Goal: Transaction & Acquisition: Purchase product/service

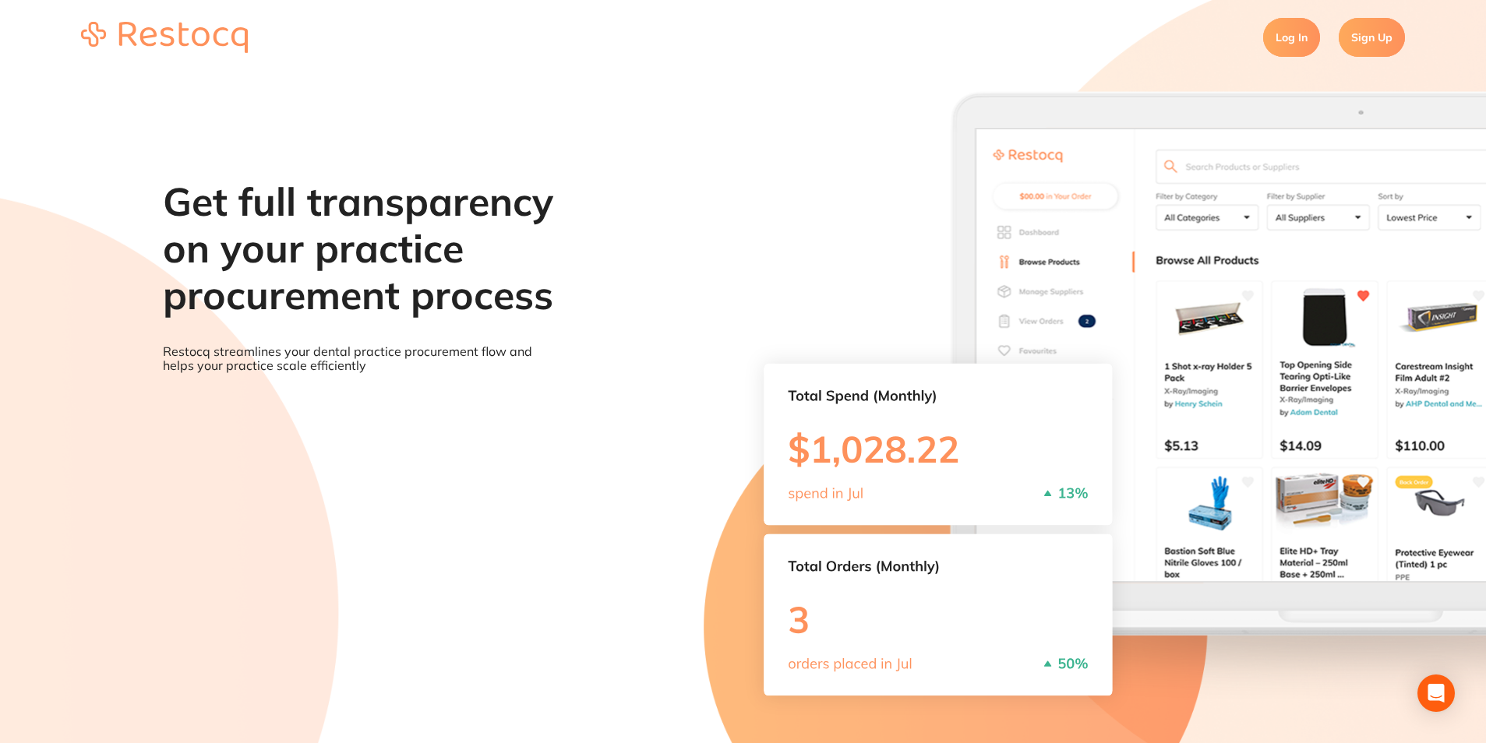
click at [1271, 55] on section "Log In Sign Up" at bounding box center [743, 37] width 1486 height 75
click at [1275, 53] on link "Log In" at bounding box center [1291, 37] width 57 height 39
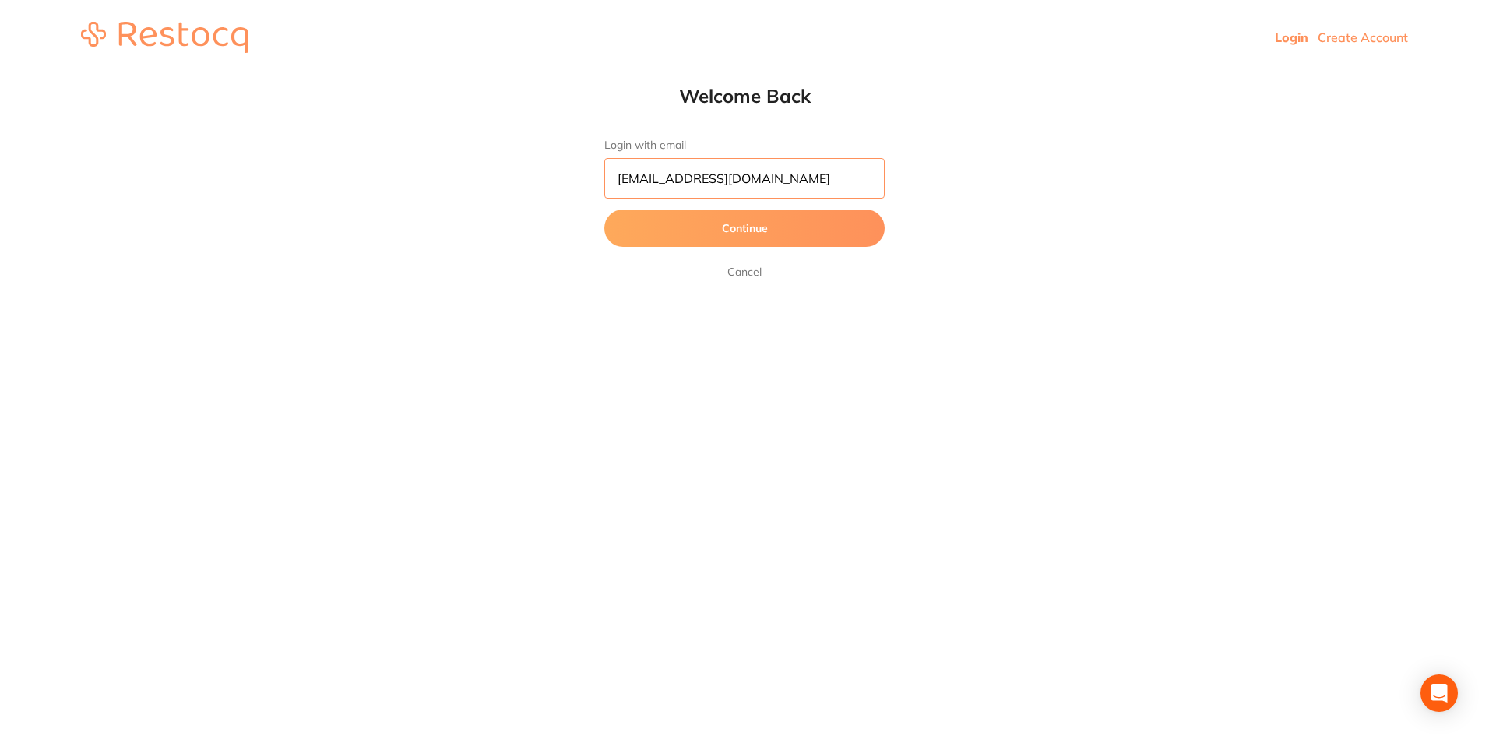
click at [828, 176] on input "pm@westbrookdental.com.au" at bounding box center [745, 178] width 280 height 41
click at [452, 75] on html "Login Create Account Welcome Back Login with email pm@westbrookdental.com.au Co…" at bounding box center [744, 37] width 1489 height 75
click at [728, 224] on button "Continue" at bounding box center [745, 228] width 280 height 37
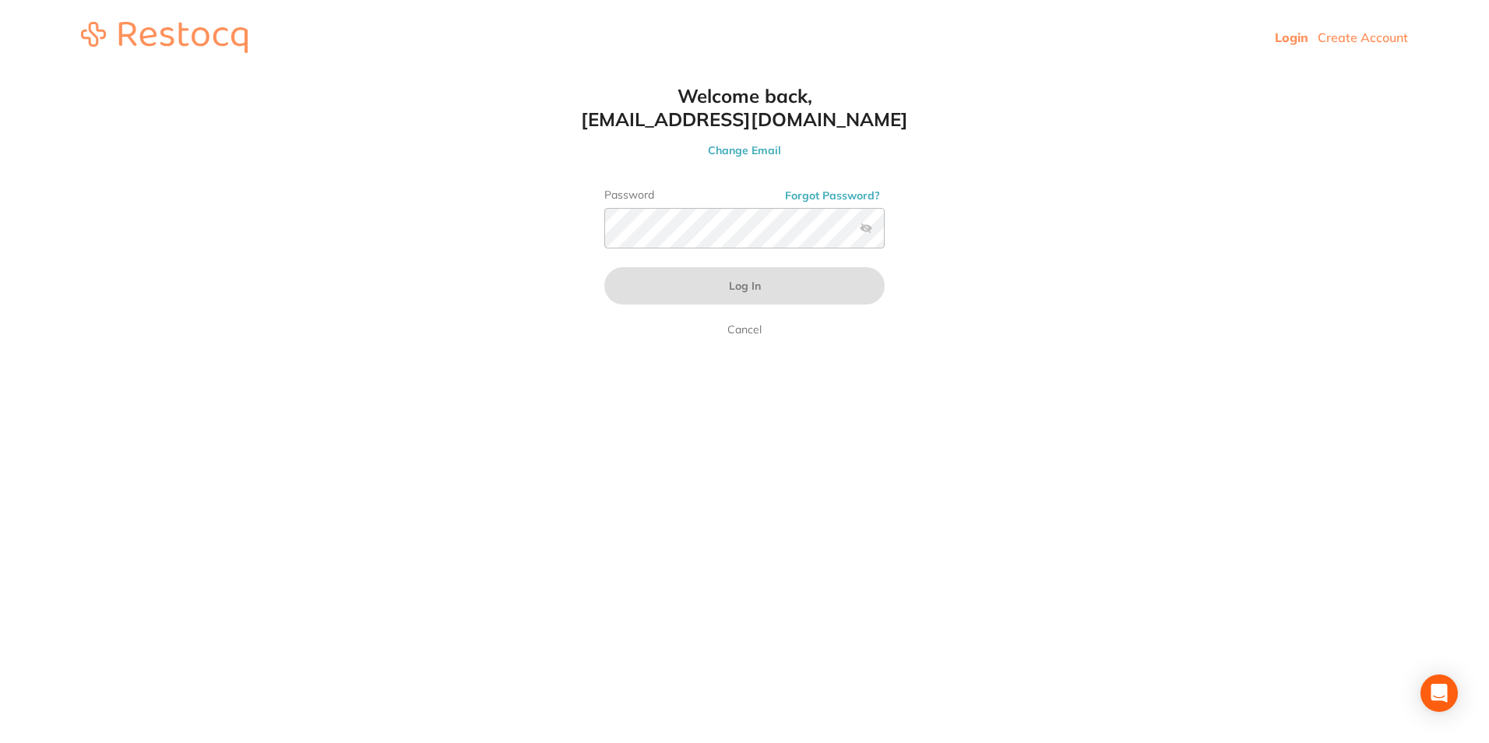
click at [742, 337] on link "Cancel" at bounding box center [744, 329] width 41 height 19
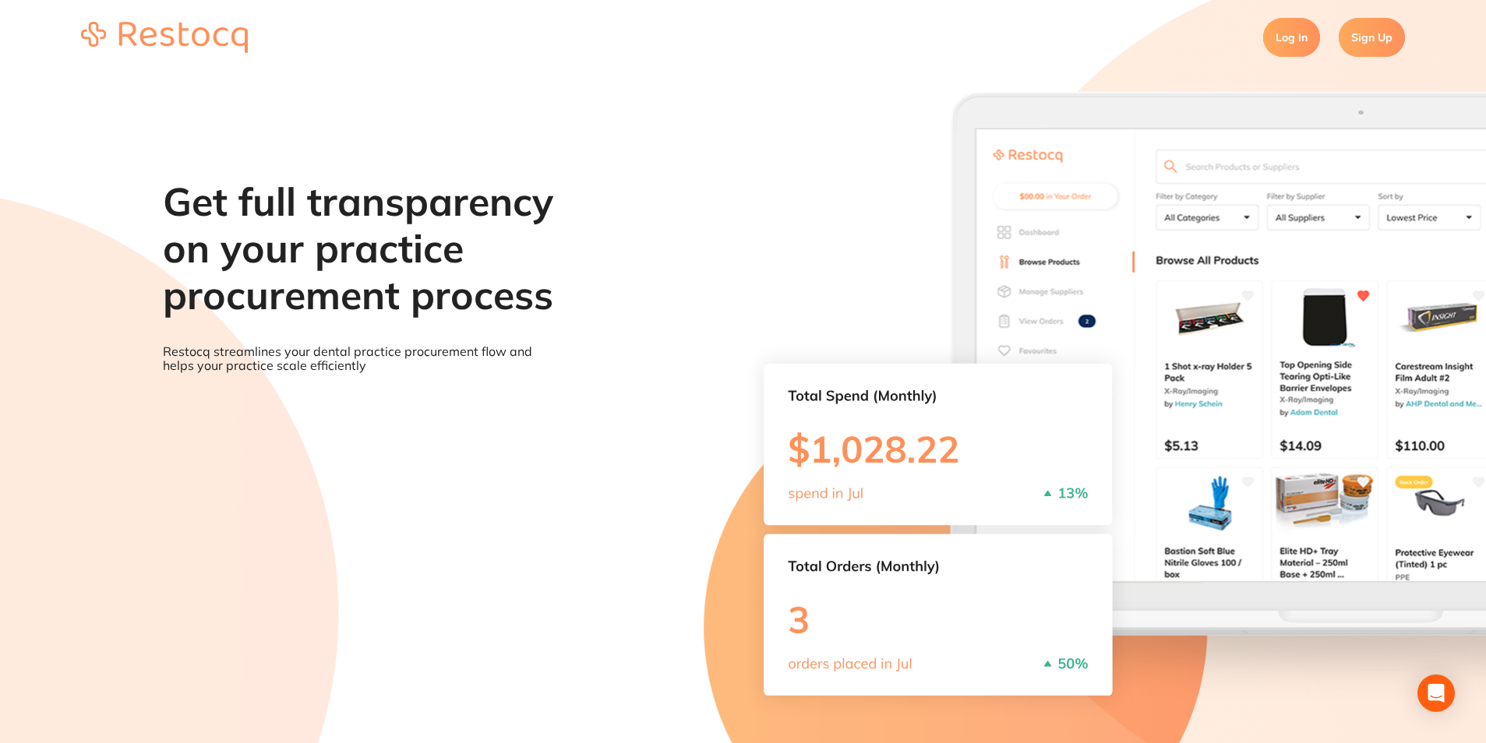
click at [1284, 41] on link "Log In" at bounding box center [1291, 37] width 57 height 39
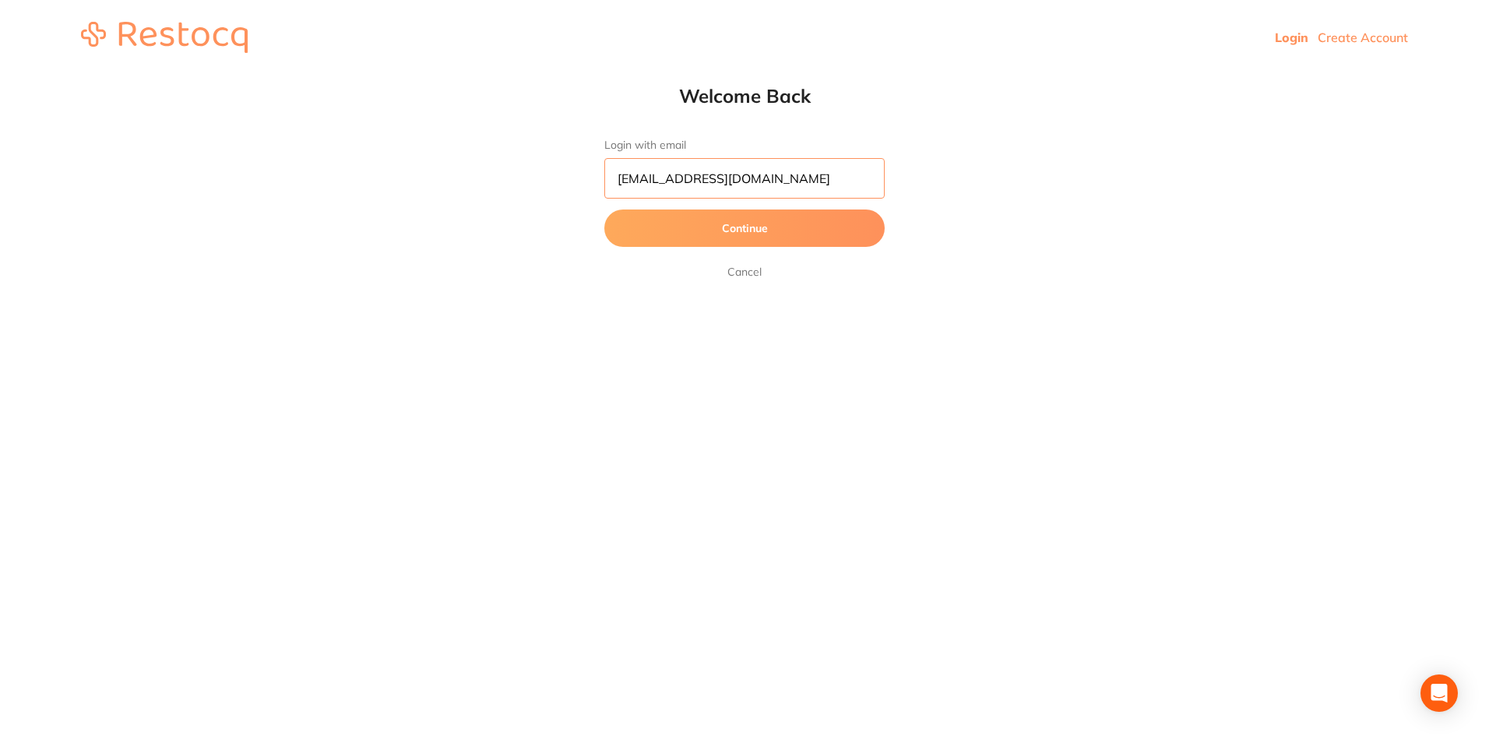
scroll to position [1, 0]
drag, startPoint x: 733, startPoint y: 189, endPoint x: 379, endPoint y: 189, distance: 354.5
click at [379, 75] on html "Login Create Account Welcome Back Login with email pm@westbrookdental.com.au Co…" at bounding box center [744, 37] width 1489 height 75
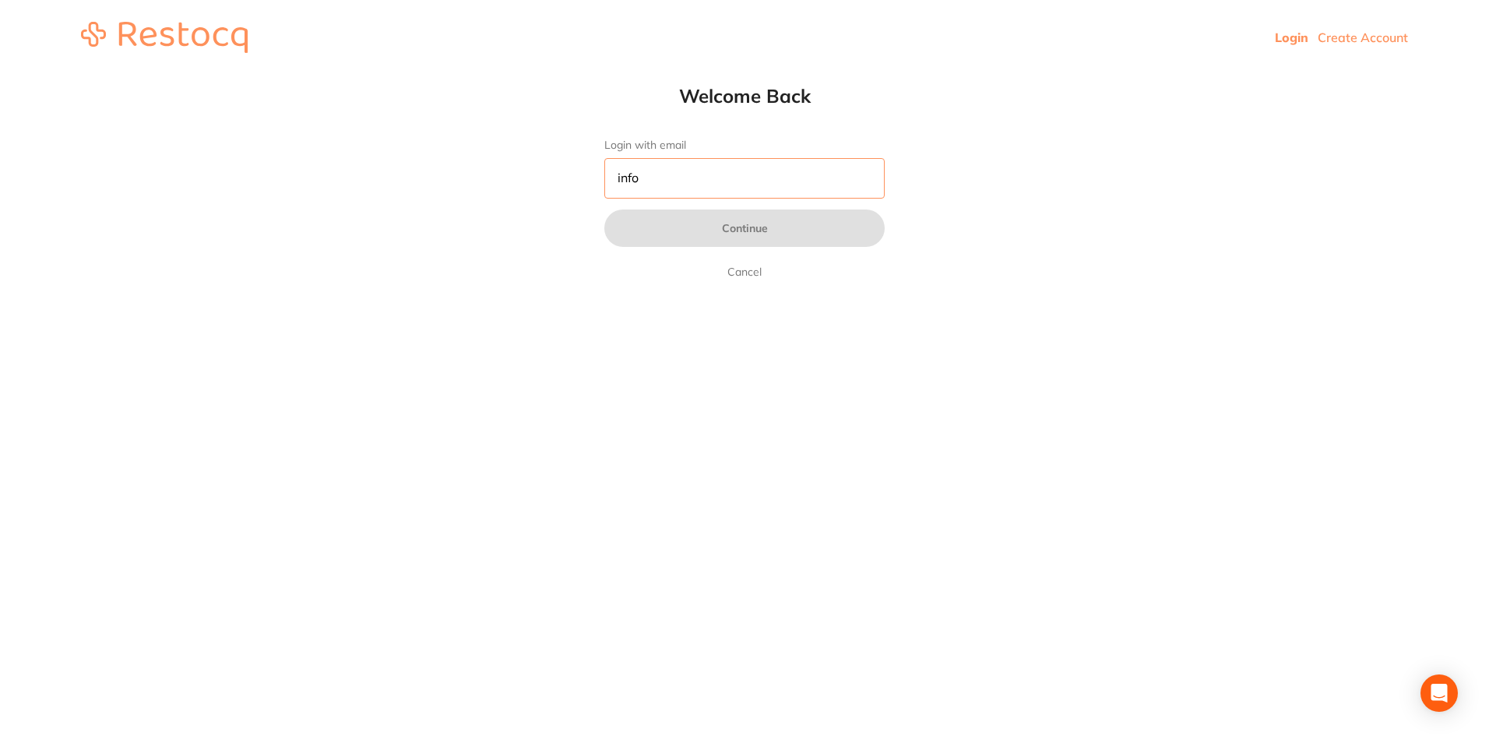
type input "[EMAIL_ADDRESS][DOMAIN_NAME]"
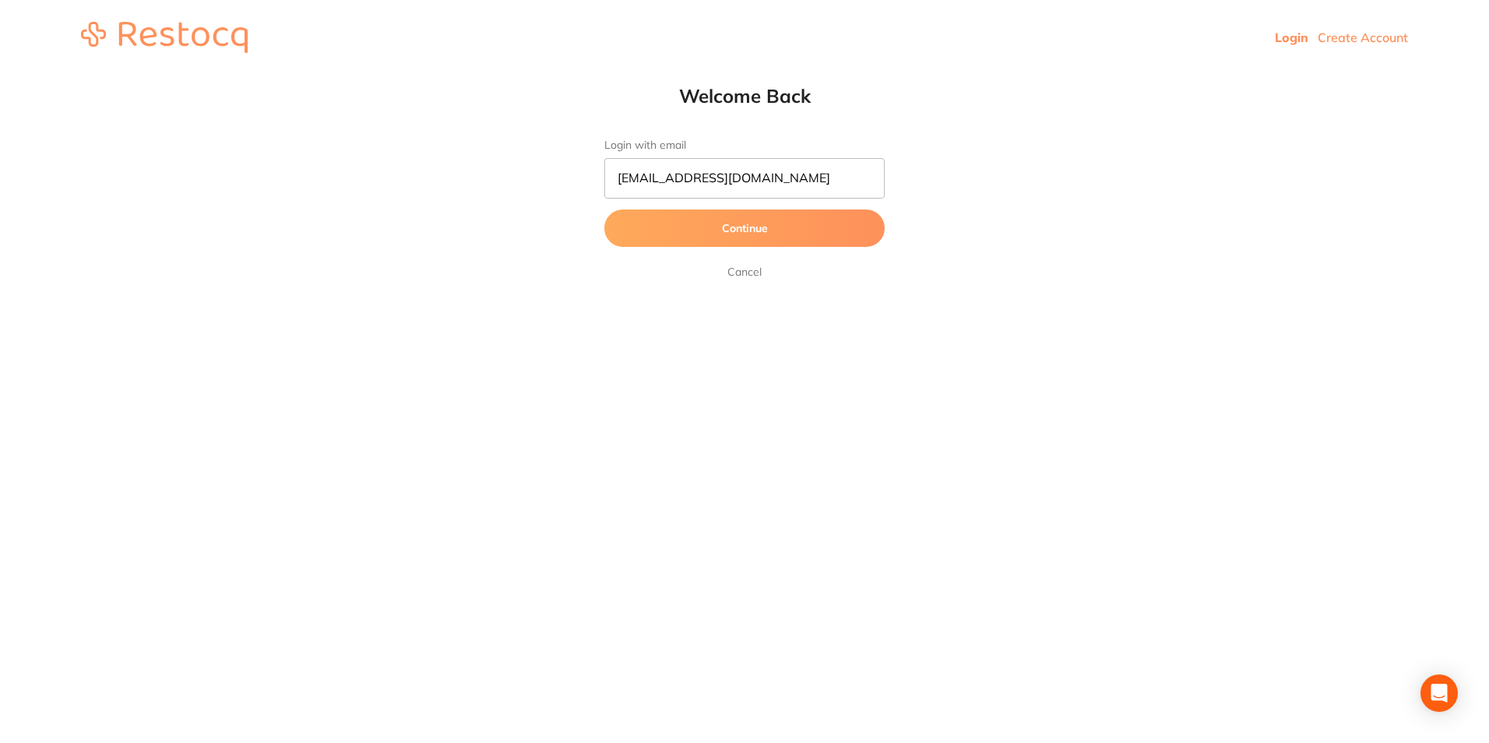
click at [751, 238] on button "Continue" at bounding box center [745, 228] width 280 height 37
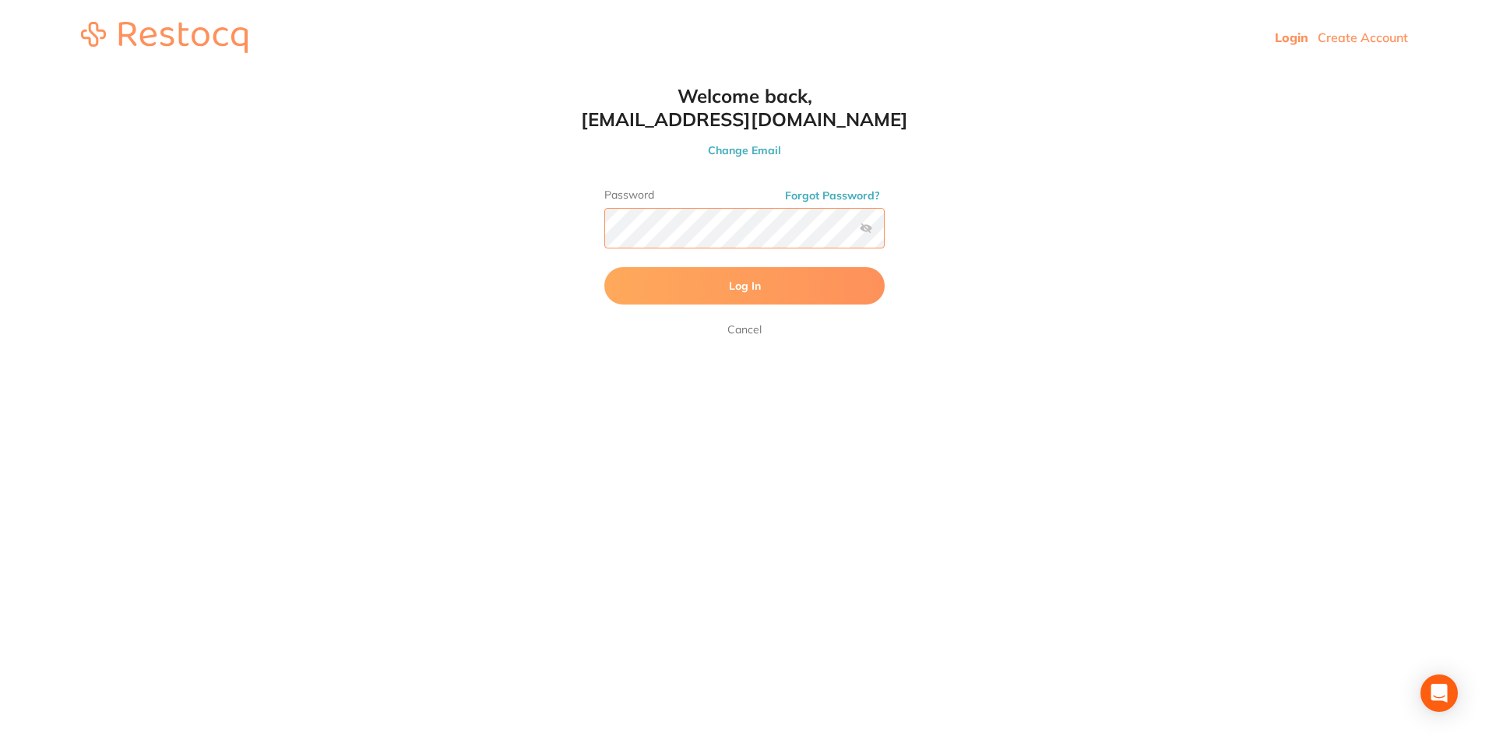
click at [605, 267] on button "Log In" at bounding box center [745, 285] width 280 height 37
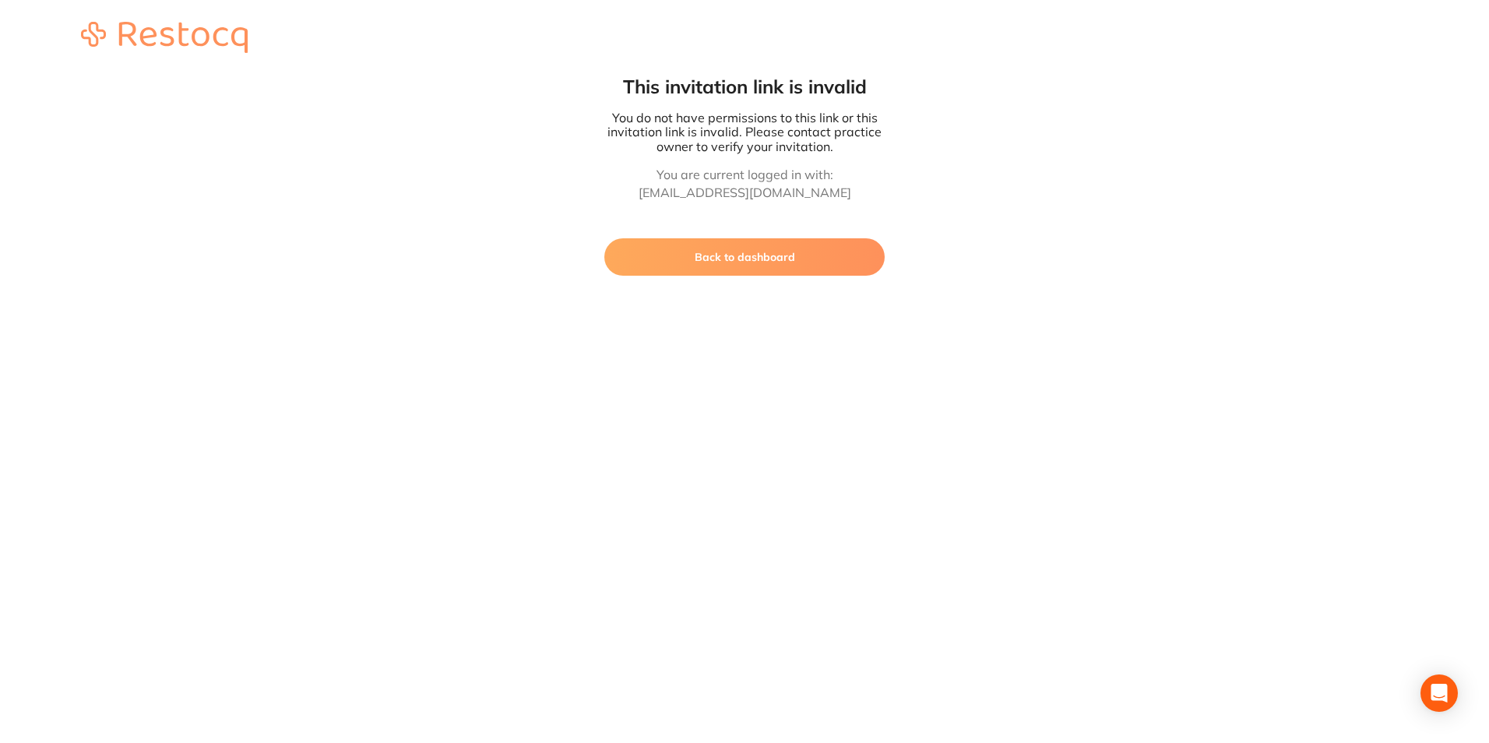
click at [795, 256] on button "Back to dashboard" at bounding box center [745, 256] width 280 height 37
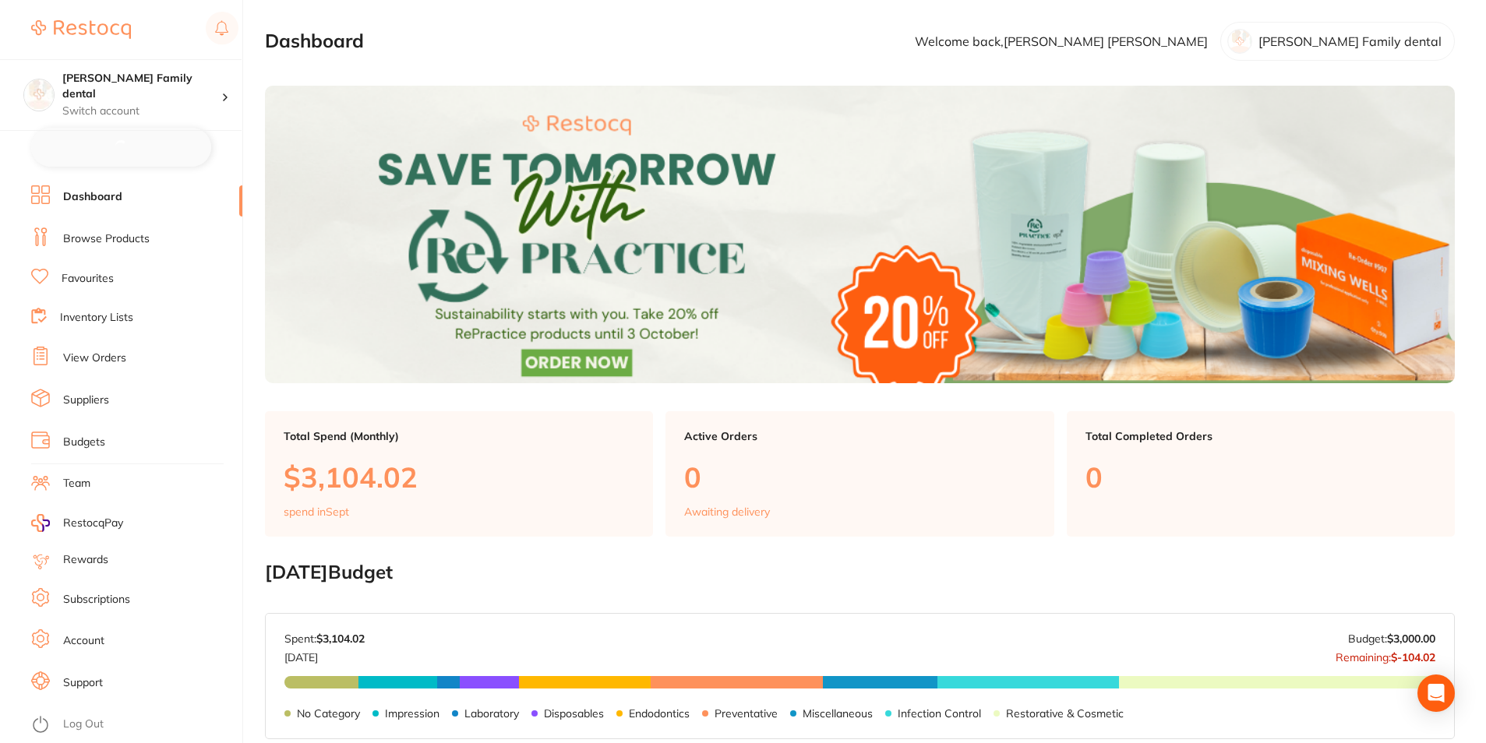
checkbox input "false"
click at [106, 239] on link "Browse Products" at bounding box center [106, 238] width 86 height 16
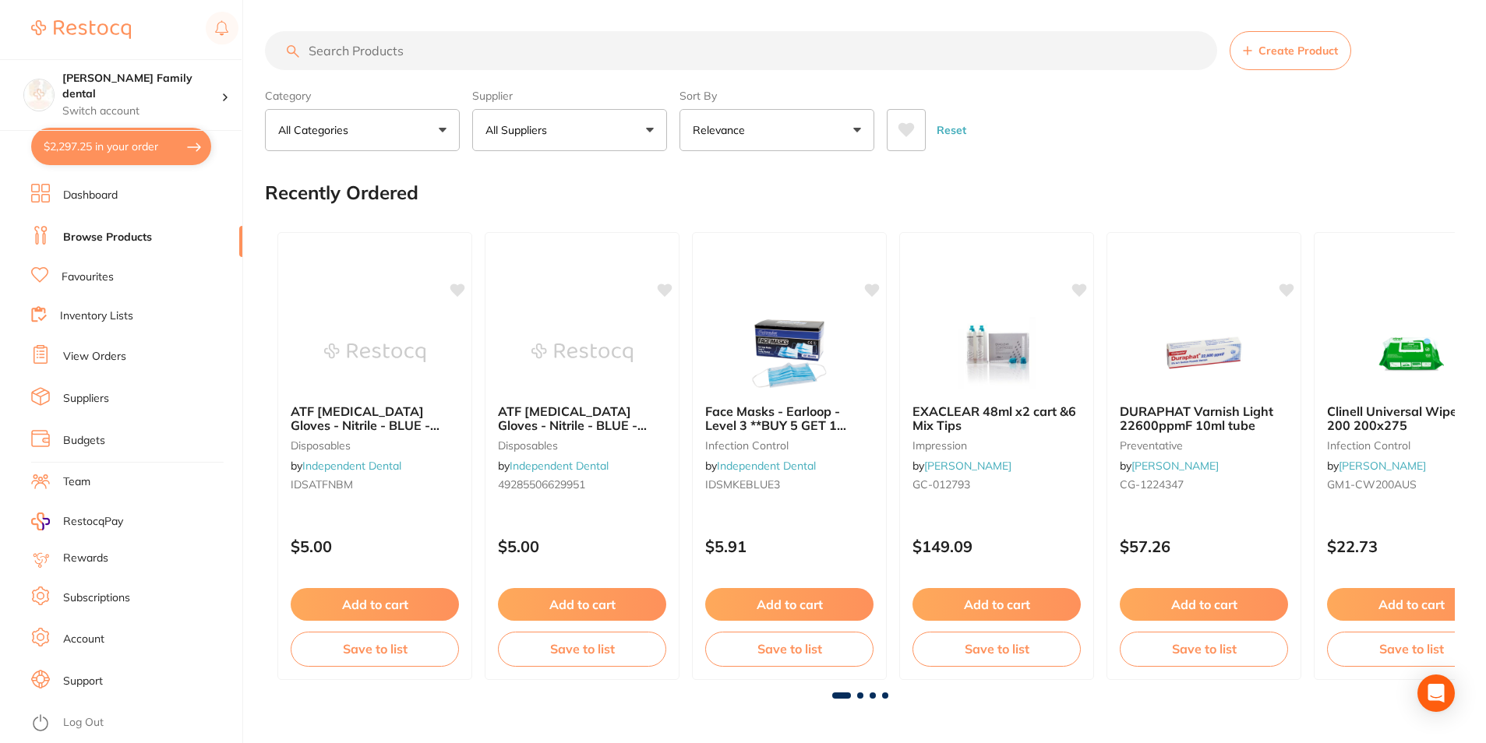
click at [419, 44] on input "search" at bounding box center [741, 50] width 952 height 39
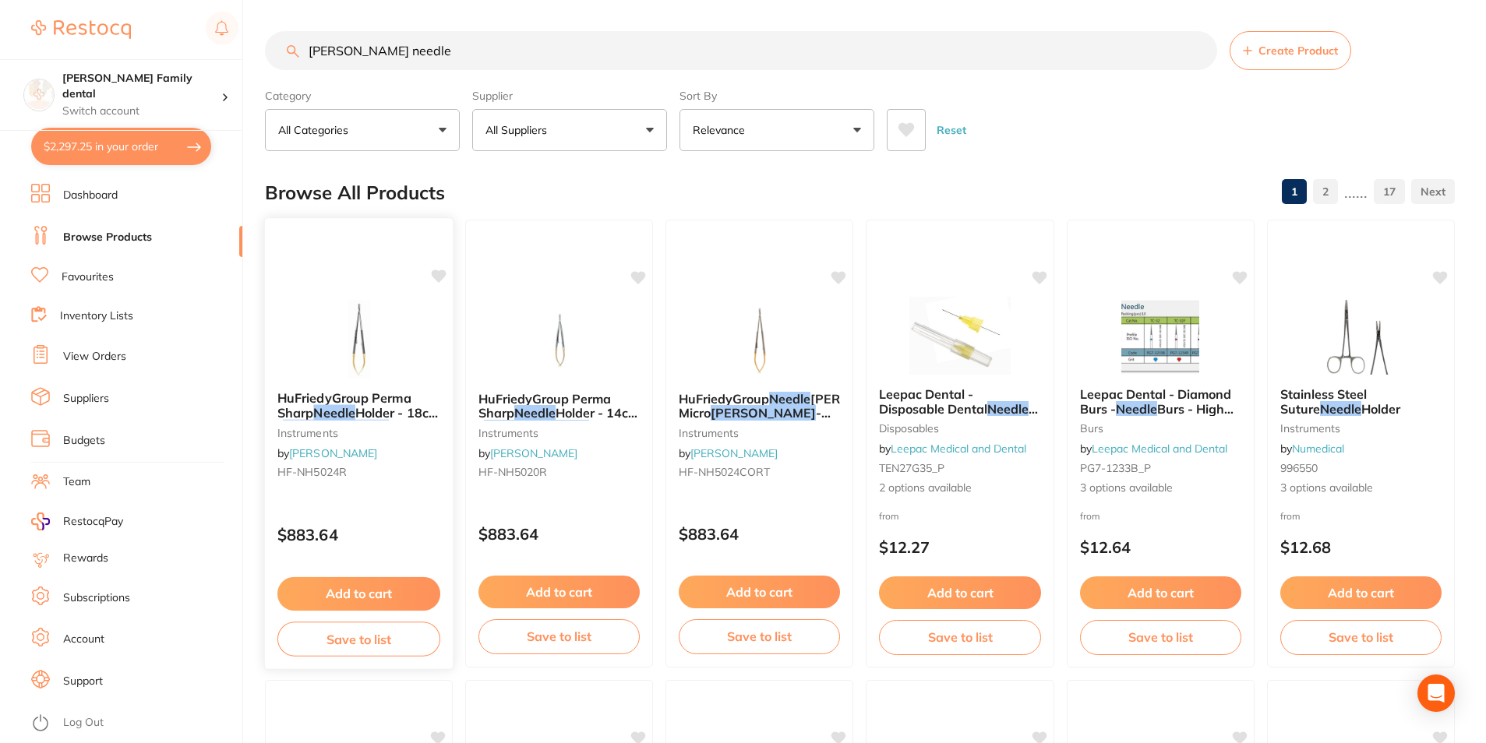
click at [370, 315] on img at bounding box center [359, 339] width 102 height 79
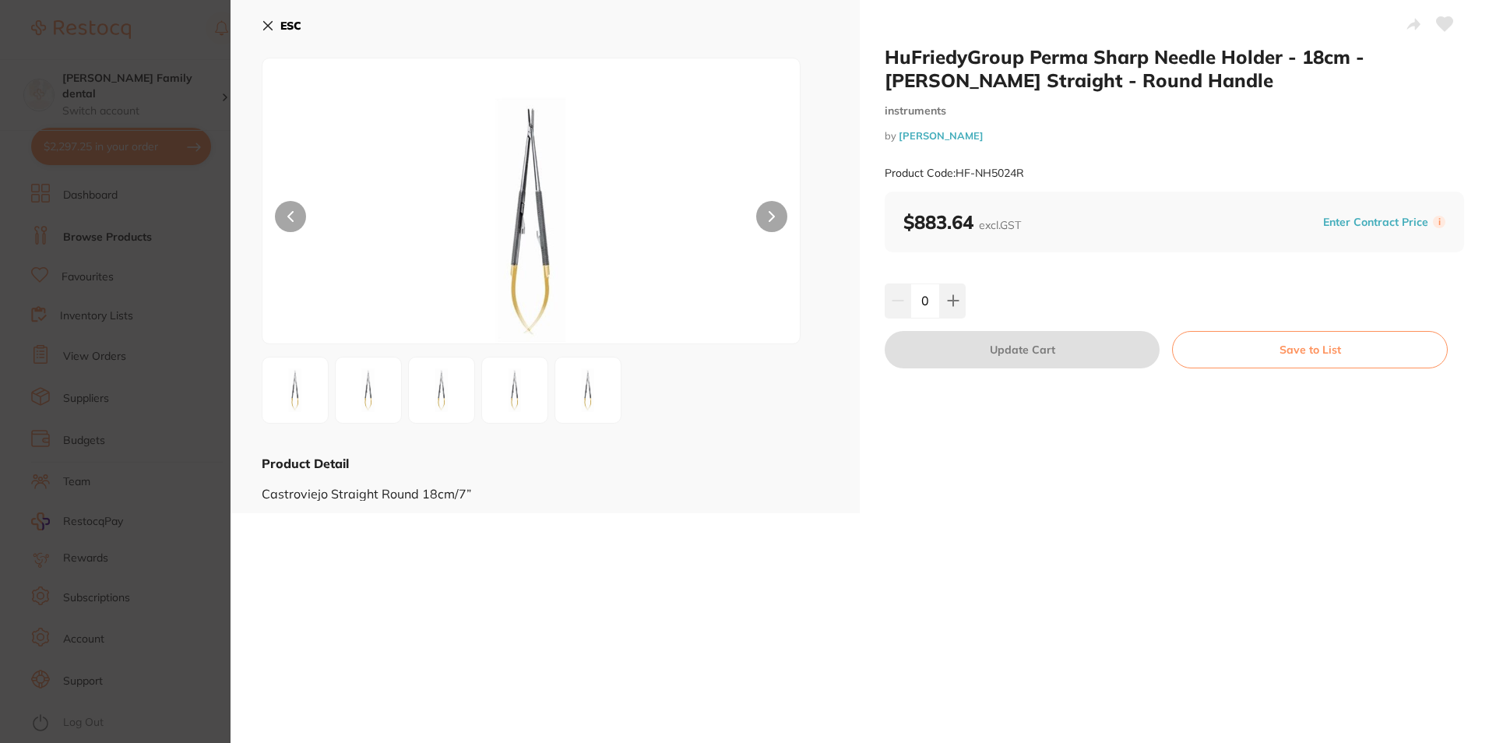
click at [763, 202] on button at bounding box center [771, 216] width 31 height 31
drag, startPoint x: 909, startPoint y: 220, endPoint x: 970, endPoint y: 220, distance: 60.8
click at [970, 220] on b "$883.64 excl. GST" at bounding box center [963, 221] width 118 height 23
click at [1200, 188] on div "Product Code: HF-NH5024R" at bounding box center [1175, 173] width 580 height 38
click at [265, 19] on icon at bounding box center [268, 25] width 12 height 12
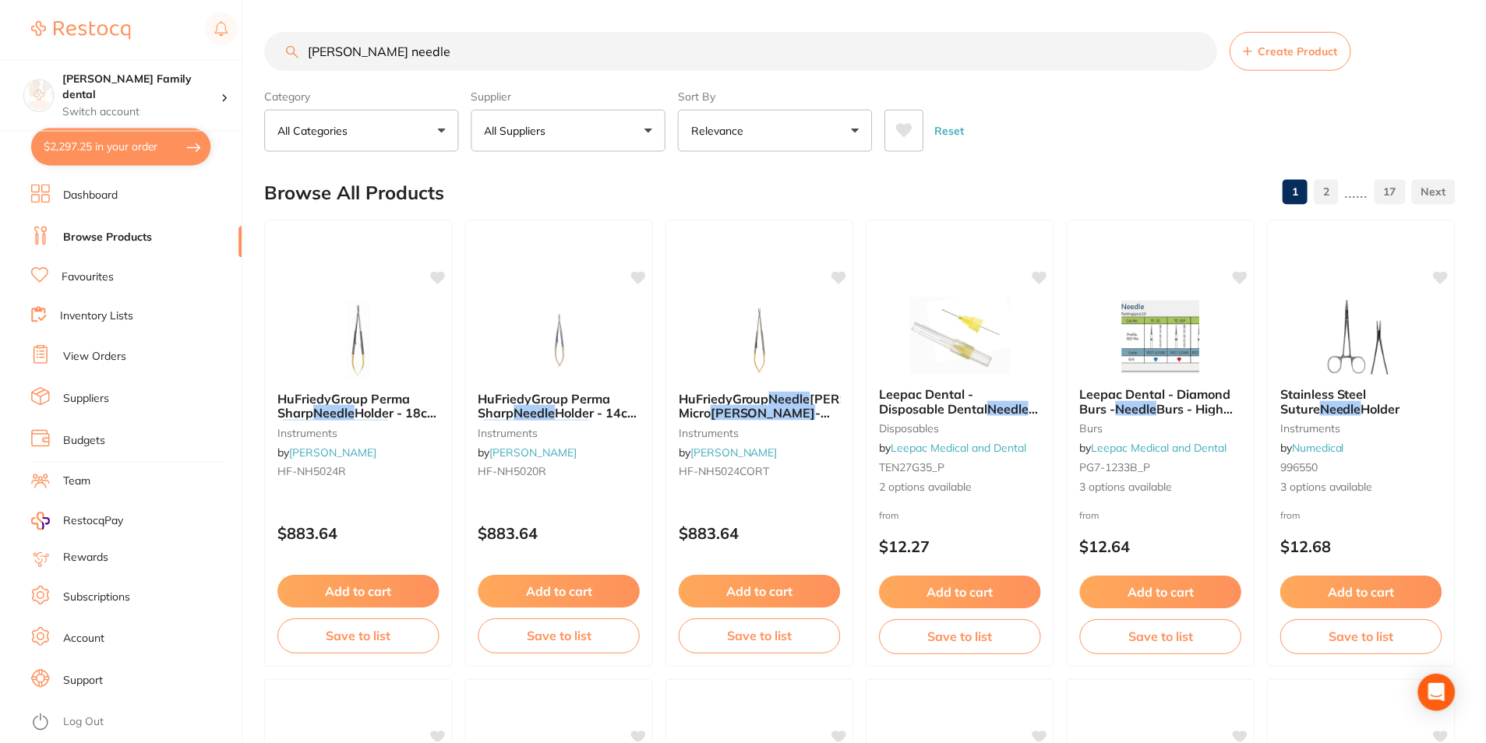
scroll to position [9, 0]
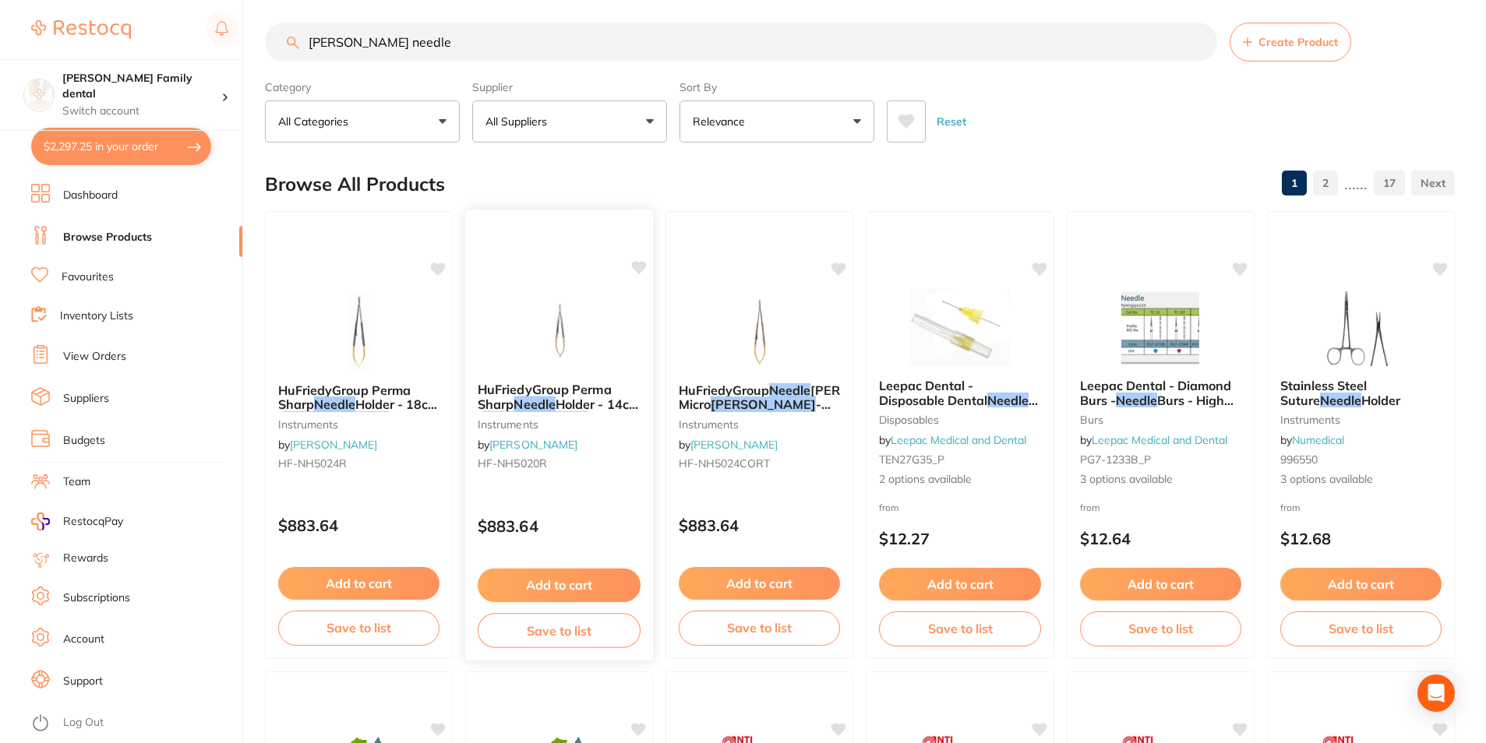
click at [508, 355] on img at bounding box center [559, 330] width 102 height 79
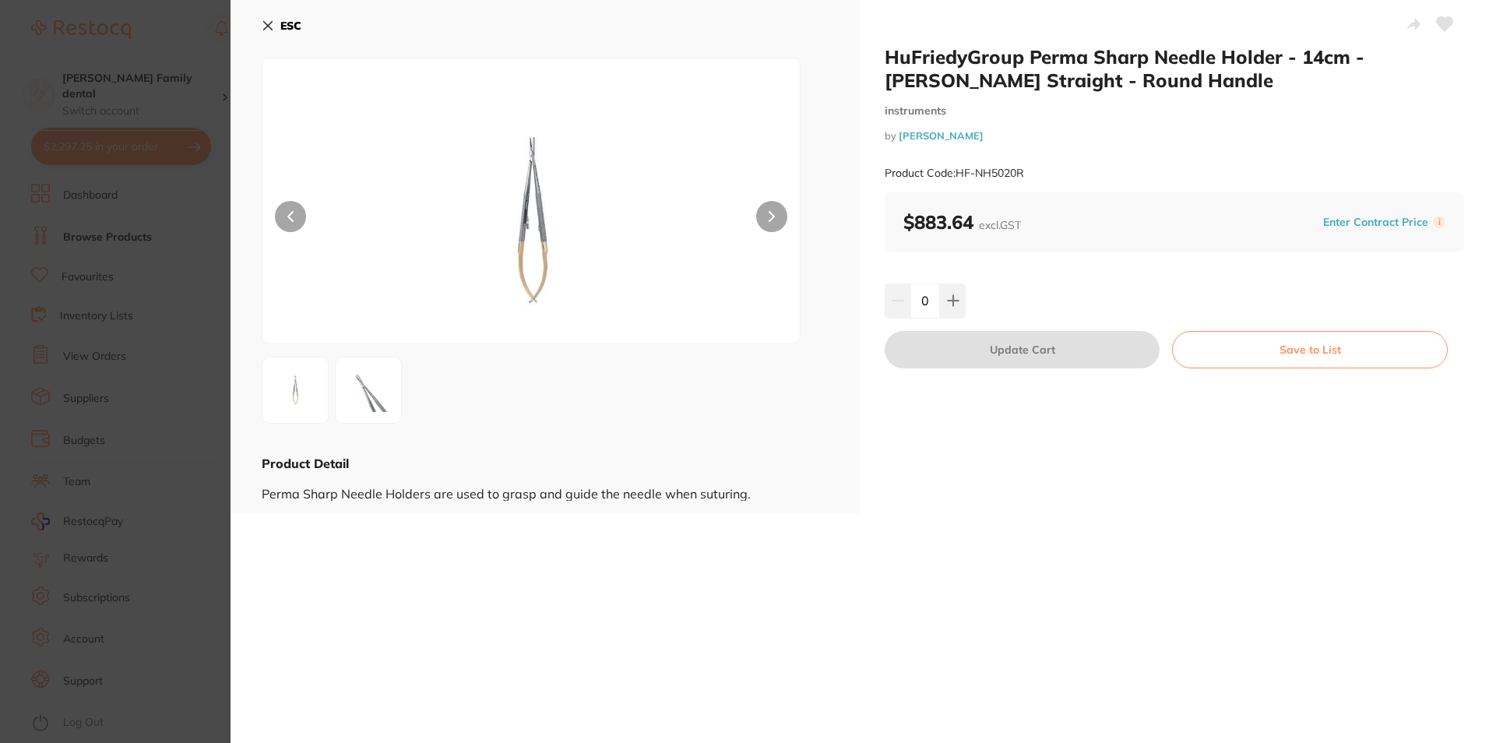
click at [264, 23] on icon at bounding box center [268, 25] width 12 height 12
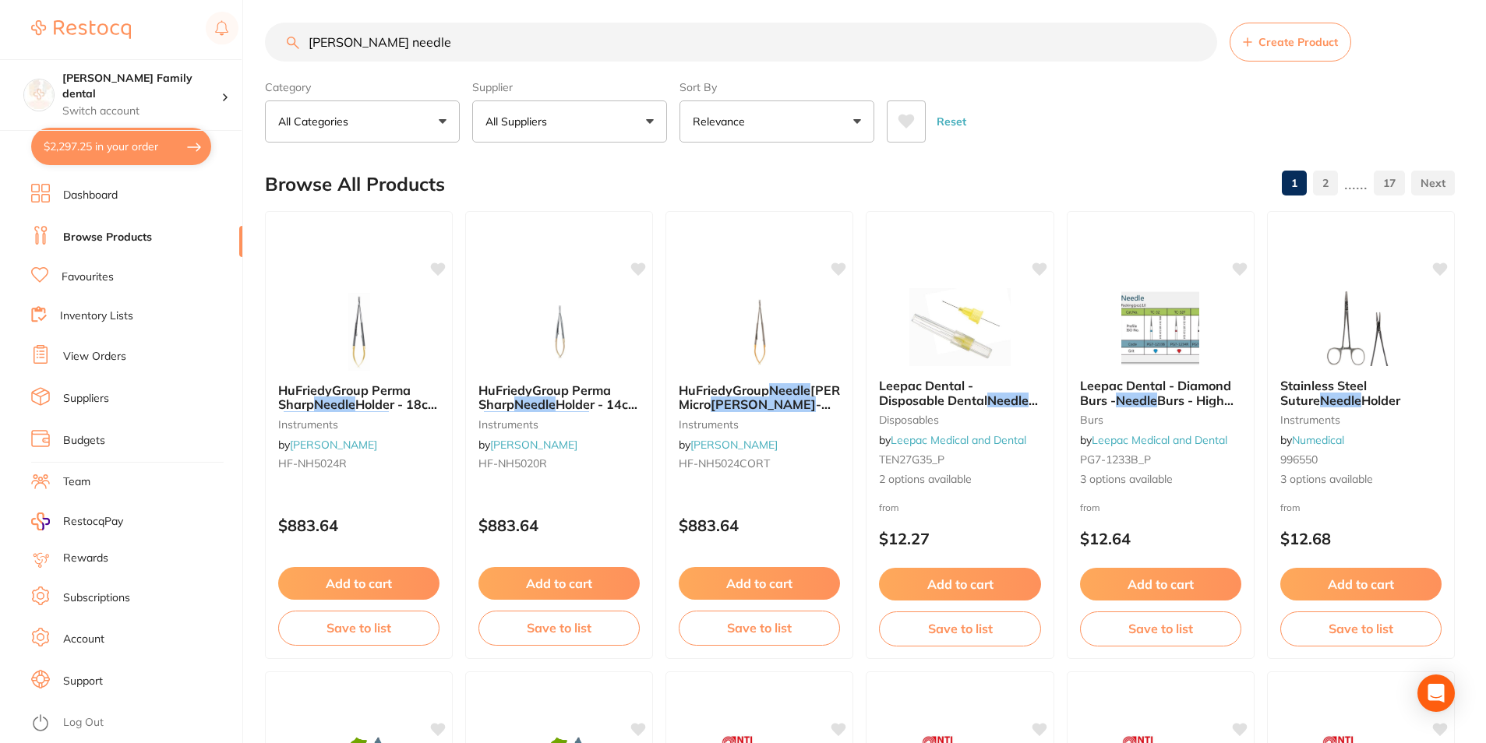
drag, startPoint x: 428, startPoint y: 40, endPoint x: -2, endPoint y: 4, distance: 430.7
click at [0, 4] on html "$2,297.25 Westbrook Family dental Switch account Westbrook Family dental $2,297…" at bounding box center [743, 362] width 1486 height 743
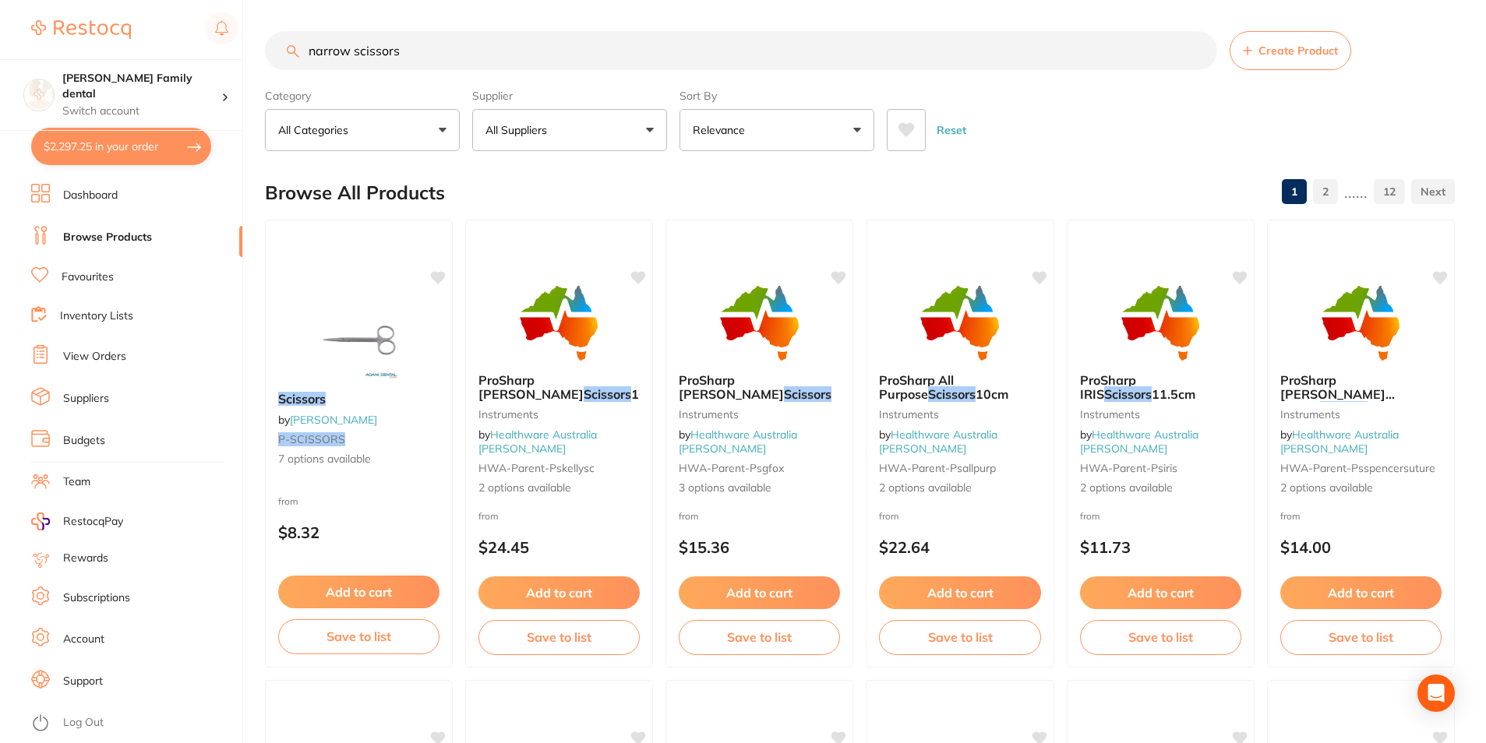
scroll to position [0, 0]
drag, startPoint x: 434, startPoint y: 63, endPoint x: 124, endPoint y: 52, distance: 310.2
click at [125, 52] on div "$2,297.25 Westbrook Family dental Switch account Westbrook Family dental $2,297…" at bounding box center [743, 371] width 1486 height 743
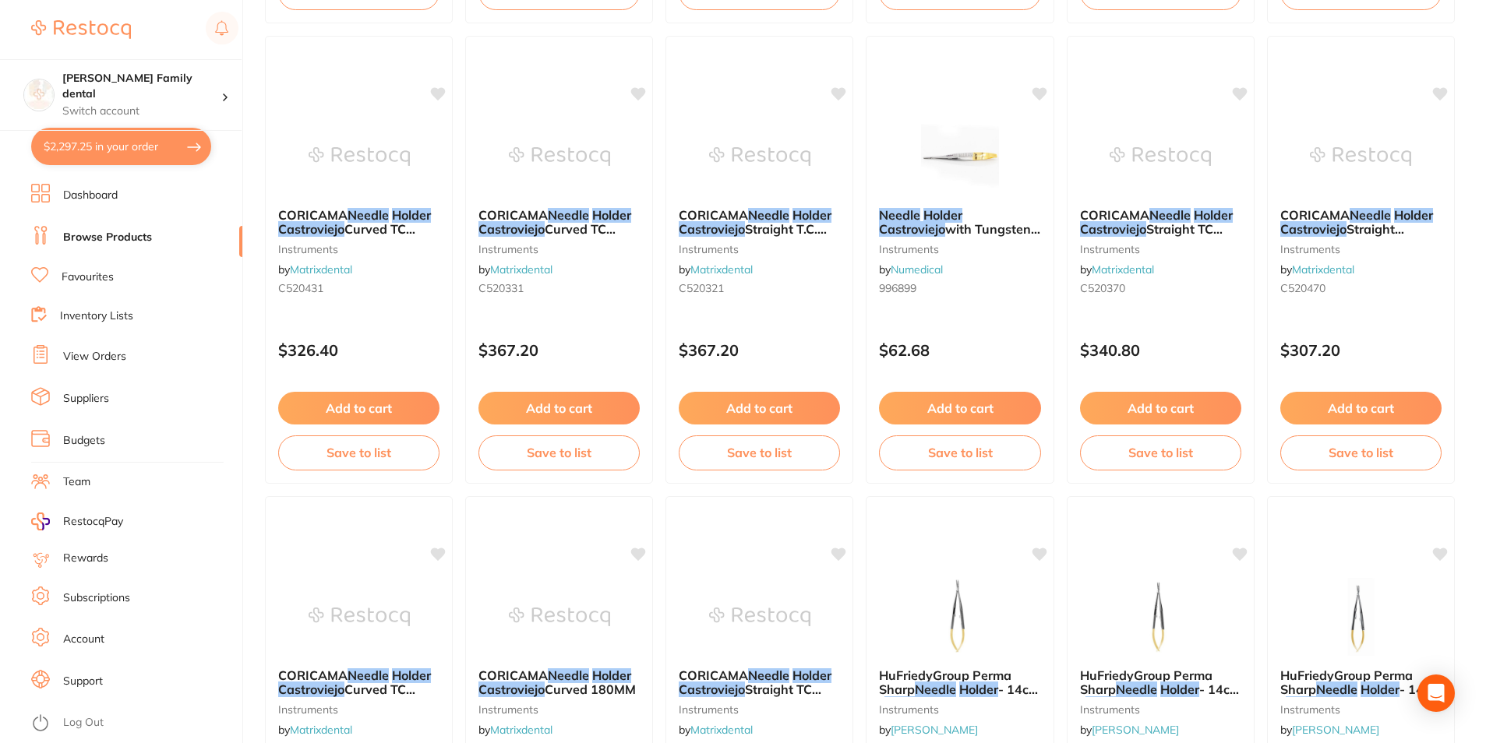
scroll to position [2676, 0]
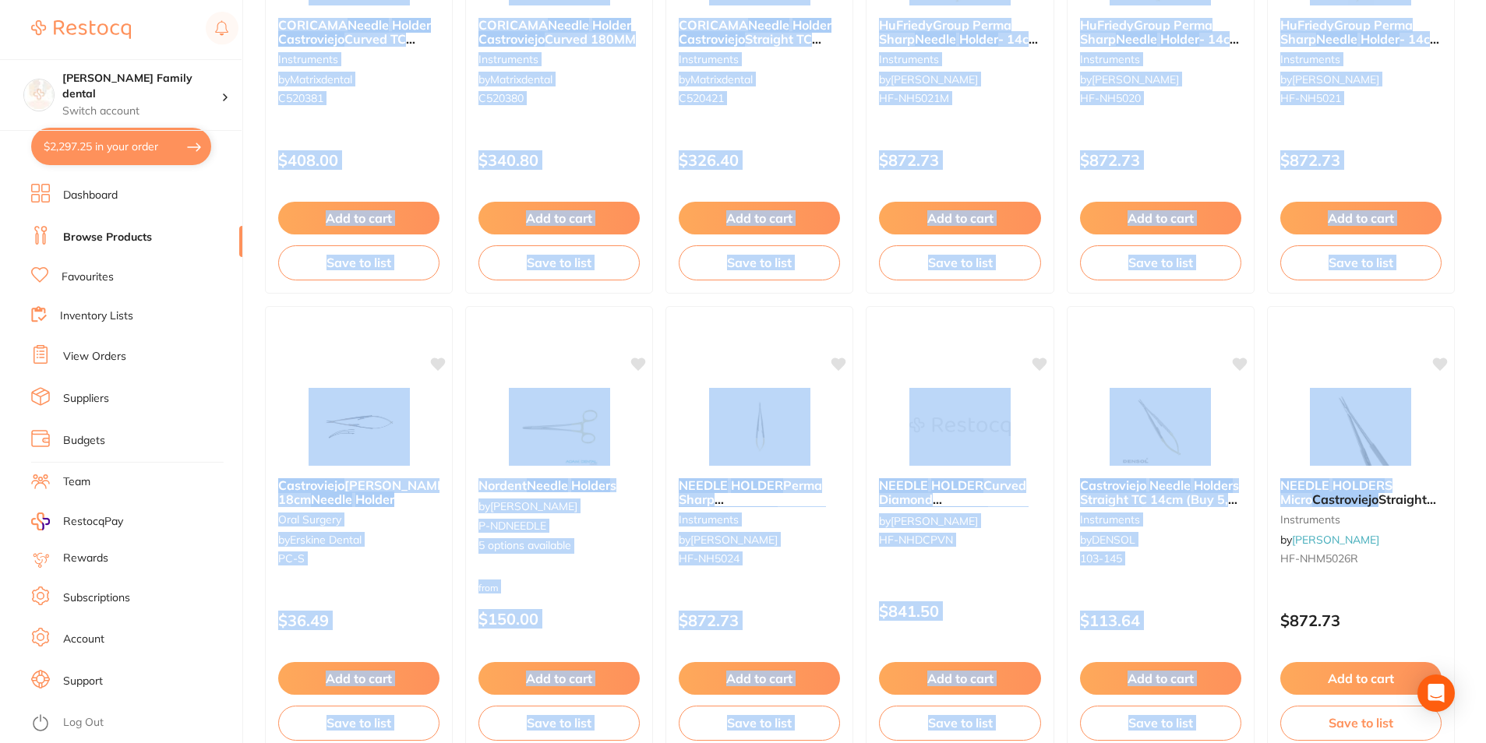
drag, startPoint x: 1483, startPoint y: 471, endPoint x: 1489, endPoint y: 40, distance: 430.8
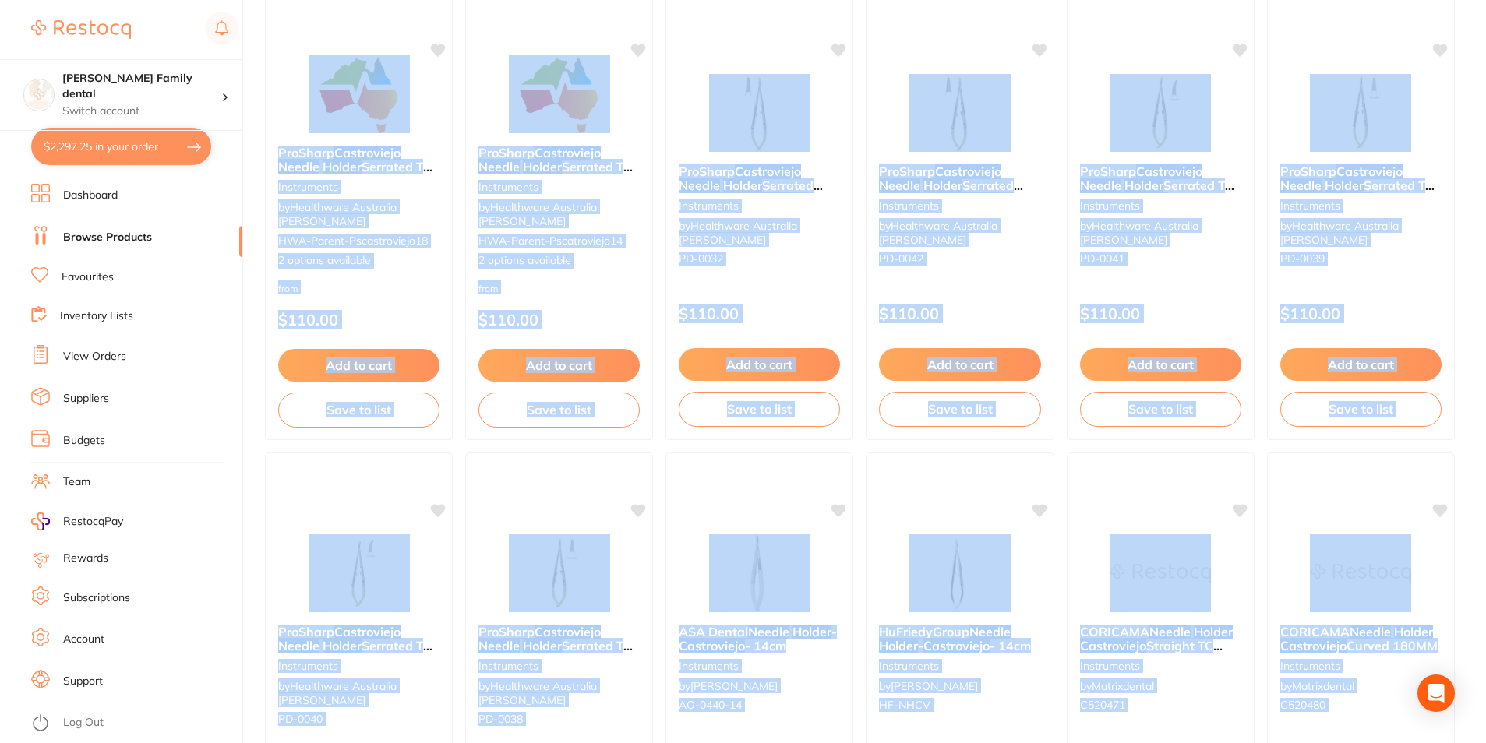
scroll to position [0, 0]
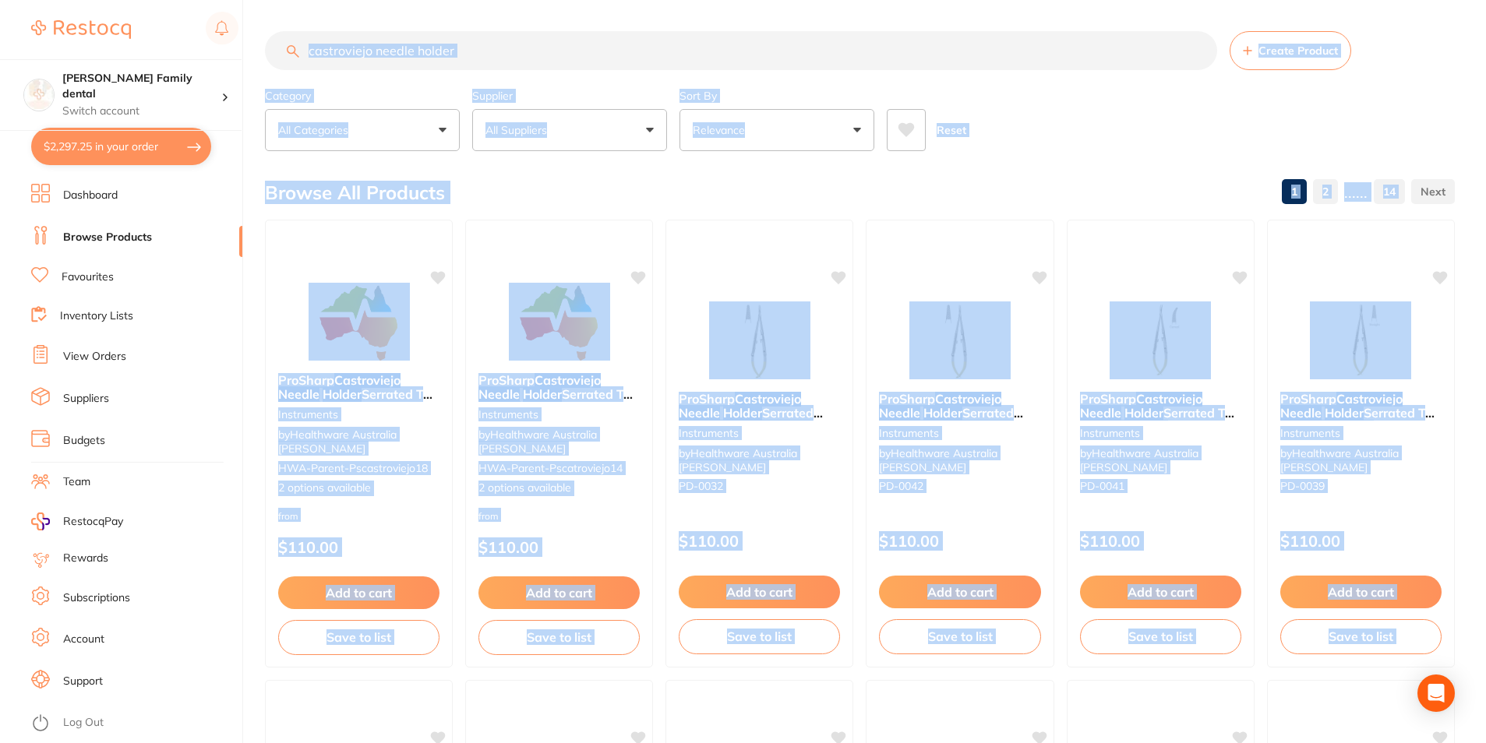
click at [573, 172] on div "Browse All Products 1 2 ...... 14" at bounding box center [860, 193] width 1190 height 52
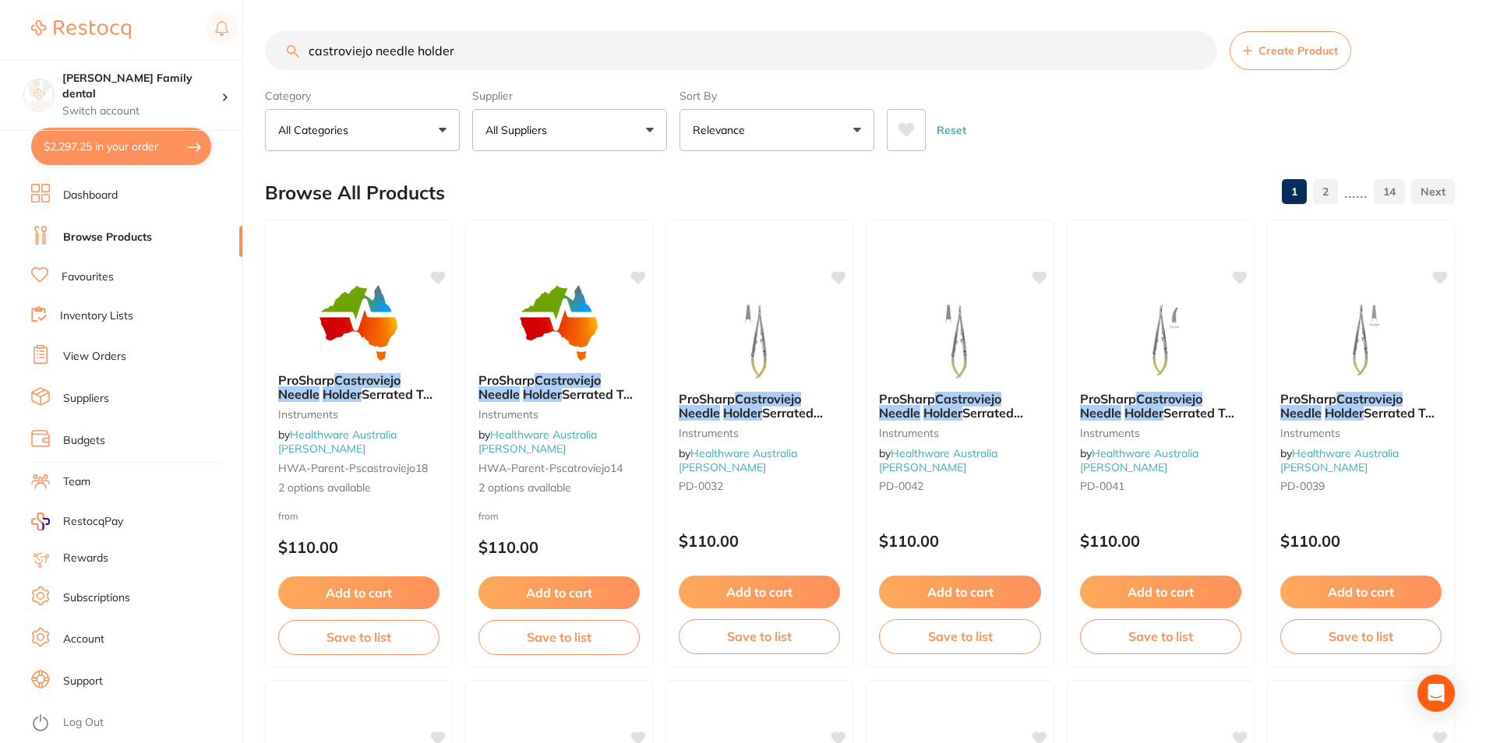
click at [583, 122] on button "All Suppliers" at bounding box center [569, 130] width 195 height 42
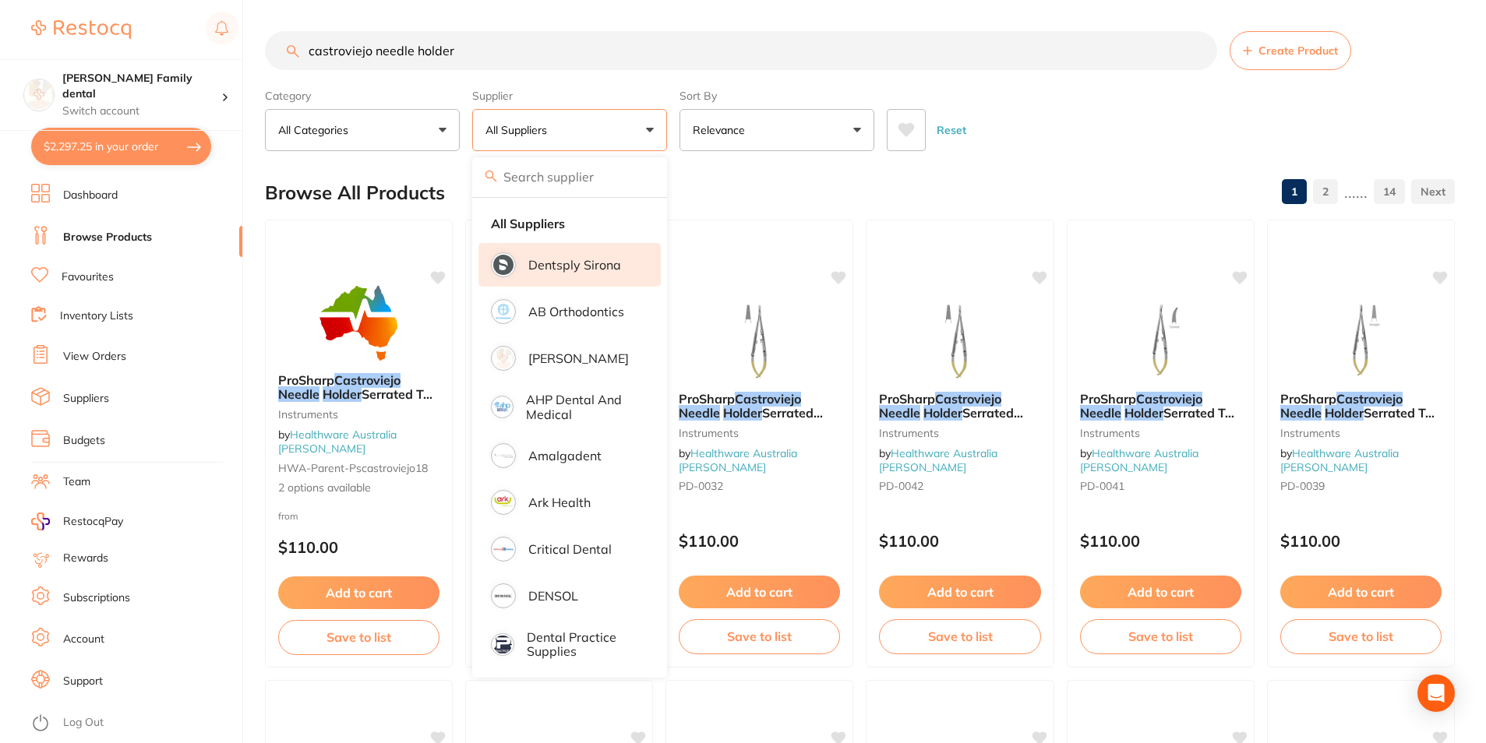
click at [565, 263] on p "Dentsply Sirona" at bounding box center [574, 265] width 93 height 14
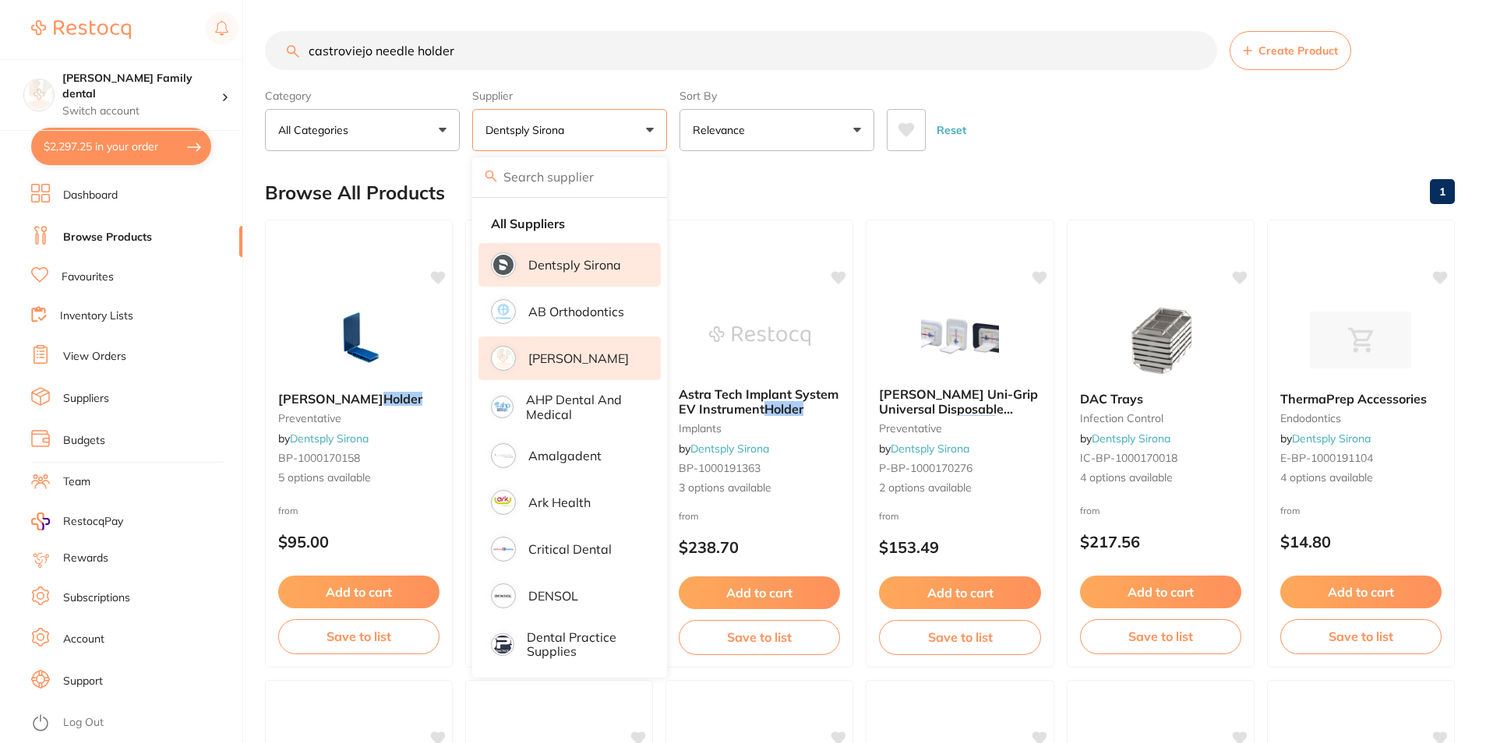
click at [563, 362] on p "[PERSON_NAME]" at bounding box center [578, 358] width 100 height 14
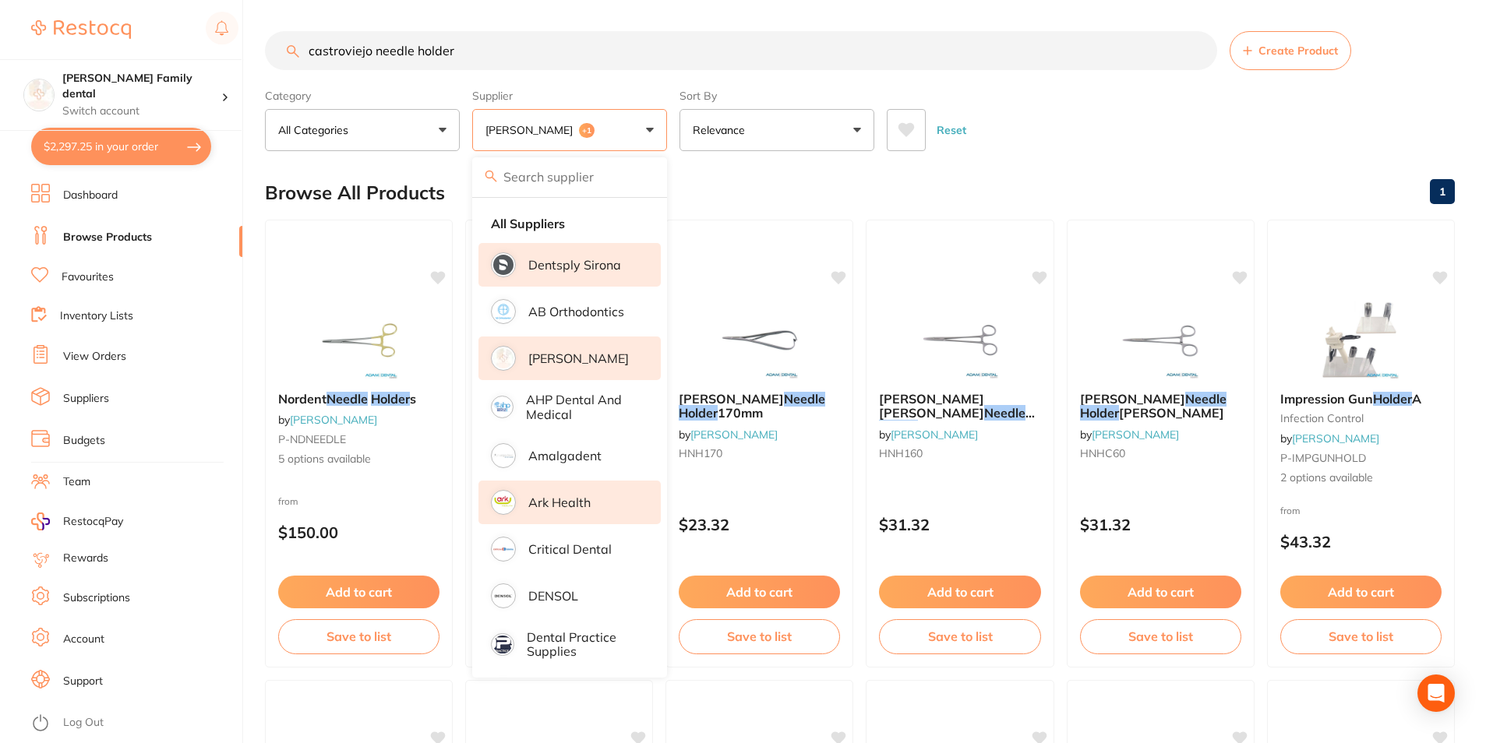
click at [562, 495] on p "Ark Health" at bounding box center [559, 502] width 62 height 14
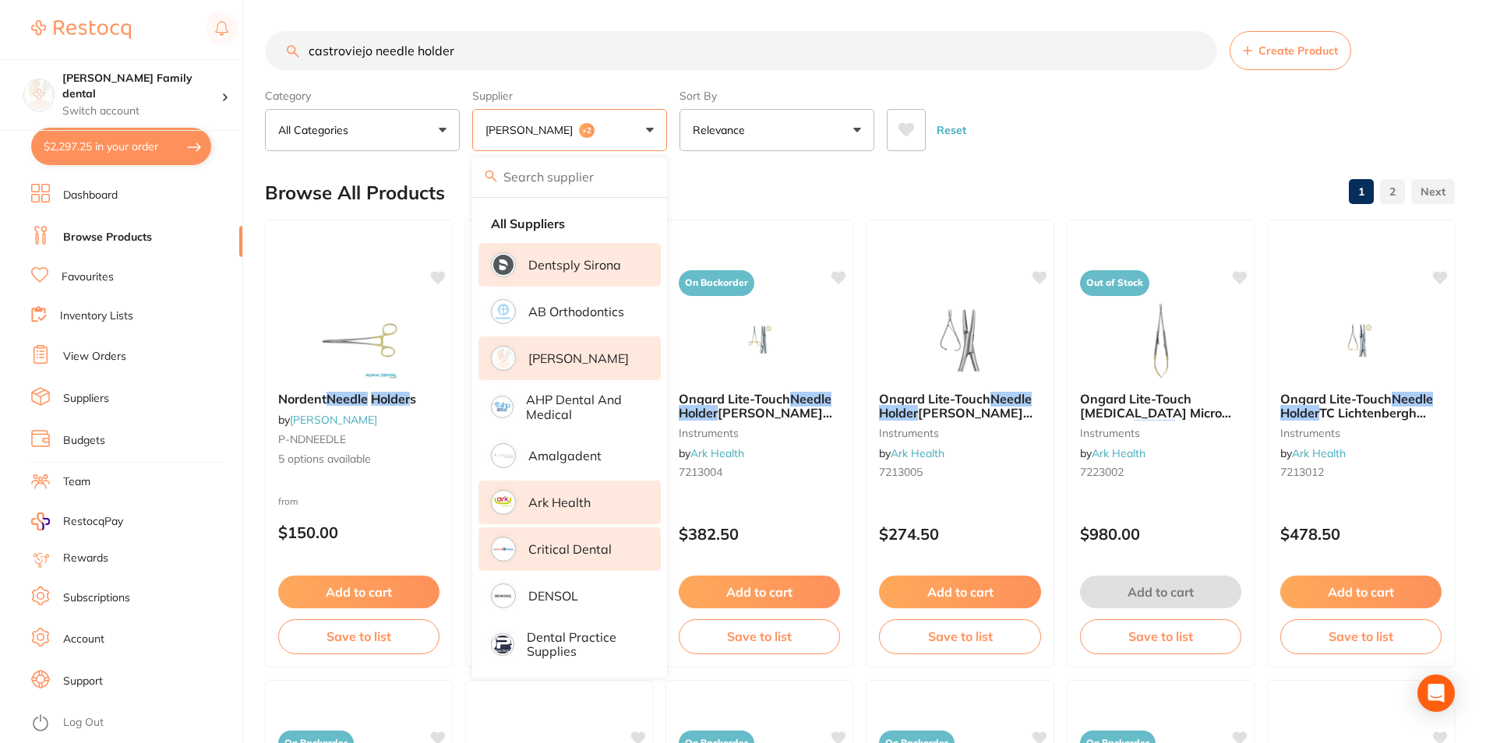
click at [581, 548] on p "Critical Dental" at bounding box center [569, 549] width 83 height 14
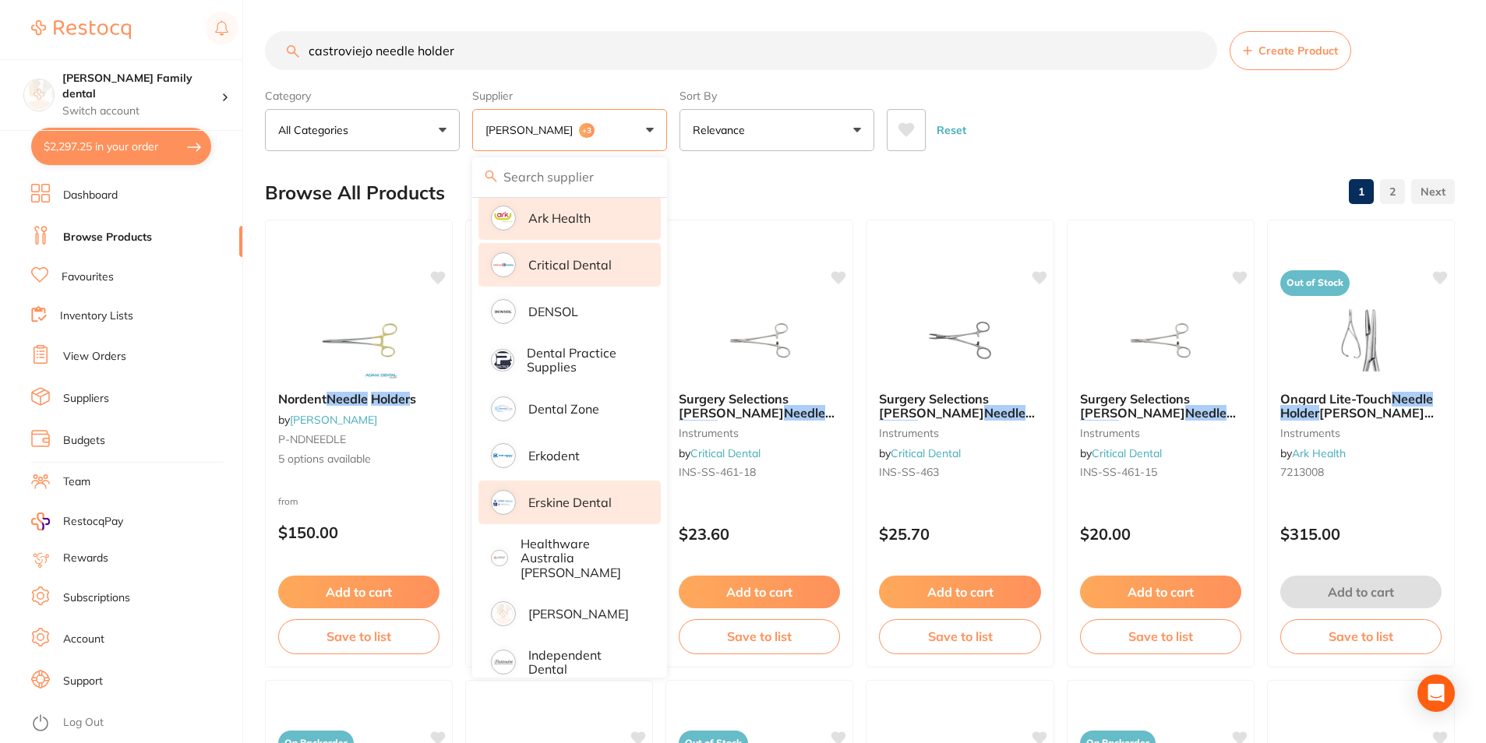
scroll to position [312, 0]
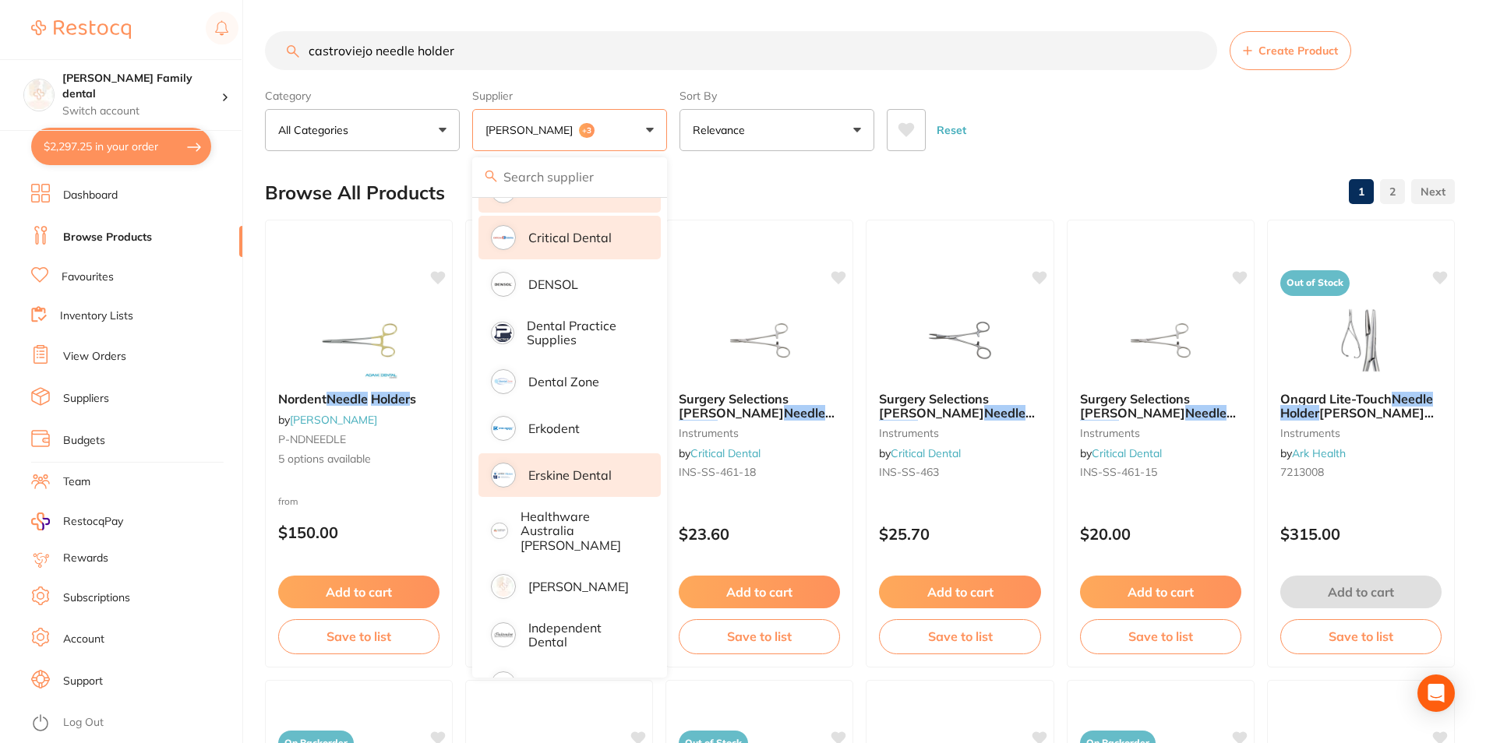
click at [597, 471] on p "Erskine Dental" at bounding box center [569, 475] width 83 height 14
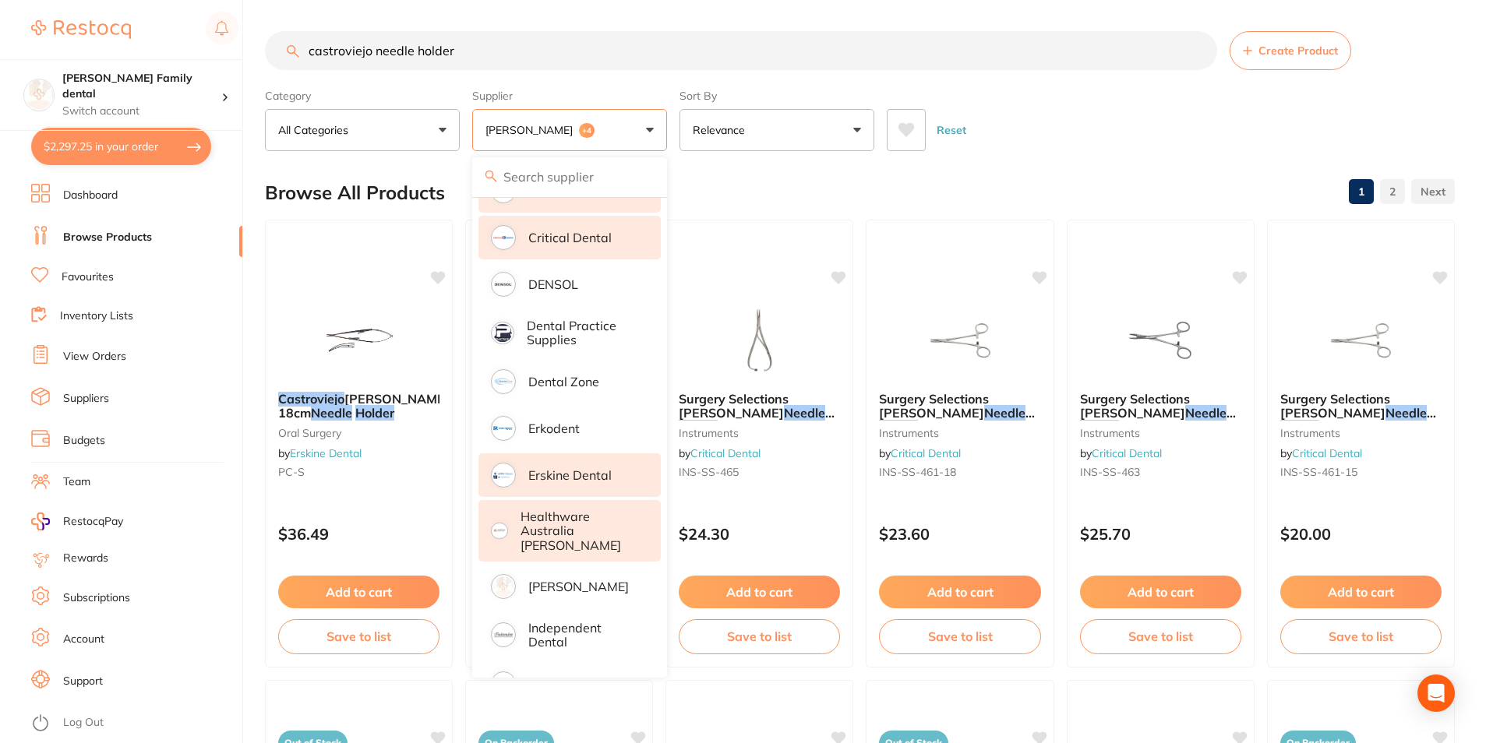
click at [591, 524] on p "Healthware Australia [PERSON_NAME]" at bounding box center [579, 530] width 119 height 43
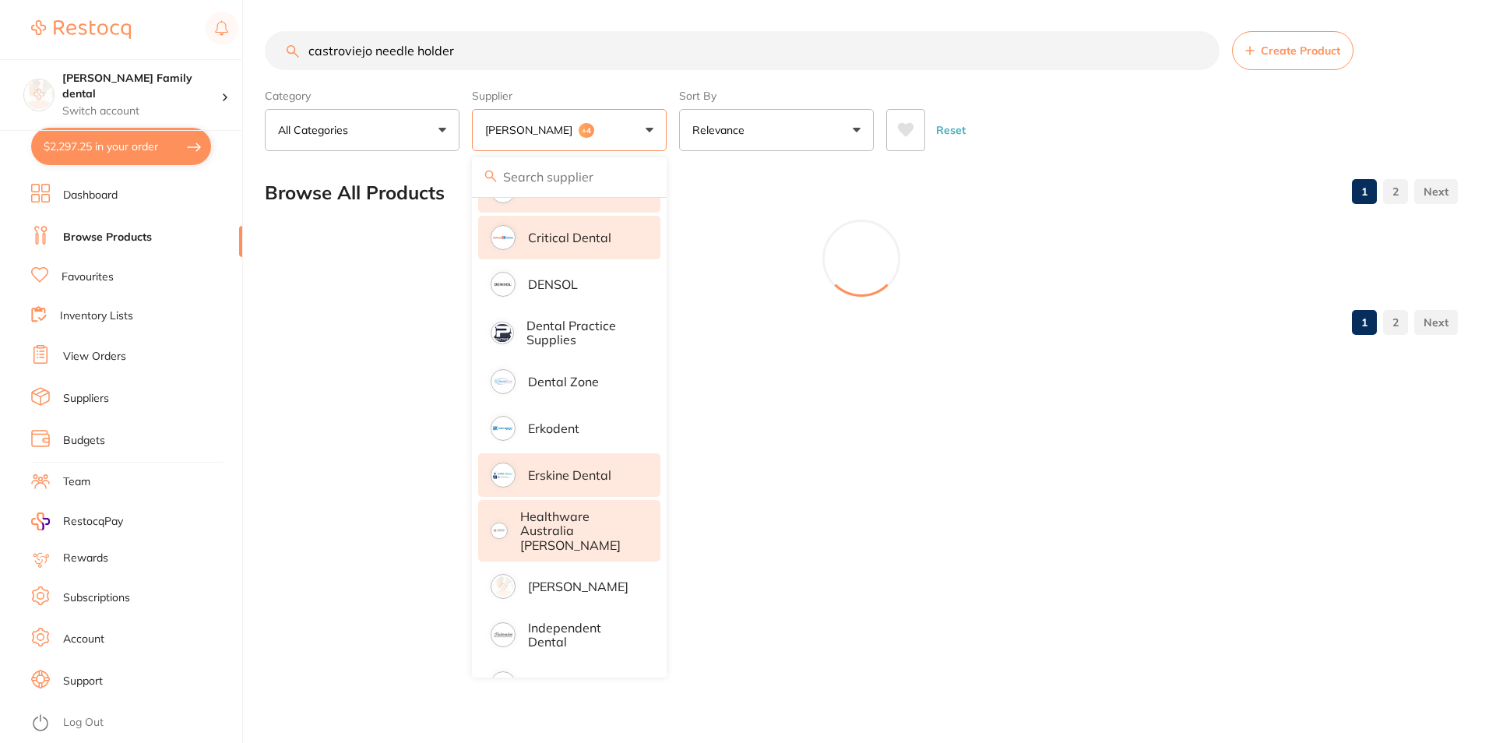
click at [586, 524] on p "Healthware Australia [PERSON_NAME]" at bounding box center [579, 530] width 119 height 43
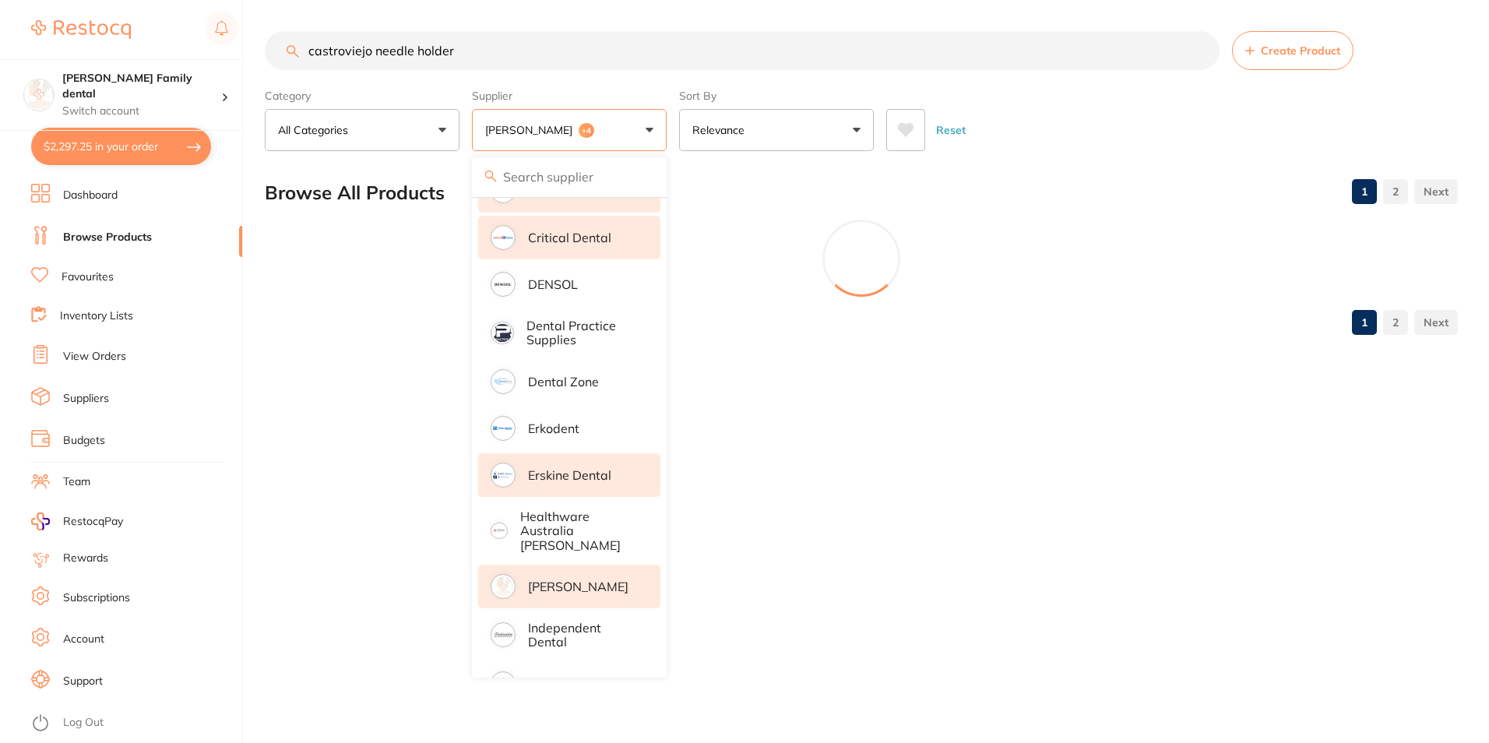
click at [576, 565] on li "[PERSON_NAME]" at bounding box center [569, 587] width 182 height 44
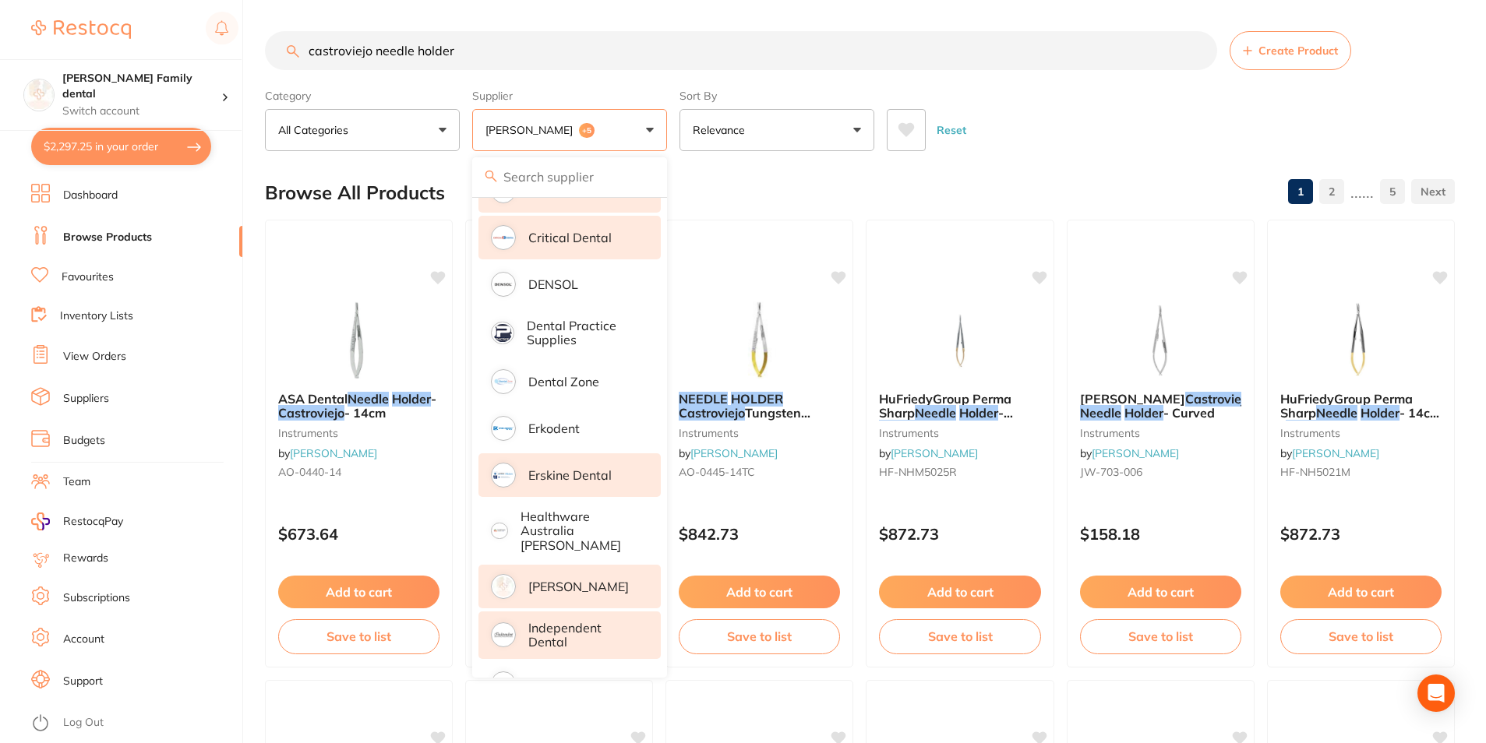
click at [555, 621] on p "Independent Dental" at bounding box center [583, 635] width 111 height 29
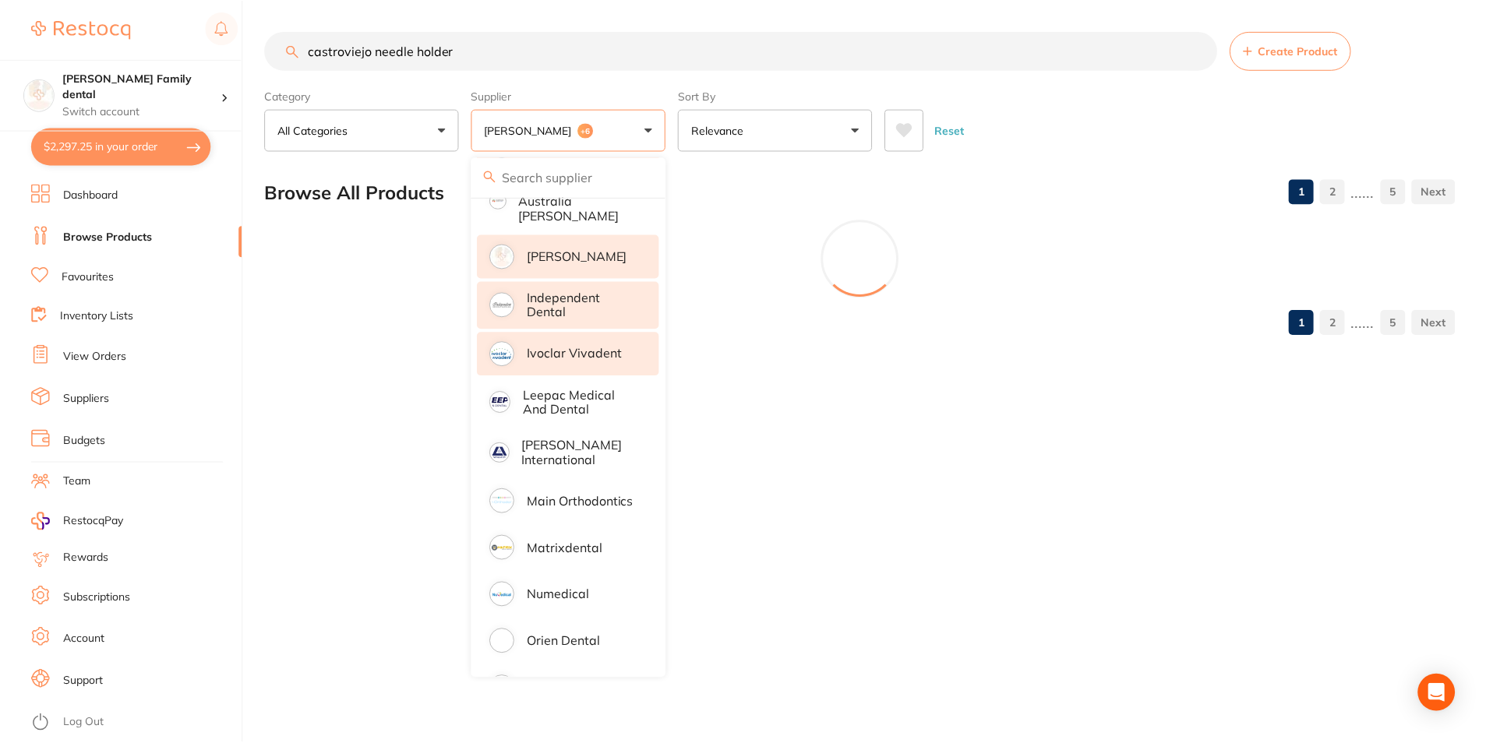
scroll to position [779, 0]
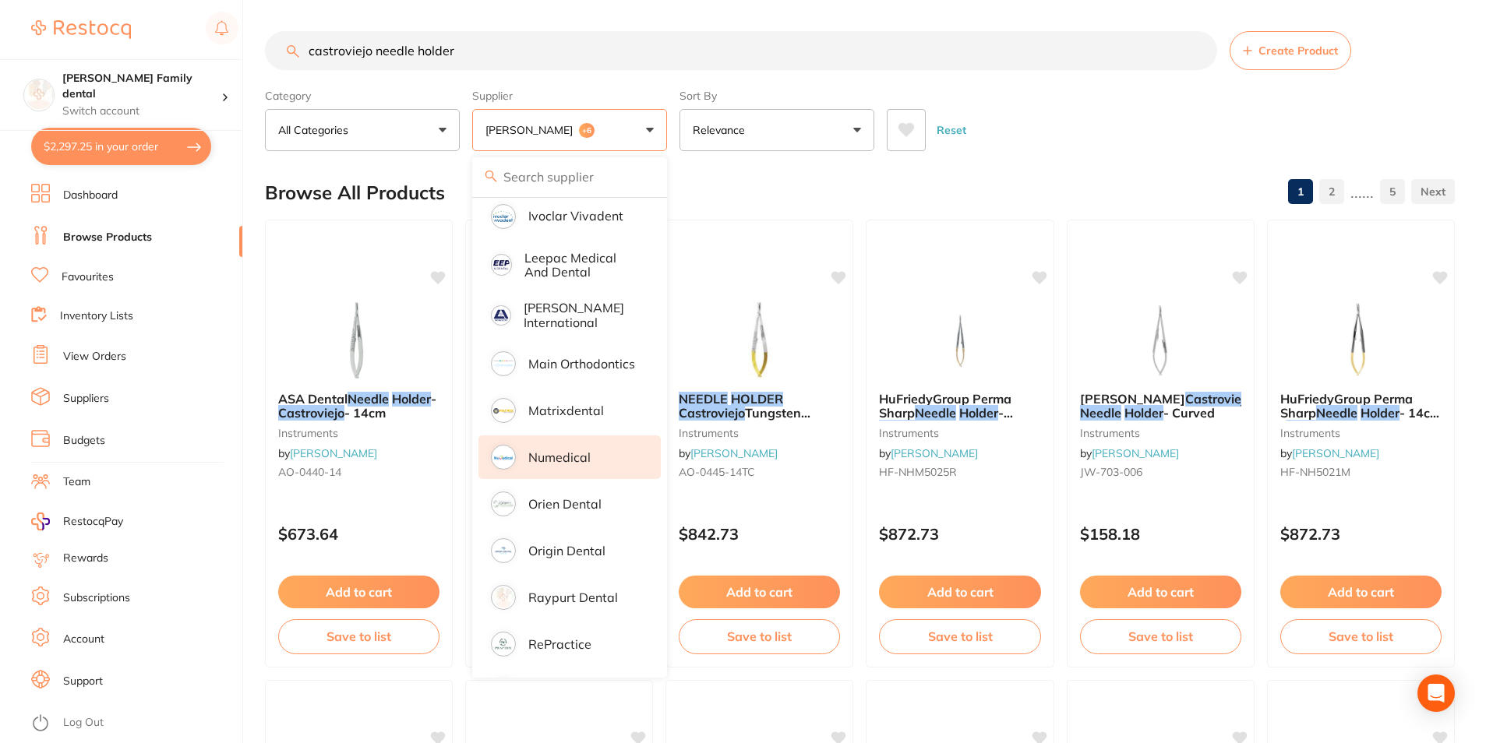
click at [572, 450] on p "Numedical" at bounding box center [559, 457] width 62 height 14
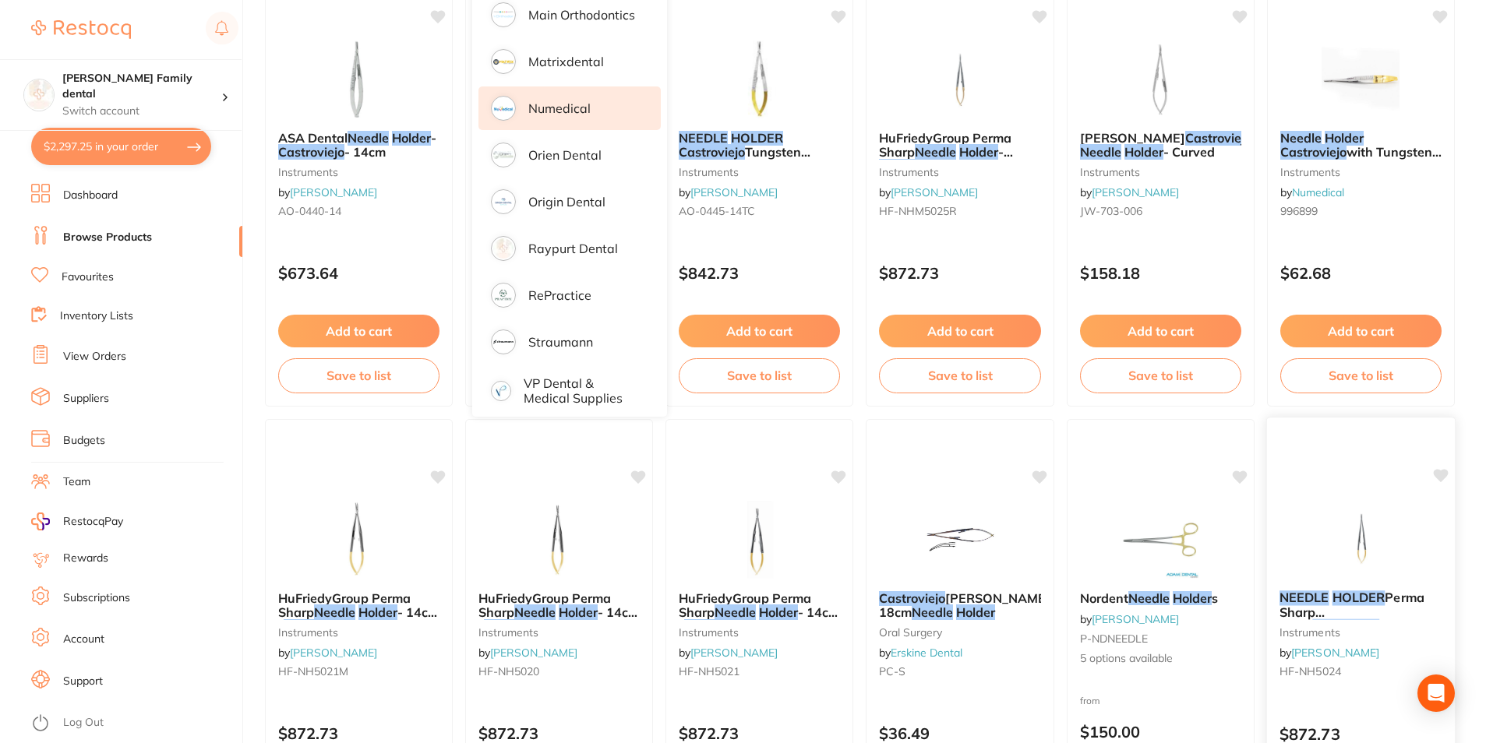
scroll to position [0, 0]
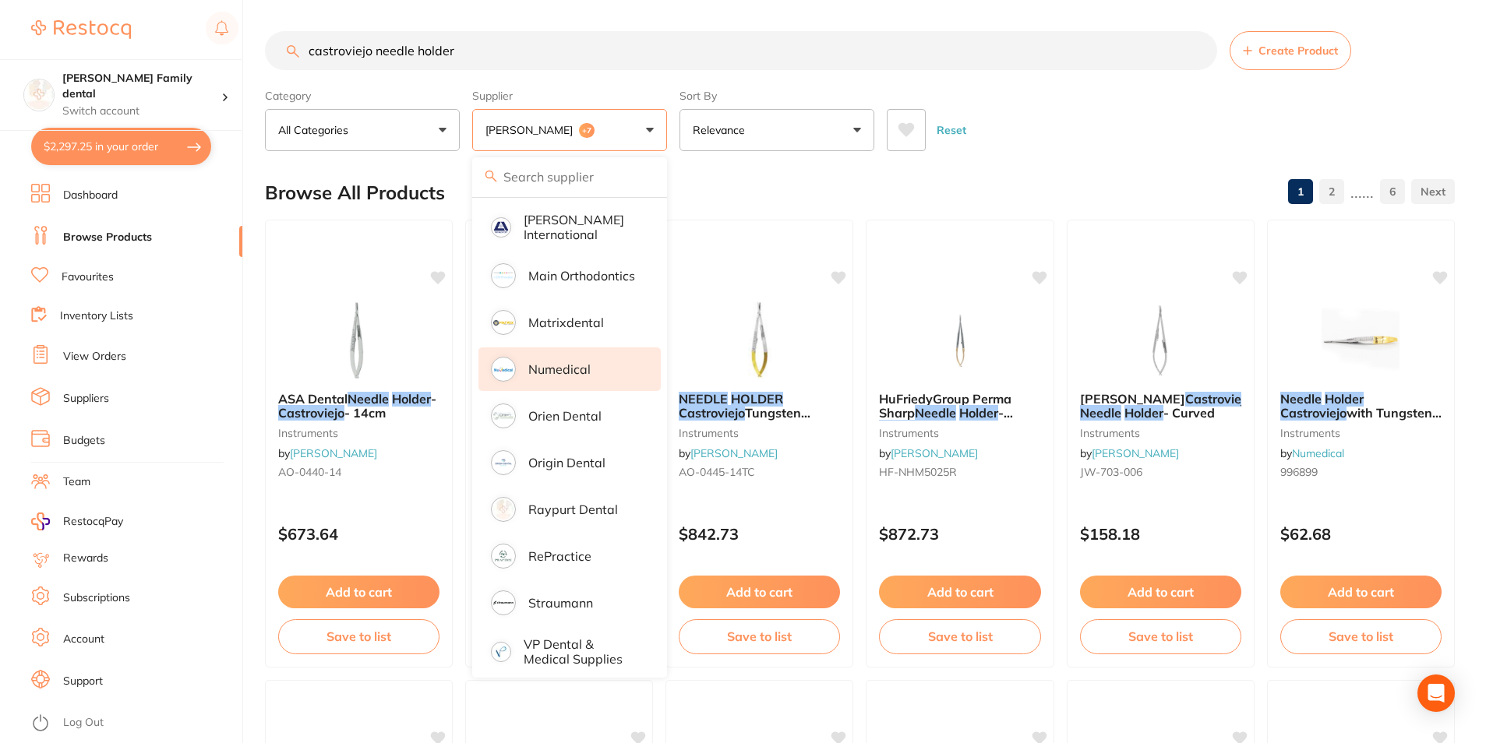
click at [1190, 123] on div "Reset" at bounding box center [1164, 124] width 555 height 55
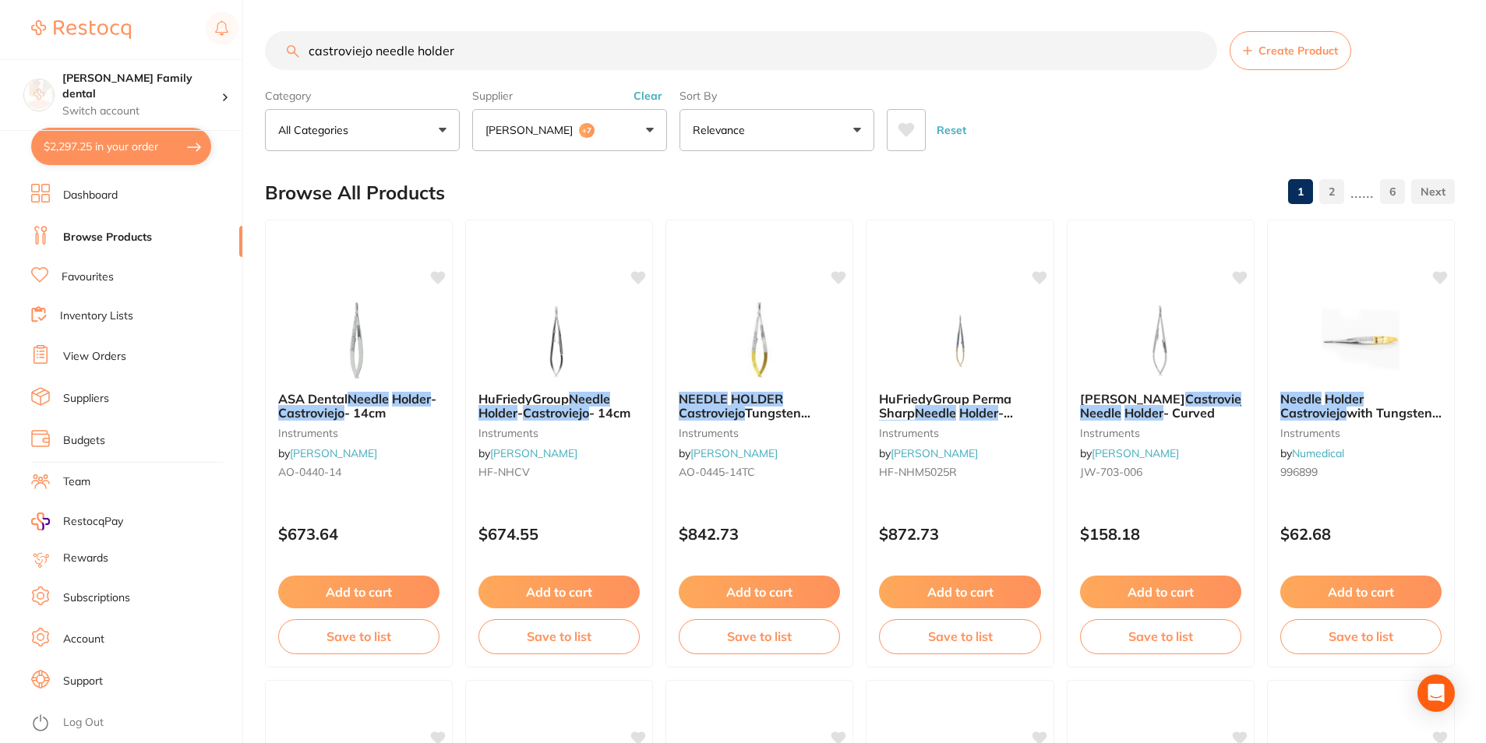
scroll to position [312, 0]
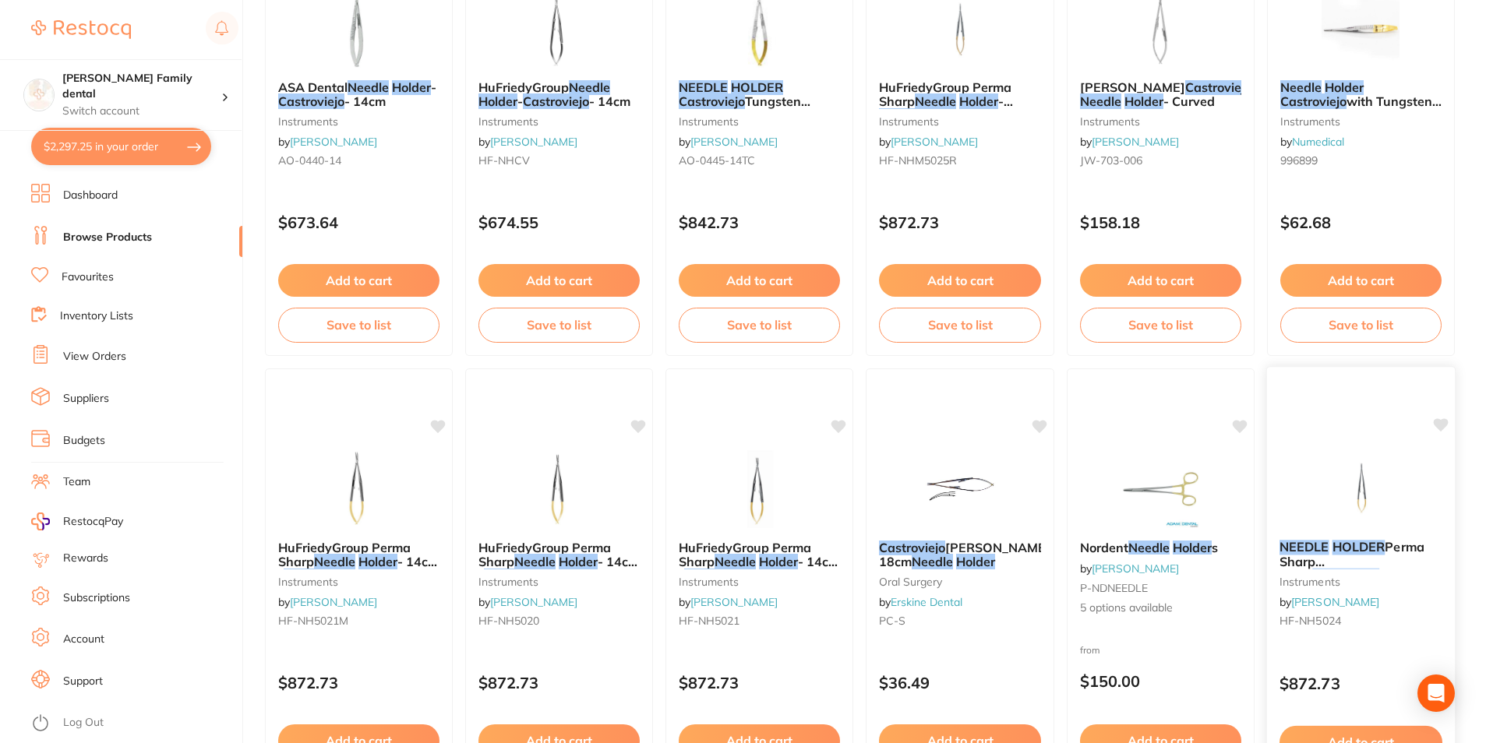
click at [1380, 470] on img at bounding box center [1361, 488] width 102 height 79
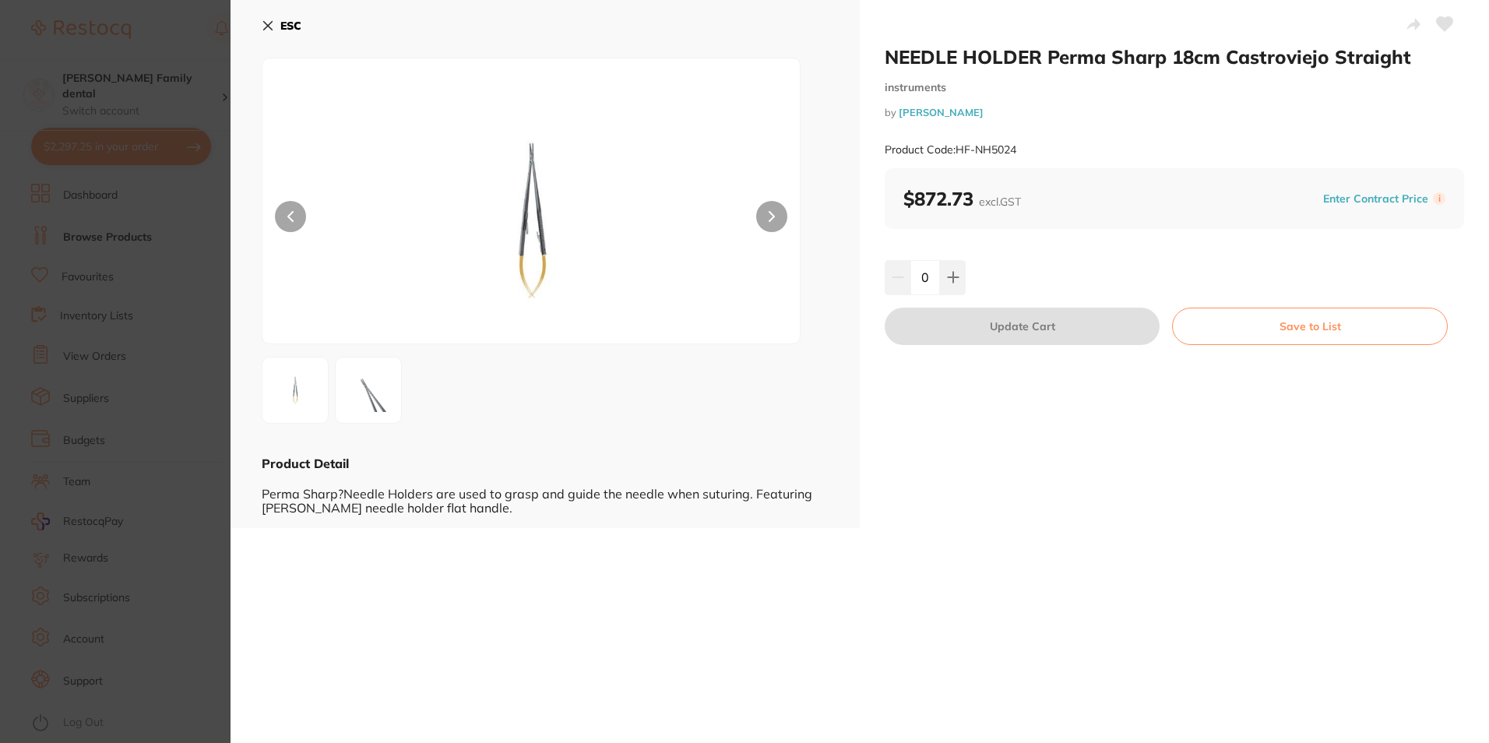
click at [263, 20] on icon at bounding box center [268, 25] width 12 height 12
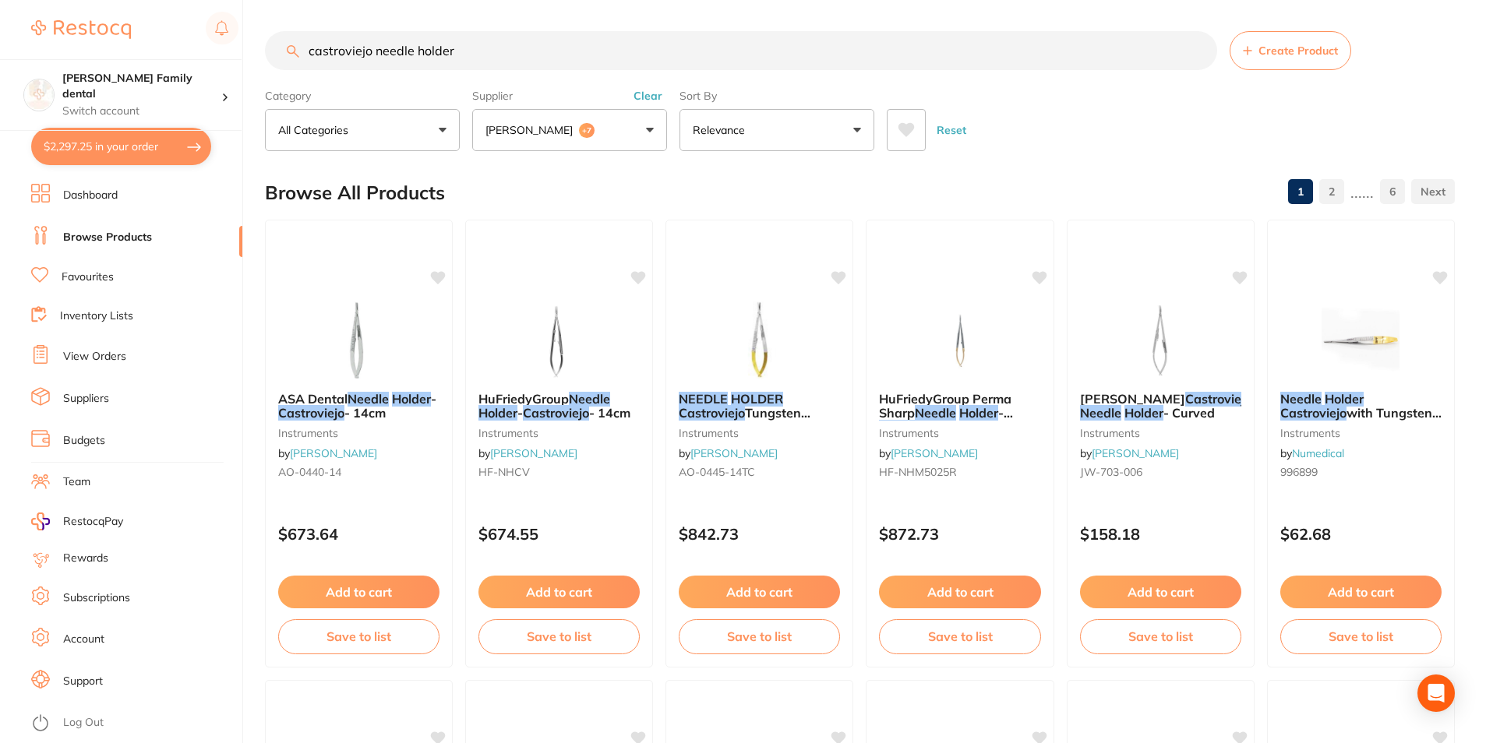
drag, startPoint x: 494, startPoint y: 51, endPoint x: -3, endPoint y: -57, distance: 508.5
click at [0, 0] on html "$2,297.25 Westbrook Family dental Switch account Westbrook Family dental $2,297…" at bounding box center [743, 371] width 1486 height 743
type input "lucas curette"
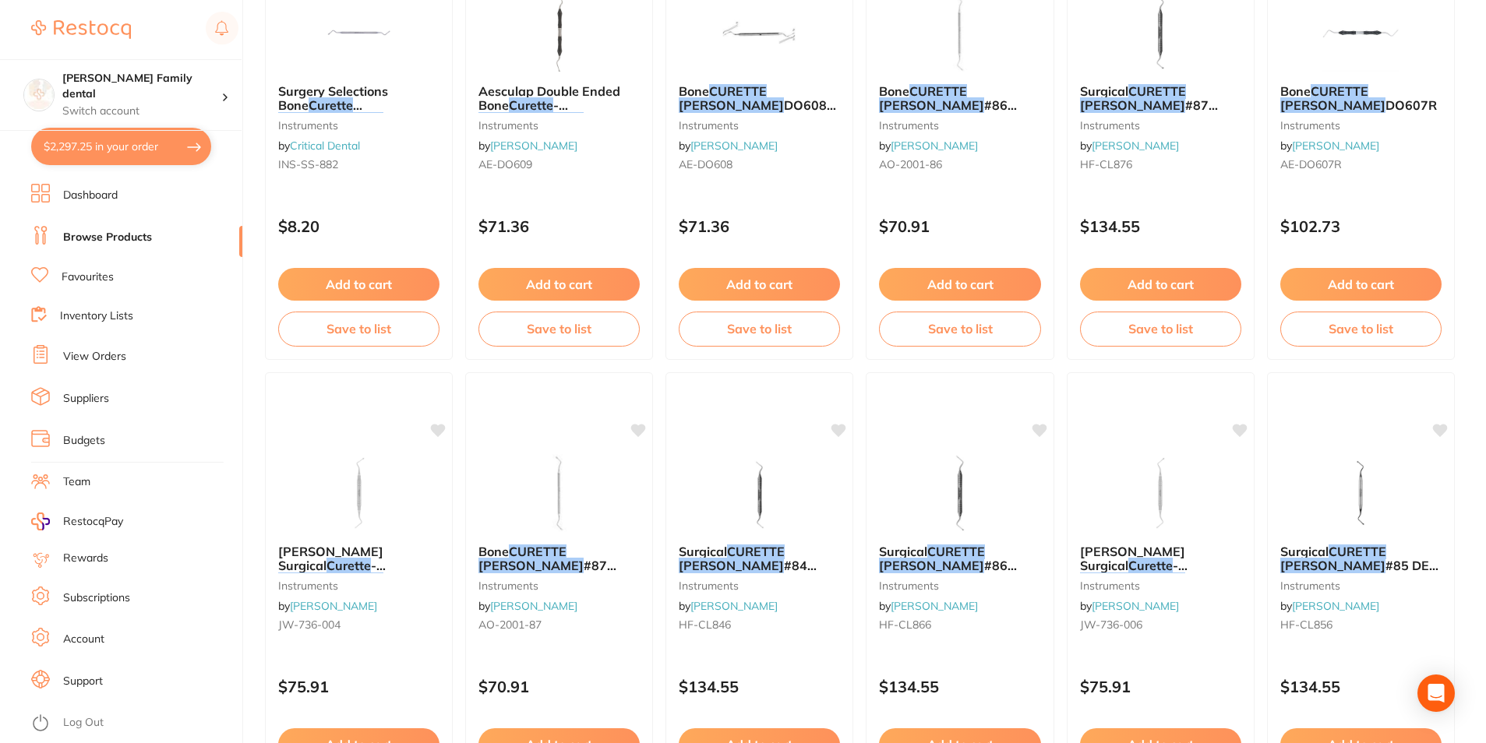
scroll to position [234, 0]
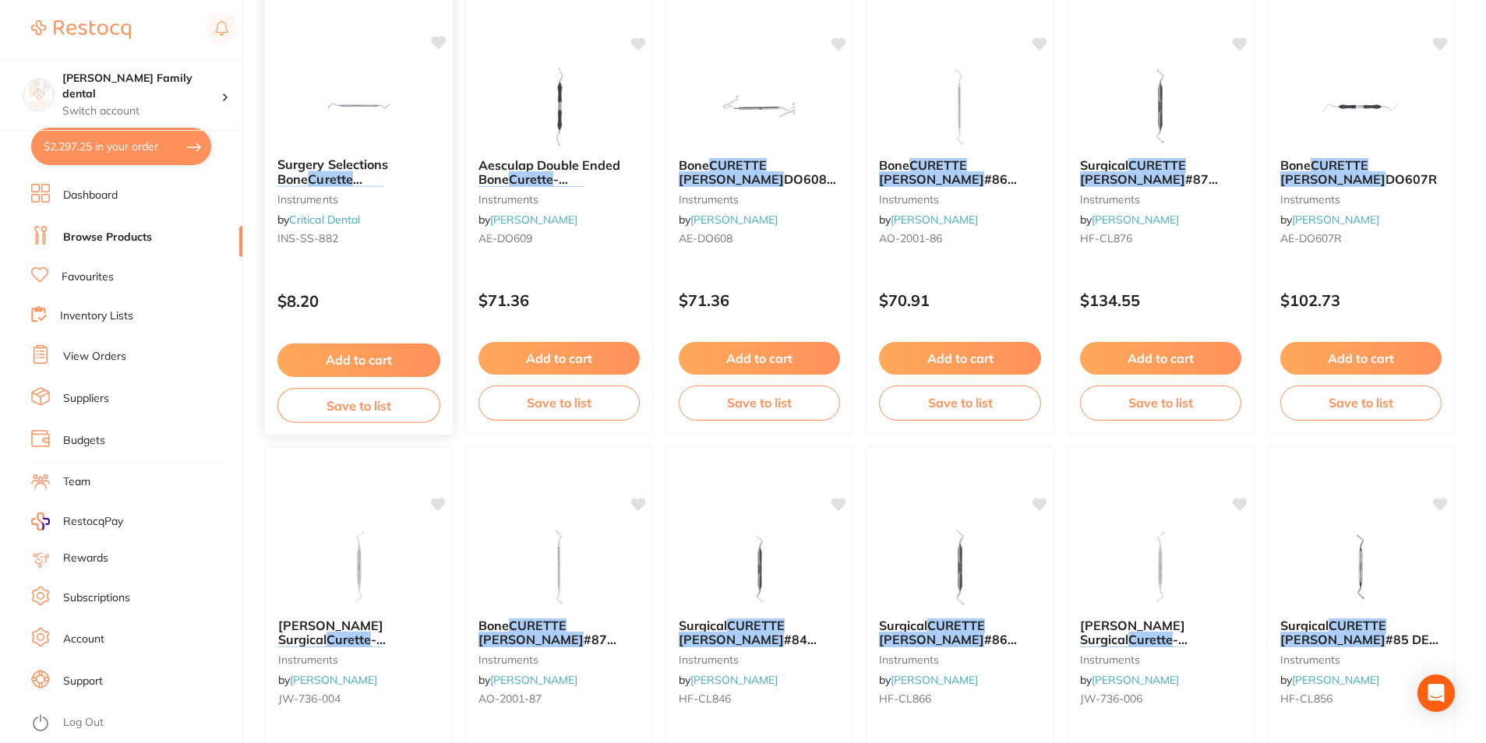
click at [365, 122] on img at bounding box center [359, 105] width 102 height 79
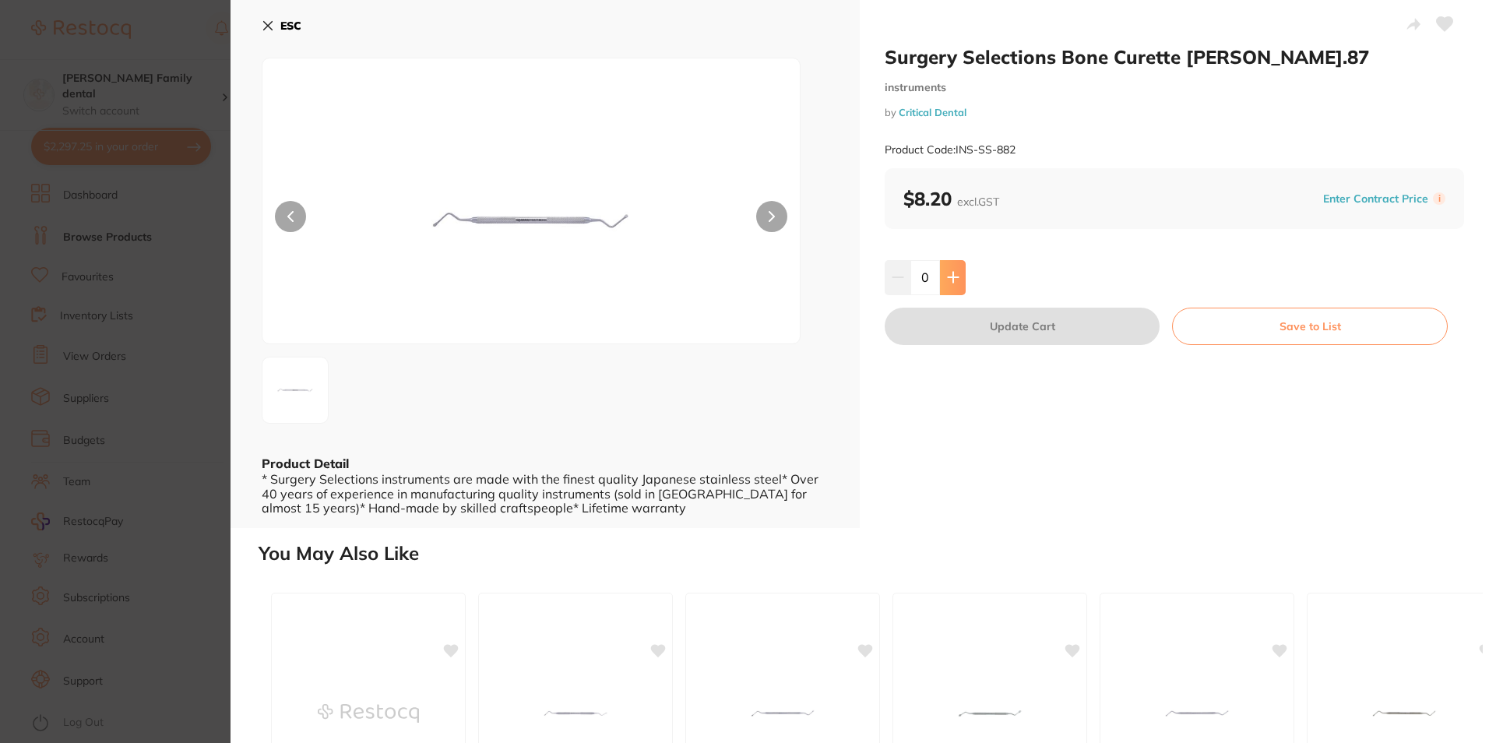
click at [956, 284] on button at bounding box center [953, 277] width 26 height 34
type input "1"
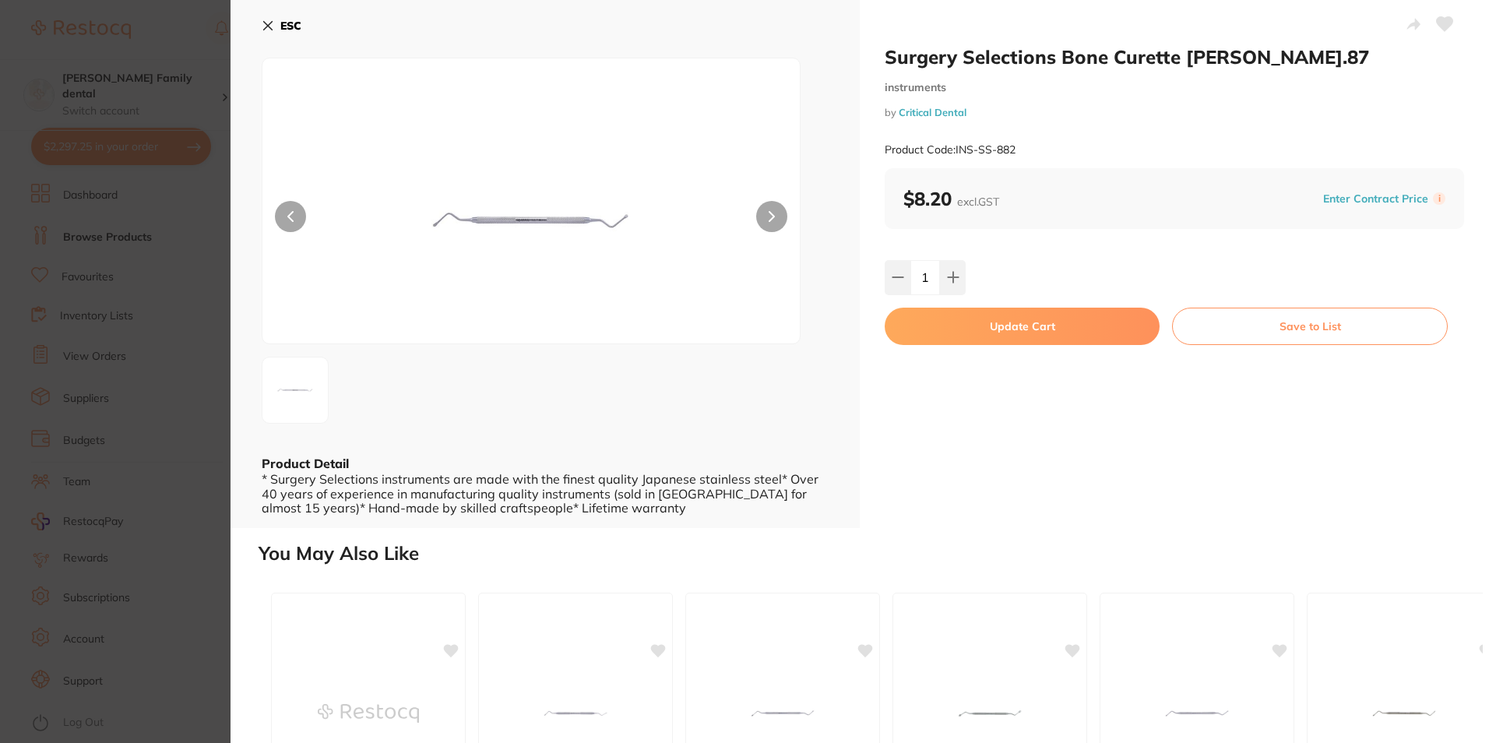
click at [266, 28] on icon at bounding box center [268, 26] width 9 height 9
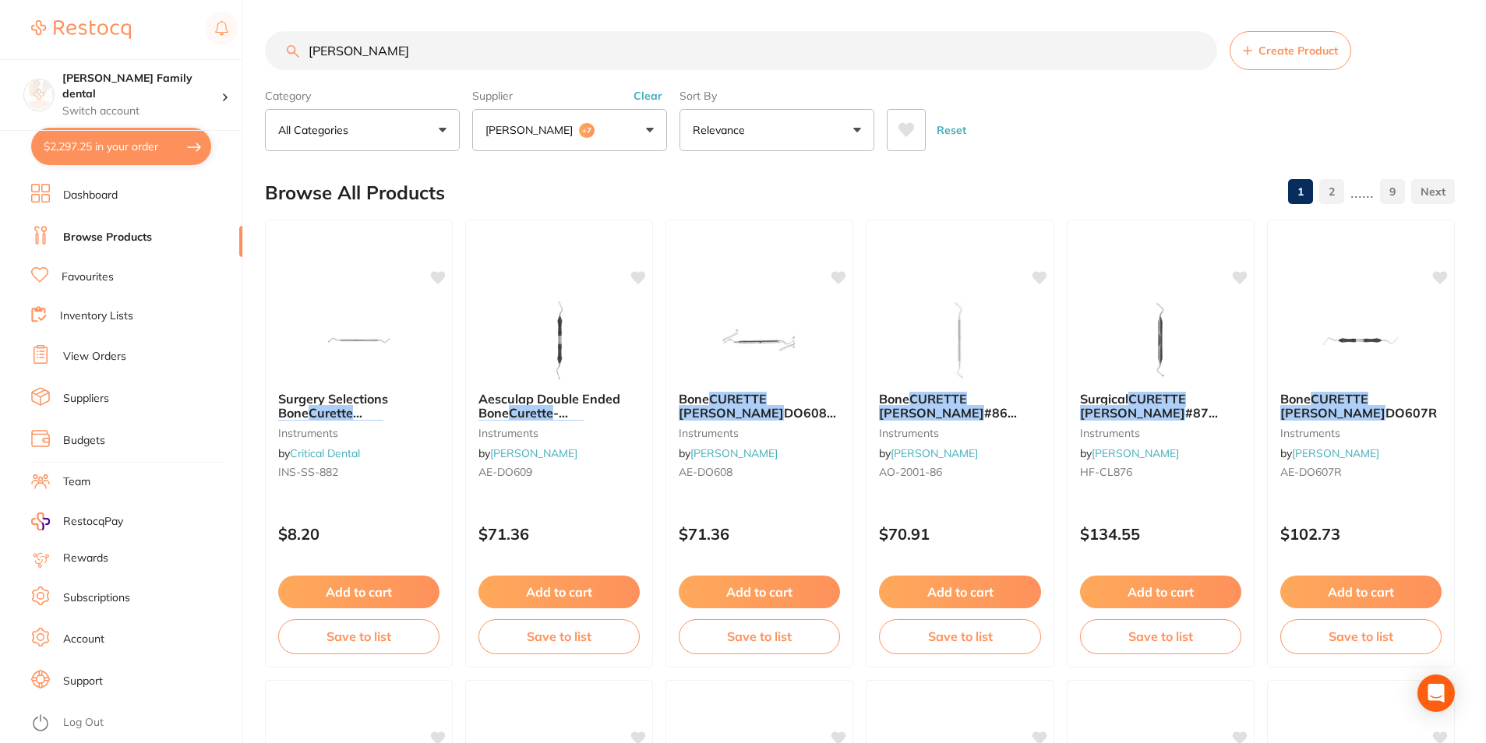
drag, startPoint x: 431, startPoint y: 41, endPoint x: 150, endPoint y: 44, distance: 281.2
click at [154, 44] on div "$2,297.25 Westbrook Family dental Switch account Westbrook Family dental $2,297…" at bounding box center [743, 371] width 1486 height 743
type input "buser"
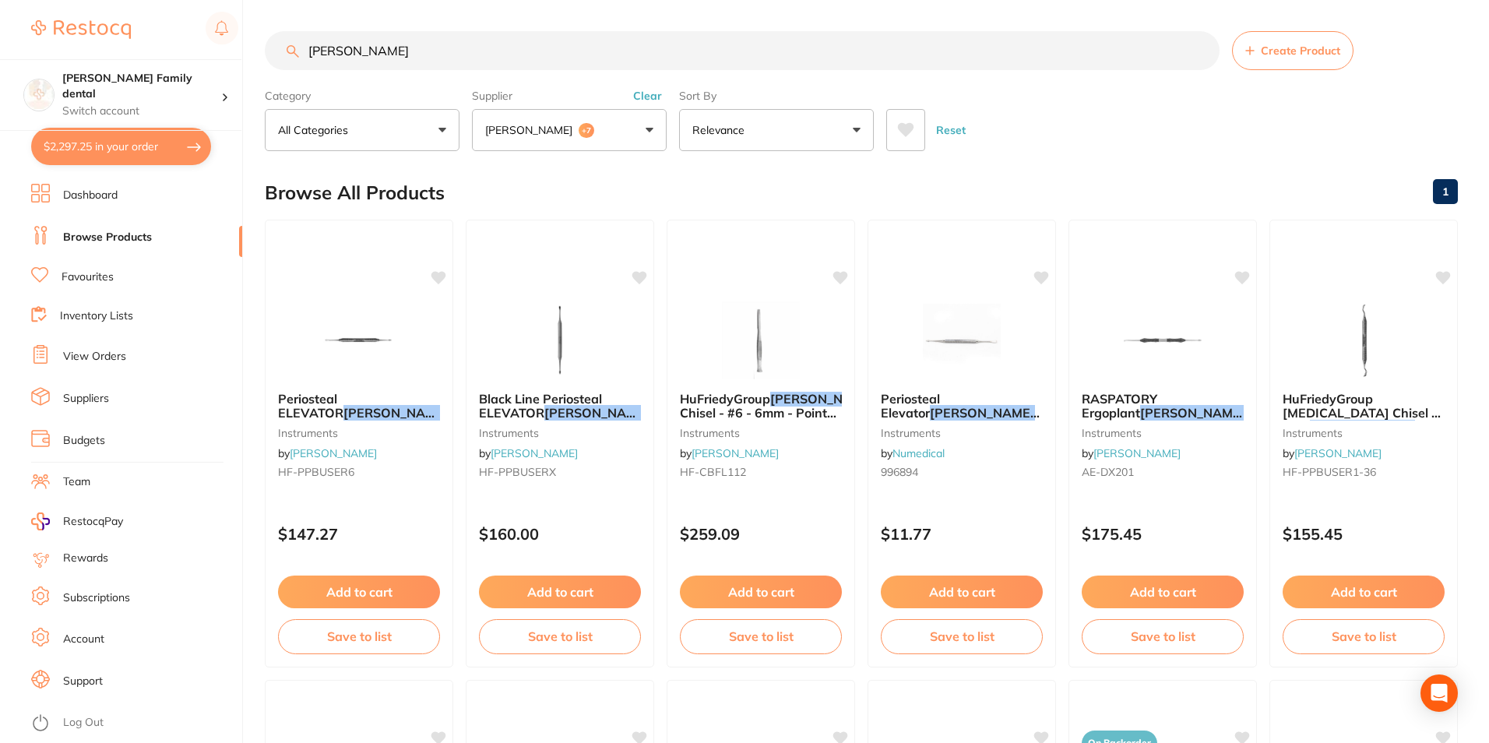
scroll to position [100, 0]
click at [969, 323] on img at bounding box center [959, 339] width 102 height 79
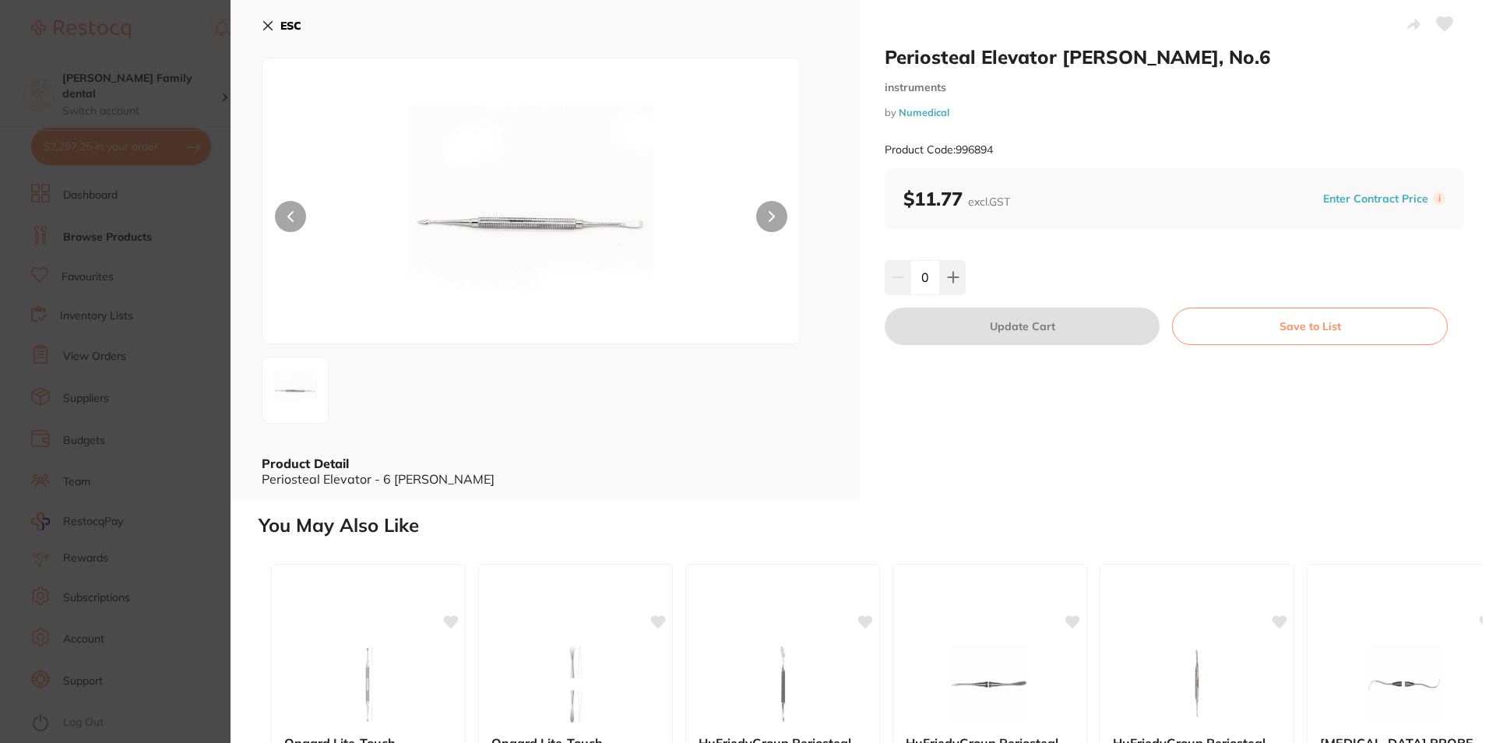
click at [763, 214] on button at bounding box center [771, 216] width 31 height 31
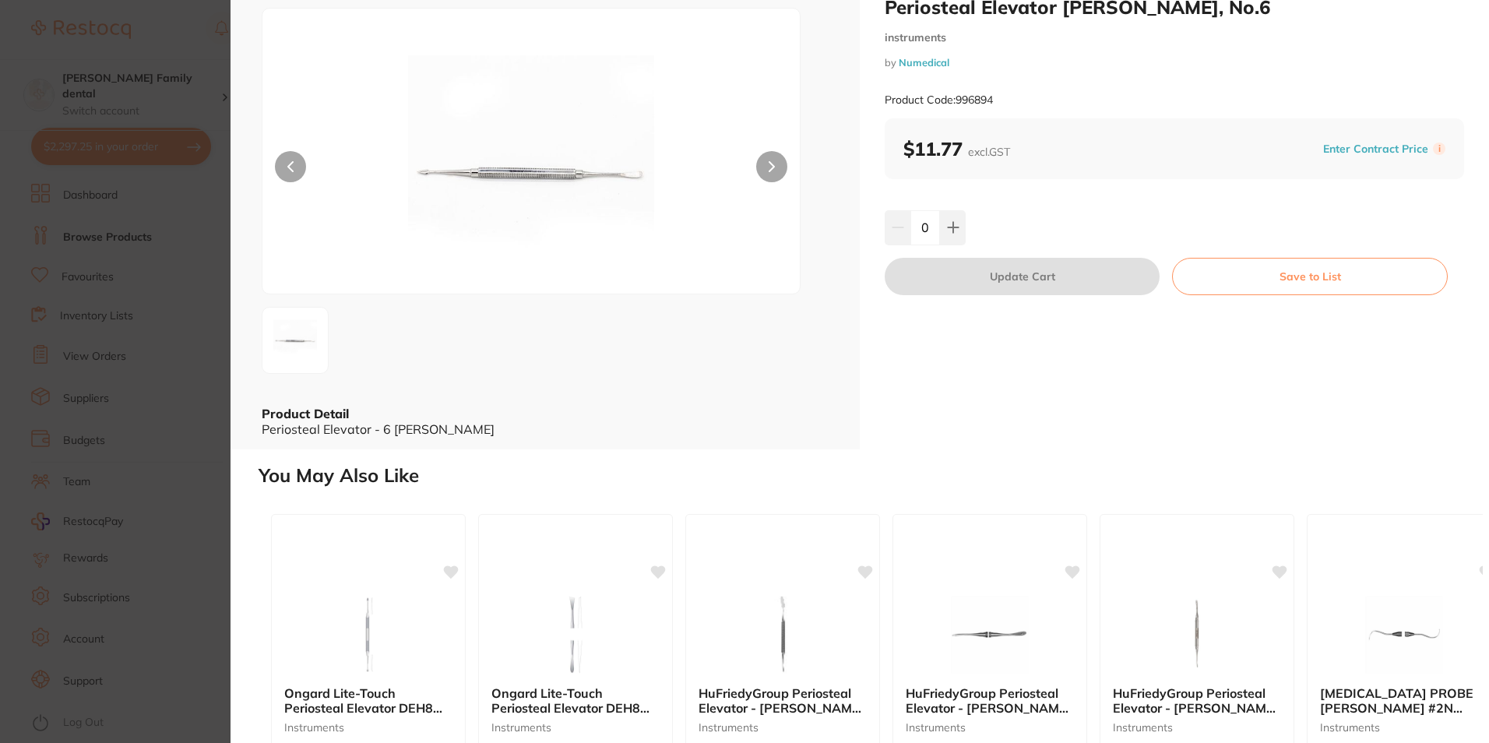
scroll to position [78, 0]
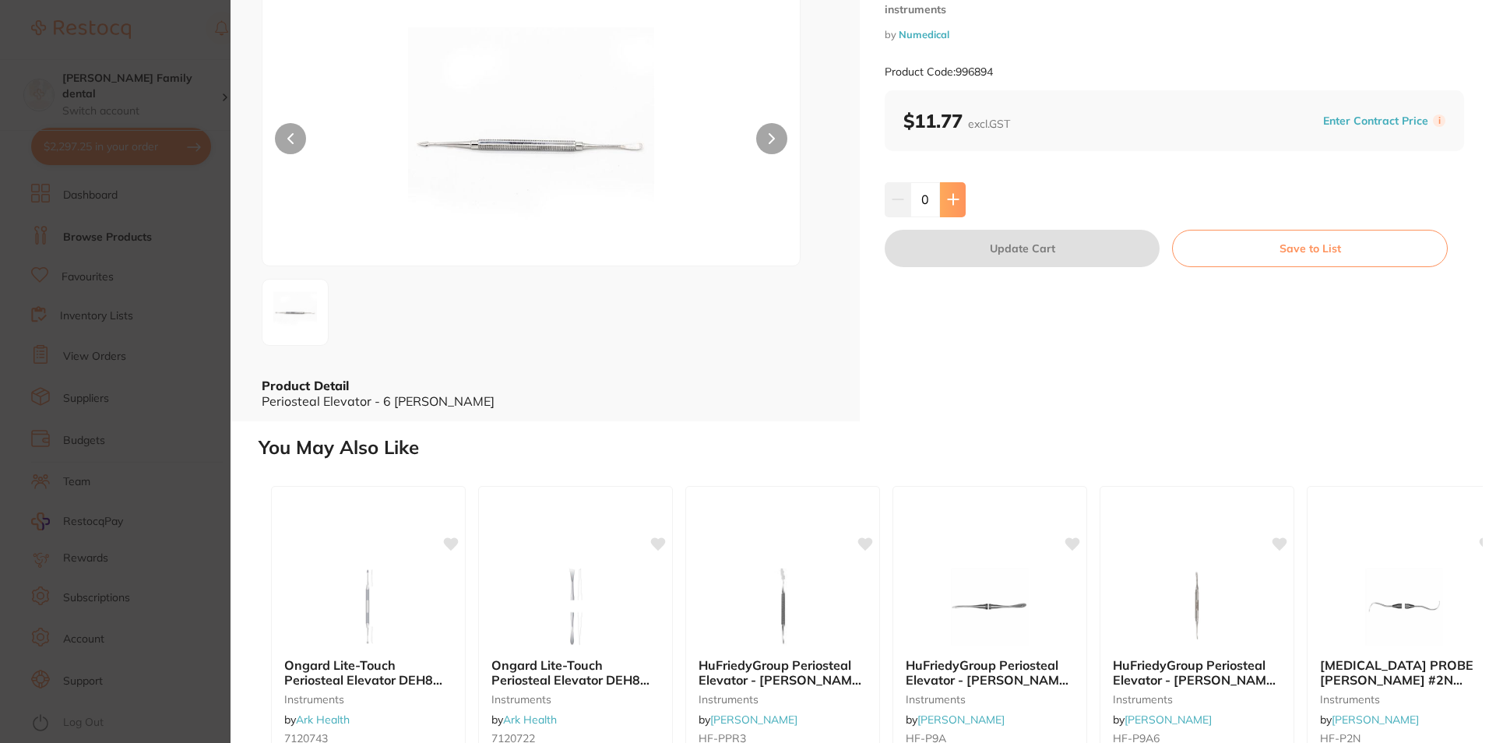
click at [953, 198] on icon at bounding box center [953, 199] width 12 height 12
type input "1"
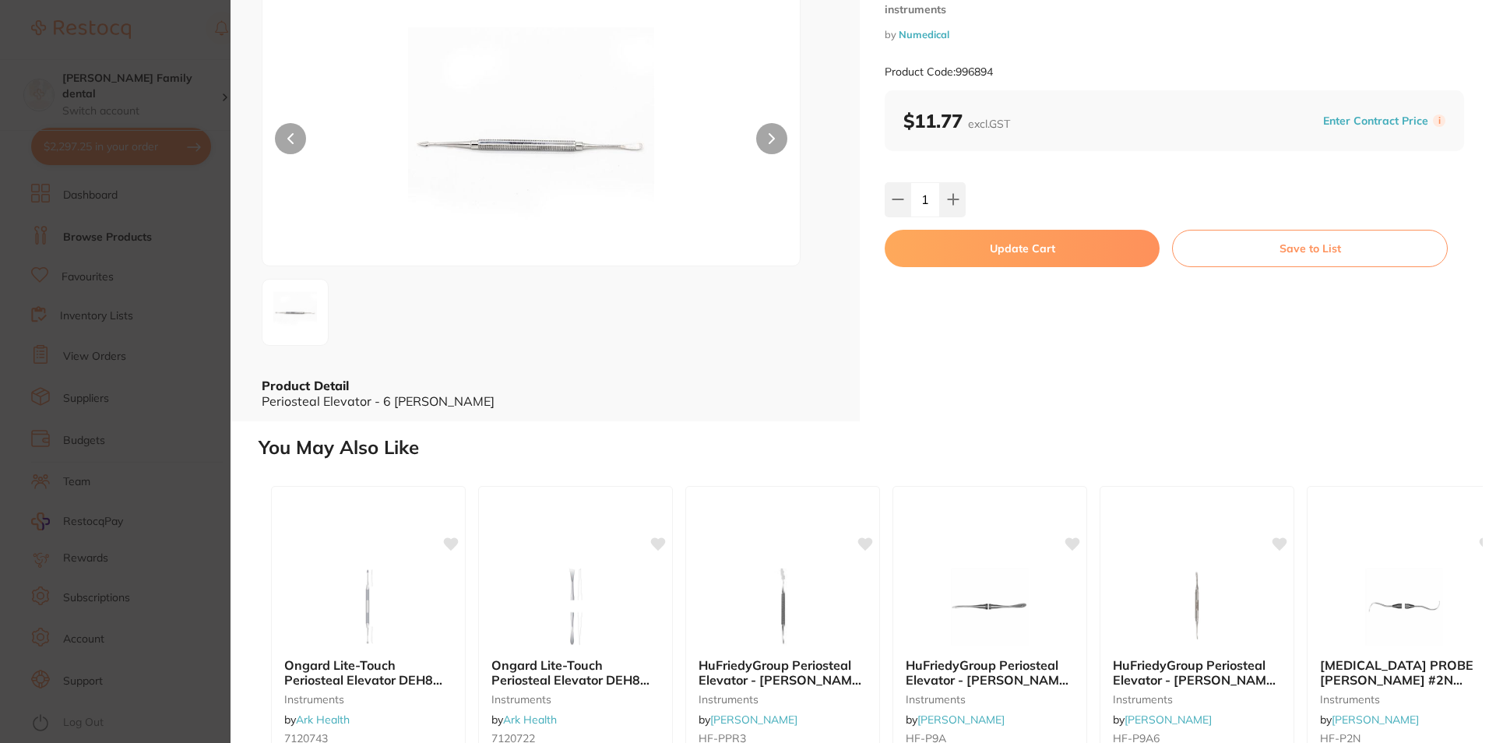
click at [971, 245] on button "Update Cart" at bounding box center [1022, 248] width 275 height 37
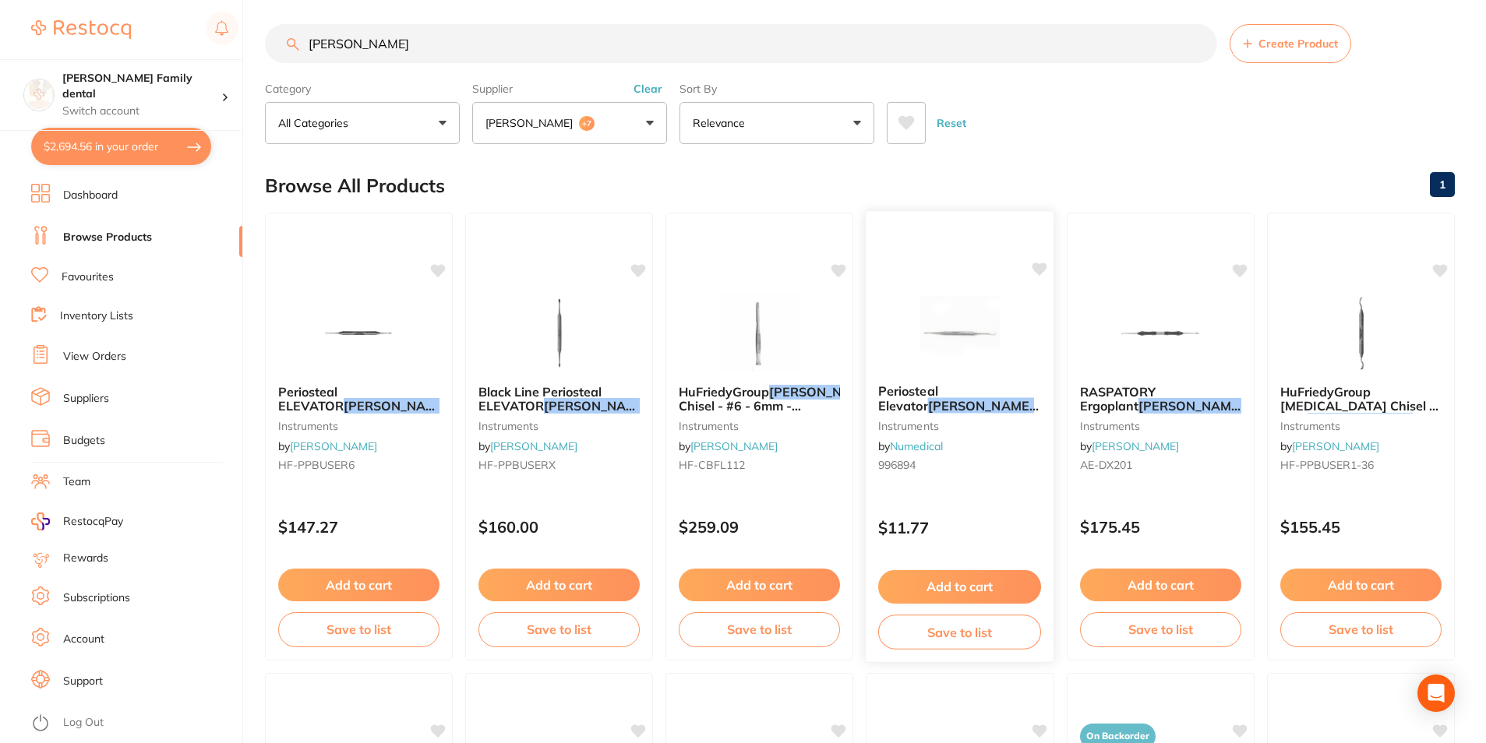
click at [975, 340] on img at bounding box center [959, 332] width 102 height 79
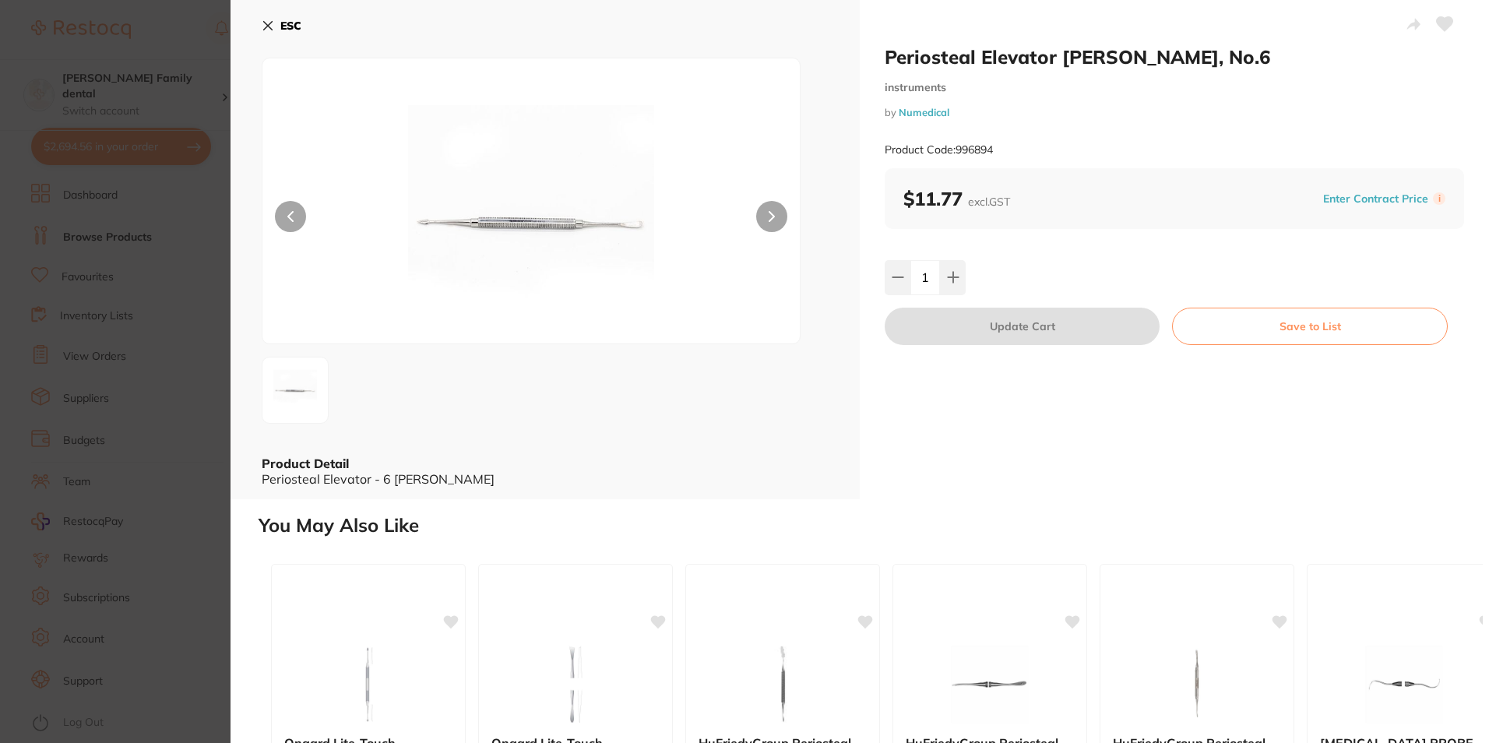
click at [271, 31] on icon at bounding box center [268, 25] width 12 height 12
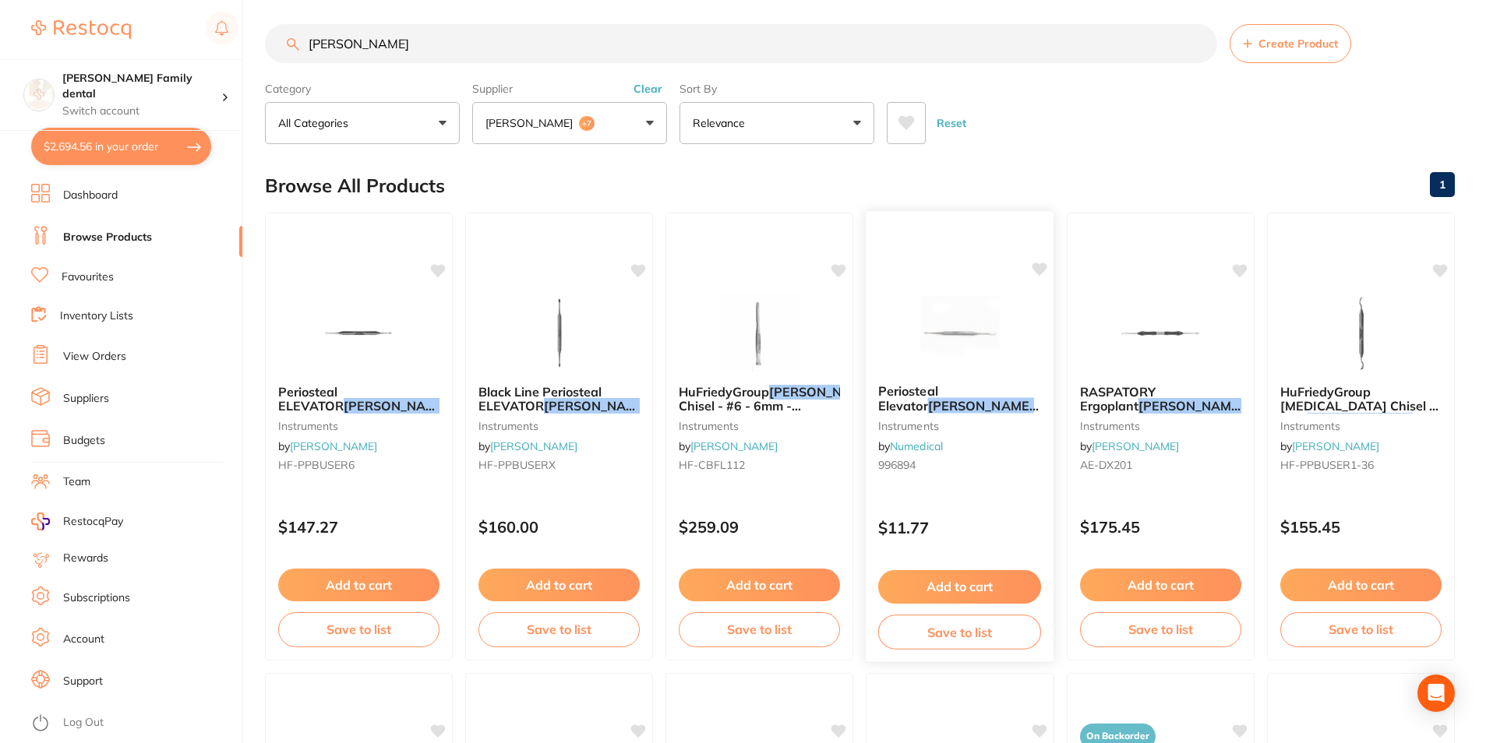
click at [929, 340] on img at bounding box center [959, 332] width 102 height 79
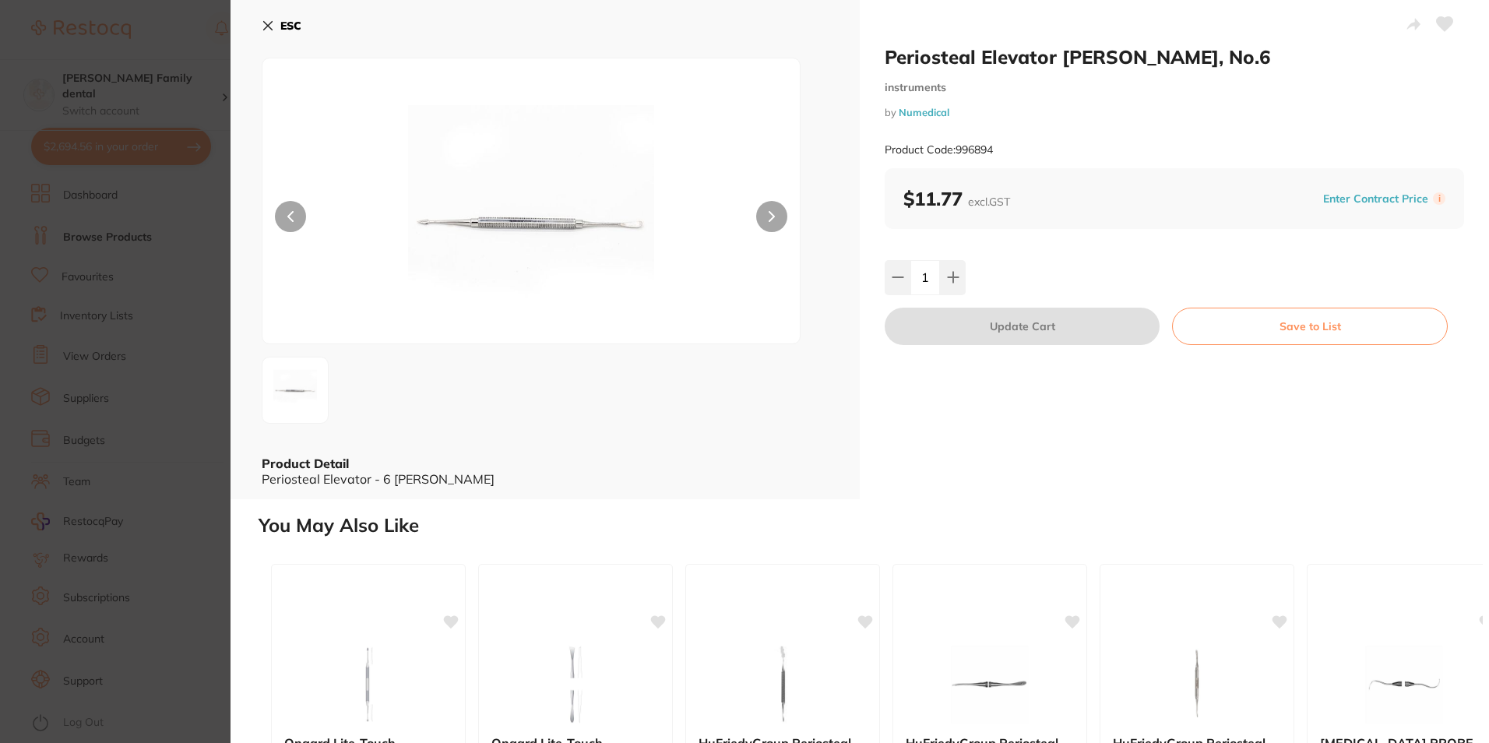
click at [774, 239] on div at bounding box center [531, 201] width 539 height 287
click at [771, 214] on icon at bounding box center [772, 216] width 6 height 11
click at [268, 30] on icon at bounding box center [268, 25] width 12 height 12
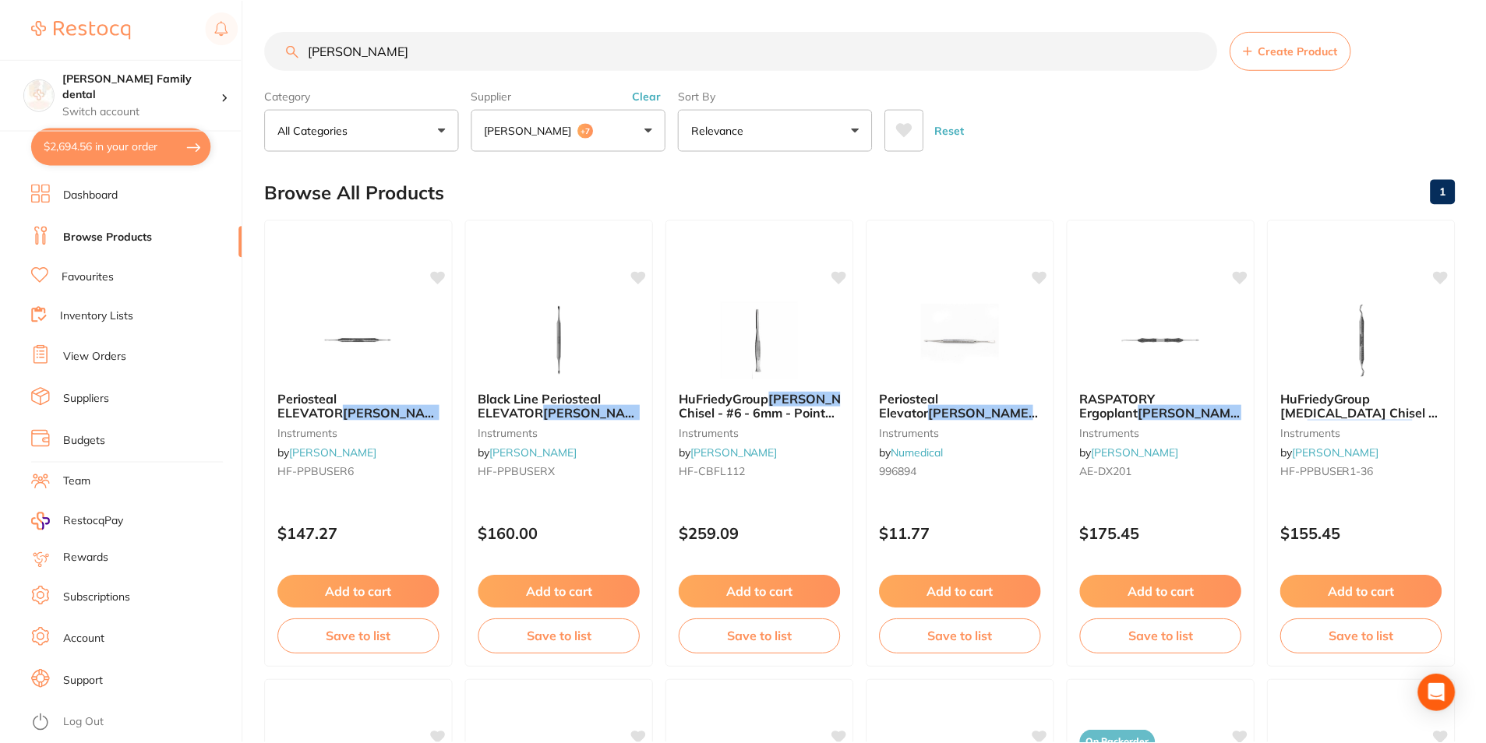
scroll to position [7, 0]
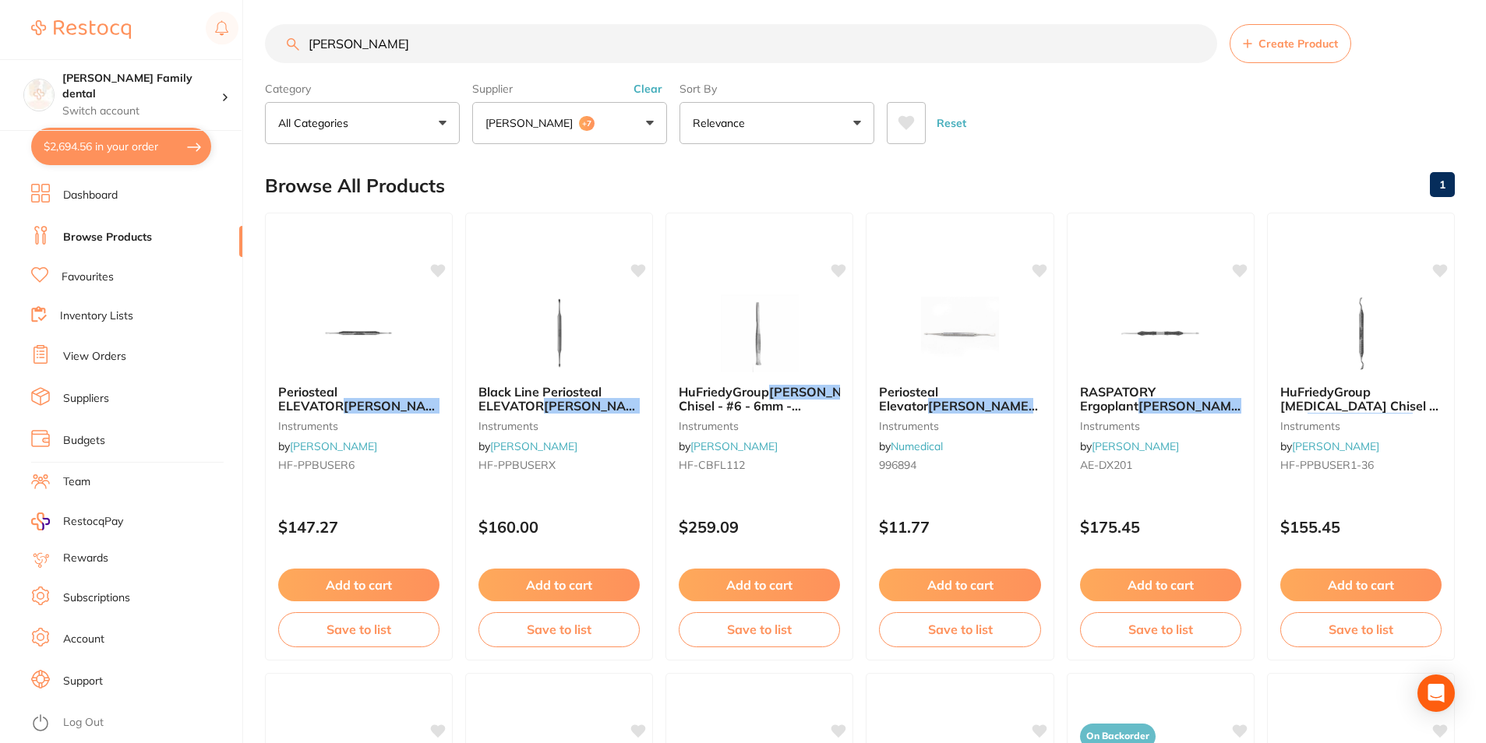
click at [426, 26] on input "buser" at bounding box center [741, 43] width 952 height 39
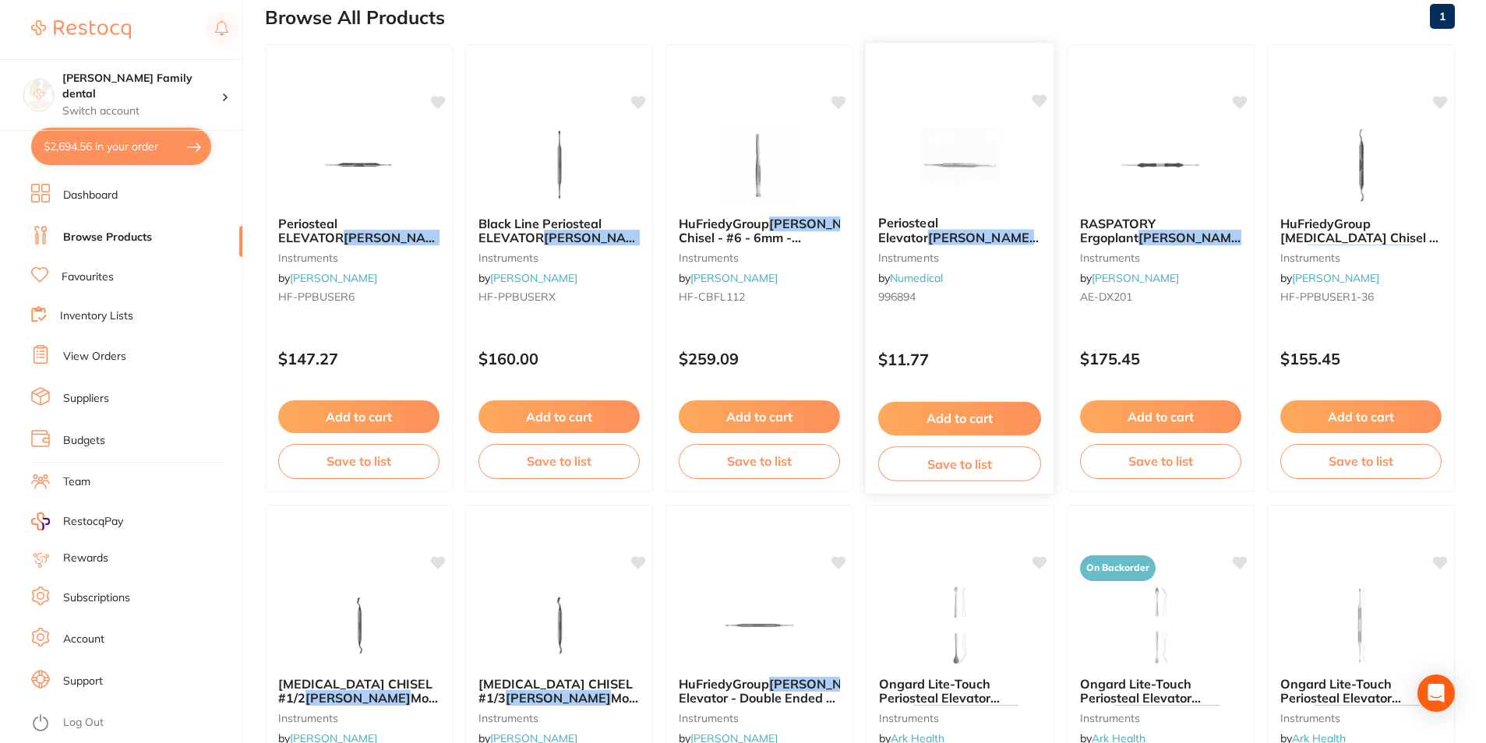
scroll to position [241, 0]
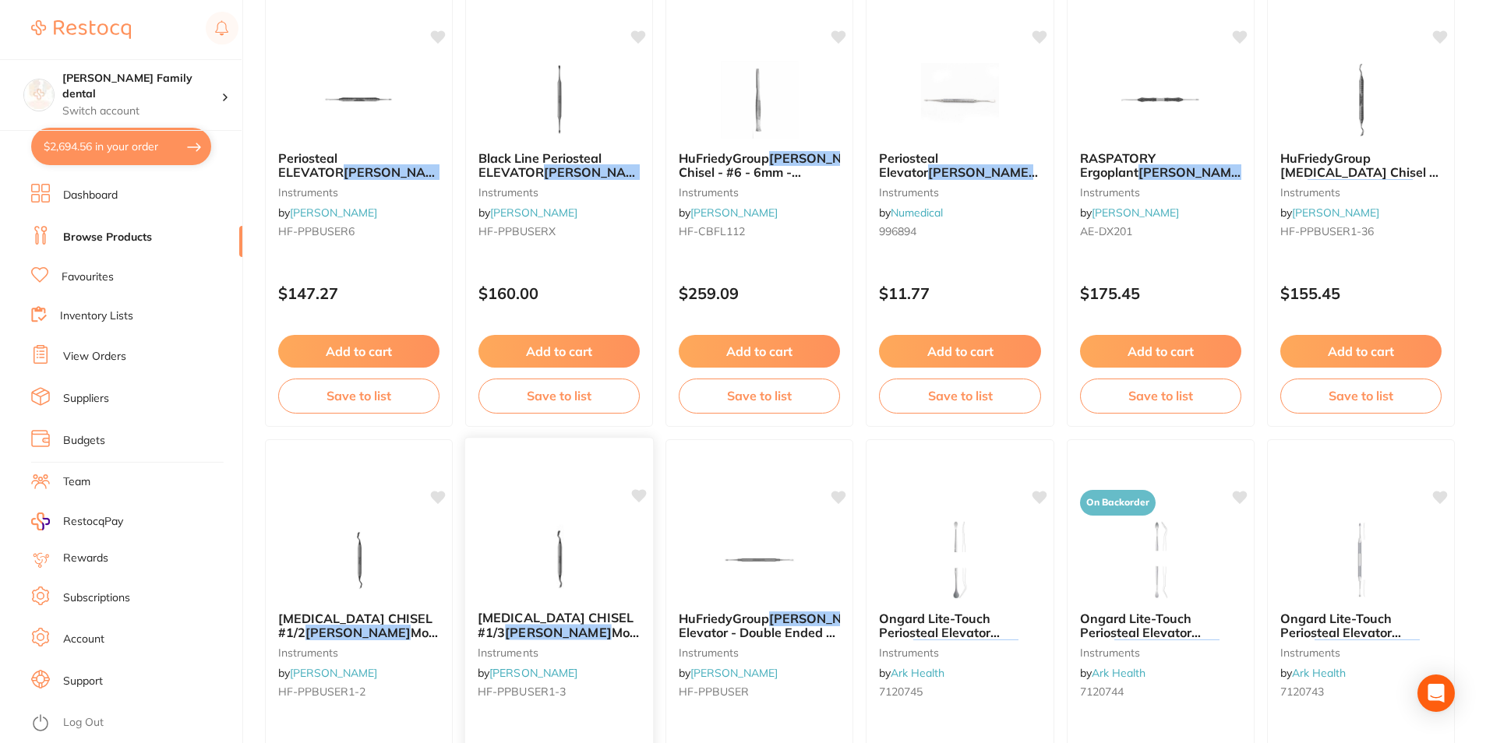
click at [559, 547] on img at bounding box center [559, 559] width 102 height 79
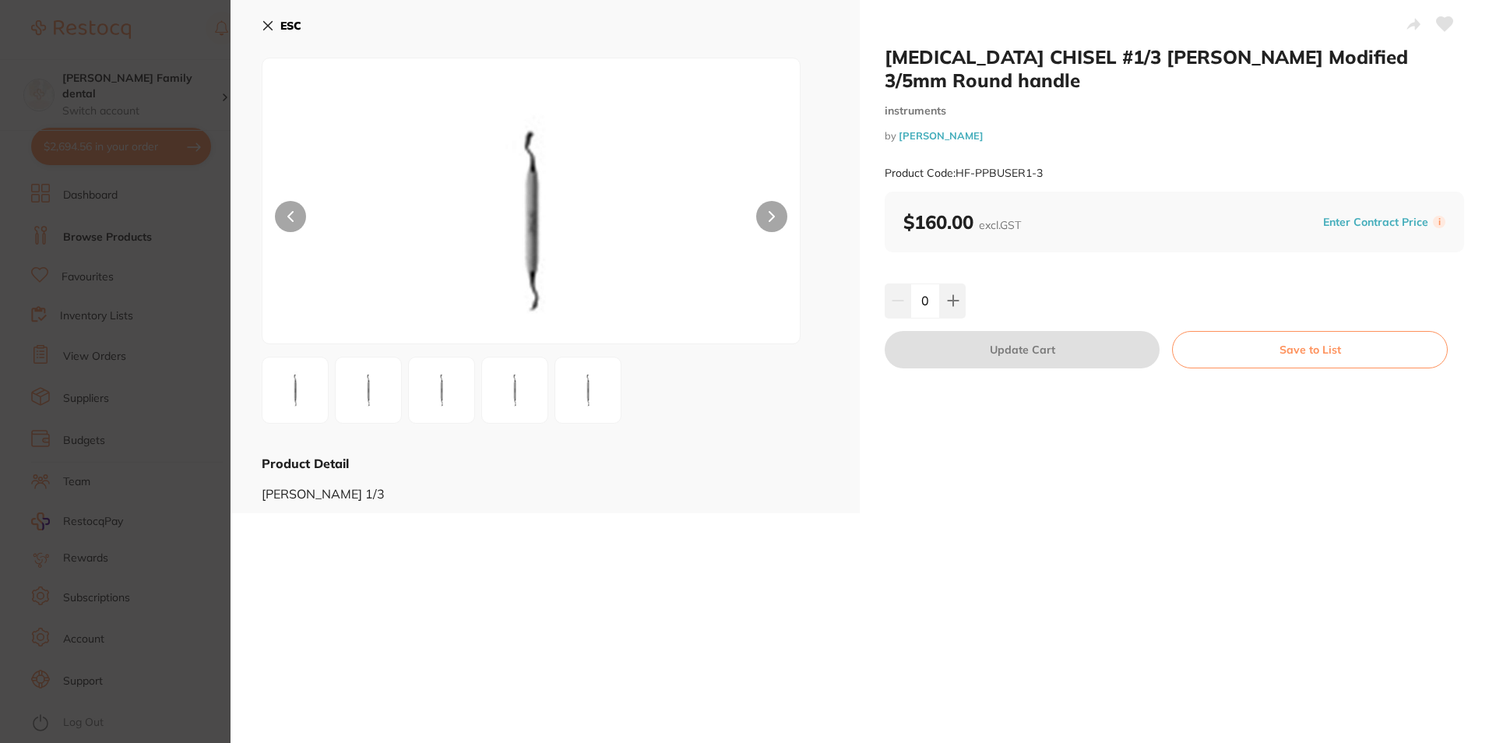
click at [591, 390] on img at bounding box center [588, 390] width 56 height 56
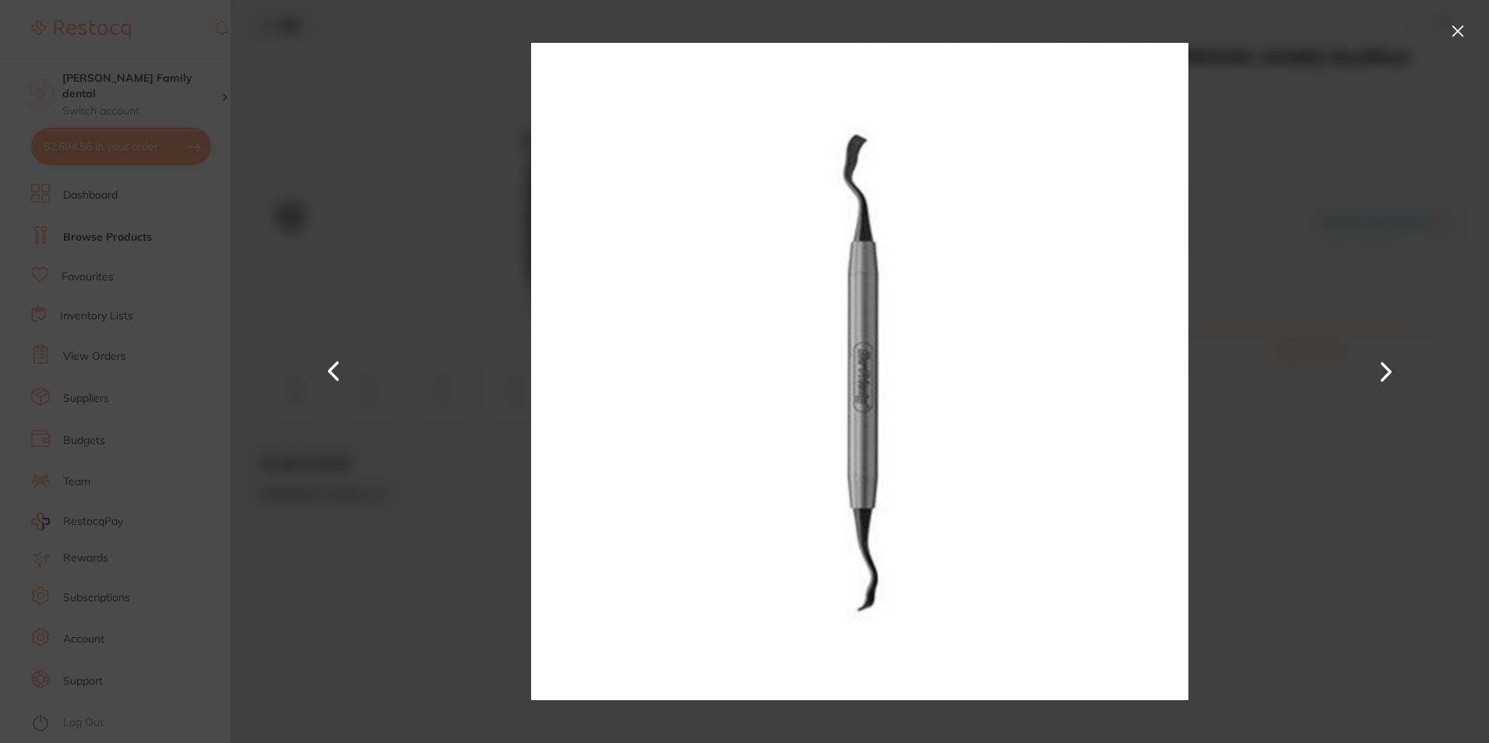
click at [1447, 28] on button at bounding box center [1458, 31] width 25 height 25
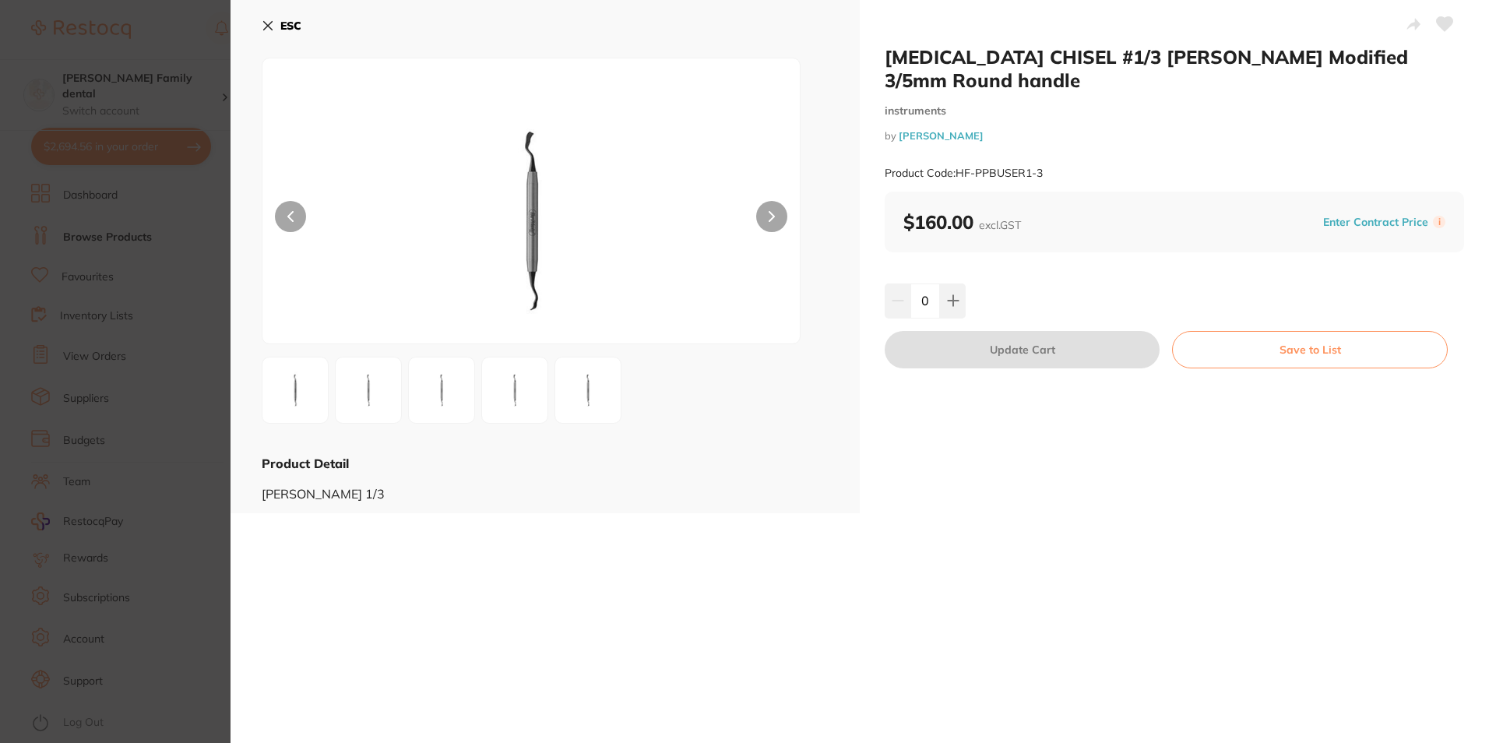
click at [270, 28] on icon at bounding box center [268, 25] width 12 height 12
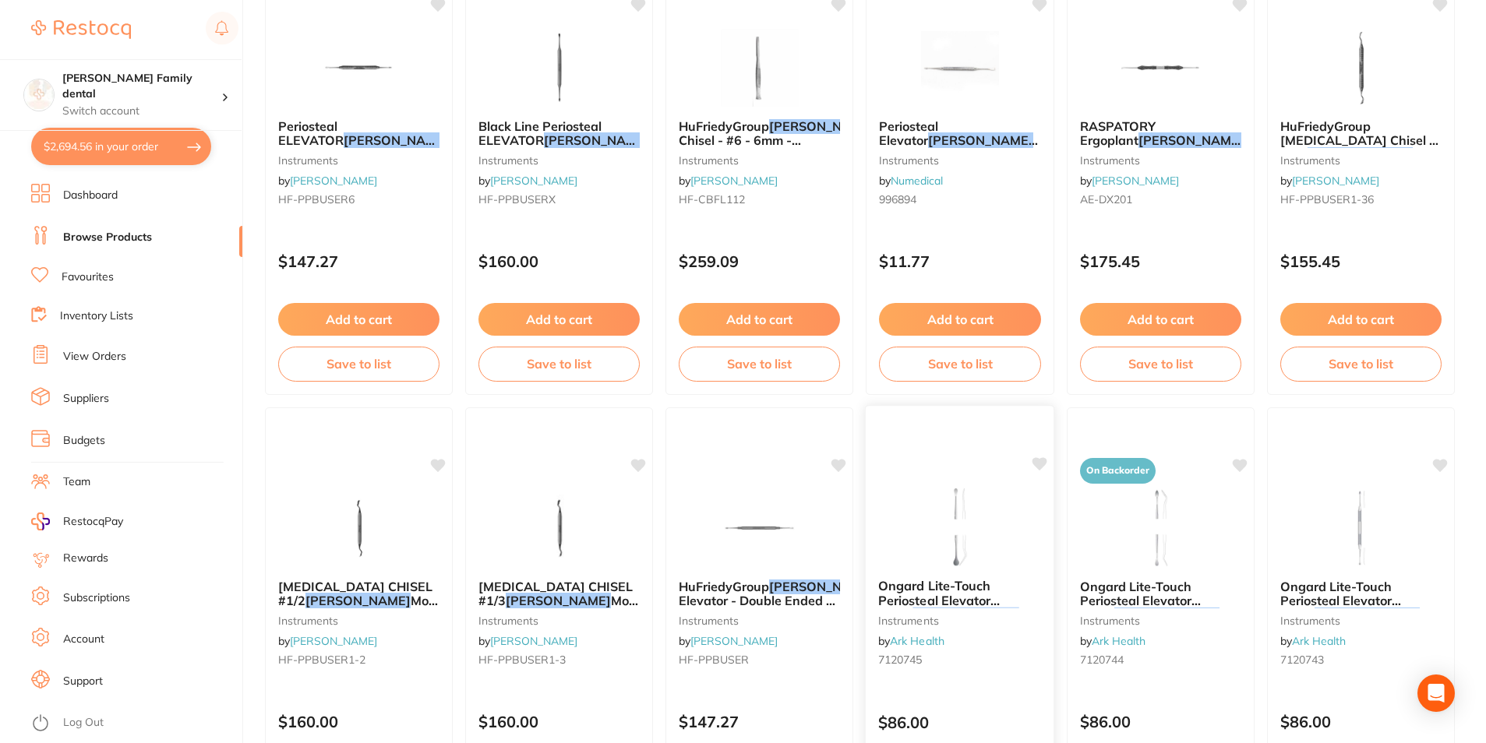
scroll to position [163, 0]
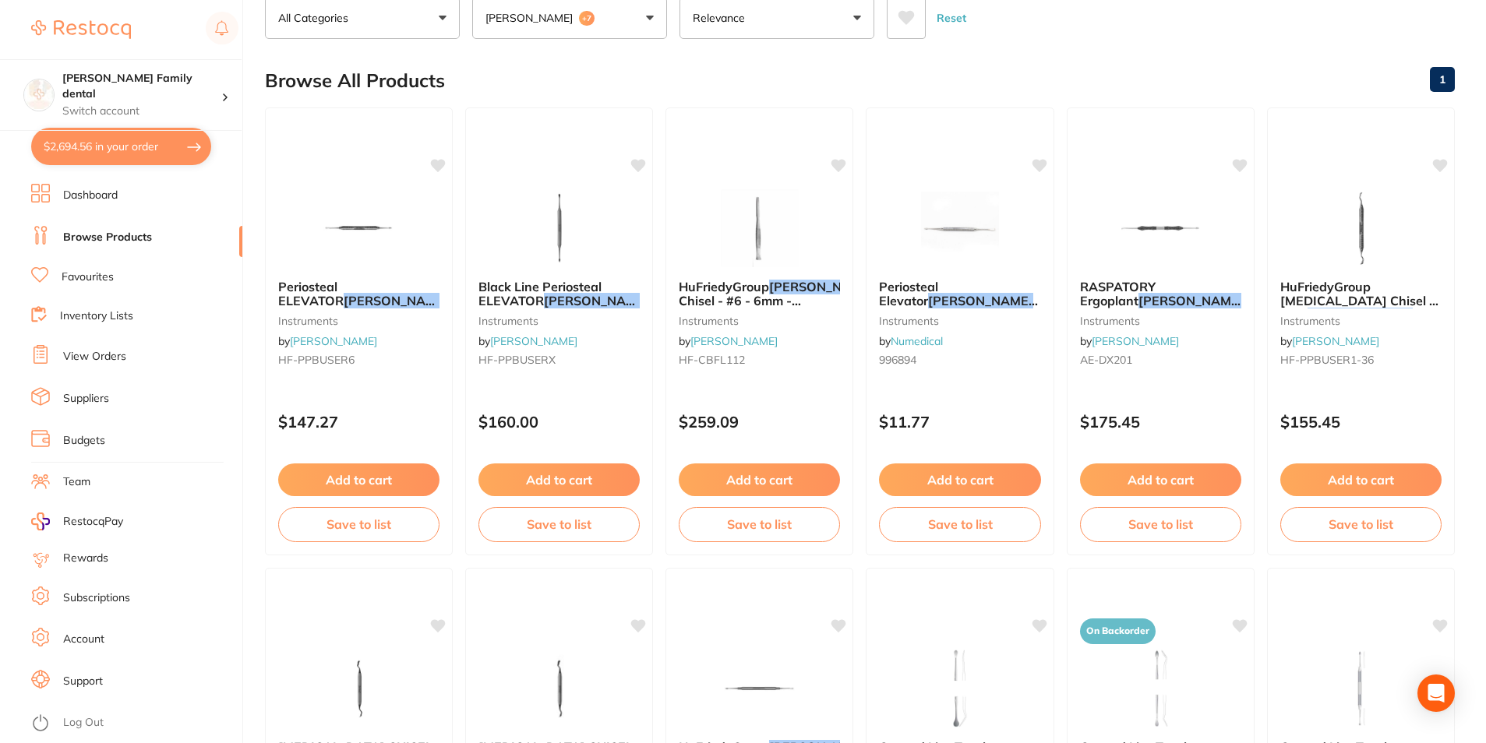
scroll to position [85, 0]
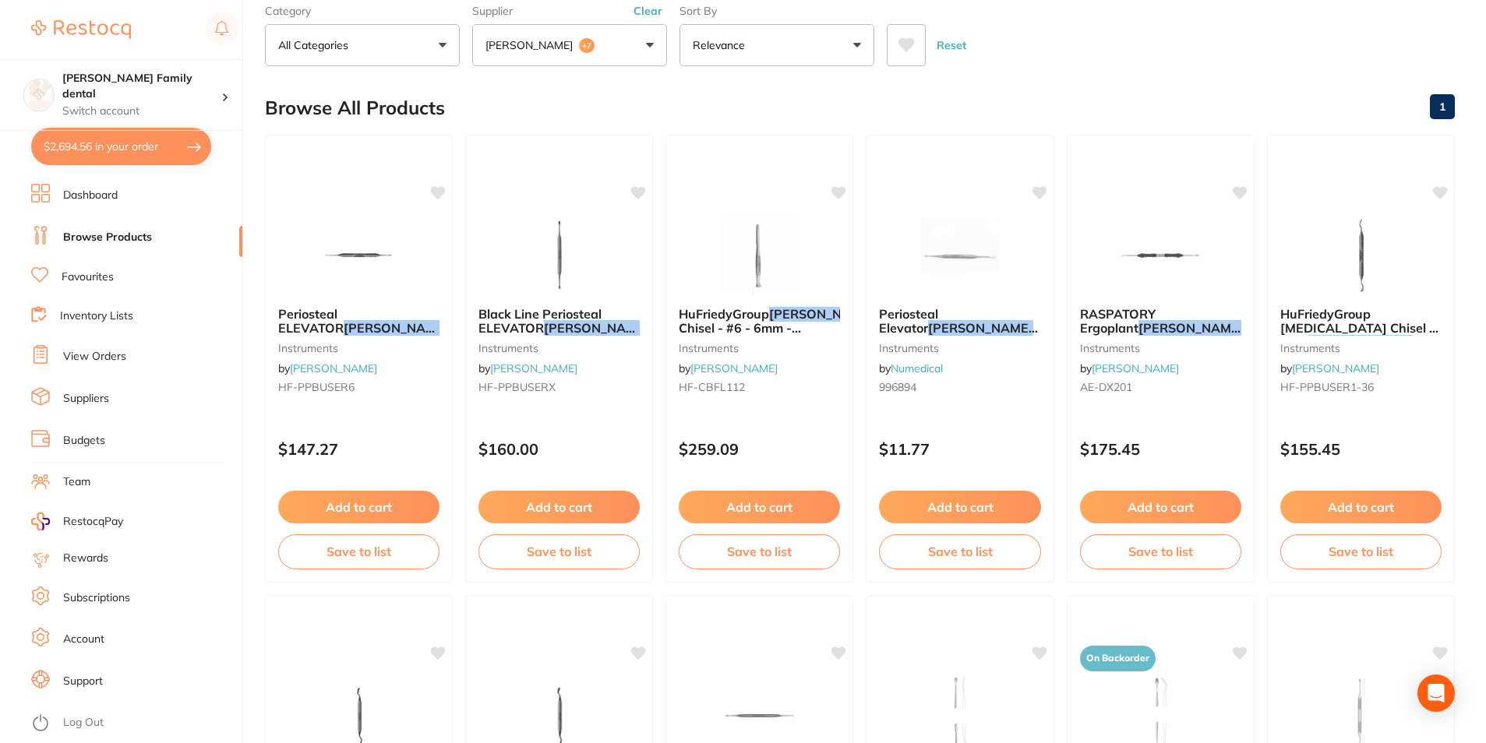
click at [111, 241] on link "Browse Products" at bounding box center [107, 238] width 89 height 16
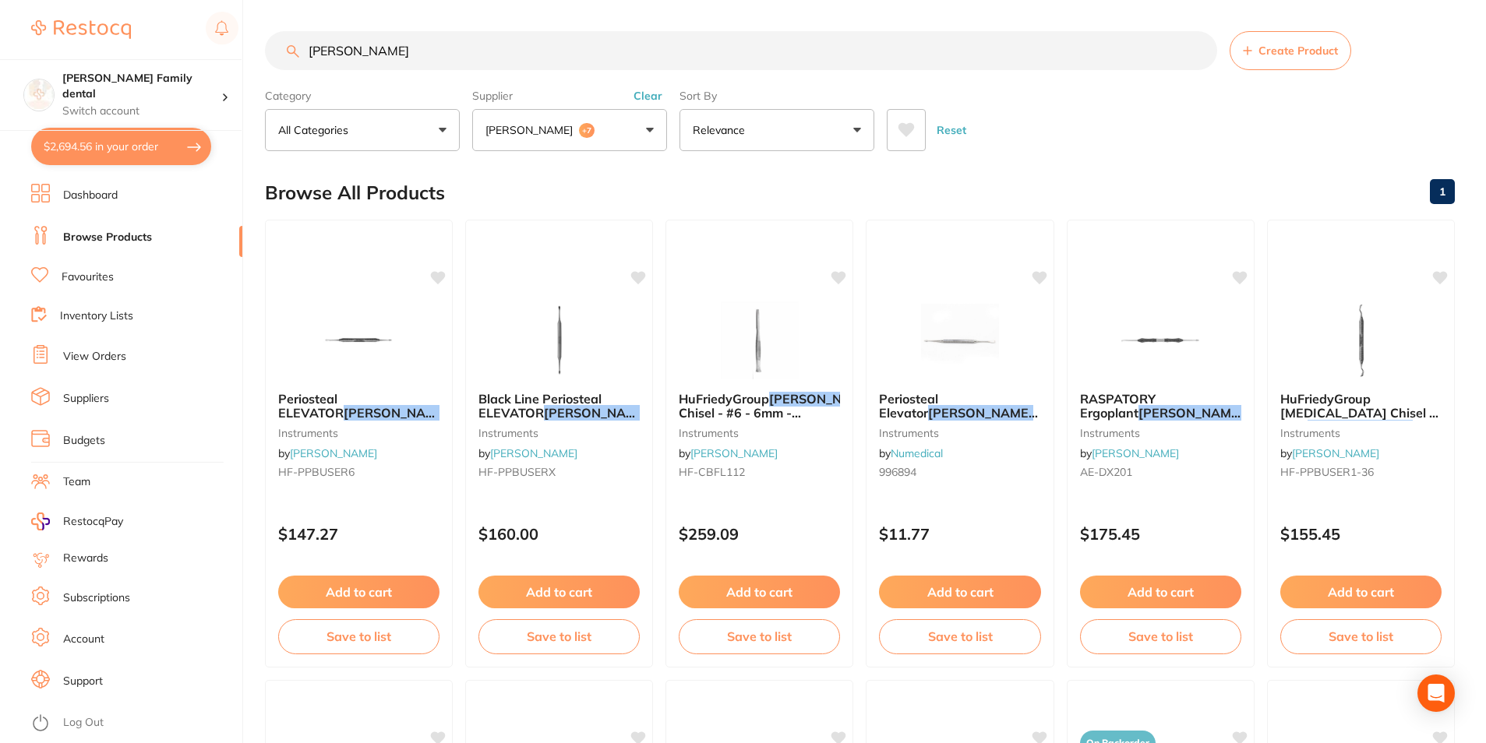
scroll to position [0, 0]
drag, startPoint x: 434, startPoint y: 61, endPoint x: 0, endPoint y: 50, distance: 434.1
click at [0, 50] on html "$2,694.56 Westbrook Family dental Switch account Westbrook Family dental $2,694…" at bounding box center [743, 371] width 1486 height 743
type input "s"
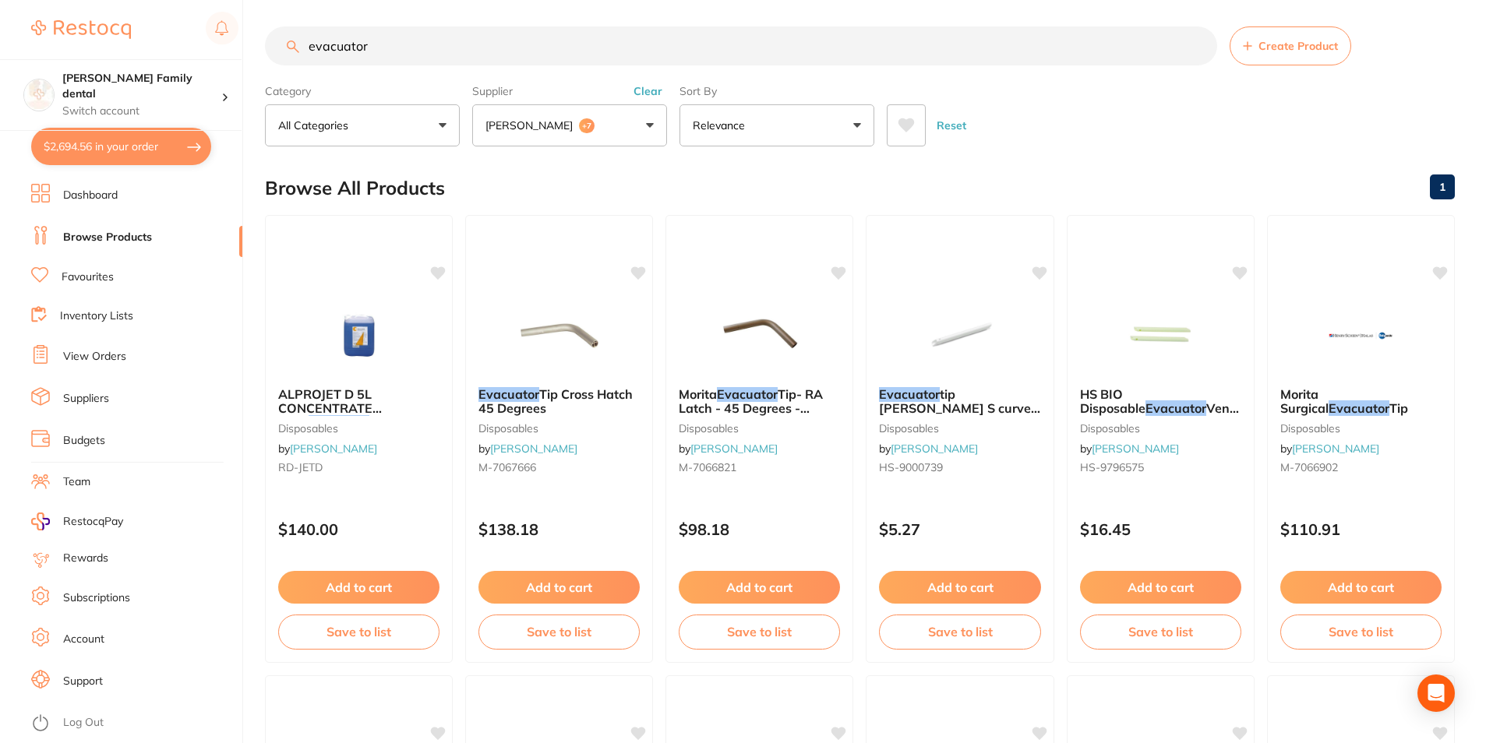
drag, startPoint x: 334, startPoint y: 19, endPoint x: 72, endPoint y: 5, distance: 262.2
click at [71, 5] on div "$2,694.56 Westbrook Family dental Switch account Westbrook Family dental $2,694…" at bounding box center [743, 366] width 1486 height 743
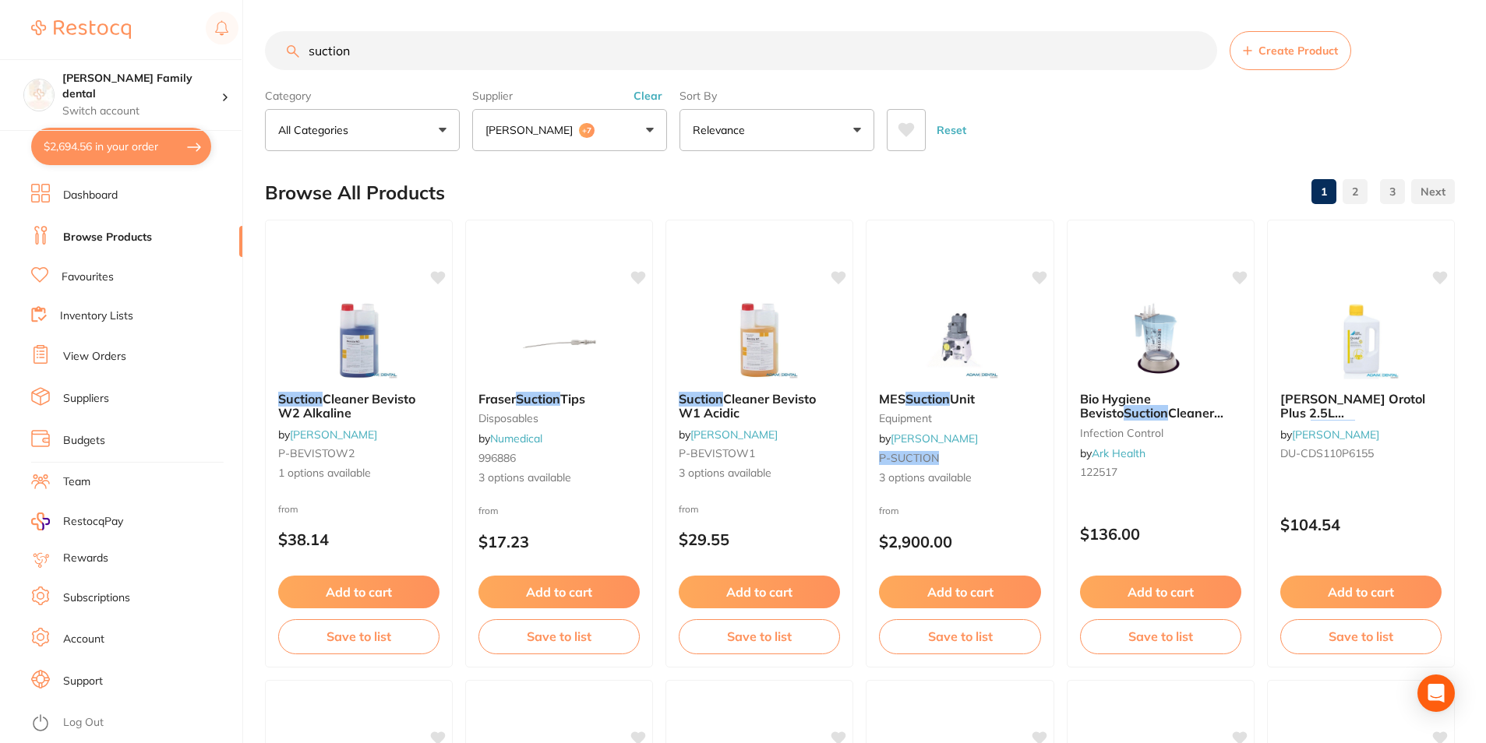
drag, startPoint x: 455, startPoint y: 38, endPoint x: 204, endPoint y: 29, distance: 251.0
click at [204, 29] on div "$2,694.56 Westbrook Family dental Switch account Westbrook Family dental $2,694…" at bounding box center [743, 371] width 1486 height 743
type input "surgical suction"
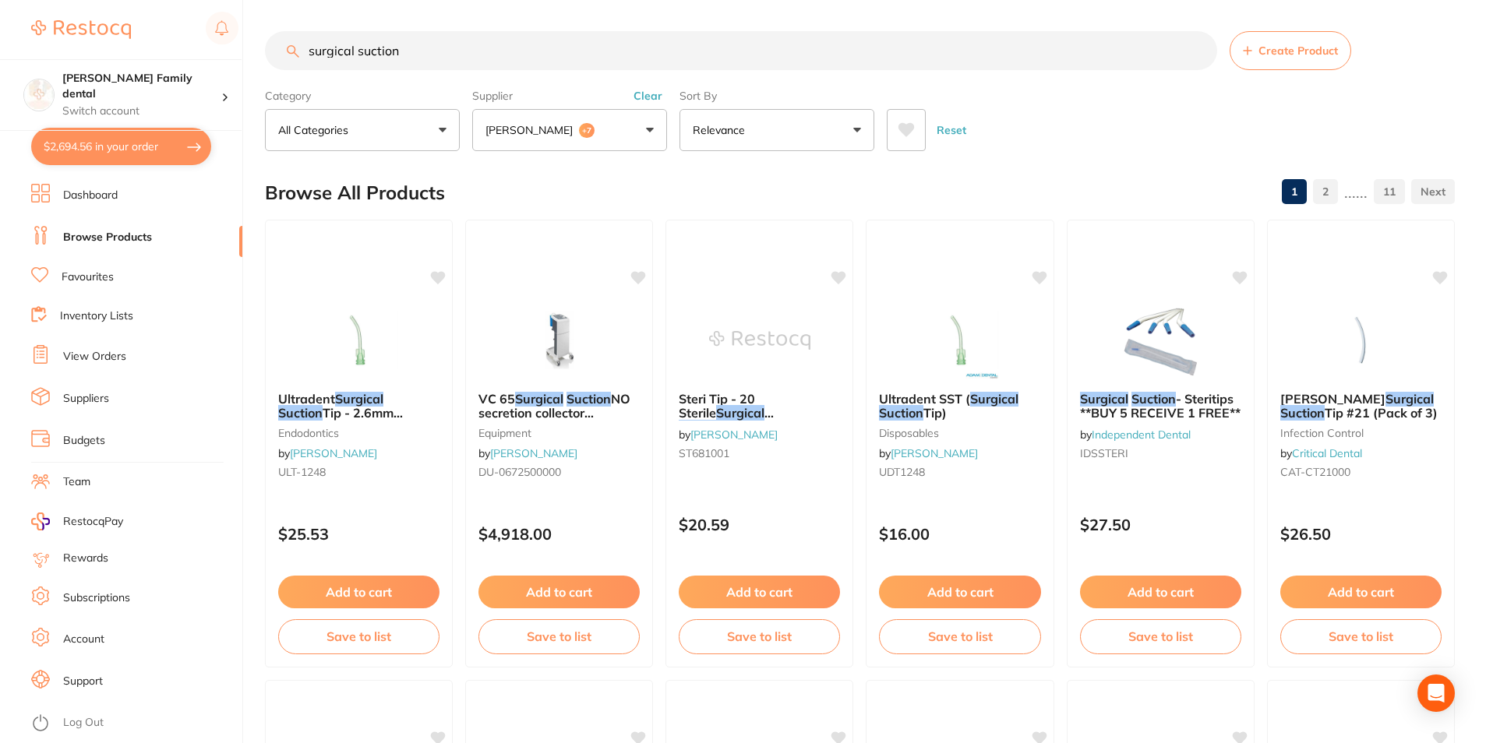
drag, startPoint x: 502, startPoint y: 58, endPoint x: -3, endPoint y: 30, distance: 506.3
click at [0, 30] on html "$2,694.56 Westbrook Family dental Switch account Westbrook Family dental $2,694…" at bounding box center [743, 371] width 1486 height 743
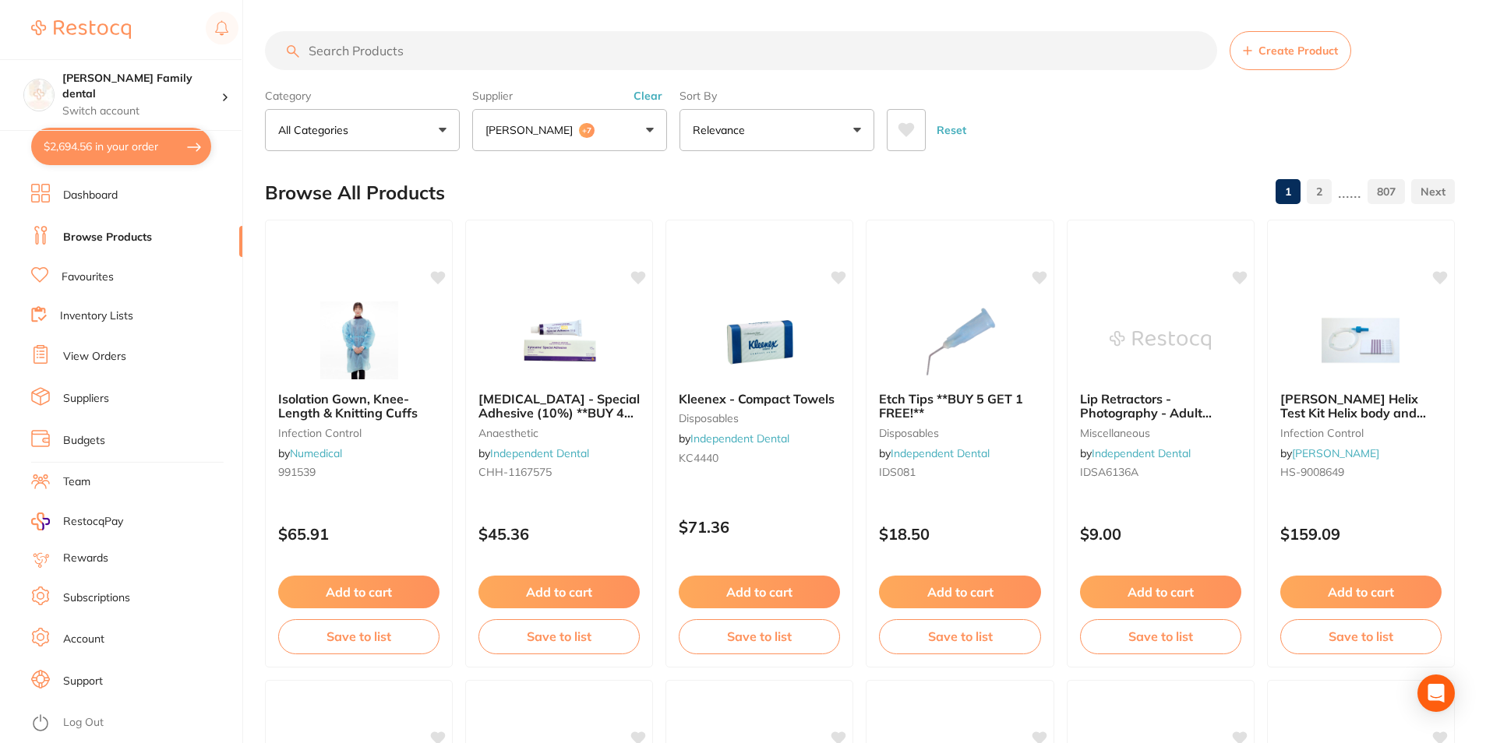
click at [118, 148] on button "$2,694.56 in your order" at bounding box center [121, 146] width 180 height 37
checkbox input "true"
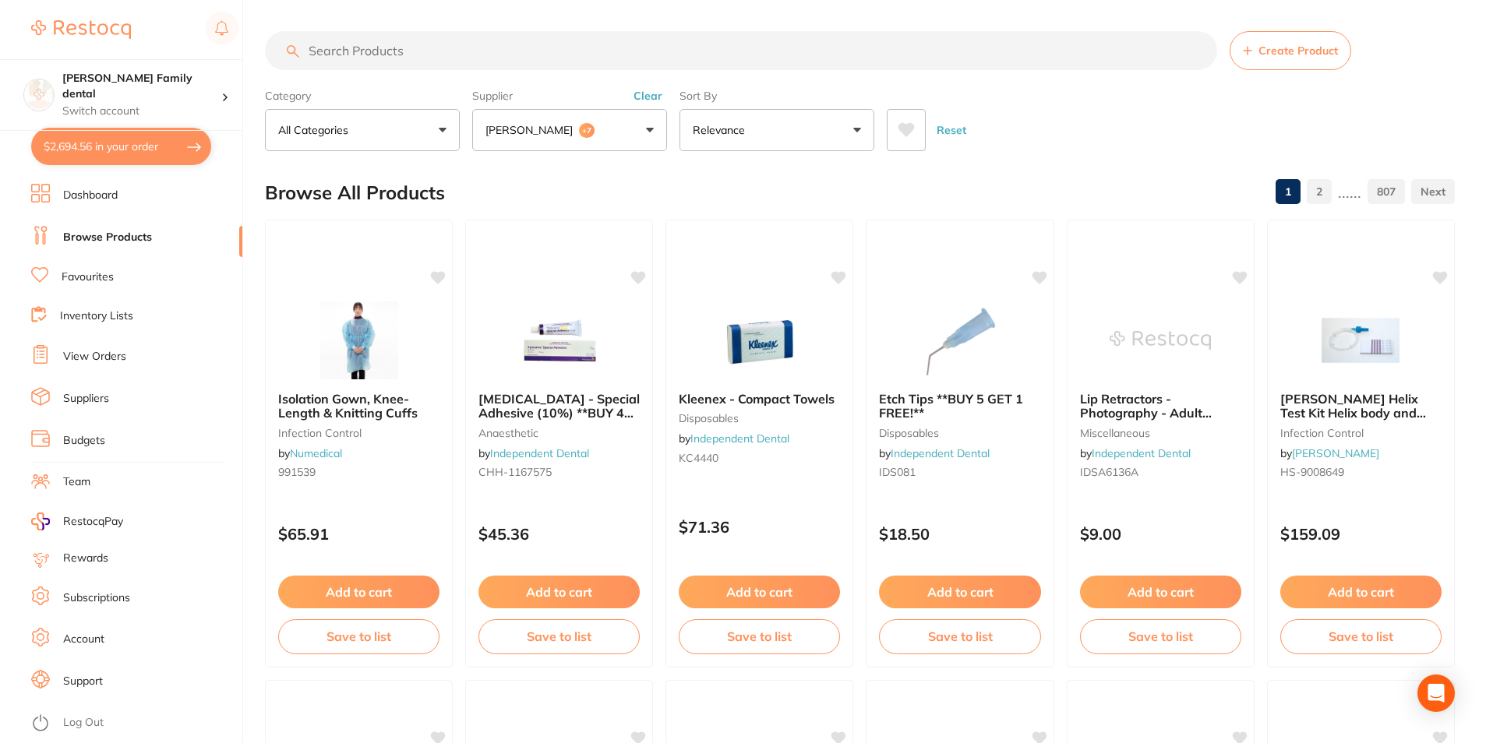
checkbox input "true"
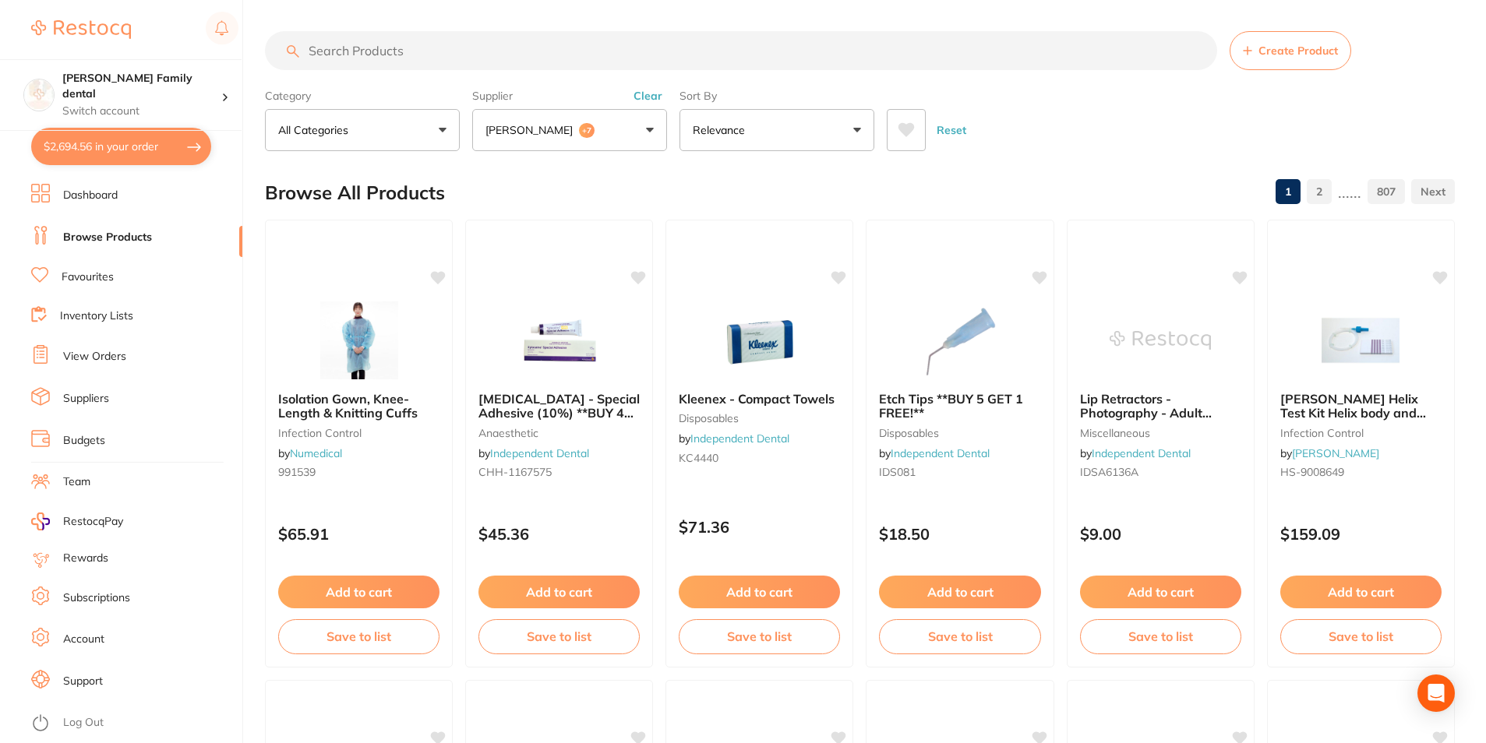
checkbox input "true"
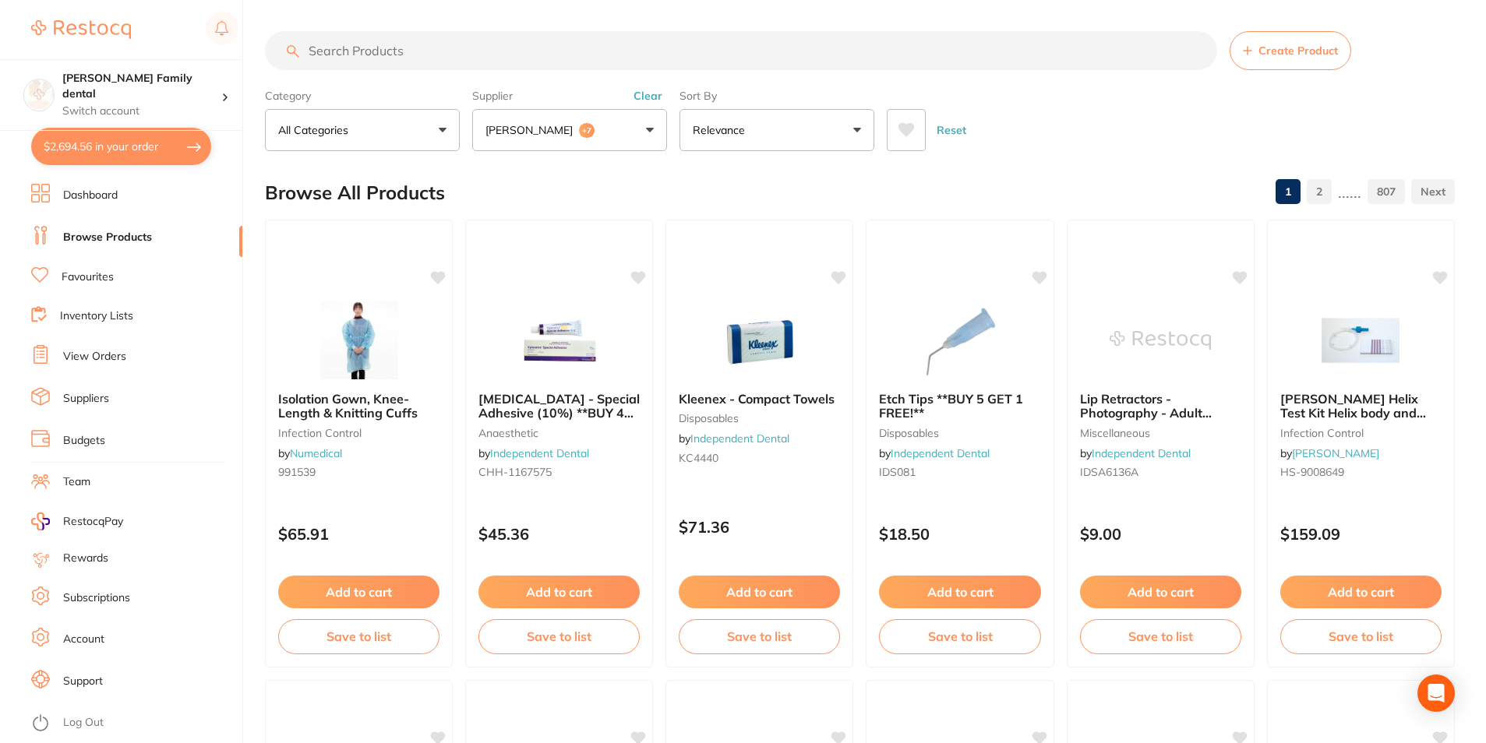
checkbox input "true"
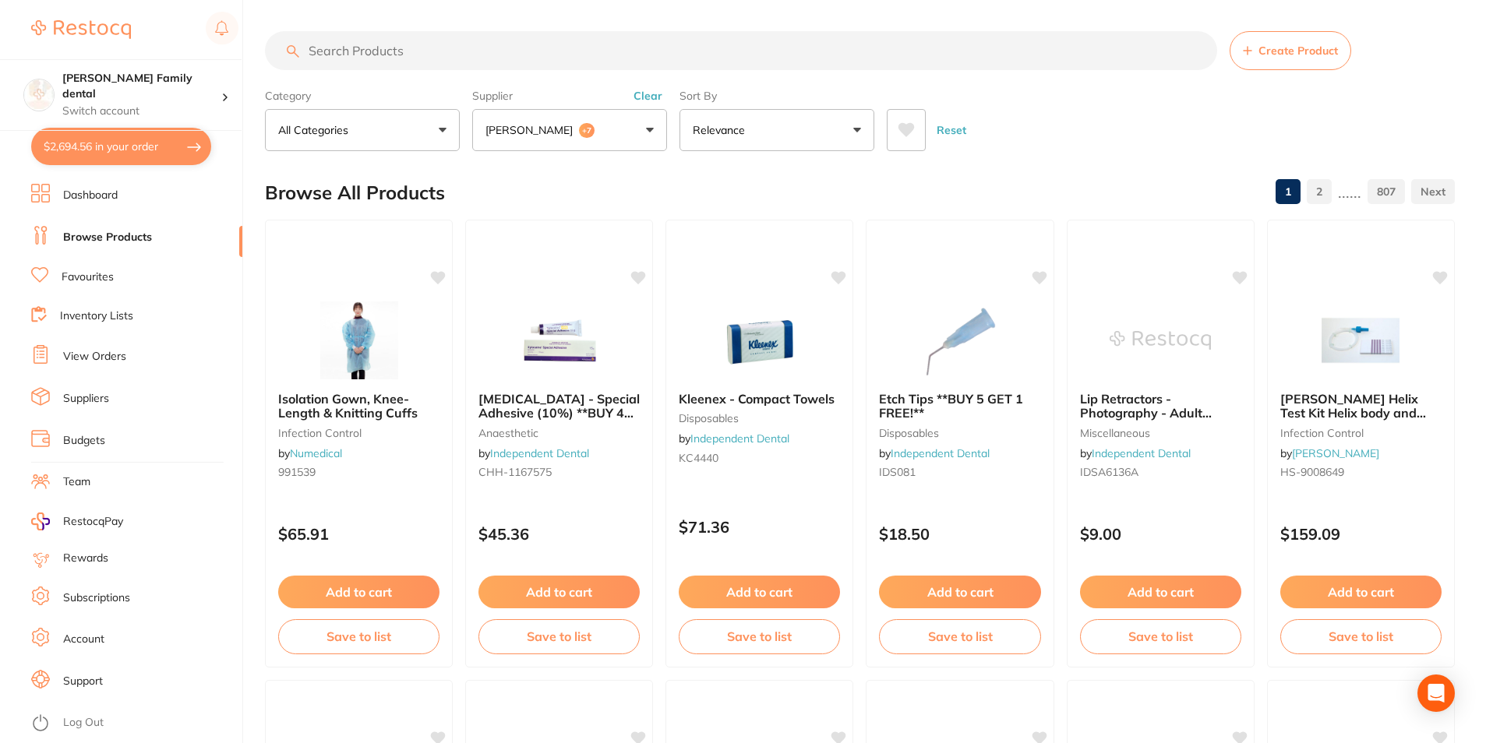
checkbox input "true"
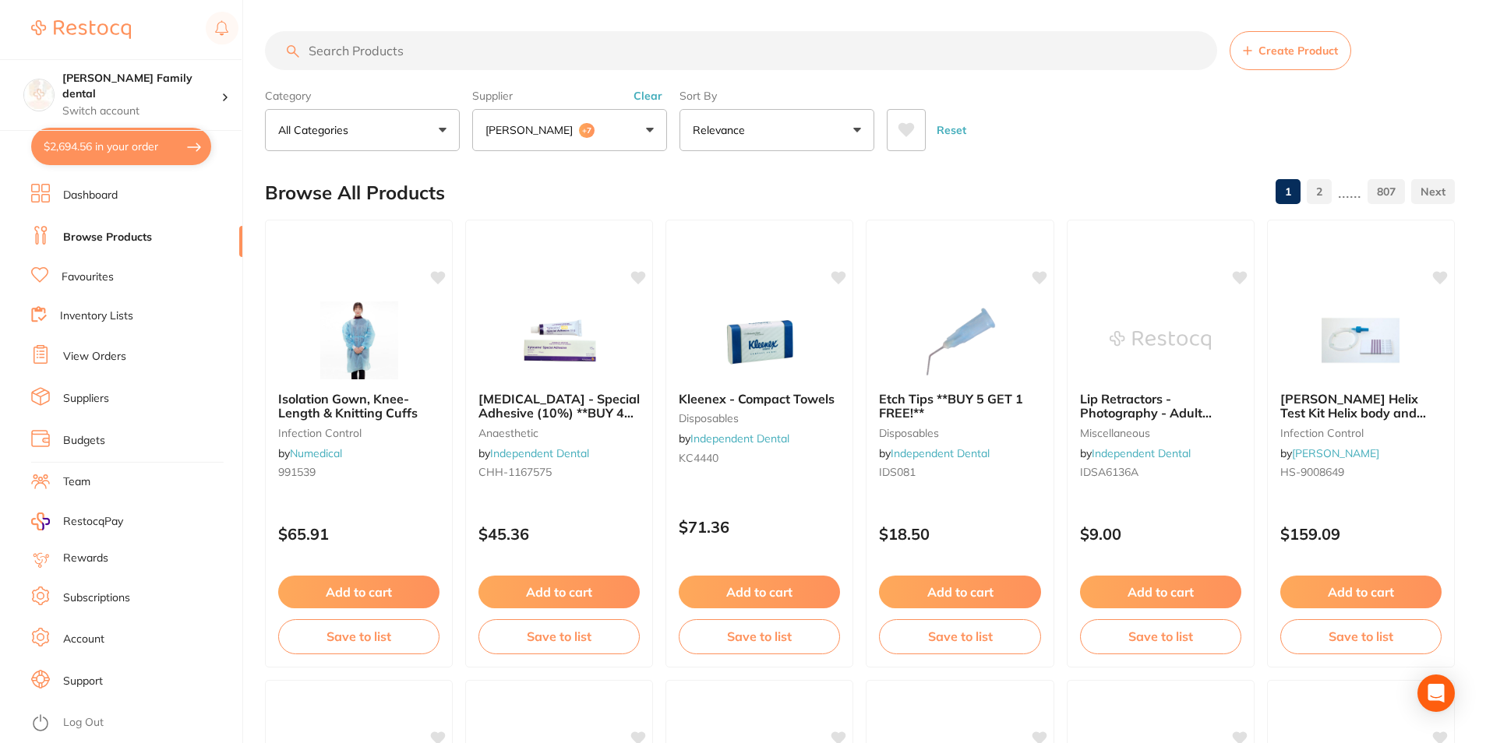
checkbox input "true"
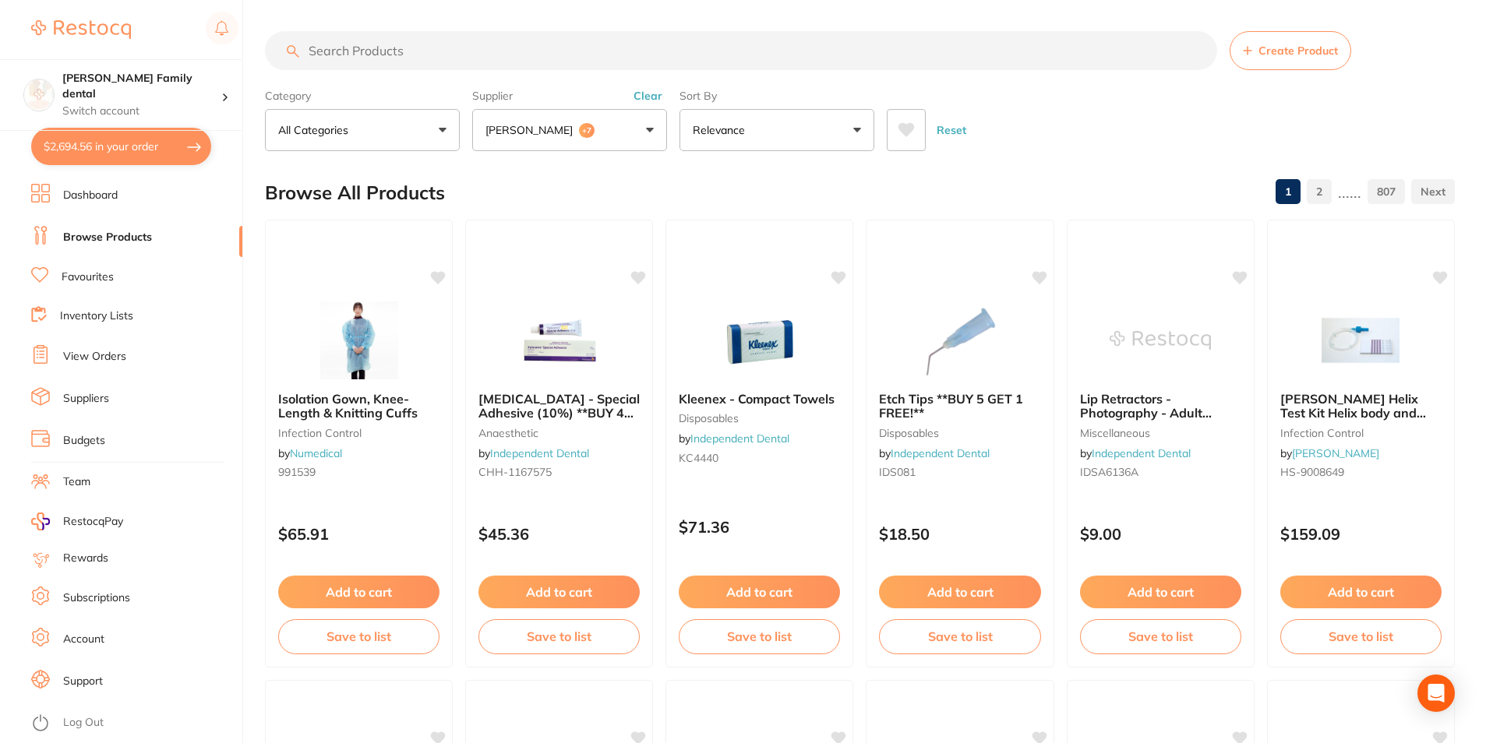
checkbox input "true"
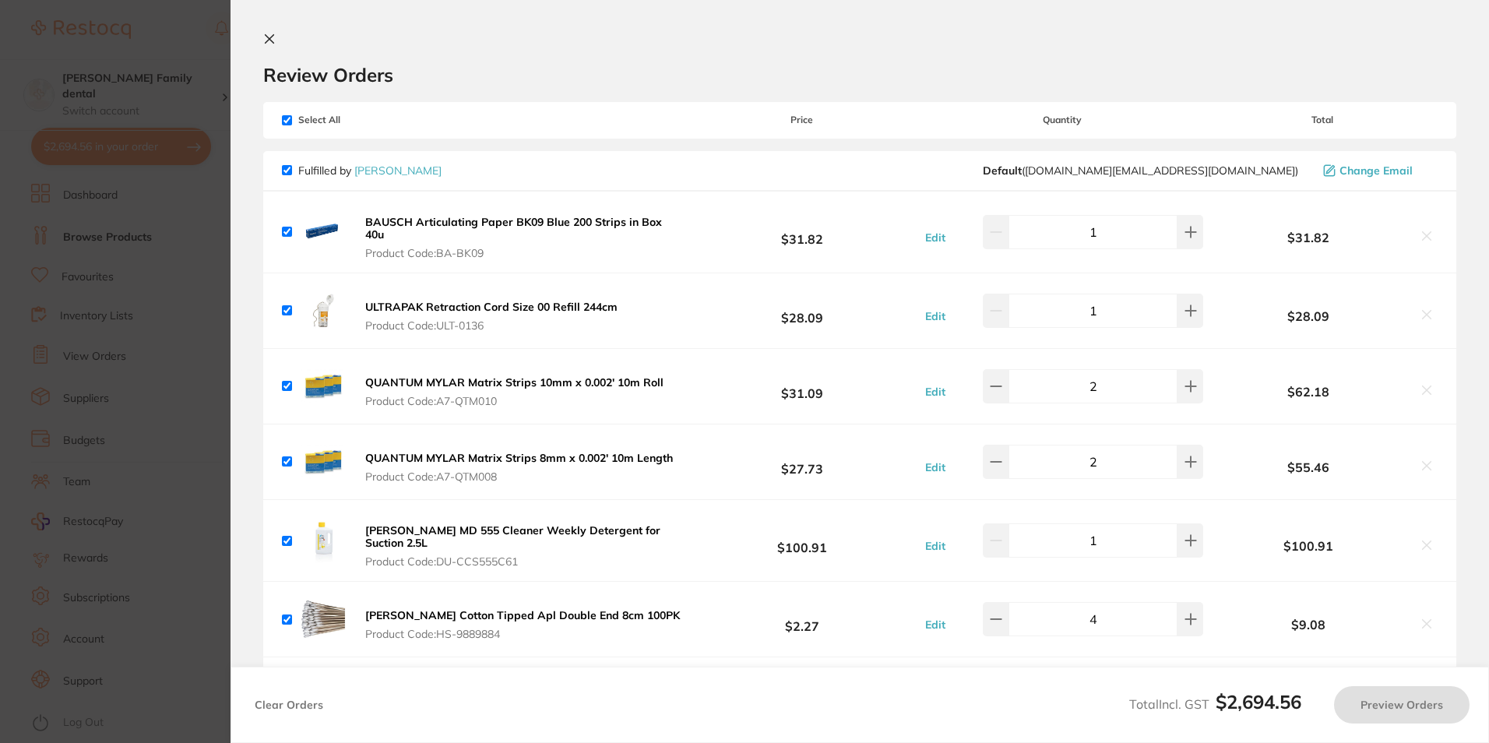
checkbox input "true"
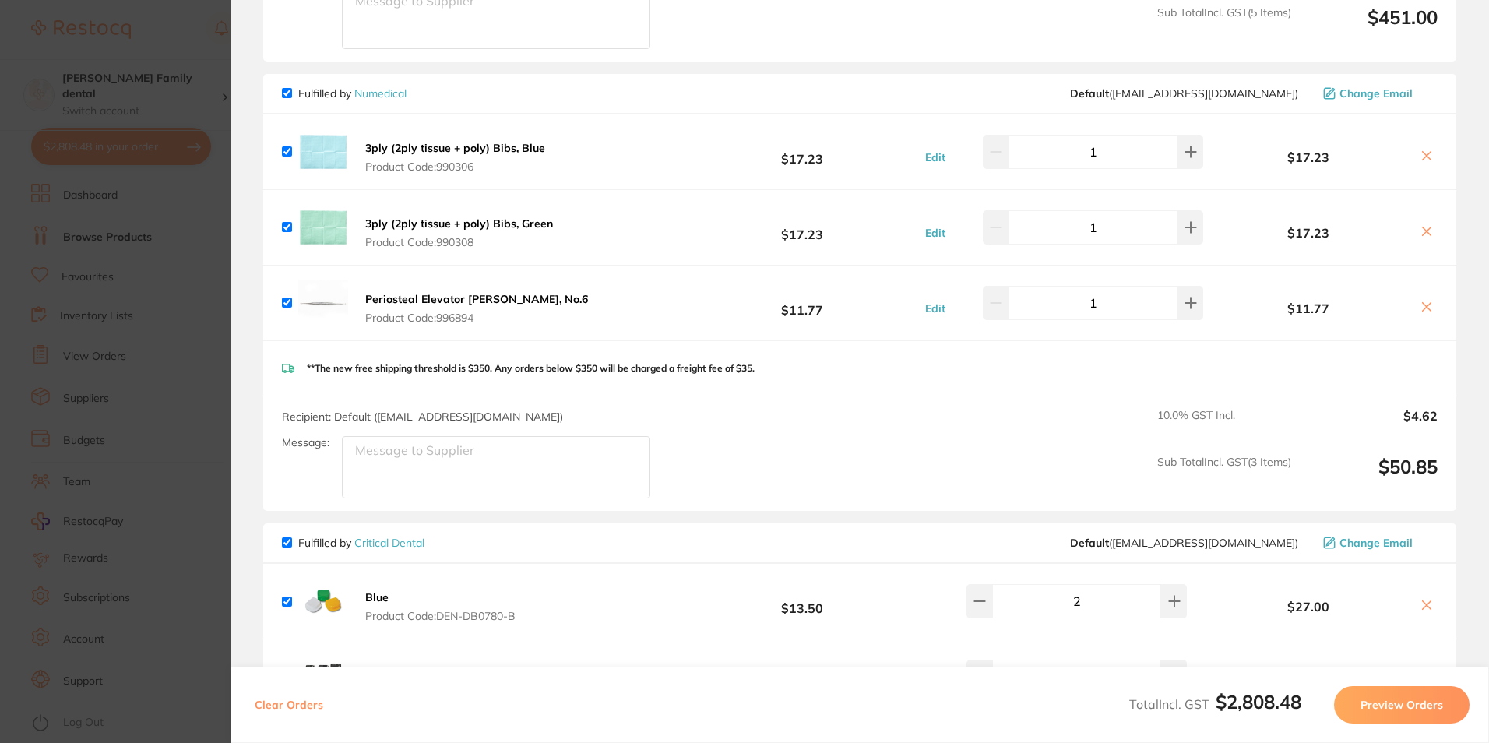
scroll to position [2557, 0]
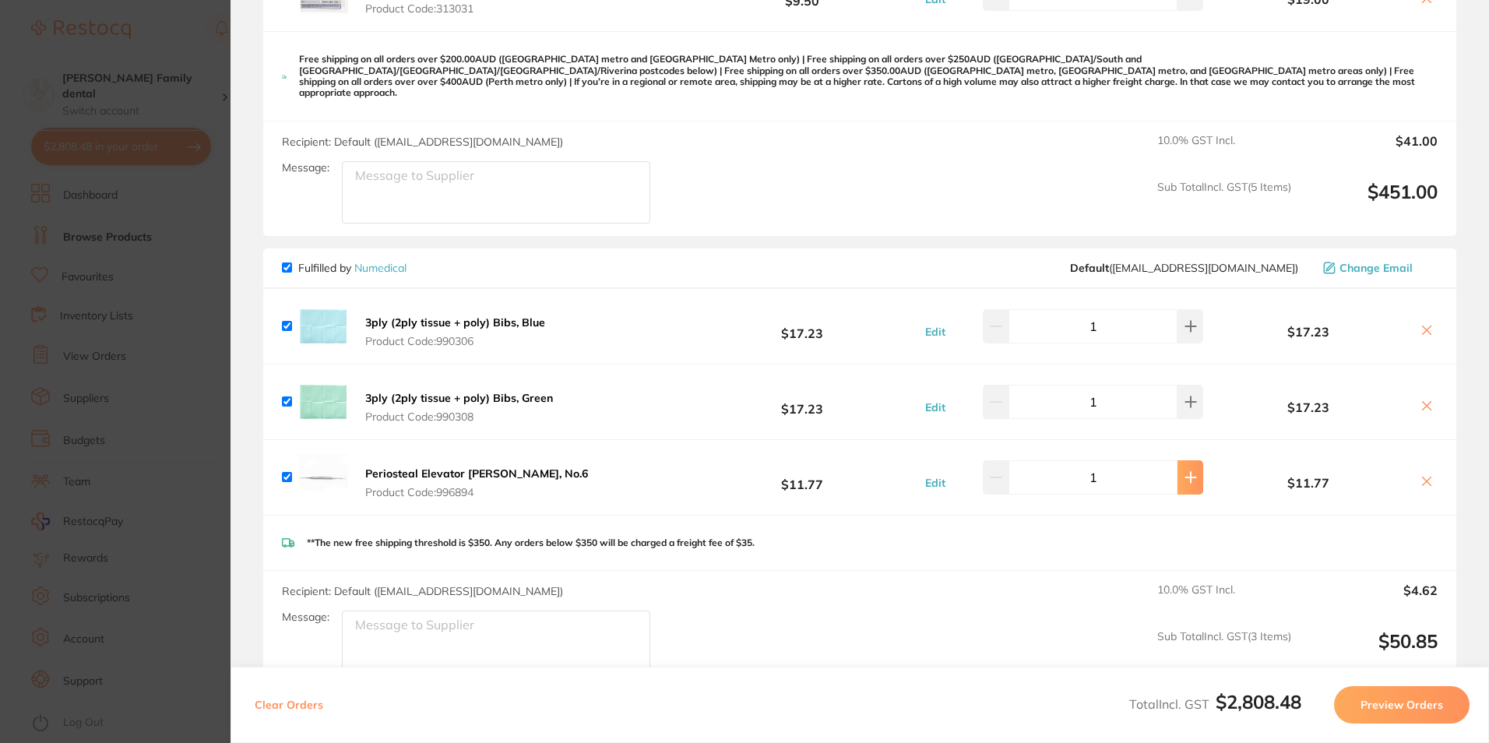
click at [1190, 471] on icon at bounding box center [1191, 477] width 12 height 12
type input "2"
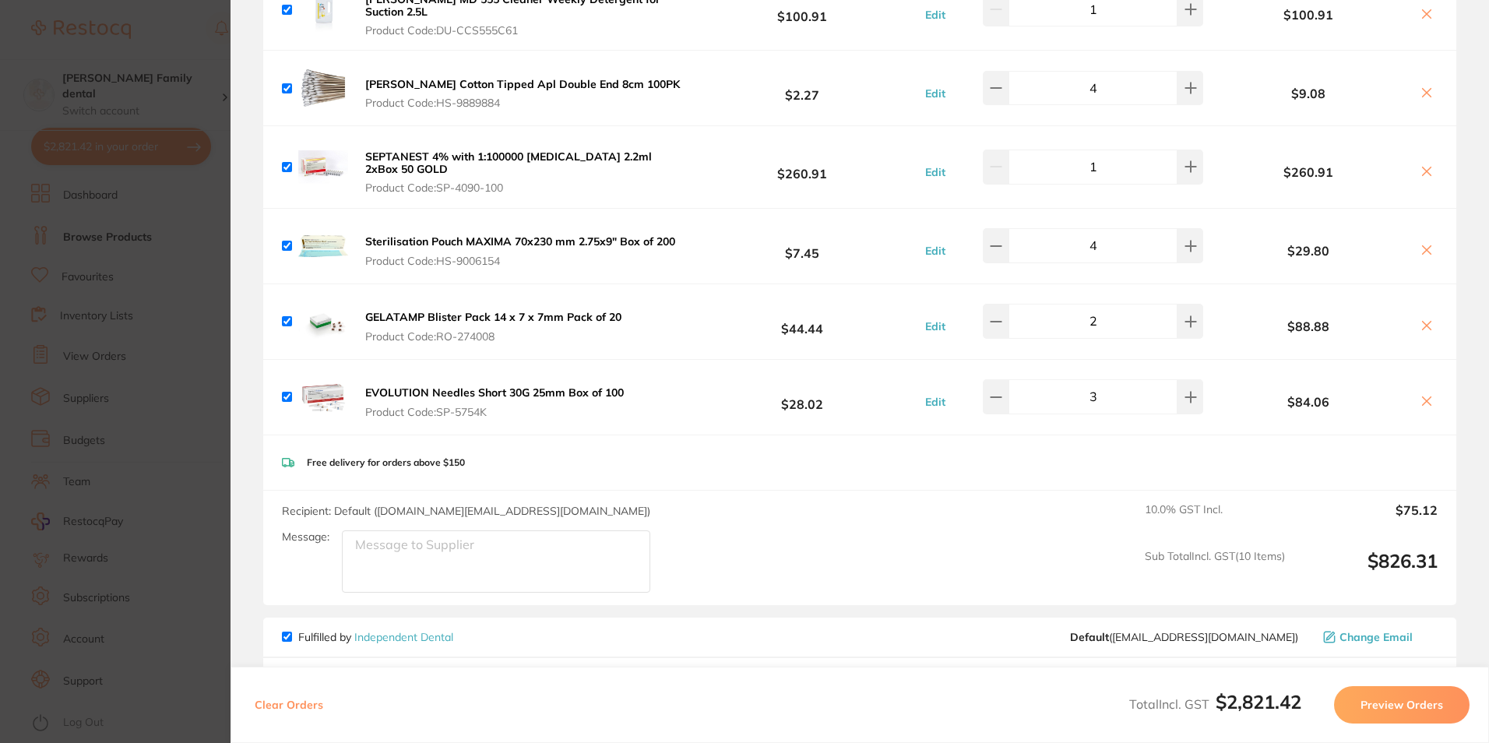
scroll to position [0, 0]
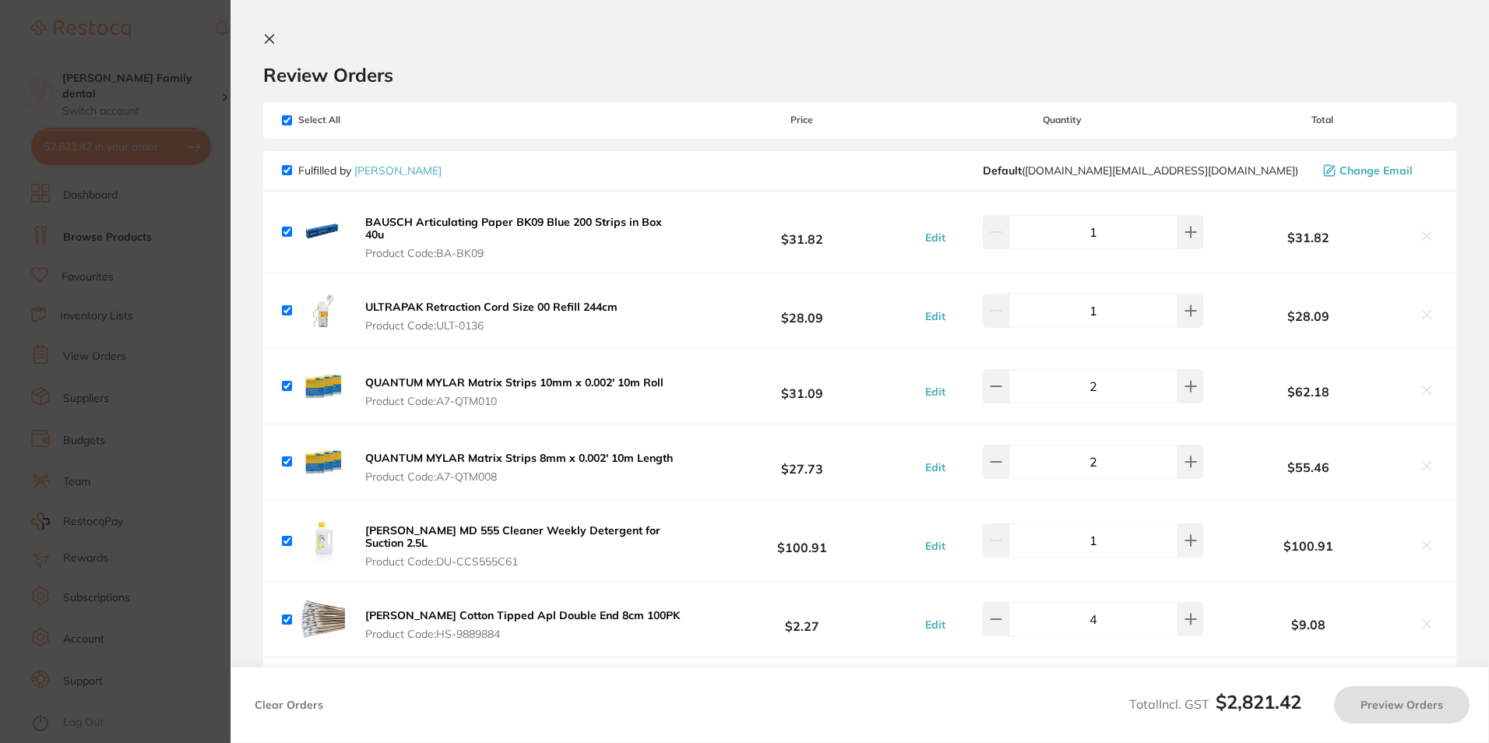
click at [256, 37] on section "Review Orders Your orders are being processed and we will notify you once we ha…" at bounding box center [860, 371] width 1259 height 743
click at [270, 38] on icon at bounding box center [270, 39] width 9 height 9
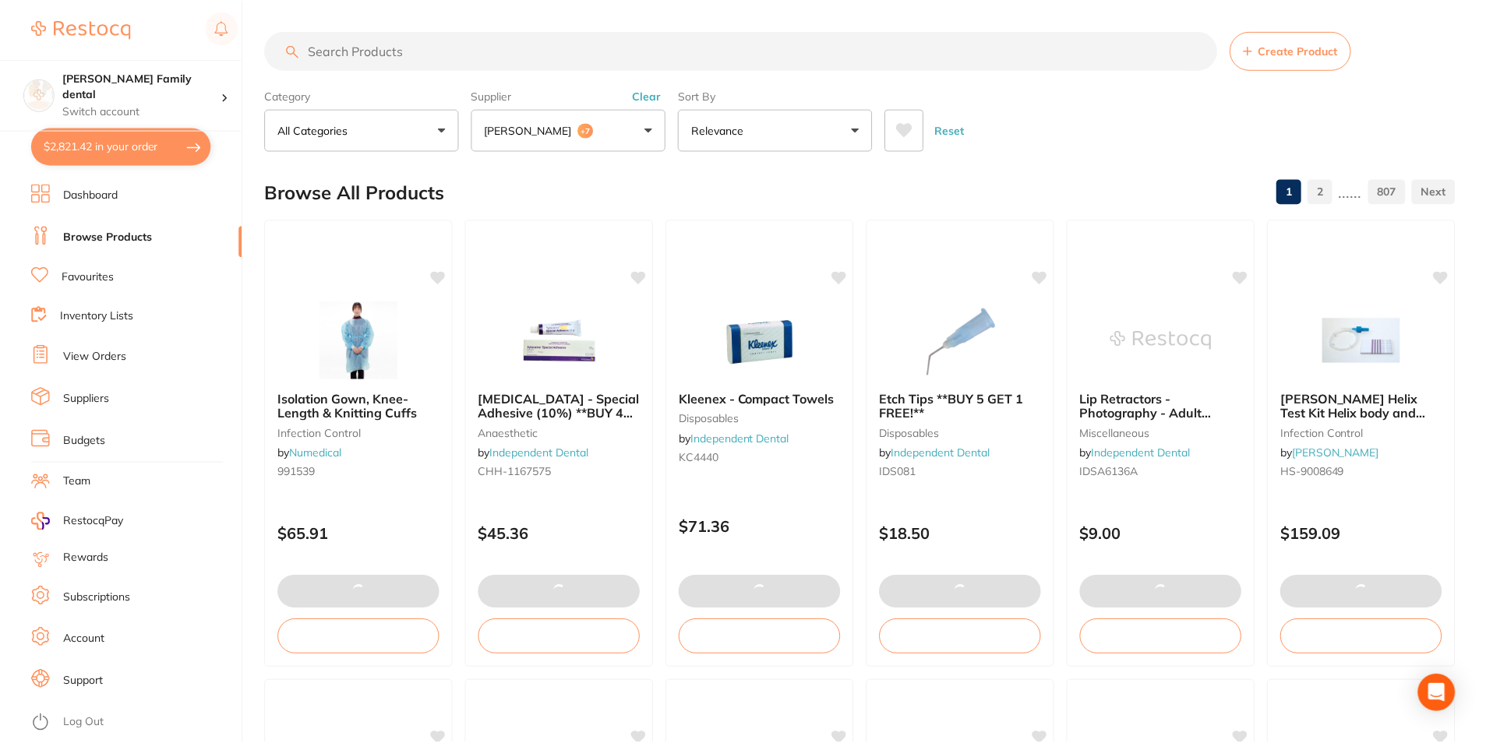
scroll to position [33, 0]
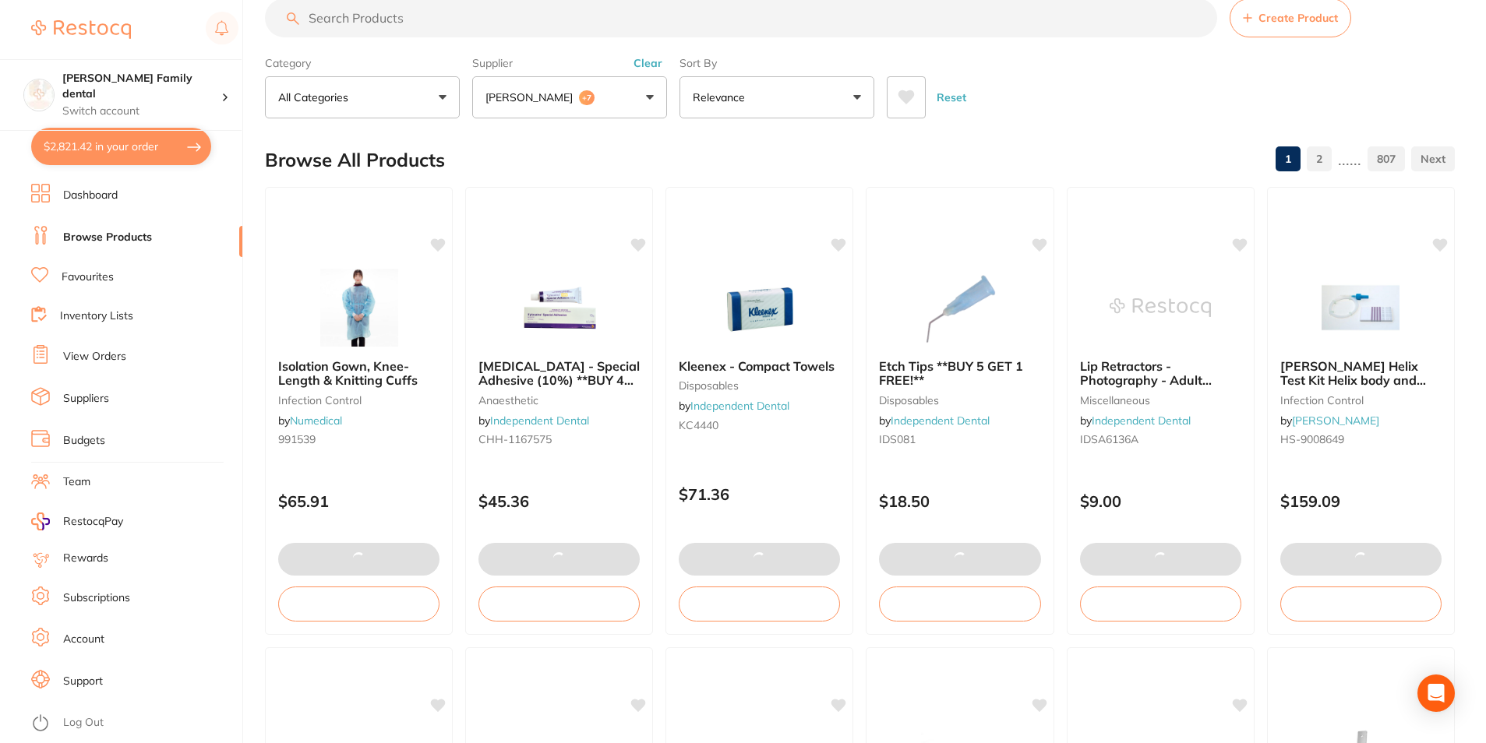
checkbox input "false"
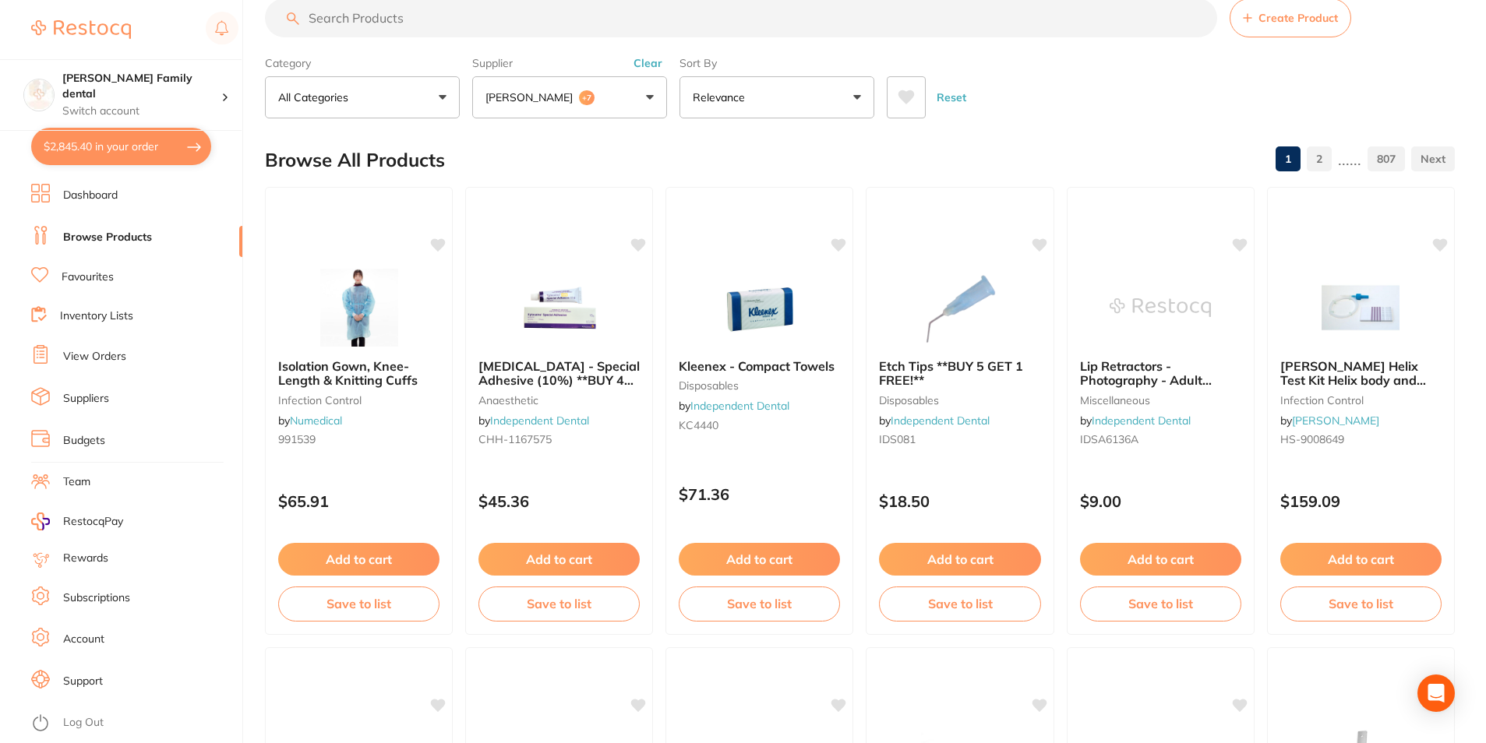
click at [468, 16] on input "search" at bounding box center [741, 17] width 952 height 39
type input "catgut sutures"
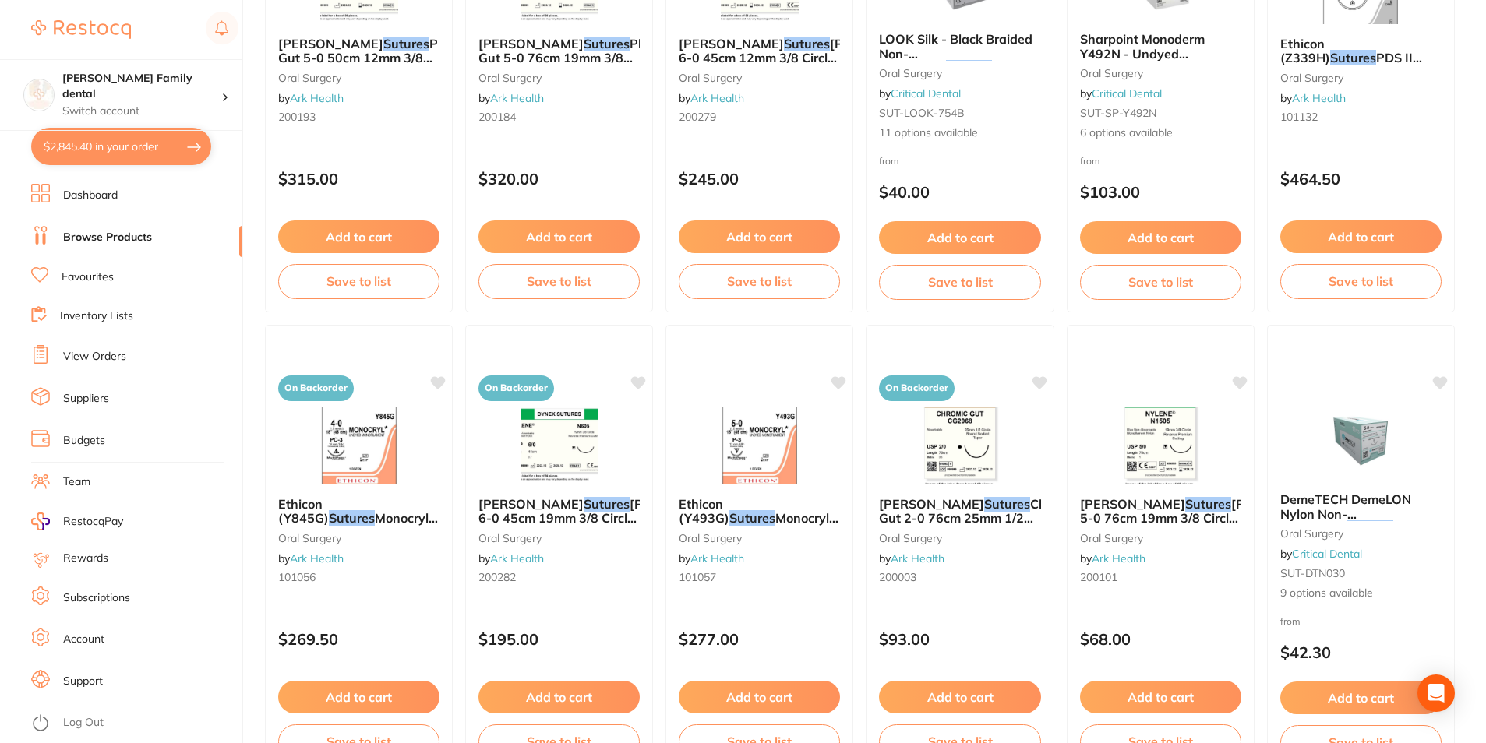
scroll to position [0, 0]
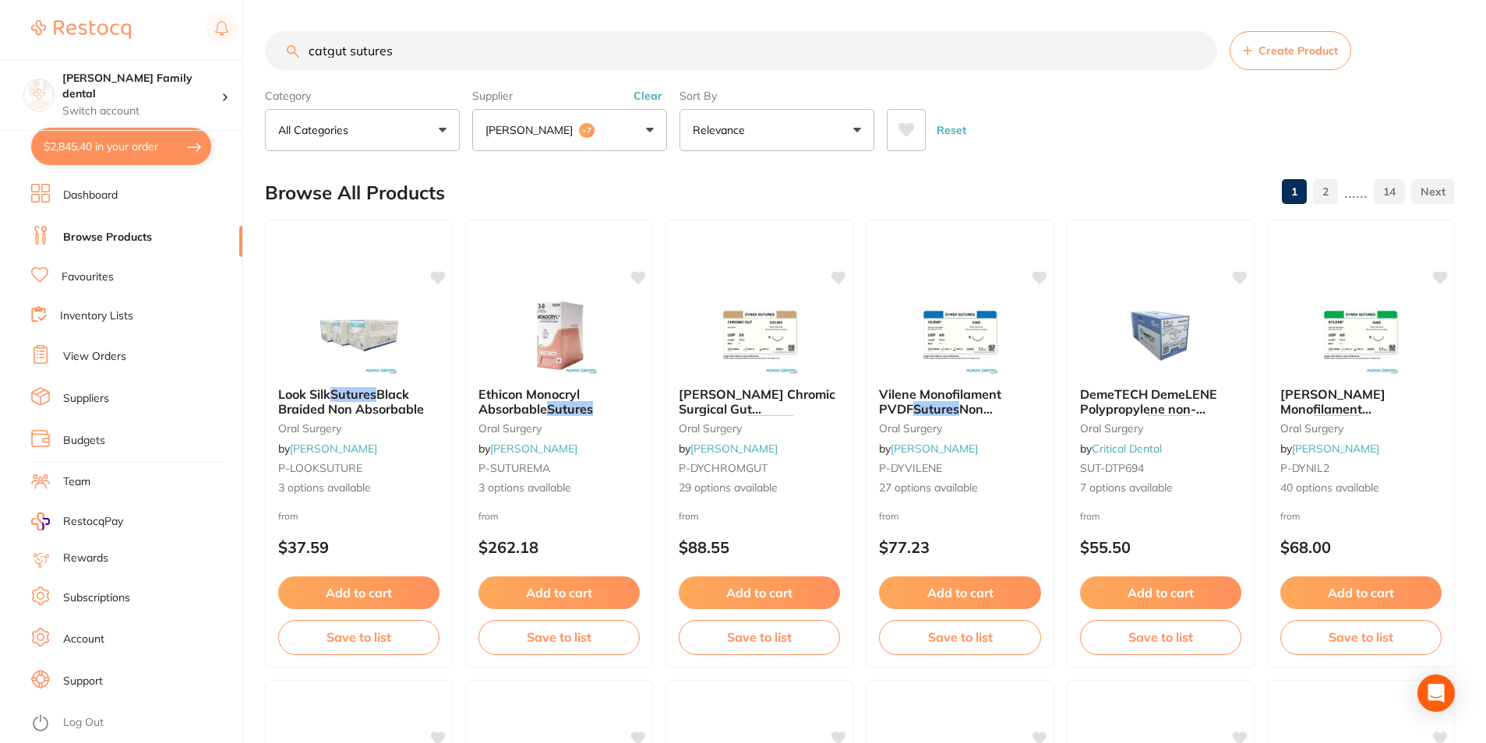
click at [632, 137] on button "Adam Dental +7" at bounding box center [569, 130] width 195 height 42
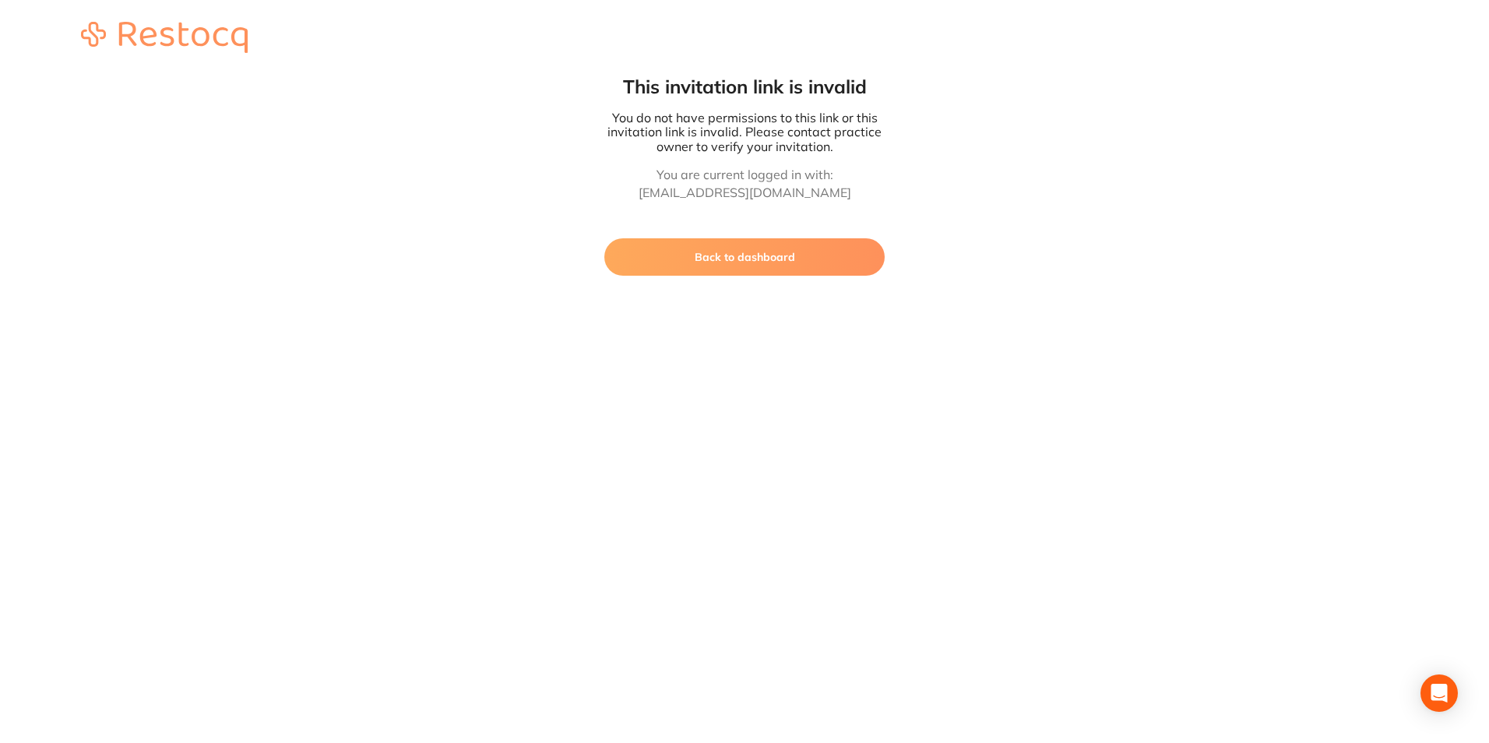
click at [802, 256] on button "Back to dashboard" at bounding box center [745, 256] width 280 height 37
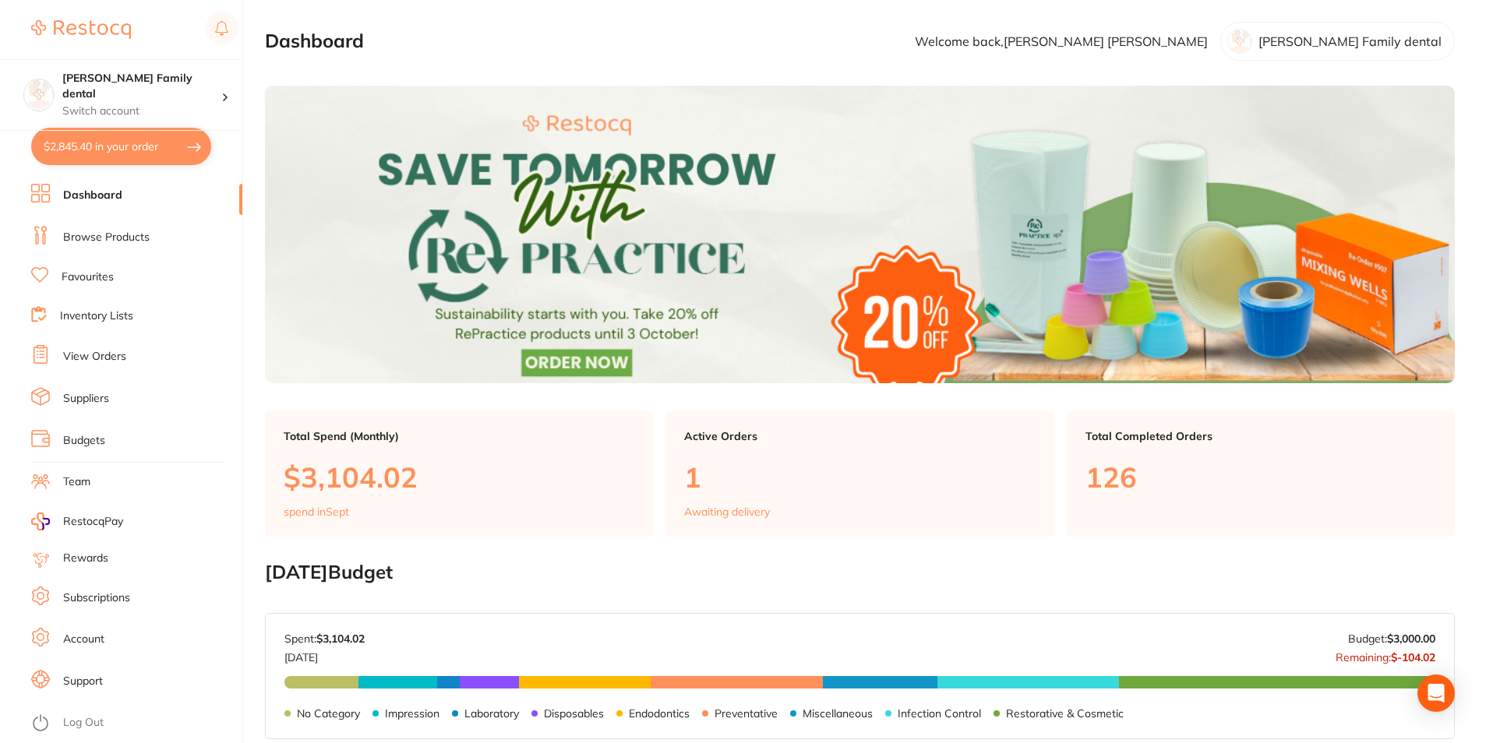
click at [106, 245] on li "Browse Products" at bounding box center [136, 237] width 211 height 23
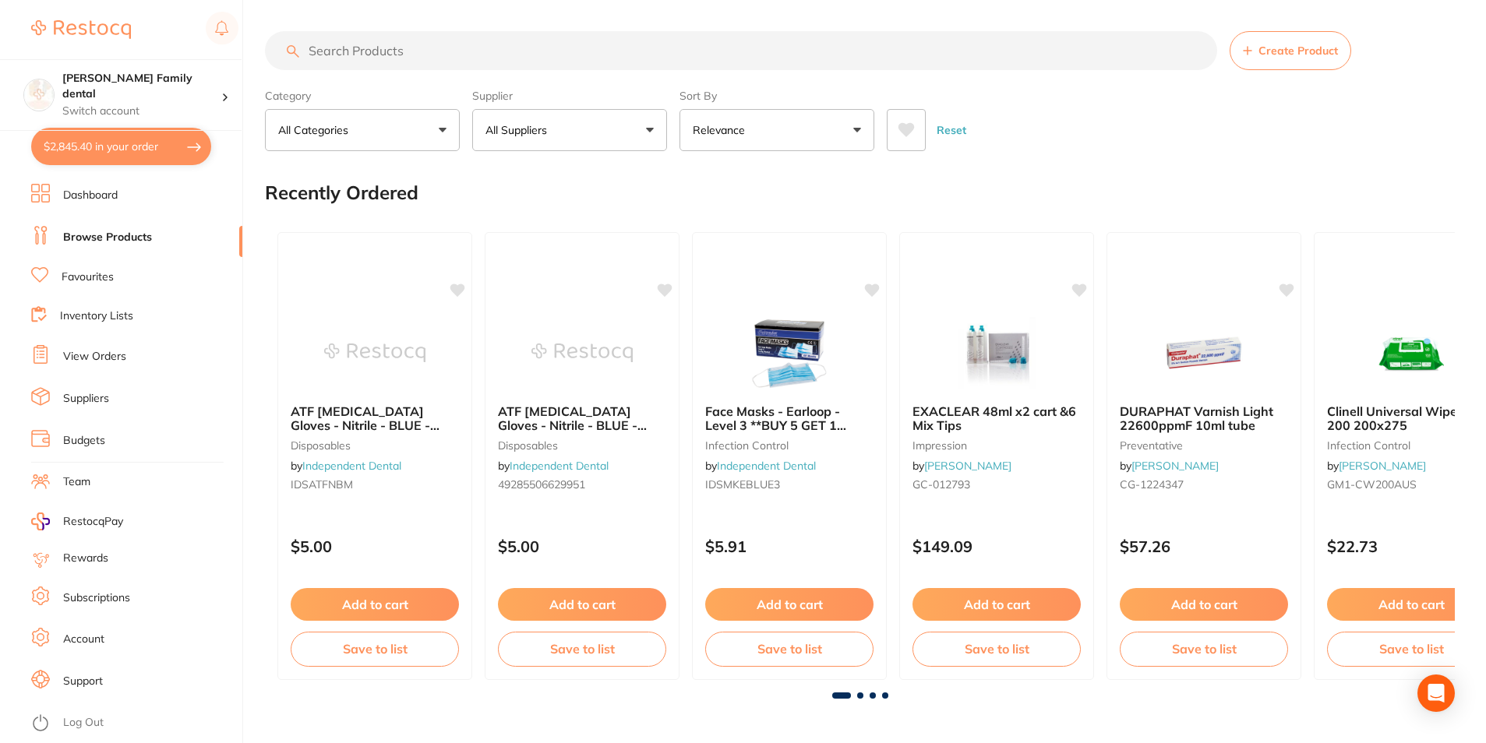
click at [390, 51] on input "search" at bounding box center [741, 50] width 952 height 39
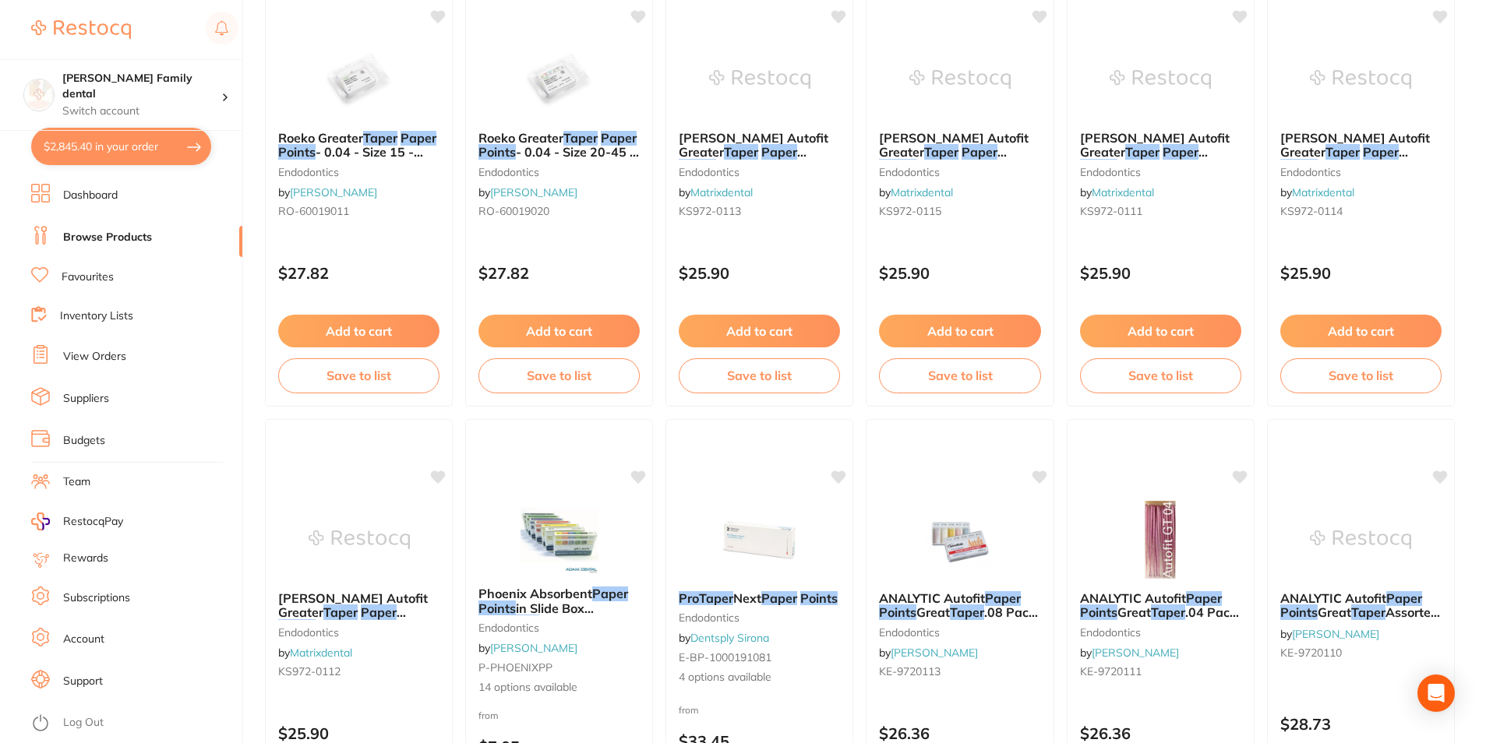
scroll to position [2181, 0]
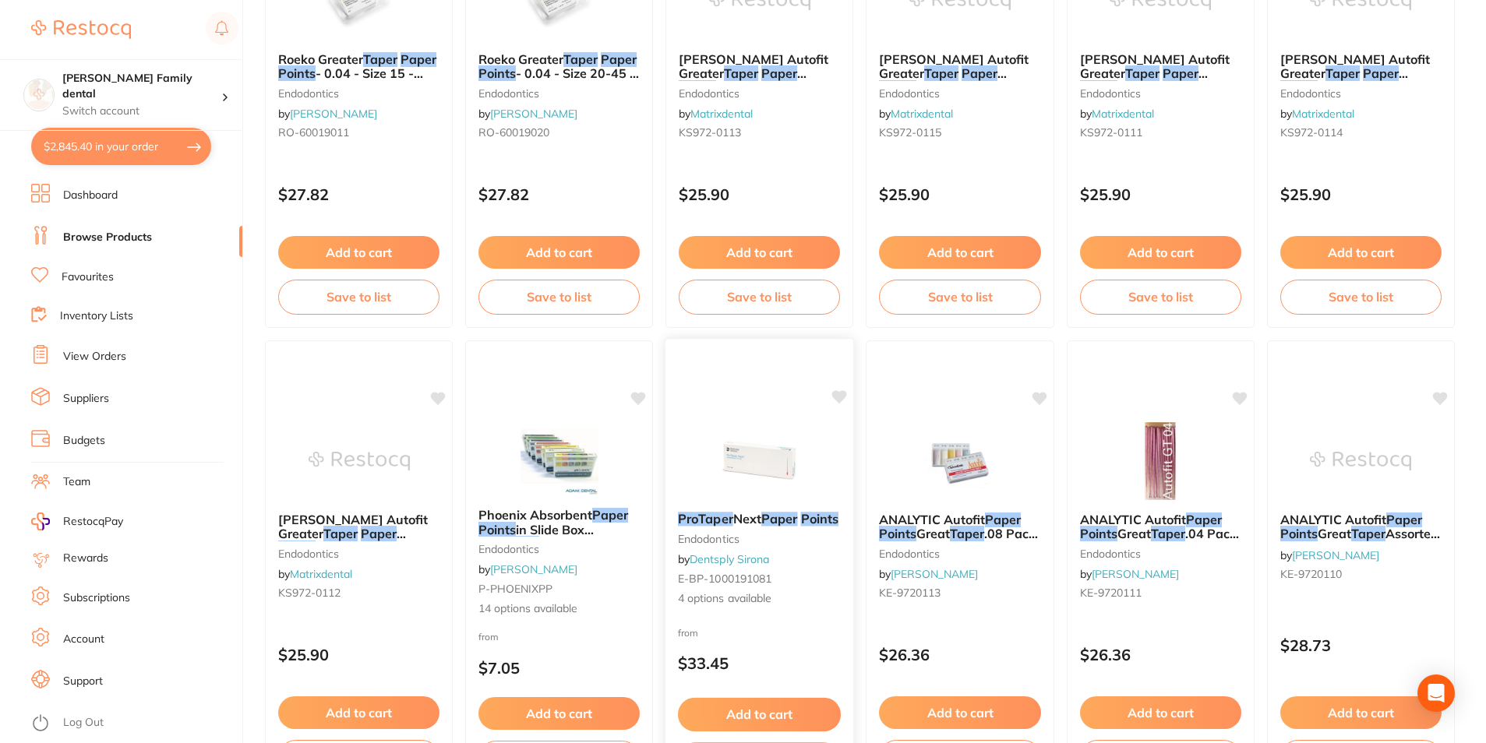
click at [767, 449] on img at bounding box center [759, 460] width 102 height 79
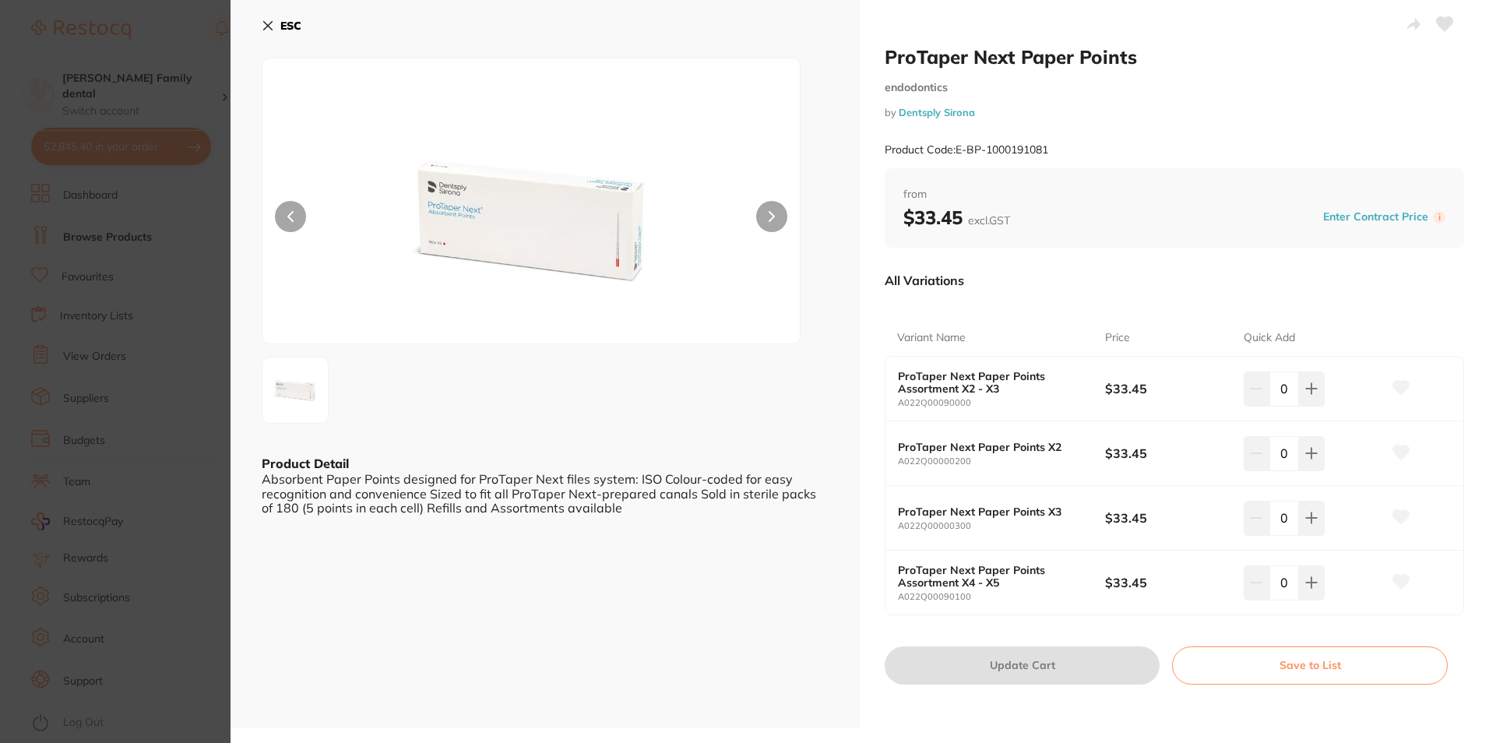
click at [279, 19] on button "ESC" at bounding box center [282, 25] width 40 height 26
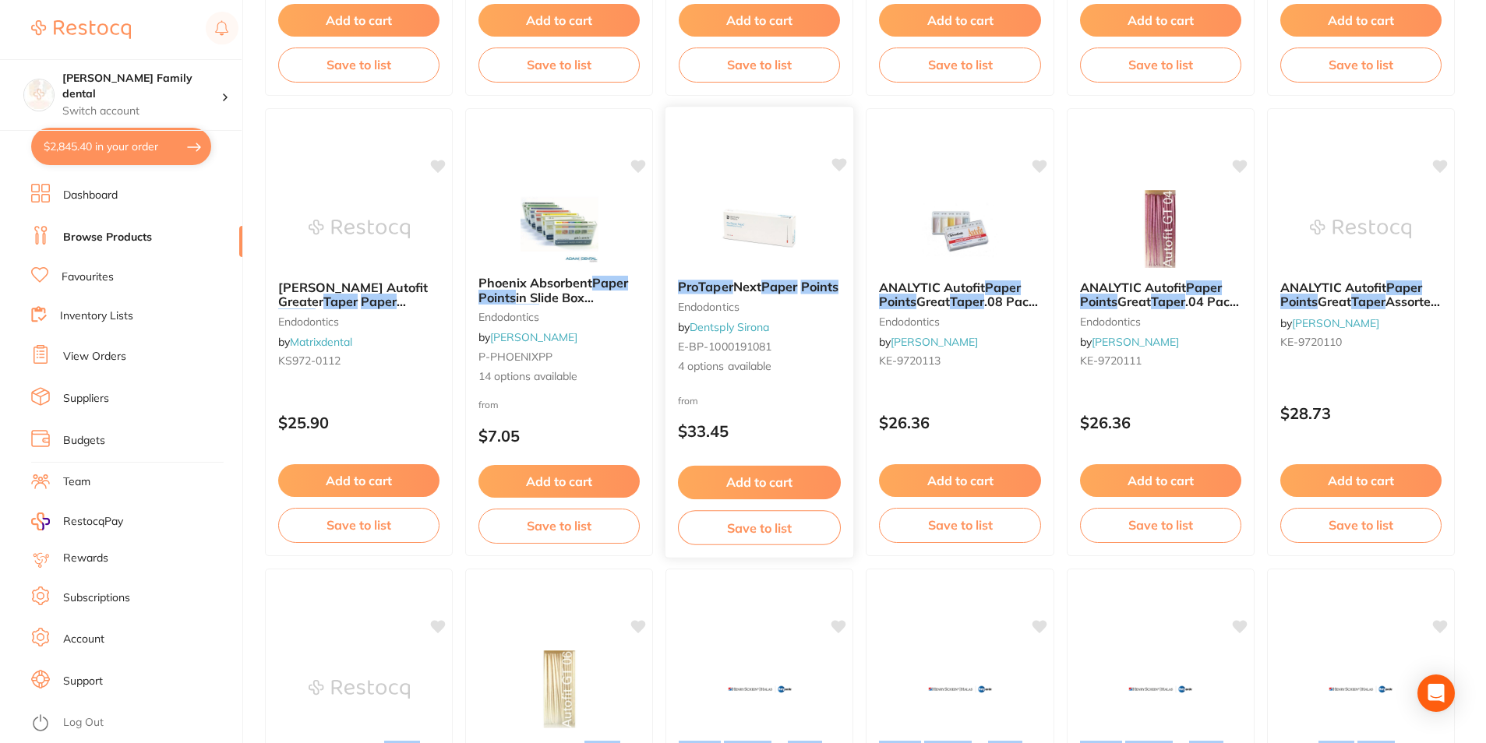
scroll to position [2571, 0]
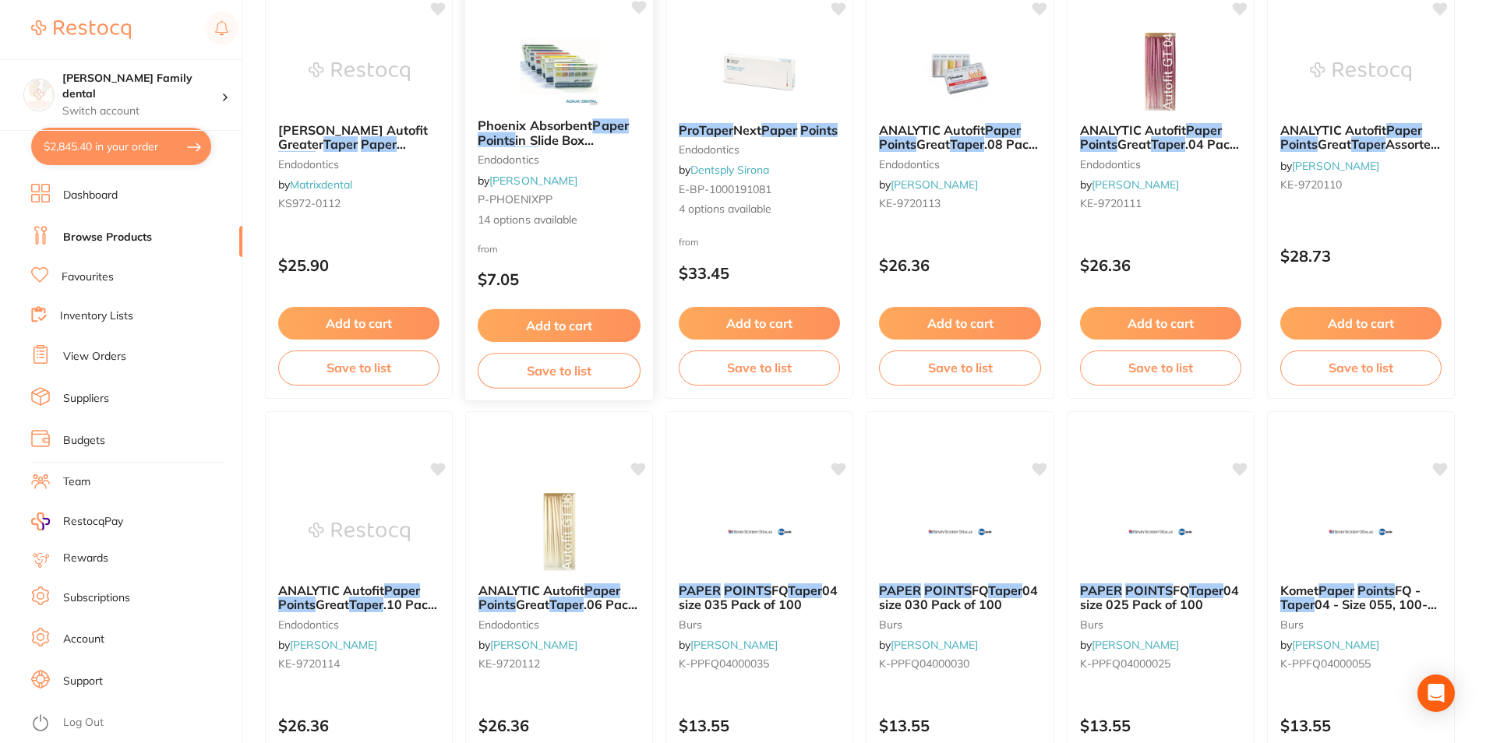
click at [545, 71] on img at bounding box center [559, 66] width 102 height 79
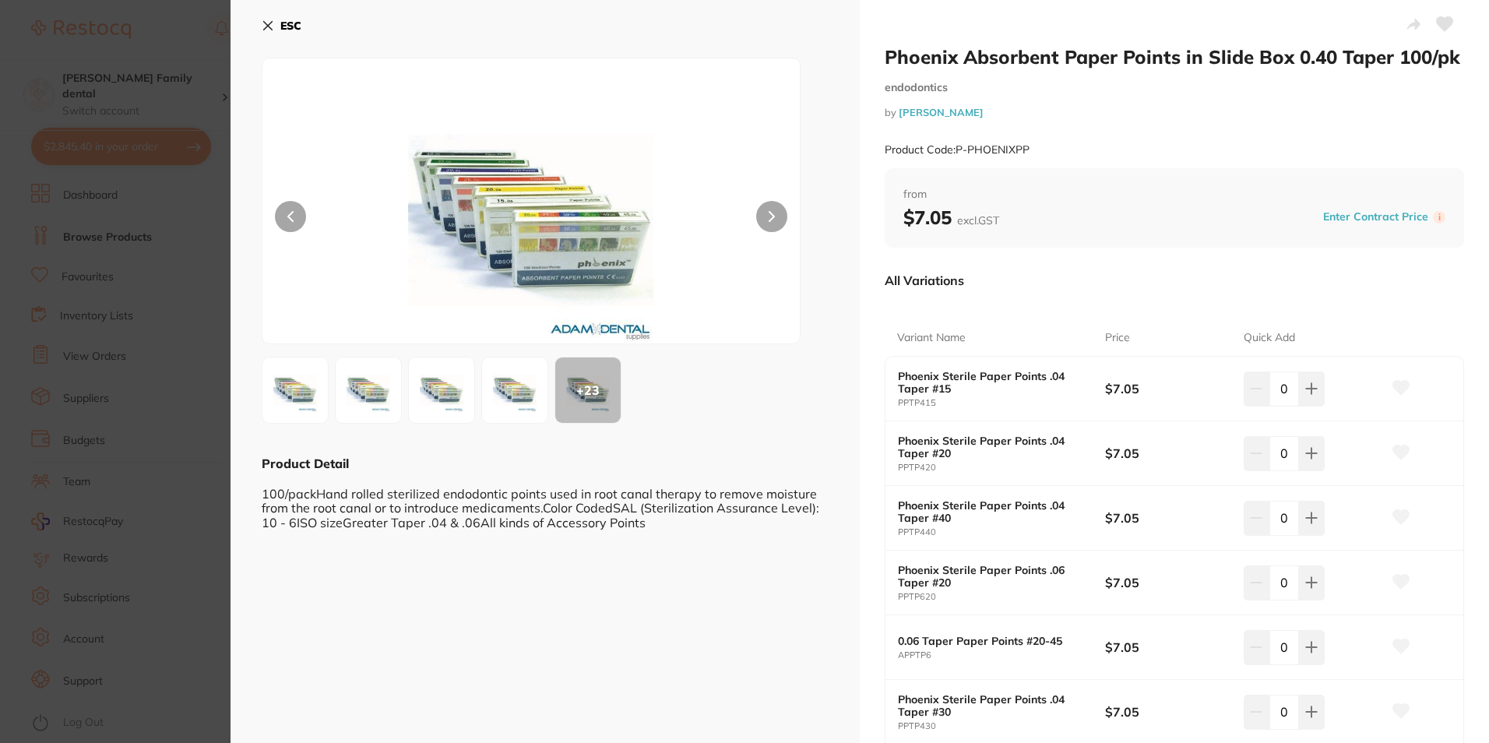
click at [261, 24] on div "ESC + 23 Product Detail 100/packHand rolled sterilized endodontic points used i…" at bounding box center [545, 687] width 629 height 1375
click at [275, 27] on button "ESC" at bounding box center [282, 25] width 40 height 26
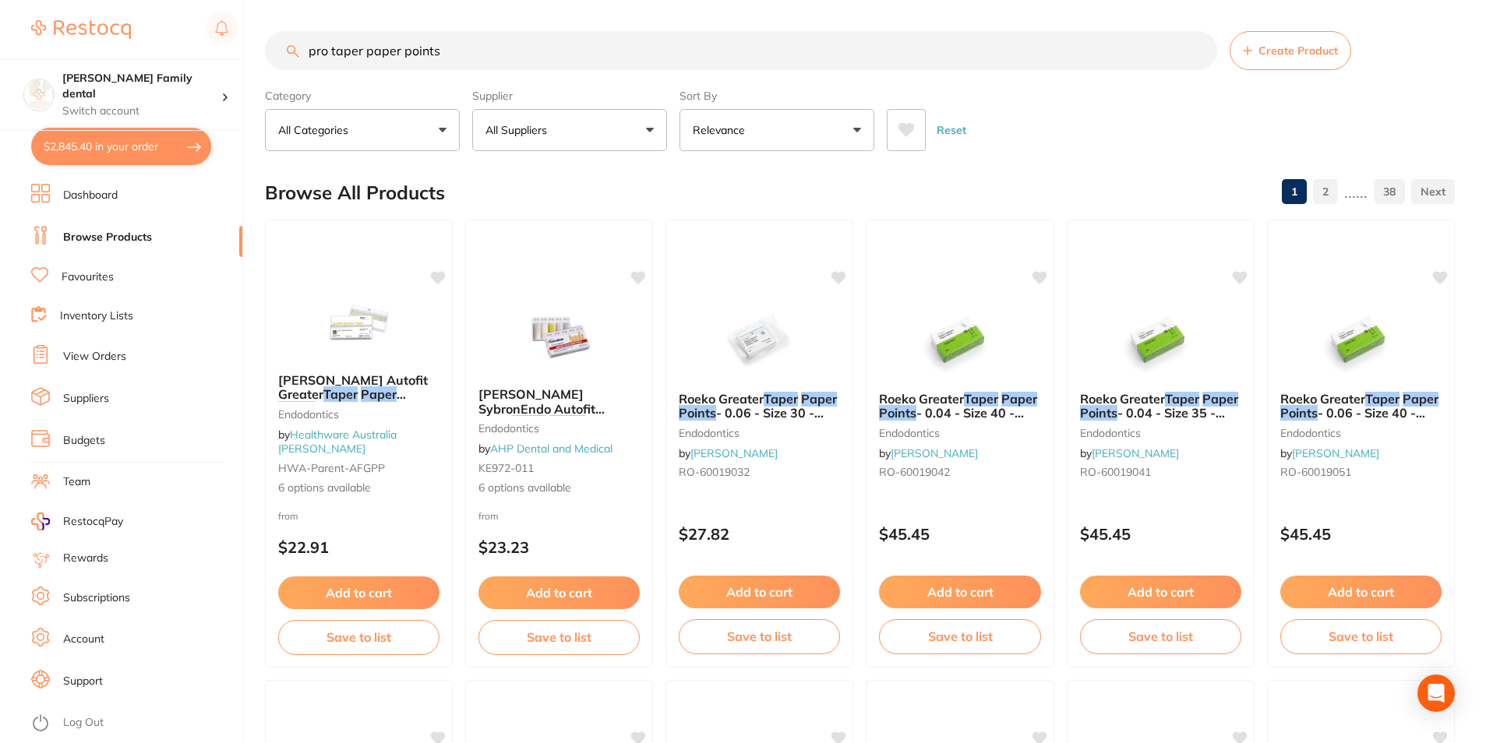
click at [483, 48] on input "pro taper paper points" at bounding box center [741, 50] width 952 height 39
drag, startPoint x: 358, startPoint y: 48, endPoint x: 248, endPoint y: 48, distance: 110.6
click at [248, 48] on div "$2,845.40 Westbrook Family dental Switch account Westbrook Family dental $2,845…" at bounding box center [743, 371] width 1486 height 743
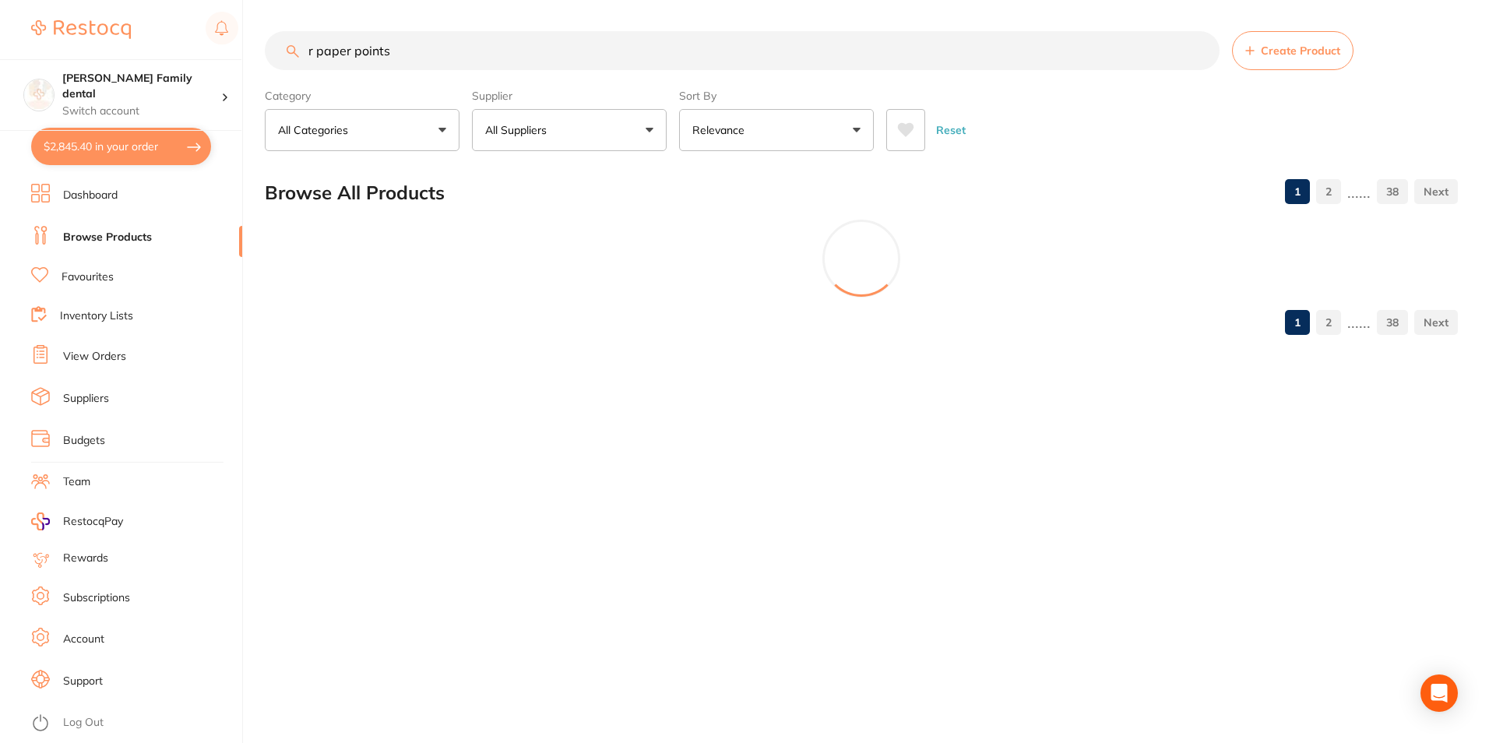
click at [318, 50] on input "r paper points" at bounding box center [742, 50] width 955 height 39
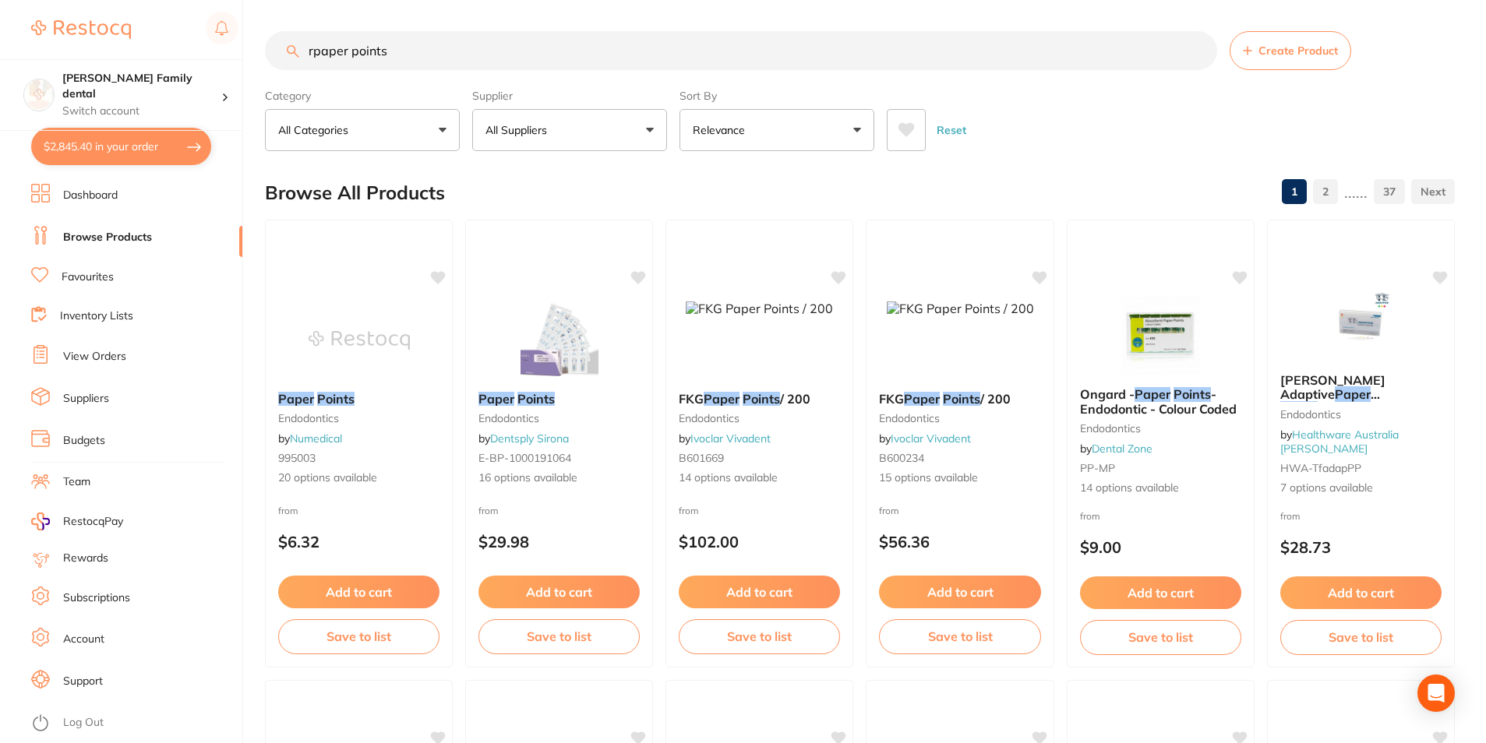
click at [502, 48] on input "rpaper points" at bounding box center [741, 50] width 952 height 39
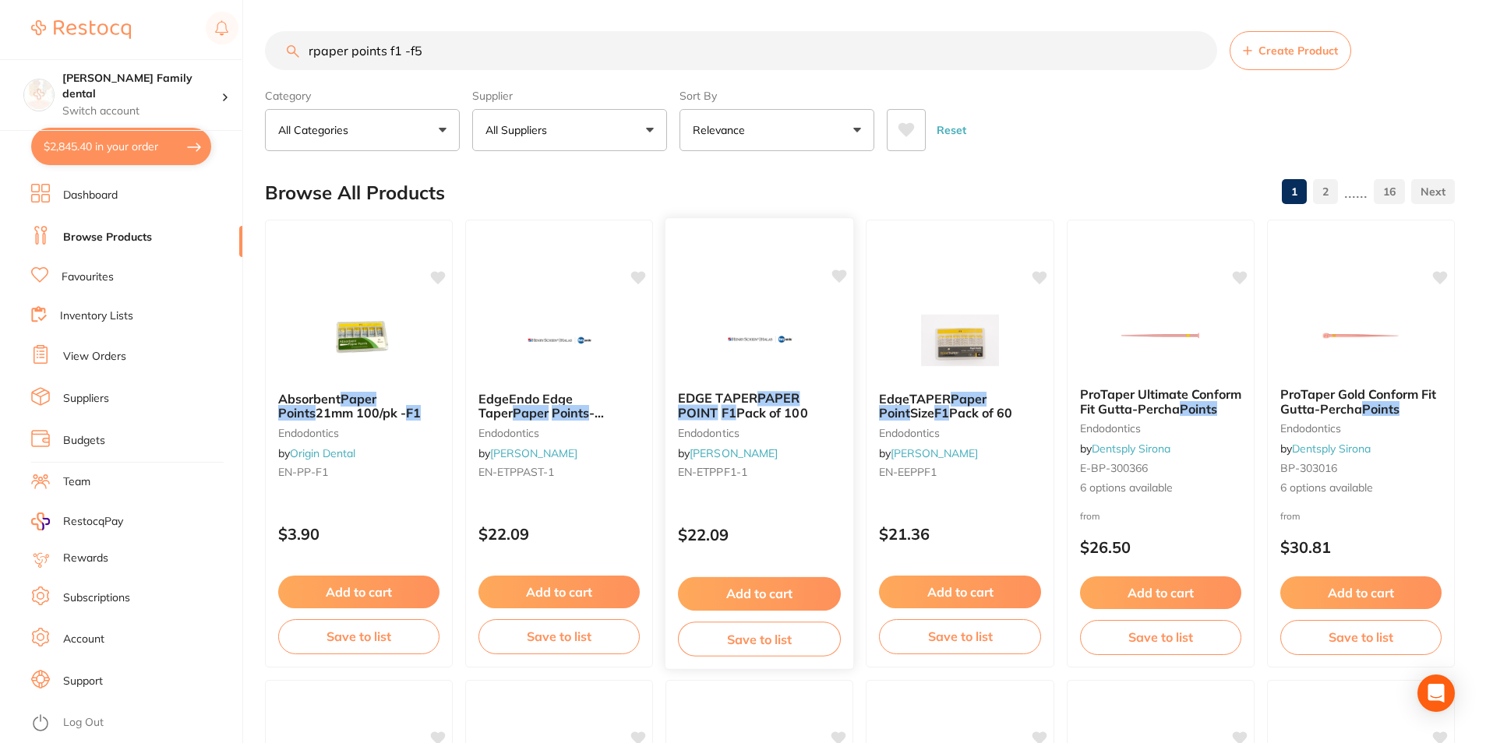
click at [773, 319] on img at bounding box center [759, 339] width 102 height 79
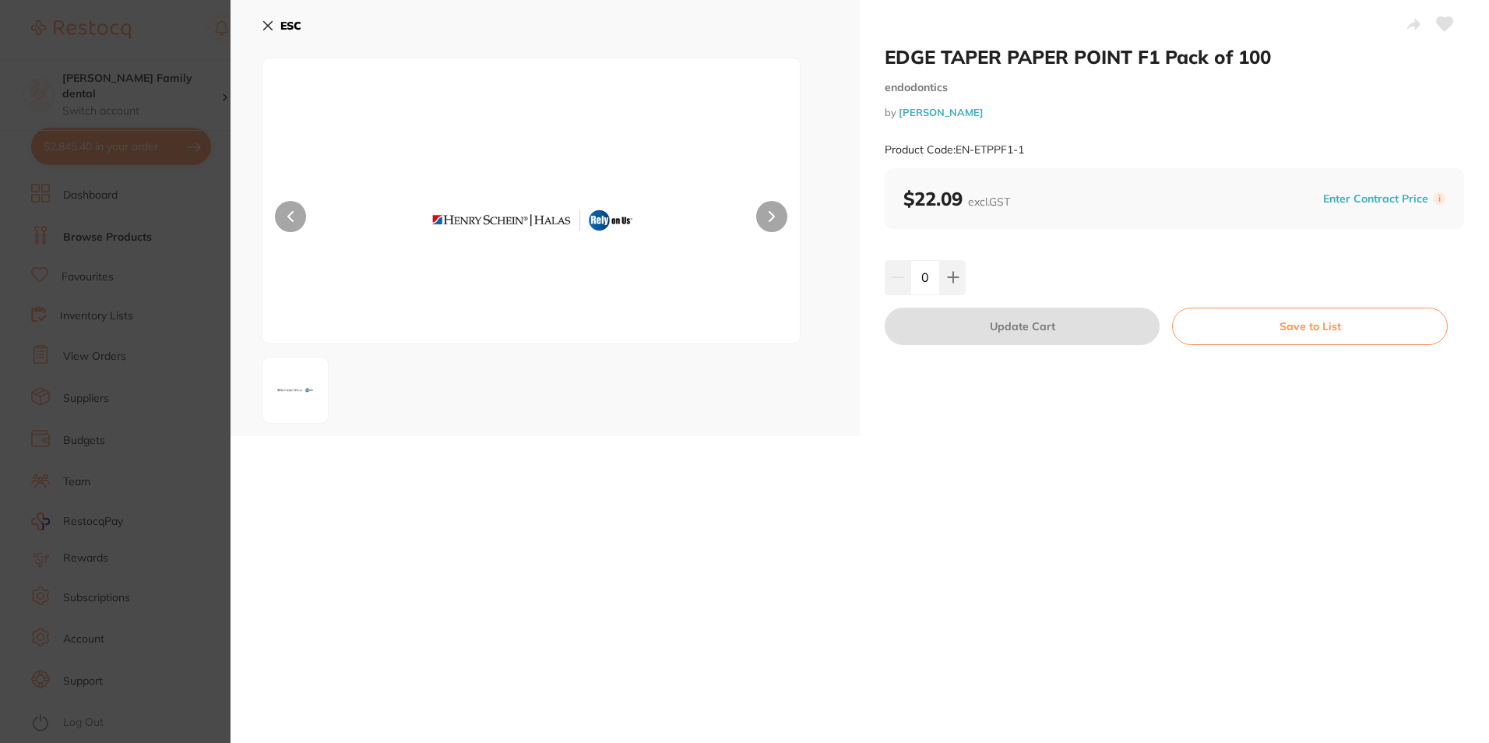
click at [269, 22] on icon at bounding box center [268, 25] width 12 height 12
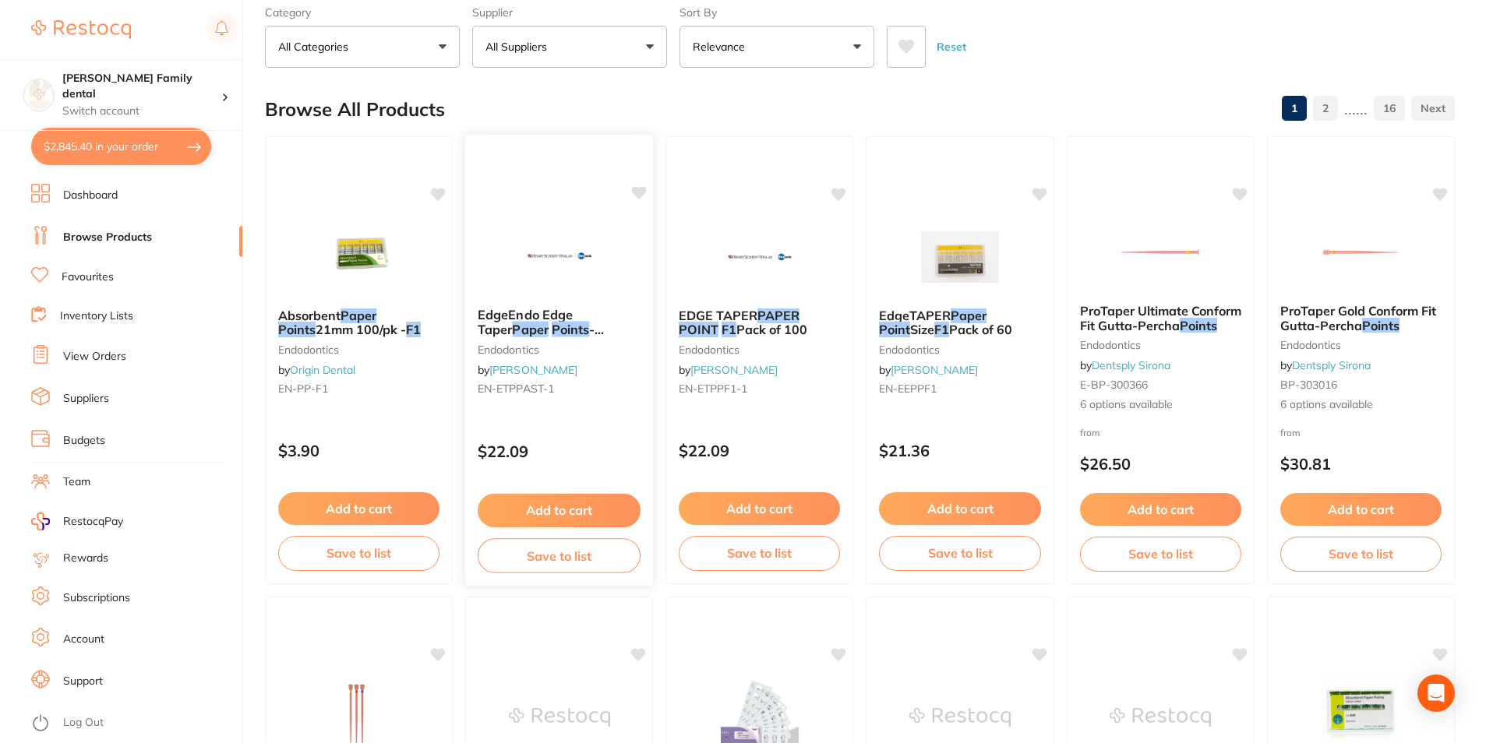
scroll to position [317, 0]
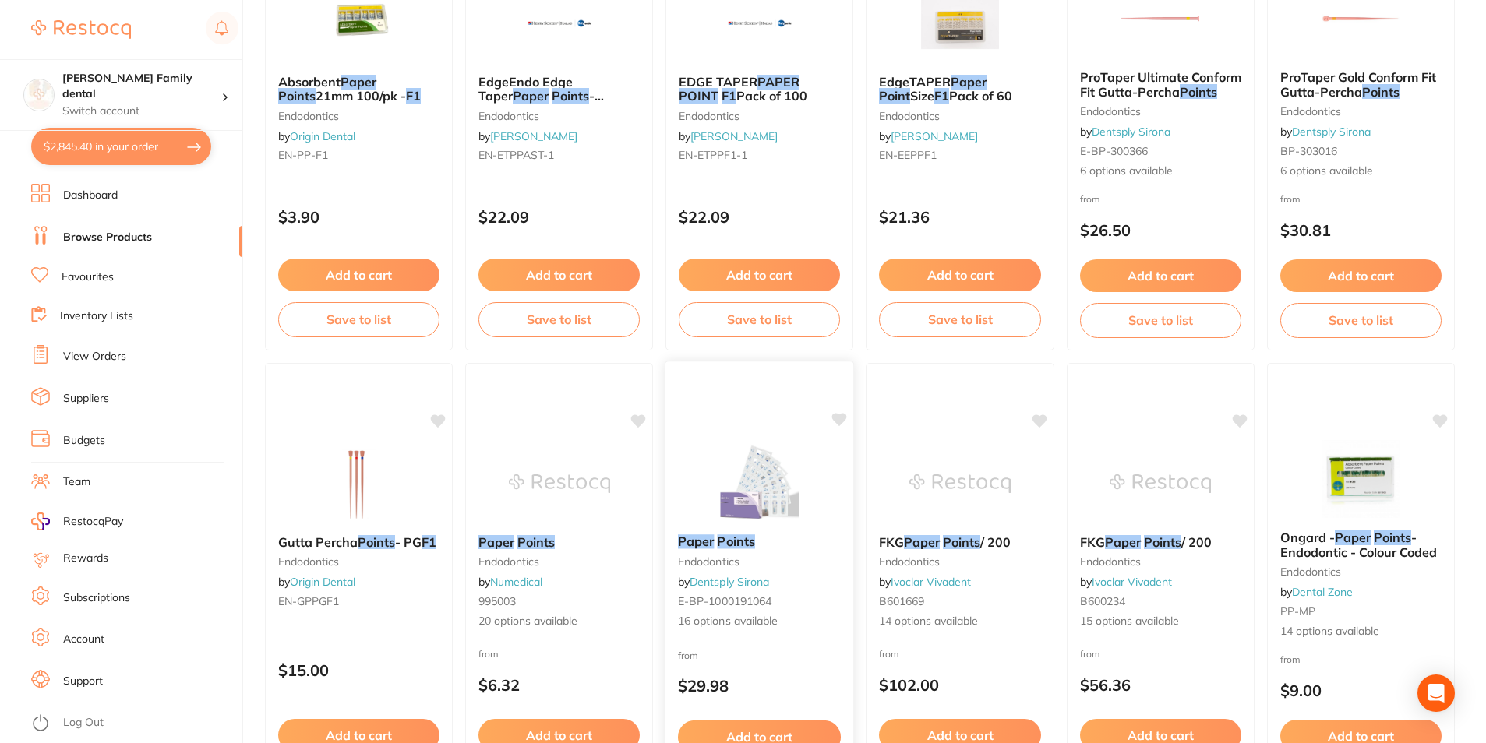
click at [747, 509] on img at bounding box center [759, 482] width 102 height 79
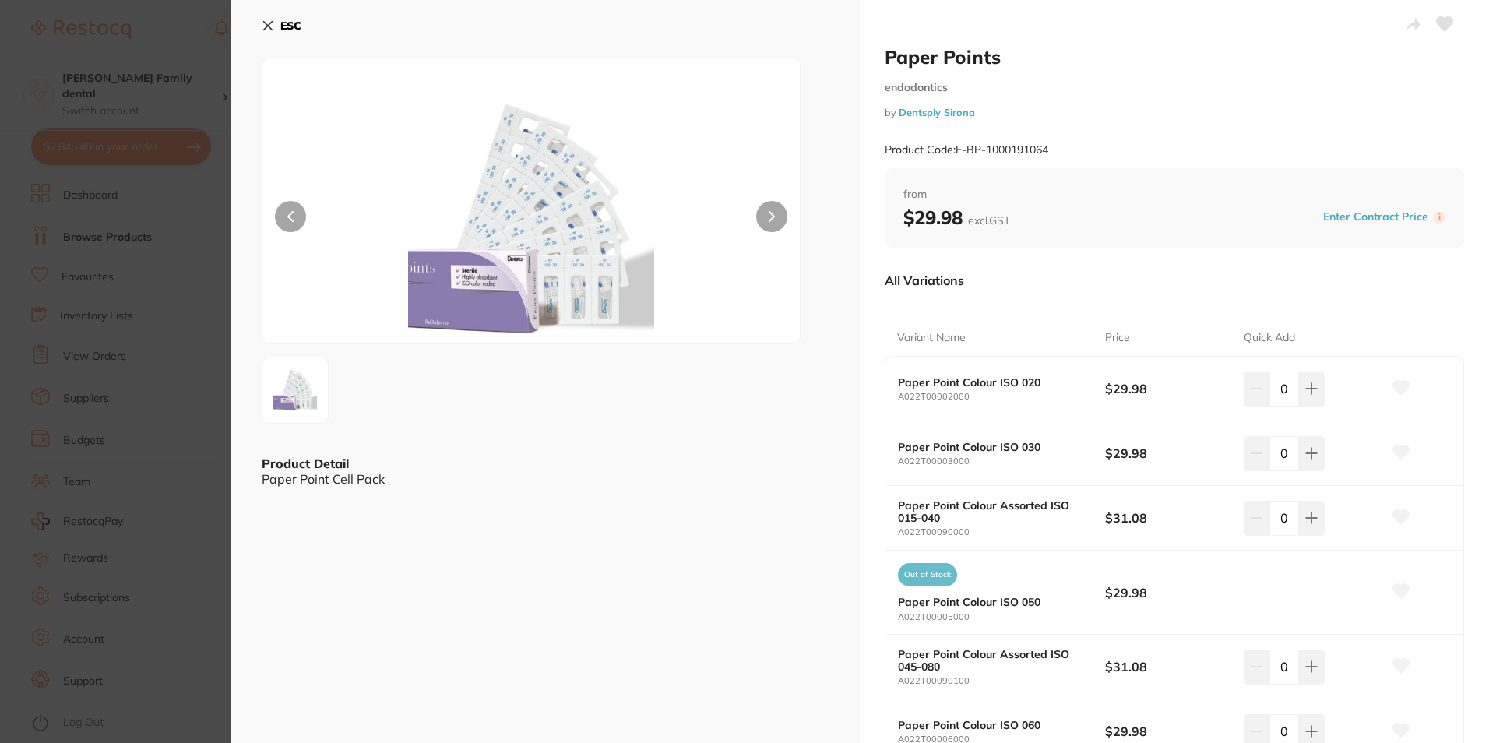
click at [269, 17] on button "ESC" at bounding box center [282, 25] width 40 height 26
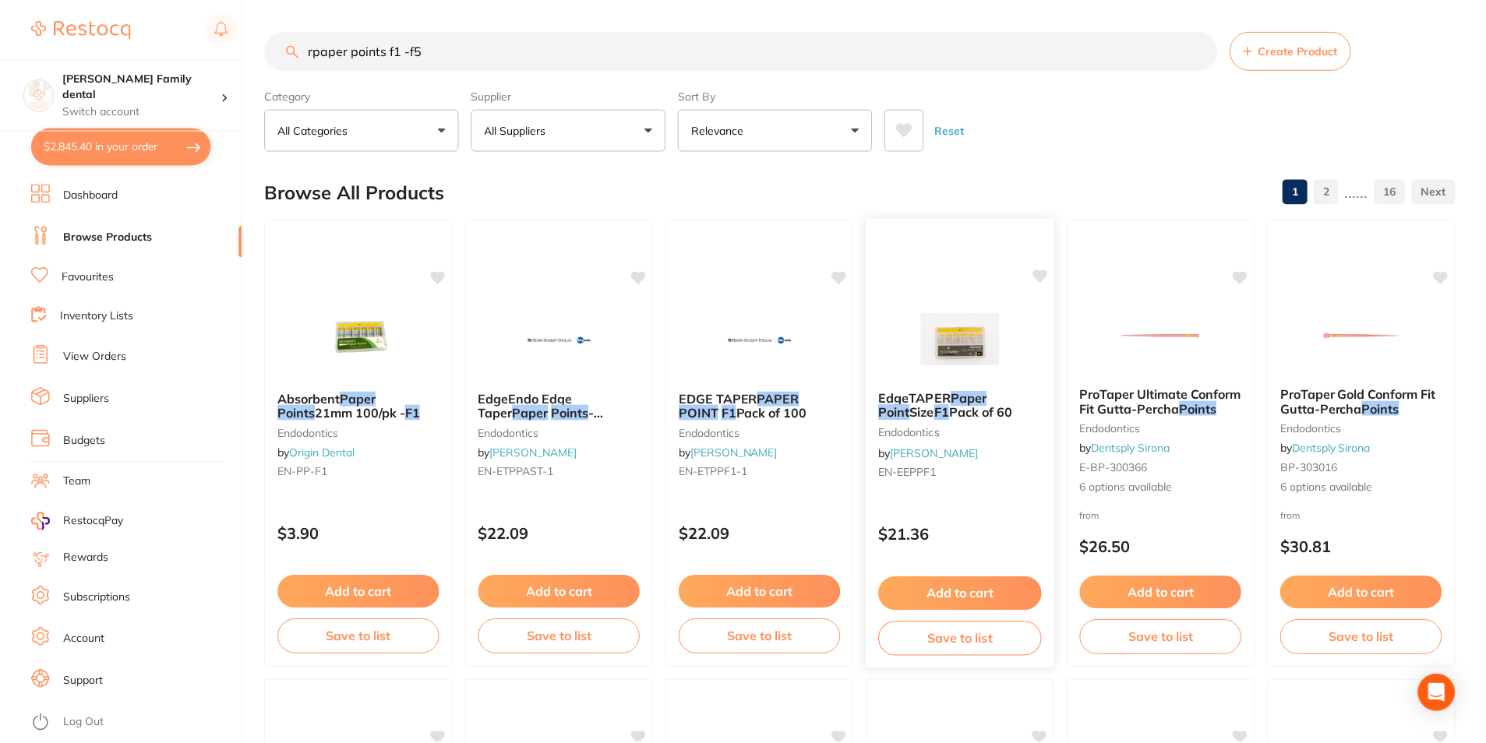
scroll to position [317, 0]
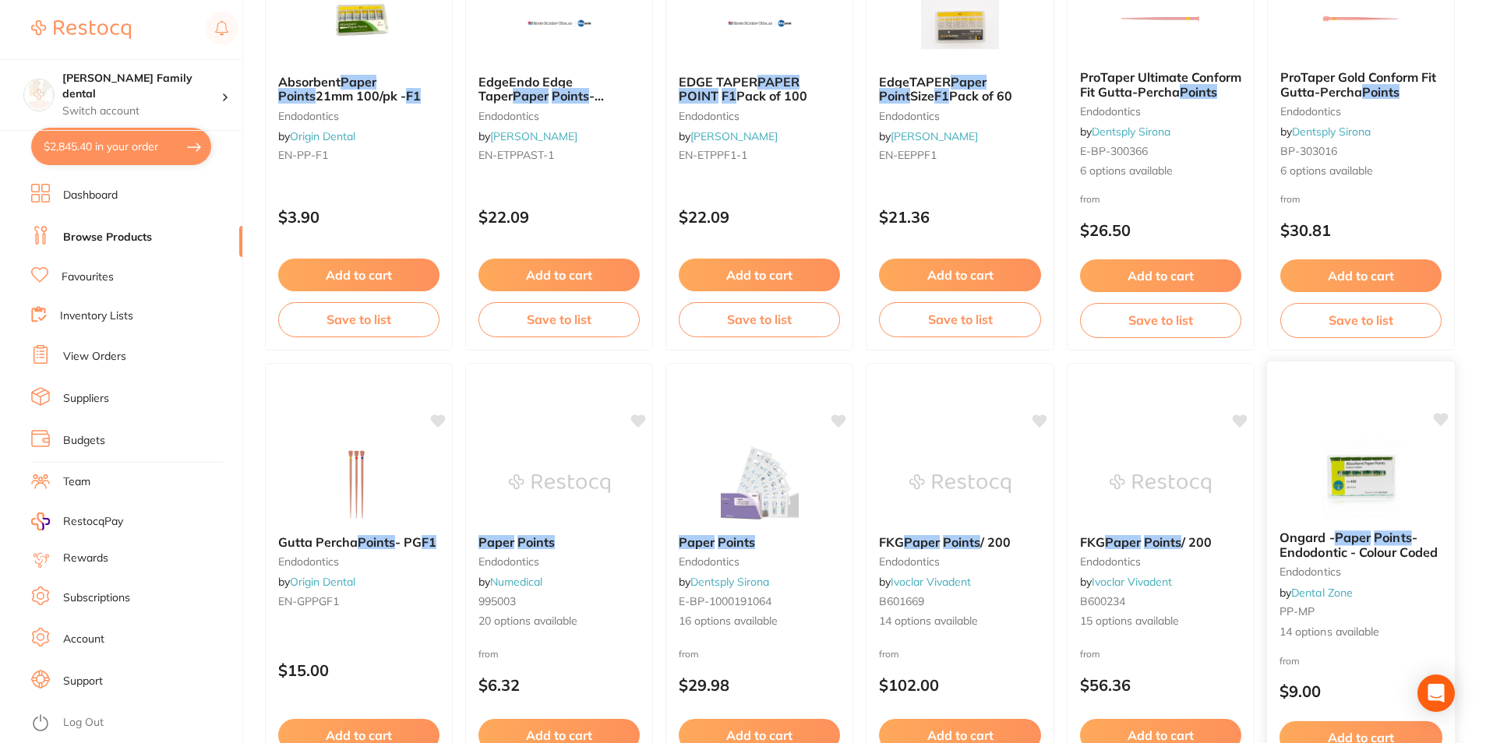
click at [1337, 476] on img at bounding box center [1361, 478] width 102 height 79
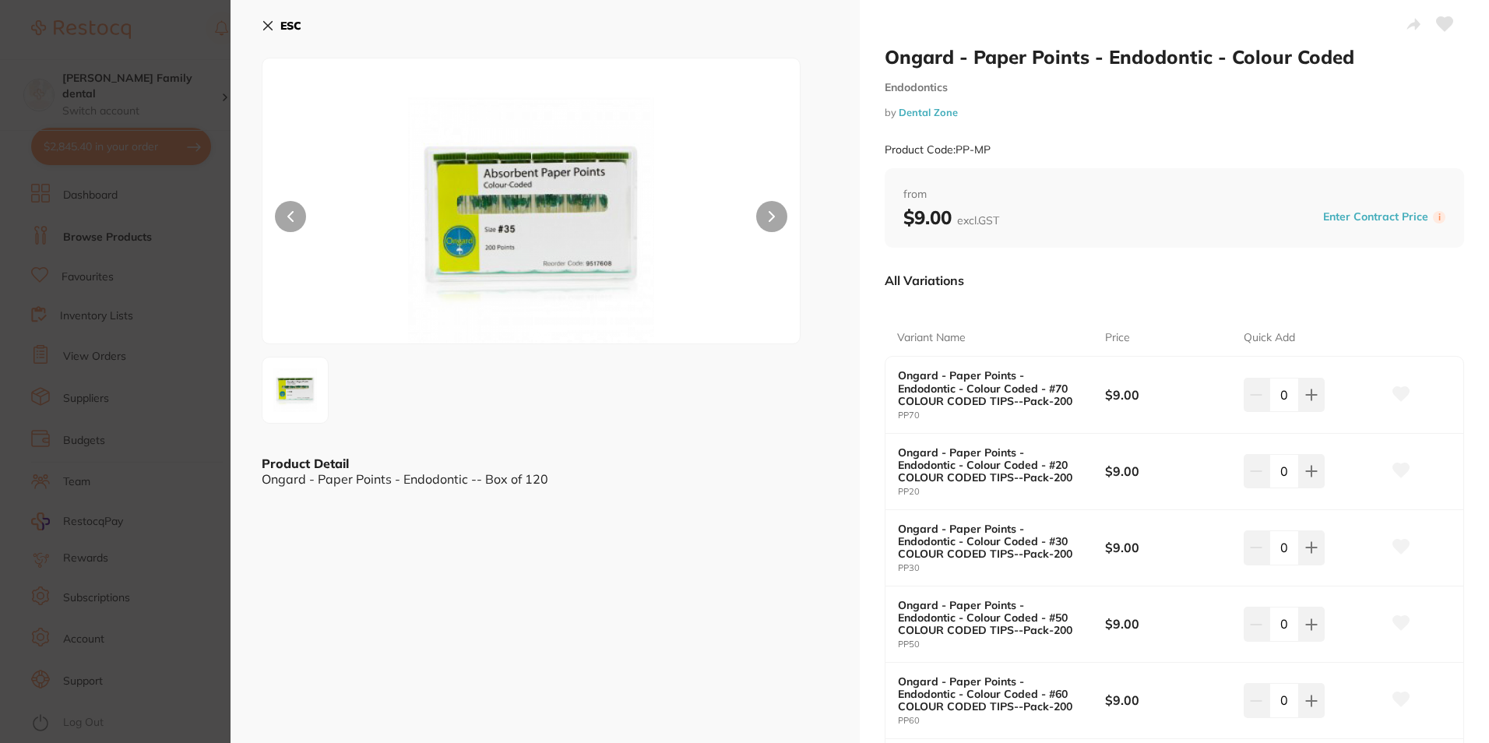
click at [263, 27] on icon at bounding box center [268, 25] width 12 height 12
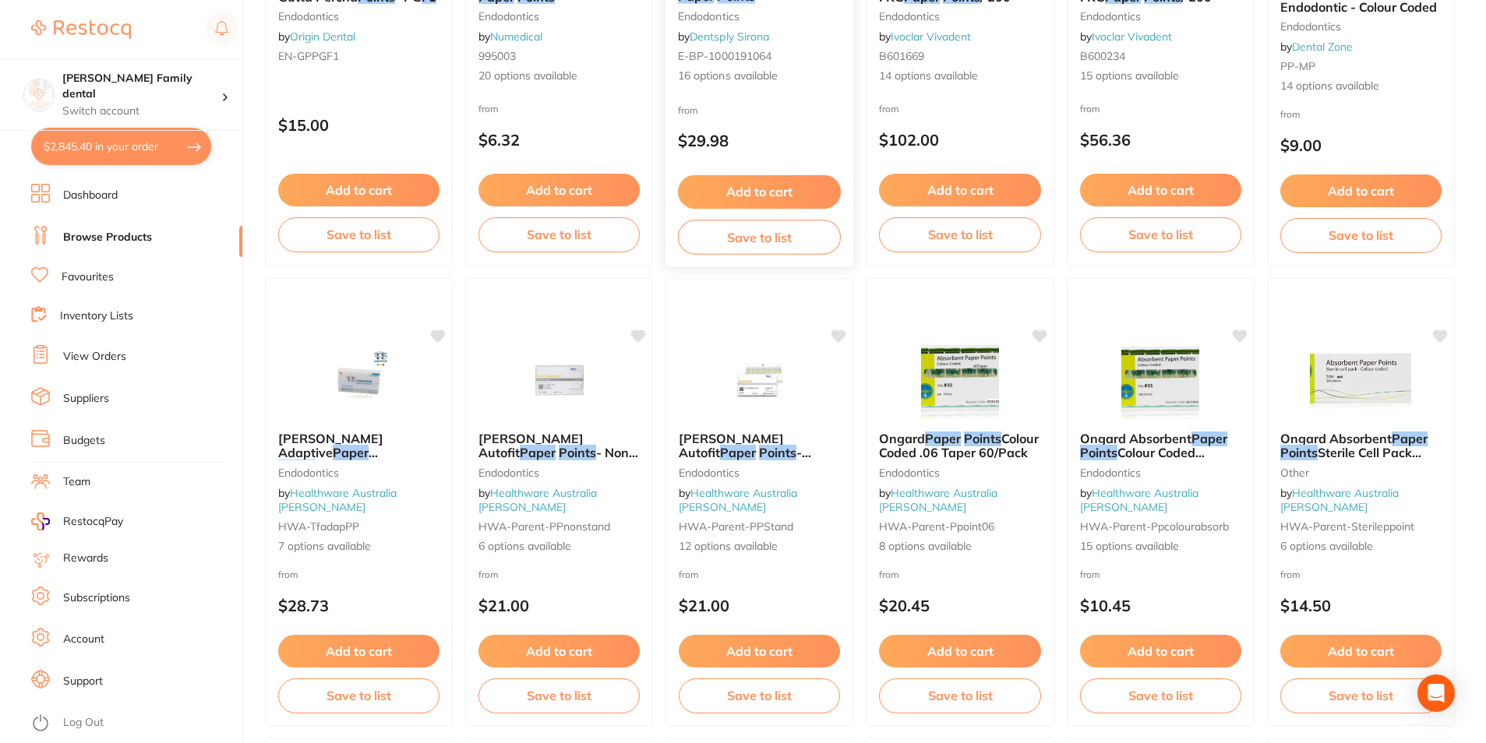
scroll to position [1330, 0]
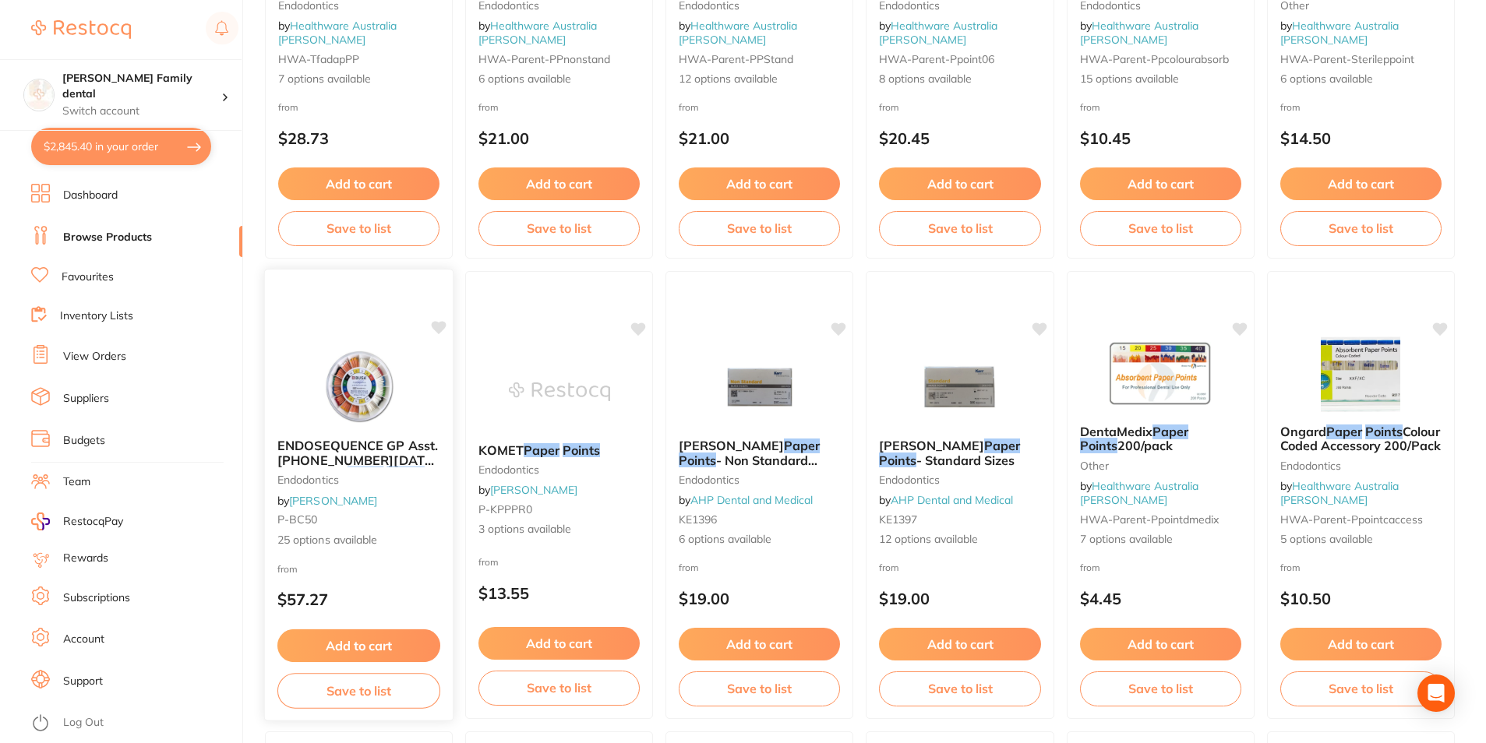
click at [371, 364] on img at bounding box center [359, 386] width 102 height 79
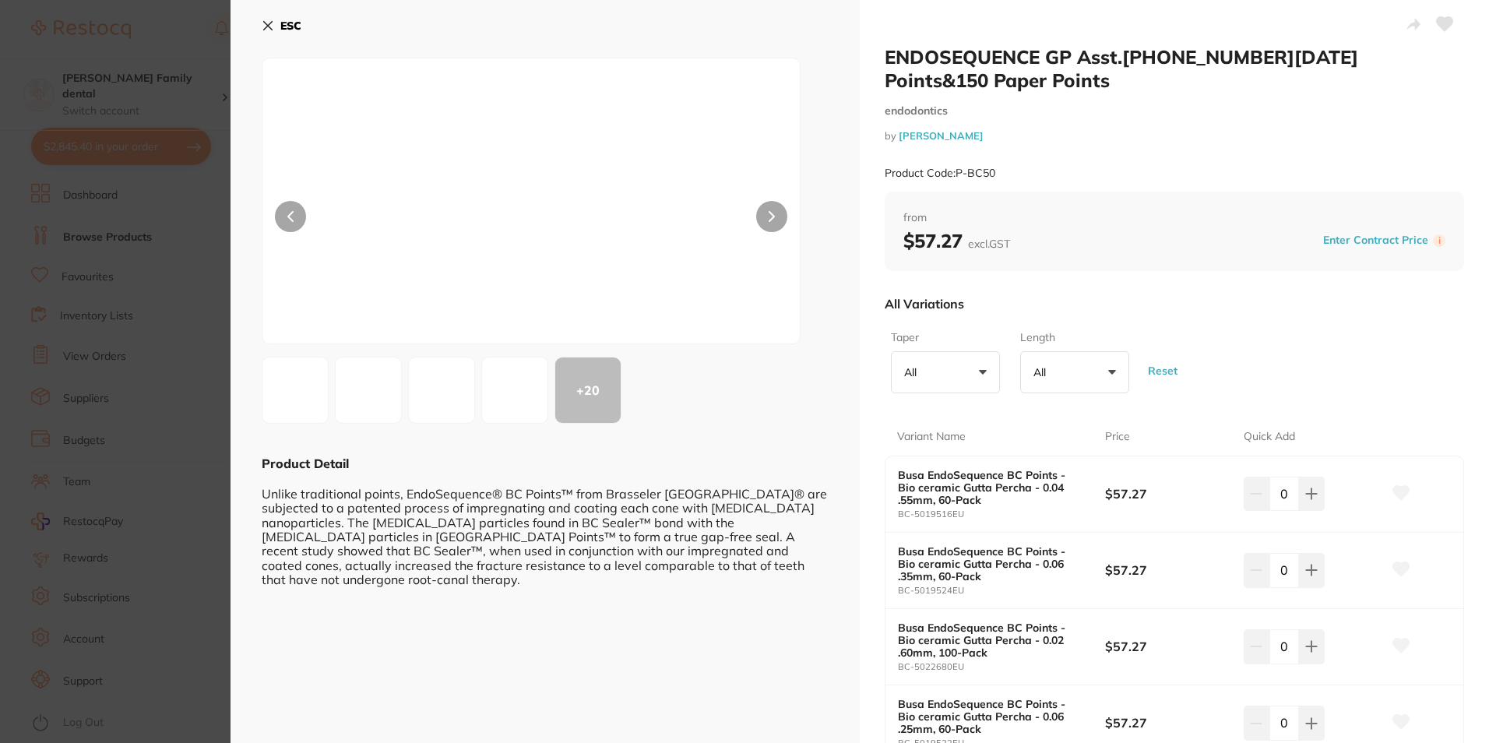
click at [271, 25] on icon at bounding box center [268, 25] width 12 height 12
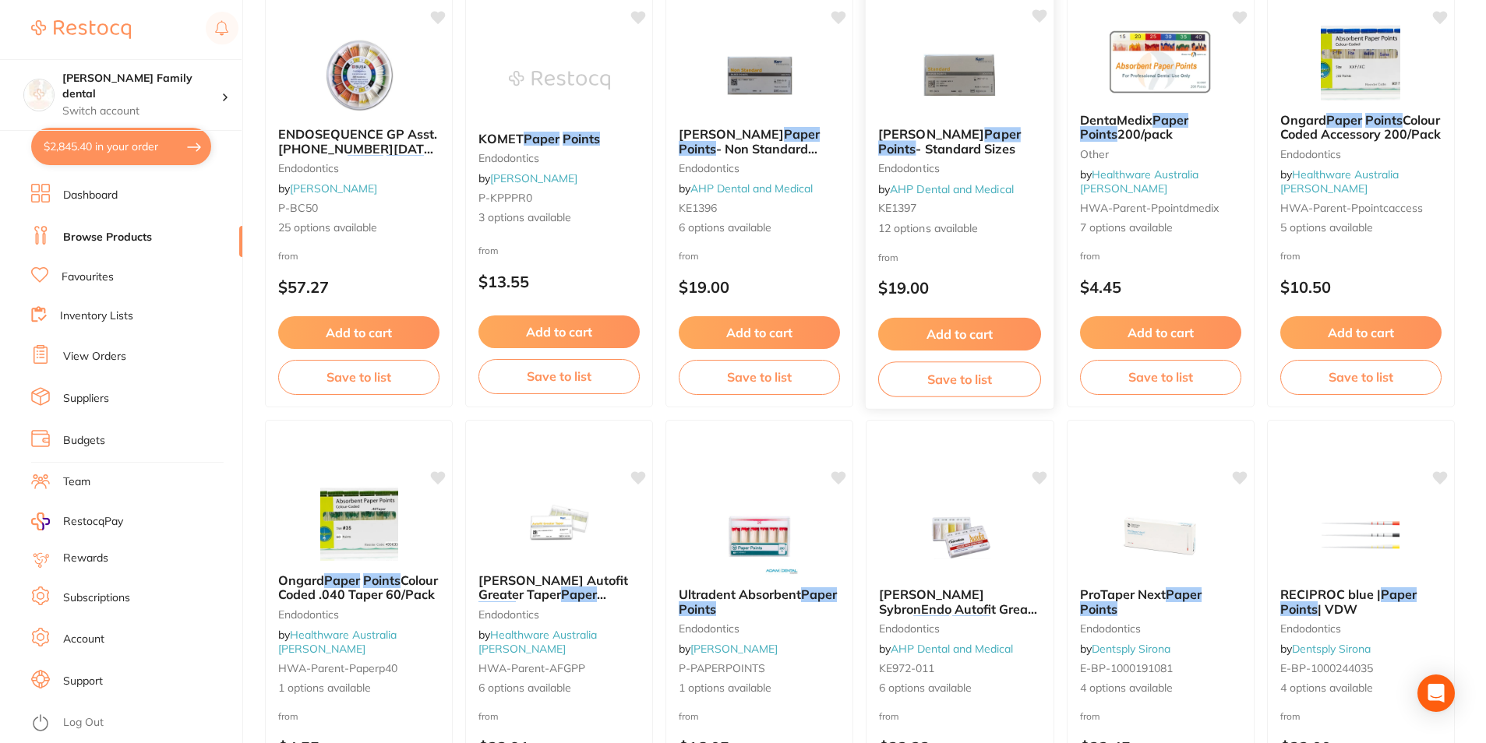
scroll to position [1797, 0]
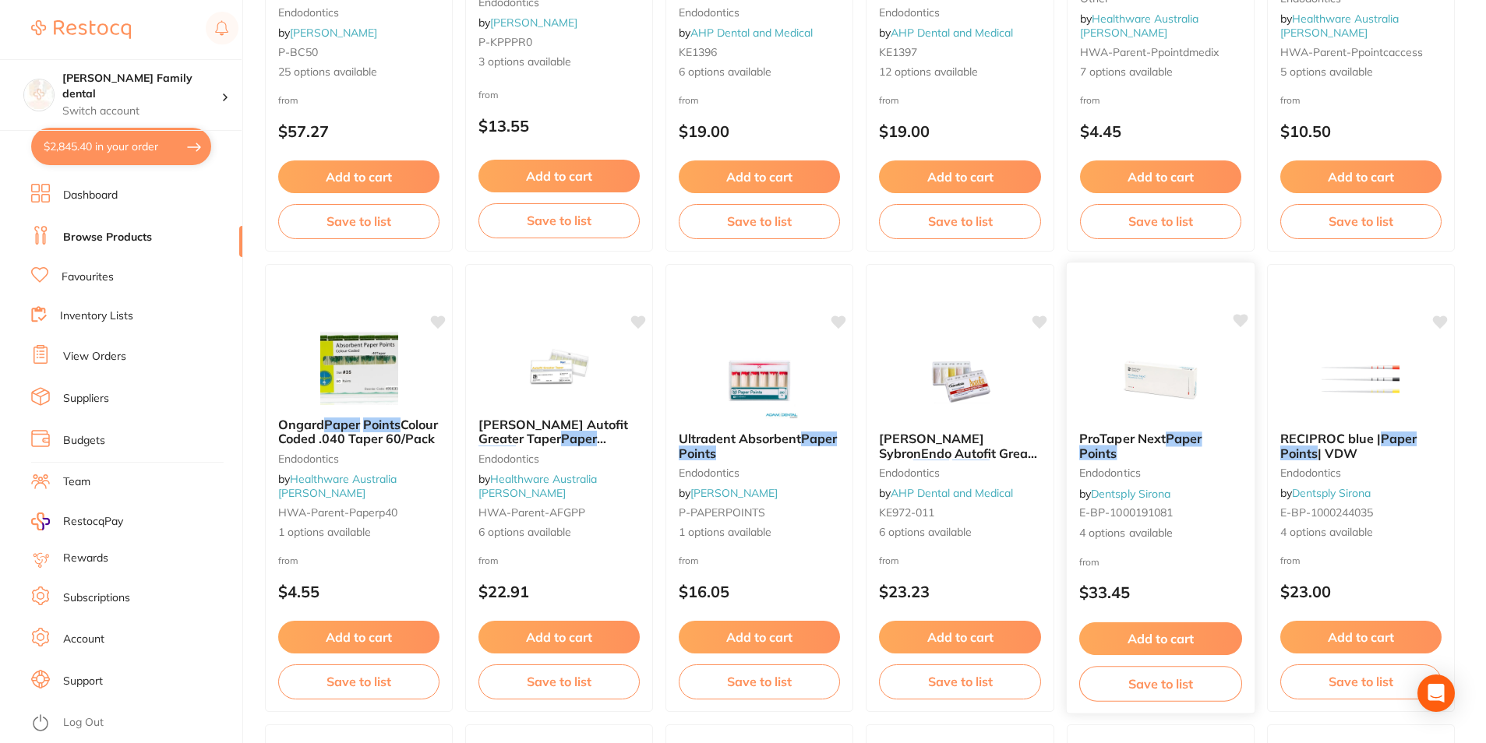
click at [1148, 361] on img at bounding box center [1160, 379] width 102 height 79
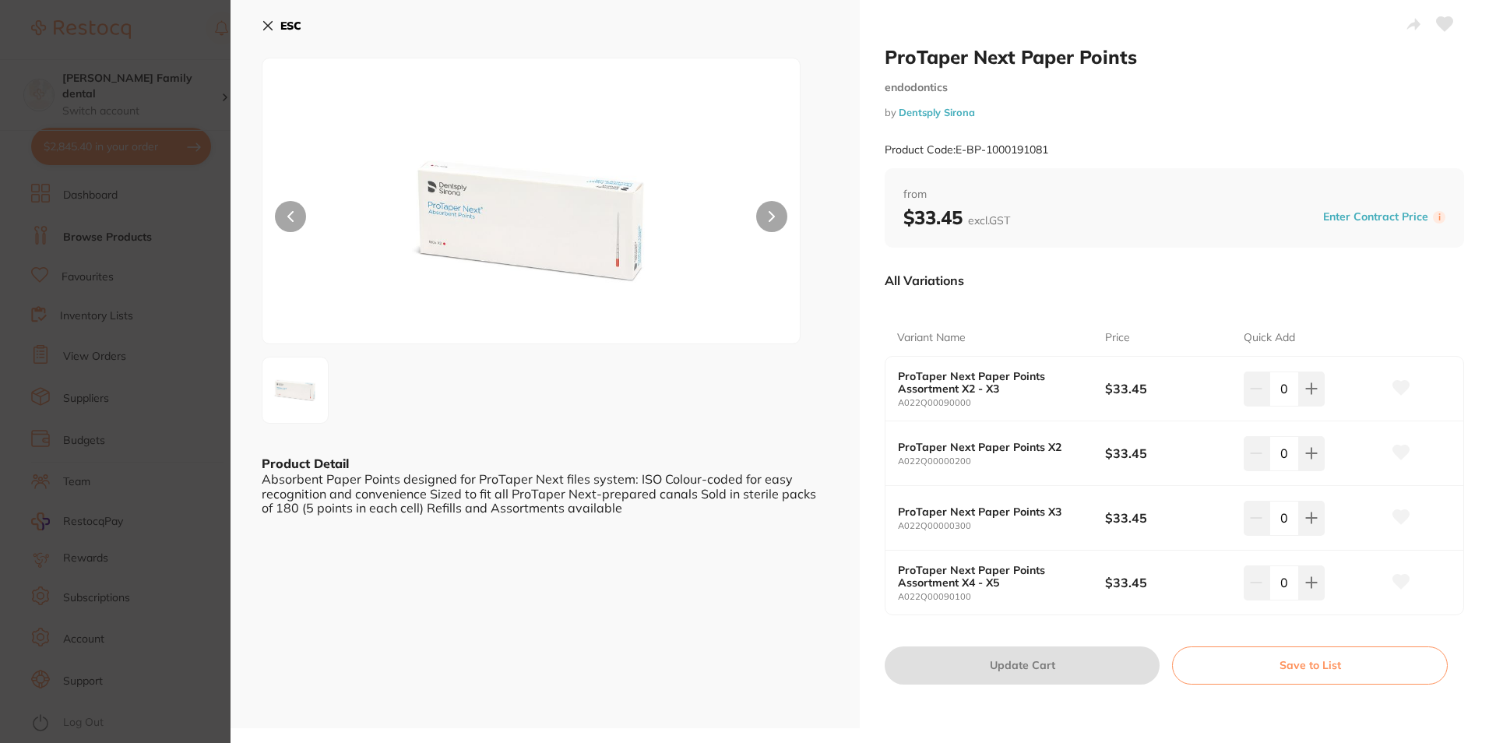
click at [274, 33] on button "ESC" at bounding box center [282, 25] width 40 height 26
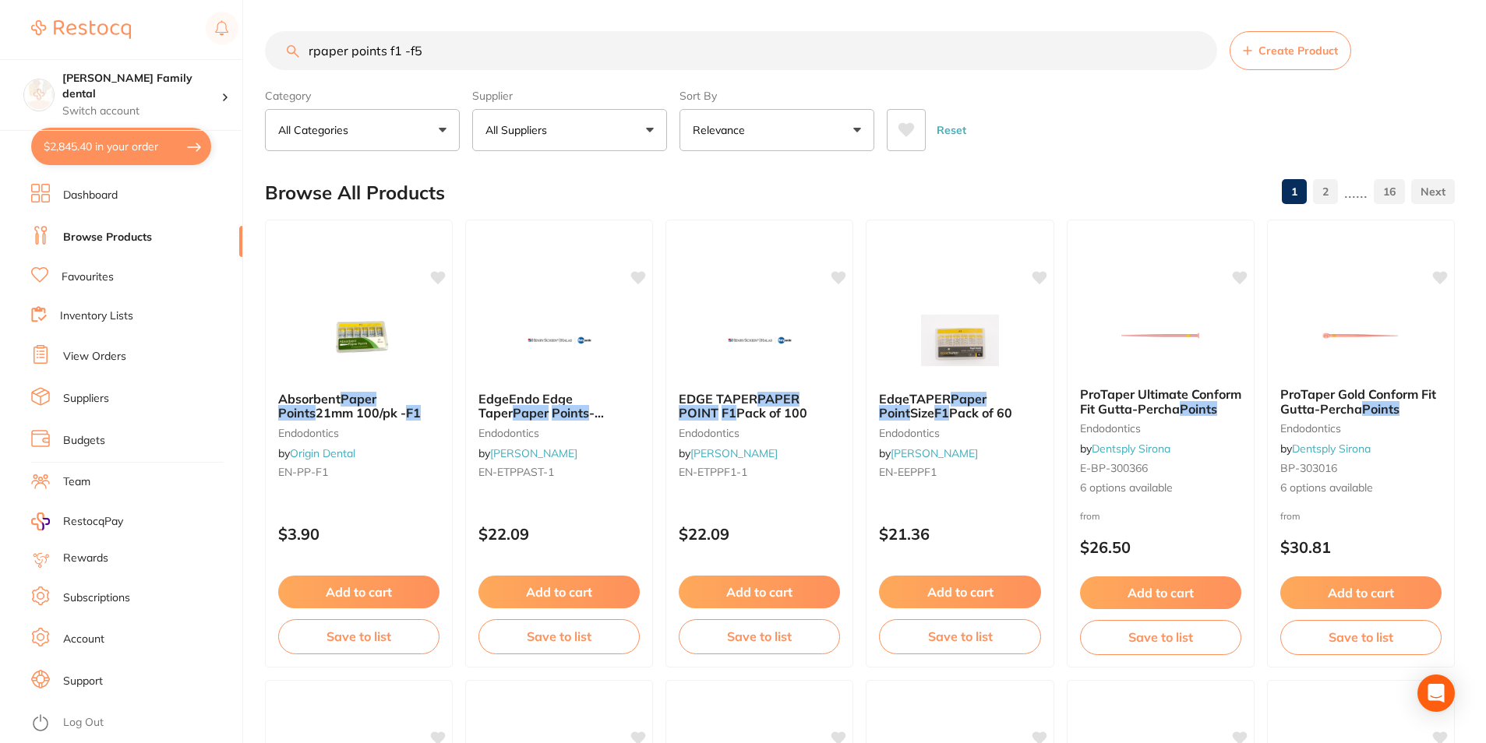
click at [311, 51] on input "rpaper points f1 -f5" at bounding box center [741, 50] width 952 height 39
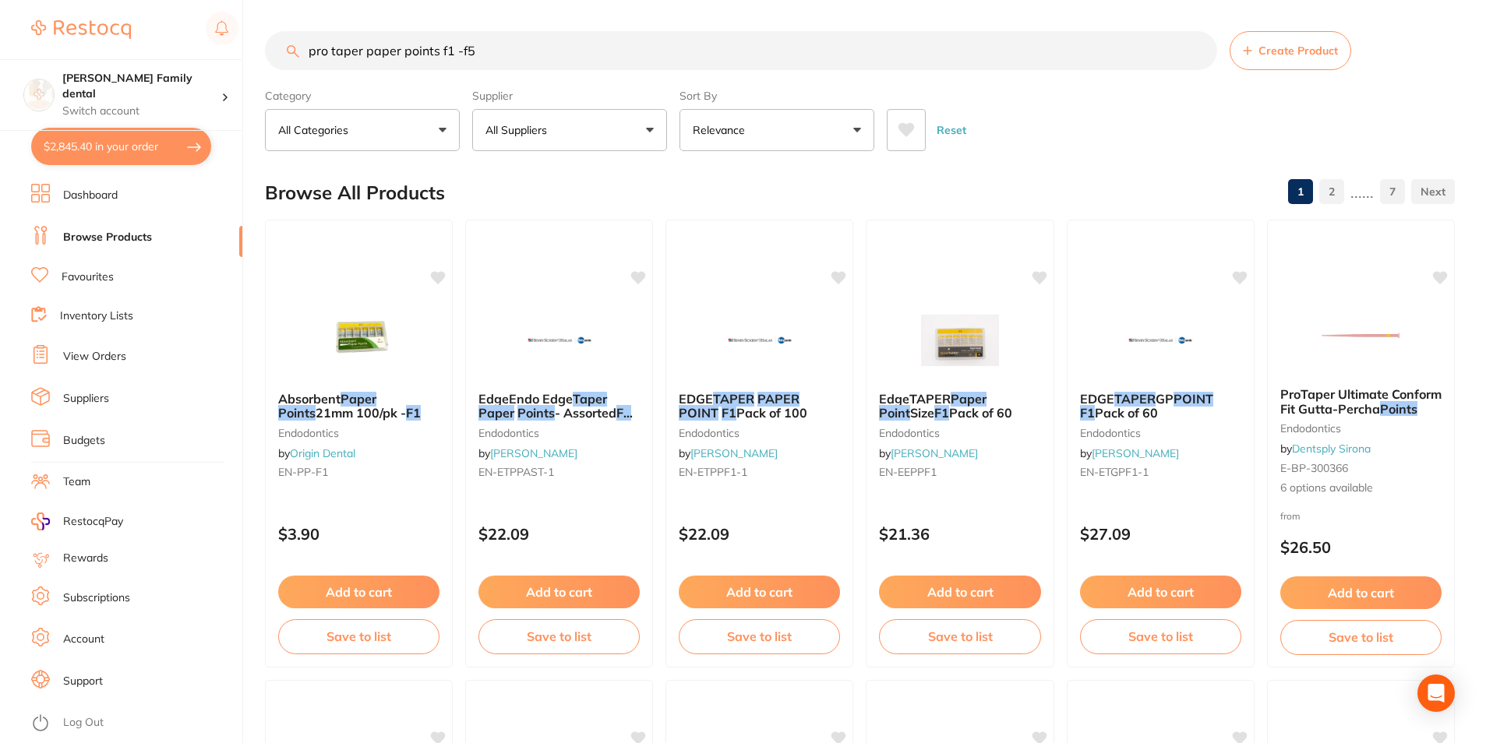
type input "pro taper paper points f1 -f5"
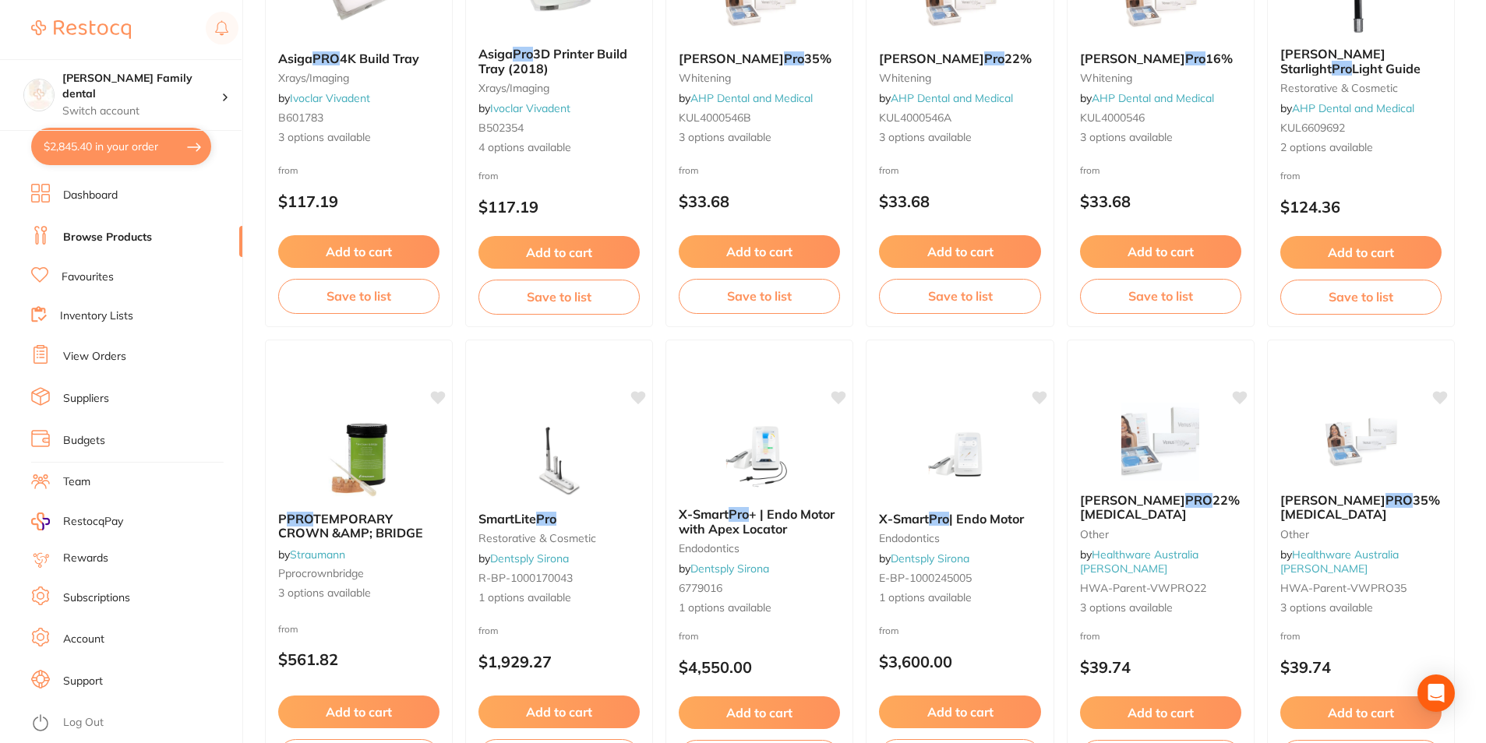
scroll to position [3689, 0]
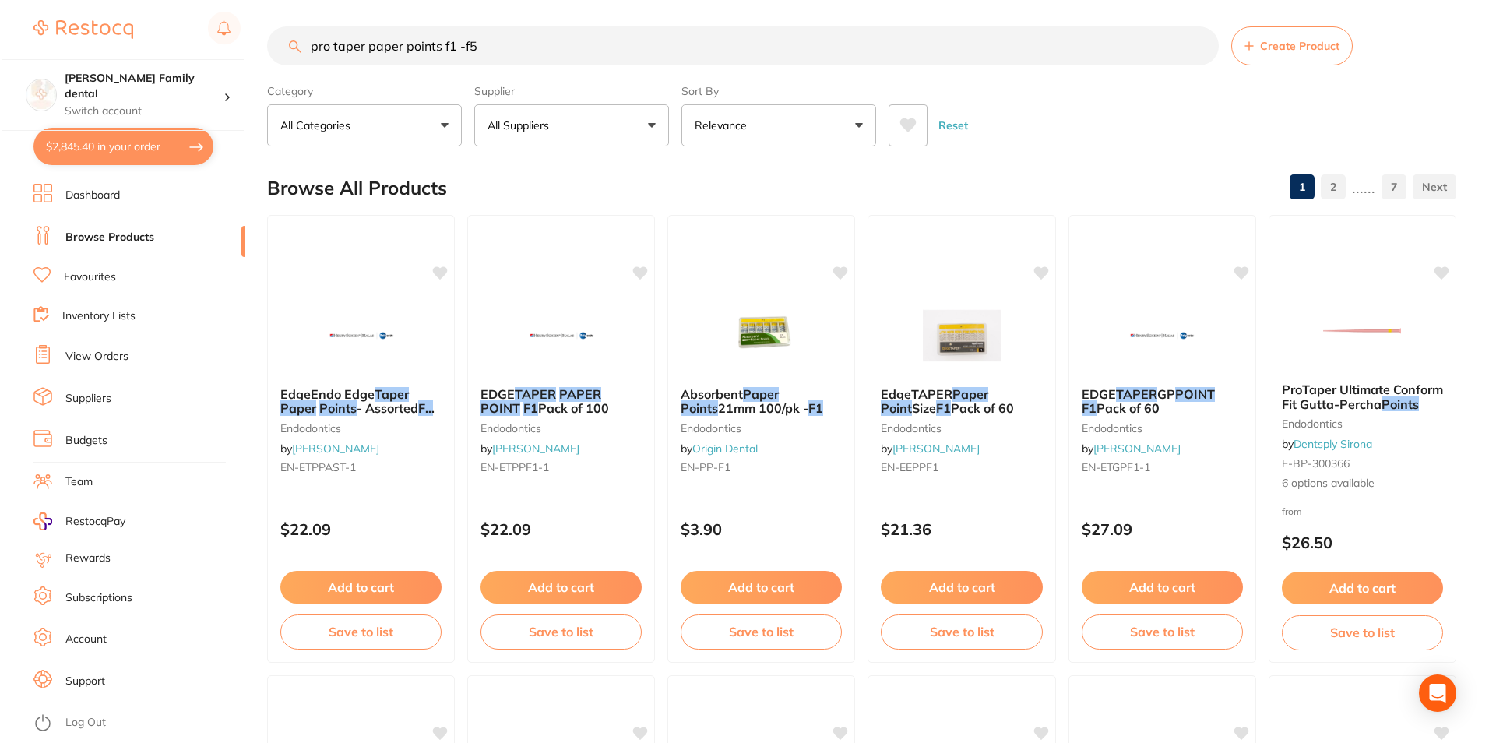
scroll to position [0, 0]
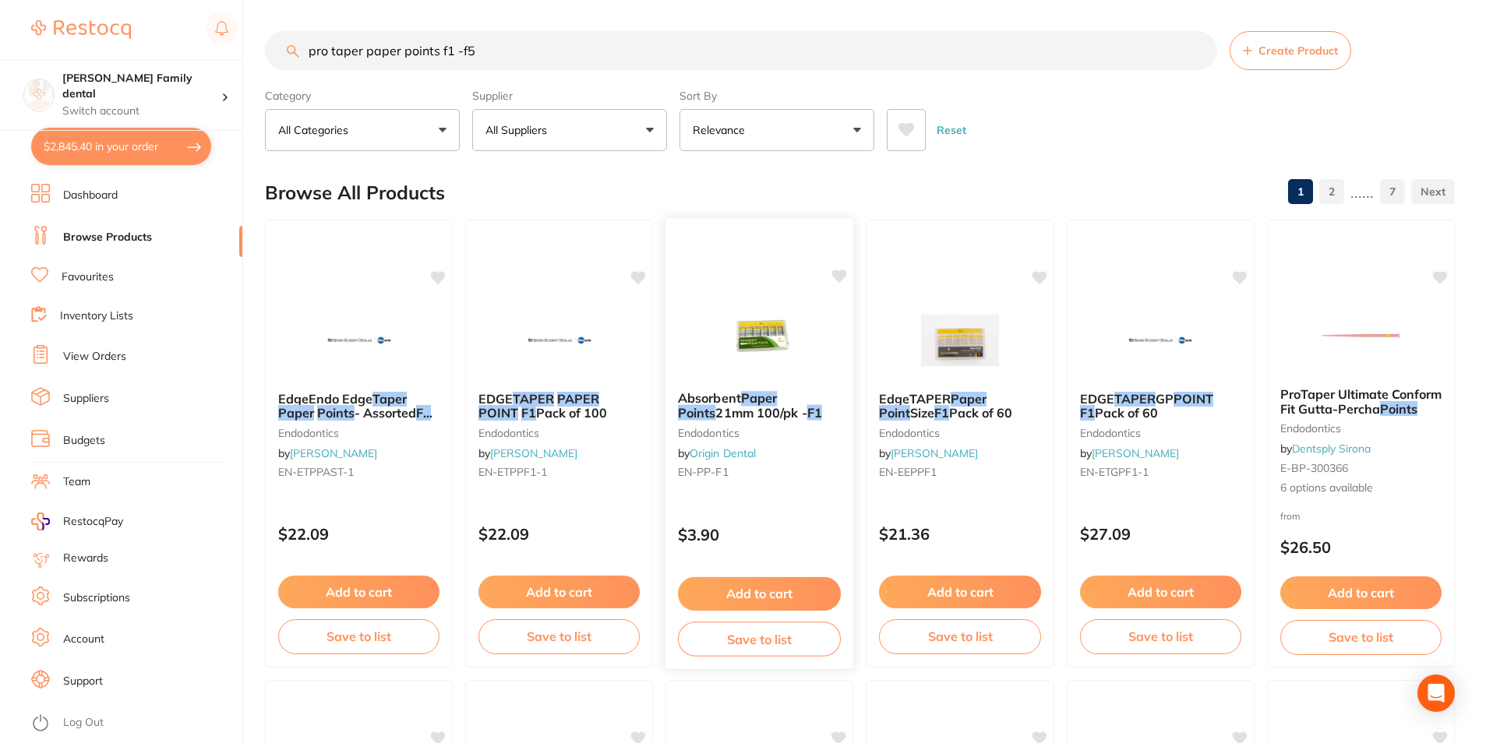
click at [762, 371] on img at bounding box center [759, 339] width 102 height 79
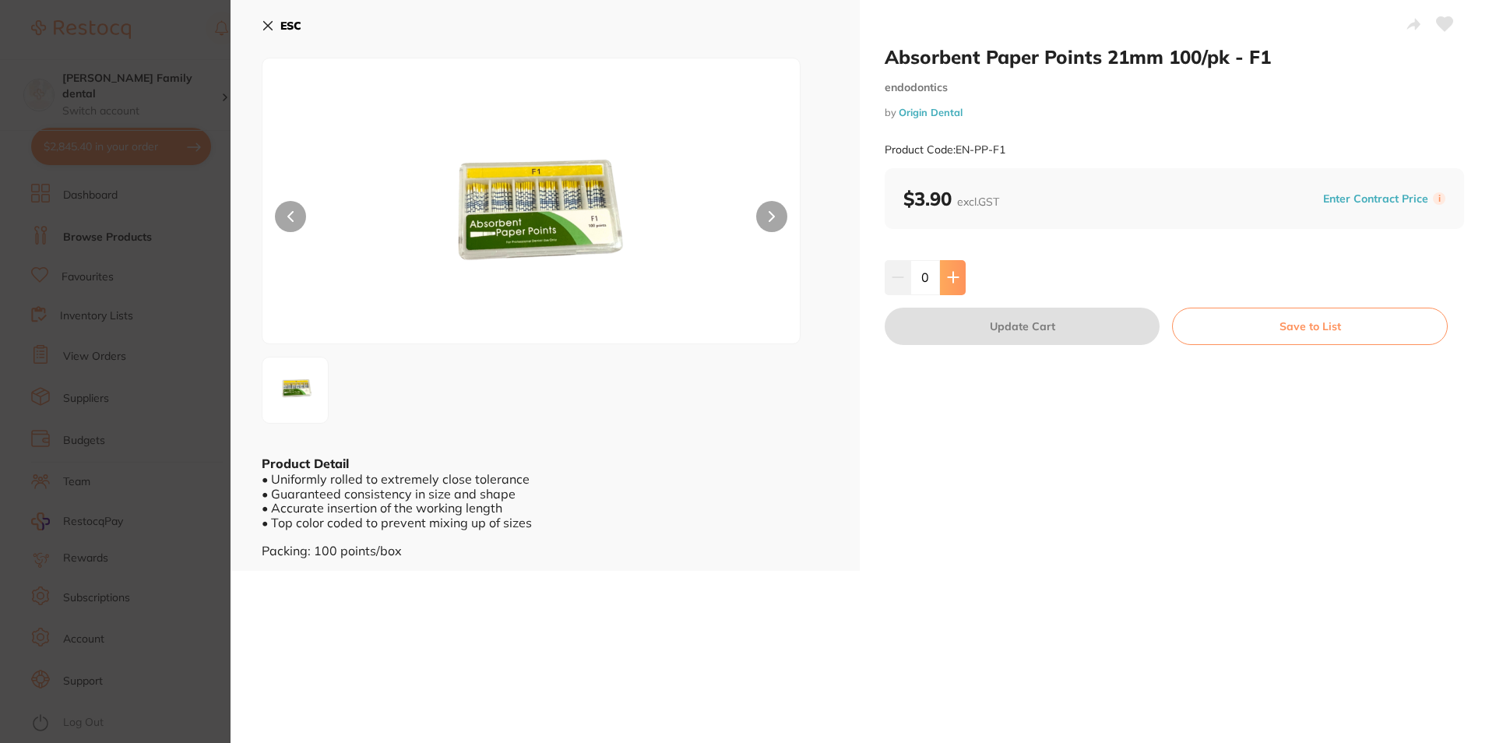
click at [938, 280] on div "0" at bounding box center [925, 277] width 81 height 34
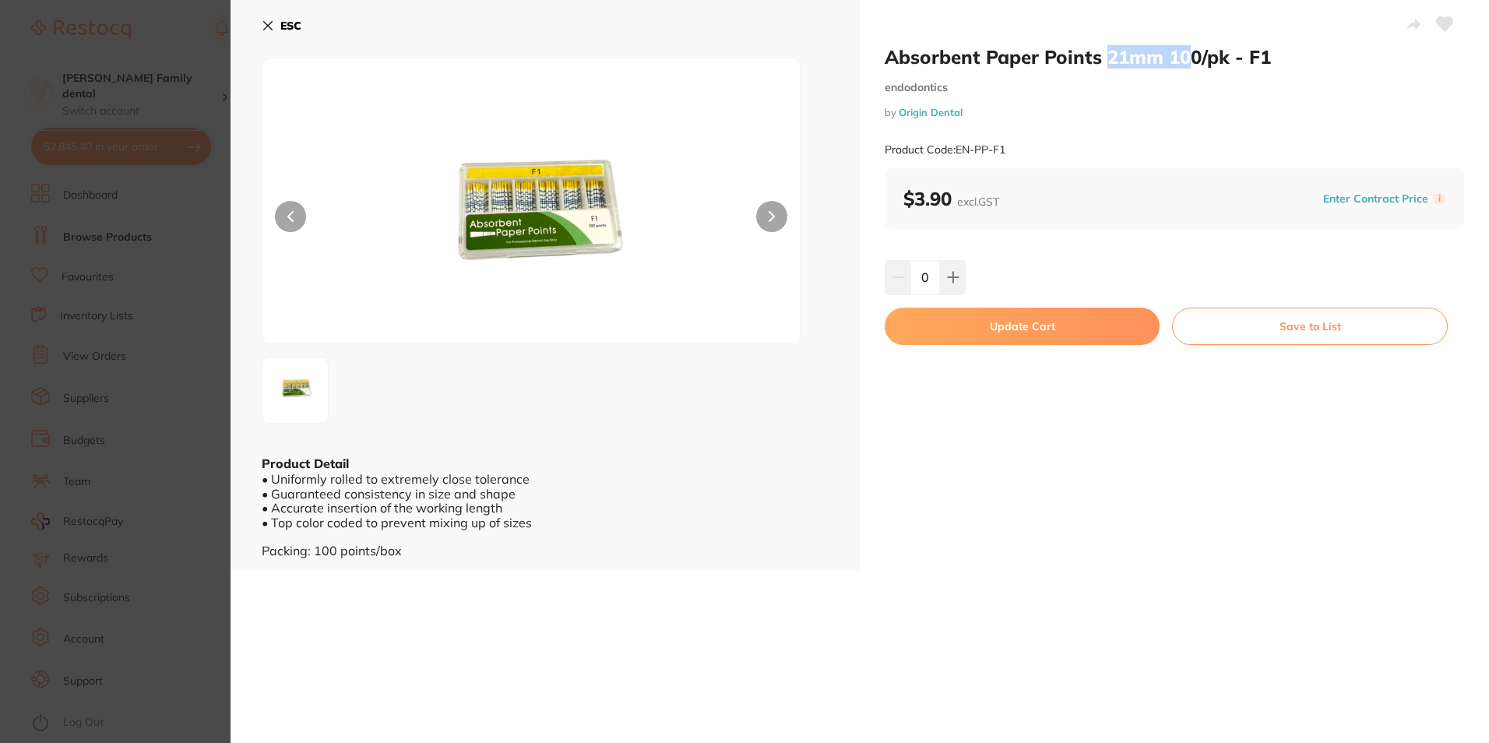
drag, startPoint x: 1109, startPoint y: 54, endPoint x: 1185, endPoint y: 64, distance: 76.2
click at [1185, 64] on h2 "Absorbent Paper Points 21mm 100/pk - F1" at bounding box center [1175, 56] width 580 height 23
drag, startPoint x: 1185, startPoint y: 64, endPoint x: 1145, endPoint y: 112, distance: 62.5
click at [1155, 132] on div "Product Code: EN-PP-F1" at bounding box center [1175, 150] width 580 height 38
click at [262, 29] on icon at bounding box center [268, 25] width 12 height 12
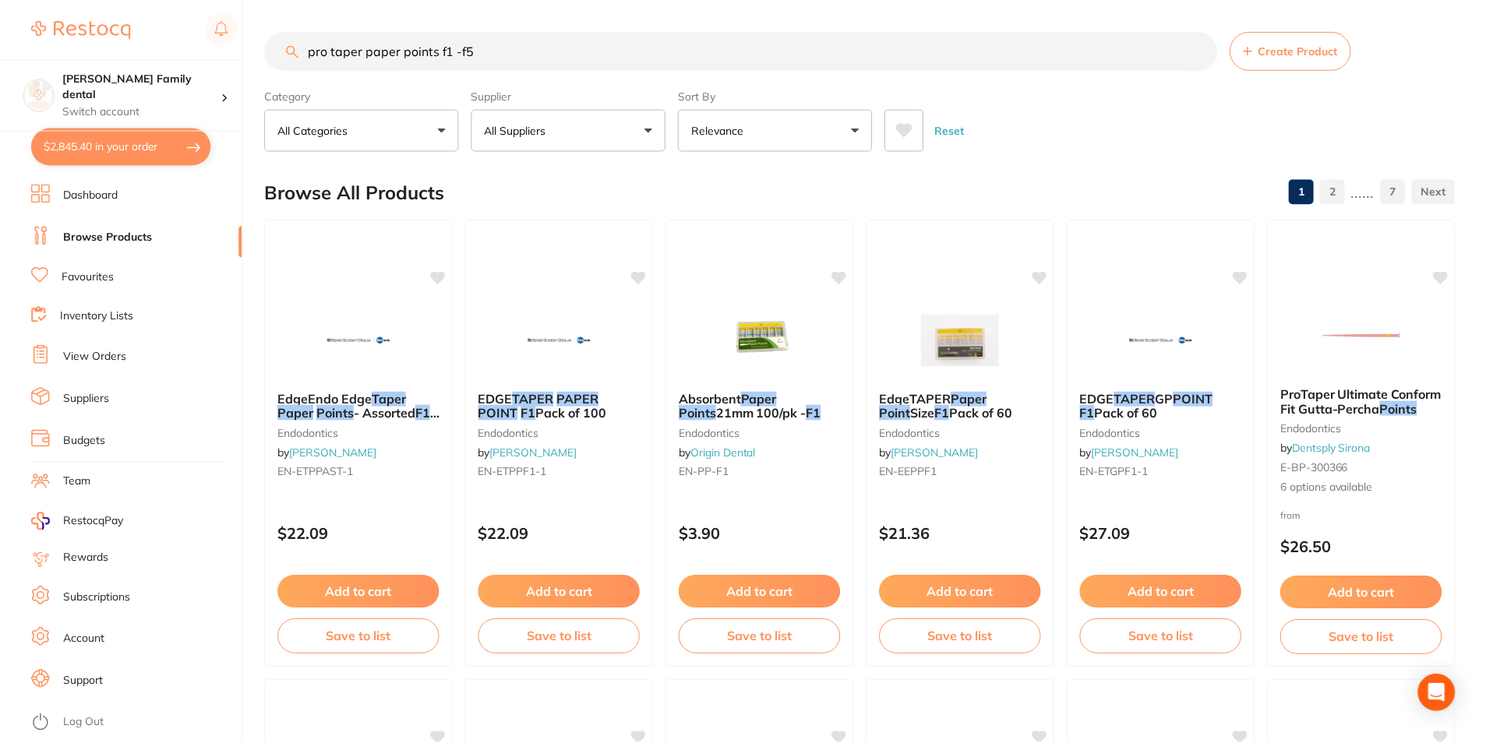
scroll to position [5, 0]
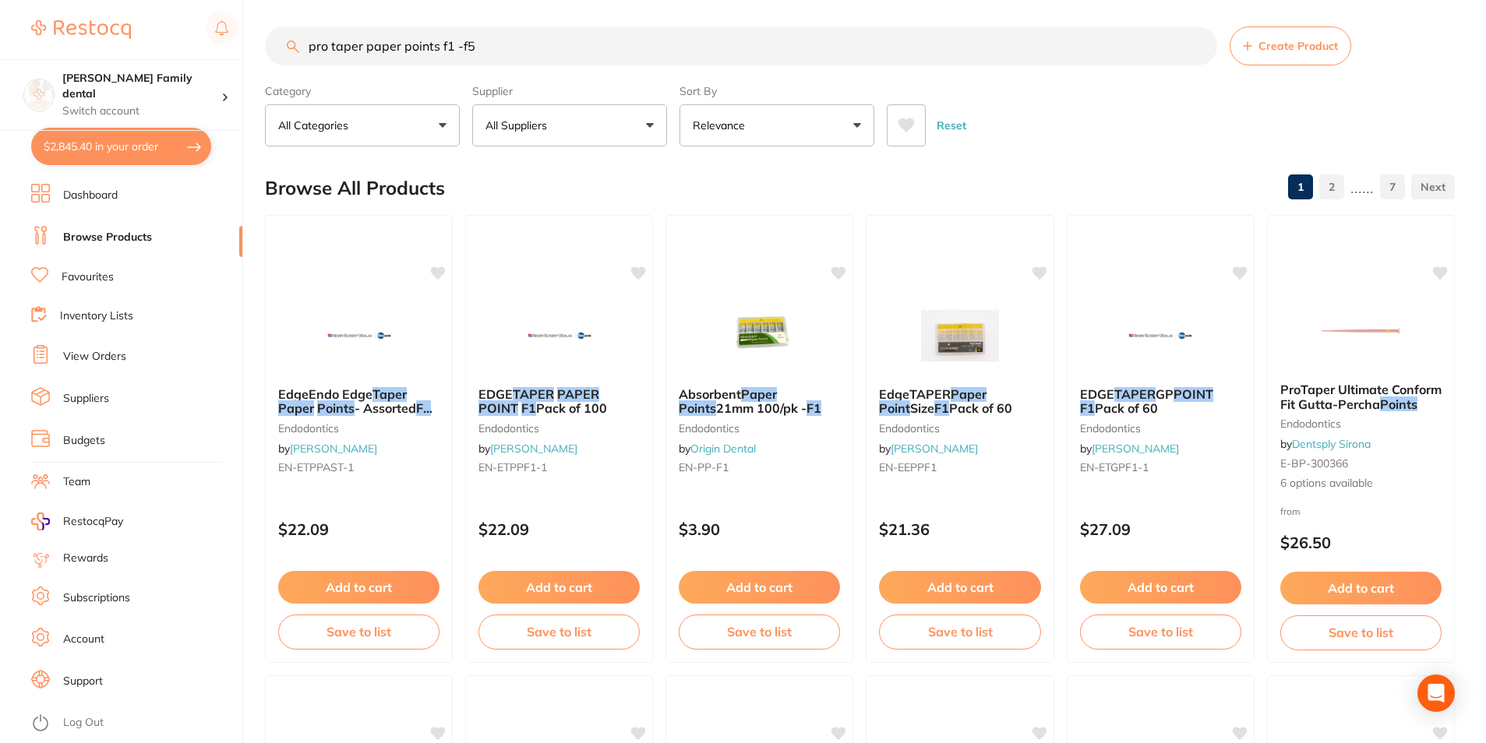
click at [548, 137] on button "All Suppliers" at bounding box center [569, 125] width 195 height 42
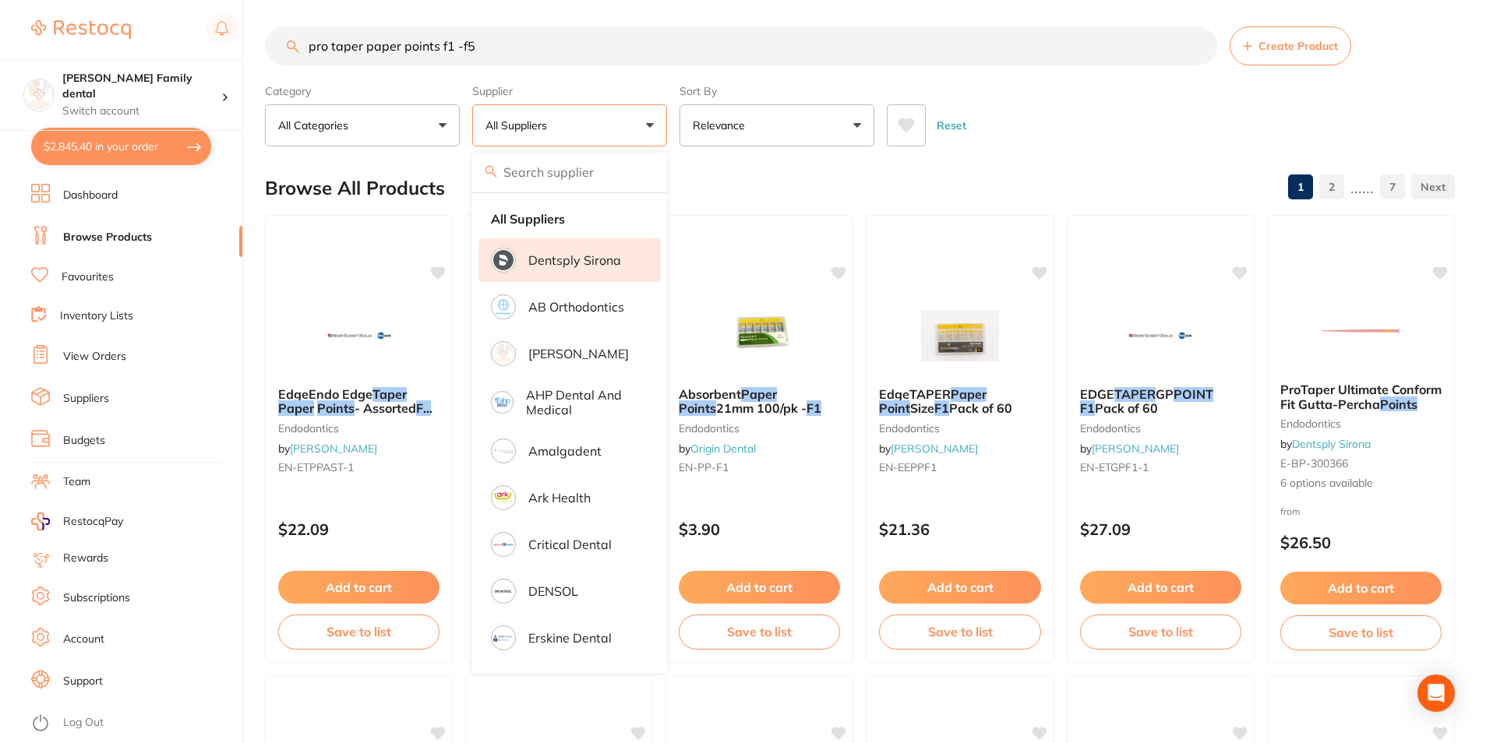
click at [548, 263] on p "Dentsply Sirona" at bounding box center [574, 260] width 93 height 14
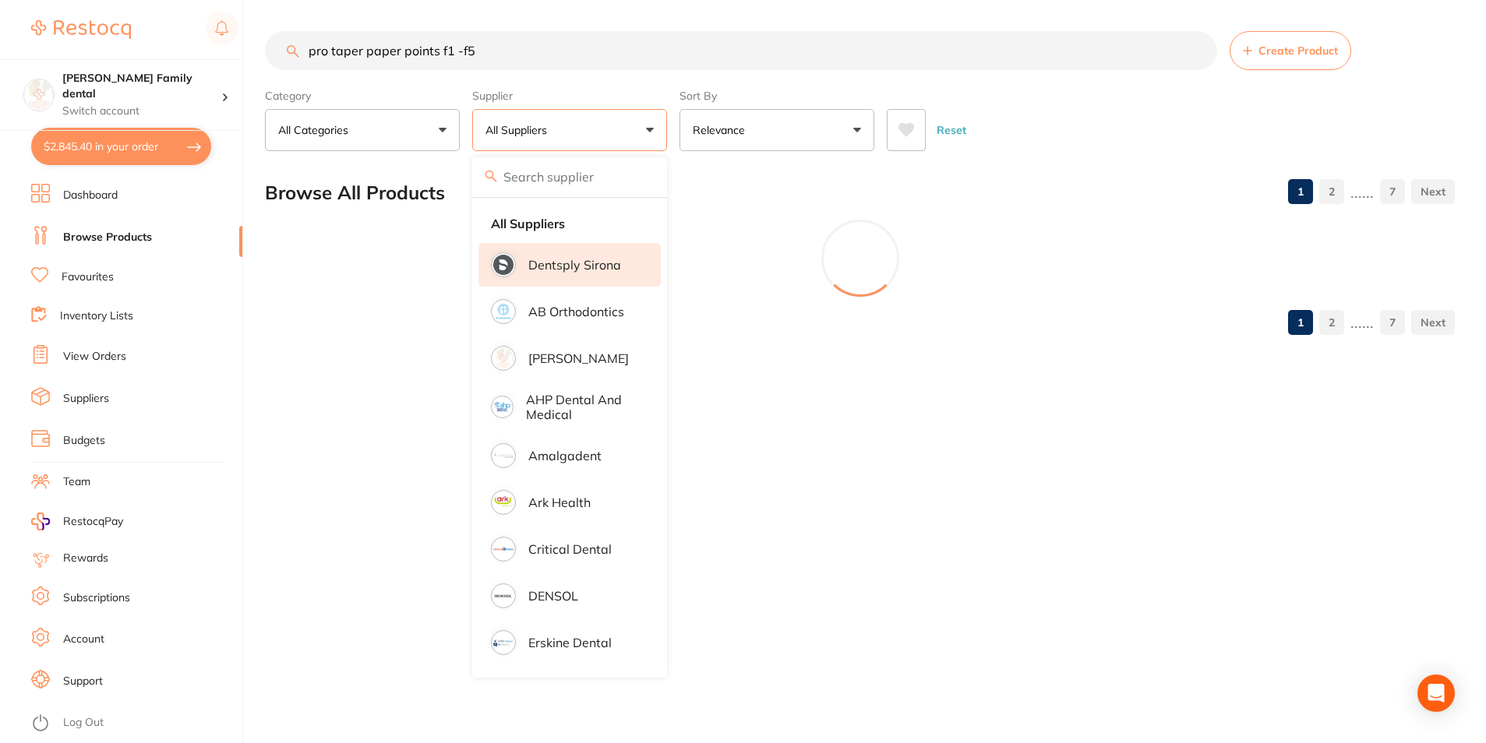
scroll to position [0, 0]
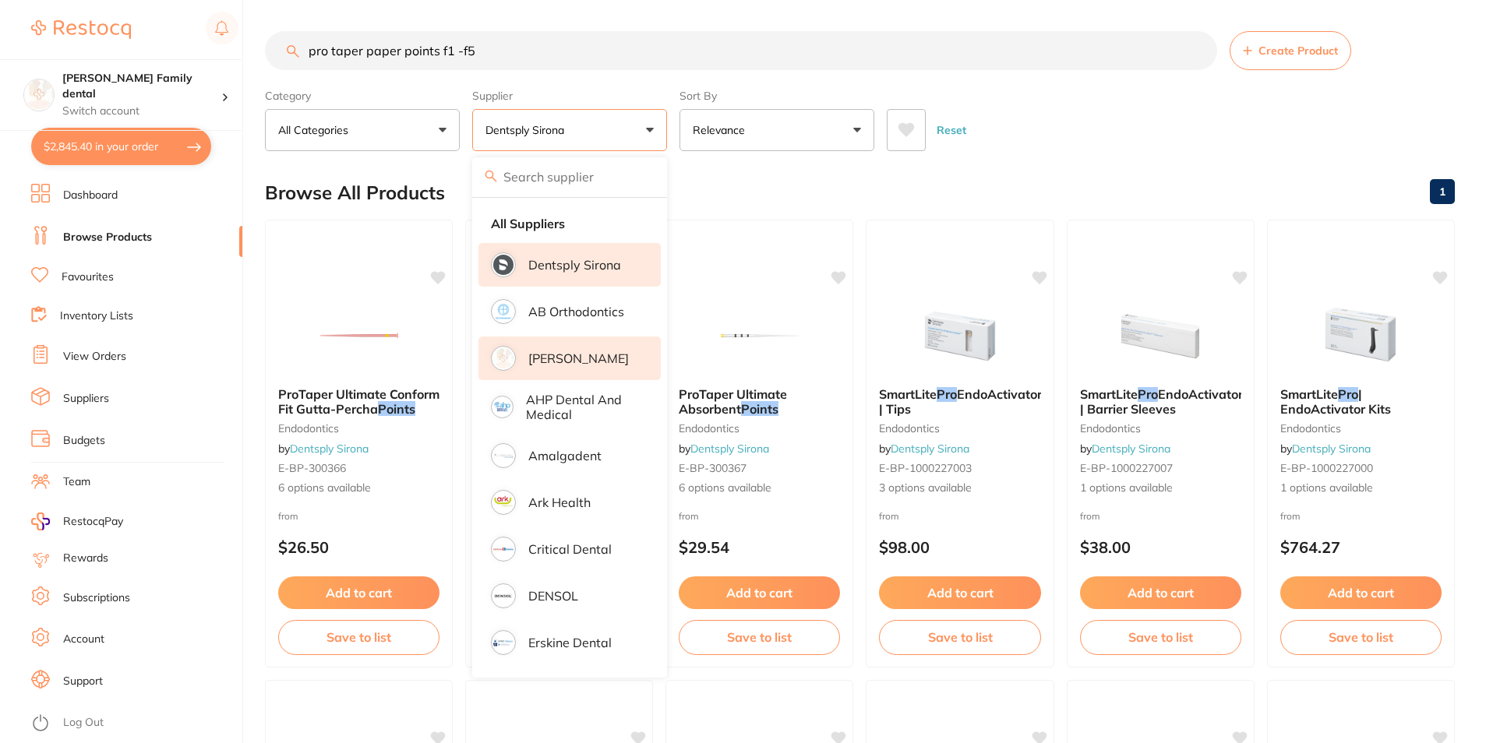
click at [542, 356] on p "[PERSON_NAME]" at bounding box center [578, 358] width 100 height 14
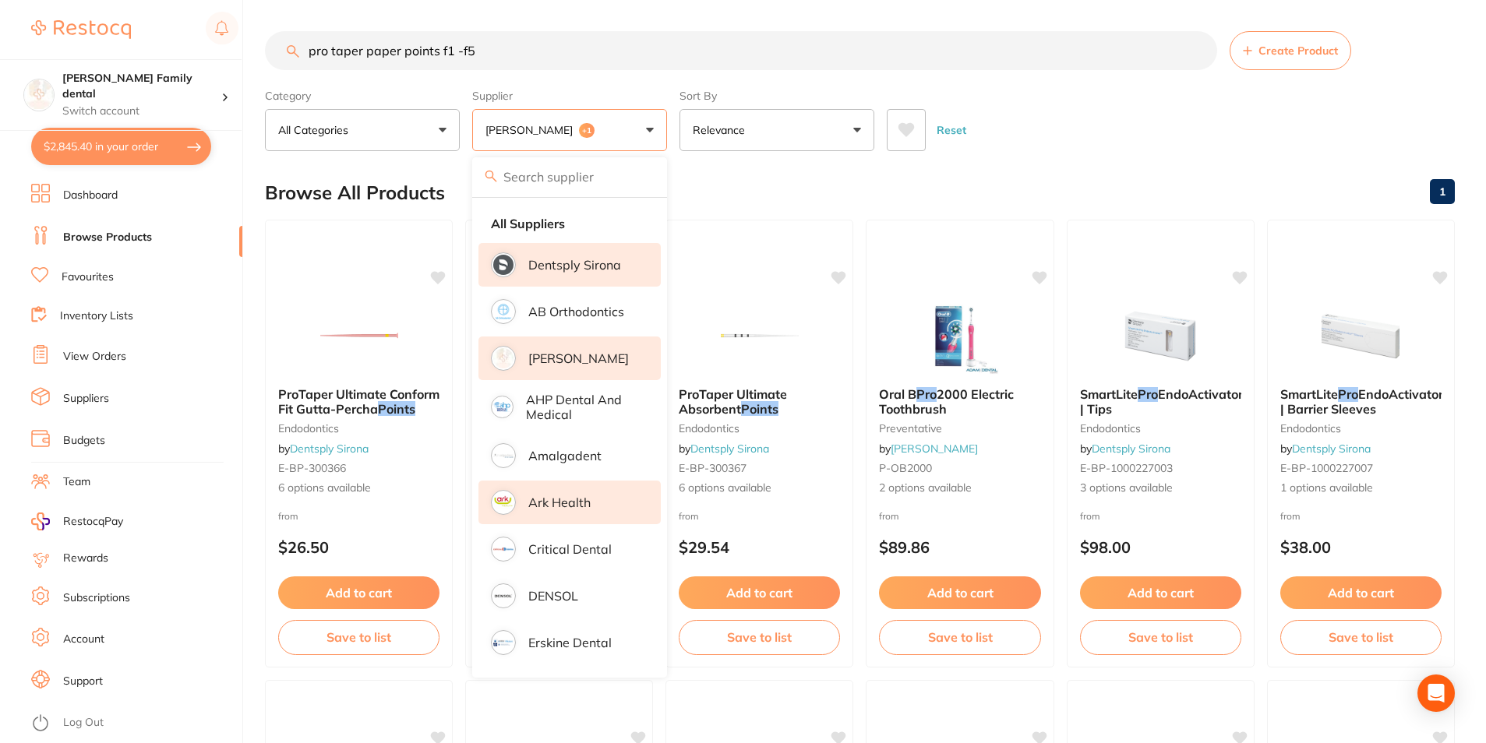
click at [552, 505] on p "Ark Health" at bounding box center [559, 502] width 62 height 14
click at [563, 551] on p "Critical Dental" at bounding box center [569, 549] width 83 height 14
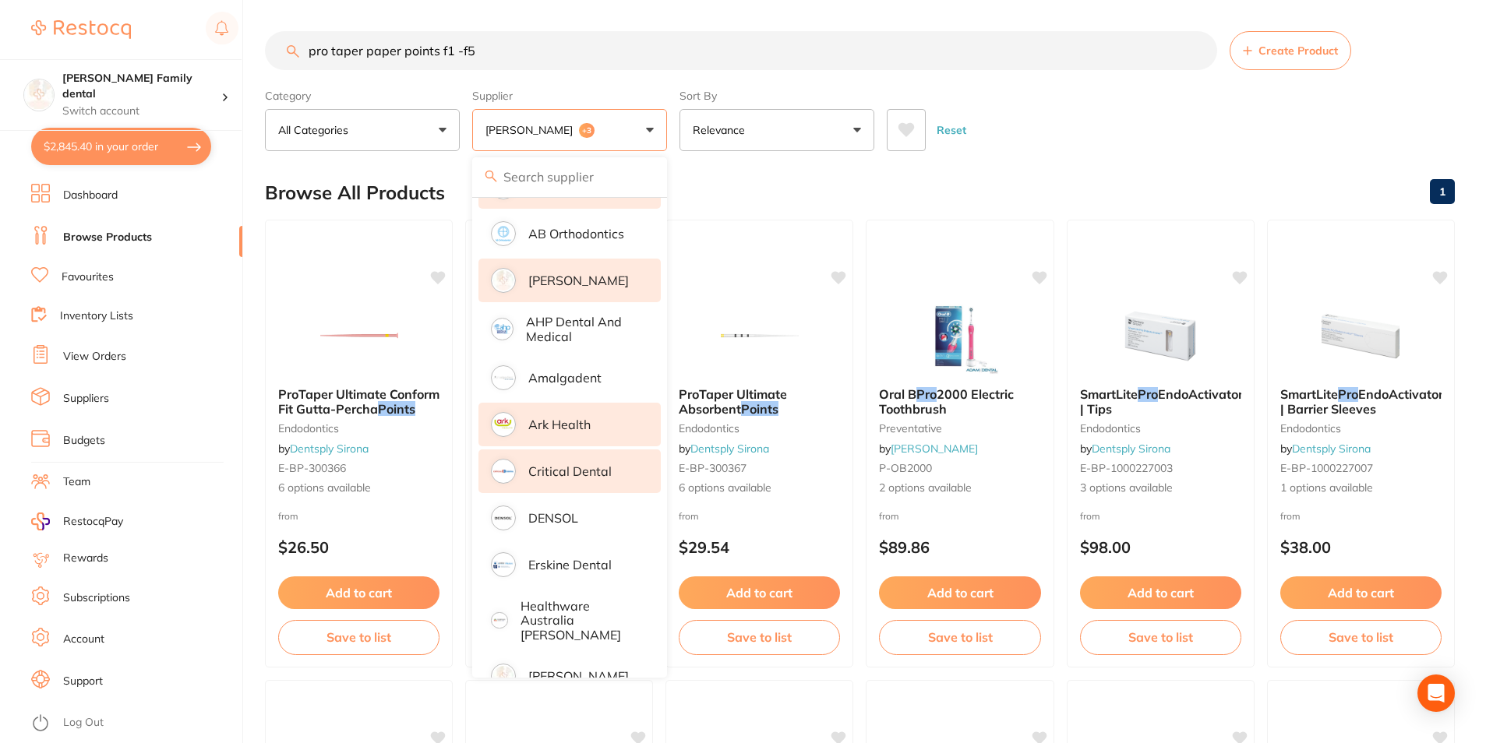
scroll to position [390, 0]
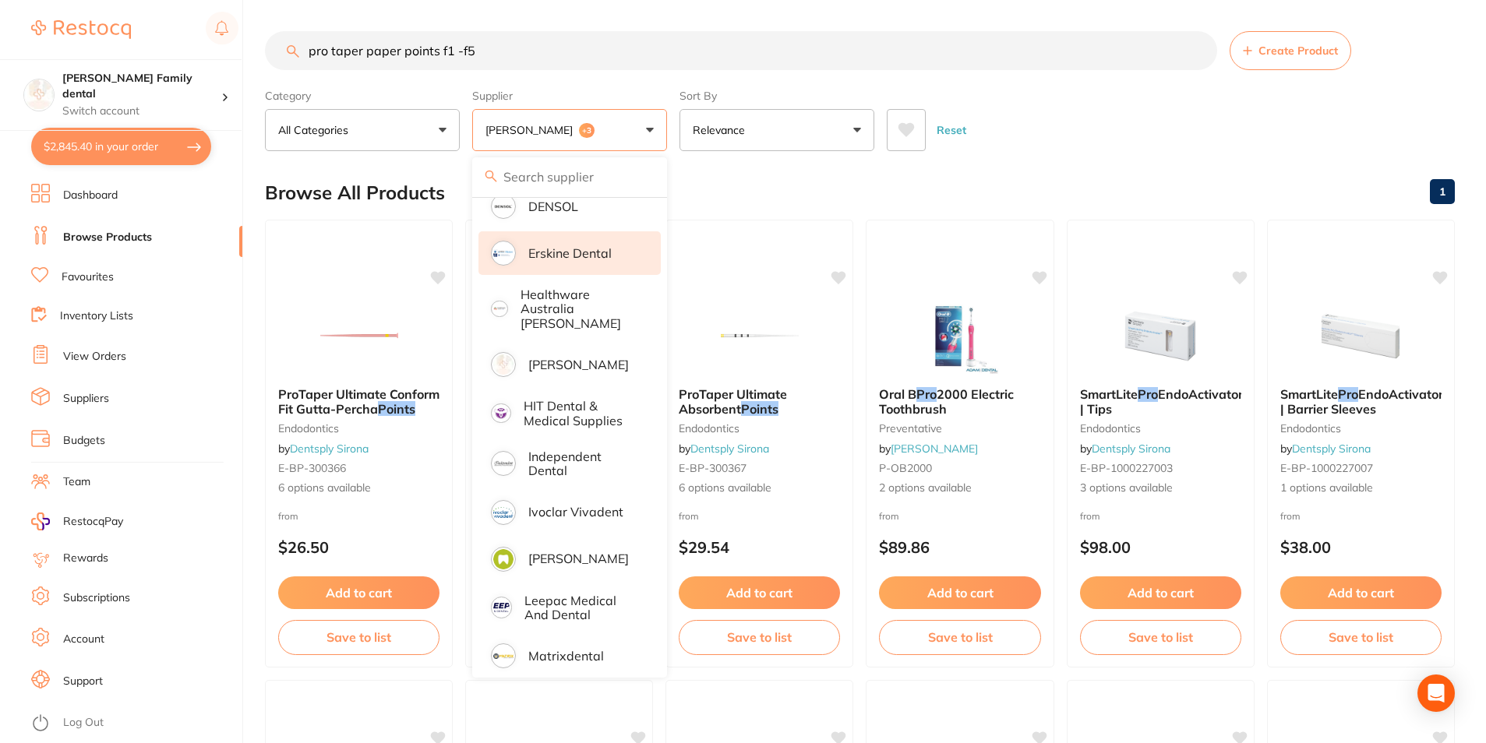
click at [548, 247] on p "Erskine Dental" at bounding box center [569, 253] width 83 height 14
click at [557, 358] on p "[PERSON_NAME]" at bounding box center [578, 365] width 100 height 14
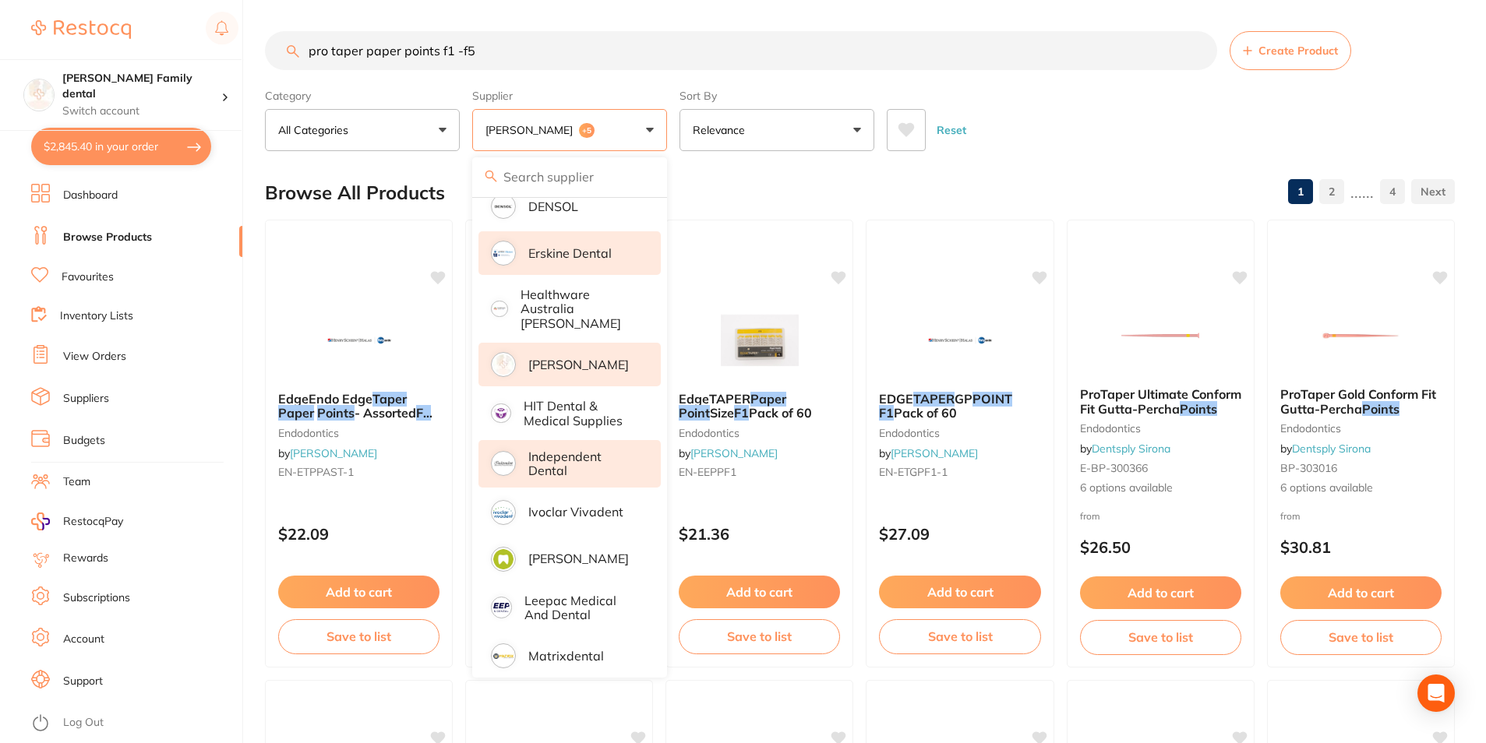
click at [569, 469] on li "Independent Dental" at bounding box center [569, 464] width 182 height 48
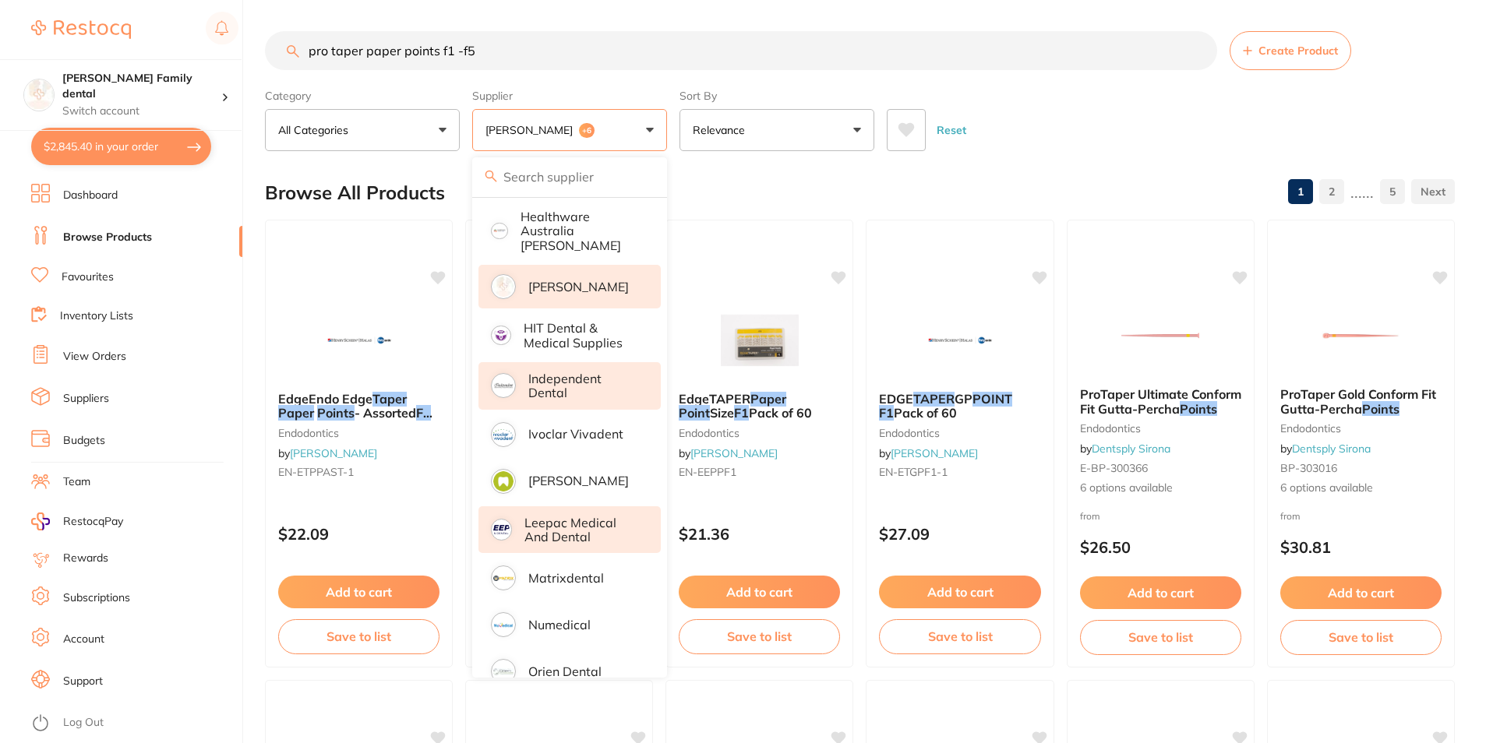
scroll to position [701, 0]
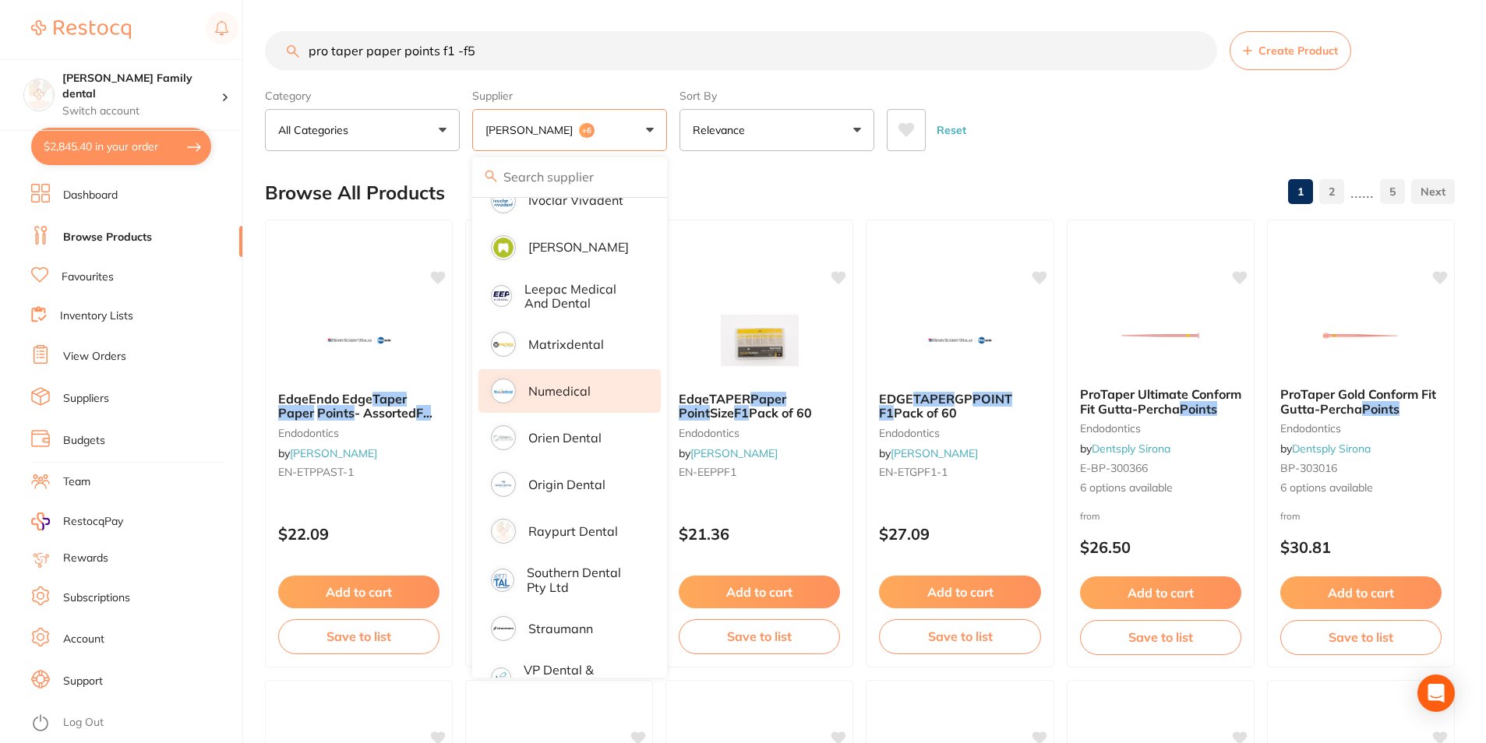
click at [575, 386] on p "Numedical" at bounding box center [559, 391] width 62 height 14
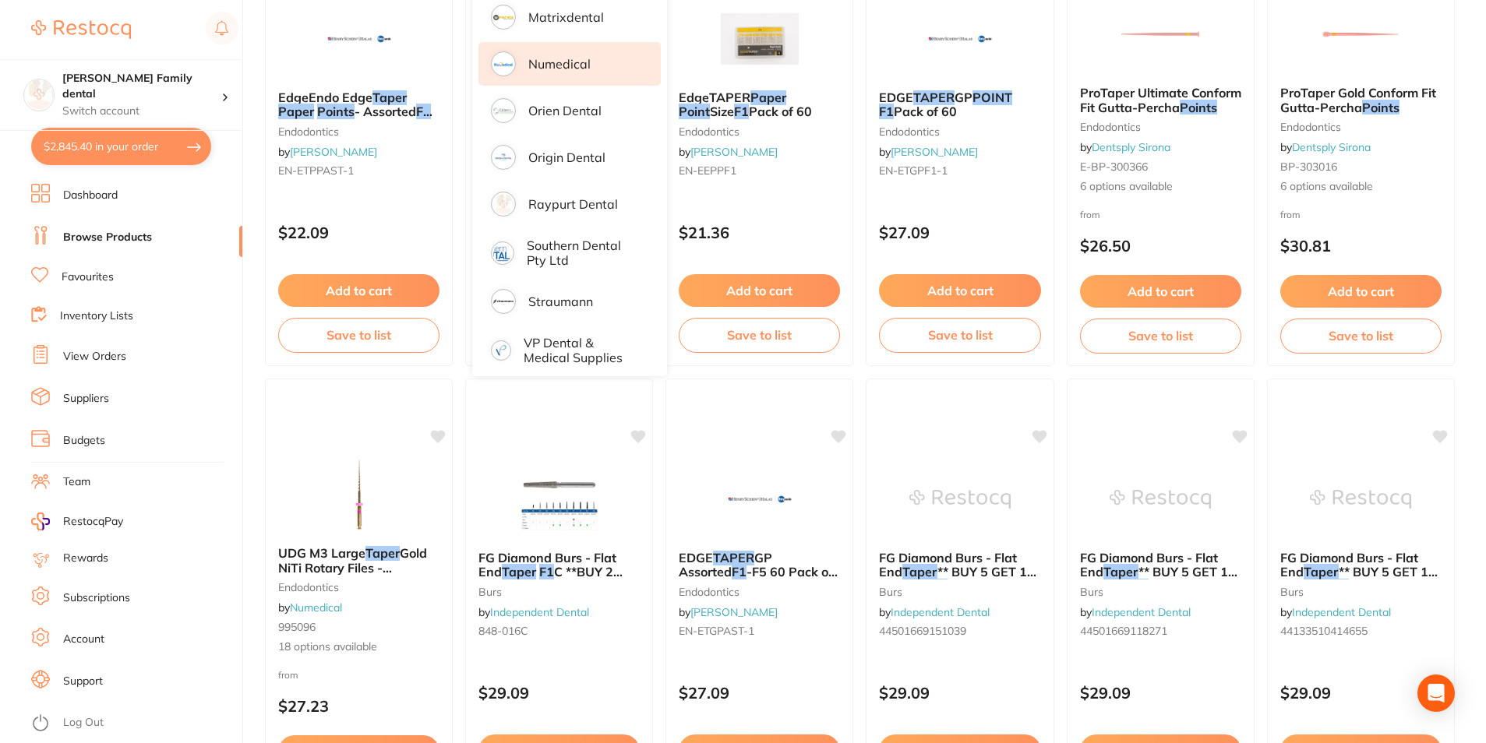
scroll to position [0, 0]
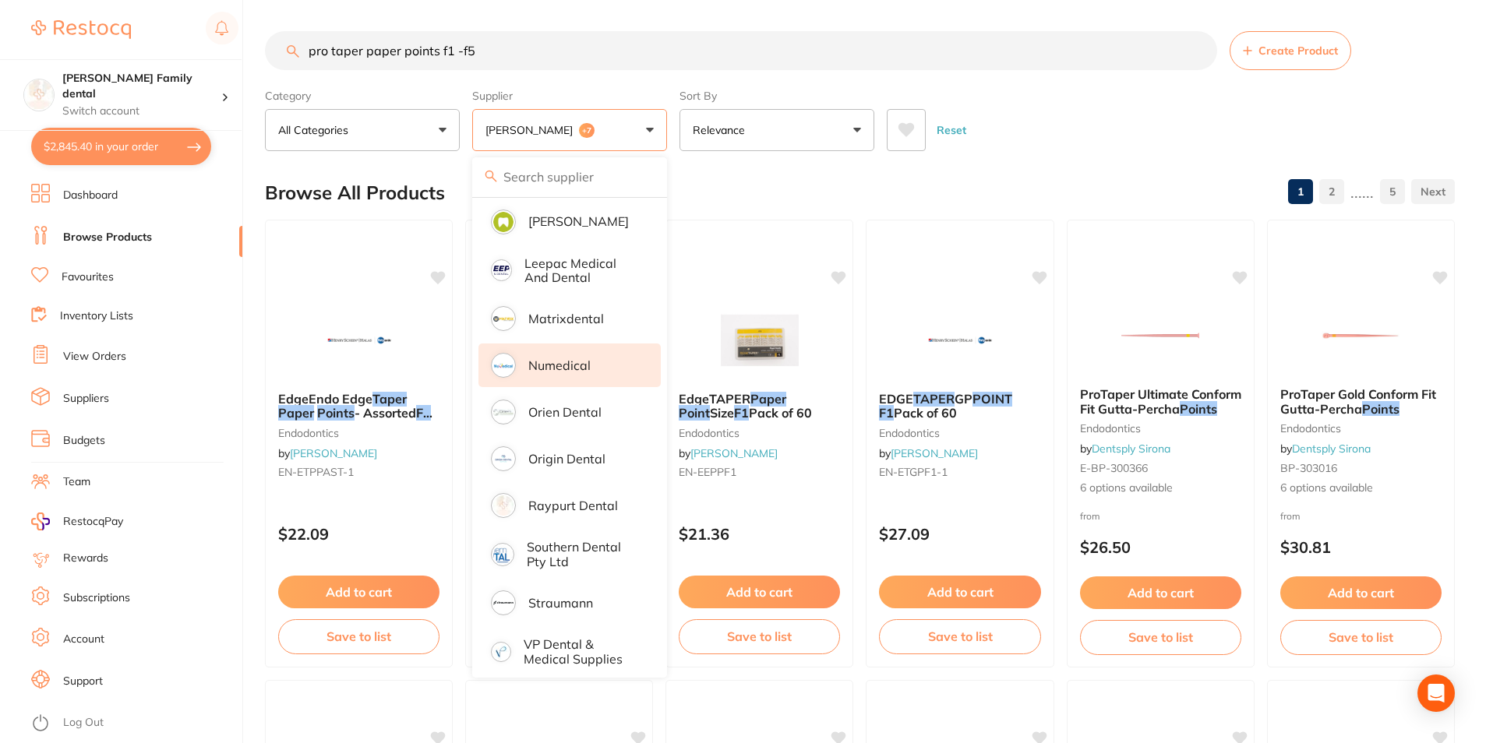
click at [1091, 111] on div "Reset" at bounding box center [1164, 124] width 555 height 55
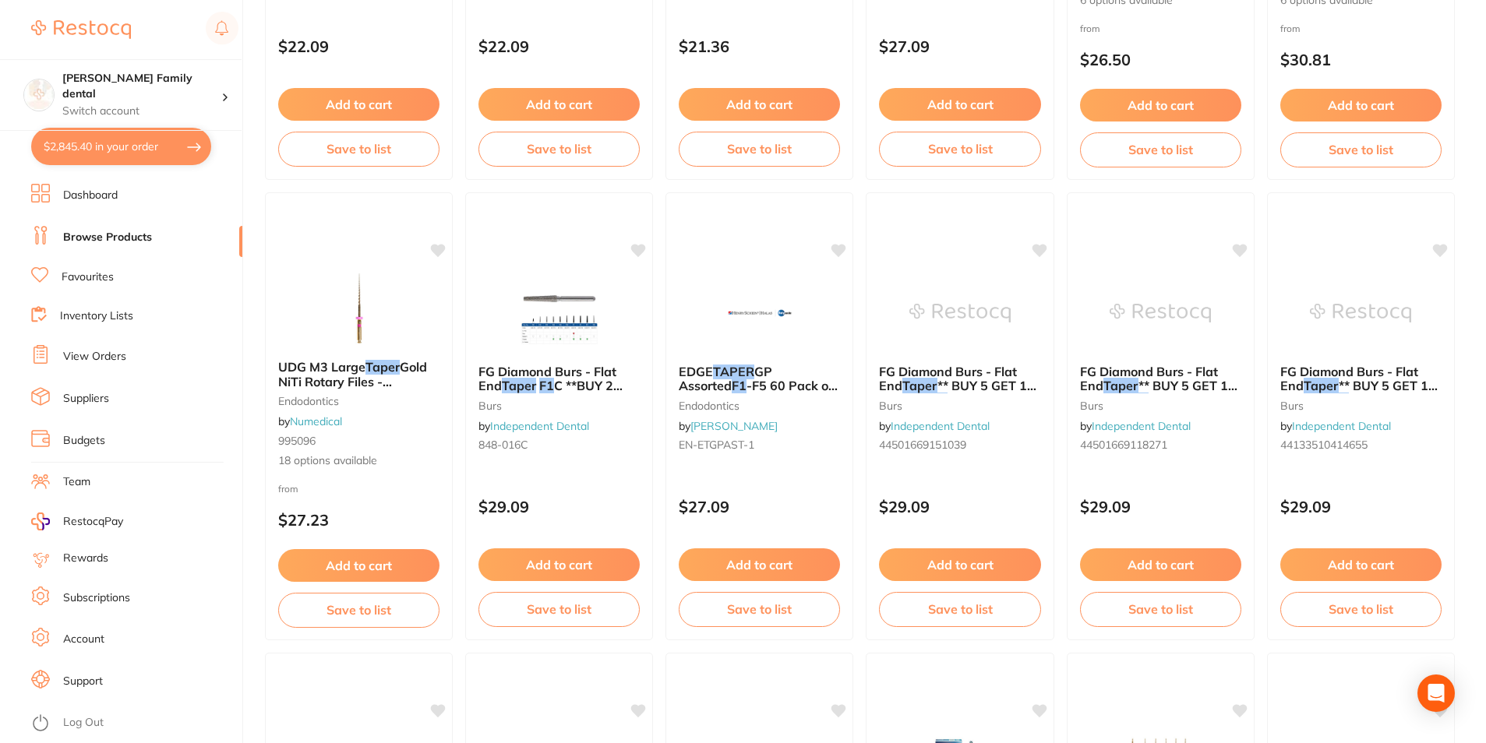
scroll to position [520, 0]
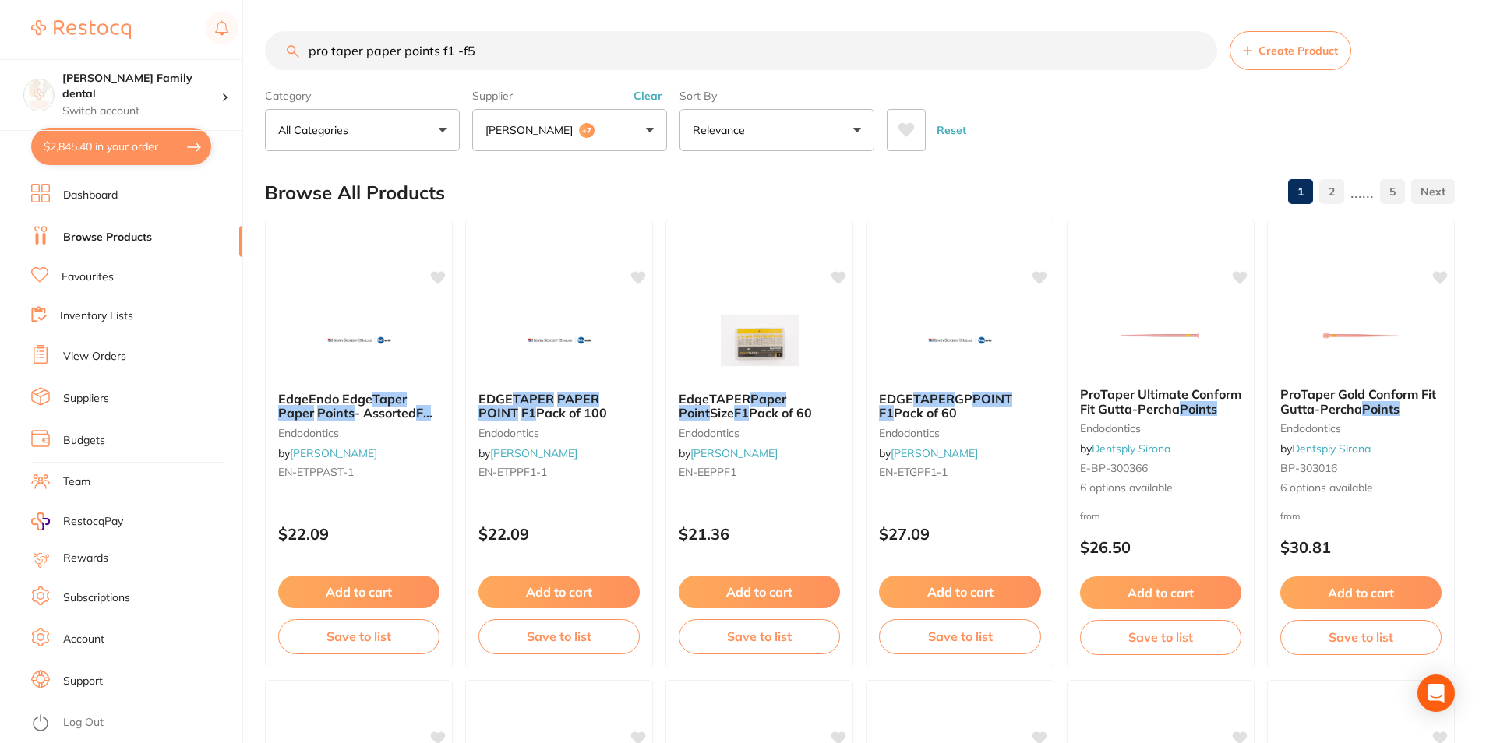
drag, startPoint x: 79, startPoint y: 16, endPoint x: 26, endPoint y: 16, distance: 53.8
click at [26, 16] on div "$2,845.40 [PERSON_NAME] Family dental Switch account [PERSON_NAME] Family denta…" at bounding box center [743, 371] width 1486 height 743
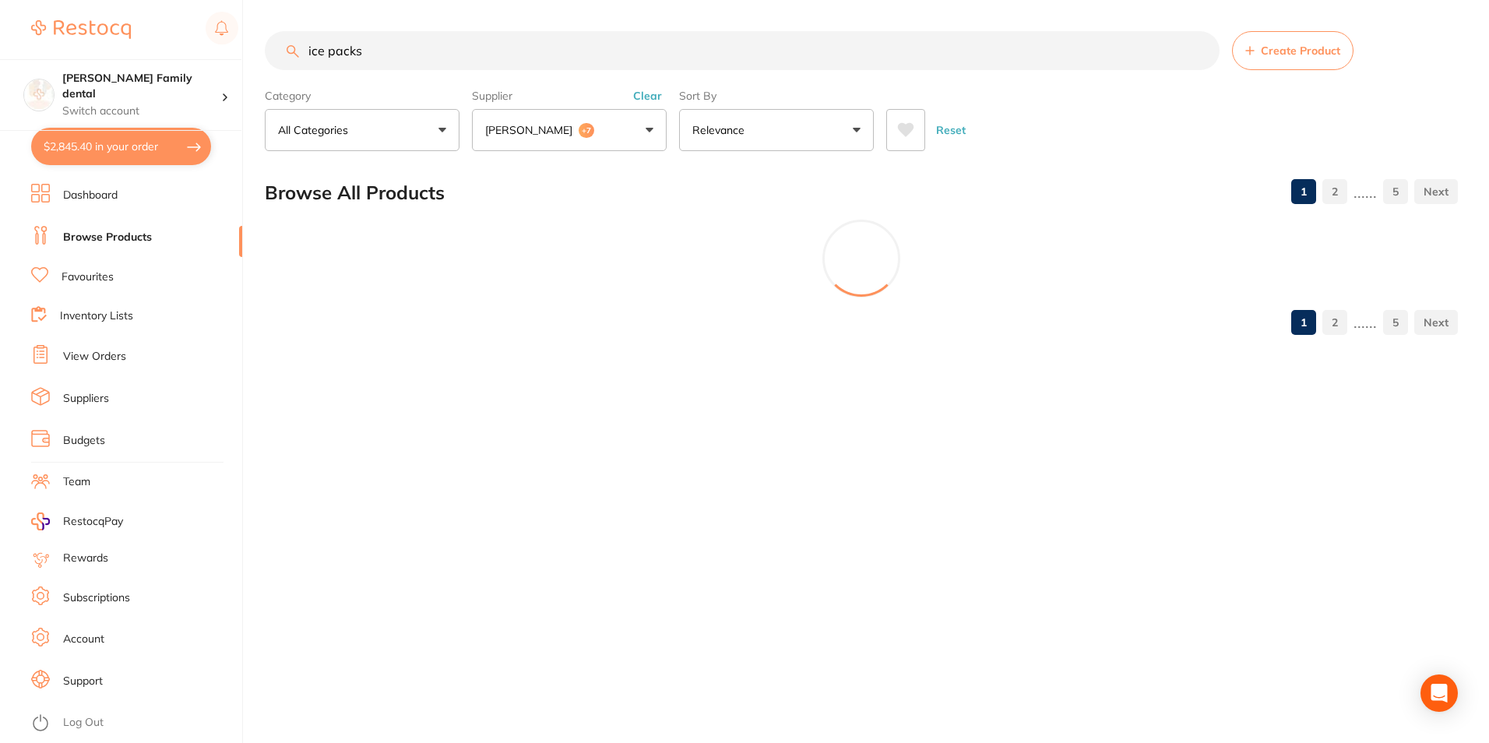
type input "ice packs"
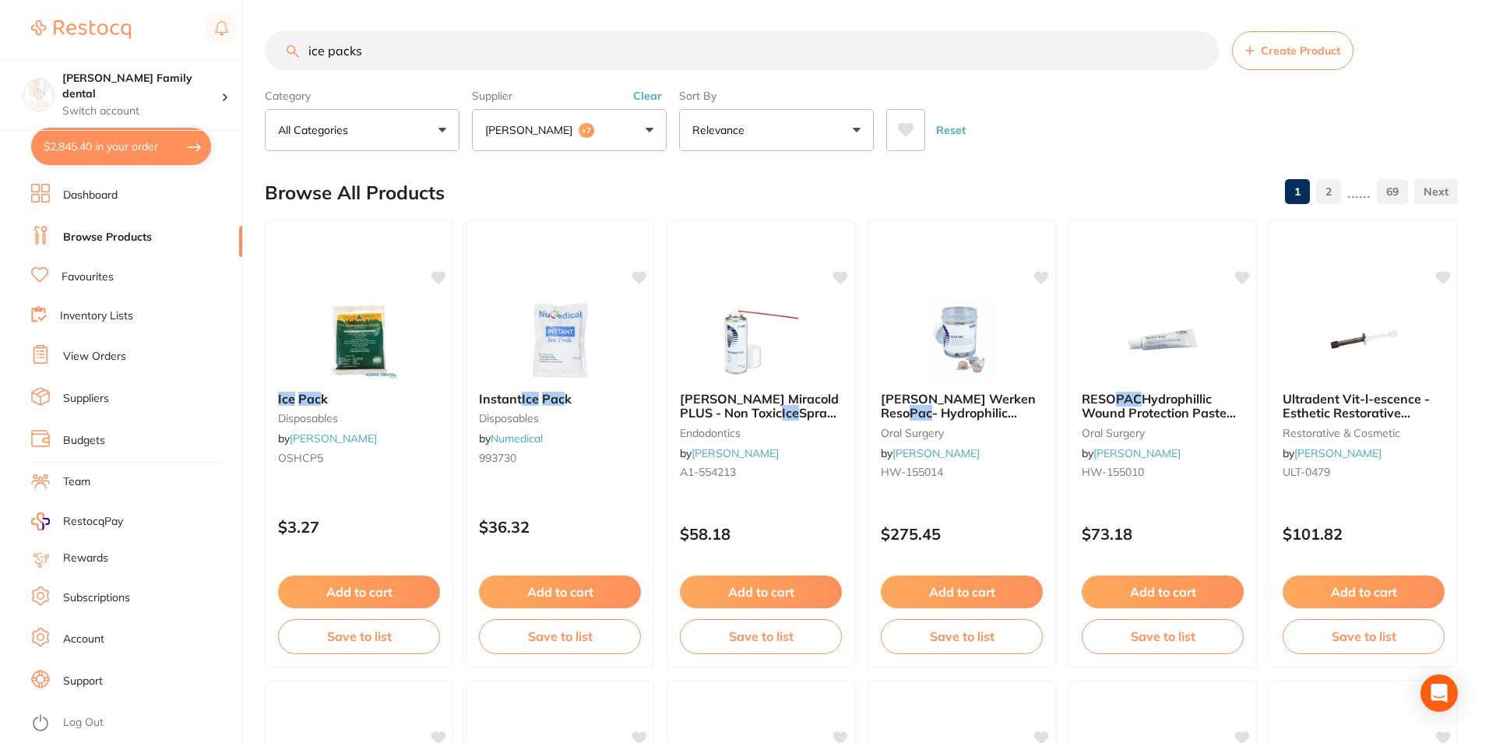
scroll to position [823, 0]
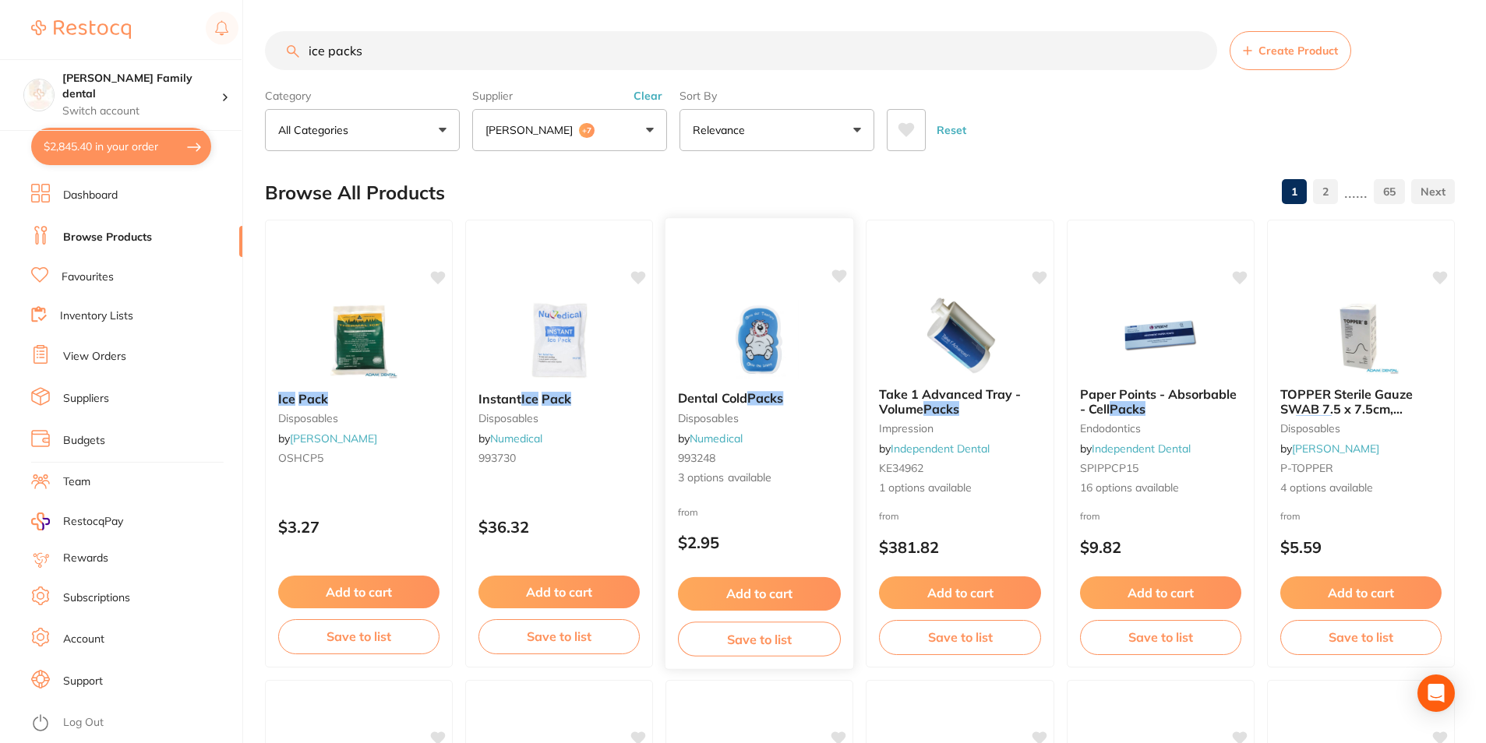
click at [771, 289] on div "Dental Cold Packs disposables by Numedical 993248 3 options available from $2.9…" at bounding box center [760, 443] width 190 height 453
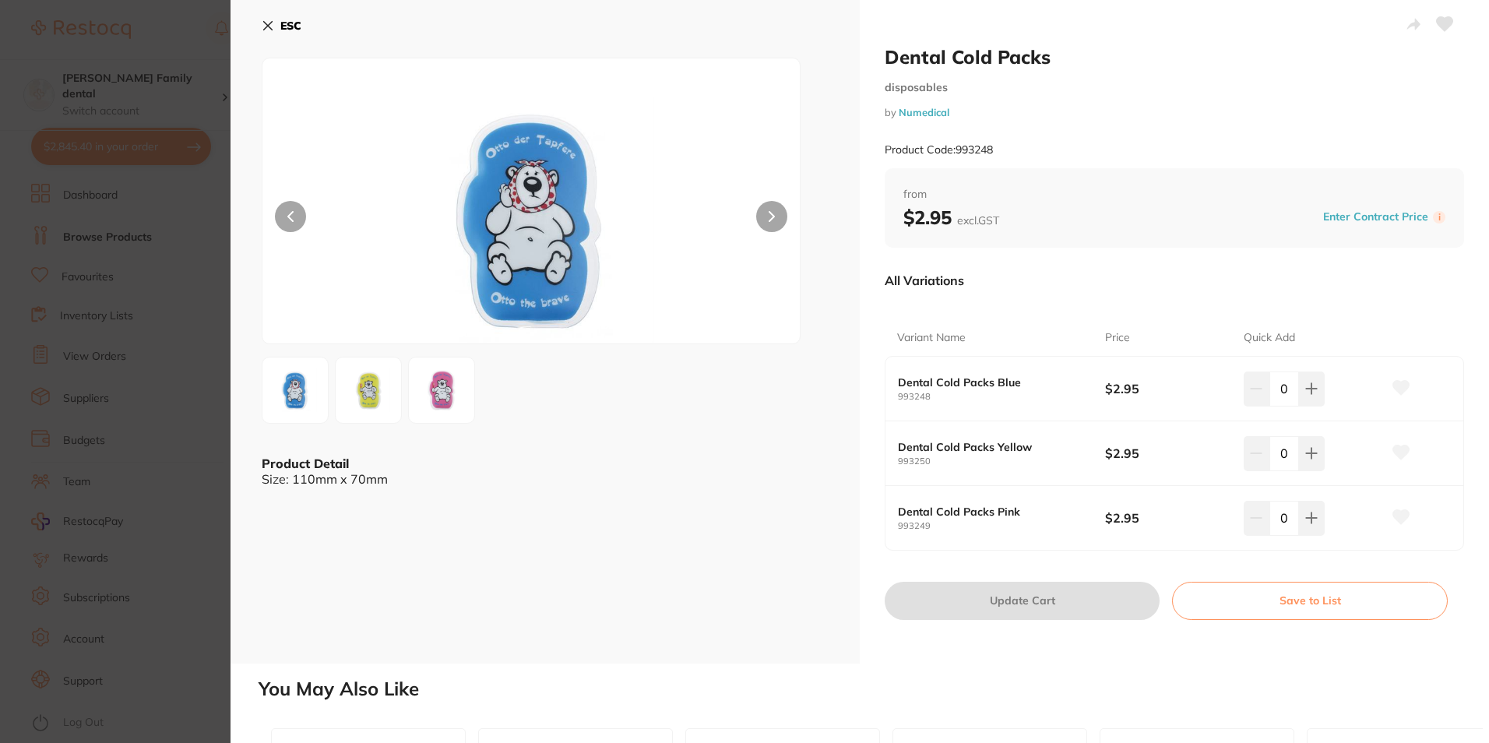
click at [271, 16] on button "ESC" at bounding box center [282, 25] width 40 height 26
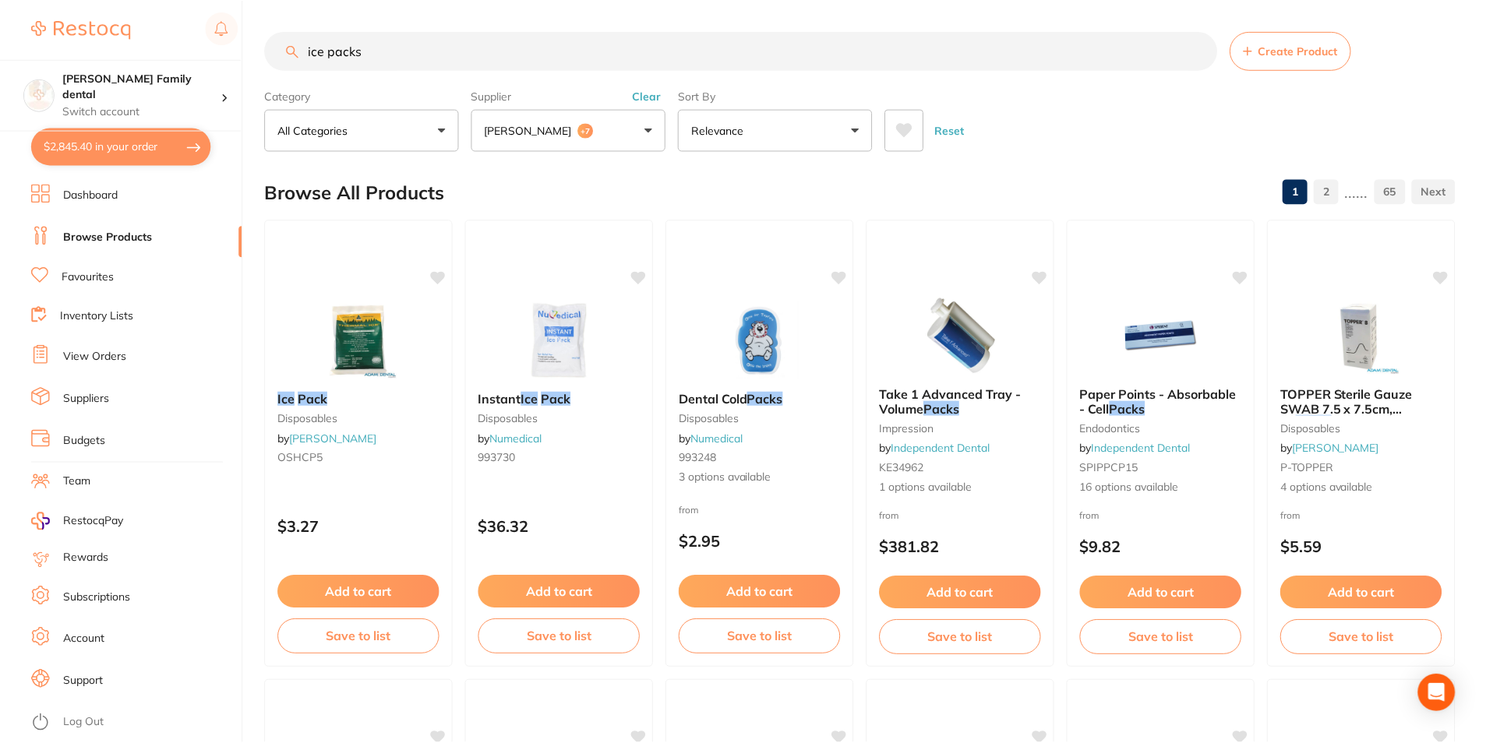
scroll to position [2, 0]
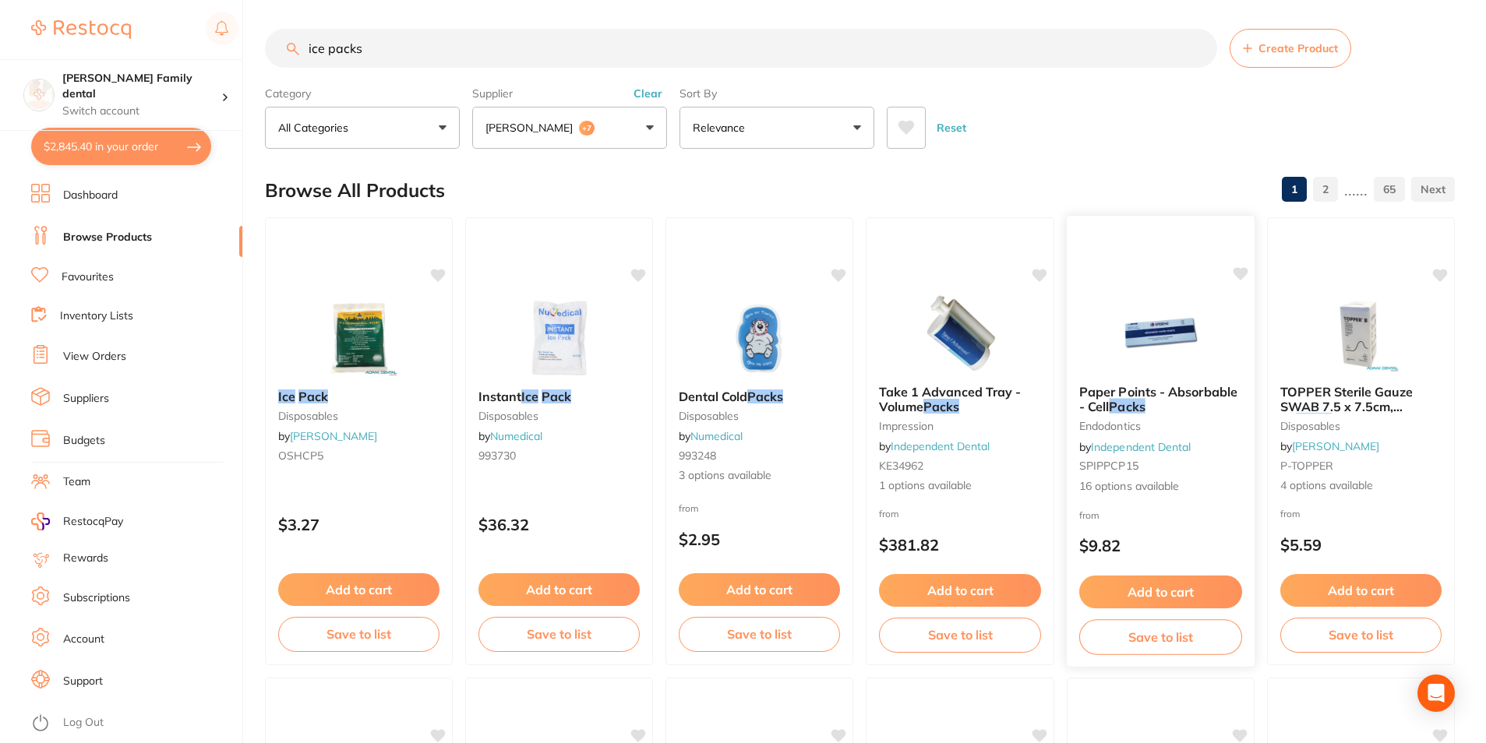
click at [1151, 322] on img at bounding box center [1160, 333] width 102 height 79
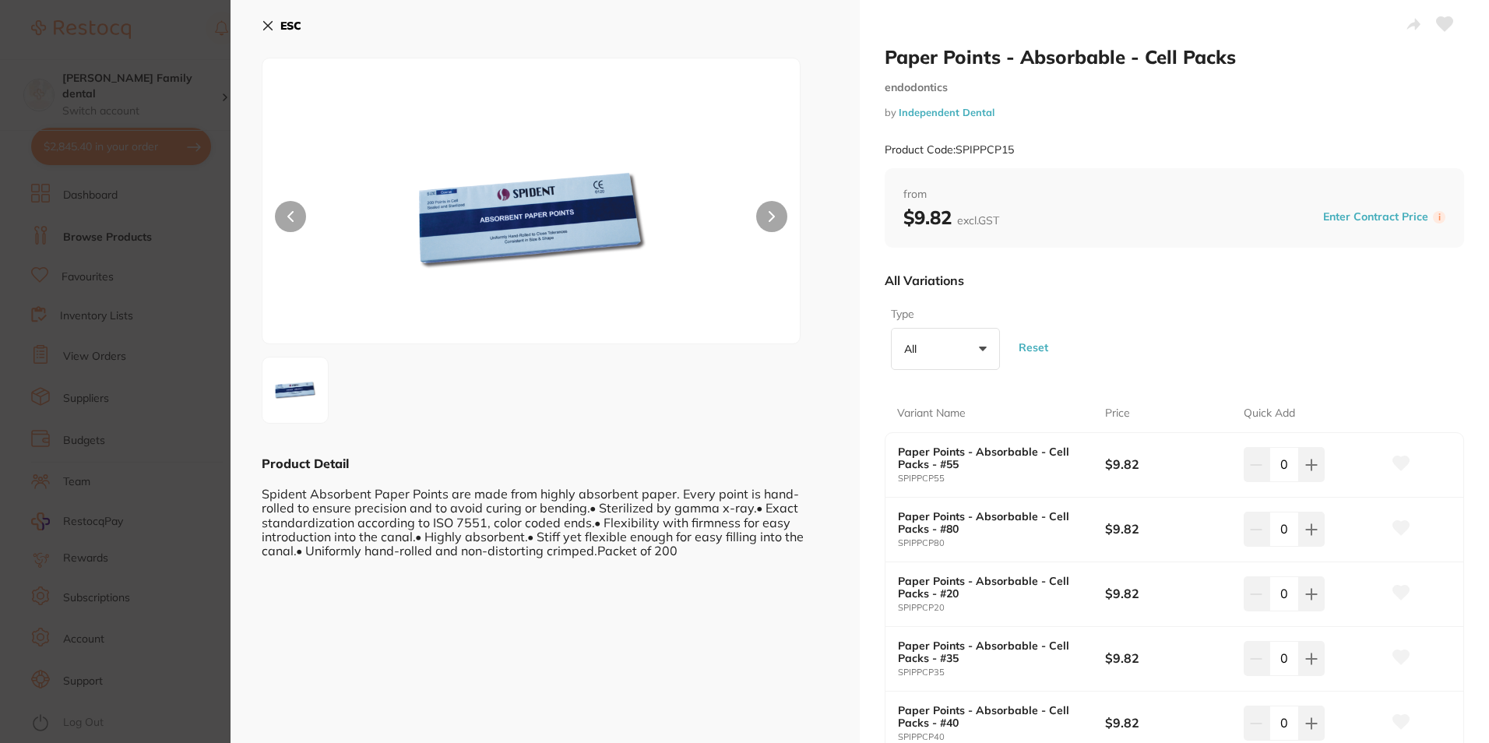
click at [267, 26] on icon at bounding box center [268, 26] width 9 height 9
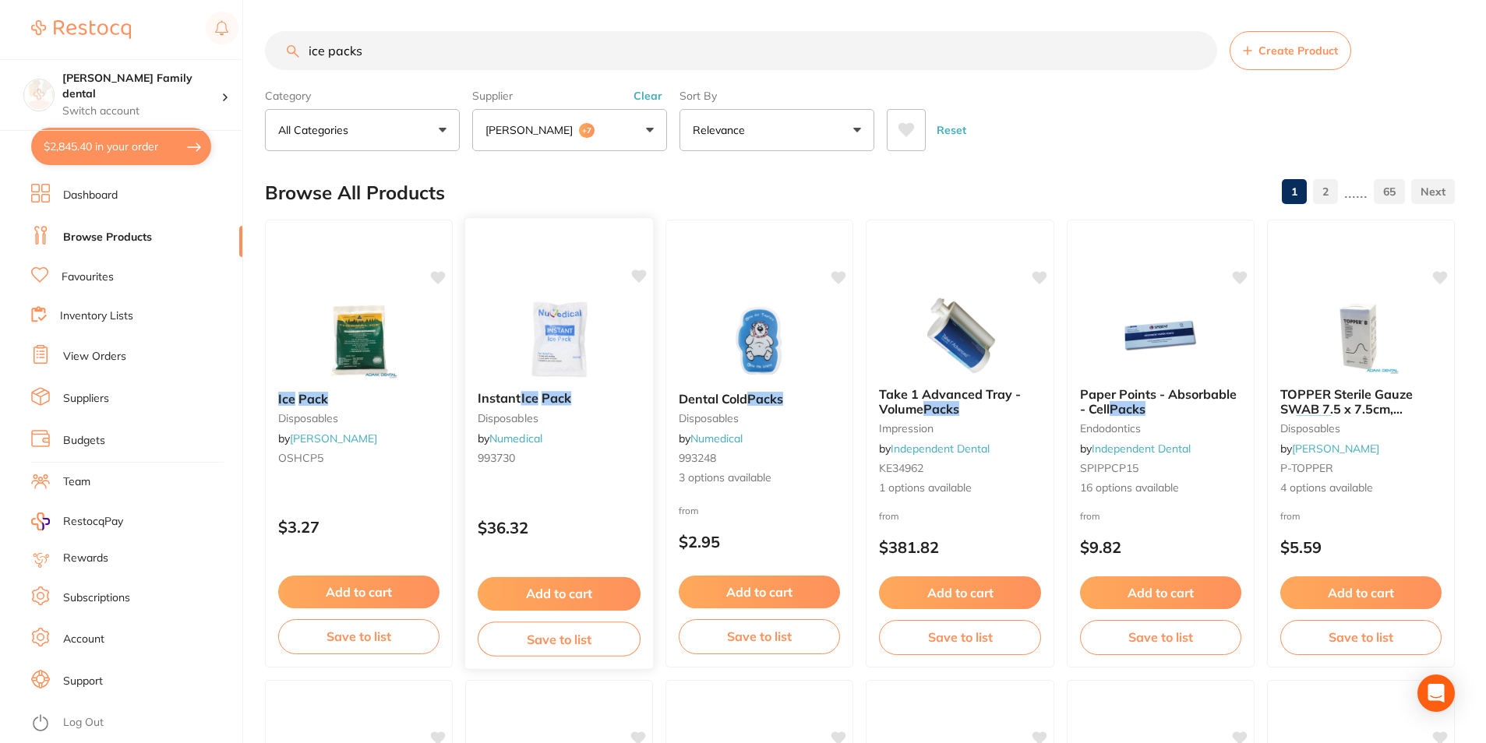
click at [537, 317] on img at bounding box center [559, 339] width 102 height 79
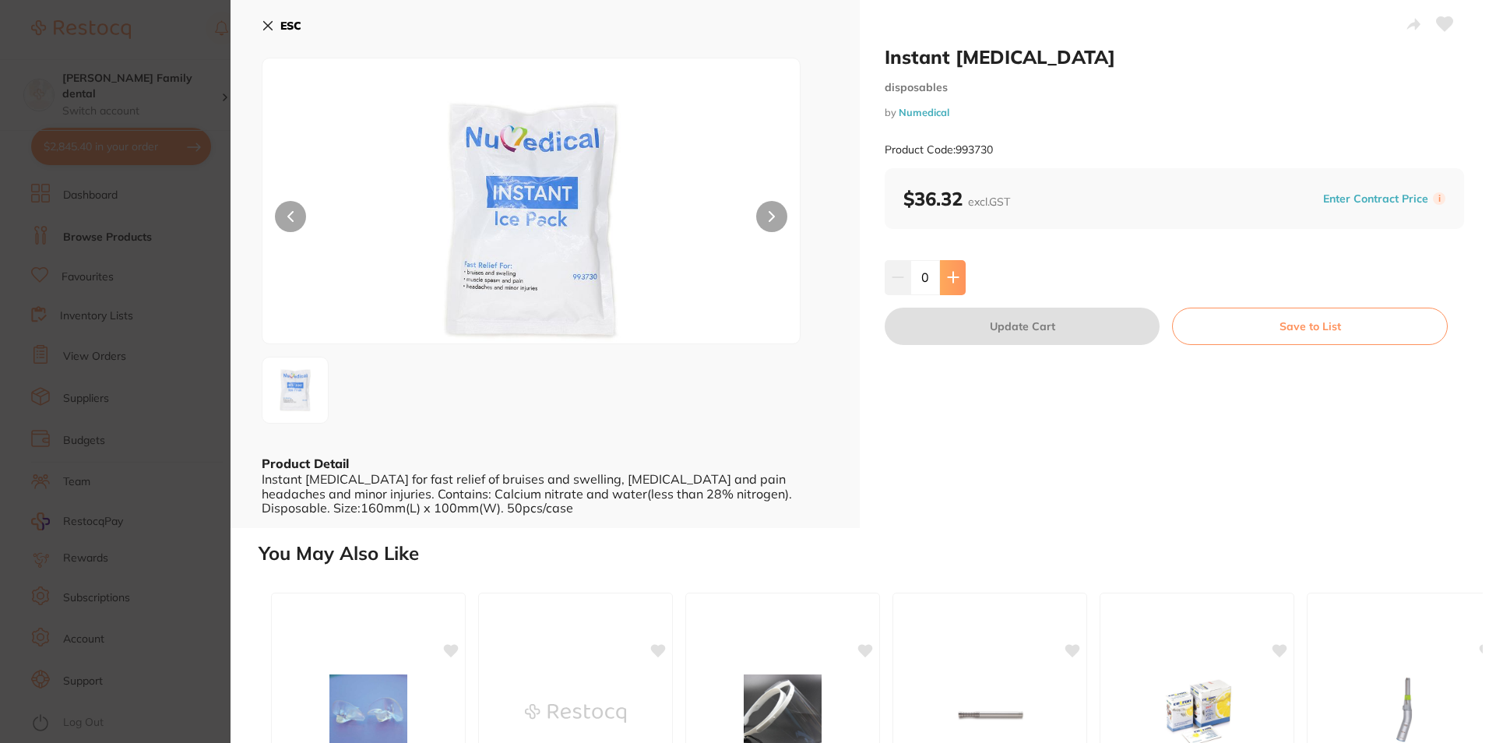
click at [948, 276] on icon at bounding box center [953, 277] width 12 height 12
type input "1"
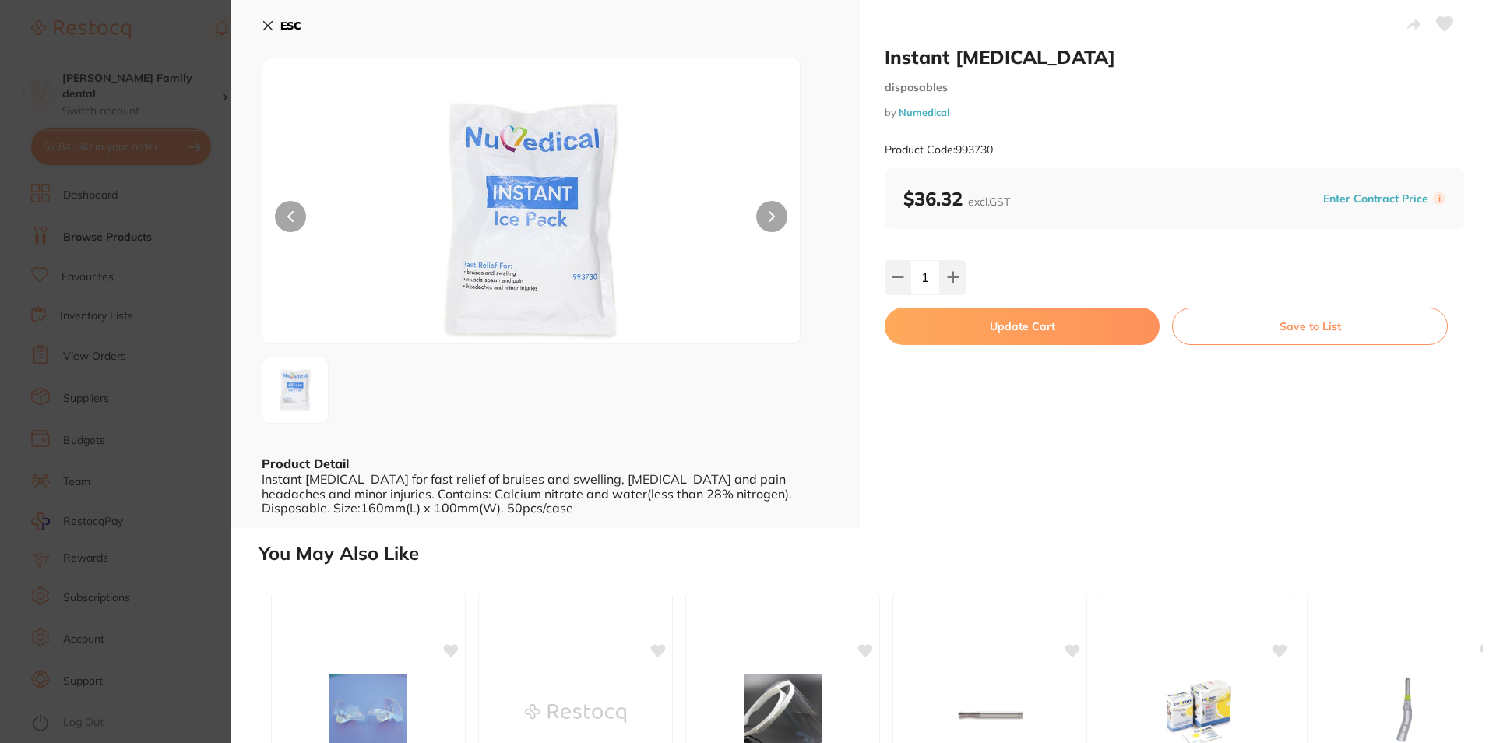
click at [978, 337] on button "Update Cart" at bounding box center [1022, 326] width 275 height 37
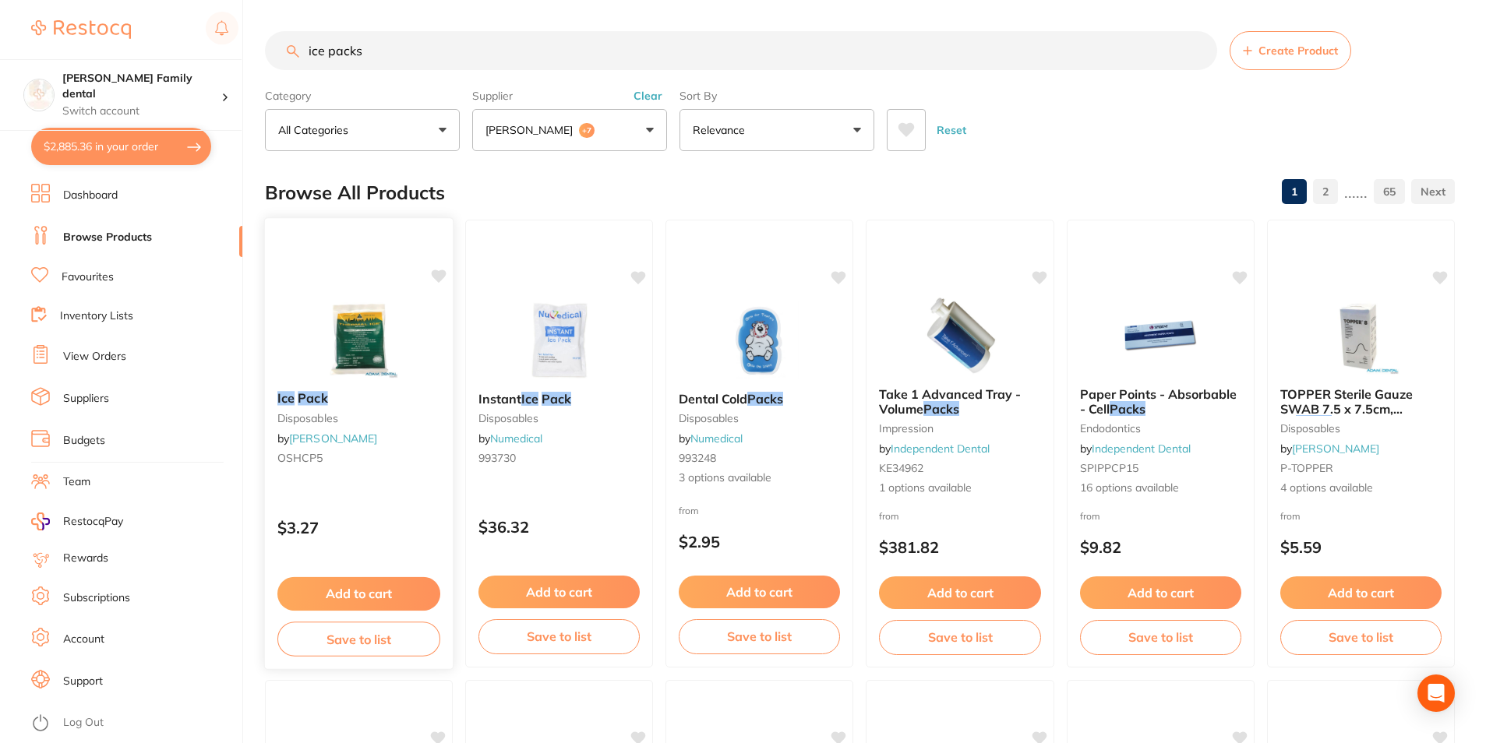
click at [310, 352] on img at bounding box center [359, 339] width 102 height 79
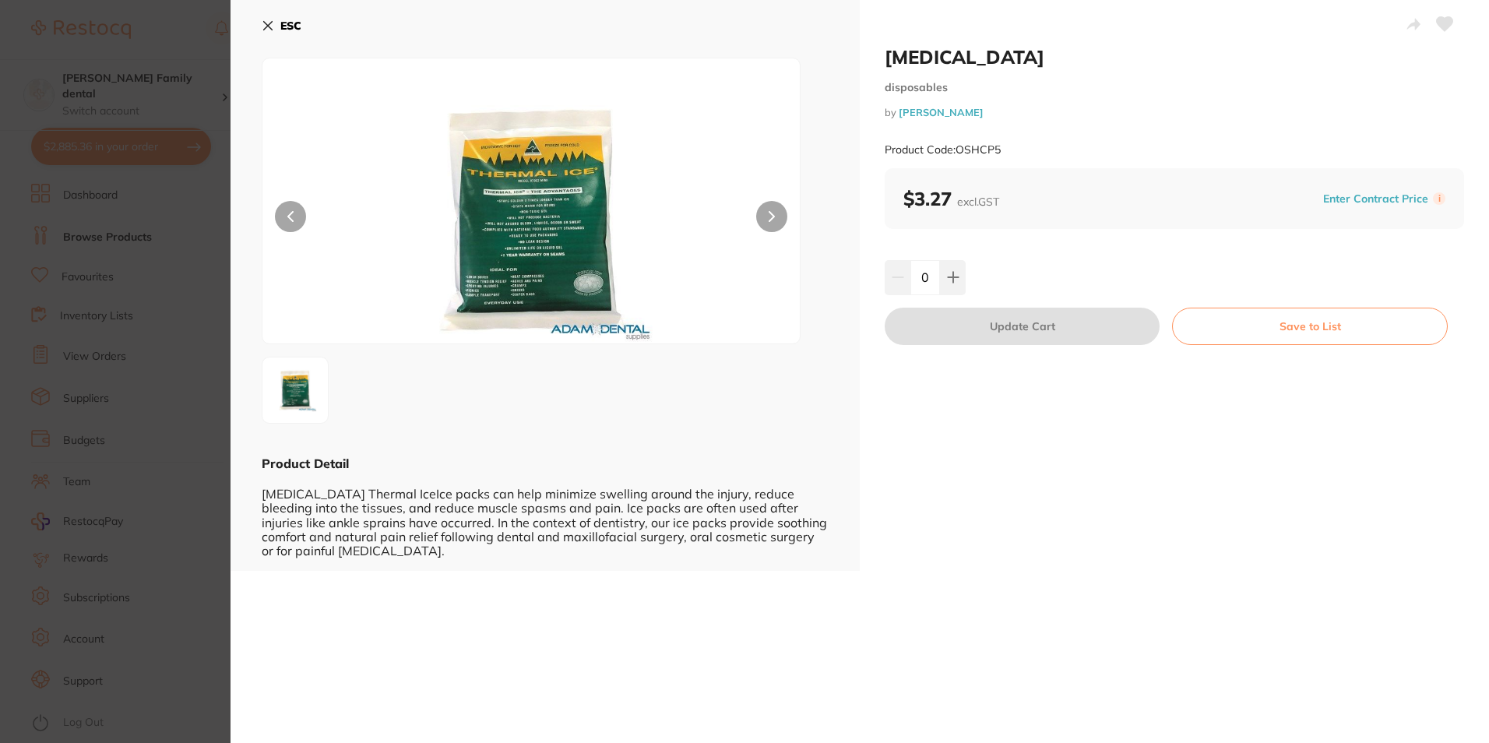
click at [266, 31] on icon at bounding box center [268, 25] width 12 height 12
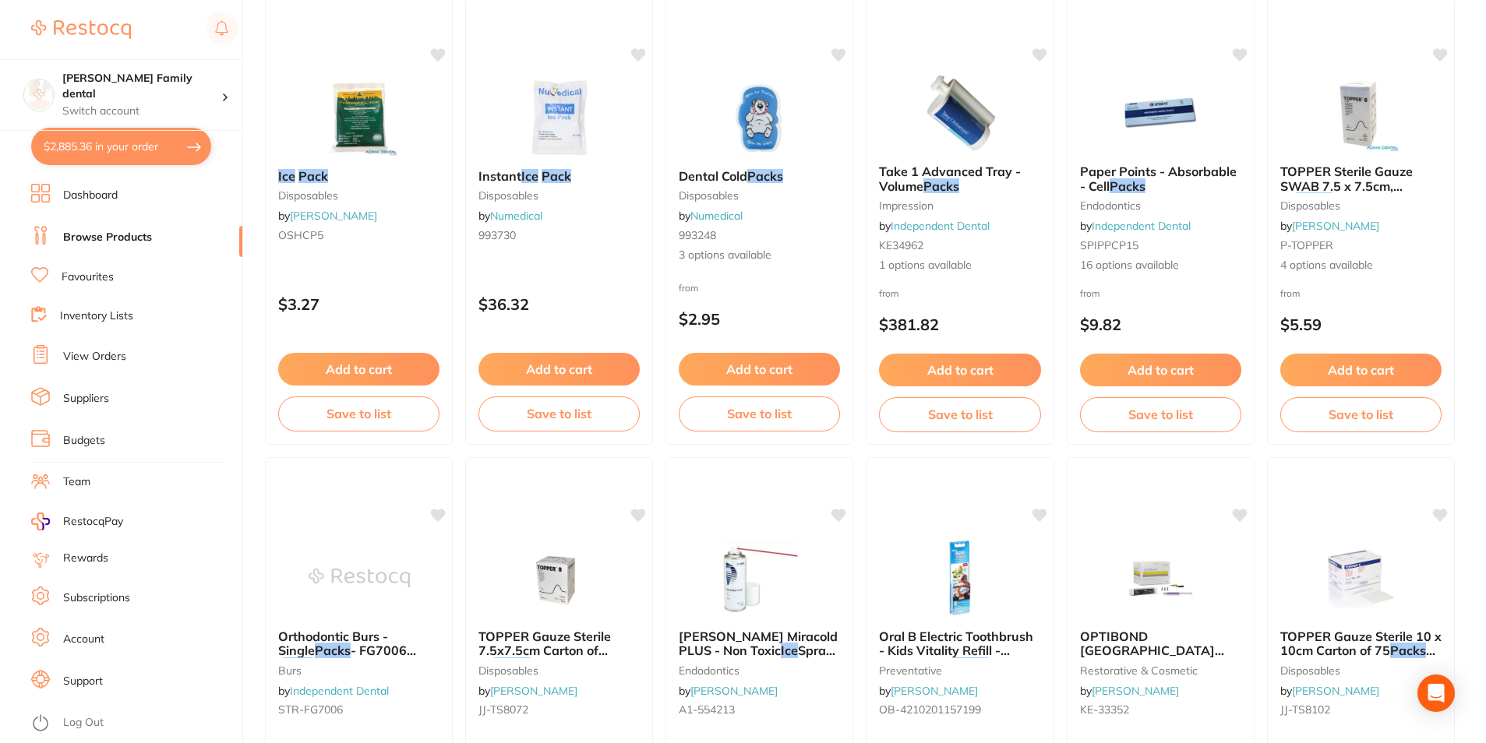
scroll to position [101, 0]
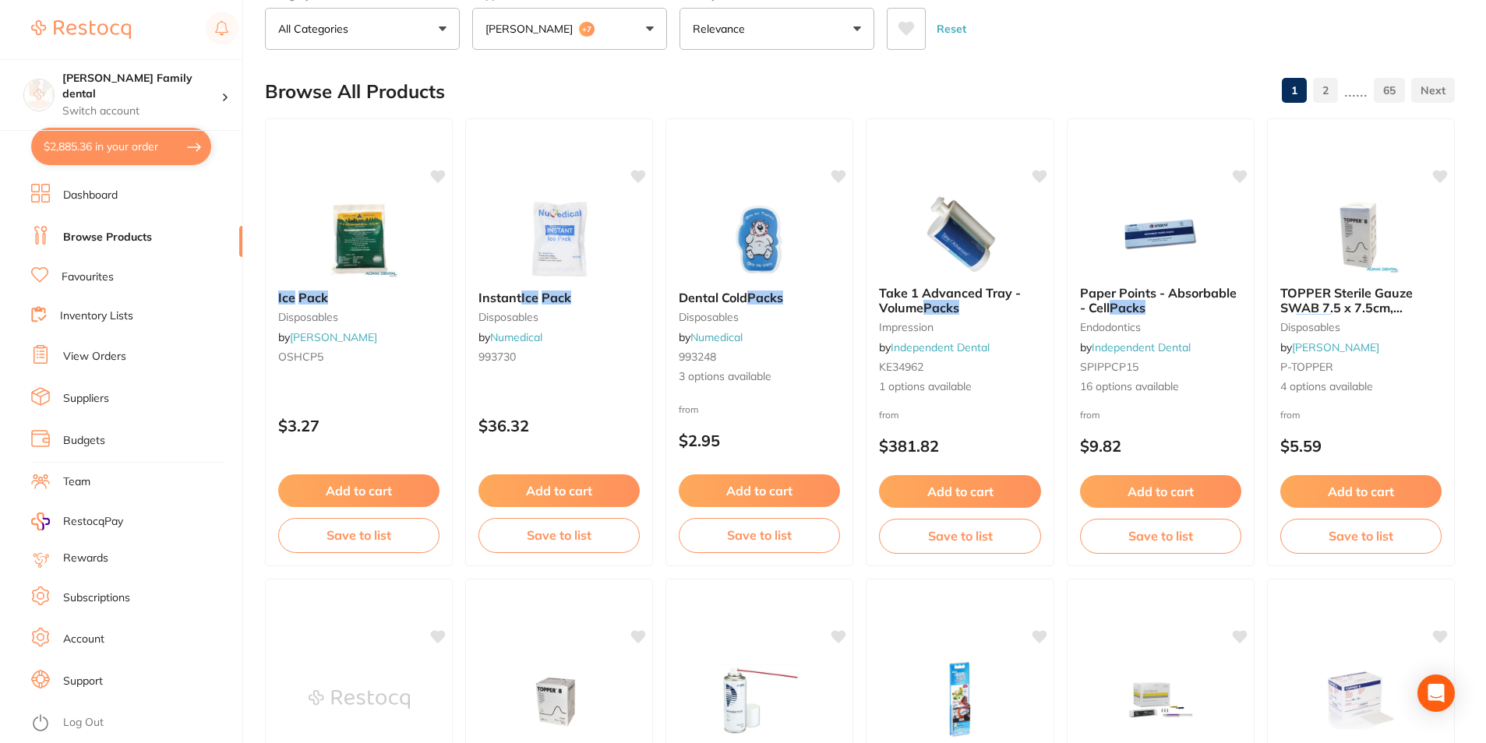
click at [126, 147] on button "$2,885.36 in your order" at bounding box center [121, 146] width 180 height 37
checkbox input "true"
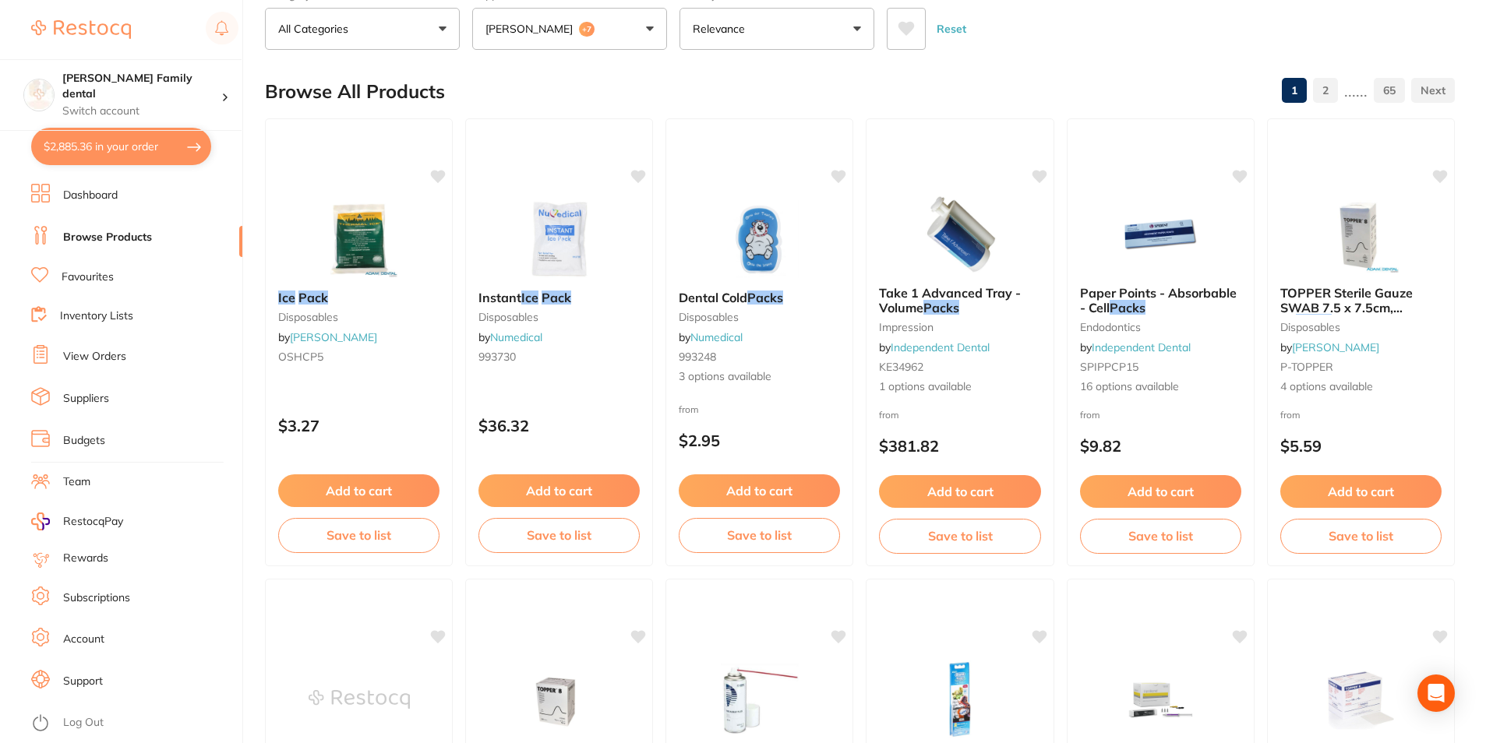
checkbox input "true"
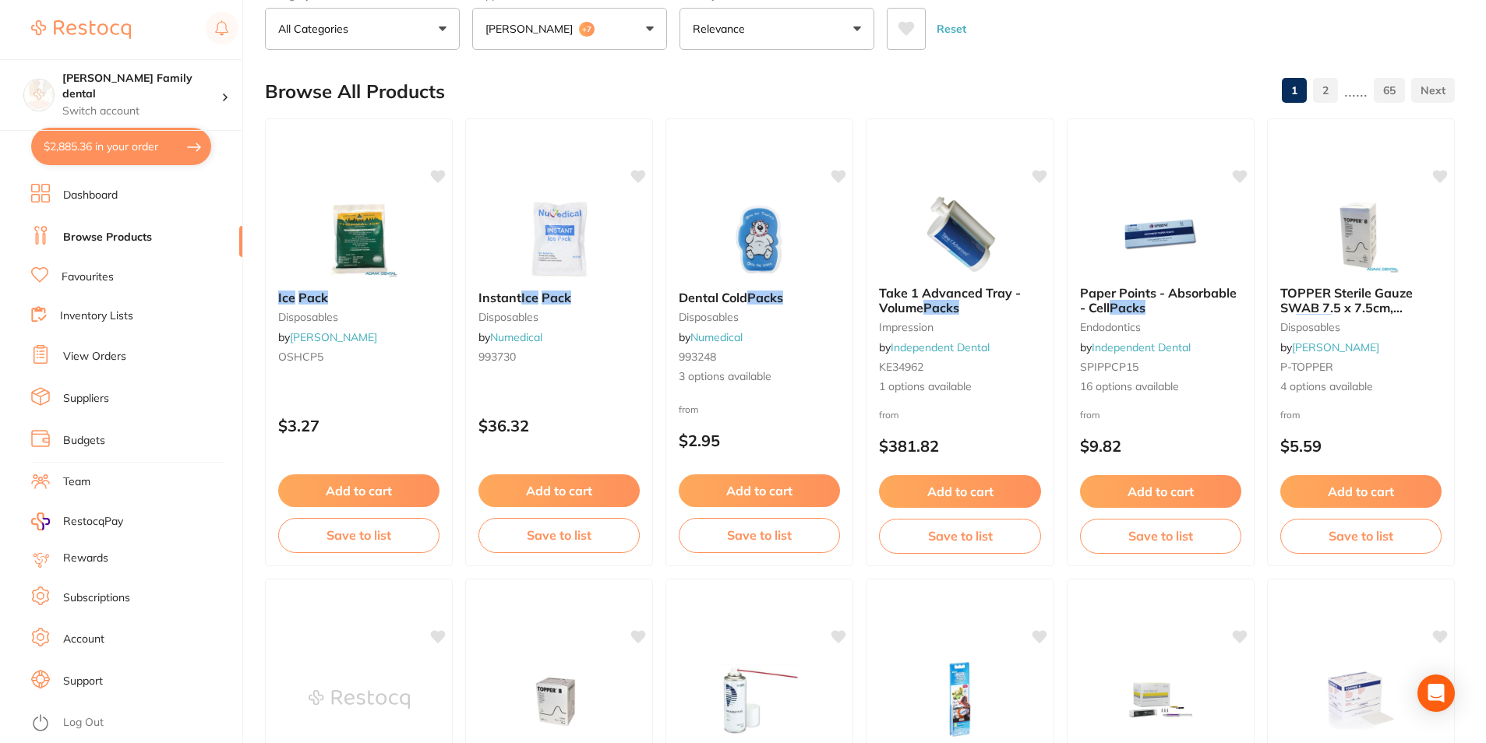
checkbox input "true"
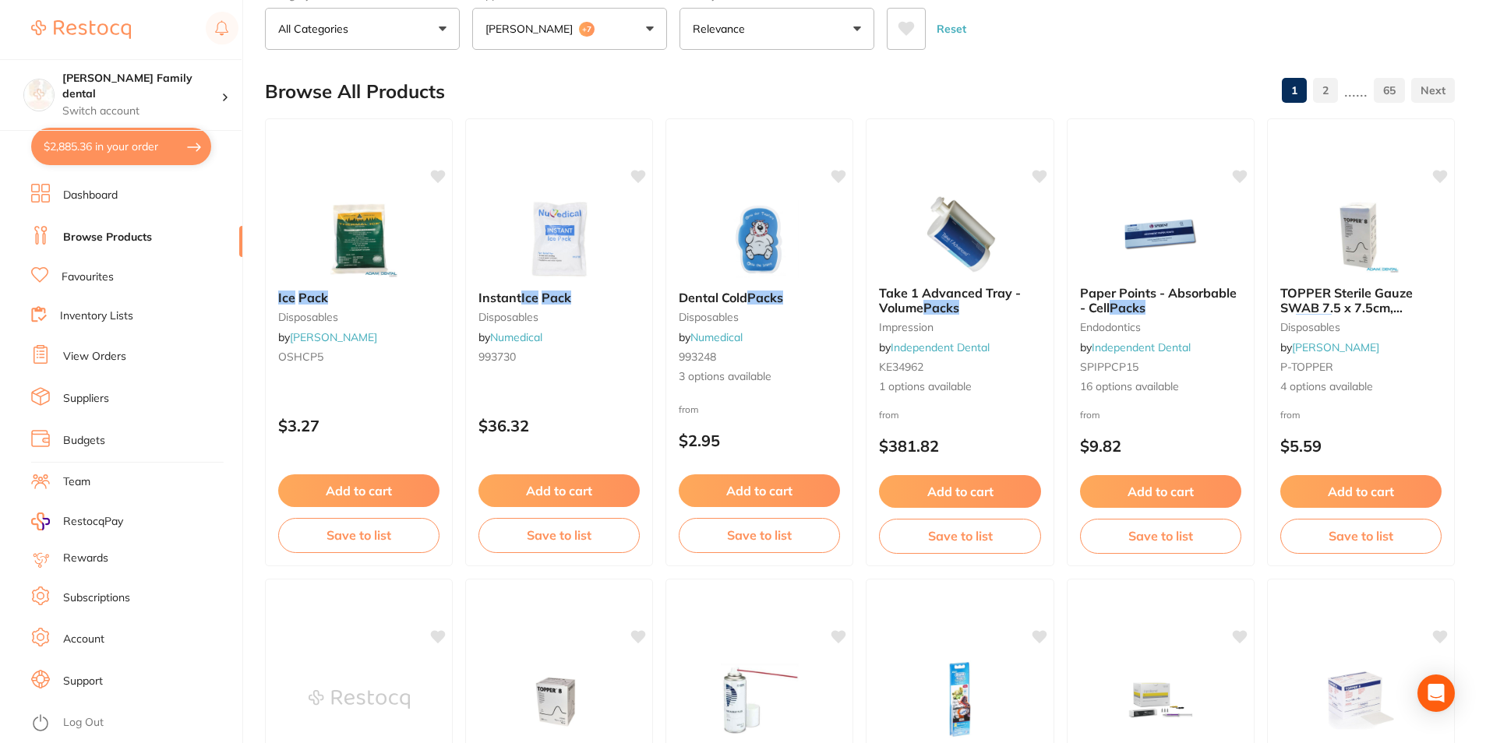
checkbox input "true"
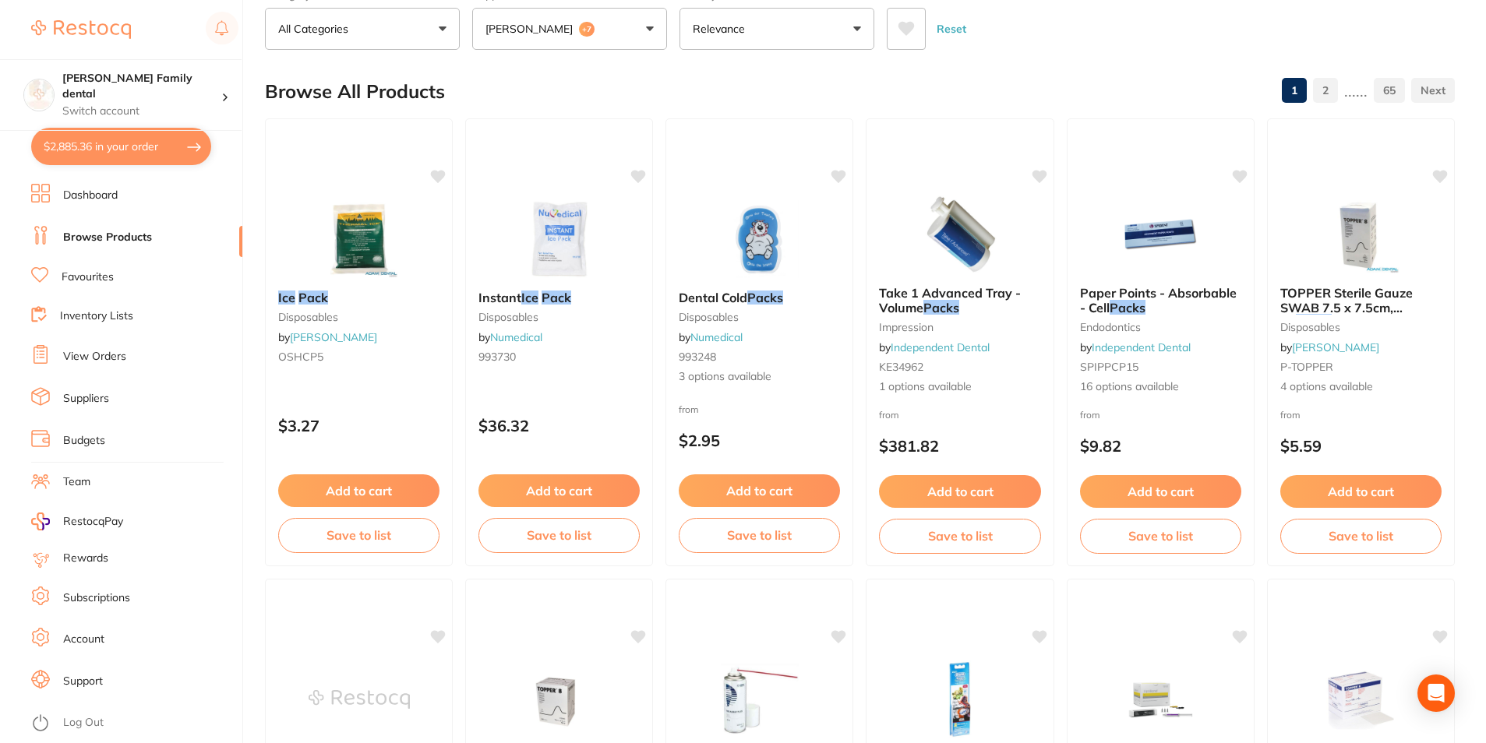
checkbox input "true"
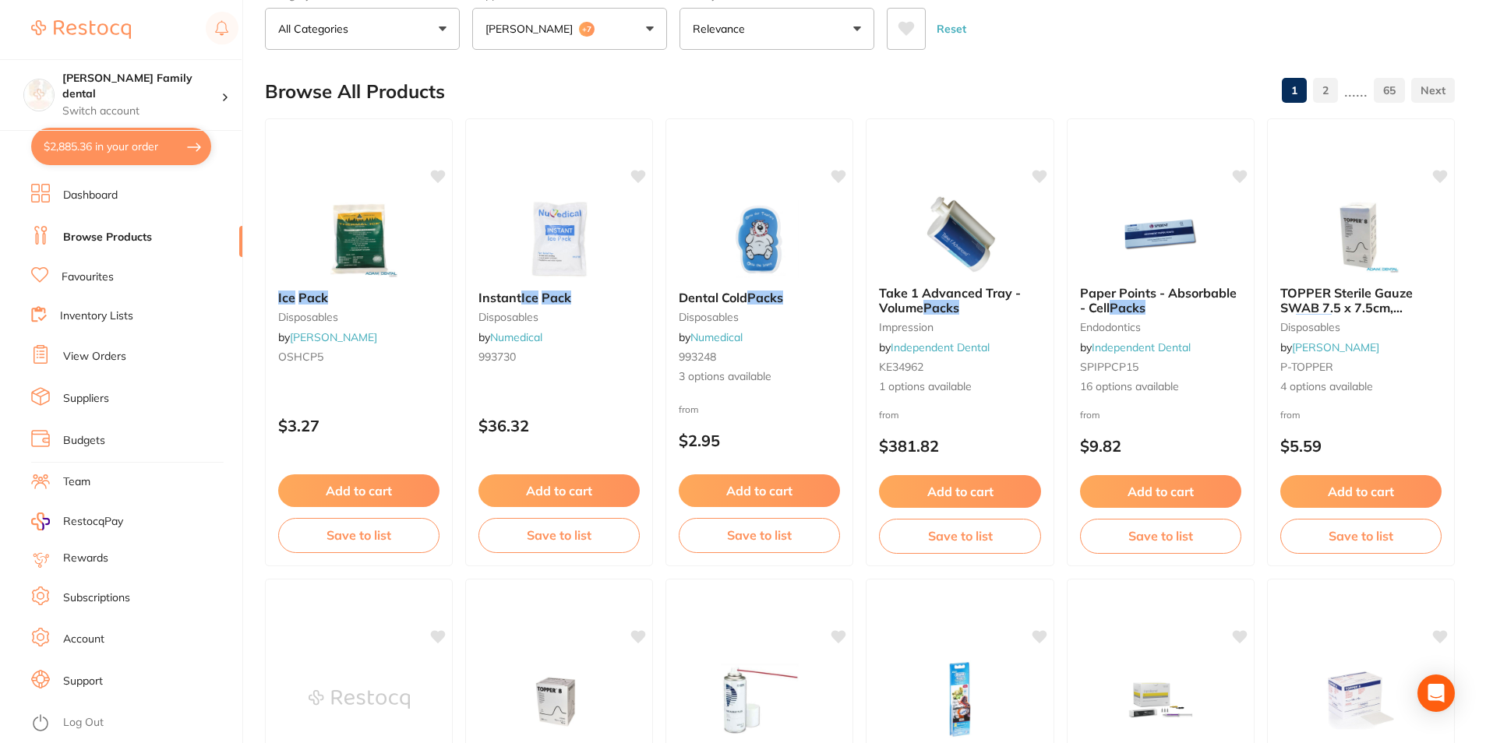
checkbox input "true"
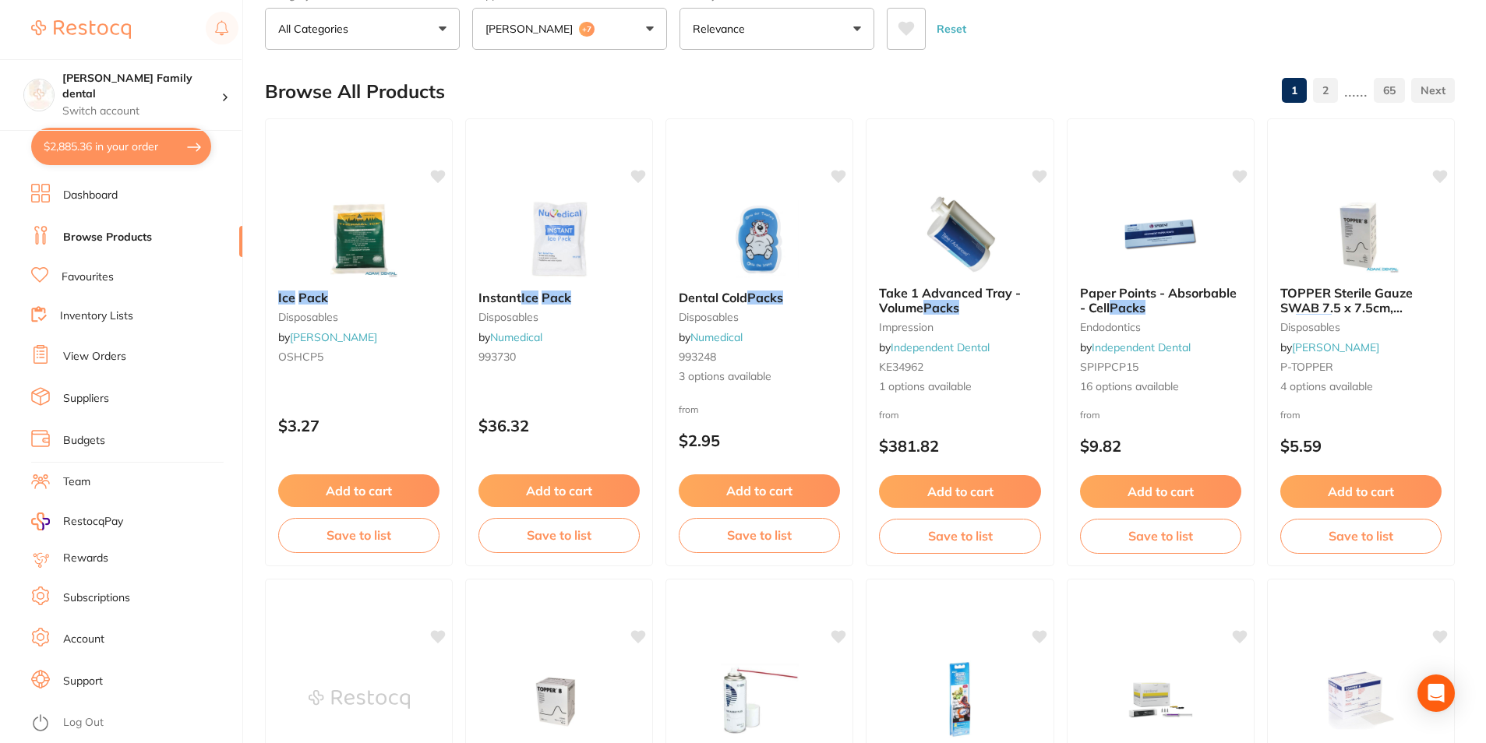
checkbox input "true"
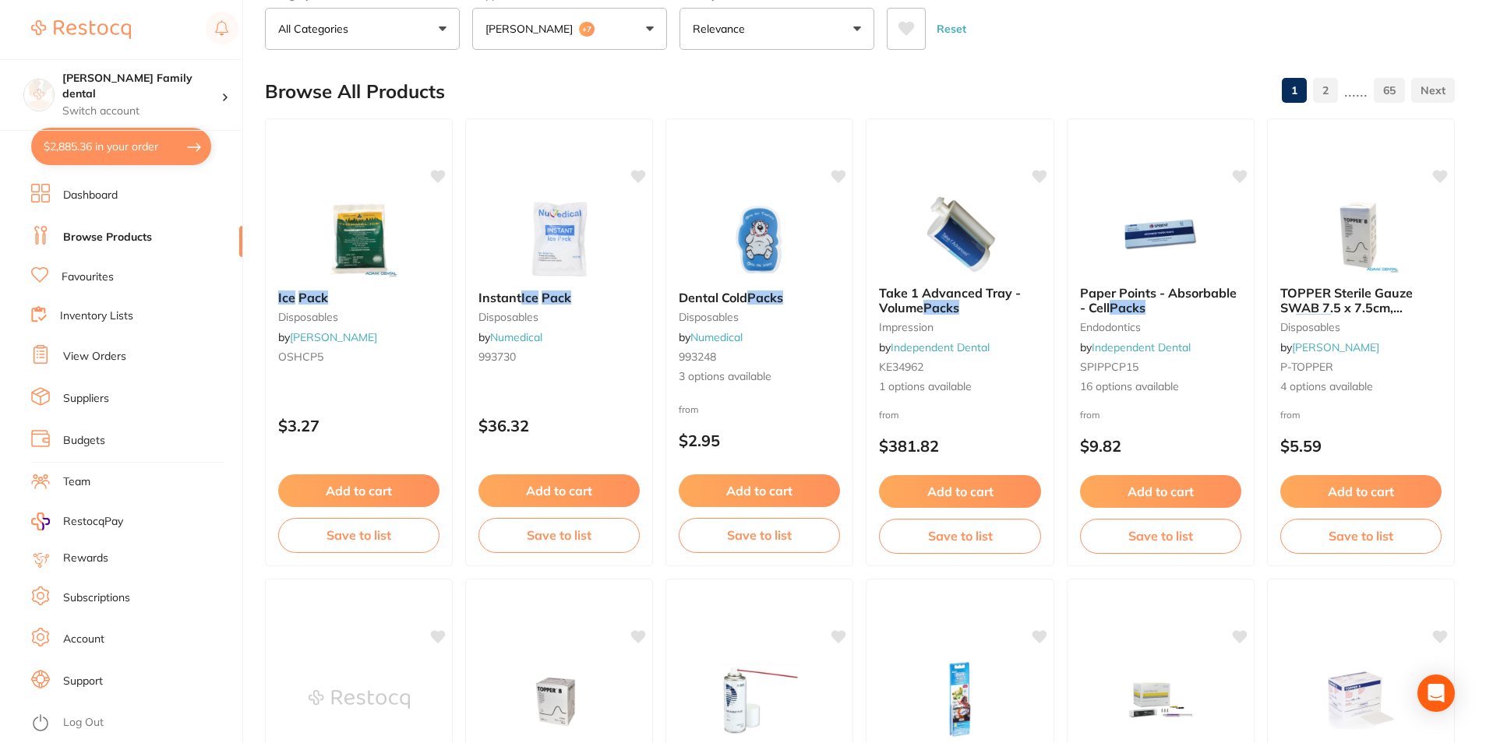
checkbox input "true"
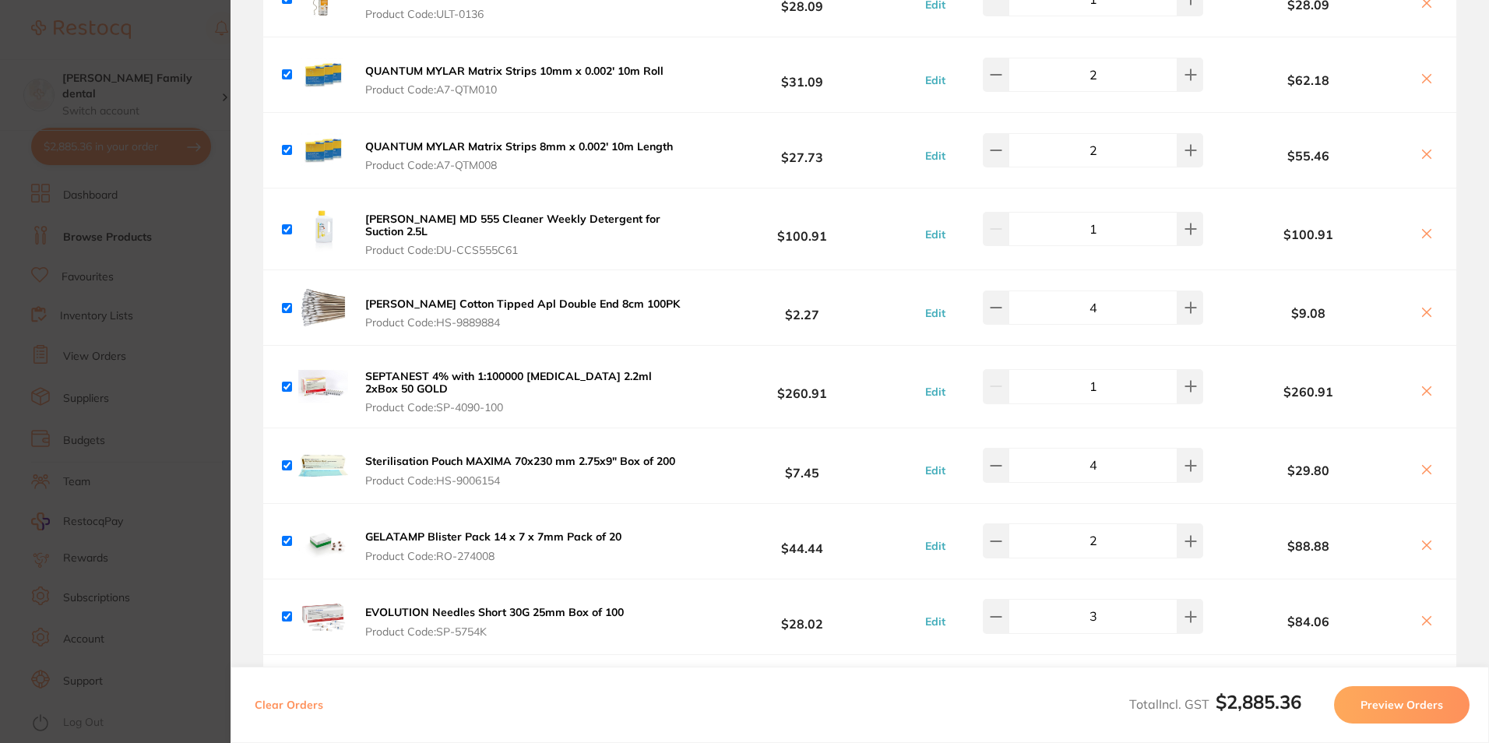
scroll to position [0, 0]
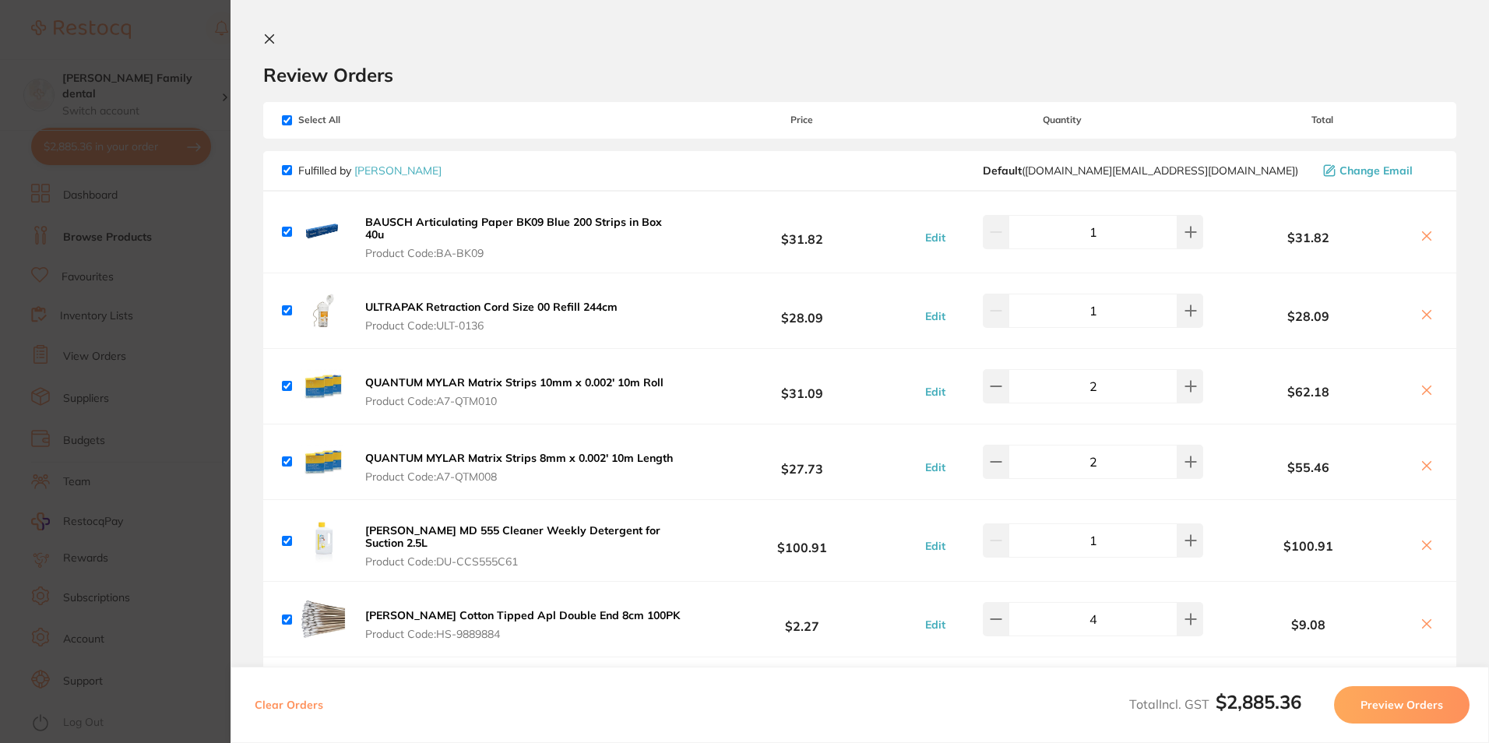
click at [264, 30] on section "Review Orders Your orders are being processed and we will notify you once we ha…" at bounding box center [860, 371] width 1259 height 743
click at [269, 33] on icon at bounding box center [269, 39] width 12 height 12
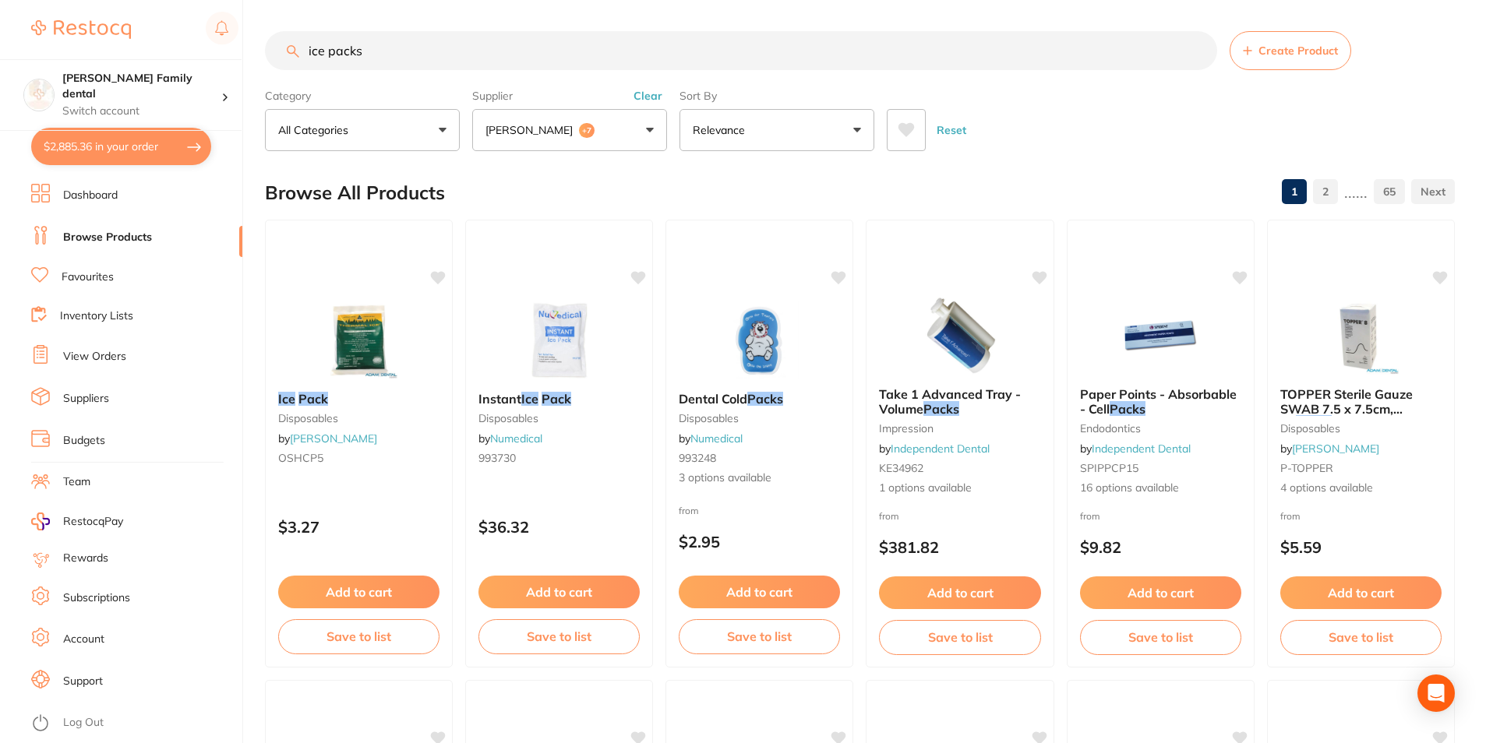
drag, startPoint x: 403, startPoint y: 47, endPoint x: 104, endPoint y: 34, distance: 299.4
click at [104, 34] on div "$2,885.36 Westbrook Family dental Switch account Westbrook Family dental $2,885…" at bounding box center [743, 371] width 1486 height 743
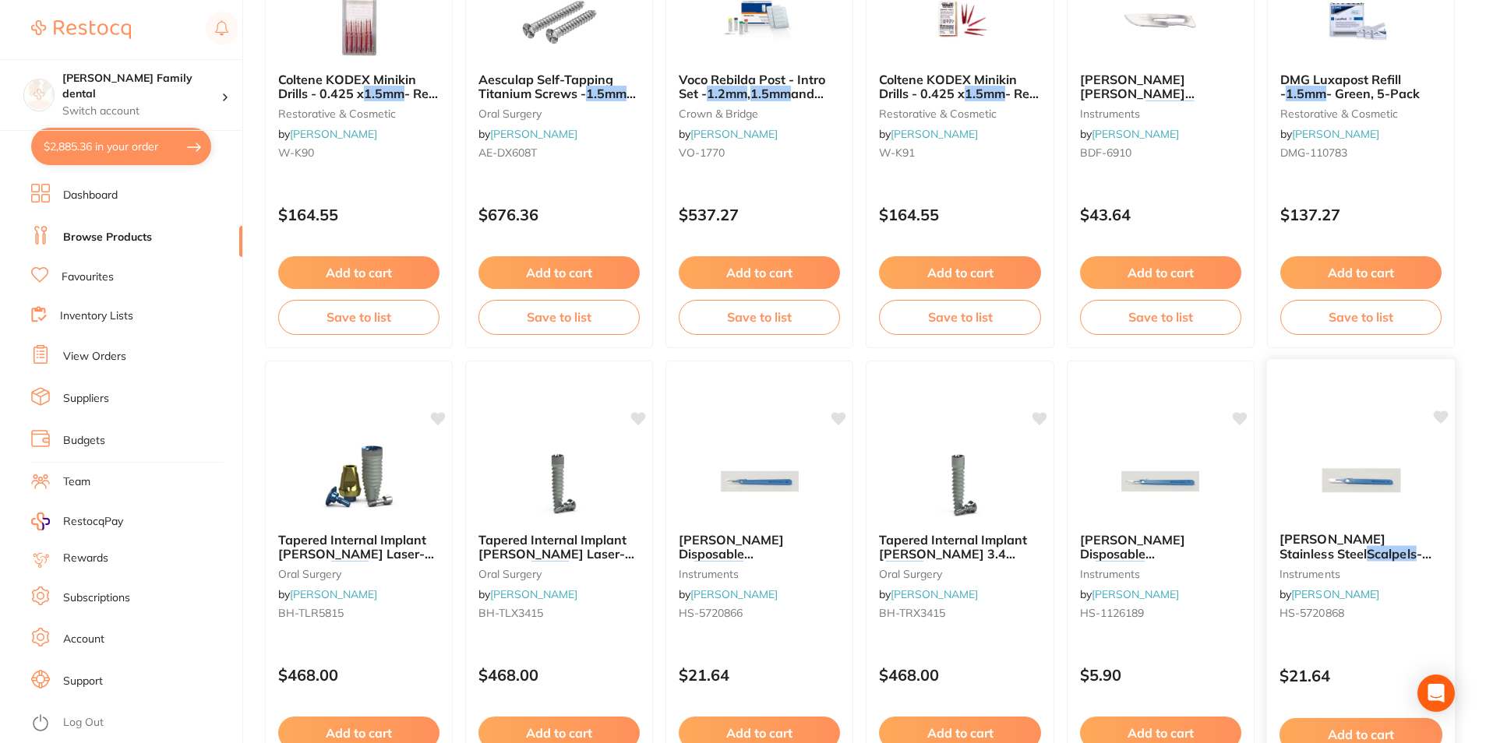
scroll to position [2337, 0]
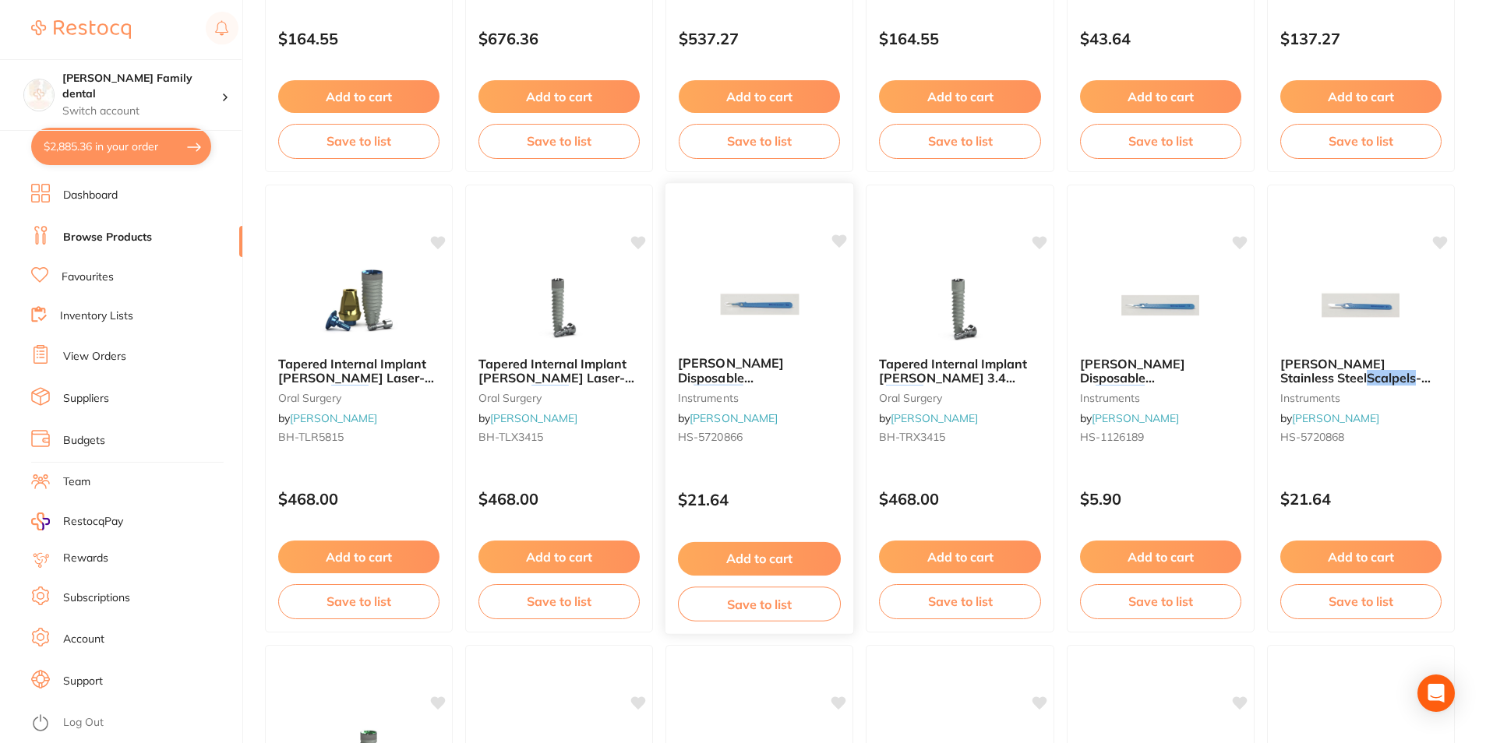
click at [762, 297] on img at bounding box center [759, 304] width 102 height 79
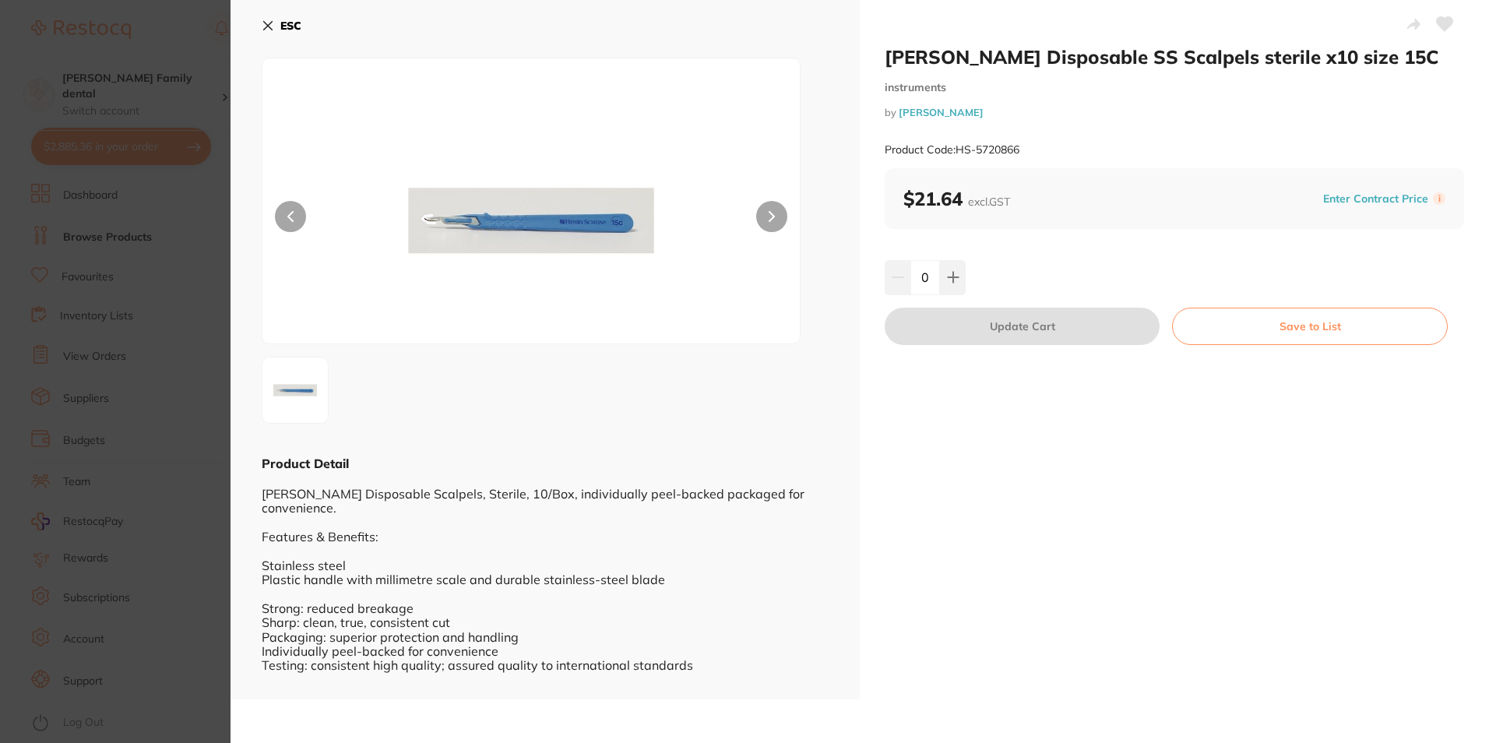
click at [269, 30] on icon at bounding box center [268, 25] width 12 height 12
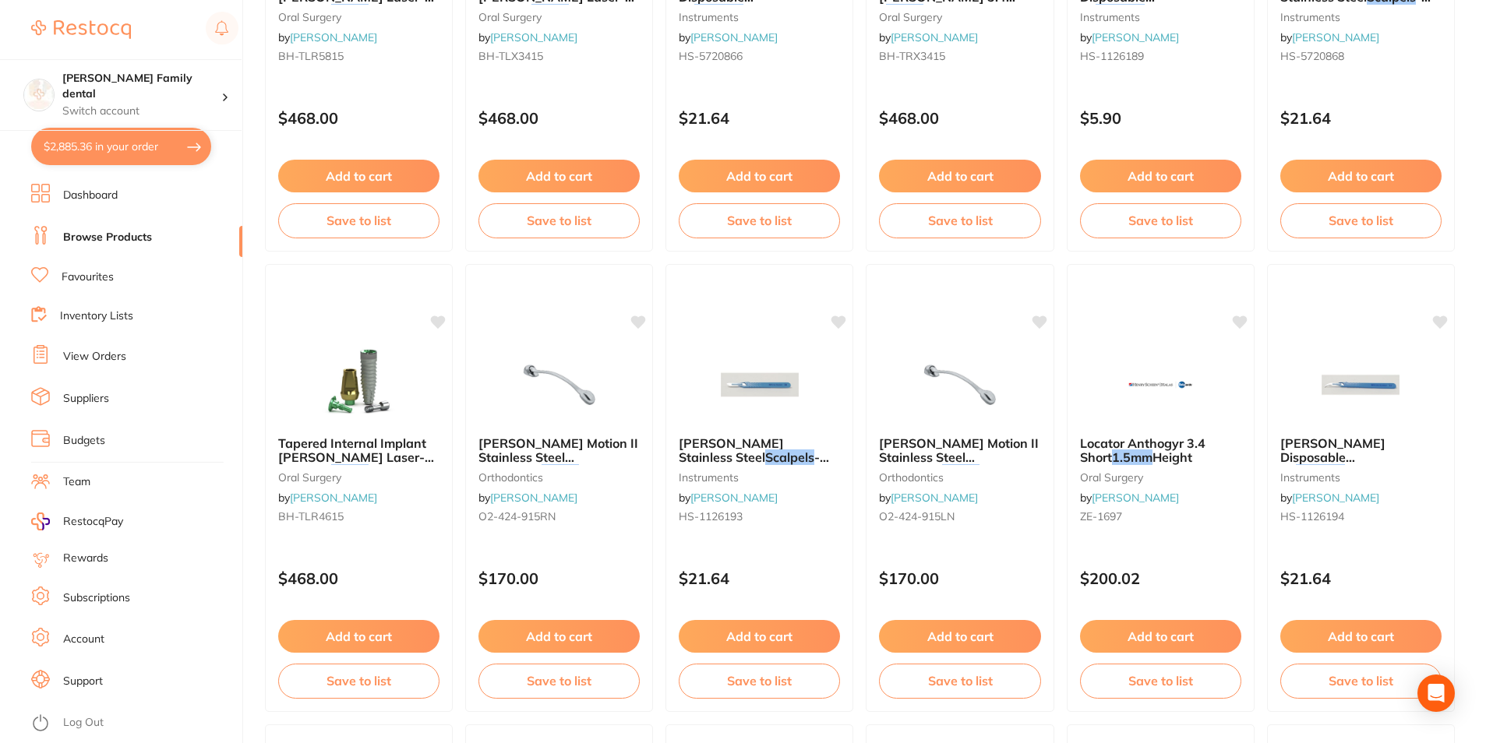
scroll to position [2722, 0]
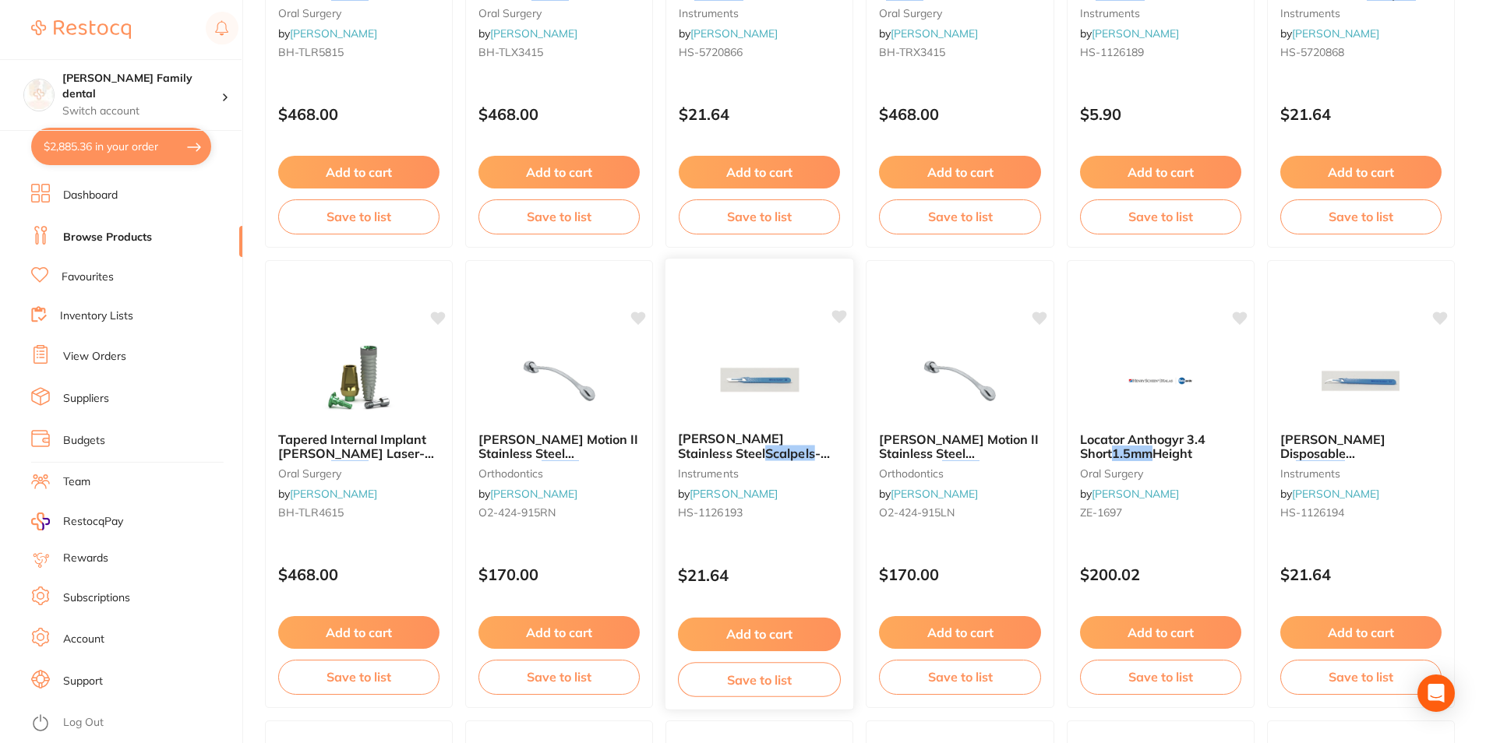
click at [707, 372] on div at bounding box center [759, 379] width 189 height 79
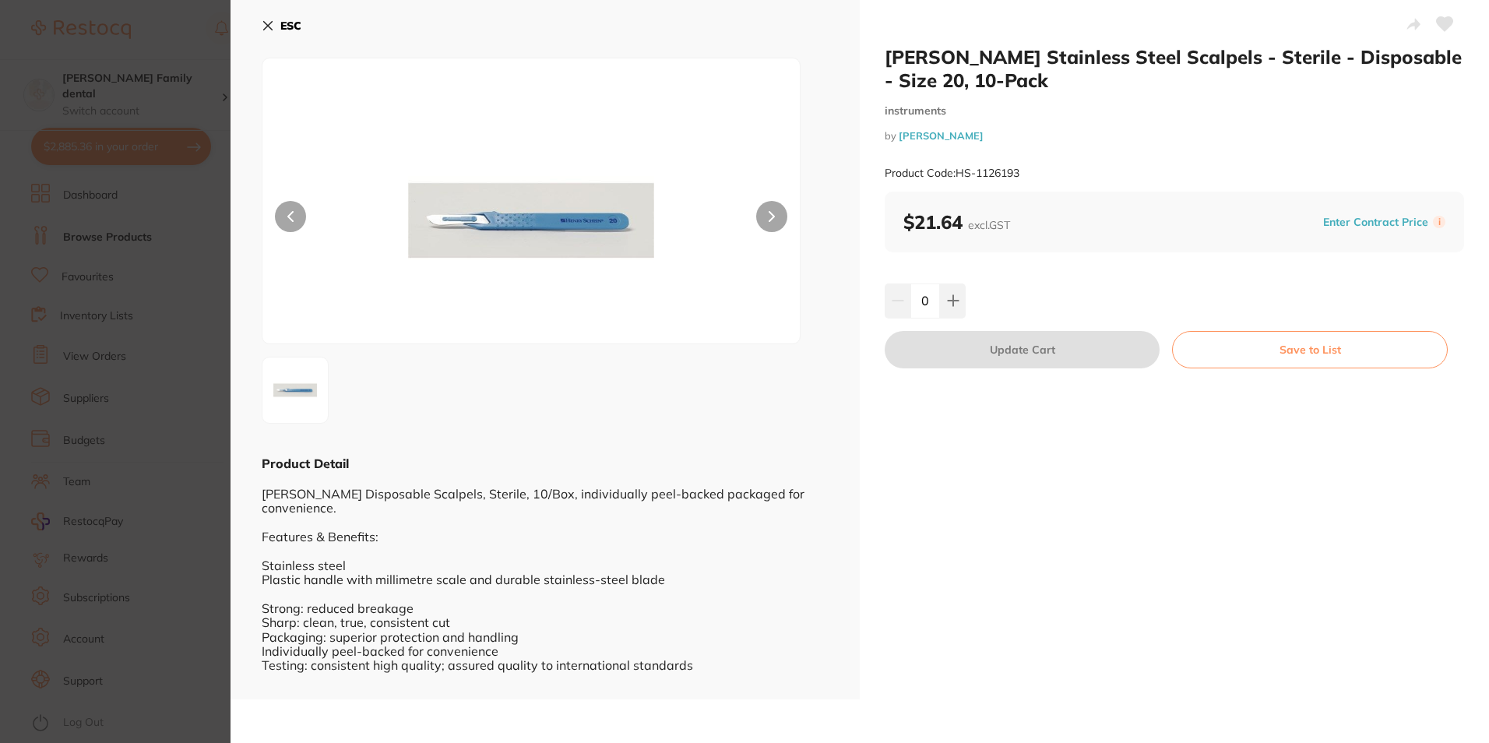
click at [270, 26] on icon at bounding box center [268, 25] width 12 height 12
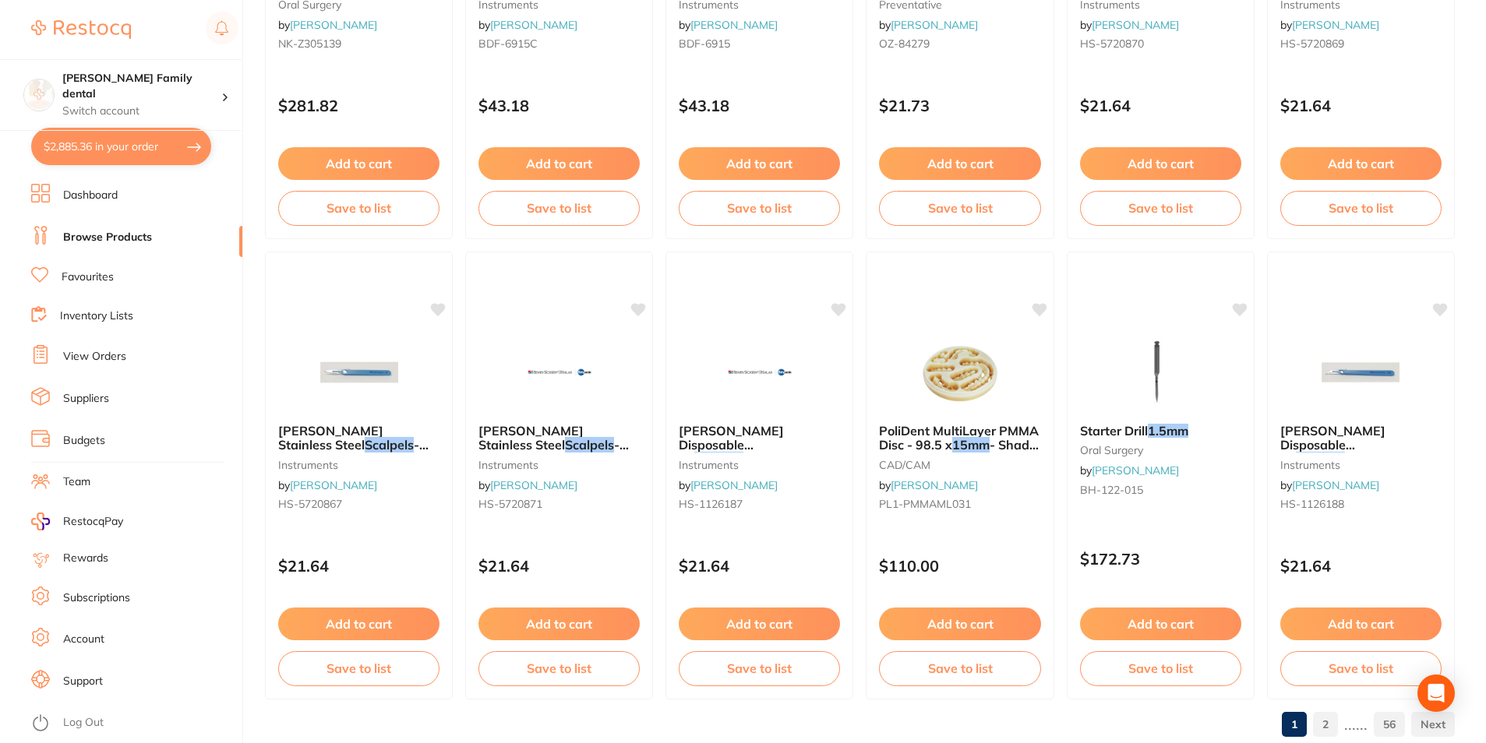
scroll to position [3689, 0]
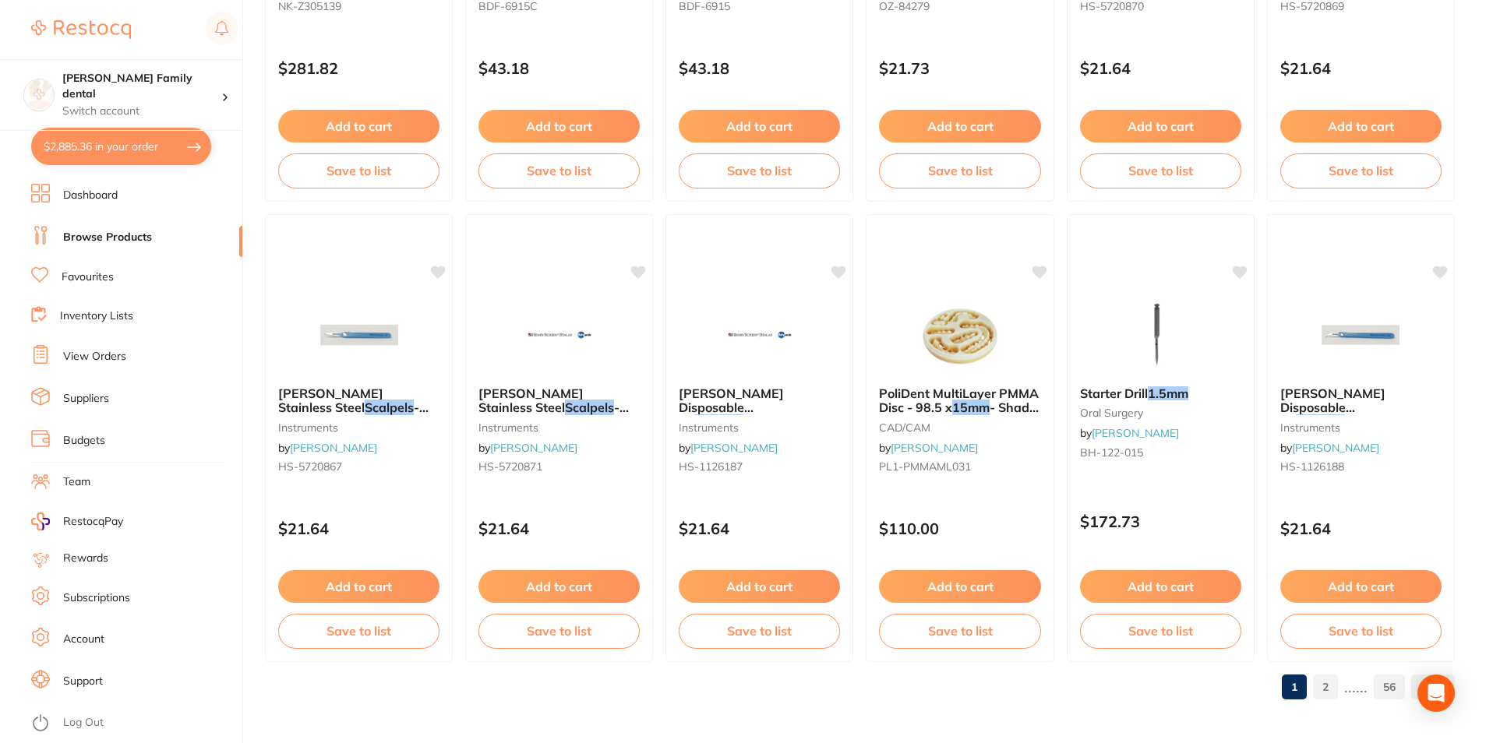
click at [1331, 689] on link "2" at bounding box center [1325, 687] width 25 height 31
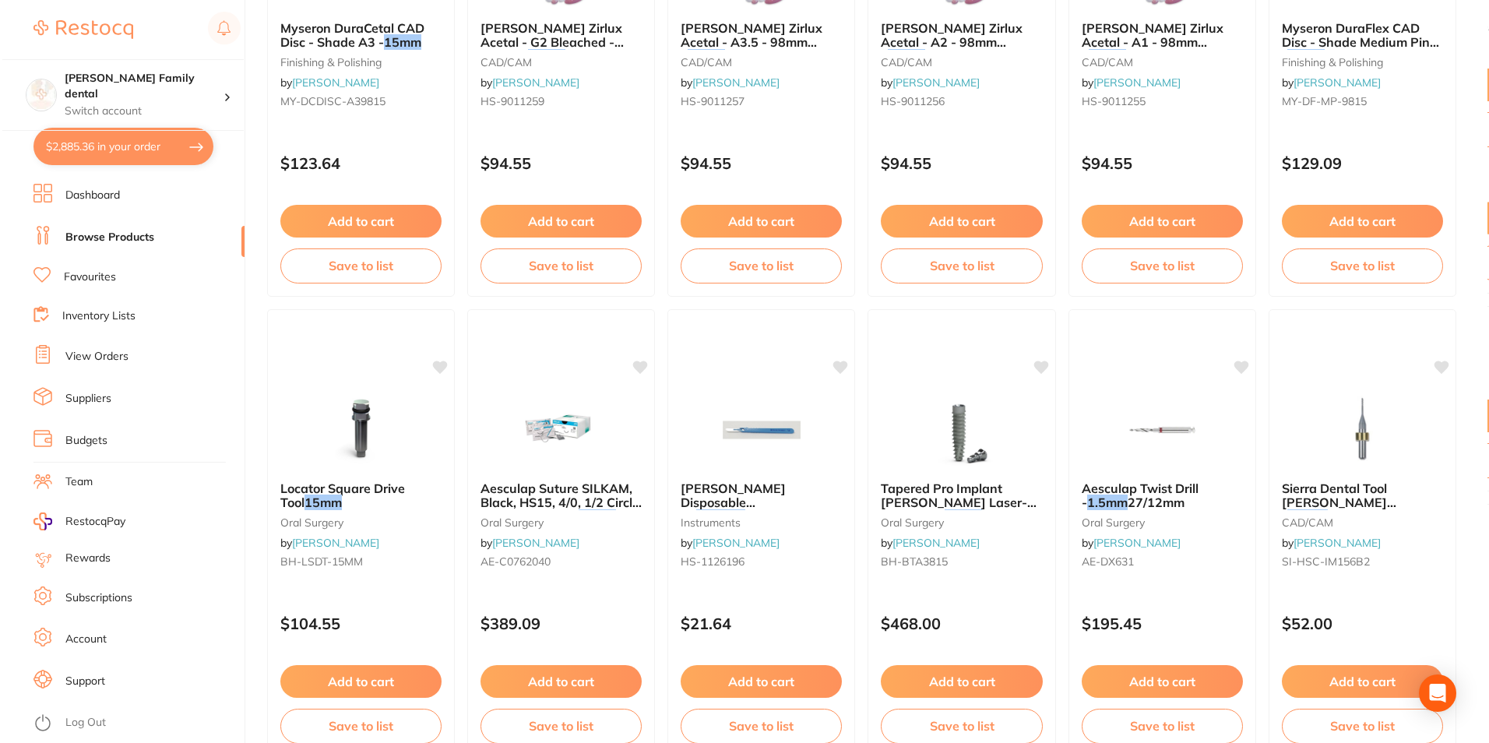
scroll to position [0, 0]
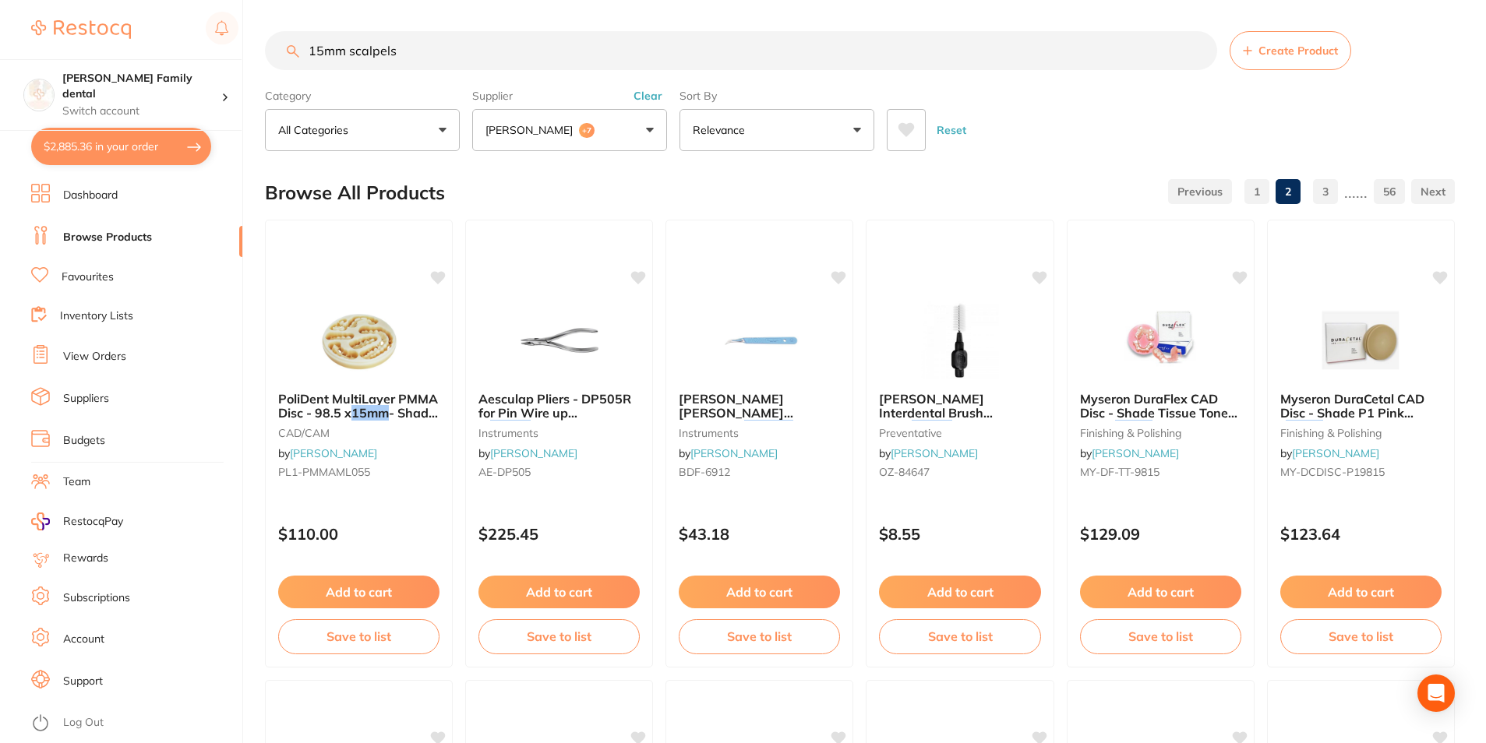
click at [425, 49] on input "15mm scalpels" at bounding box center [741, 50] width 952 height 39
type input "15mm scalpel blades"
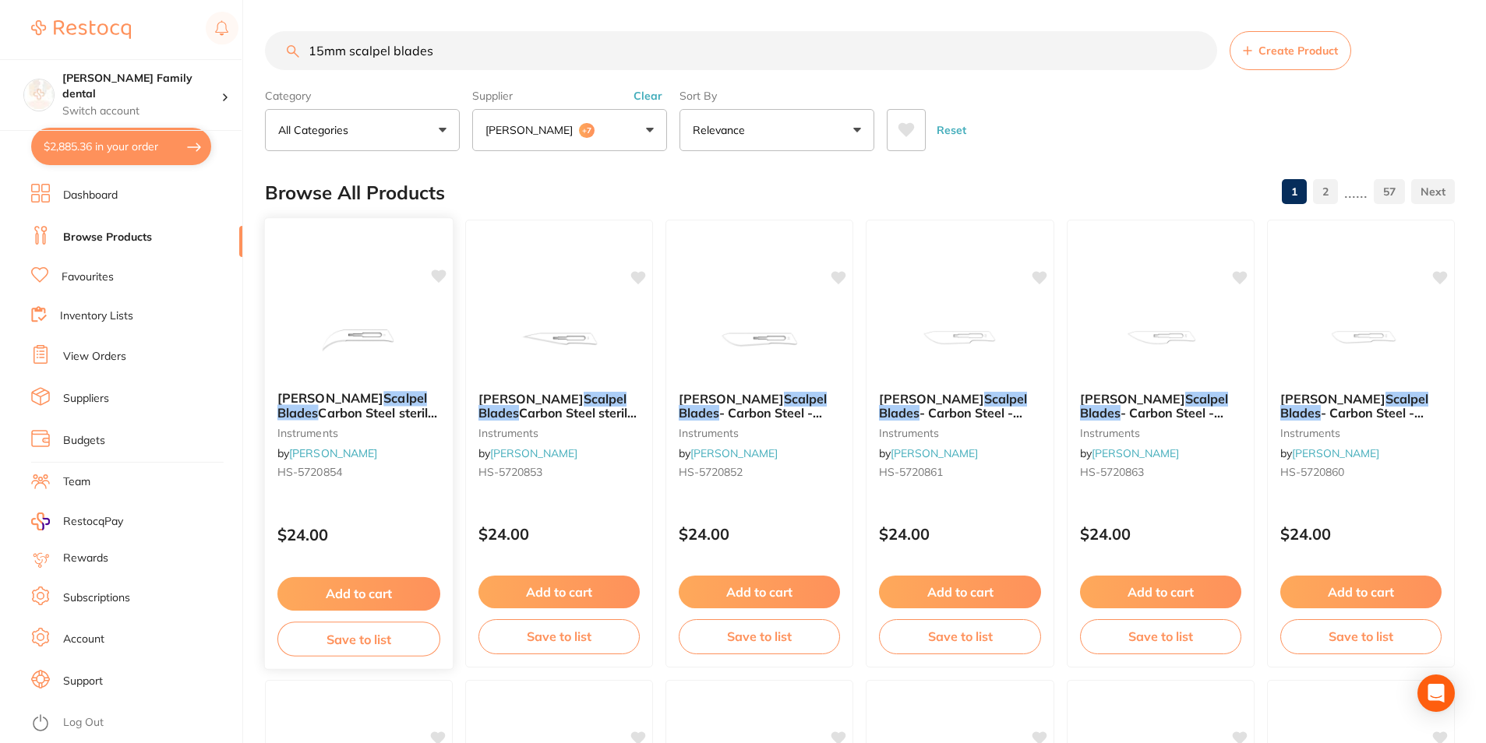
click at [398, 334] on img at bounding box center [359, 339] width 102 height 79
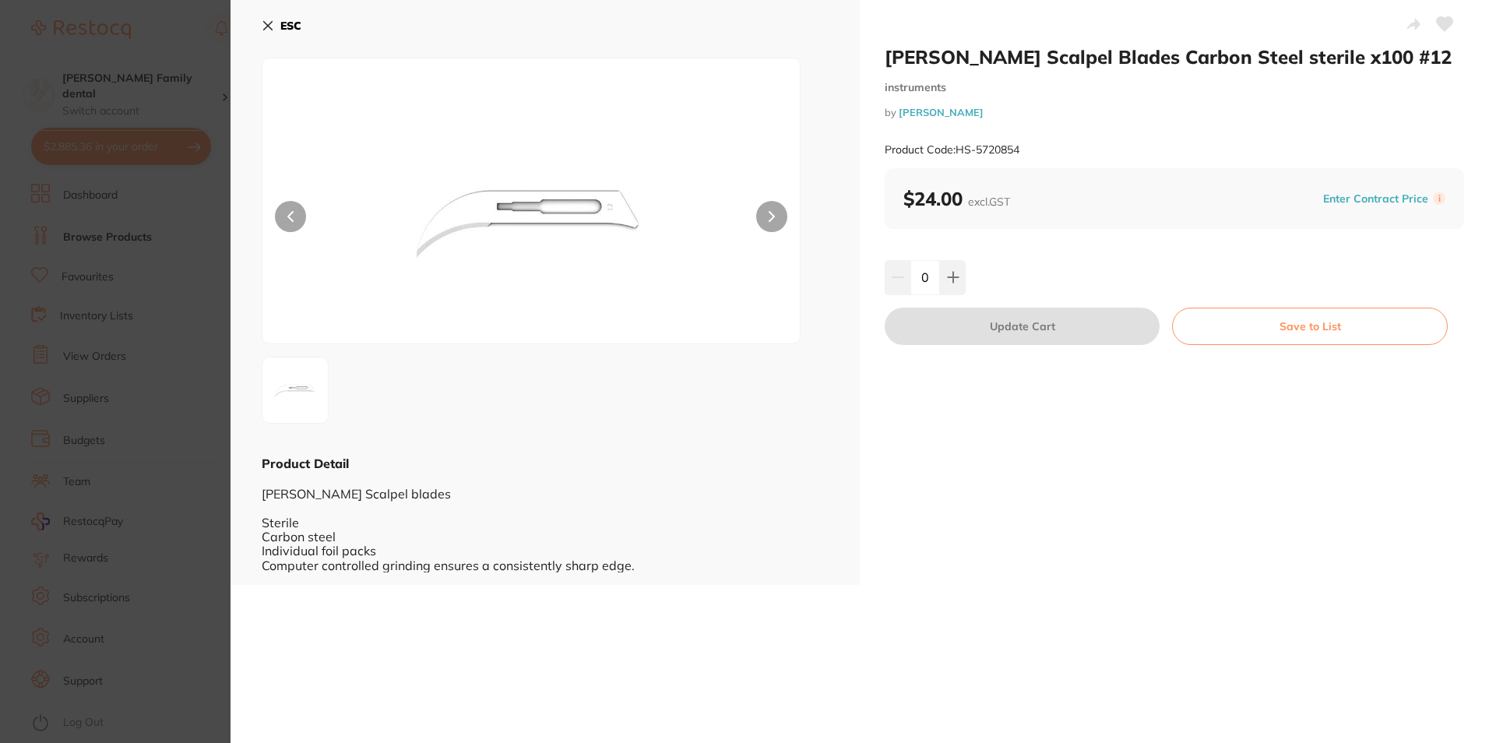
click at [271, 21] on icon at bounding box center [268, 25] width 12 height 12
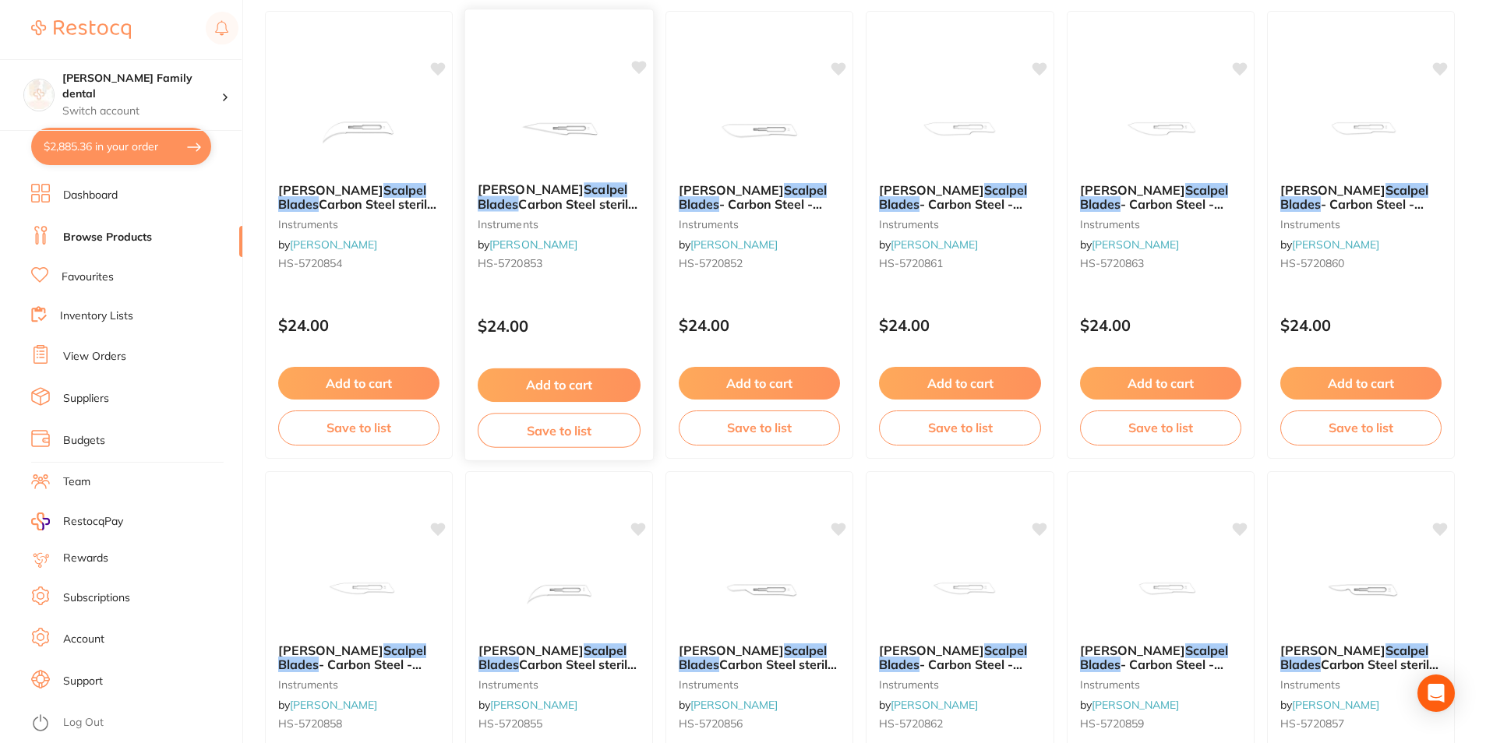
scroll to position [55, 0]
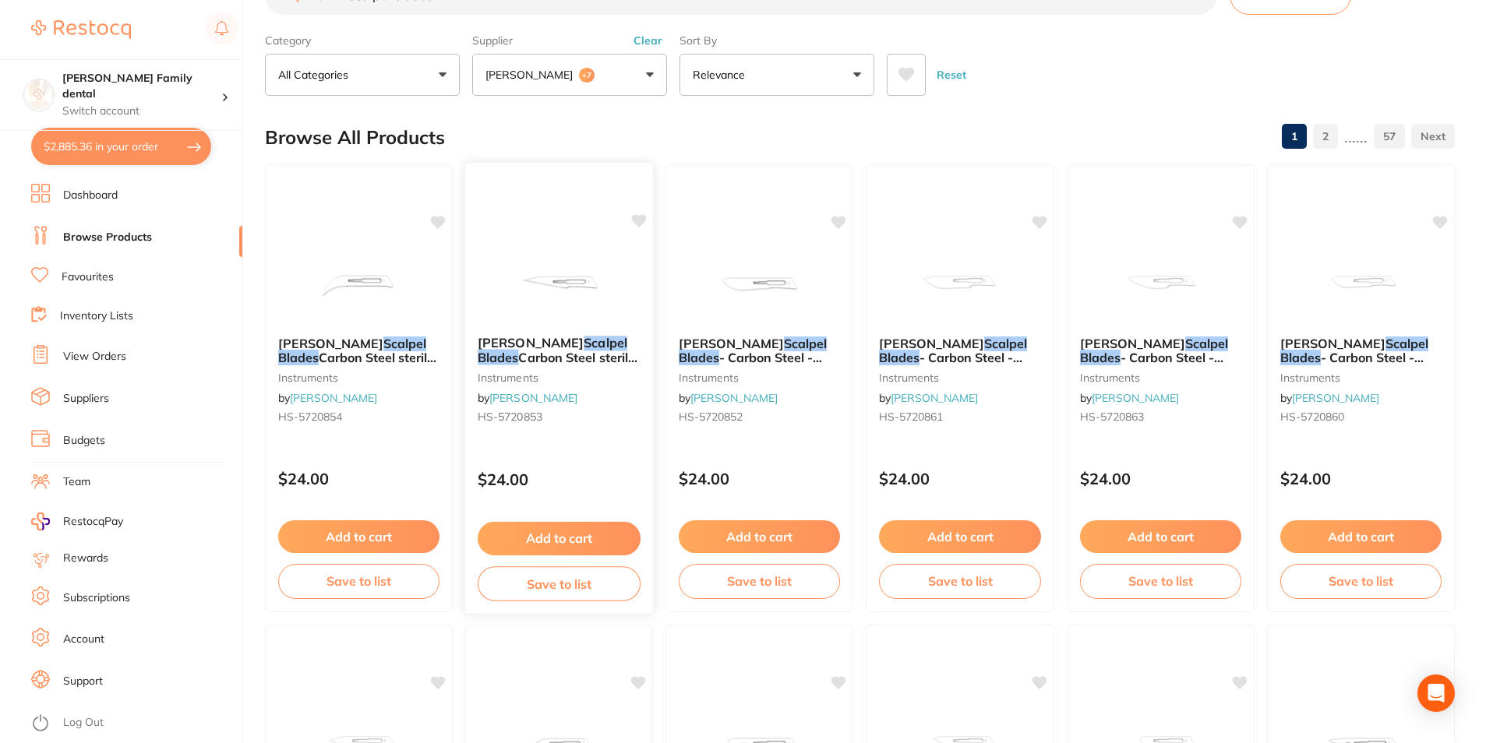
click at [553, 234] on div "Henry Schein Scalpel Blades Carbon Steel sterile x100 #11 instruments by Henry …" at bounding box center [559, 388] width 190 height 453
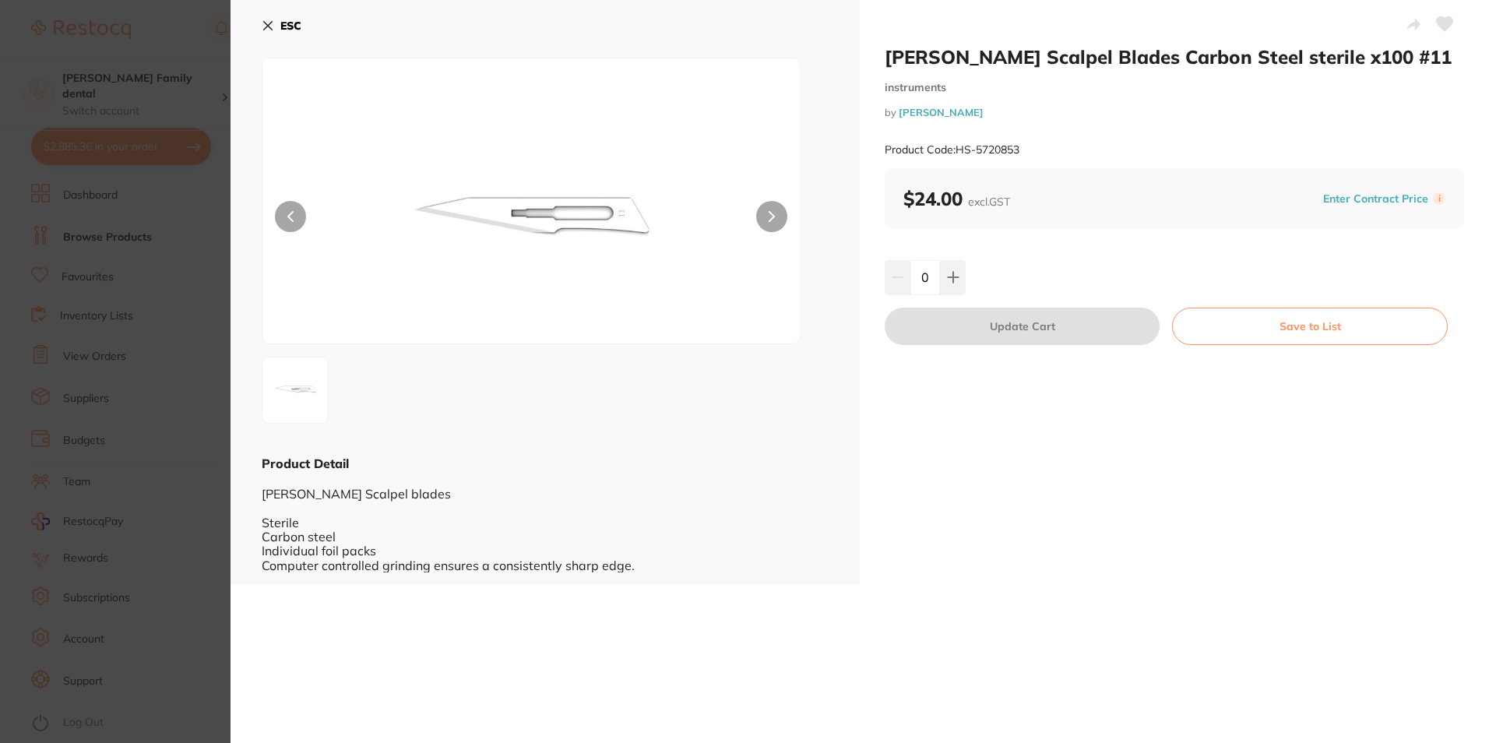
click at [269, 26] on icon at bounding box center [268, 26] width 9 height 9
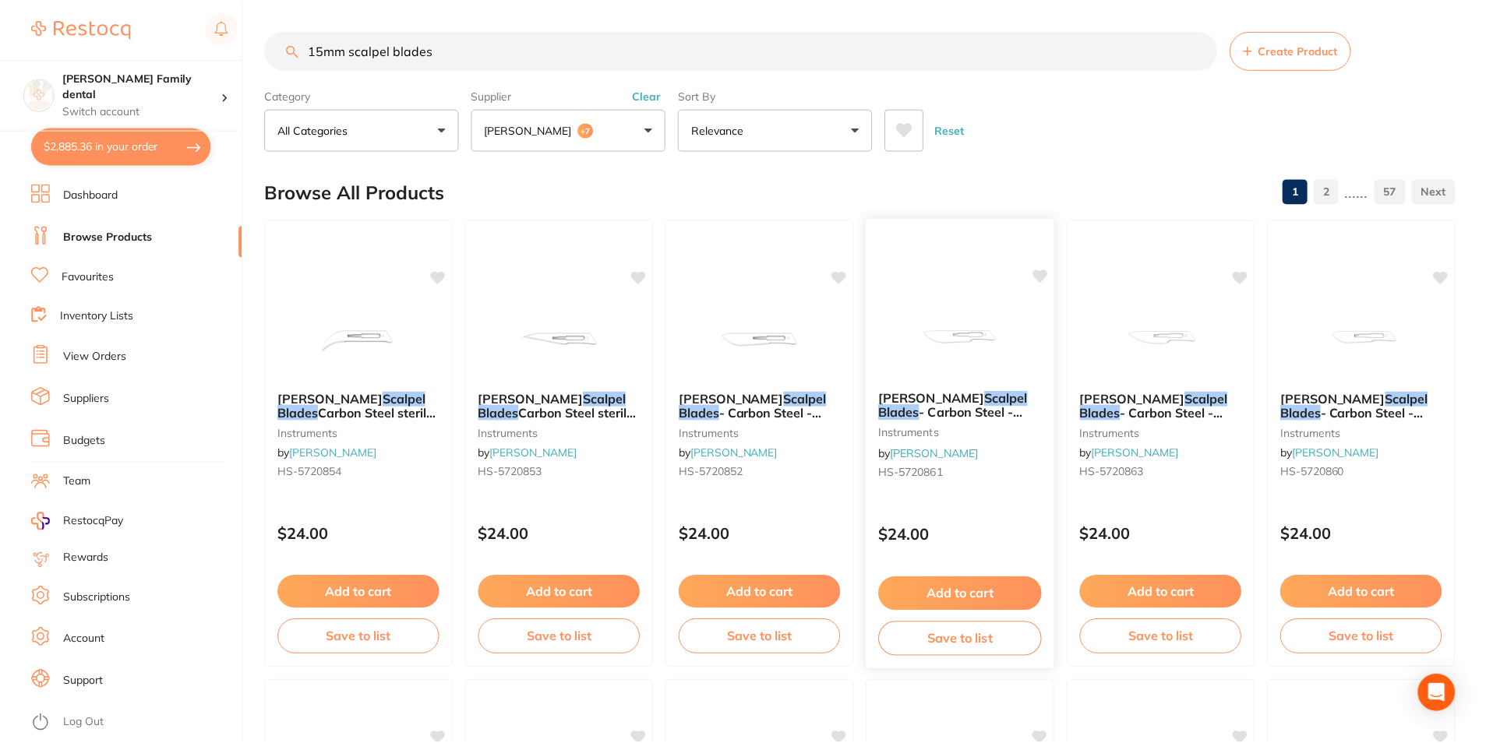
scroll to position [55, 0]
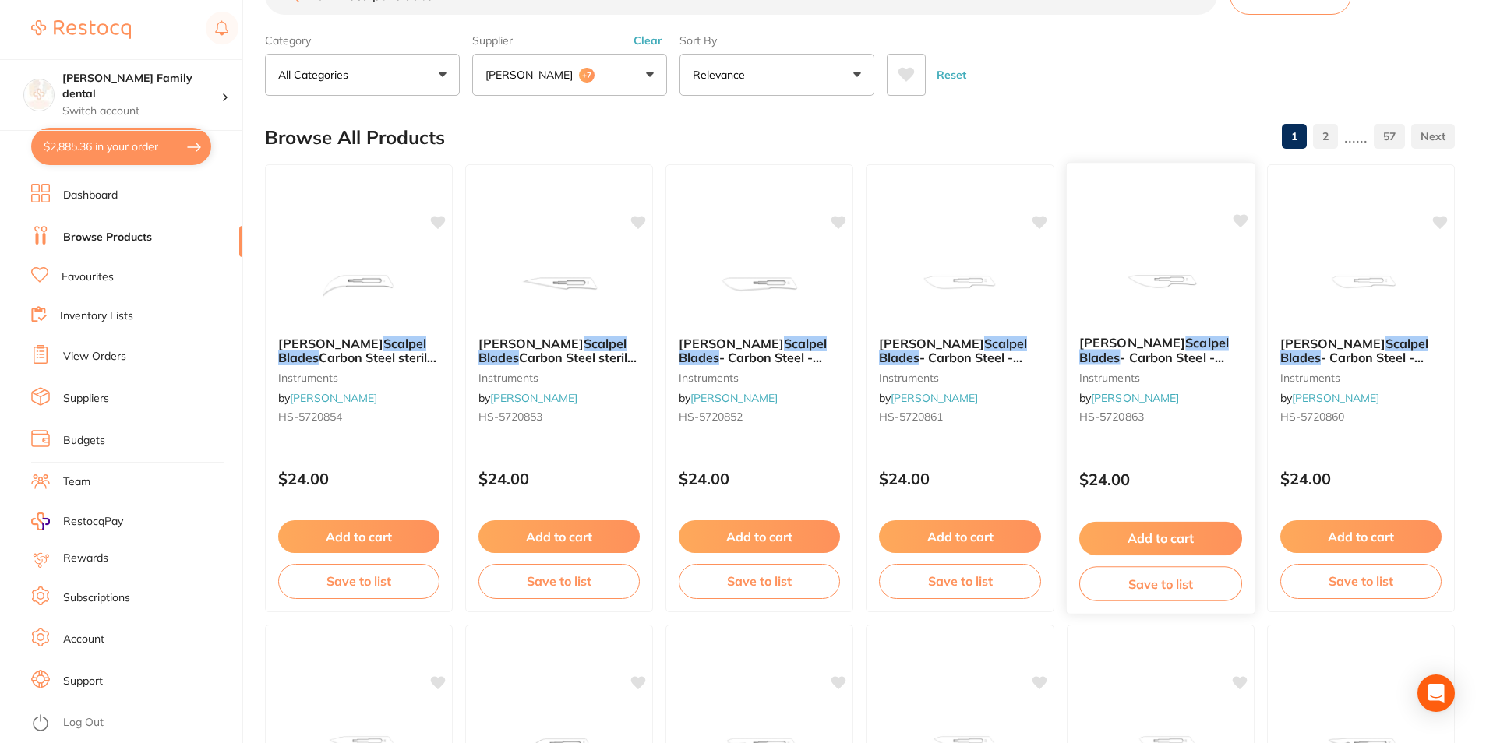
click at [1204, 270] on img at bounding box center [1160, 284] width 102 height 79
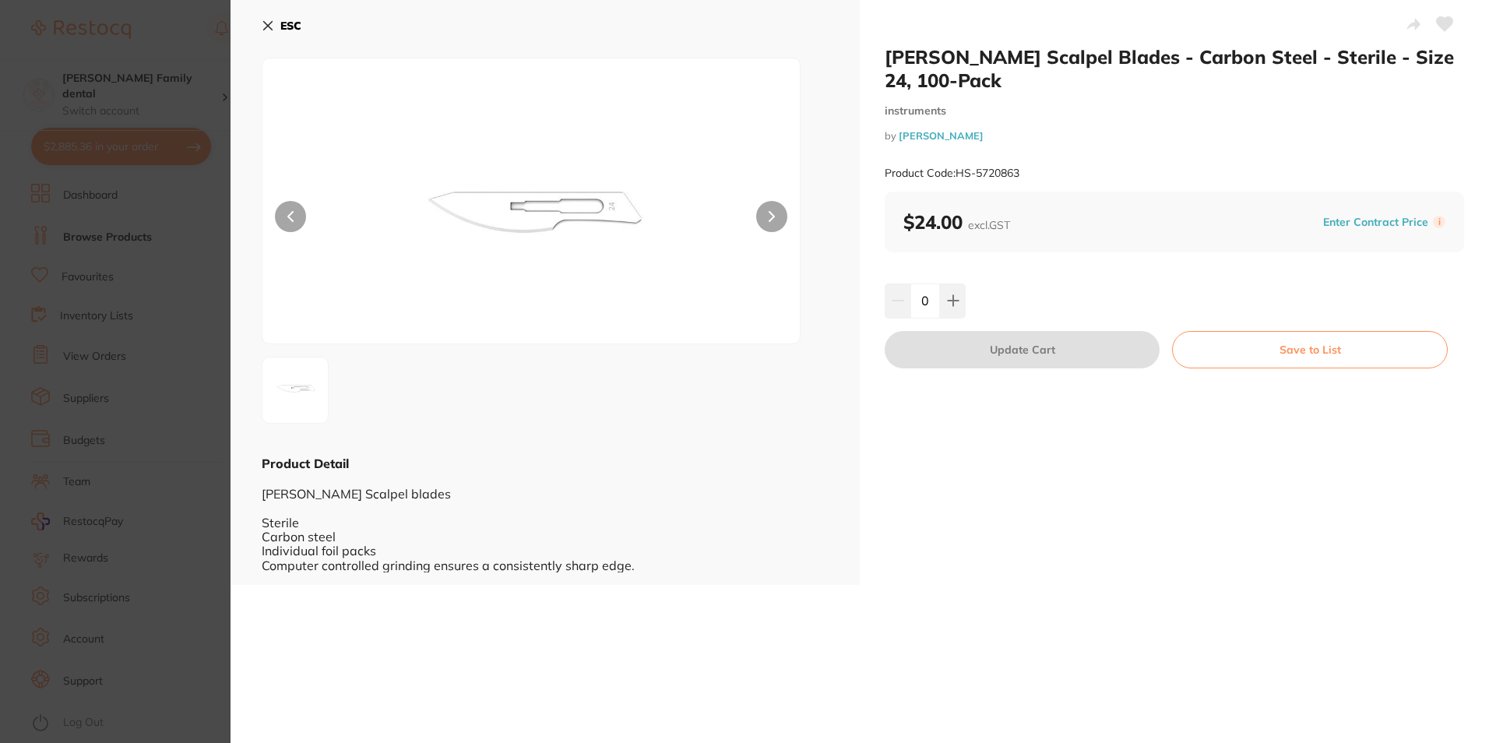
click at [265, 23] on icon at bounding box center [268, 25] width 12 height 12
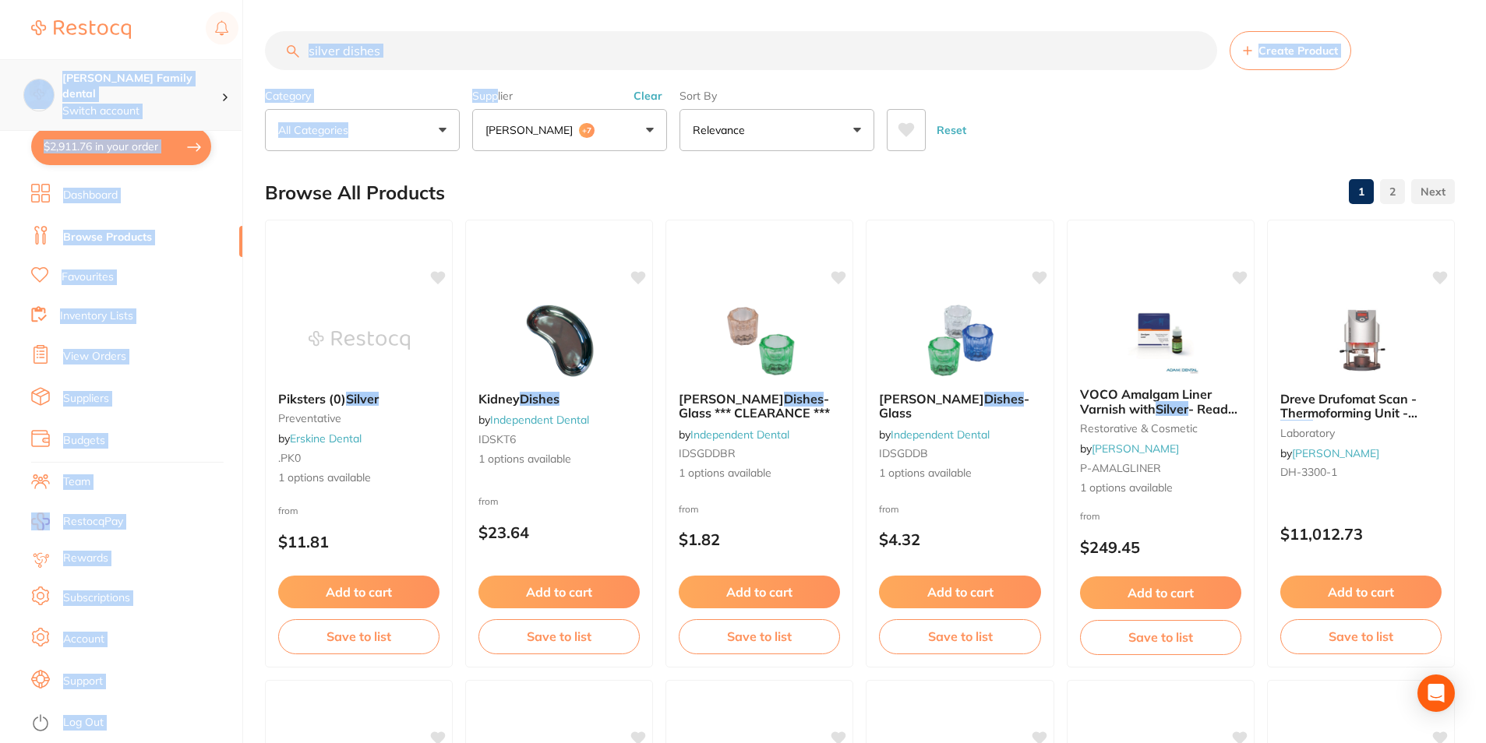
drag, startPoint x: 466, startPoint y: 71, endPoint x: 24, endPoint y: 69, distance: 441.7
click at [24, 69] on div "$2,911.76 [PERSON_NAME] Family dental Switch account [PERSON_NAME] Family denta…" at bounding box center [743, 371] width 1486 height 743
click at [506, 59] on input "silver dishes" at bounding box center [741, 50] width 952 height 39
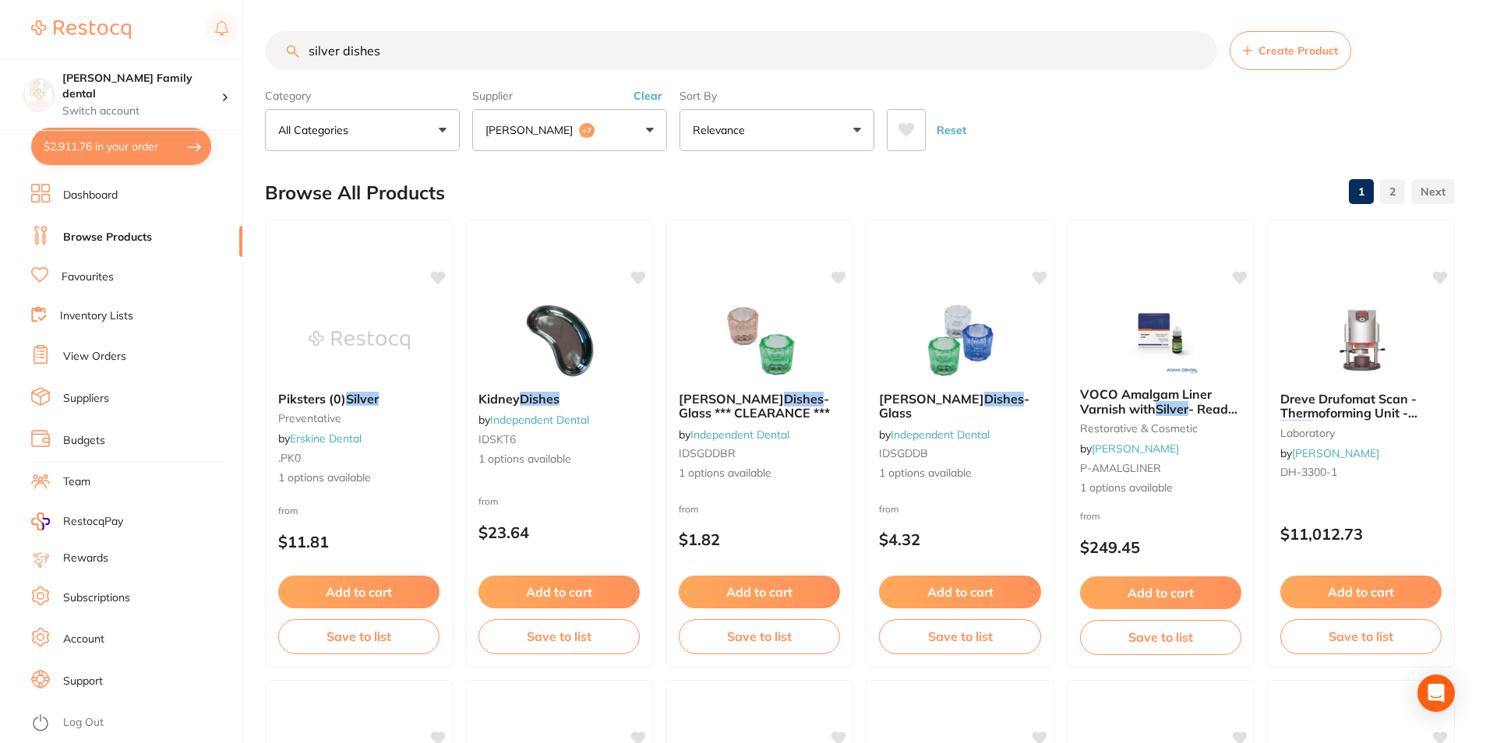
drag, startPoint x: 343, startPoint y: 50, endPoint x: 439, endPoint y: 58, distance: 96.1
click at [439, 58] on input "silver dishes" at bounding box center [741, 50] width 952 height 39
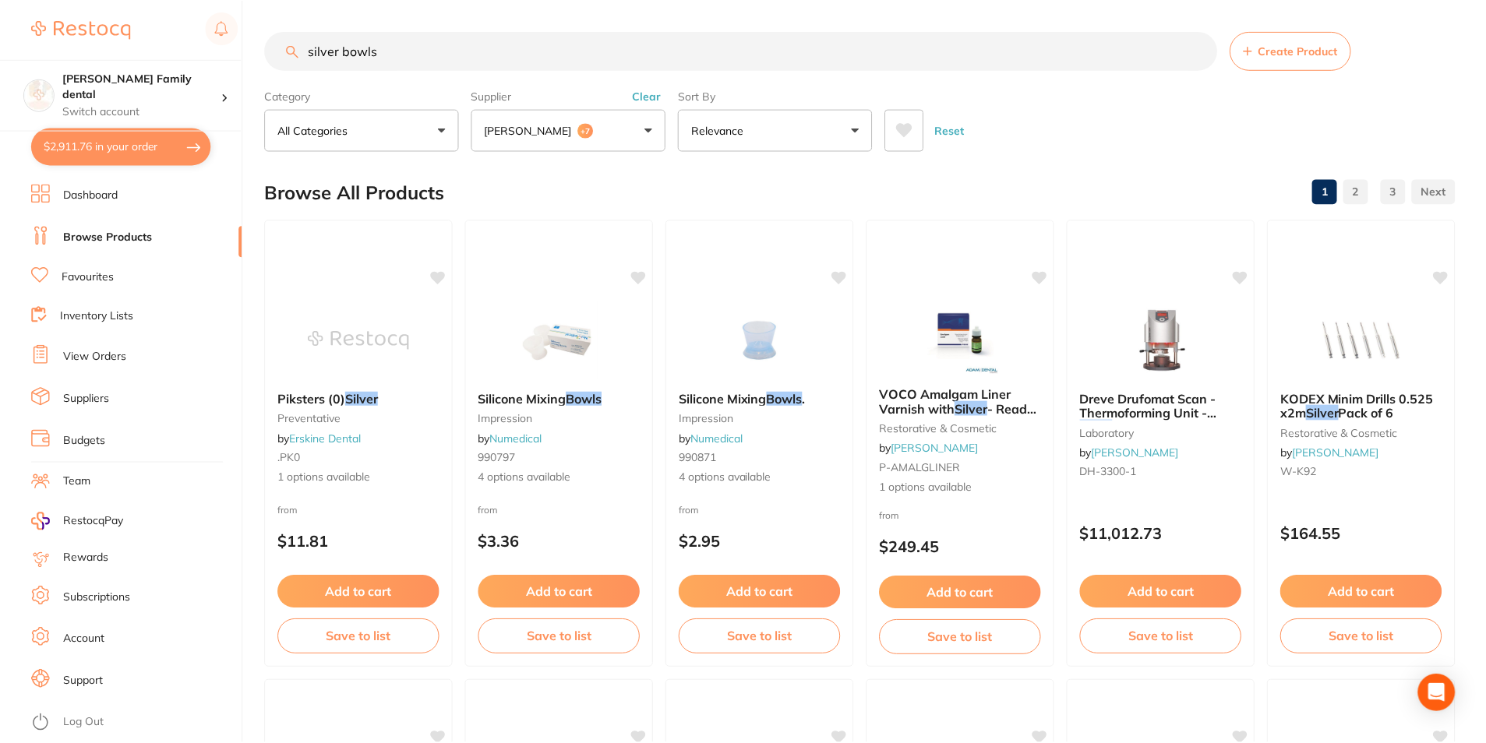
scroll to position [820, 0]
drag, startPoint x: 343, startPoint y: 52, endPoint x: 181, endPoint y: 52, distance: 162.0
click at [181, 52] on div "$2,911.76 Westbrook Family dental Switch account Westbrook Family dental $2,911…" at bounding box center [743, 371] width 1486 height 743
type input "bowls"
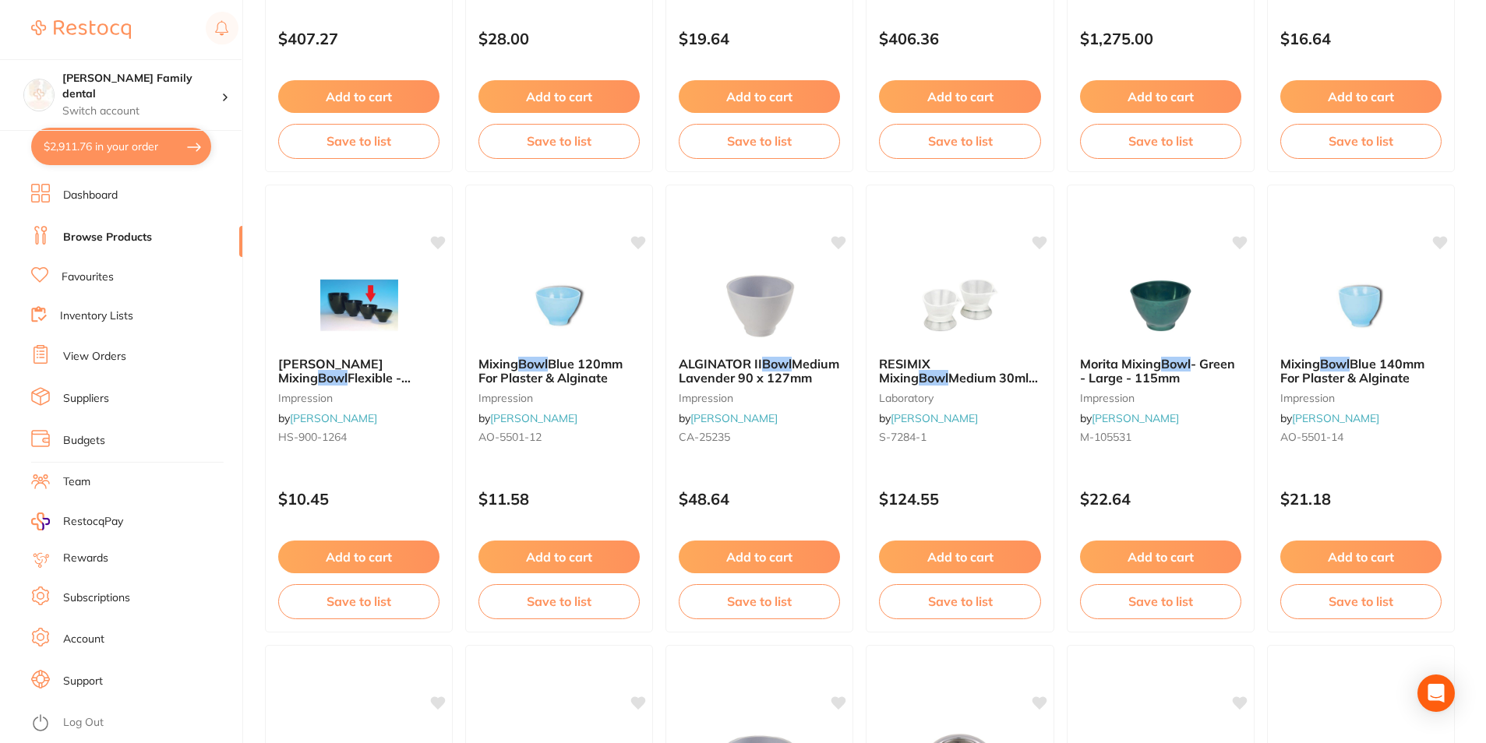
scroll to position [2727, 0]
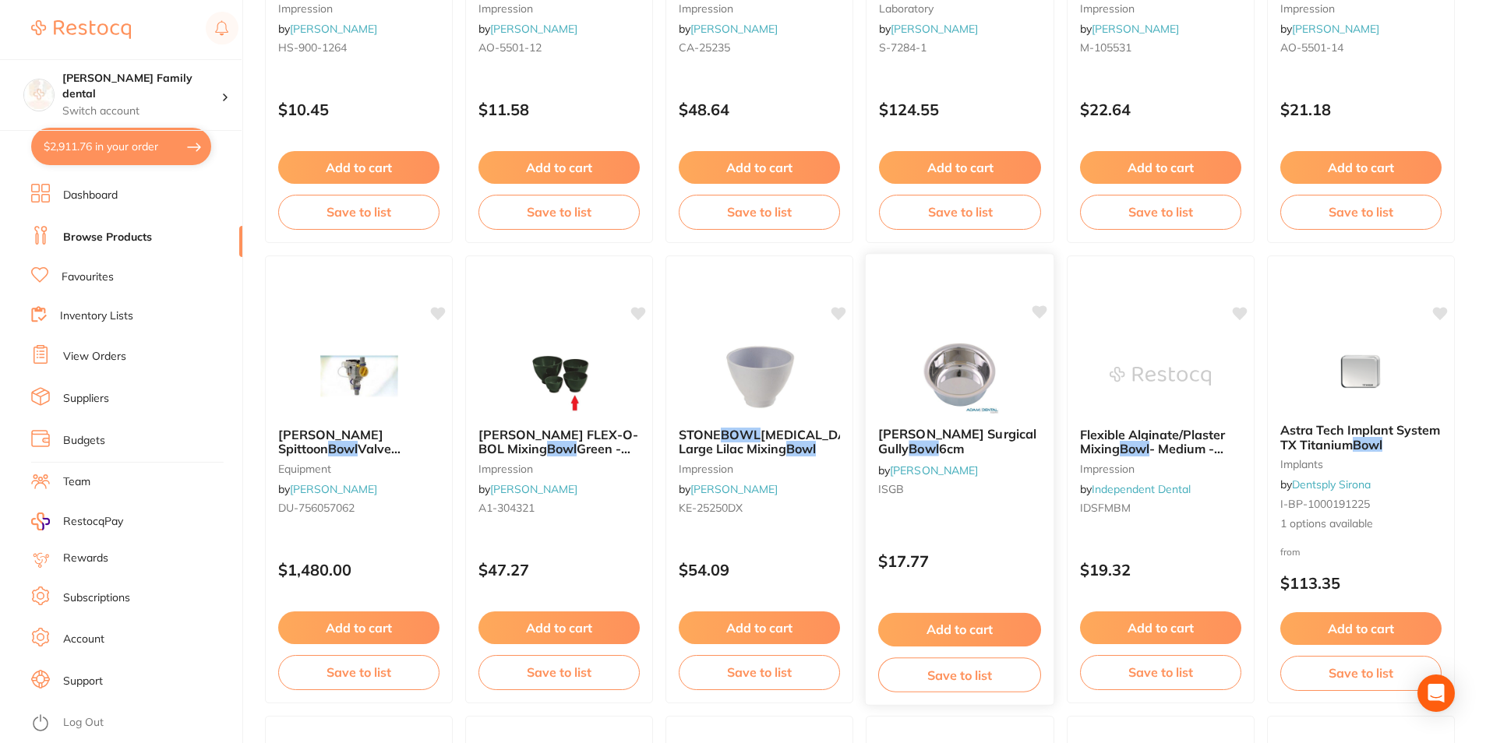
click at [955, 379] on img at bounding box center [959, 375] width 102 height 79
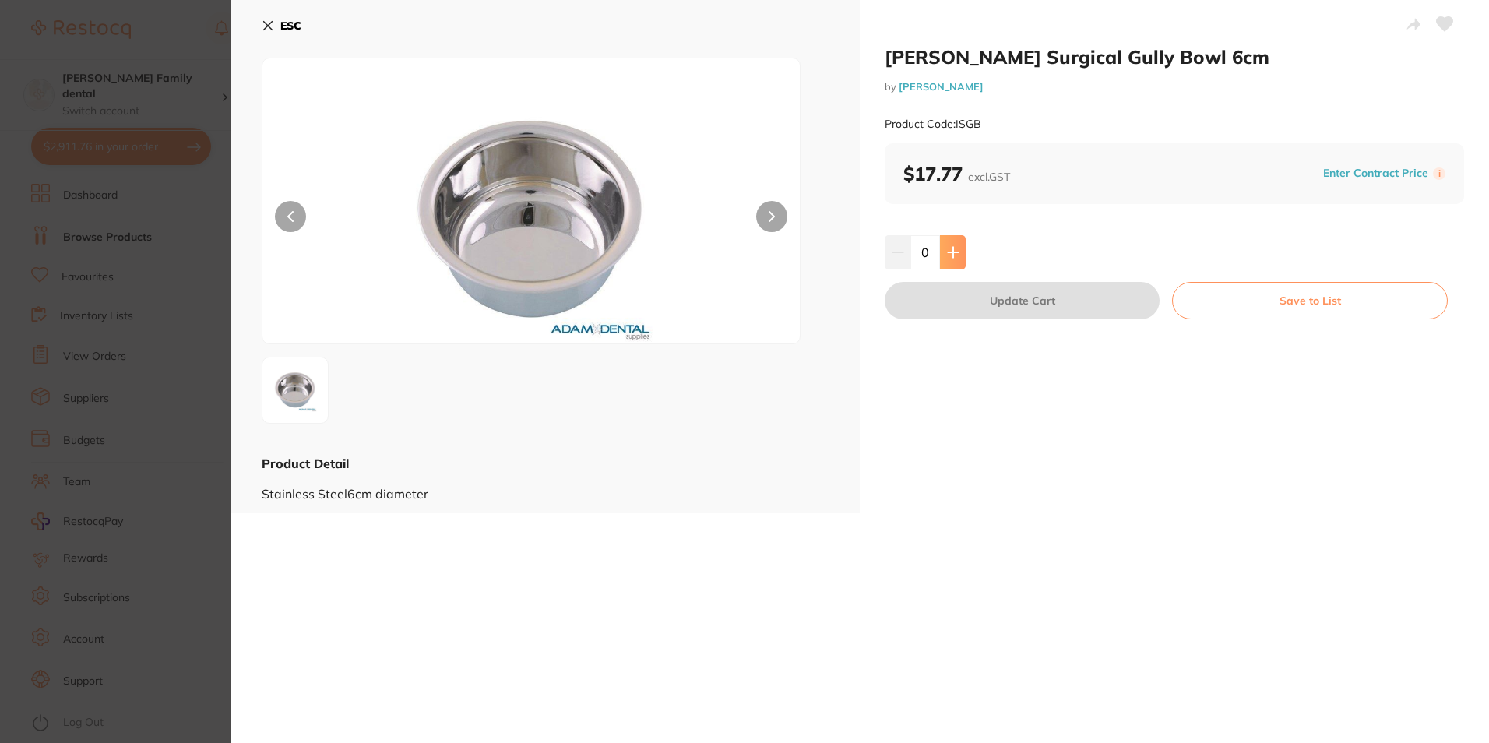
click at [955, 255] on icon at bounding box center [953, 252] width 12 height 12
click at [957, 252] on icon at bounding box center [953, 252] width 10 height 10
type input "2"
click at [261, 26] on div "ESC Product Detail Stainless Steel6cm diameter" at bounding box center [545, 256] width 629 height 513
click at [265, 26] on icon at bounding box center [268, 25] width 12 height 12
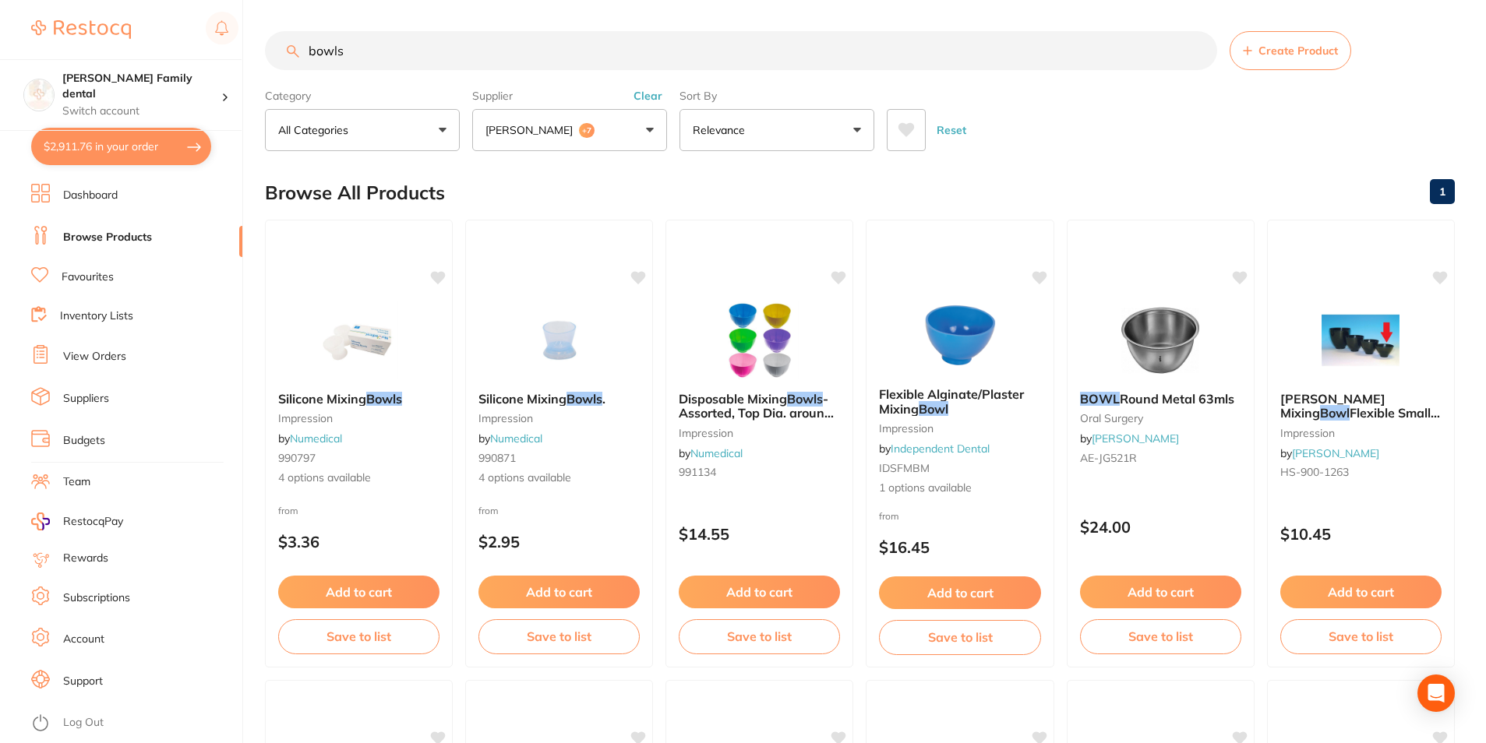
drag, startPoint x: 1489, startPoint y: 465, endPoint x: 451, endPoint y: 65, distance: 1112.2
click at [451, 65] on input "bowls" at bounding box center [741, 50] width 952 height 39
drag, startPoint x: 451, startPoint y: 64, endPoint x: 175, endPoint y: 32, distance: 277.6
click at [175, 32] on div "$2,911.76 Westbrook Family dental Switch account Westbrook Family dental $2,911…" at bounding box center [743, 371] width 1486 height 743
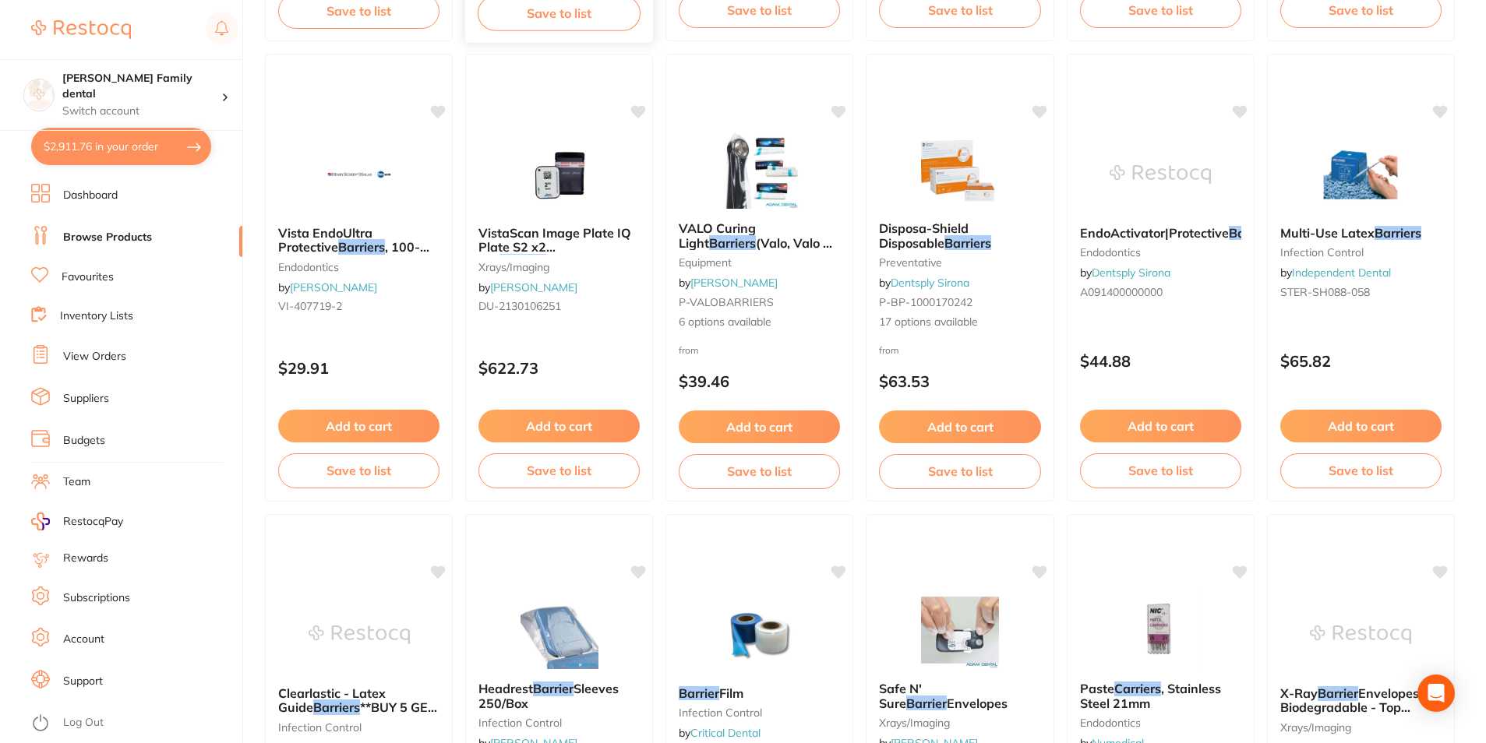
scroll to position [935, 0]
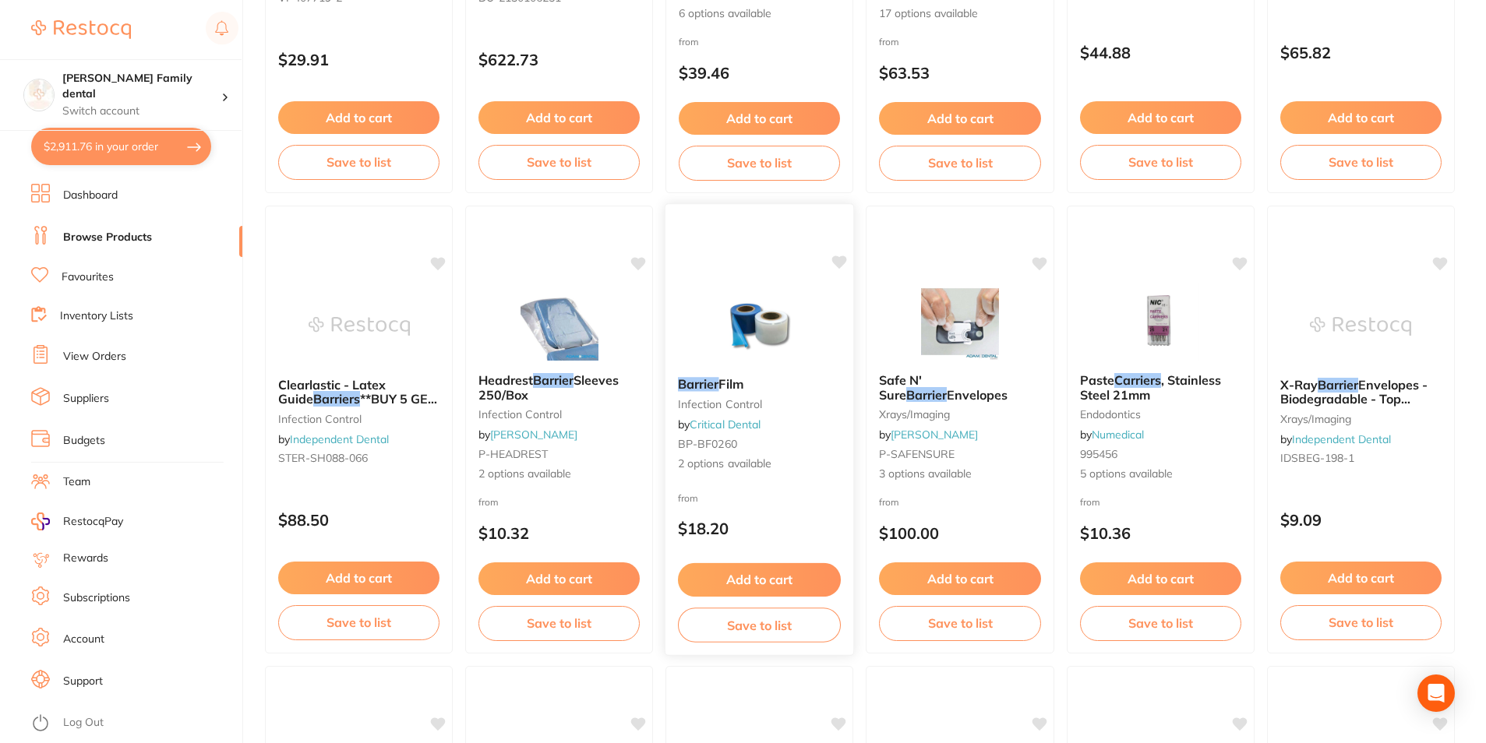
click at [775, 322] on img at bounding box center [759, 325] width 102 height 79
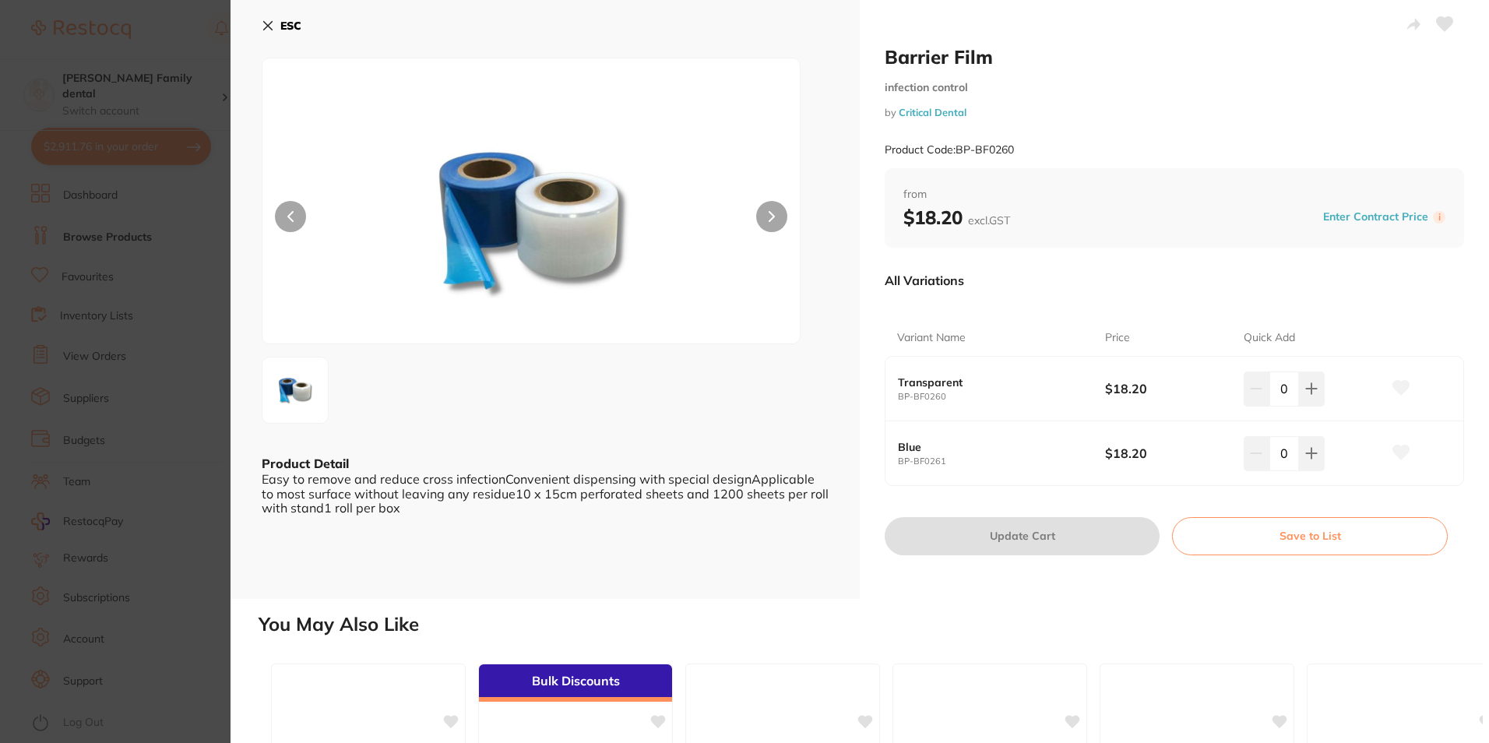
click at [268, 26] on icon at bounding box center [268, 26] width 9 height 9
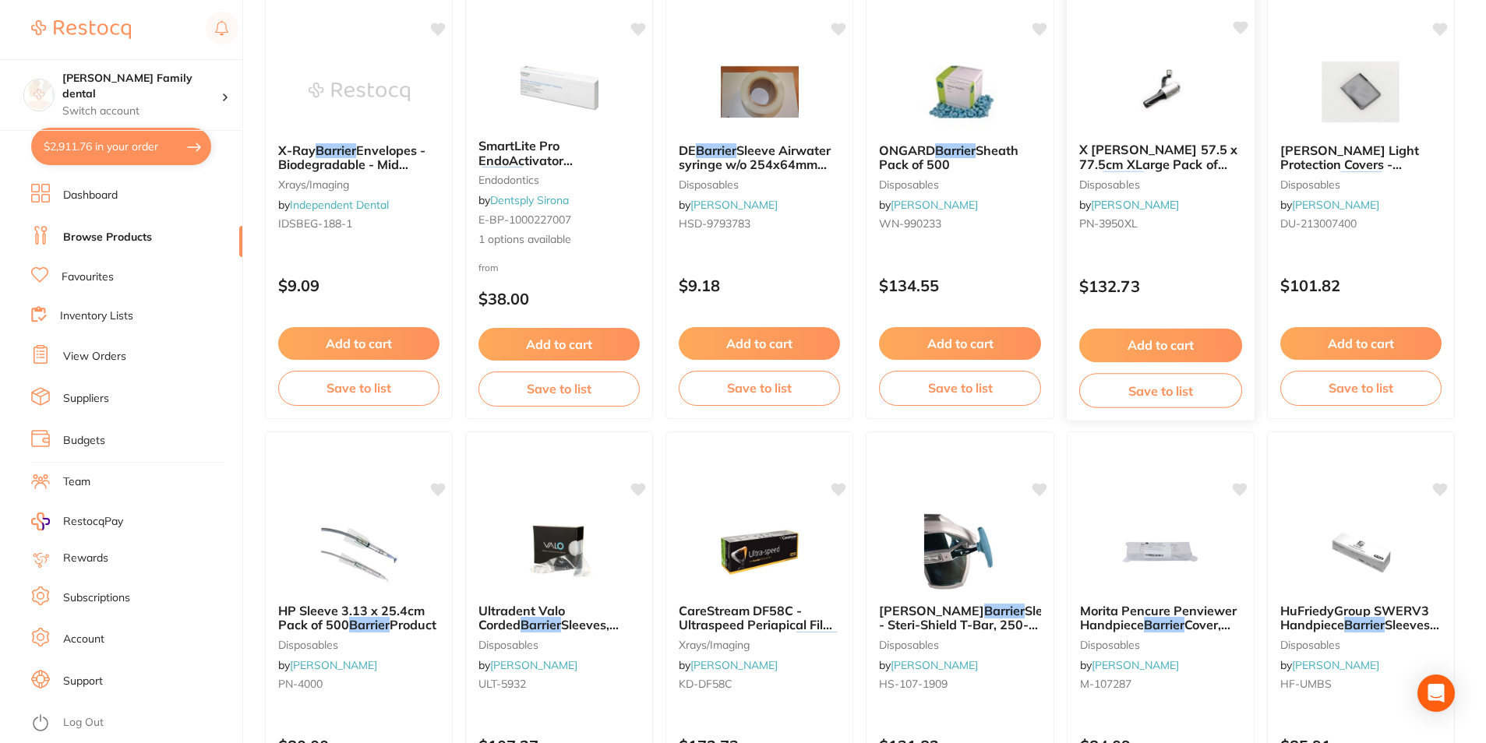
scroll to position [1792, 0]
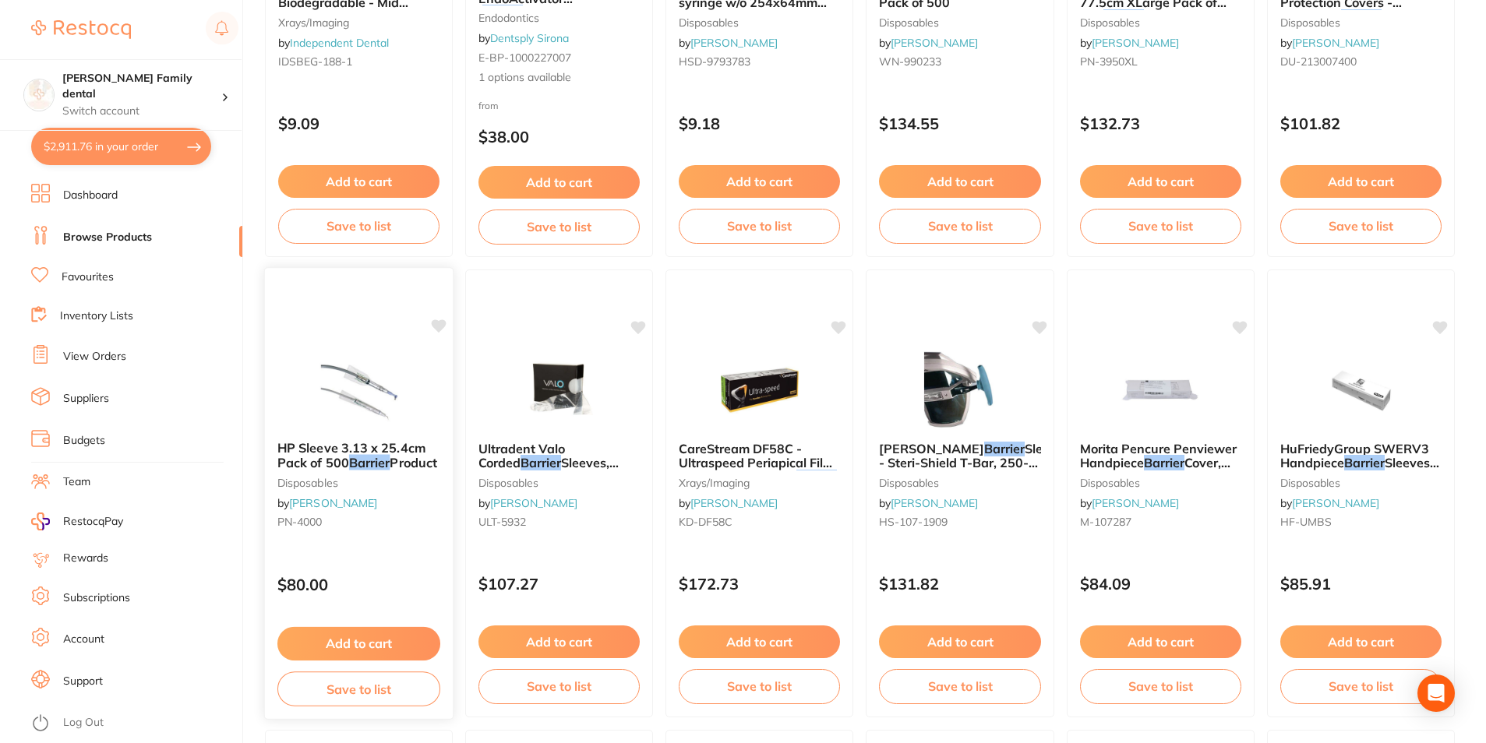
click at [314, 407] on img at bounding box center [359, 389] width 102 height 79
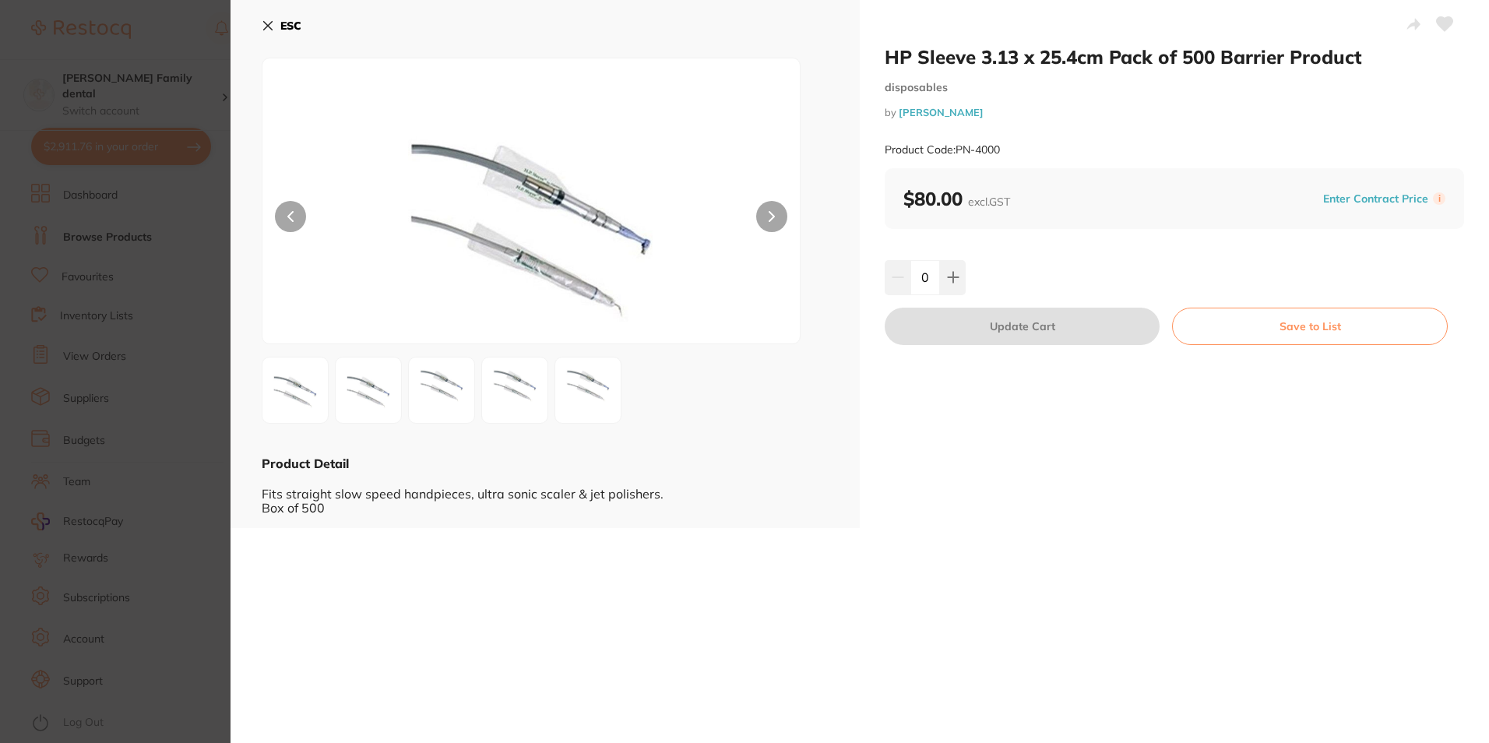
click at [275, 32] on button "ESC" at bounding box center [282, 25] width 40 height 26
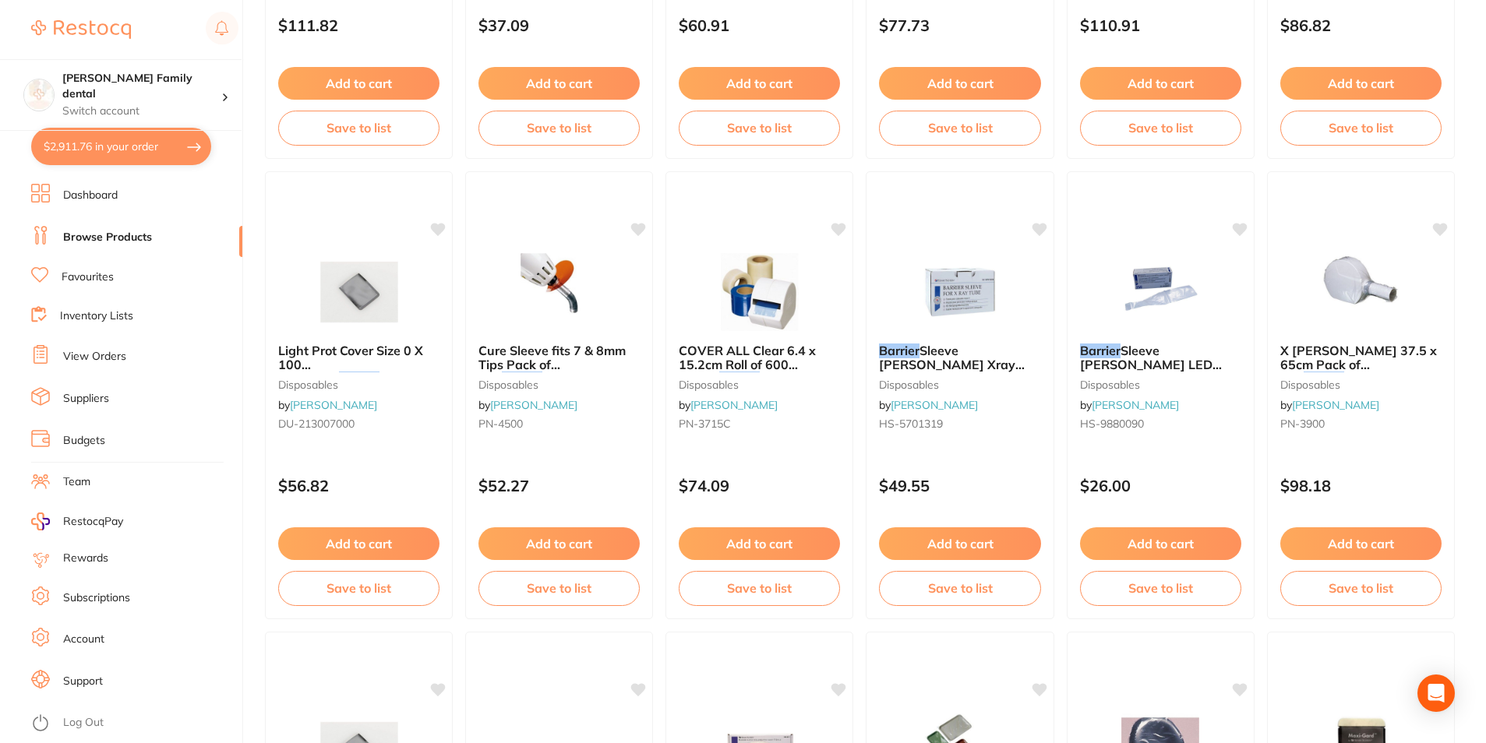
scroll to position [3275, 0]
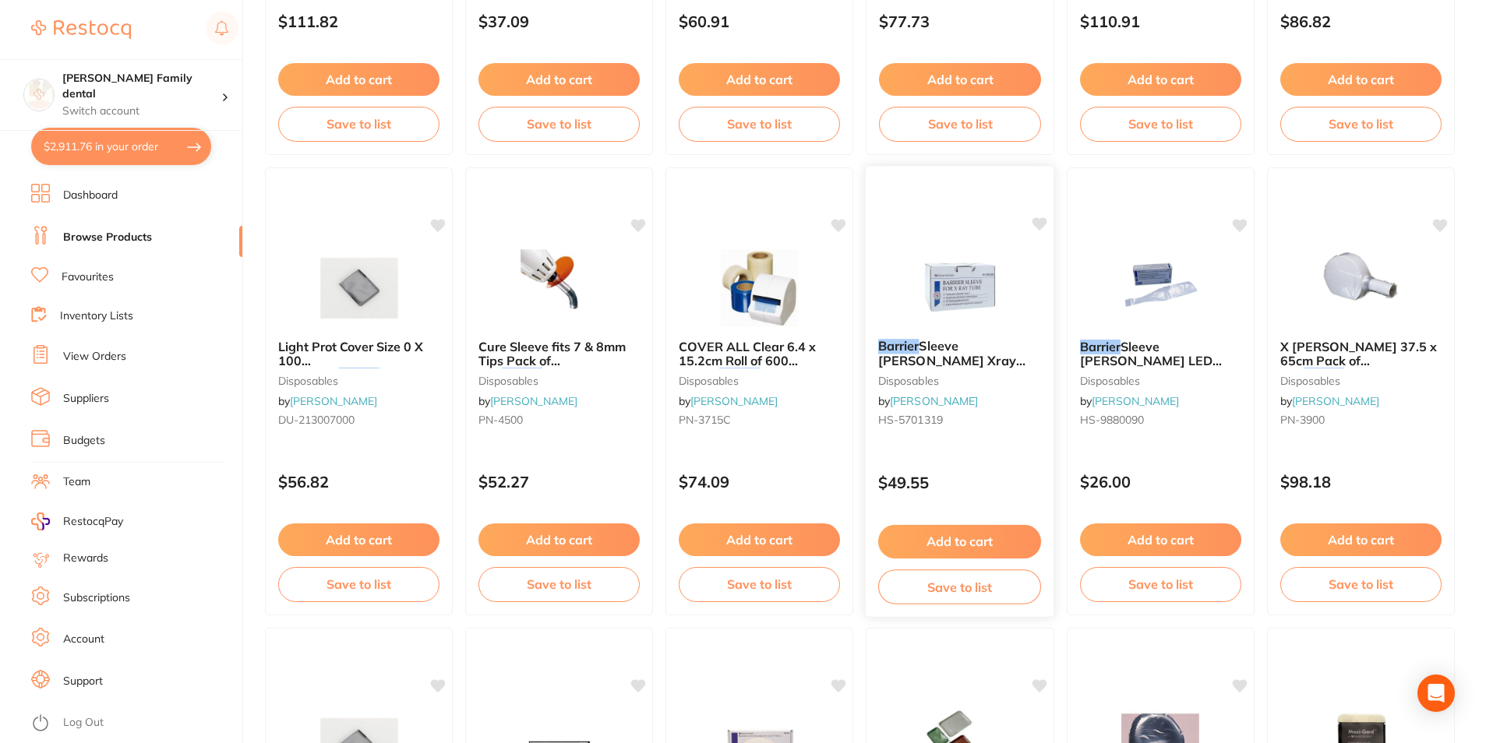
click at [935, 284] on img at bounding box center [959, 287] width 102 height 79
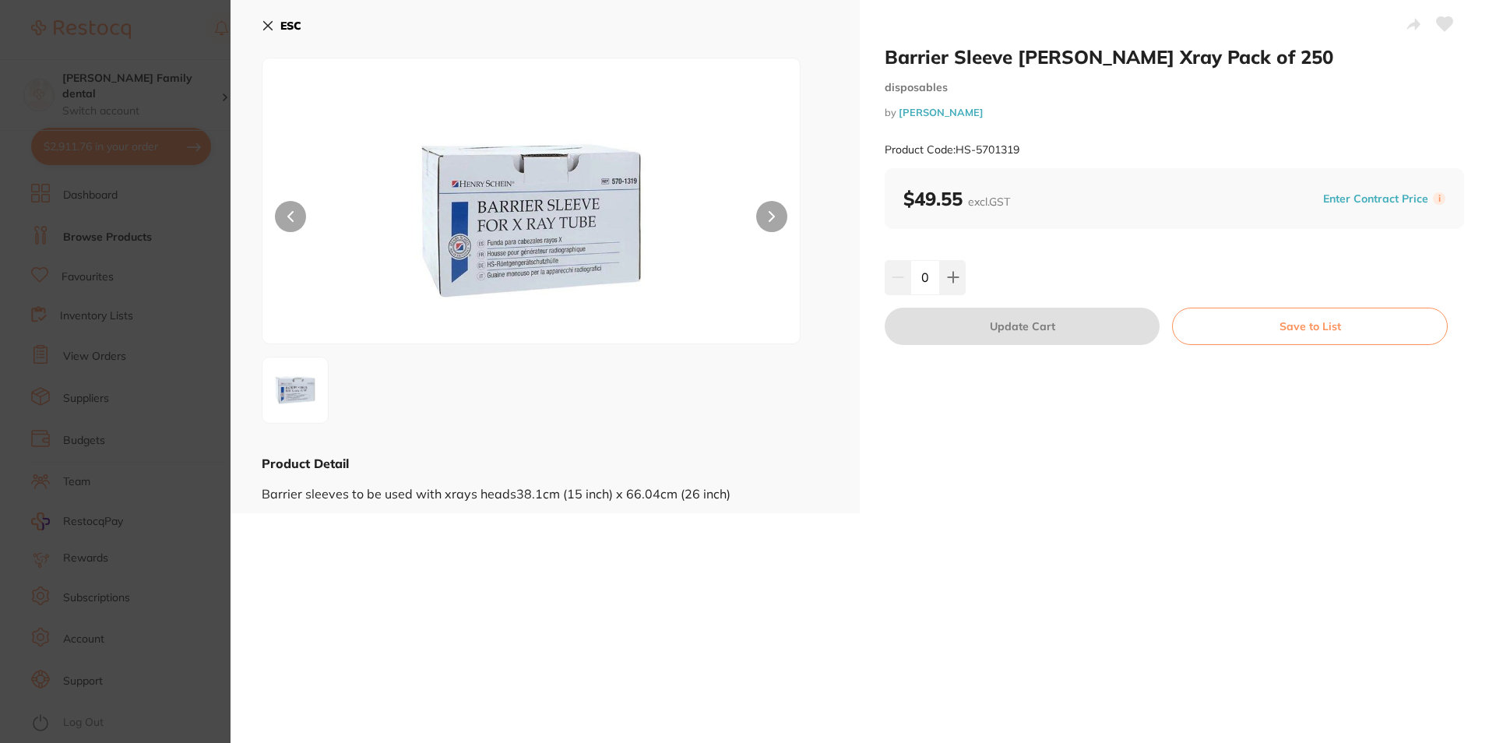
click at [767, 217] on button at bounding box center [771, 216] width 31 height 31
click at [268, 19] on button "ESC" at bounding box center [282, 25] width 40 height 26
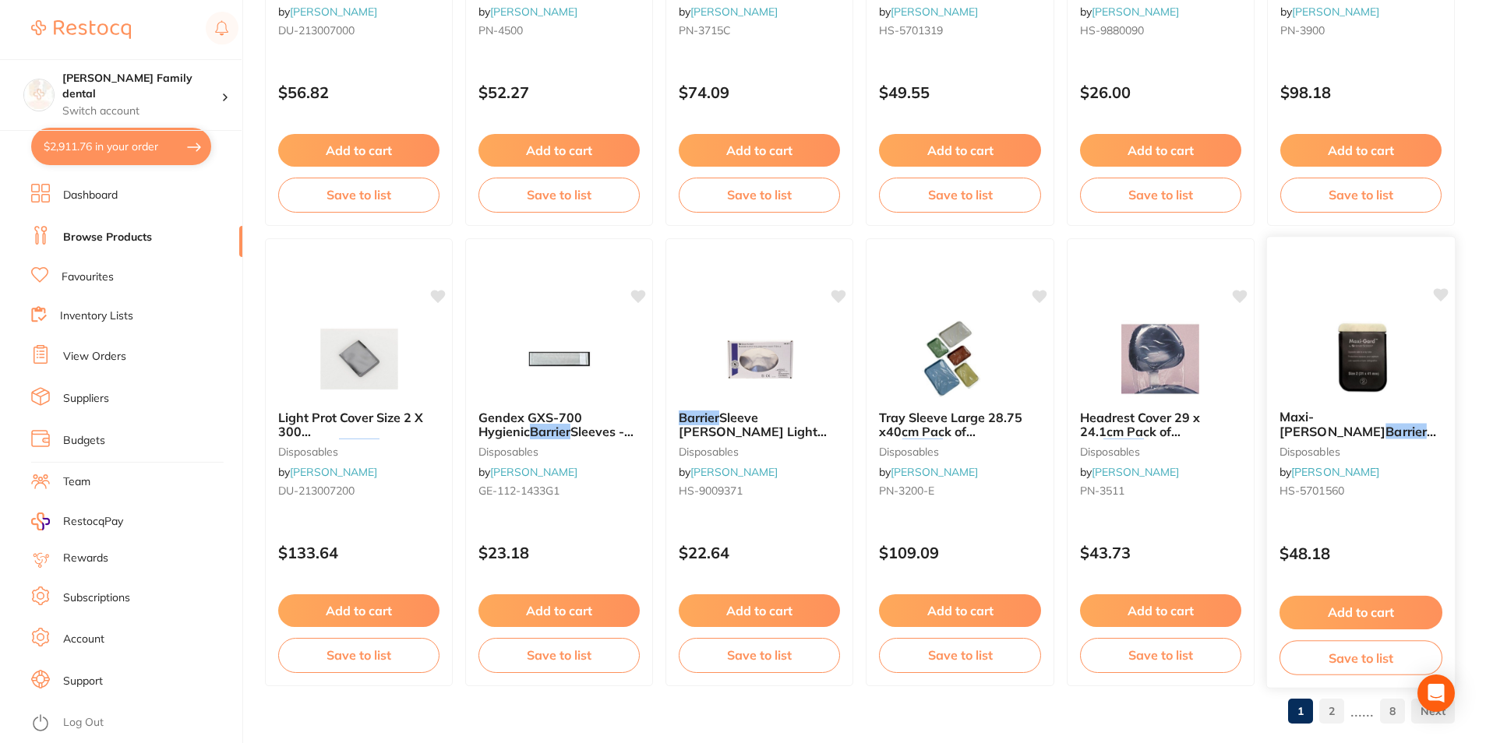
scroll to position [3689, 0]
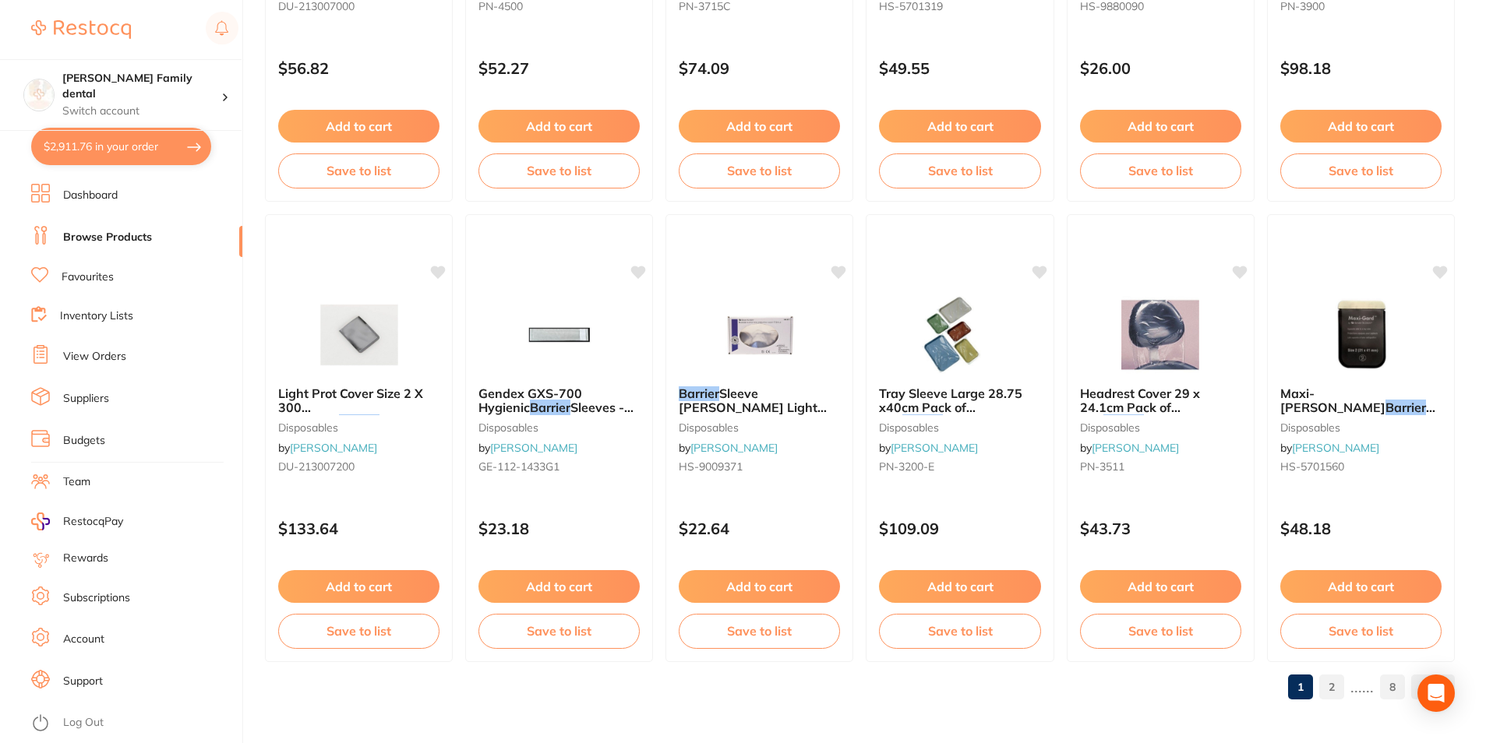
click at [1344, 690] on link "2" at bounding box center [1331, 687] width 25 height 31
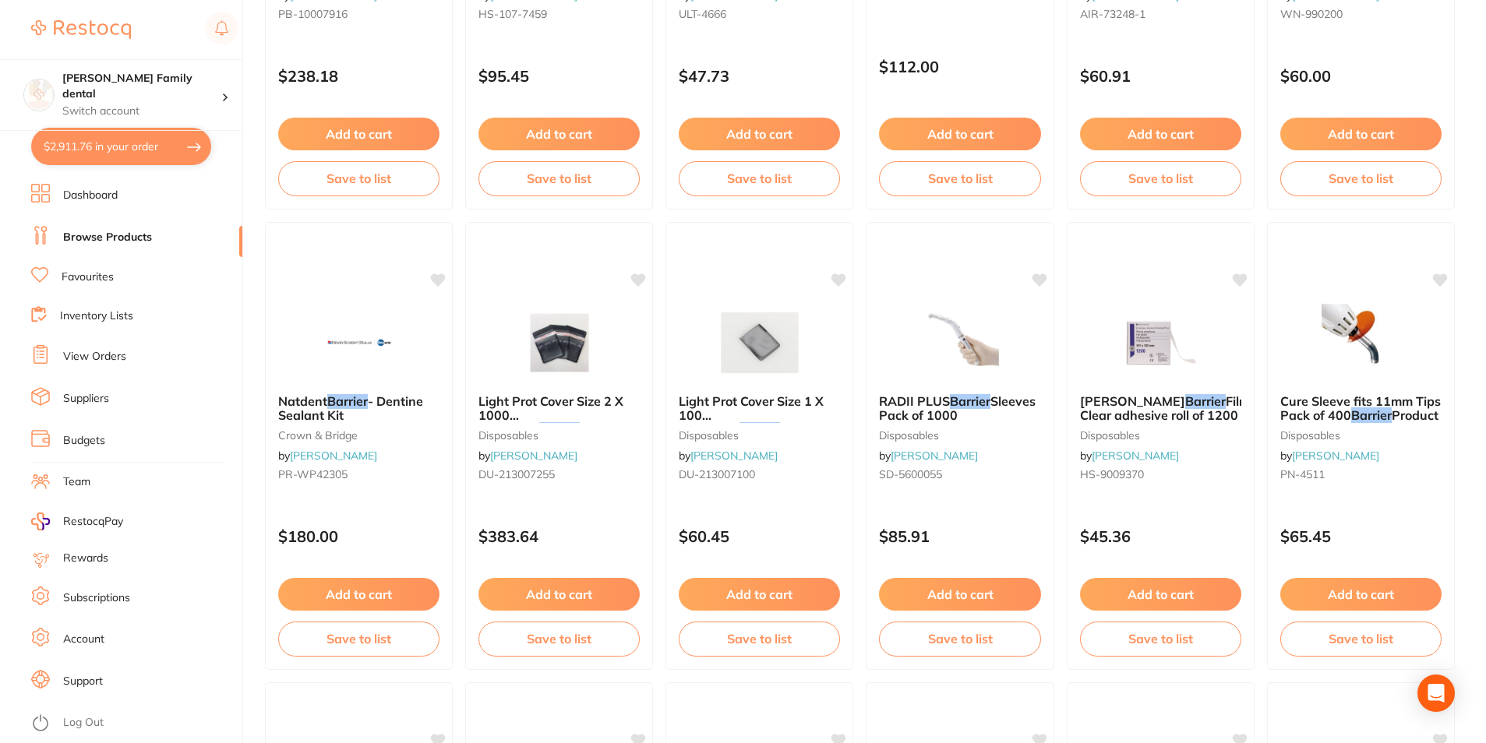
scroll to position [0, 0]
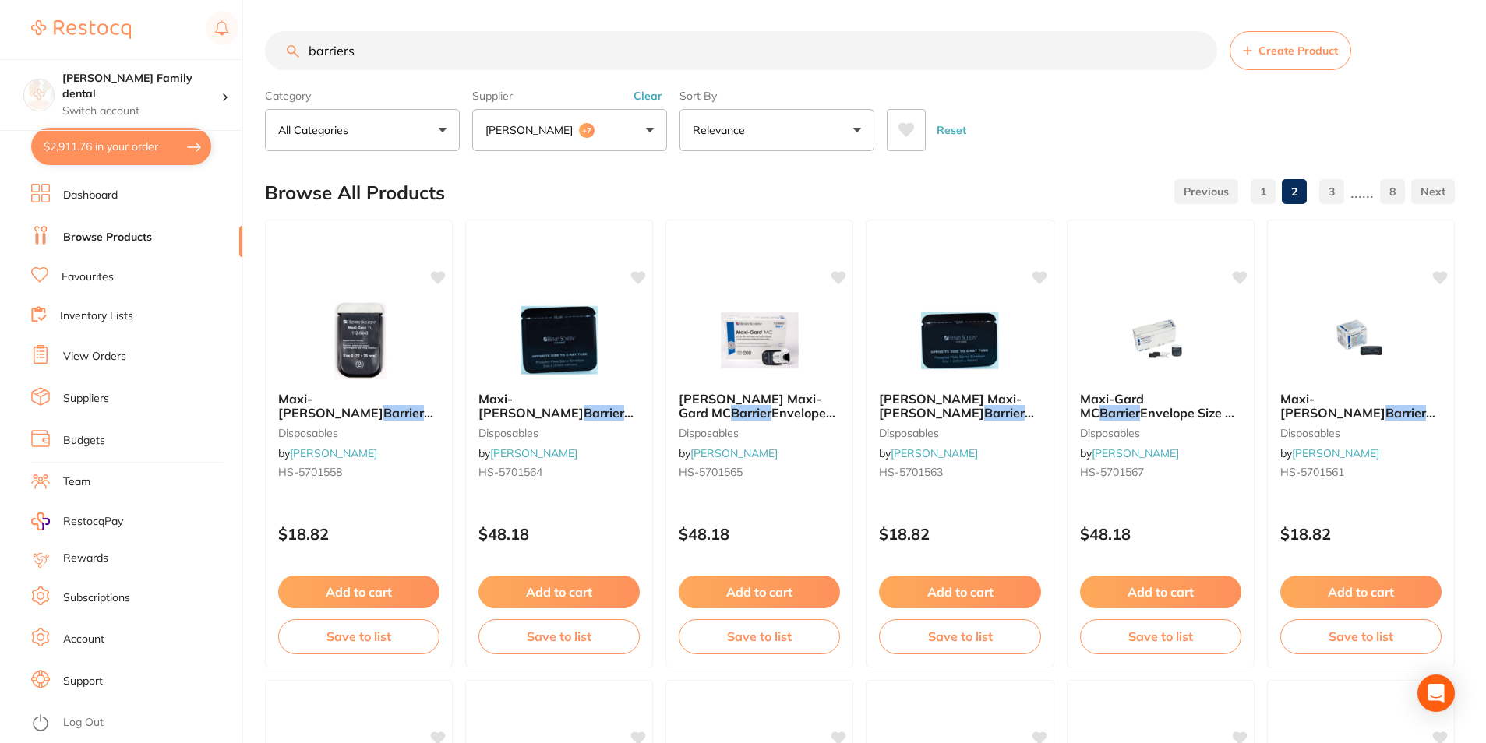
drag, startPoint x: 421, startPoint y: 59, endPoint x: 28, endPoint y: 57, distance: 392.6
click at [28, 57] on div "$2,911.76 Westbrook Family dental Switch account Westbrook Family dental $2,911…" at bounding box center [743, 371] width 1486 height 743
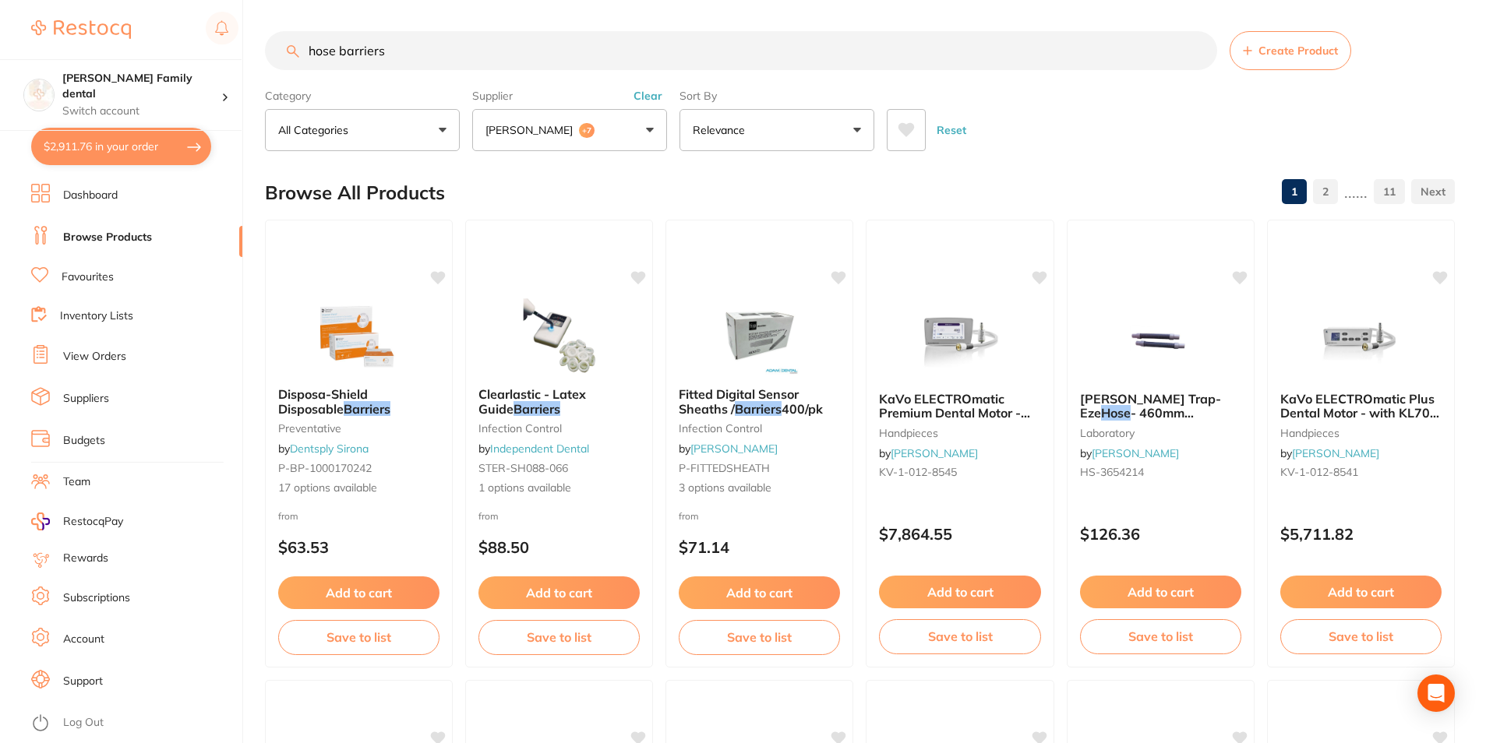
drag, startPoint x: 460, startPoint y: 42, endPoint x: 12, endPoint y: 52, distance: 448.0
click at [12, 52] on div "$2,911.76 Westbrook Family dental Switch account Westbrook Family dental $2,911…" at bounding box center [743, 371] width 1486 height 743
type input "silk sutures"
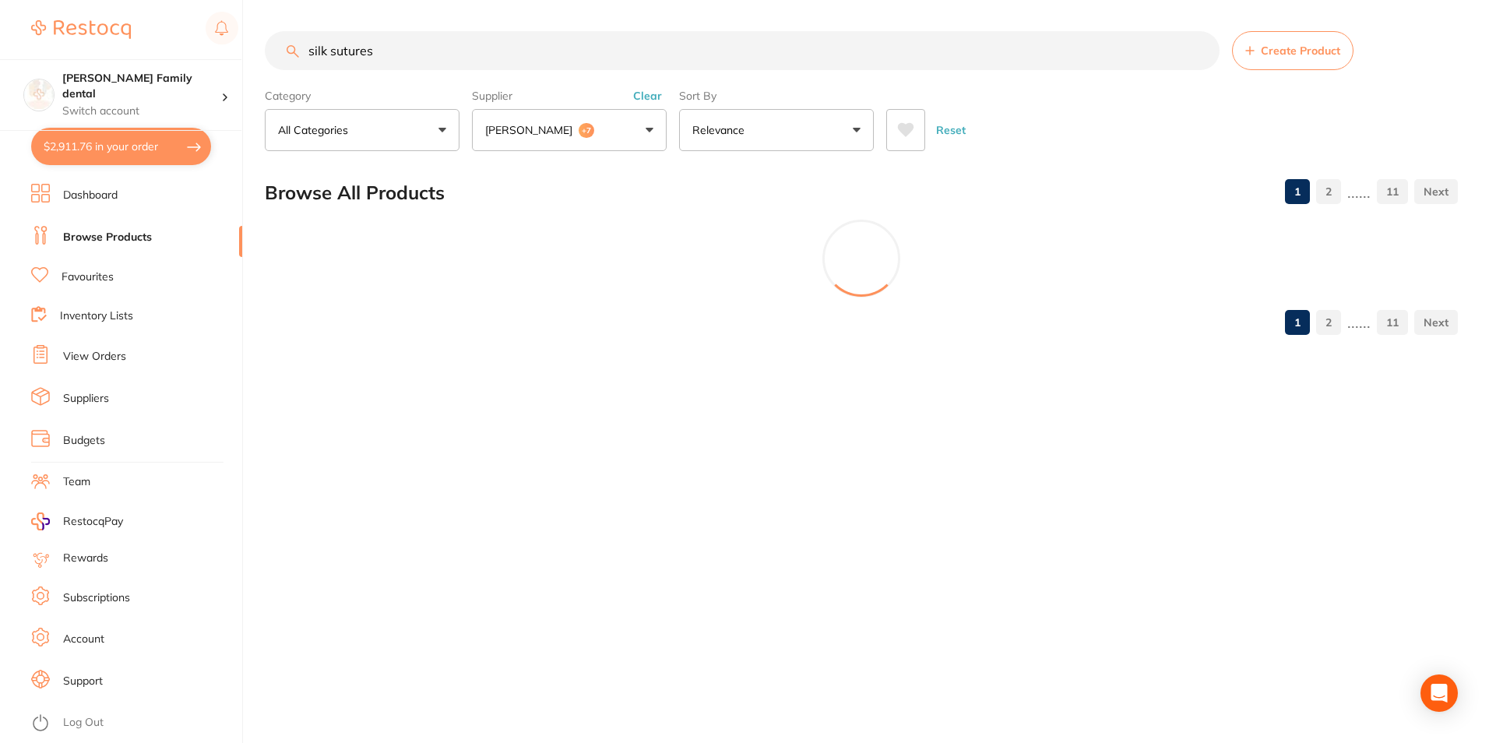
scroll to position [629, 0]
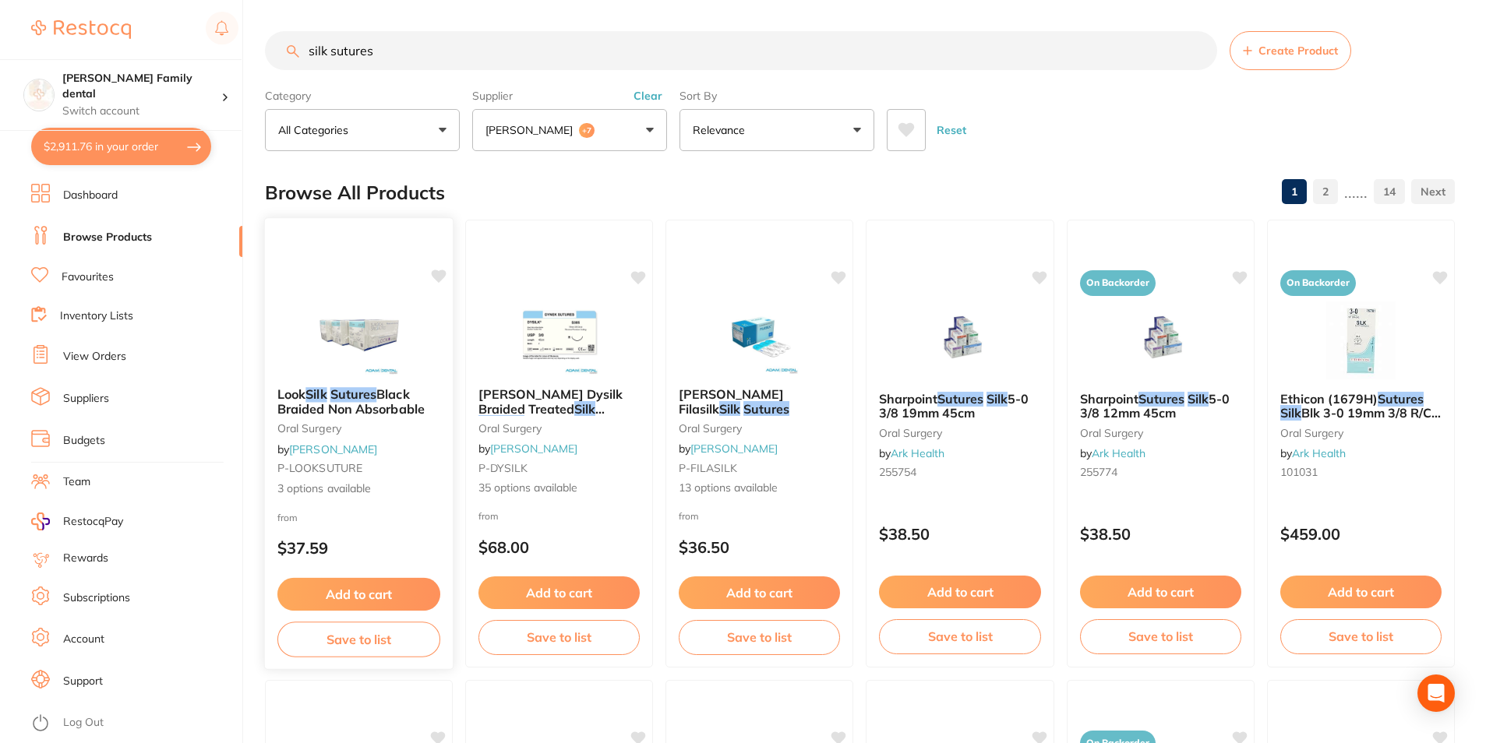
click at [360, 347] on img at bounding box center [359, 335] width 102 height 79
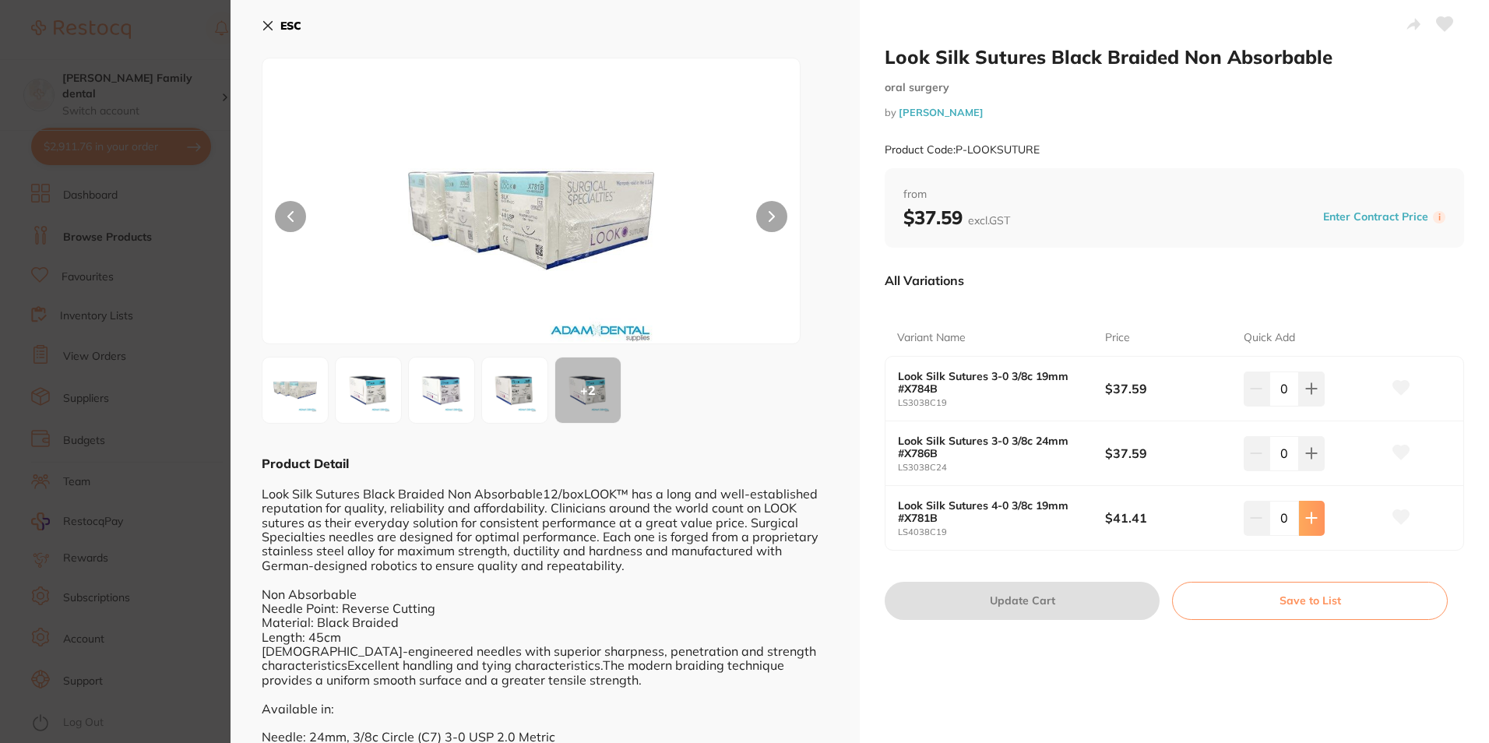
click at [1317, 513] on button at bounding box center [1312, 518] width 26 height 34
type input "1"
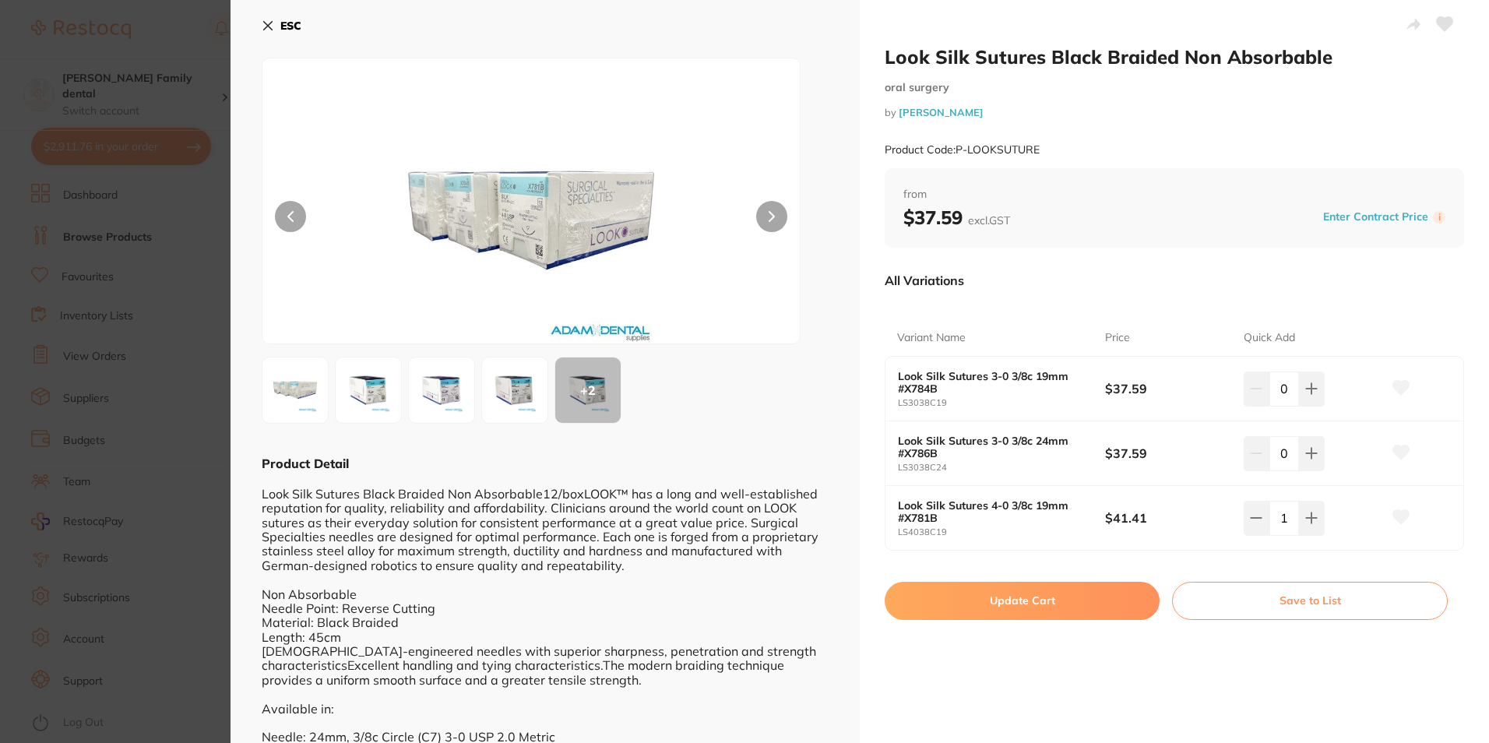
click at [1095, 598] on button "Update Cart" at bounding box center [1022, 600] width 275 height 37
checkbox input "false"
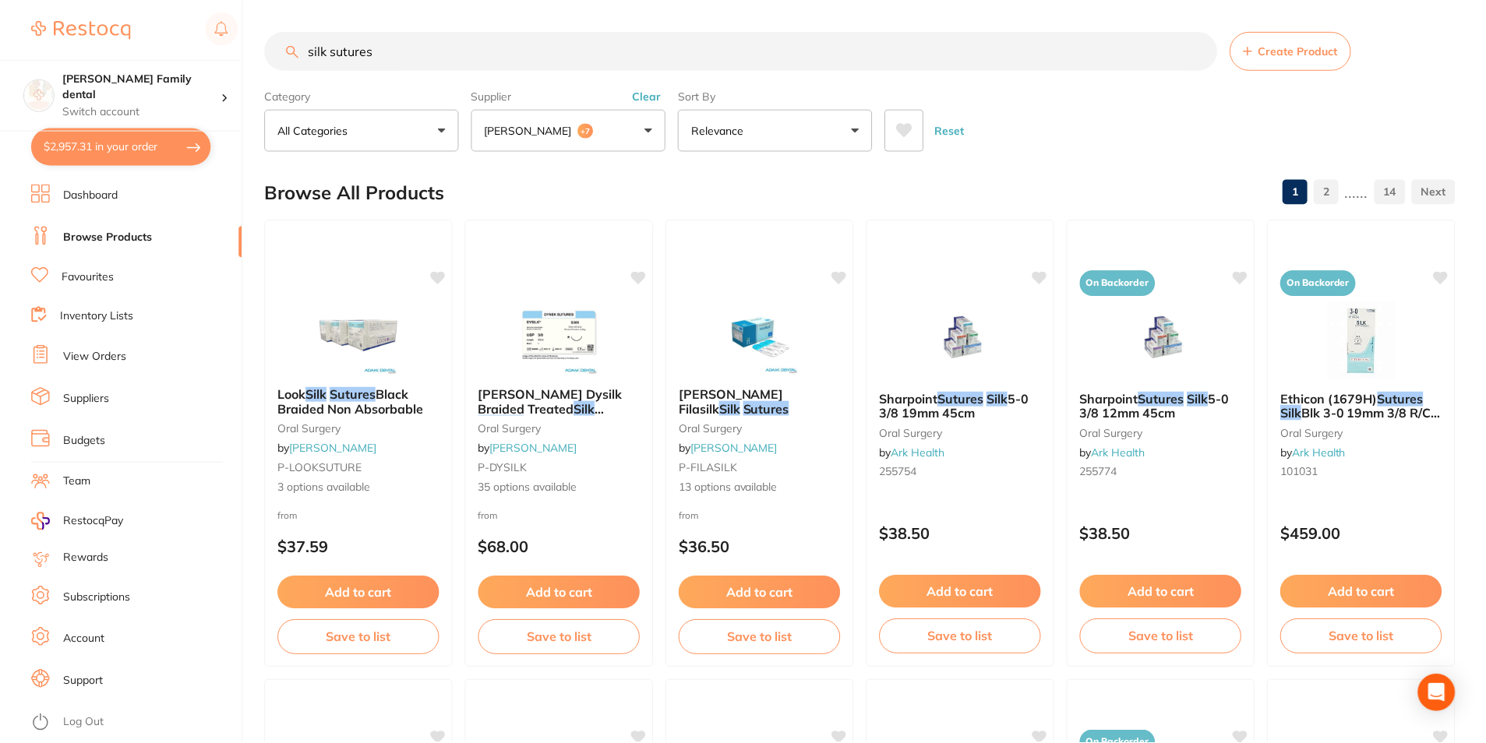
scroll to position [23, 0]
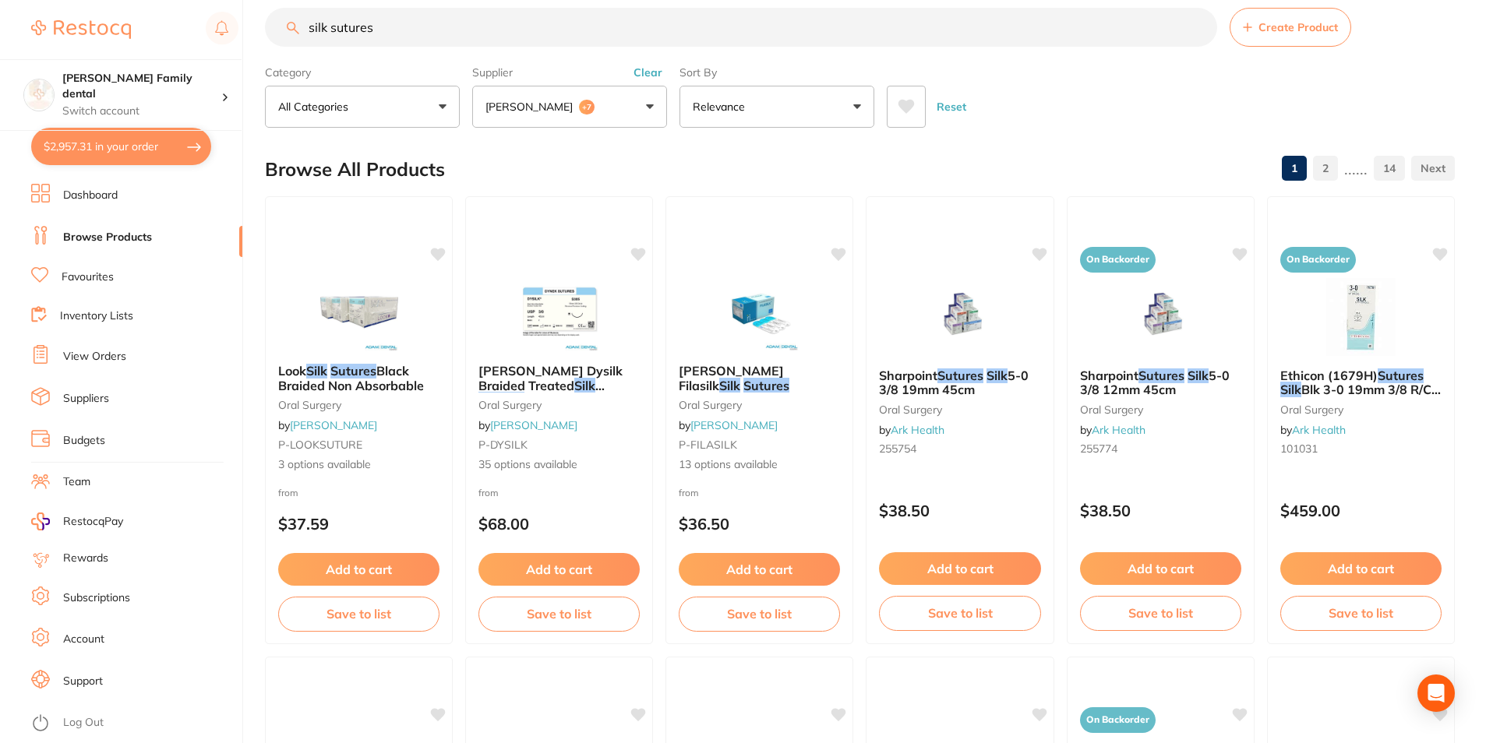
drag, startPoint x: 453, startPoint y: 23, endPoint x: 0, endPoint y: 12, distance: 453.5
click at [0, 13] on html "$2,957.31 Westbrook Family dental Switch account Westbrook Family dental $2,957…" at bounding box center [743, 348] width 1486 height 743
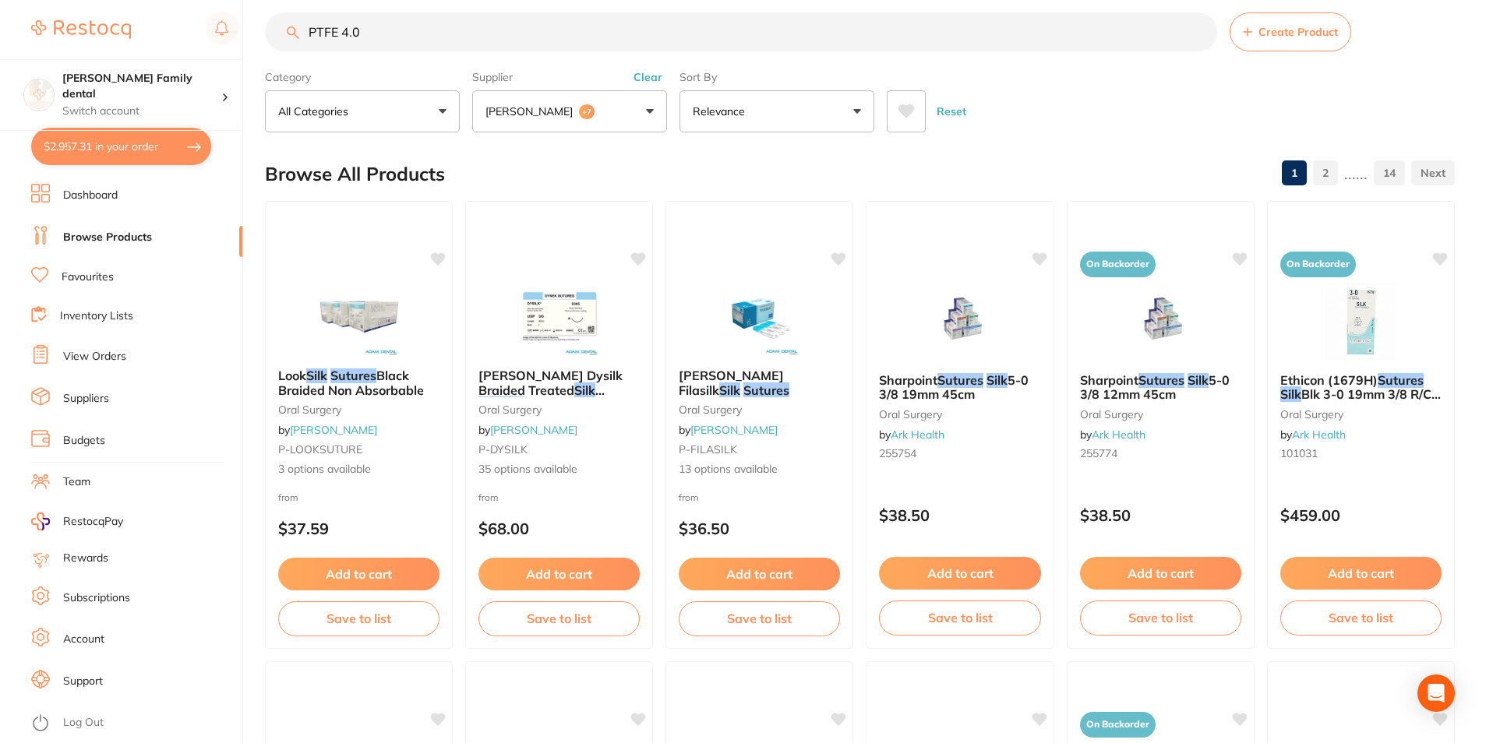
type input "PTFE 4.0"
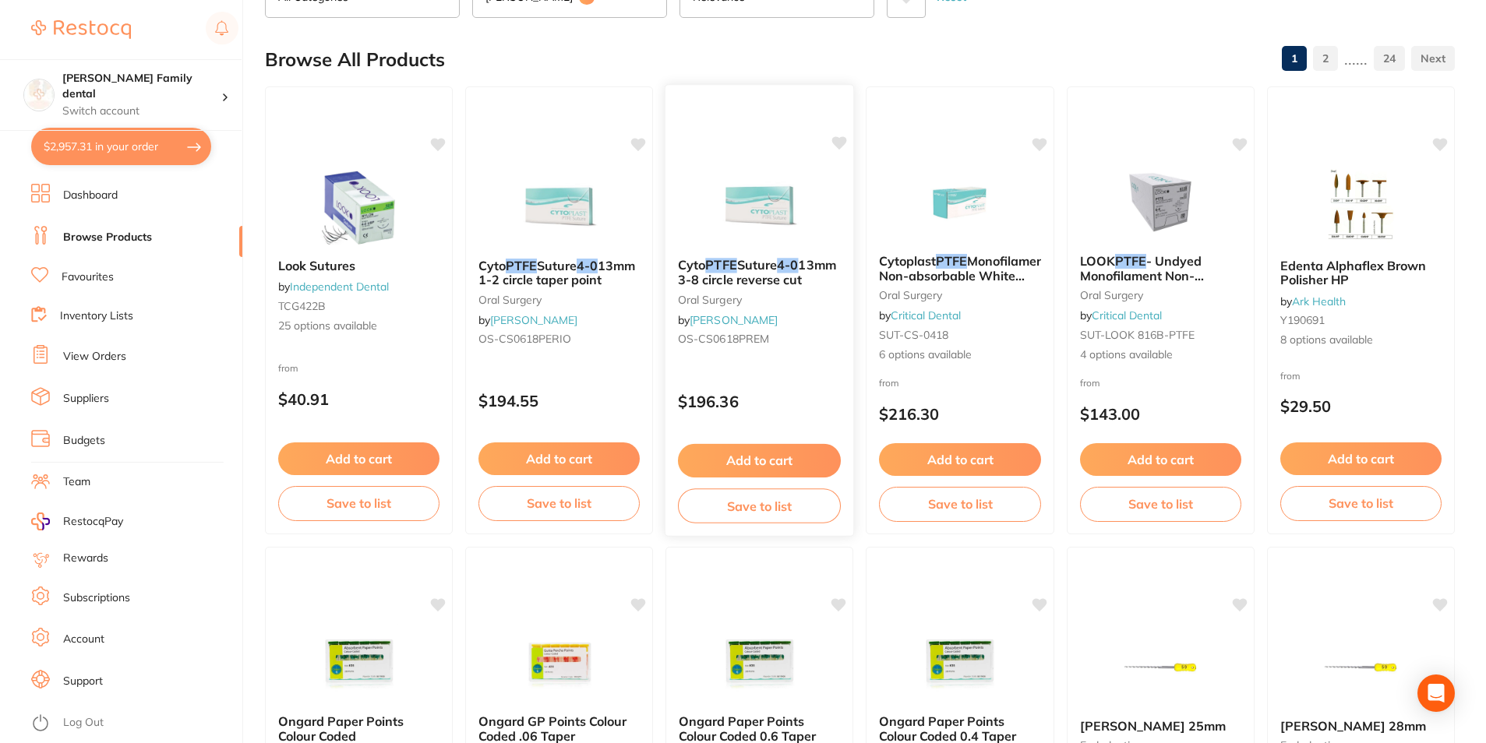
scroll to position [15, 0]
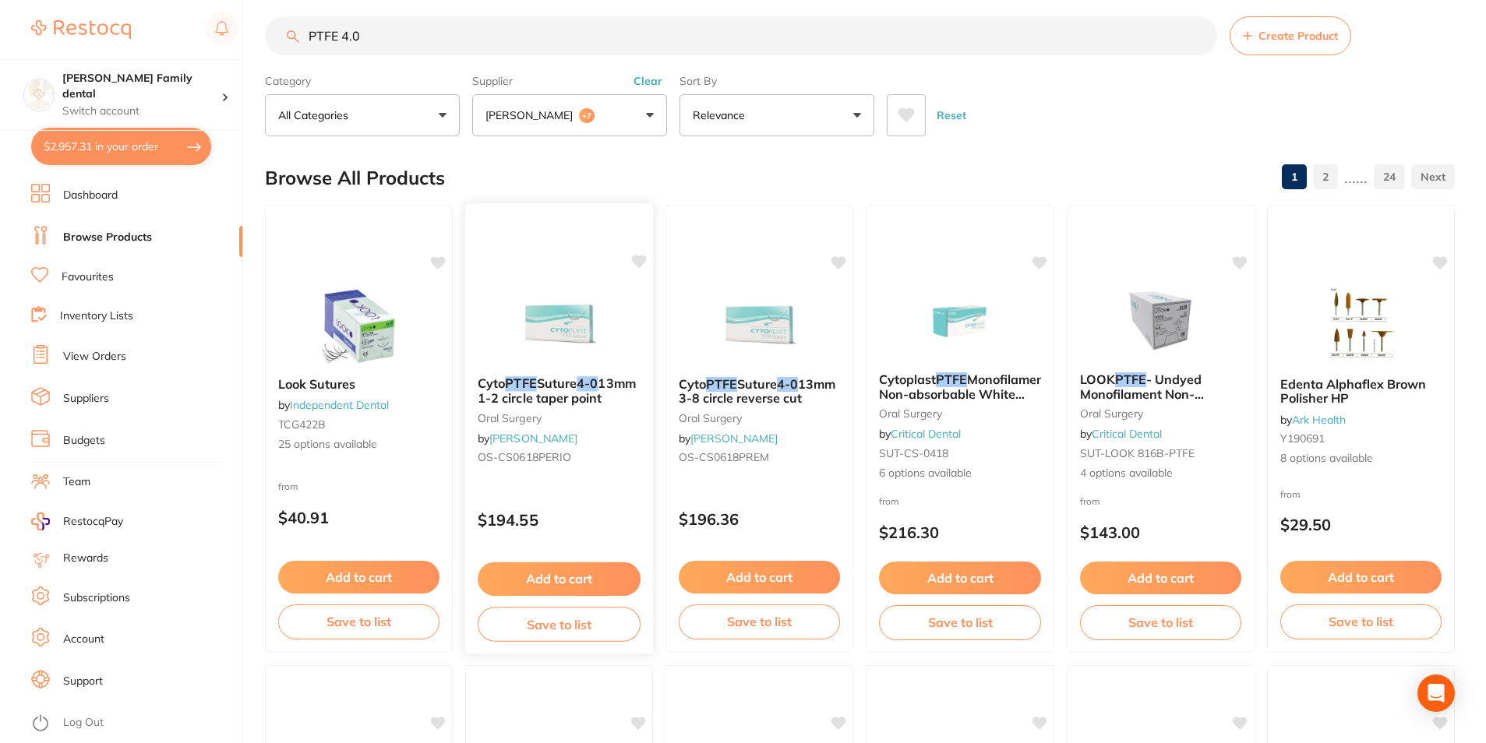
click at [541, 294] on img at bounding box center [559, 324] width 102 height 79
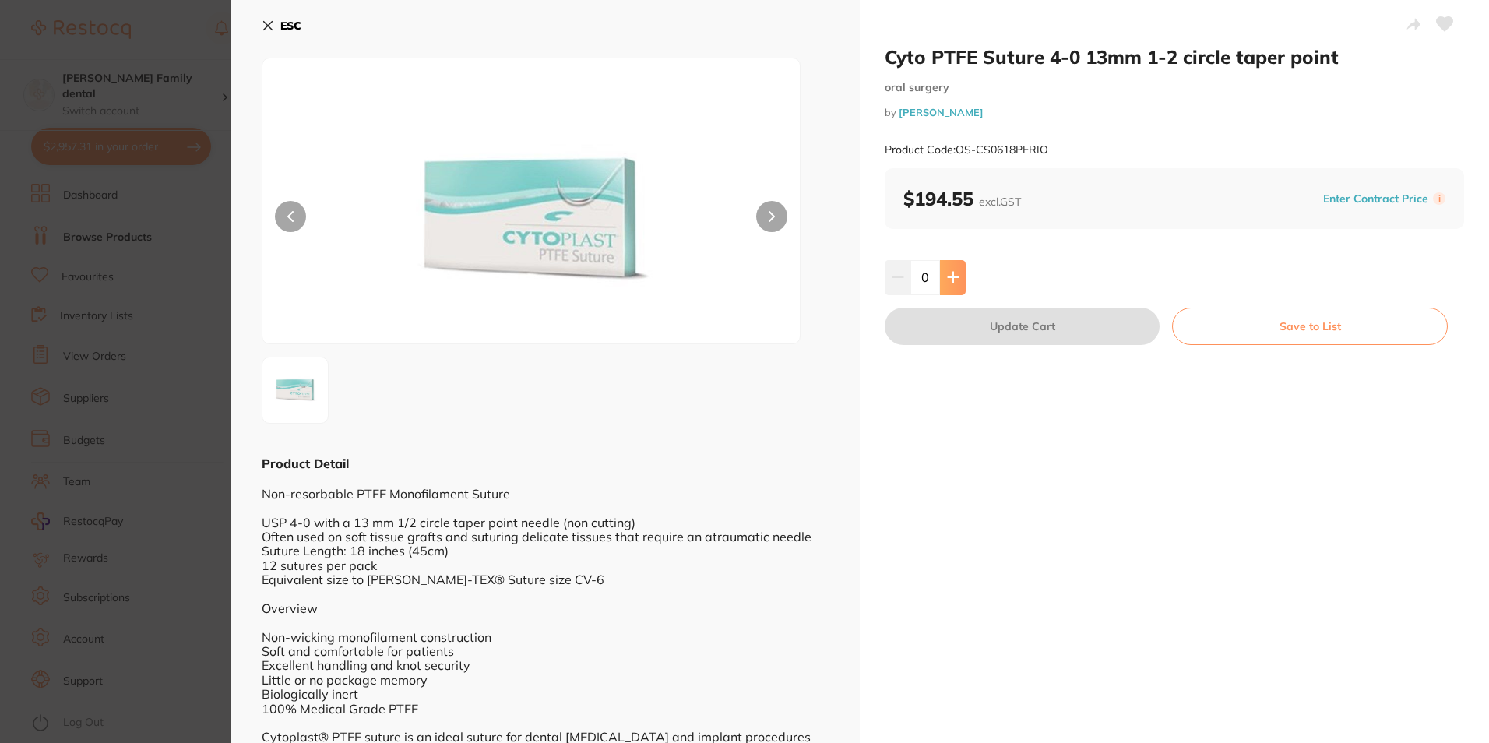
click at [952, 280] on icon at bounding box center [953, 278] width 10 height 10
type input "1"
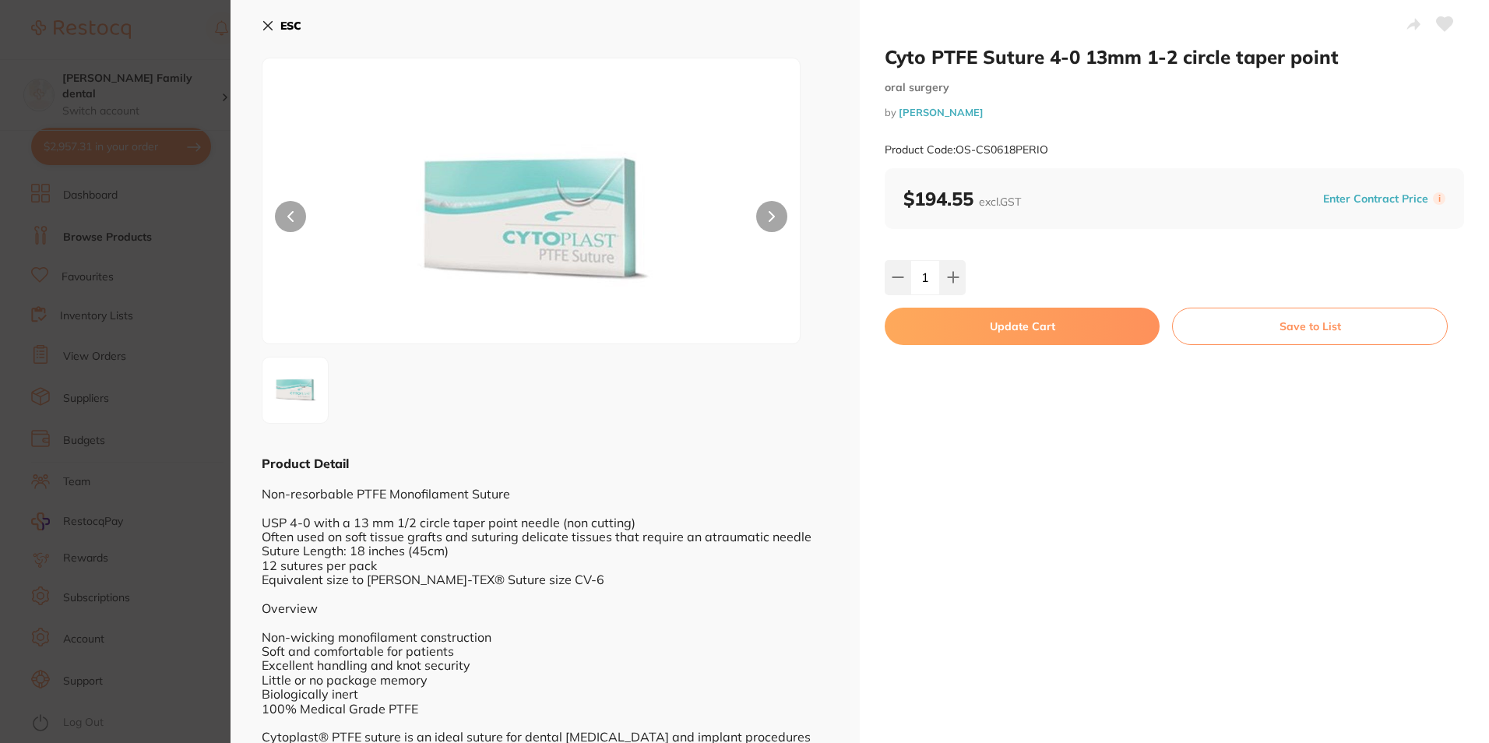
click at [964, 324] on button "Update Cart" at bounding box center [1022, 326] width 275 height 37
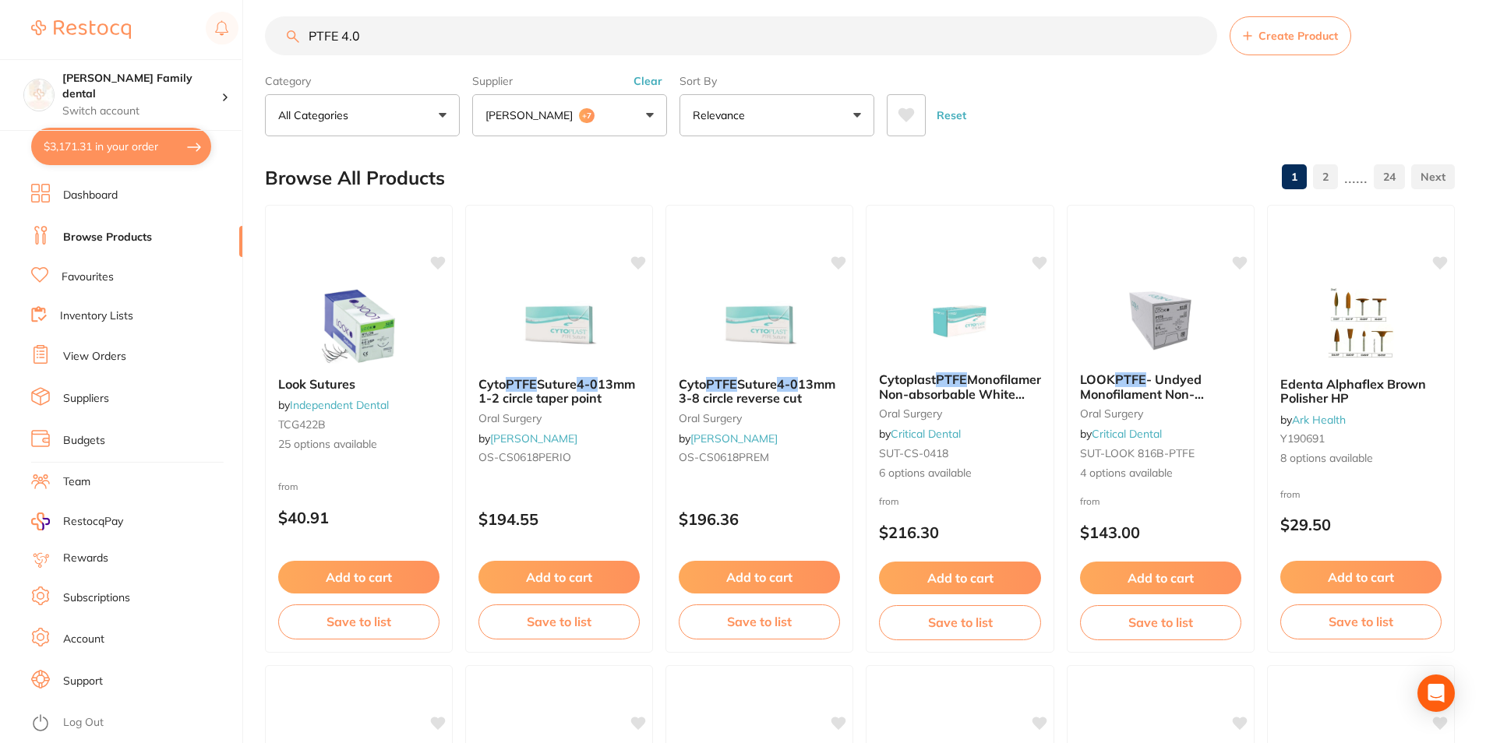
drag, startPoint x: 454, startPoint y: 43, endPoint x: -3, endPoint y: 26, distance: 457.6
click at [0, 26] on html "$3,171.31 Westbrook Family dental Switch account Westbrook Family dental $3,171…" at bounding box center [743, 356] width 1486 height 743
type input "vicryl"
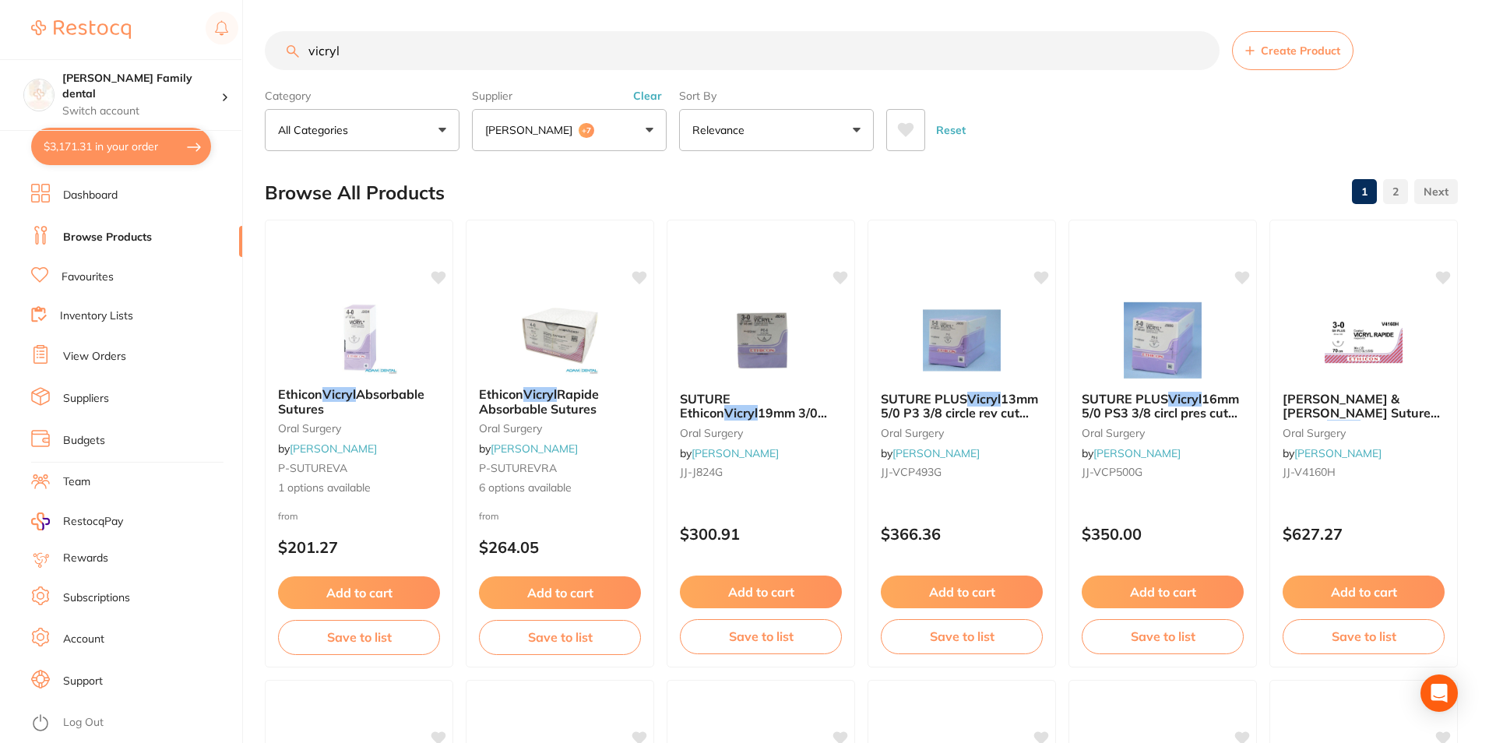
scroll to position [151, 0]
click at [379, 319] on img at bounding box center [359, 335] width 102 height 79
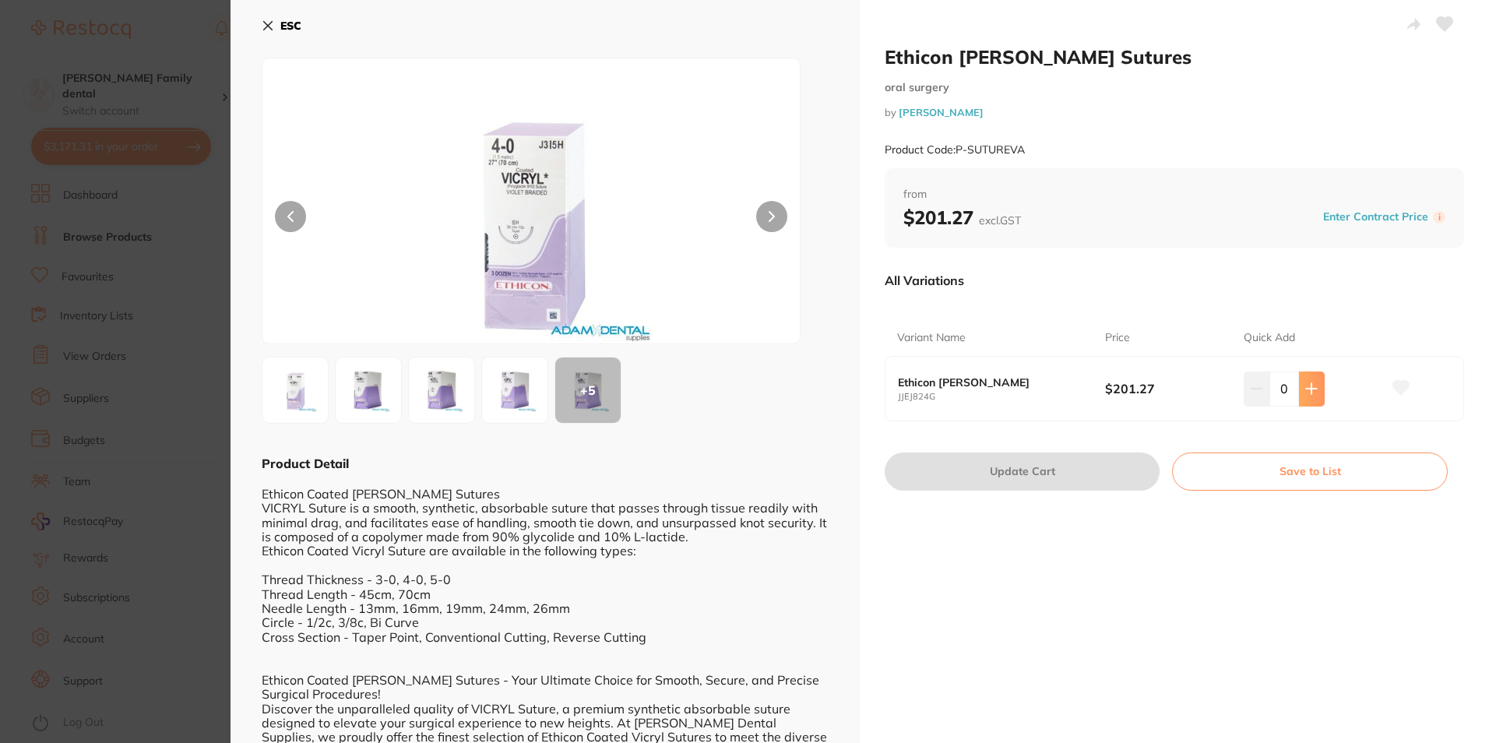
click at [1309, 382] on button at bounding box center [1312, 389] width 26 height 34
type input "1"
click at [1072, 469] on button "Update Cart" at bounding box center [1022, 471] width 275 height 37
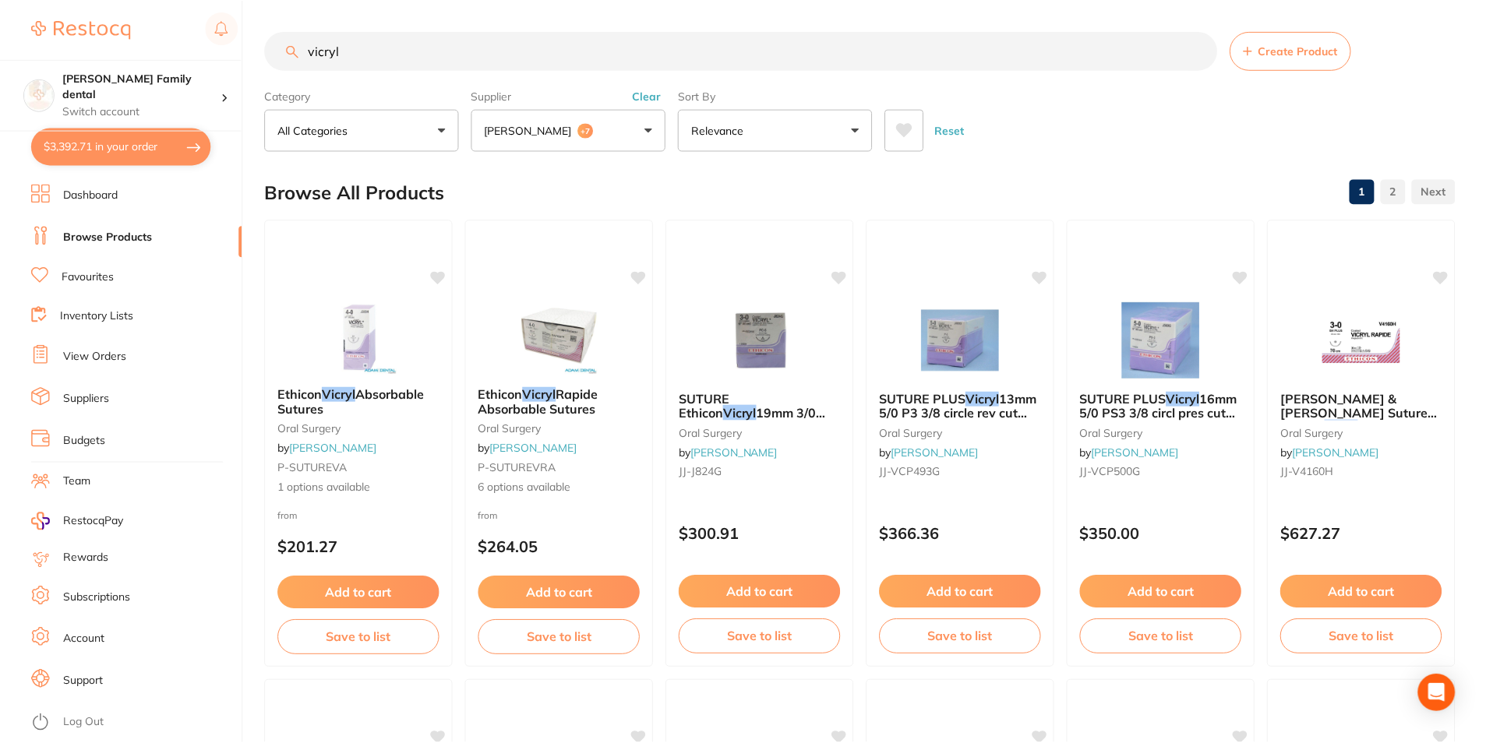
scroll to position [15, 0]
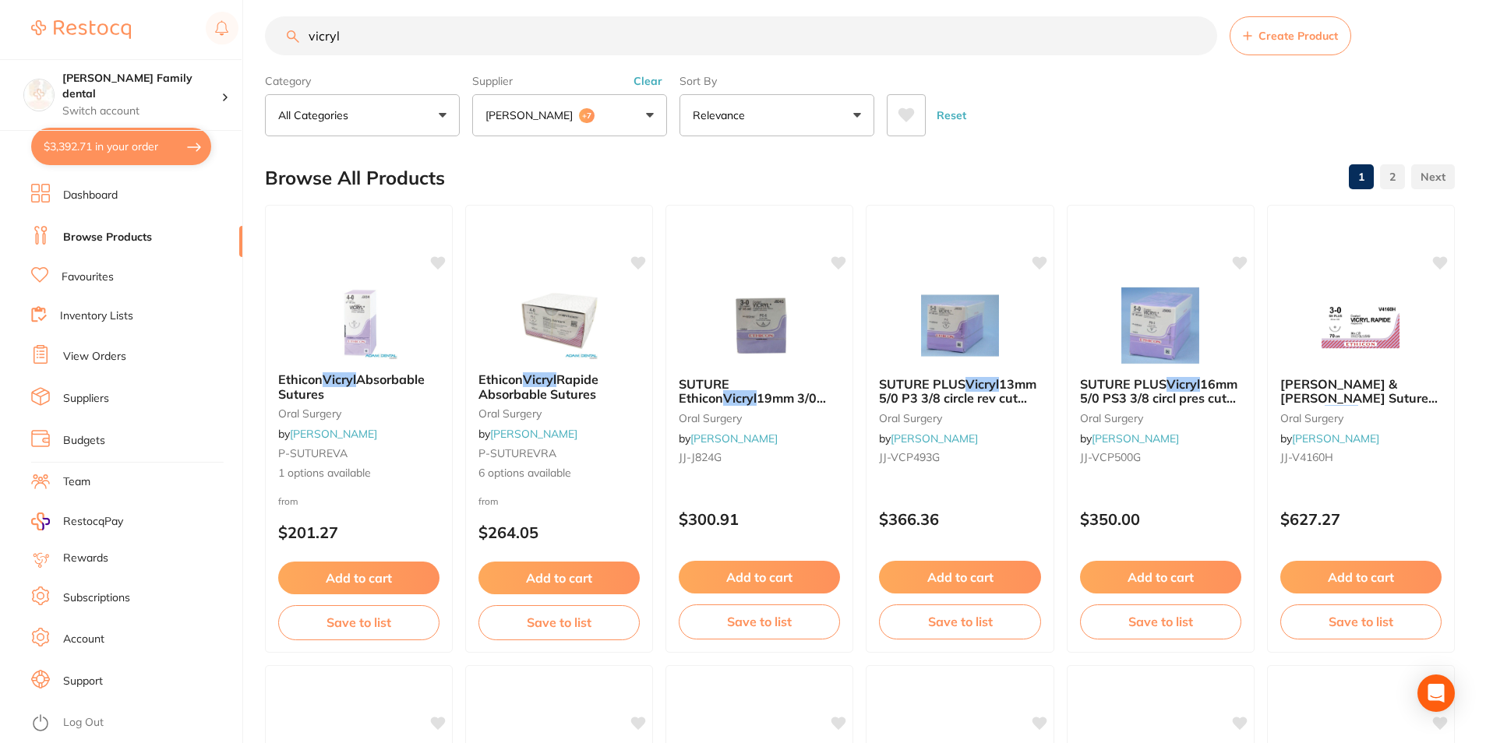
drag, startPoint x: 326, startPoint y: 40, endPoint x: 301, endPoint y: 41, distance: 24.9
click at [300, 41] on input "vicryl" at bounding box center [741, 35] width 952 height 39
type input "catgut sutures"
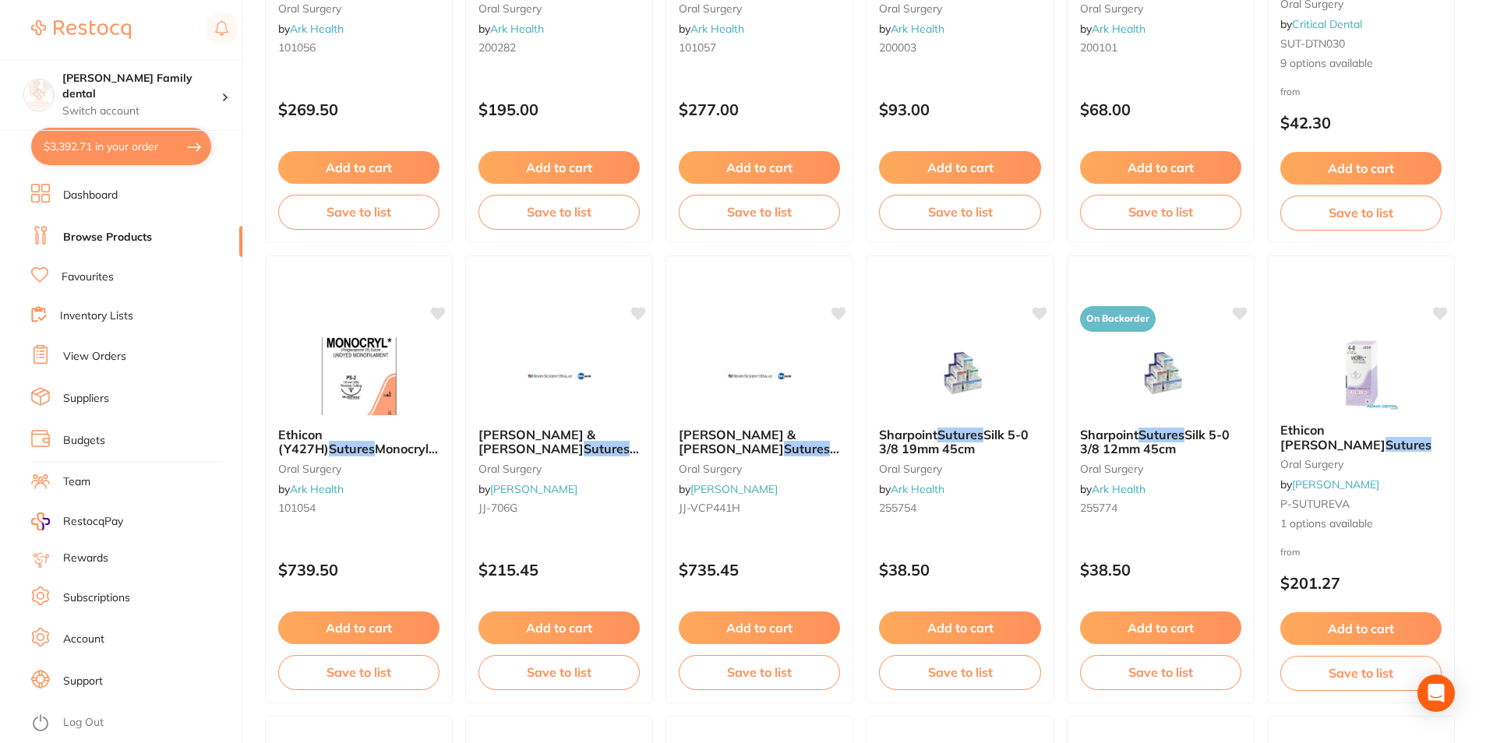
scroll to position [2737, 0]
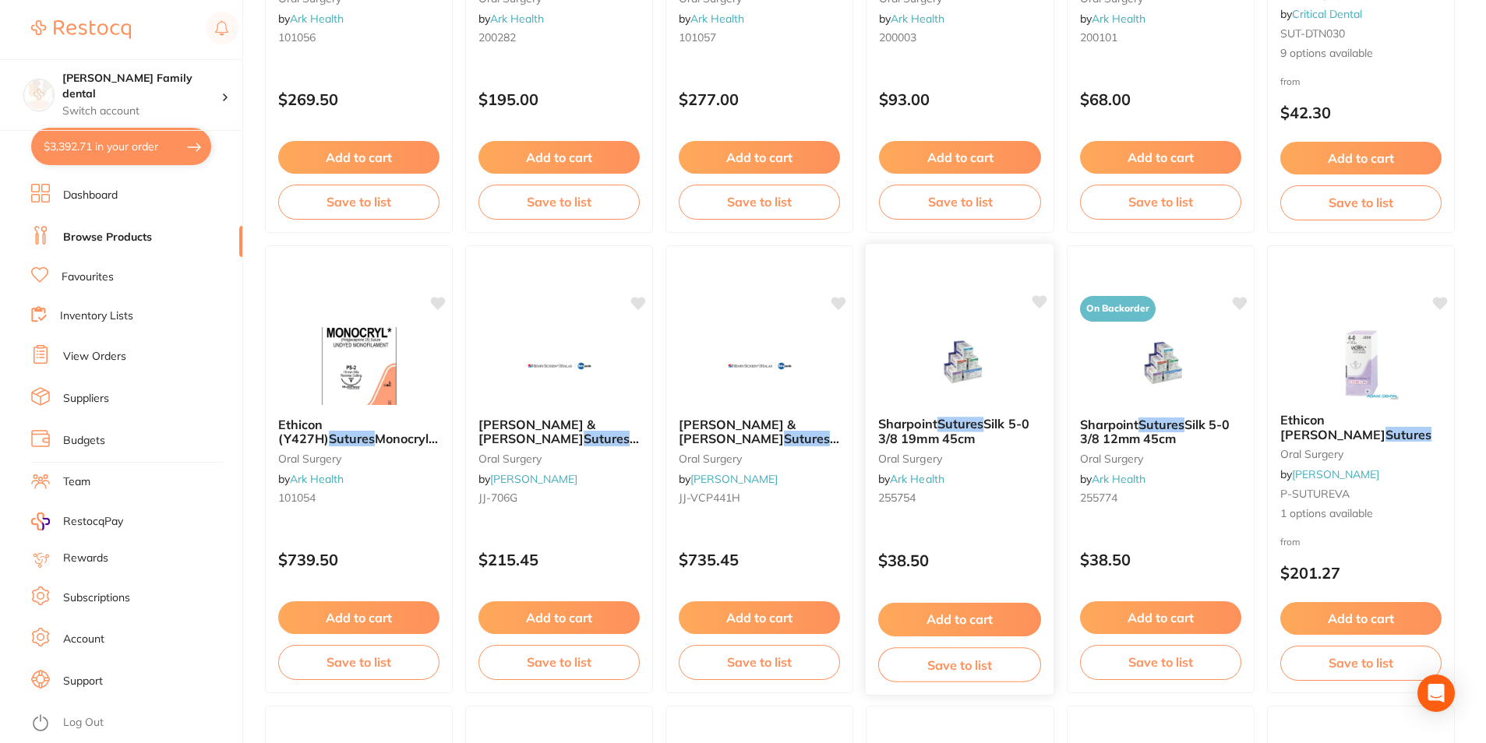
click at [947, 331] on img at bounding box center [959, 365] width 102 height 79
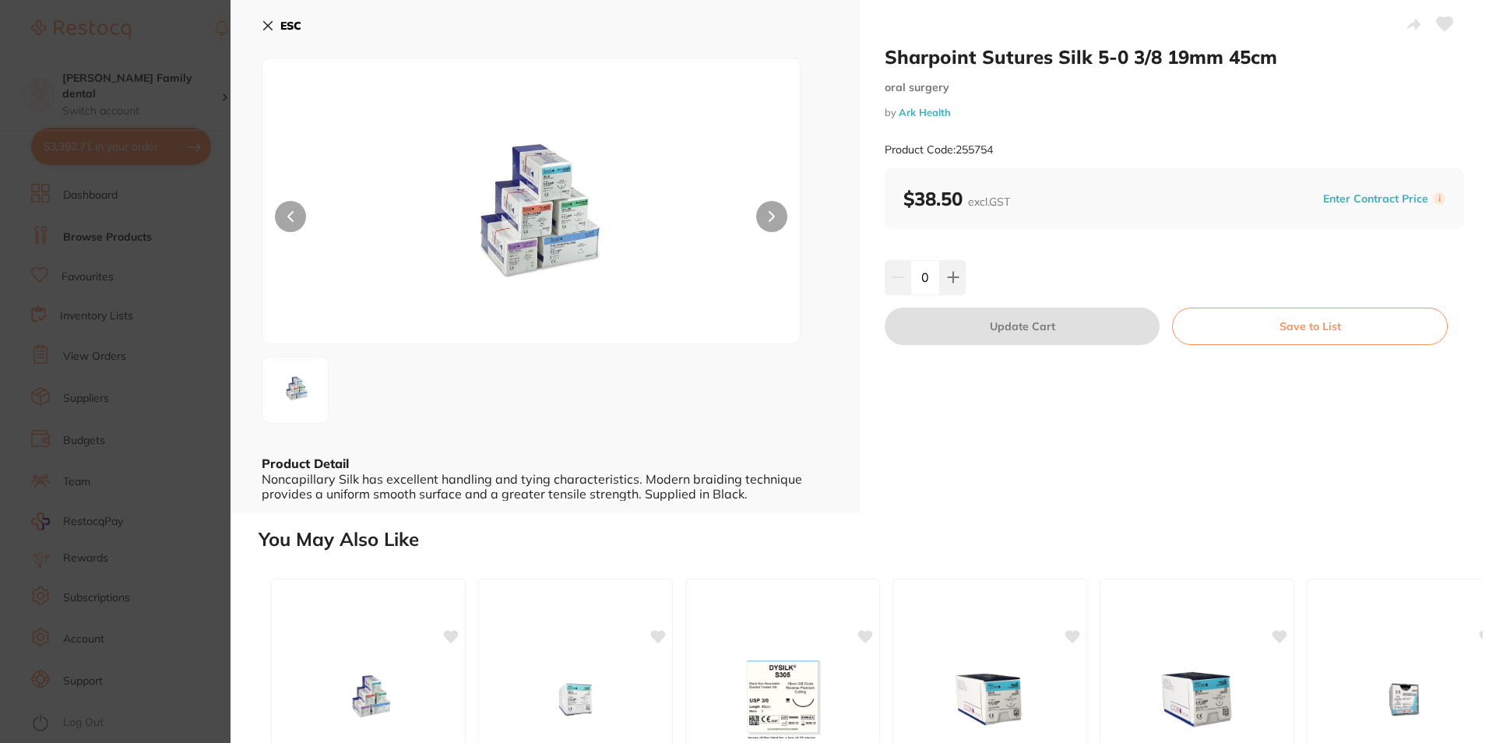
click at [269, 26] on icon at bounding box center [268, 26] width 9 height 9
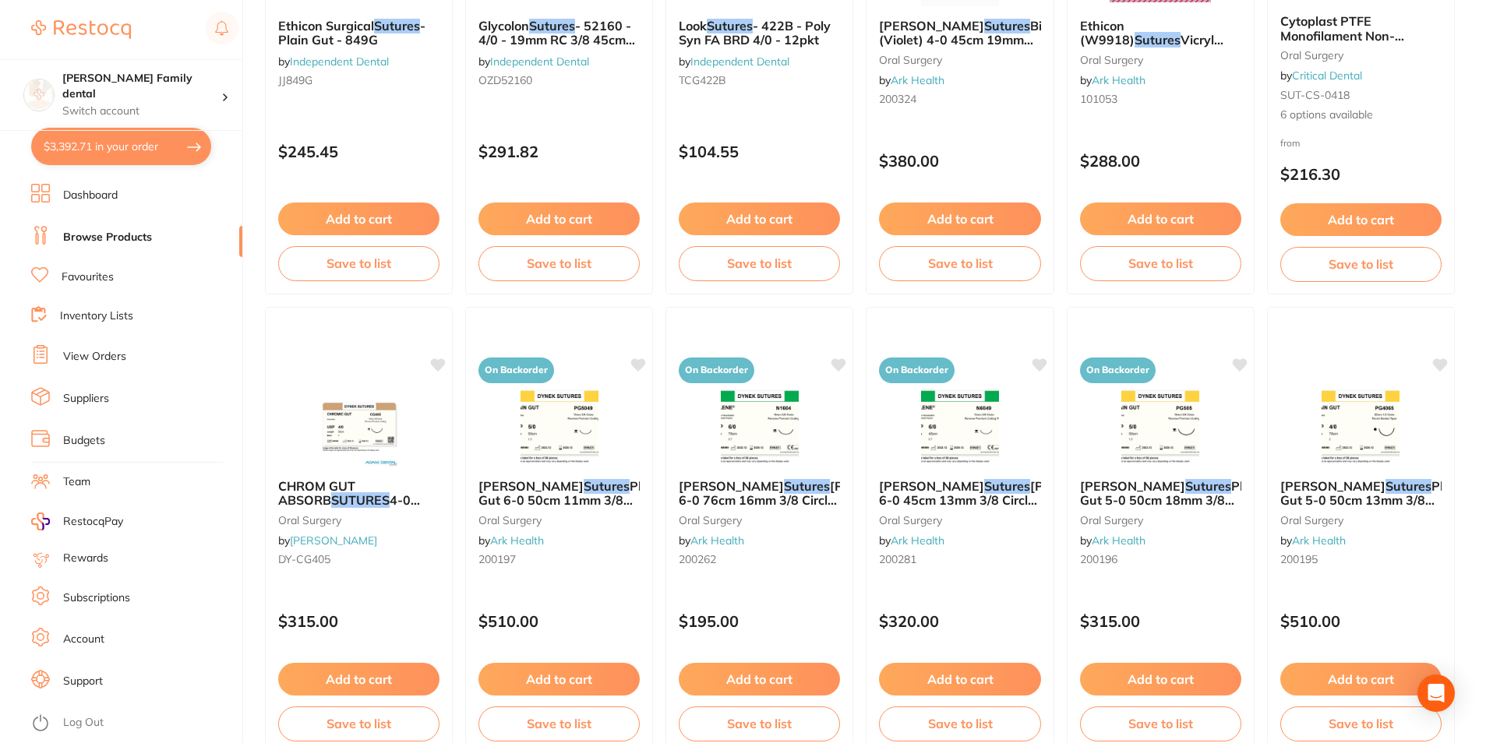
scroll to position [3689, 0]
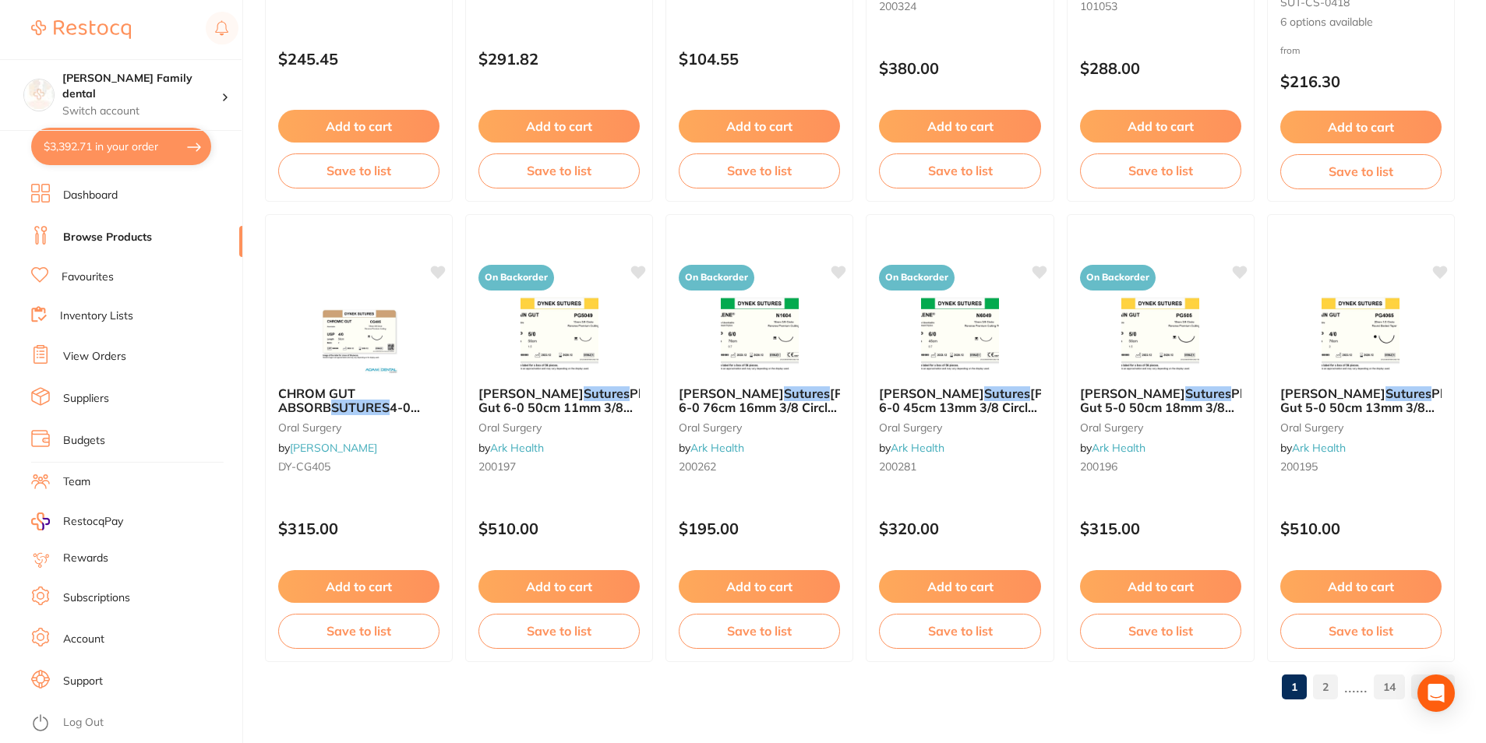
click at [1330, 692] on link "2" at bounding box center [1325, 687] width 25 height 31
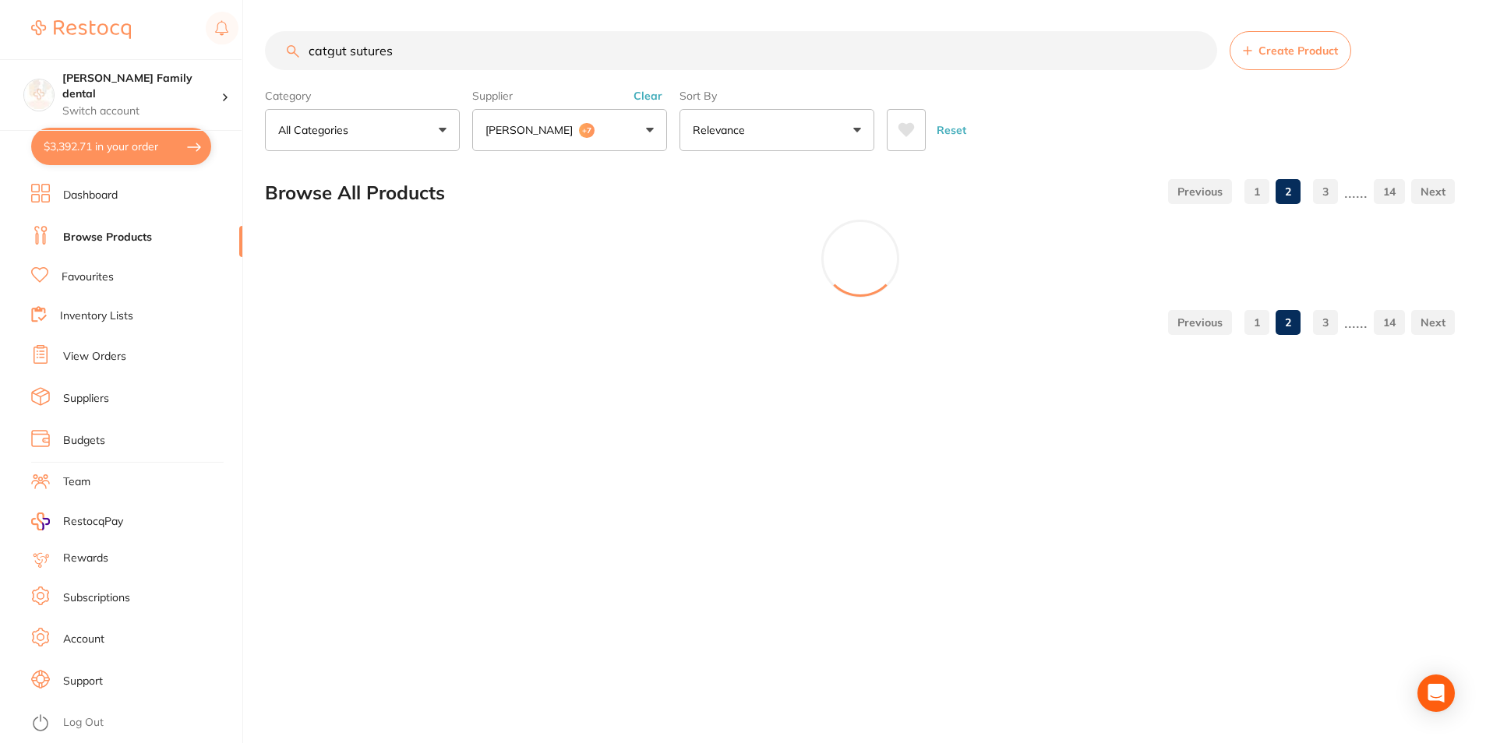
scroll to position [0, 0]
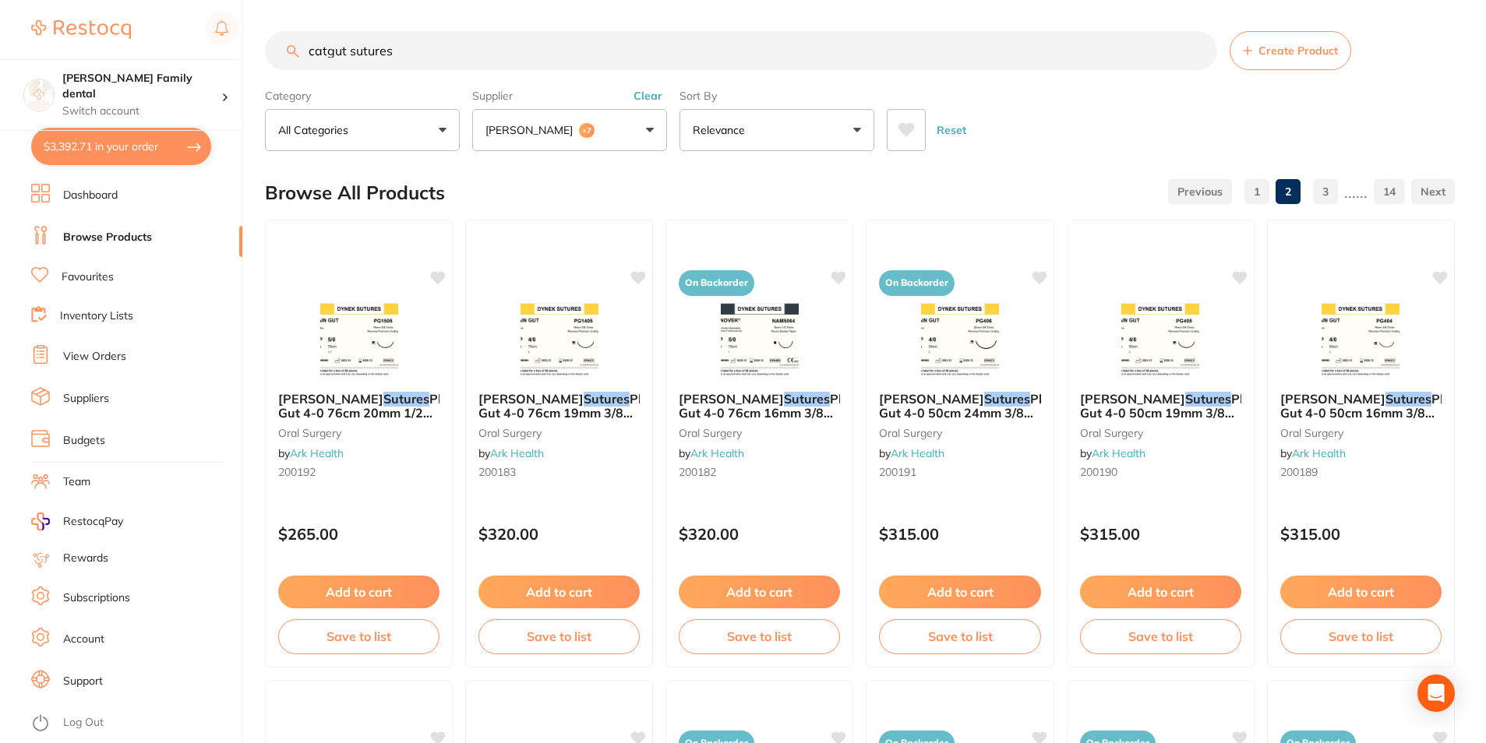
click at [1250, 201] on link "1" at bounding box center [1256, 191] width 25 height 31
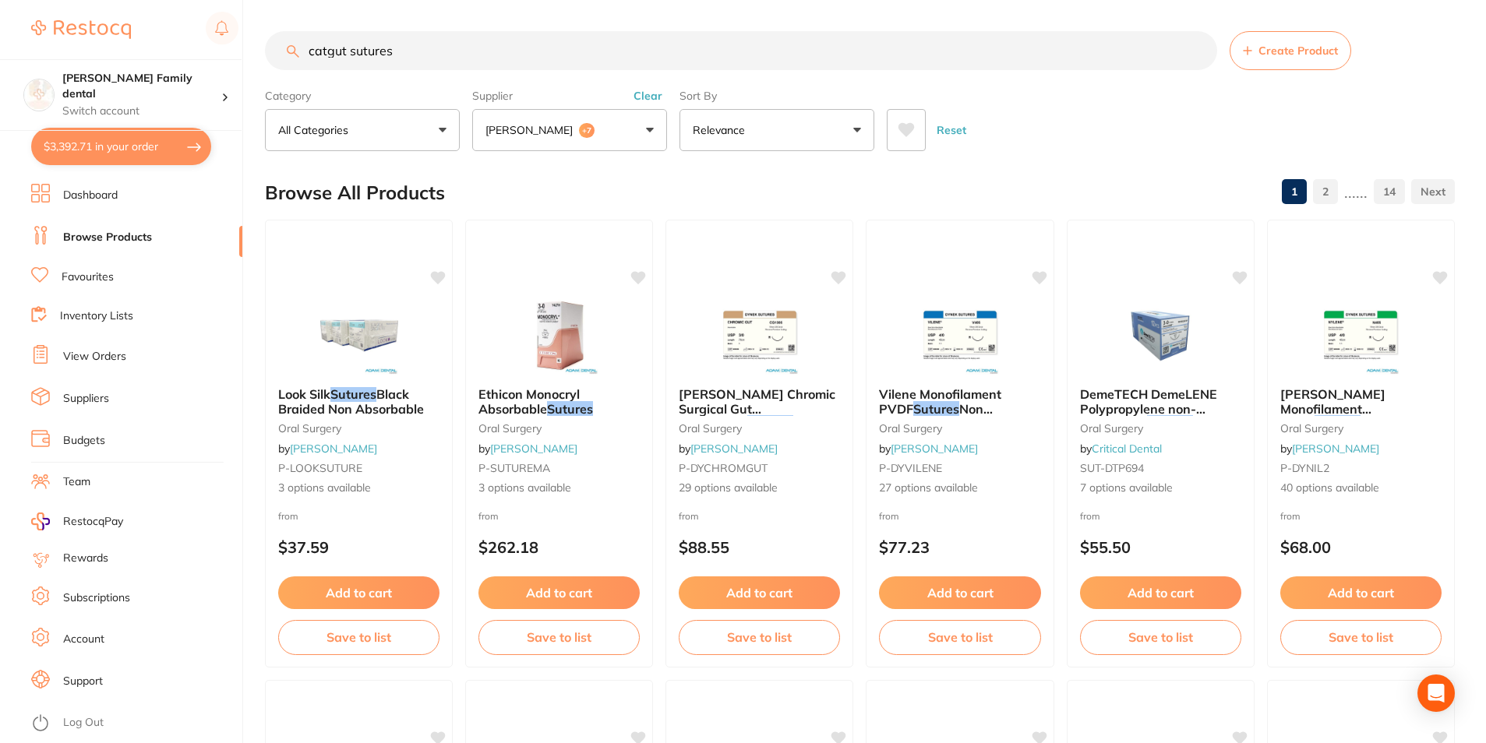
drag, startPoint x: 1484, startPoint y: 52, endPoint x: 1483, endPoint y: 65, distance: 13.3
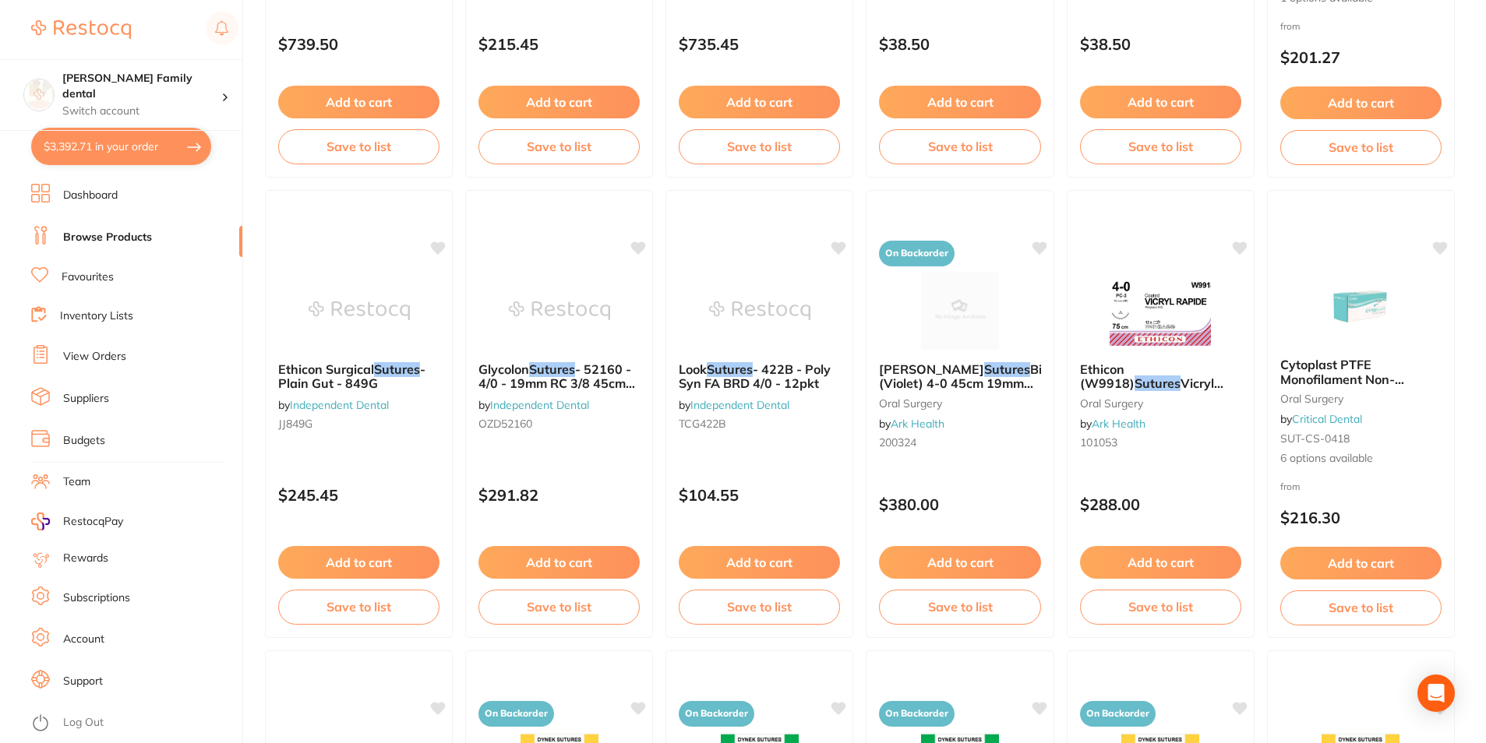
scroll to position [3689, 0]
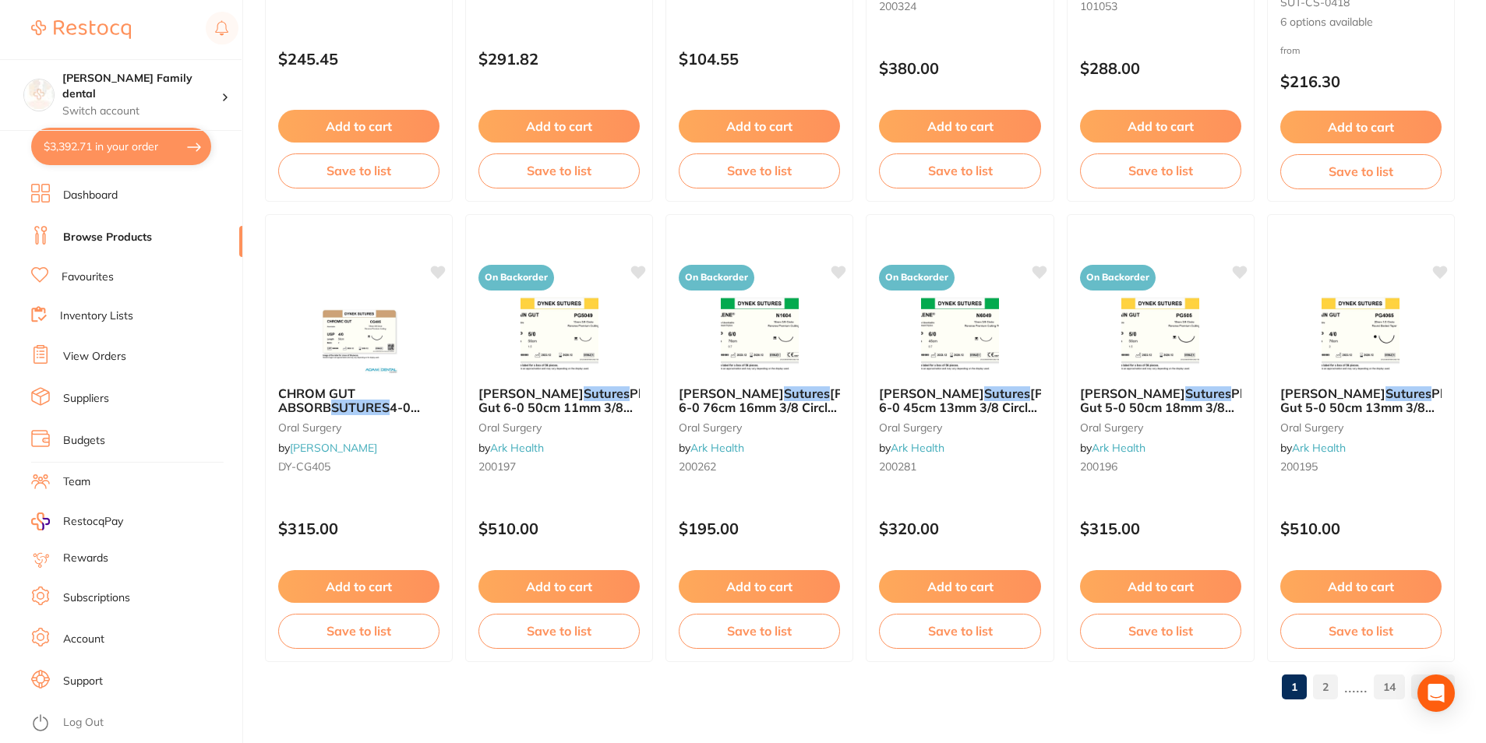
click at [90, 355] on link "View Orders" at bounding box center [94, 357] width 63 height 16
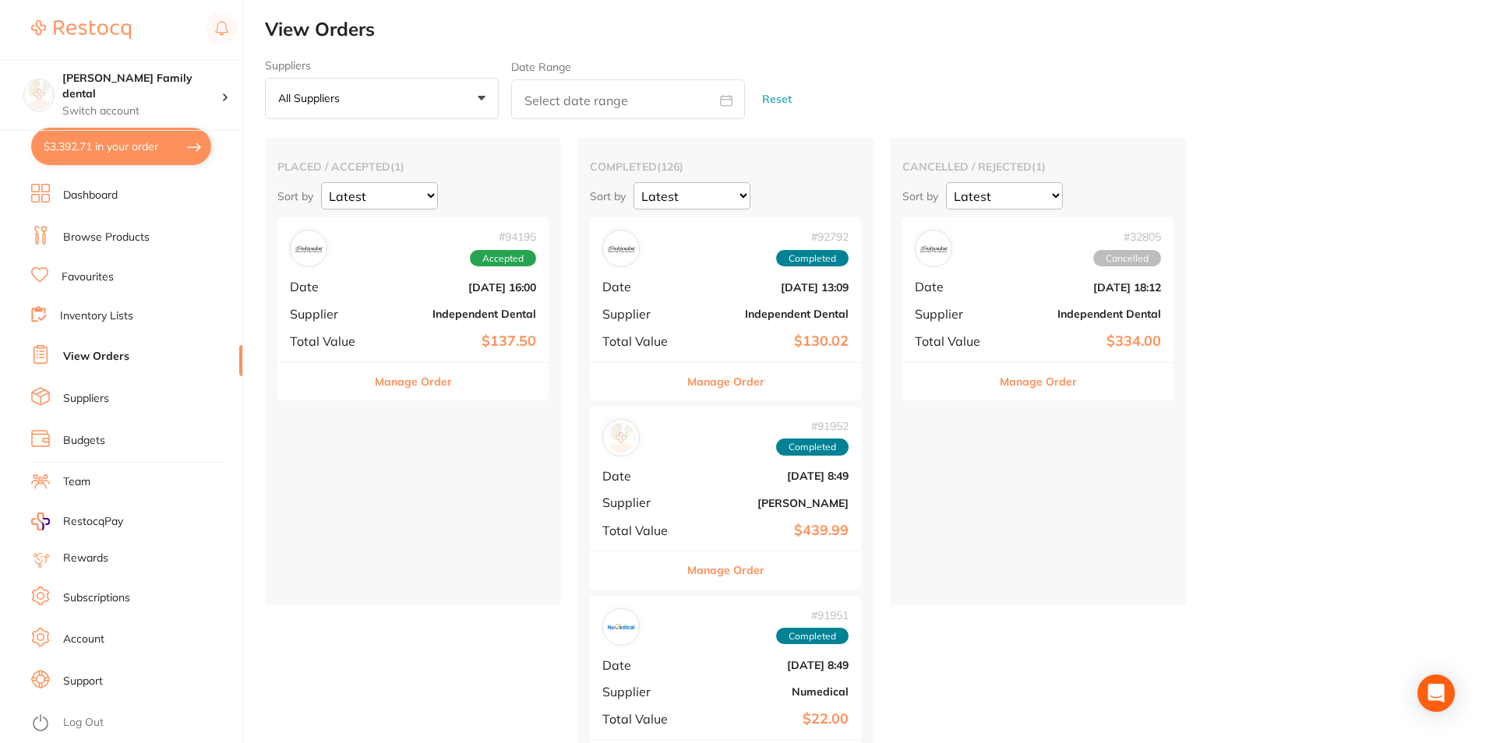
click at [125, 132] on button "$3,392.71 in your order" at bounding box center [121, 146] width 180 height 37
checkbox input "true"
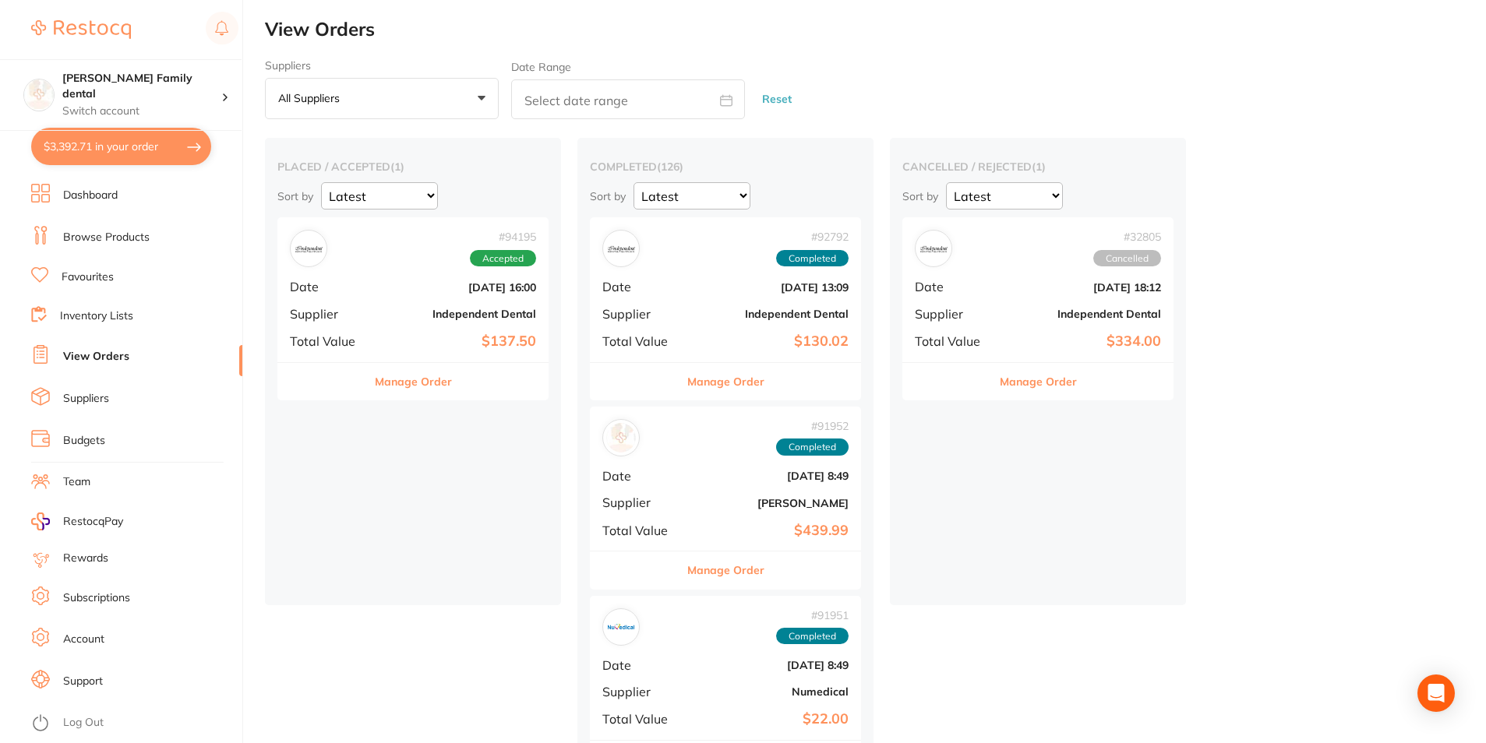
checkbox input "true"
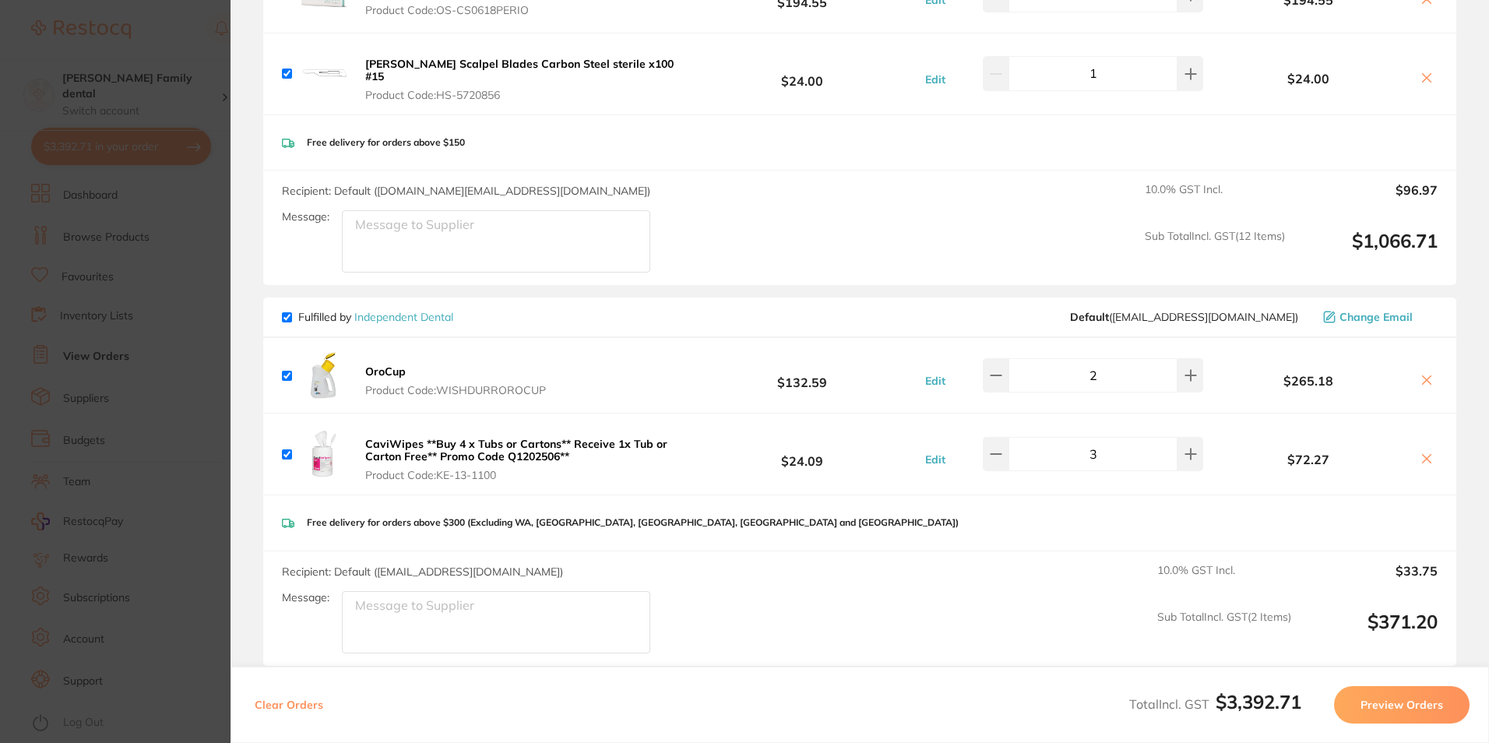
scroll to position [1059, 0]
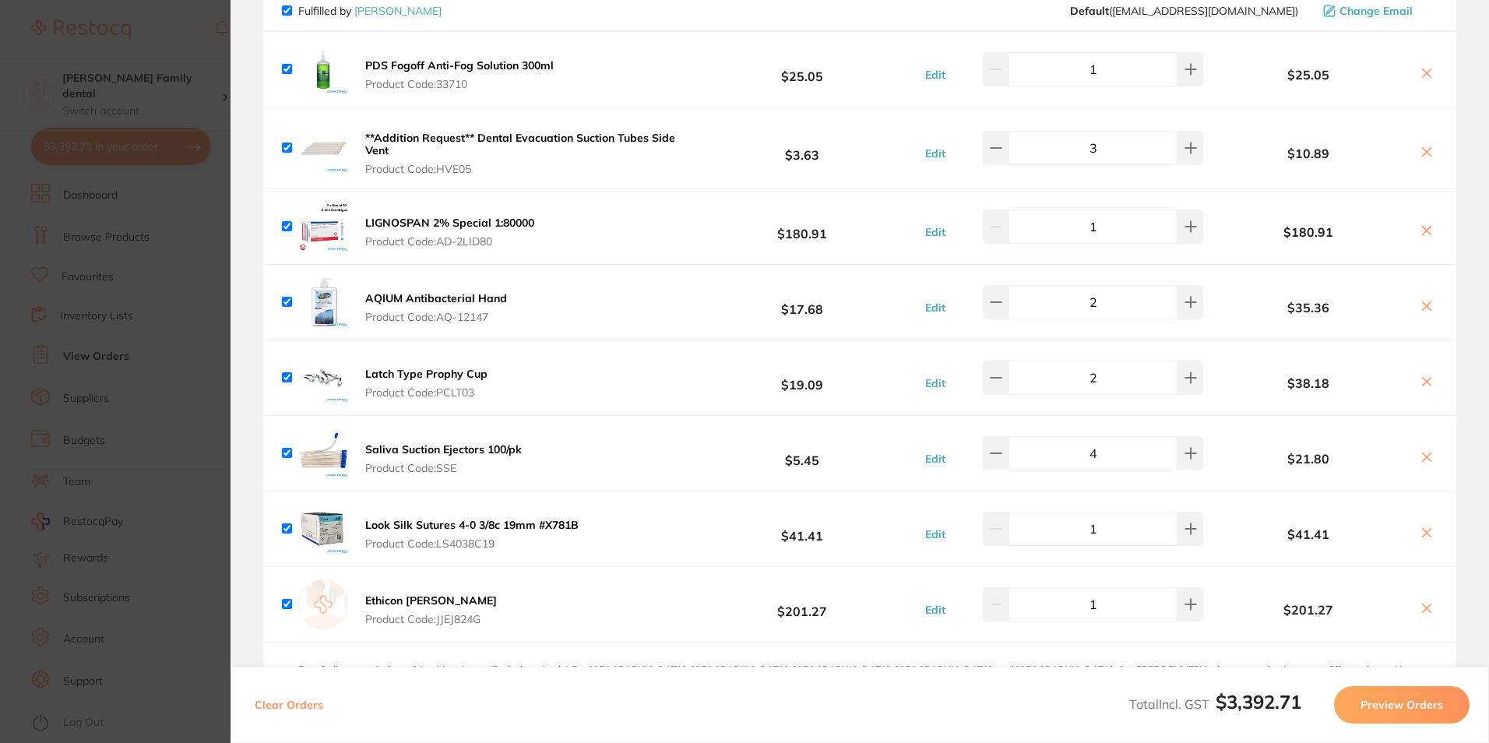
scroll to position [1719, 0]
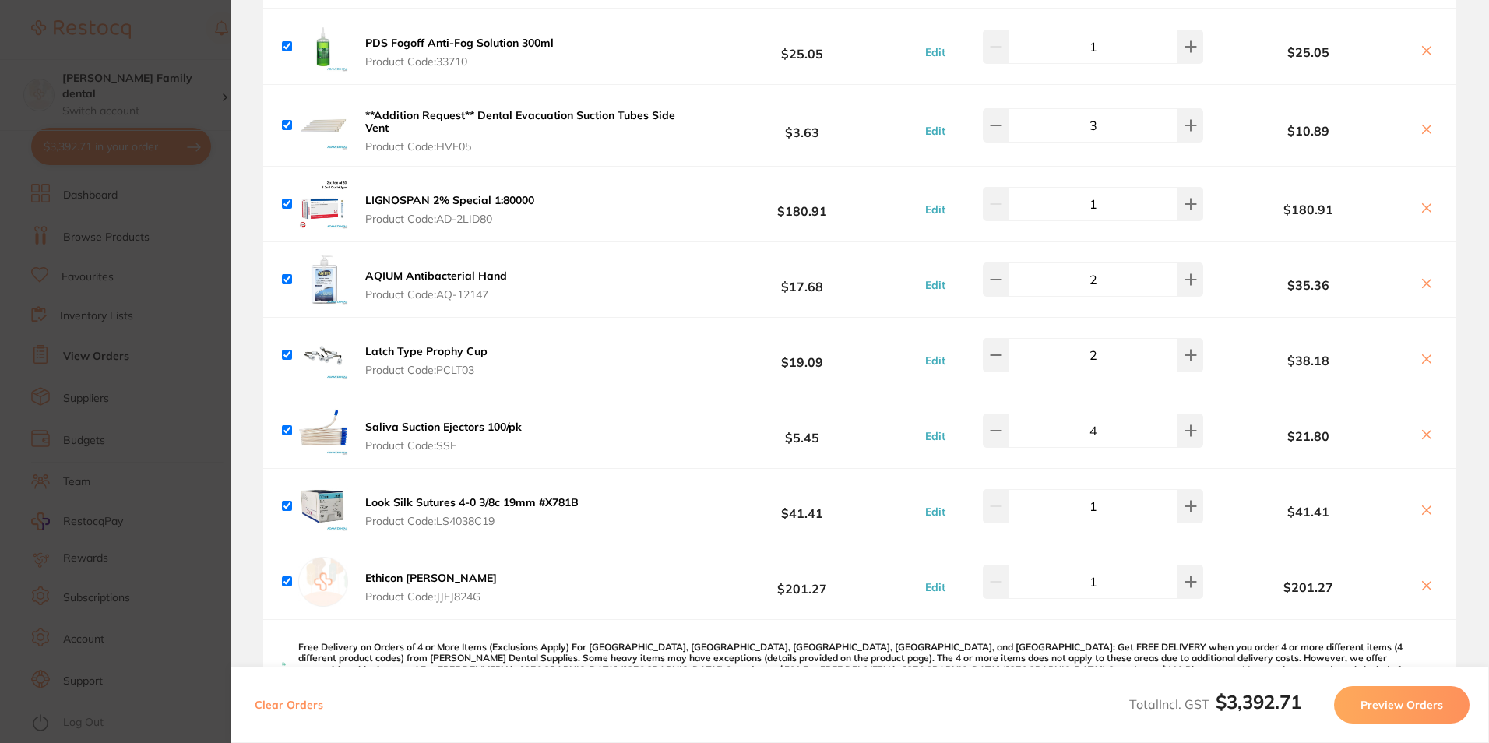
click at [392, 574] on button "Ethicon [PERSON_NAME] Product Code: JJEJ824G" at bounding box center [431, 587] width 141 height 33
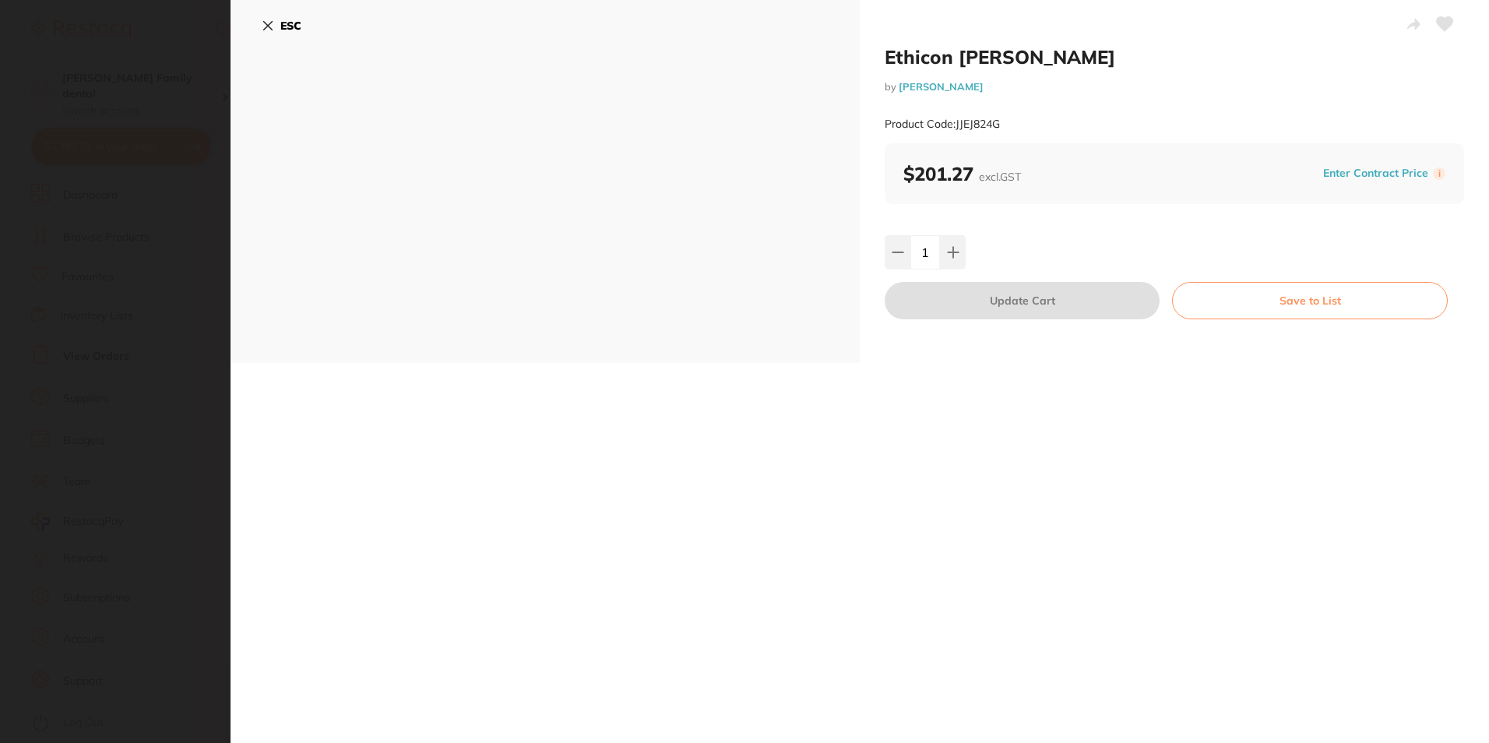
click at [272, 16] on button "ESC" at bounding box center [282, 25] width 40 height 26
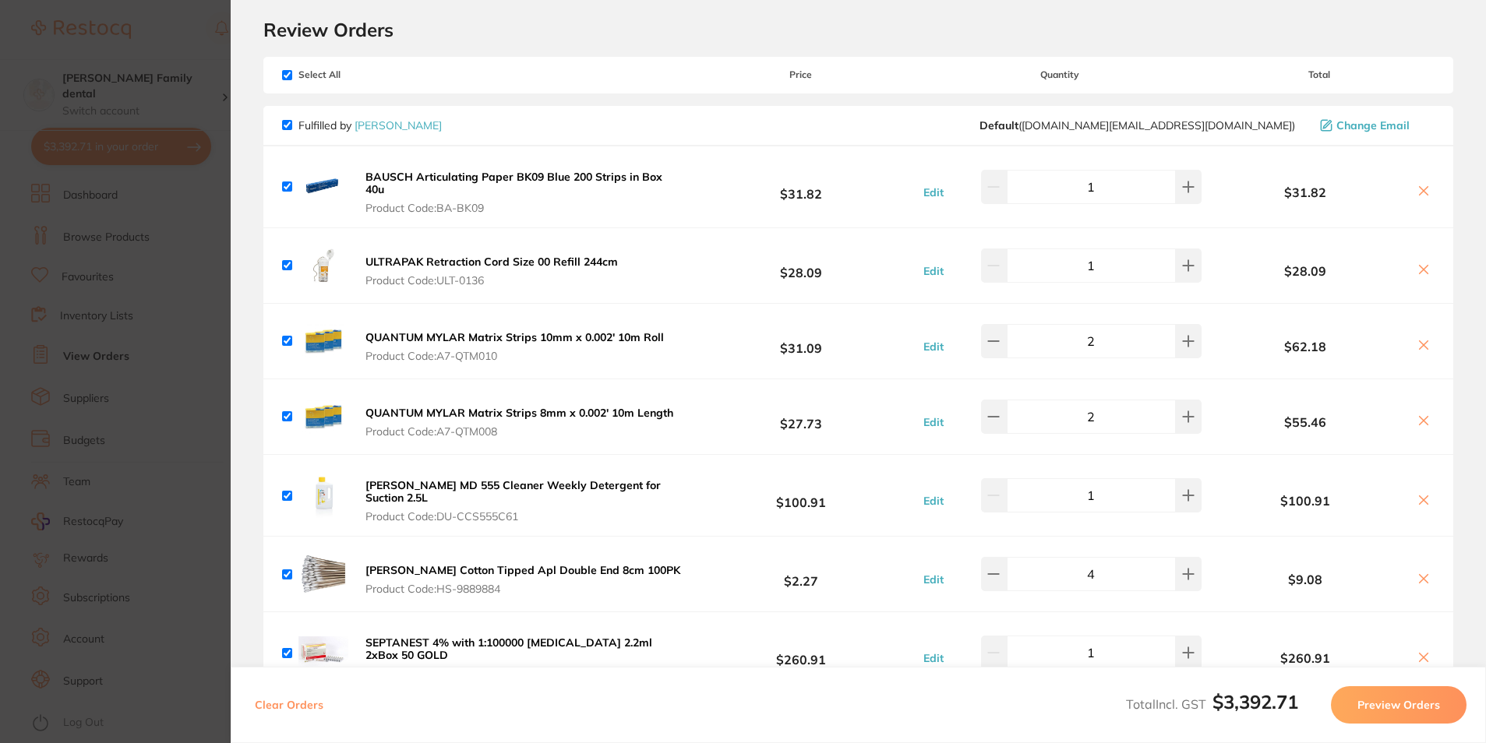
scroll to position [0, 0]
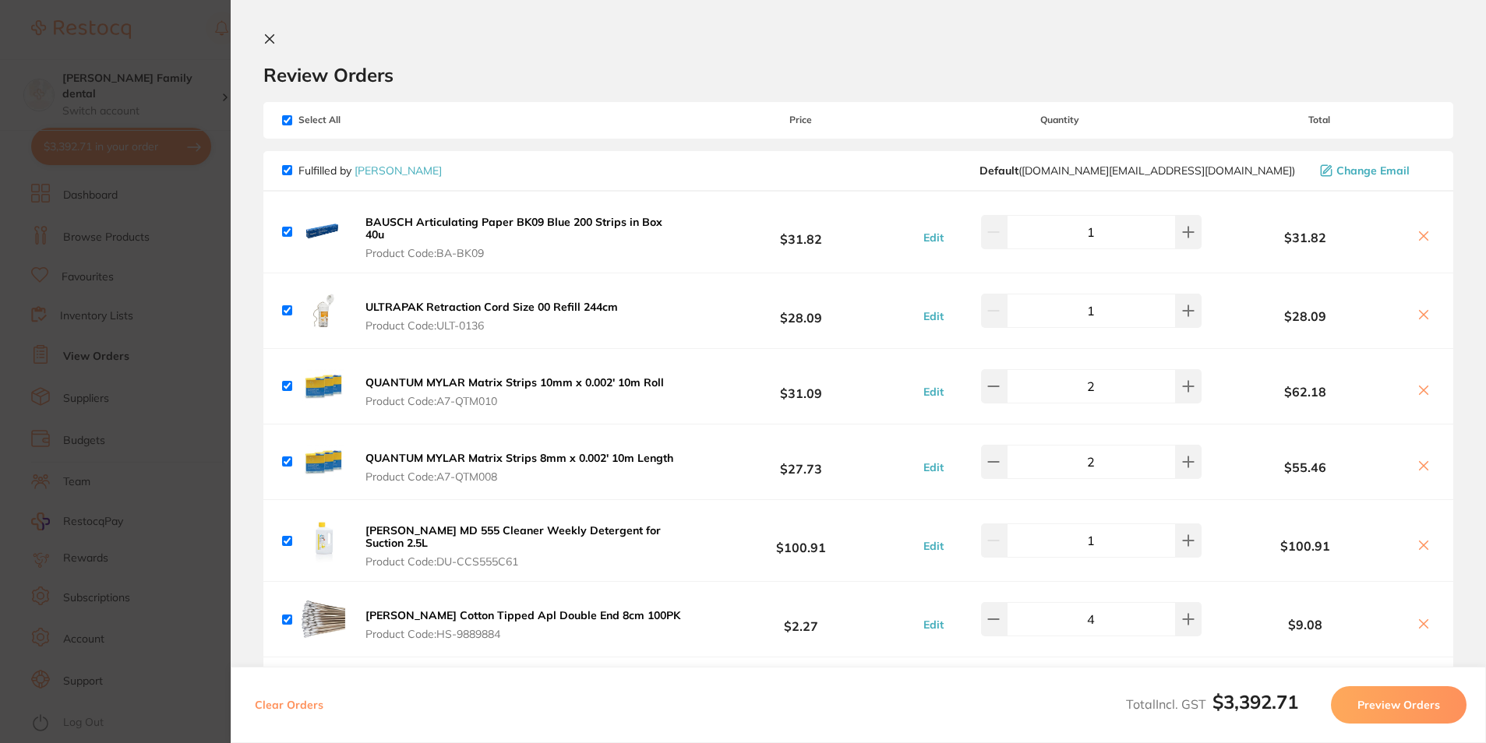
click at [195, 41] on section "Update RRP Set your pre negotiated price for this item. Item Agreed RRP (excl. …" at bounding box center [743, 371] width 1486 height 743
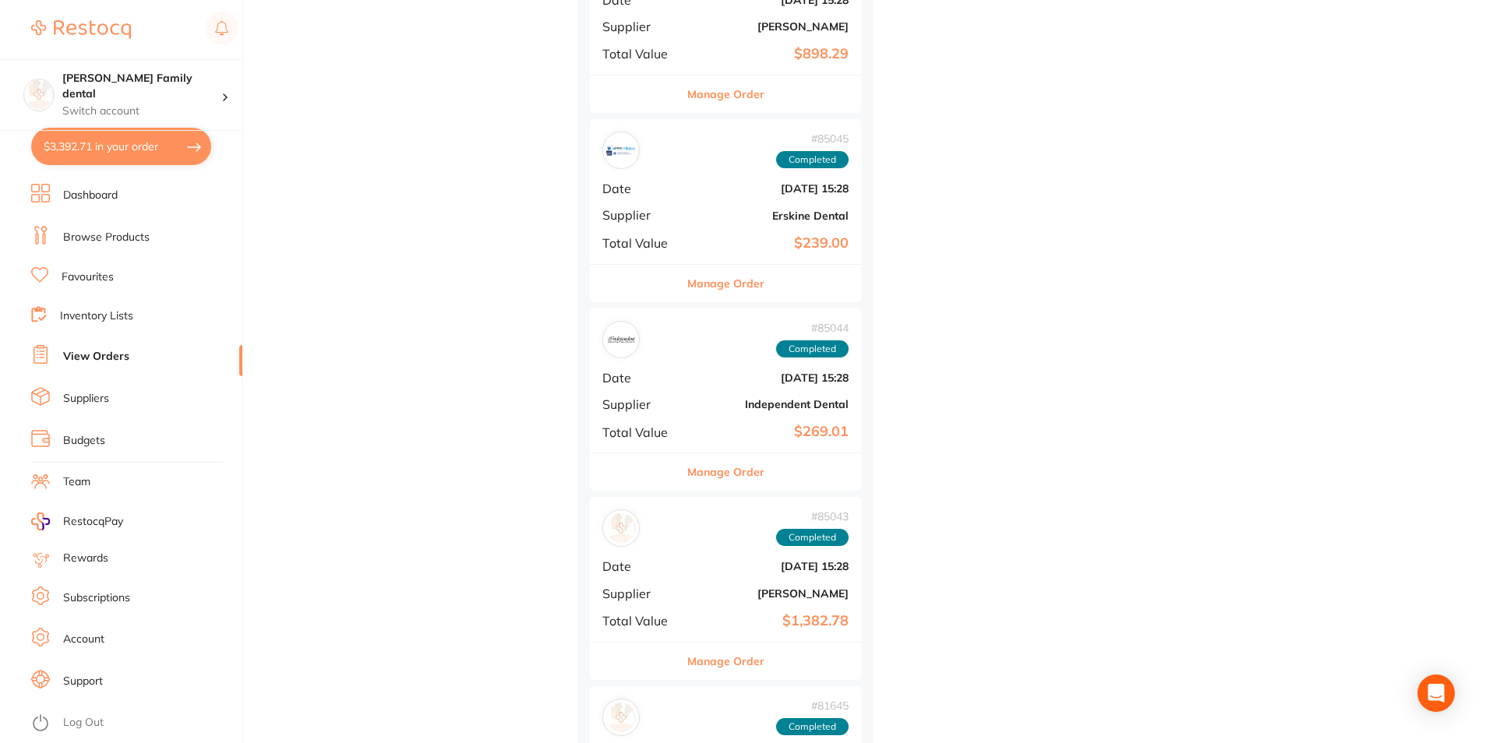
click at [107, 241] on link "Browse Products" at bounding box center [106, 238] width 86 height 16
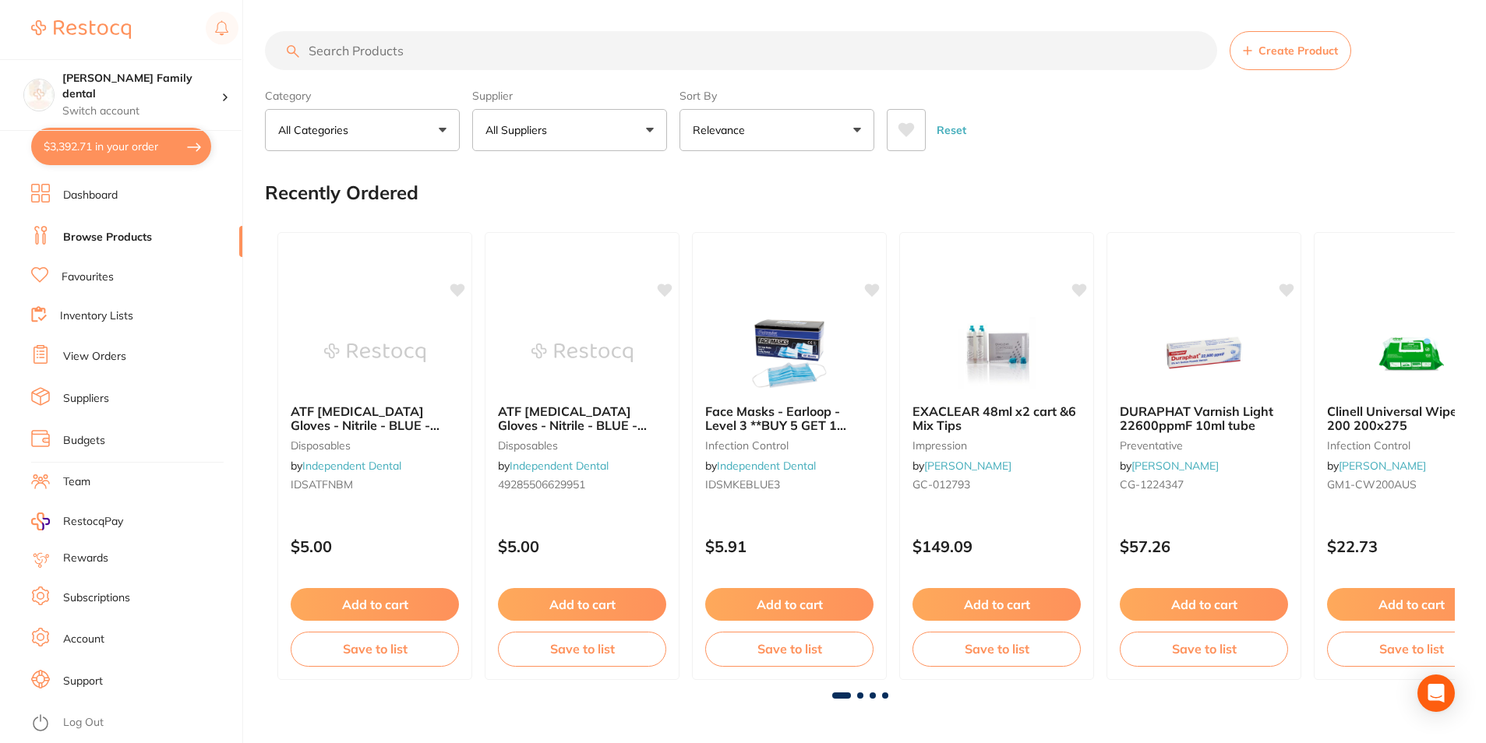
click at [429, 45] on input "search" at bounding box center [741, 50] width 952 height 39
type input "chromic catgut"
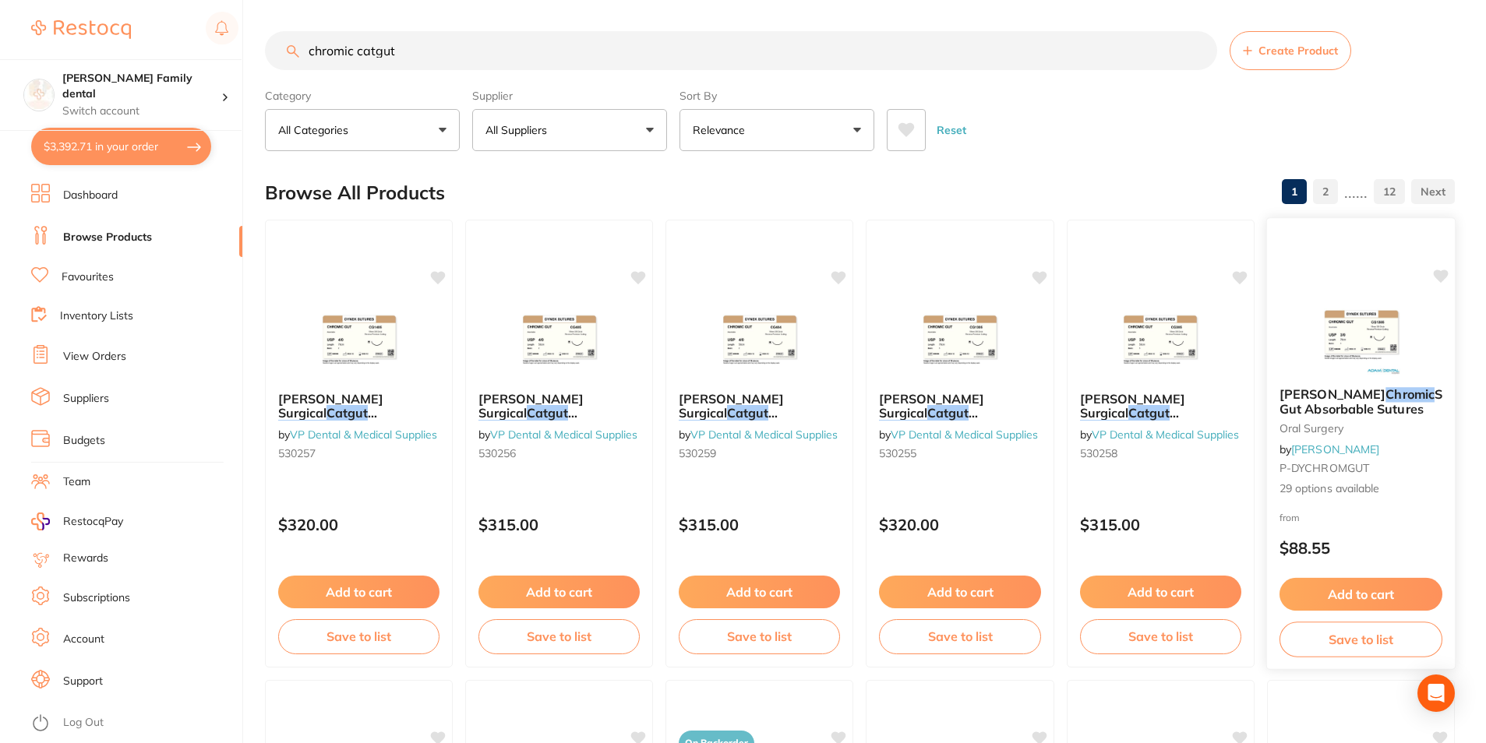
click at [1357, 599] on button "Add to cart" at bounding box center [1360, 594] width 163 height 33
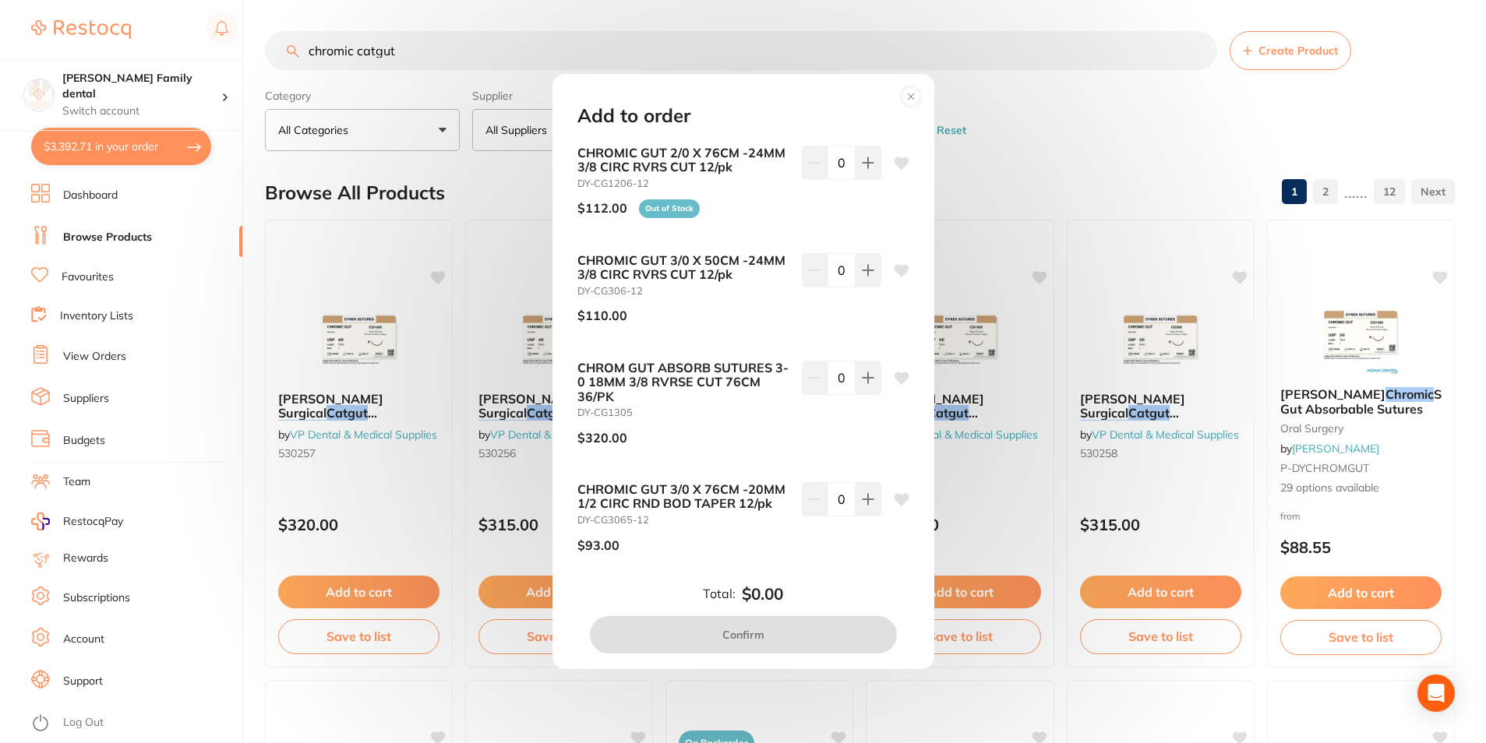
click at [908, 104] on circle at bounding box center [910, 97] width 18 height 18
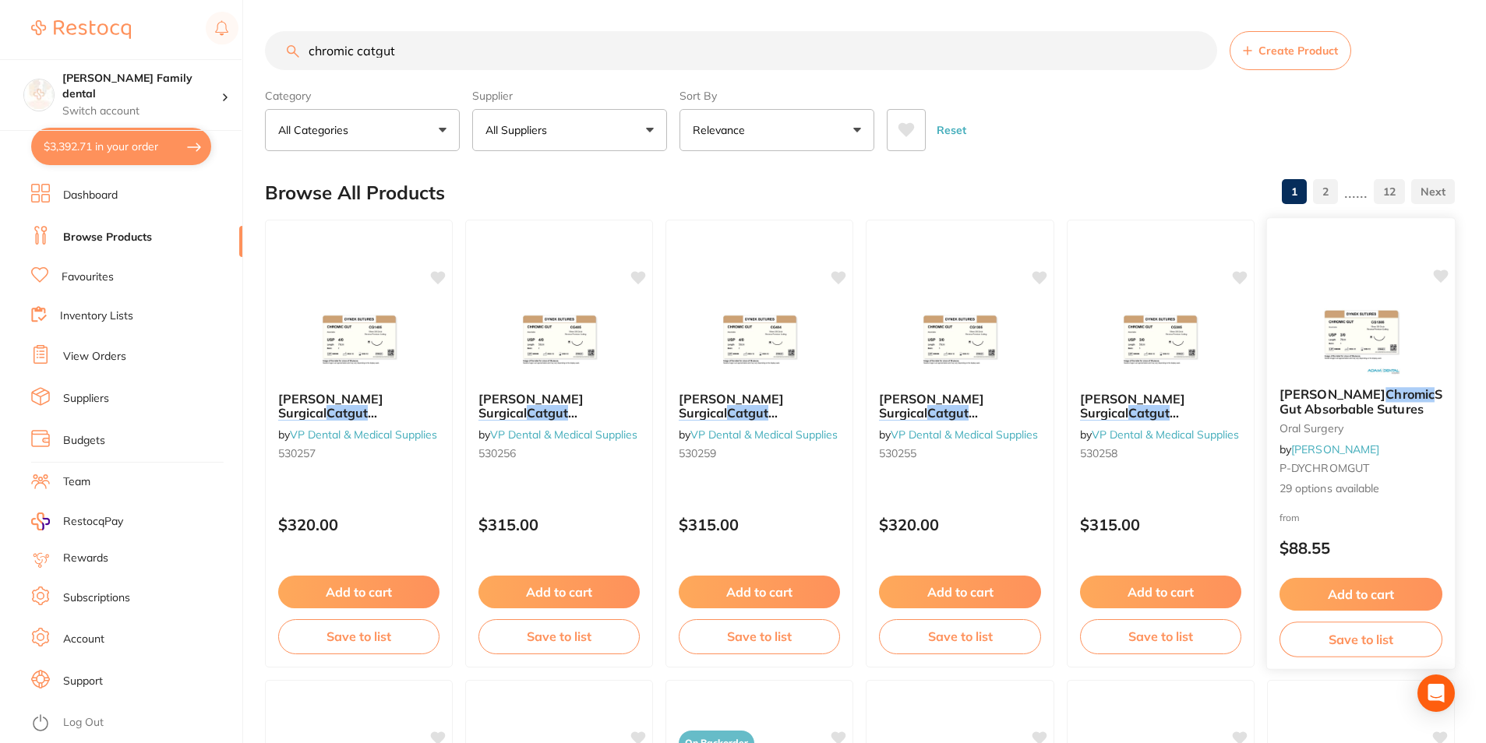
click at [1348, 591] on button "Add to cart" at bounding box center [1360, 594] width 163 height 33
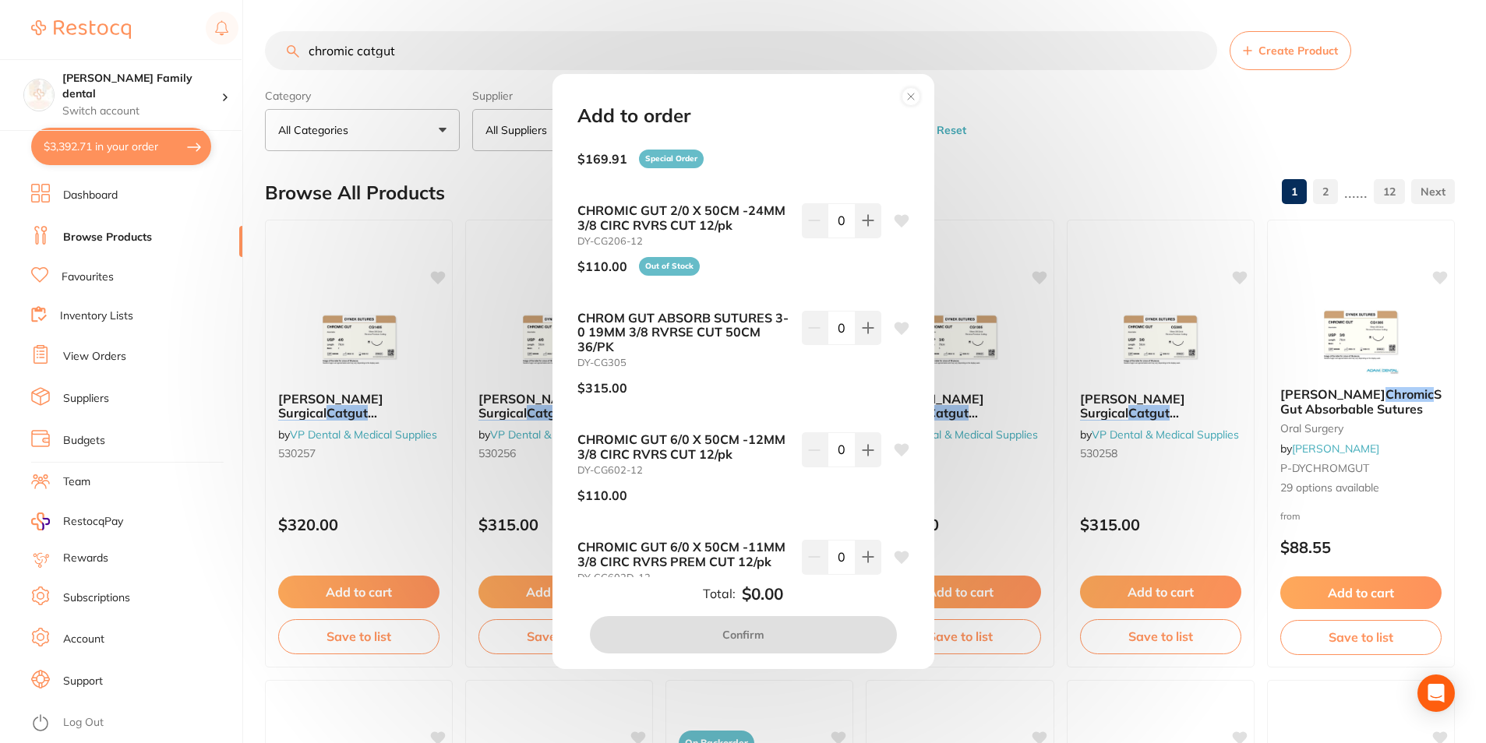
scroll to position [935, 0]
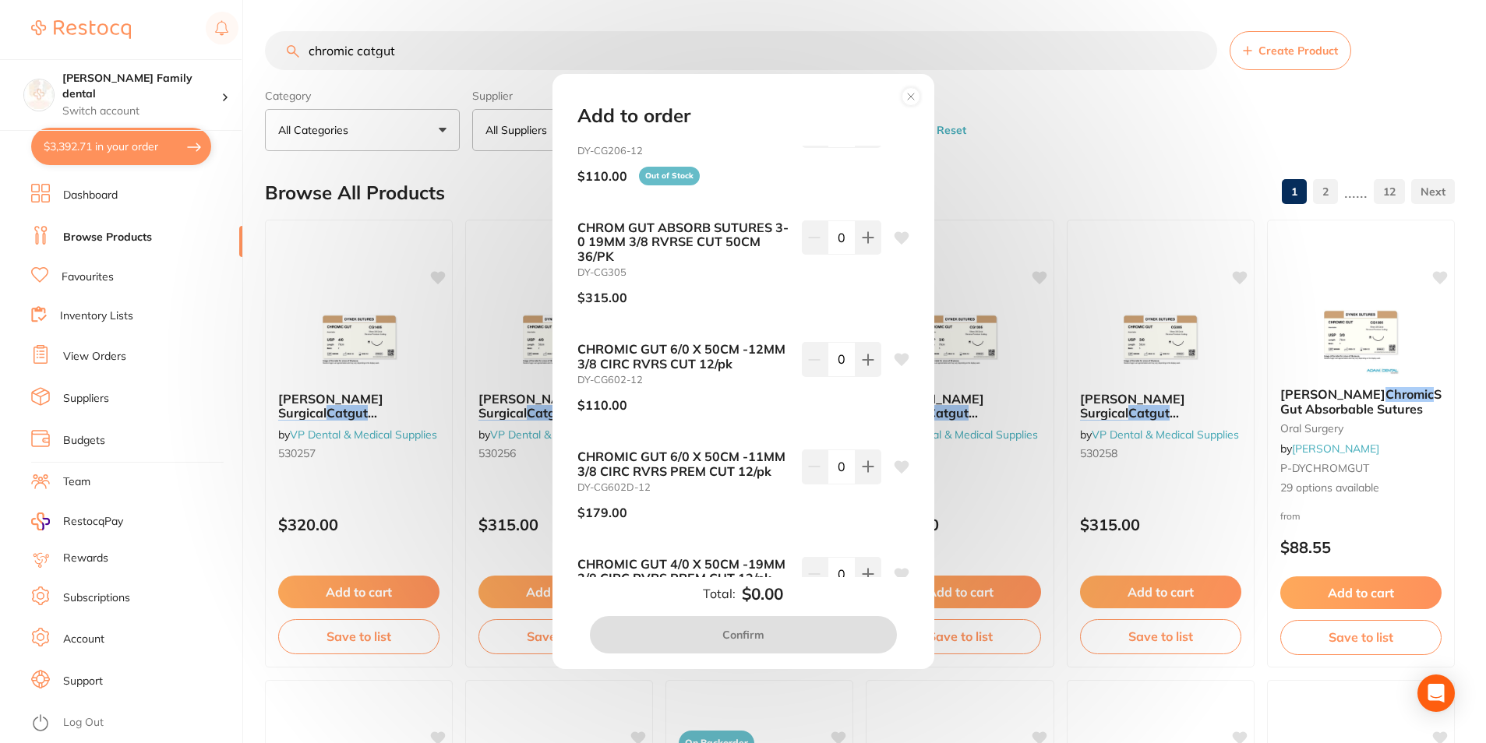
click at [915, 97] on circle at bounding box center [910, 97] width 18 height 18
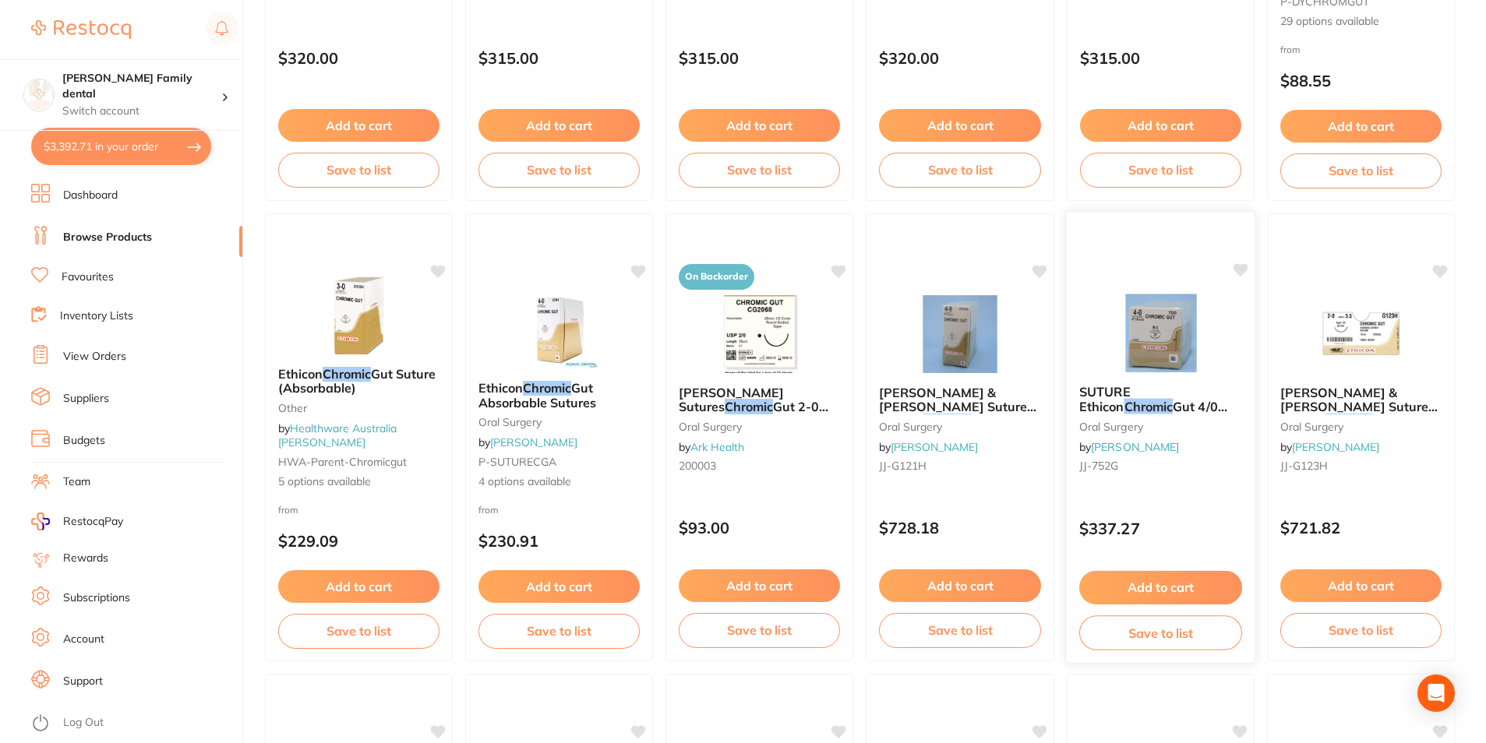
scroll to position [467, 0]
click at [1169, 577] on button "Add to cart" at bounding box center [1160, 586] width 163 height 33
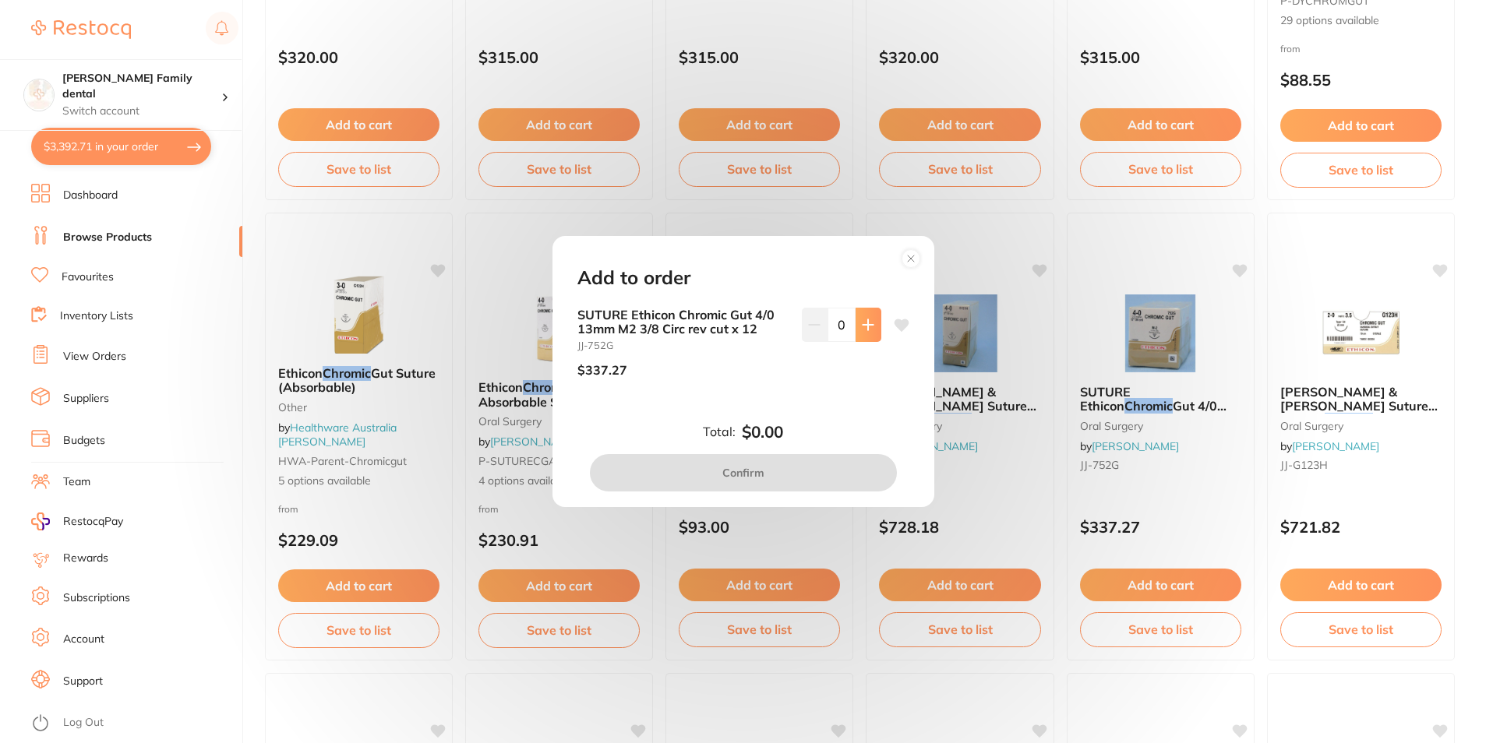
click at [862, 322] on icon at bounding box center [868, 325] width 12 height 12
type input "1"
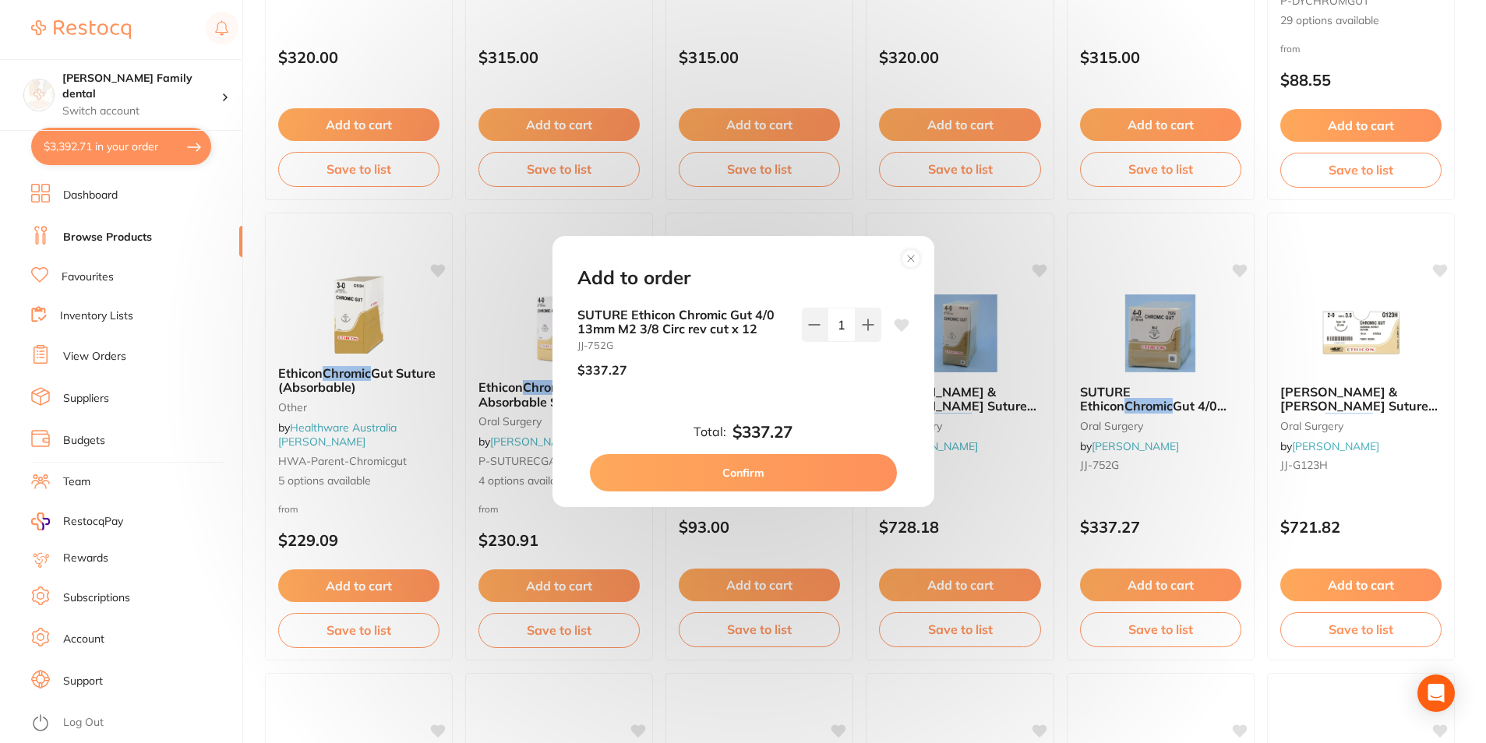
click at [754, 481] on button "Confirm" at bounding box center [743, 472] width 307 height 37
checkbox input "false"
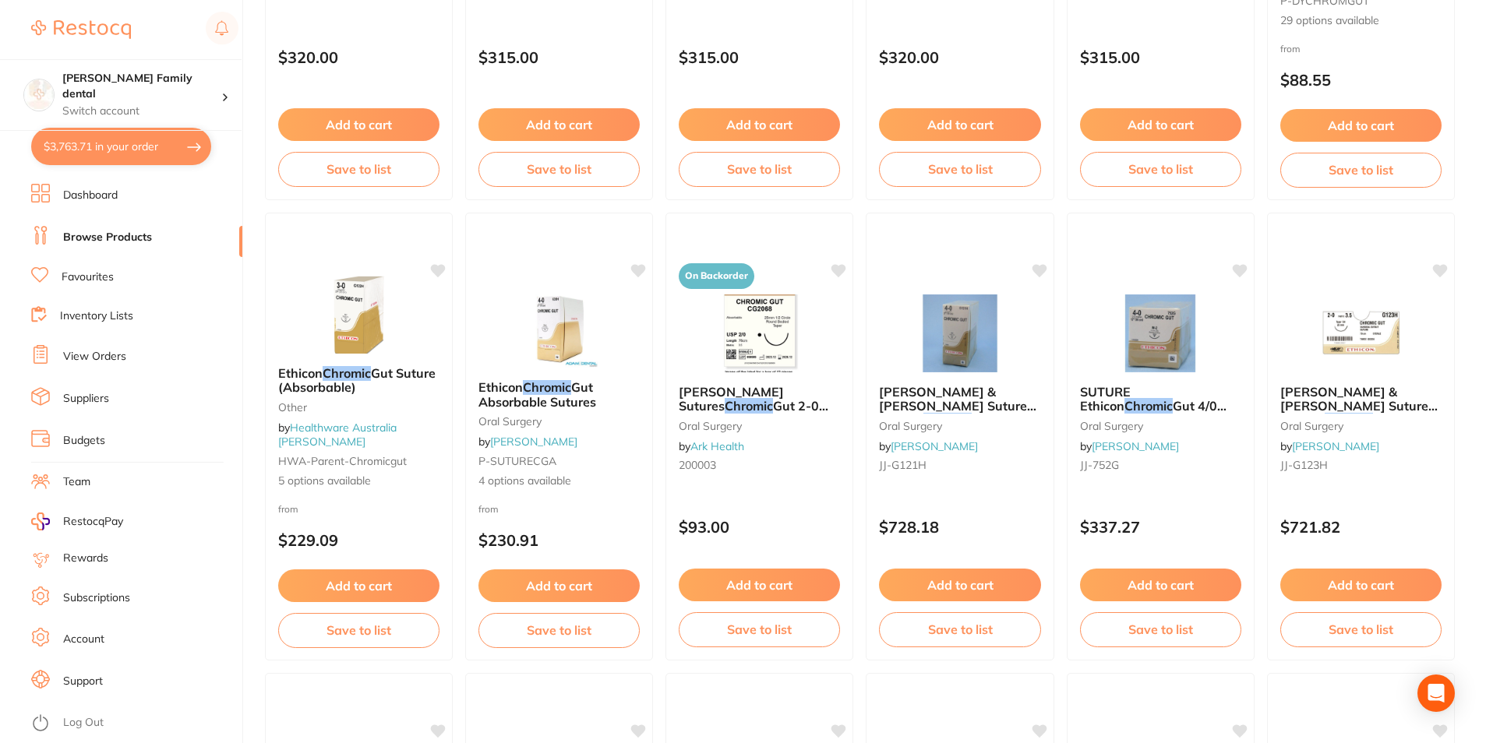
scroll to position [0, 0]
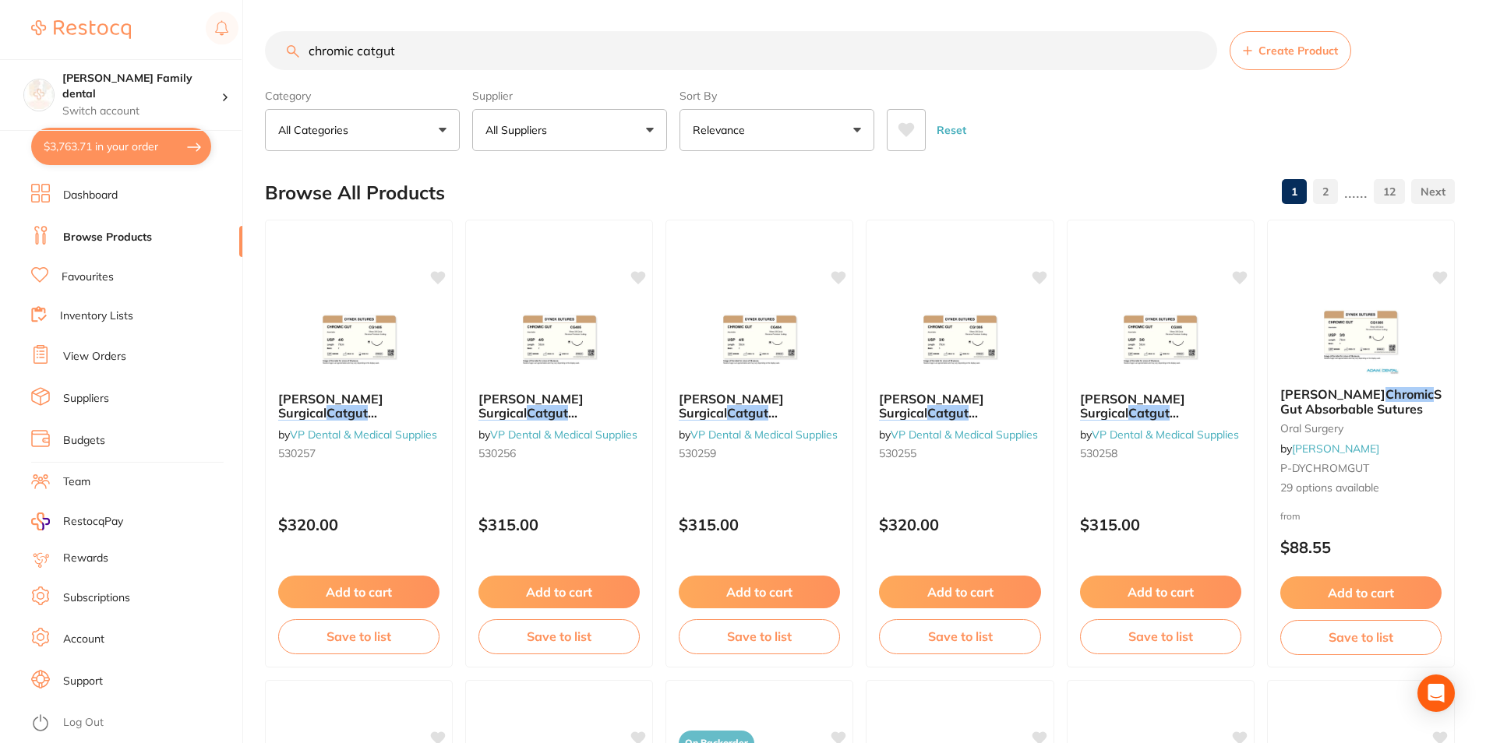
drag, startPoint x: 446, startPoint y: 57, endPoint x: -3, endPoint y: 64, distance: 449.5
click at [0, 64] on html "$3,763.71 [PERSON_NAME] Family dental Switch account [PERSON_NAME] Family denta…" at bounding box center [743, 371] width 1486 height 743
type input "narrow scissors"
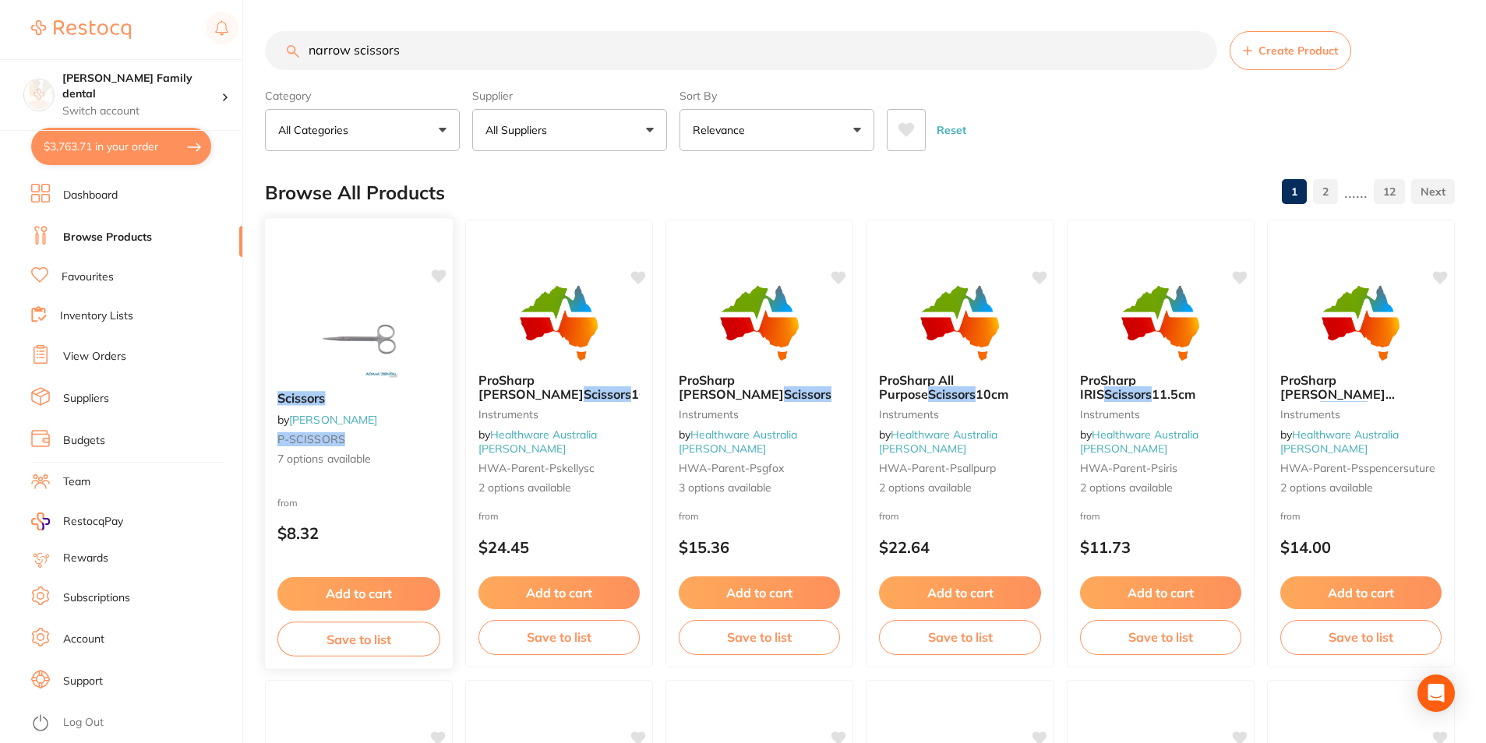
click at [382, 321] on img at bounding box center [359, 339] width 102 height 79
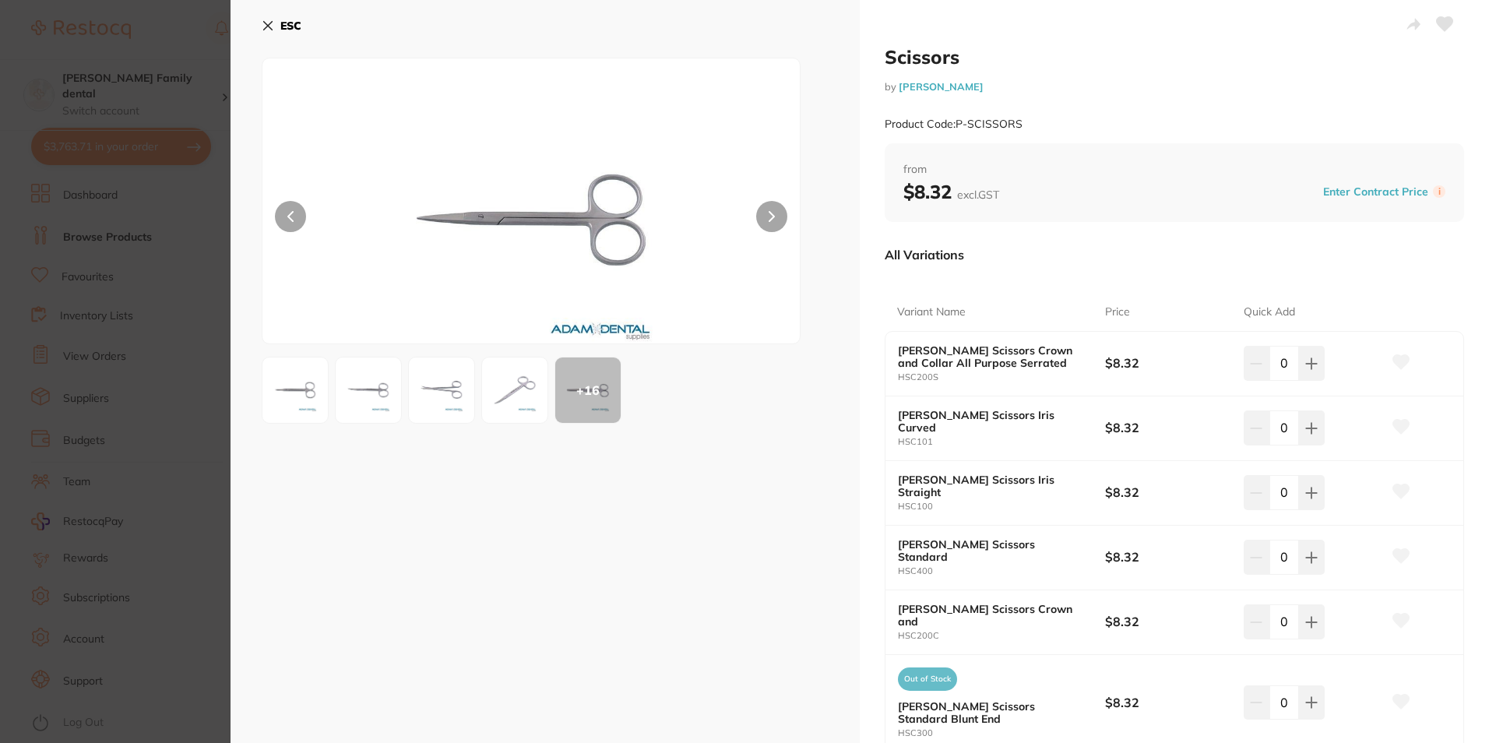
click at [518, 410] on img at bounding box center [515, 390] width 56 height 56
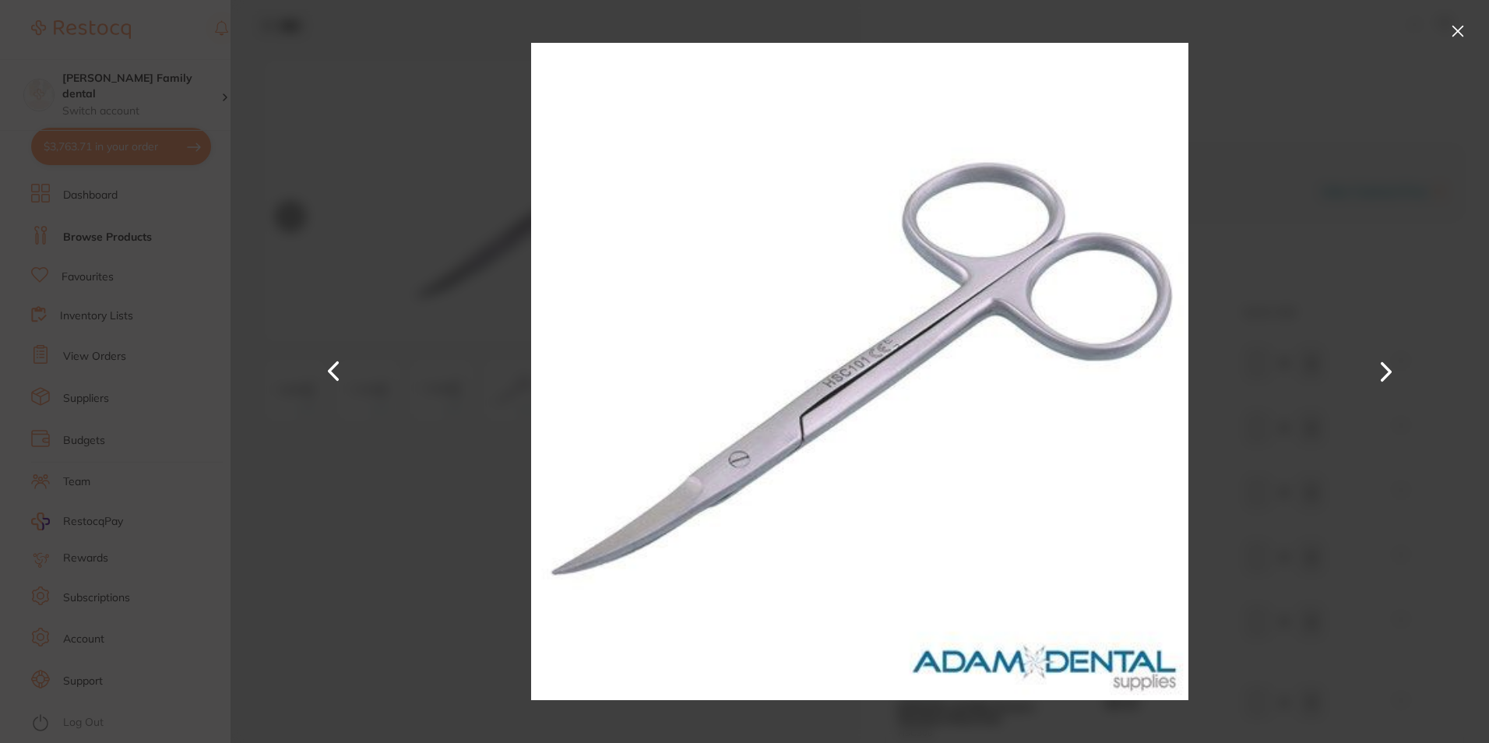
click at [1463, 27] on button at bounding box center [1458, 31] width 25 height 25
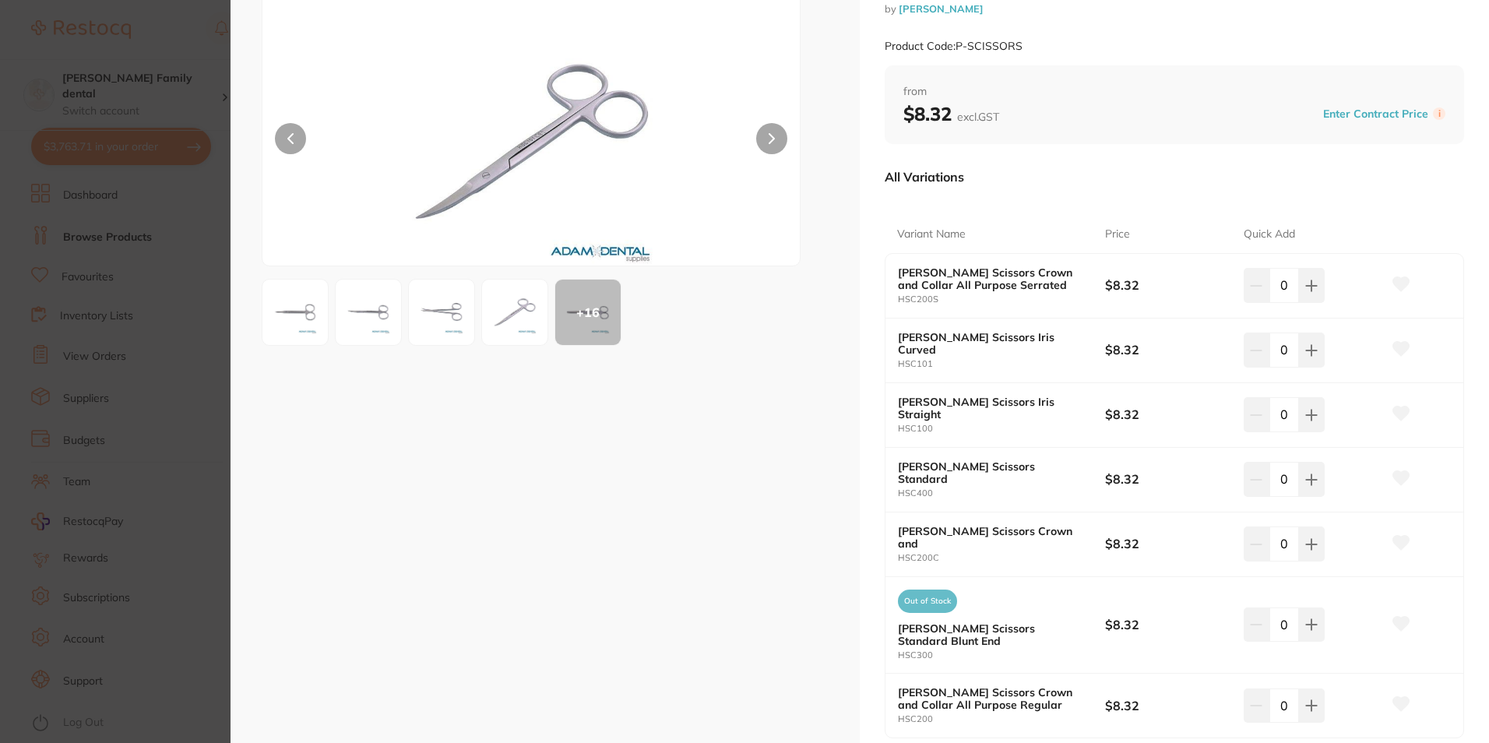
scroll to position [156, 0]
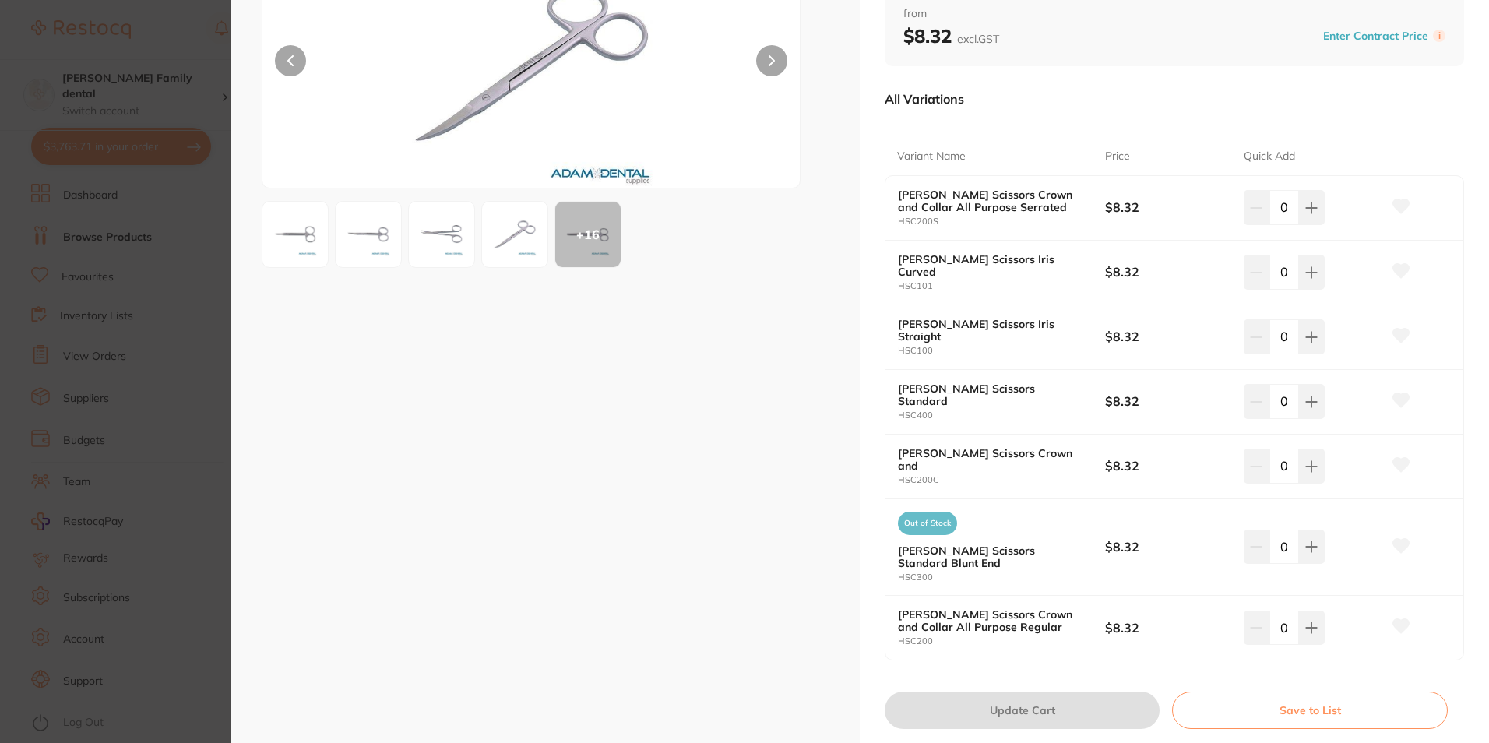
click at [289, 230] on img at bounding box center [295, 234] width 56 height 56
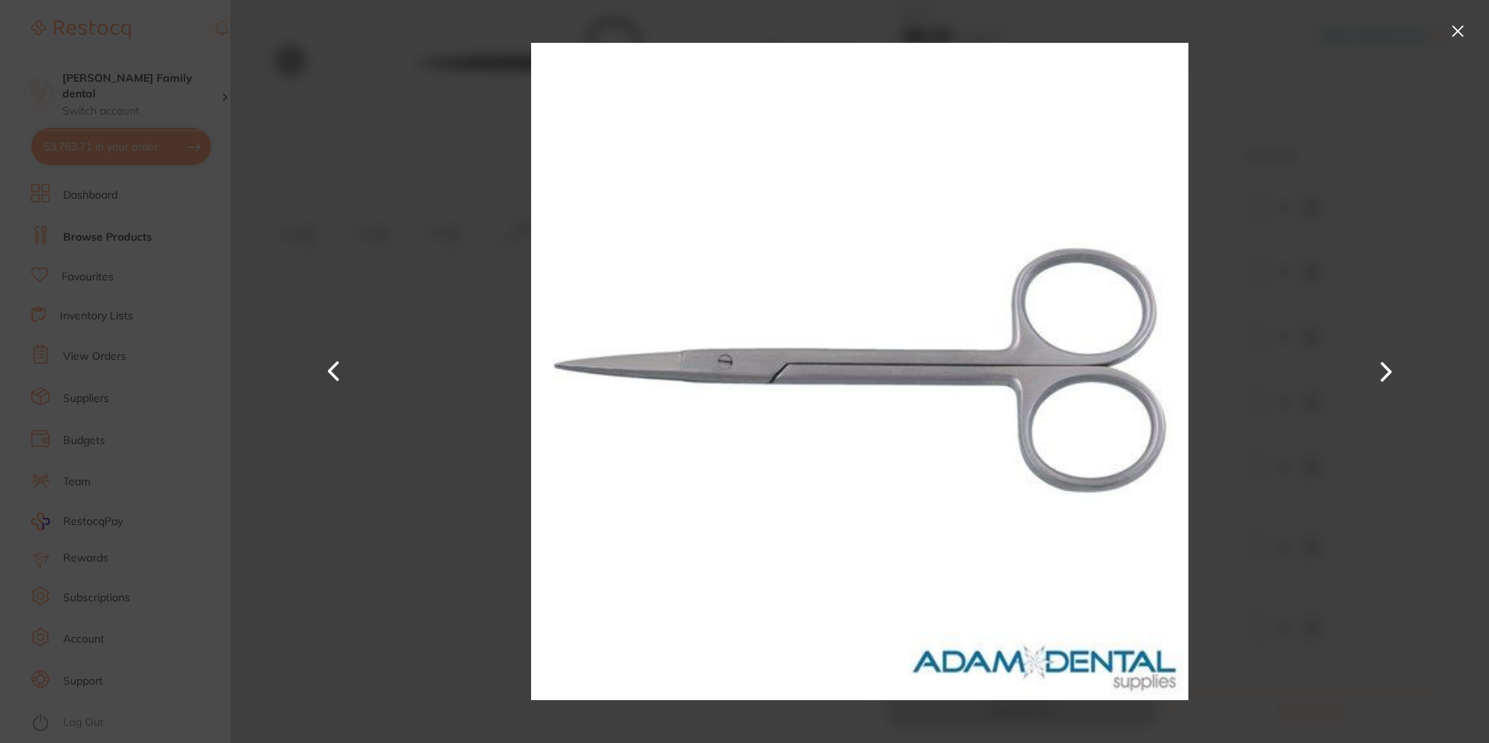
click at [1370, 375] on button at bounding box center [1386, 372] width 37 height 372
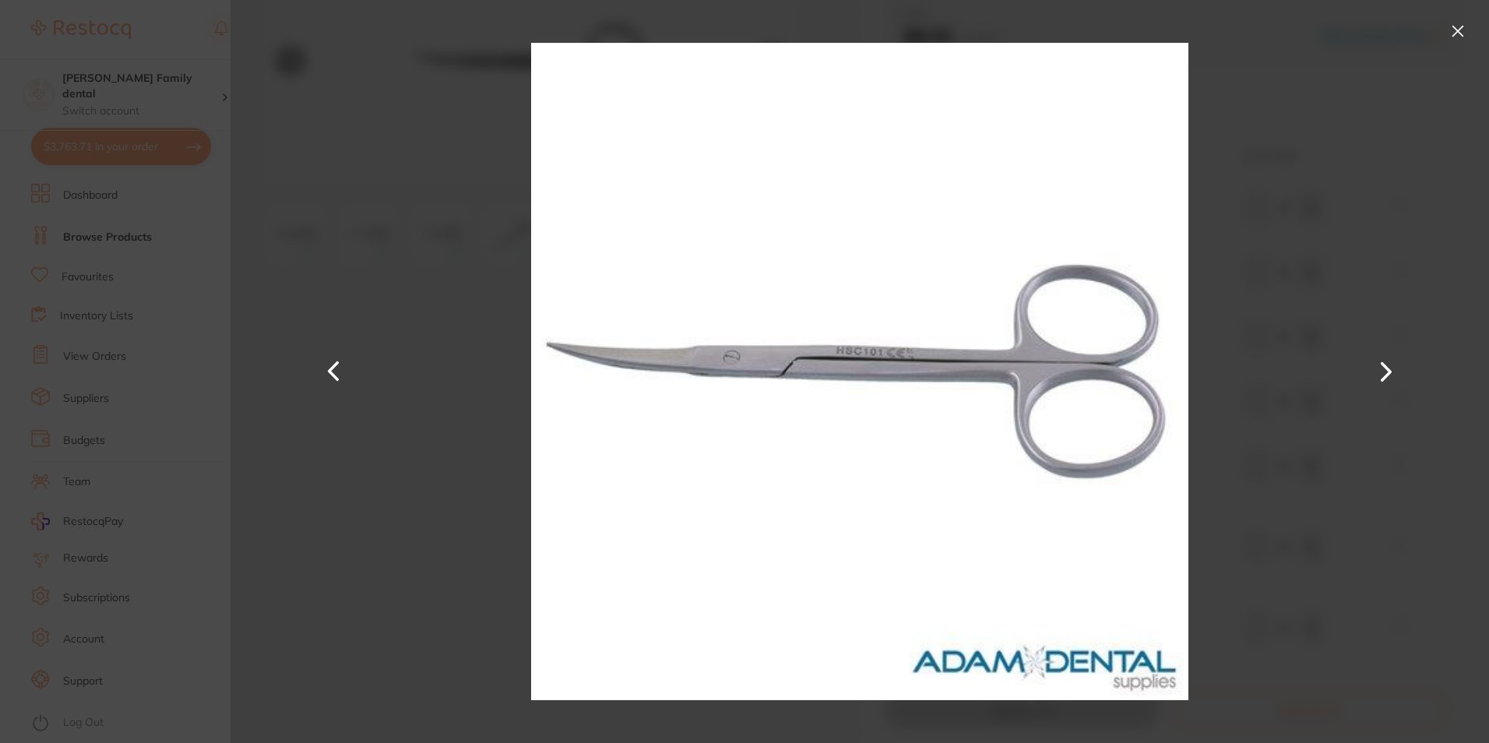
click at [1378, 375] on button at bounding box center [1386, 372] width 37 height 372
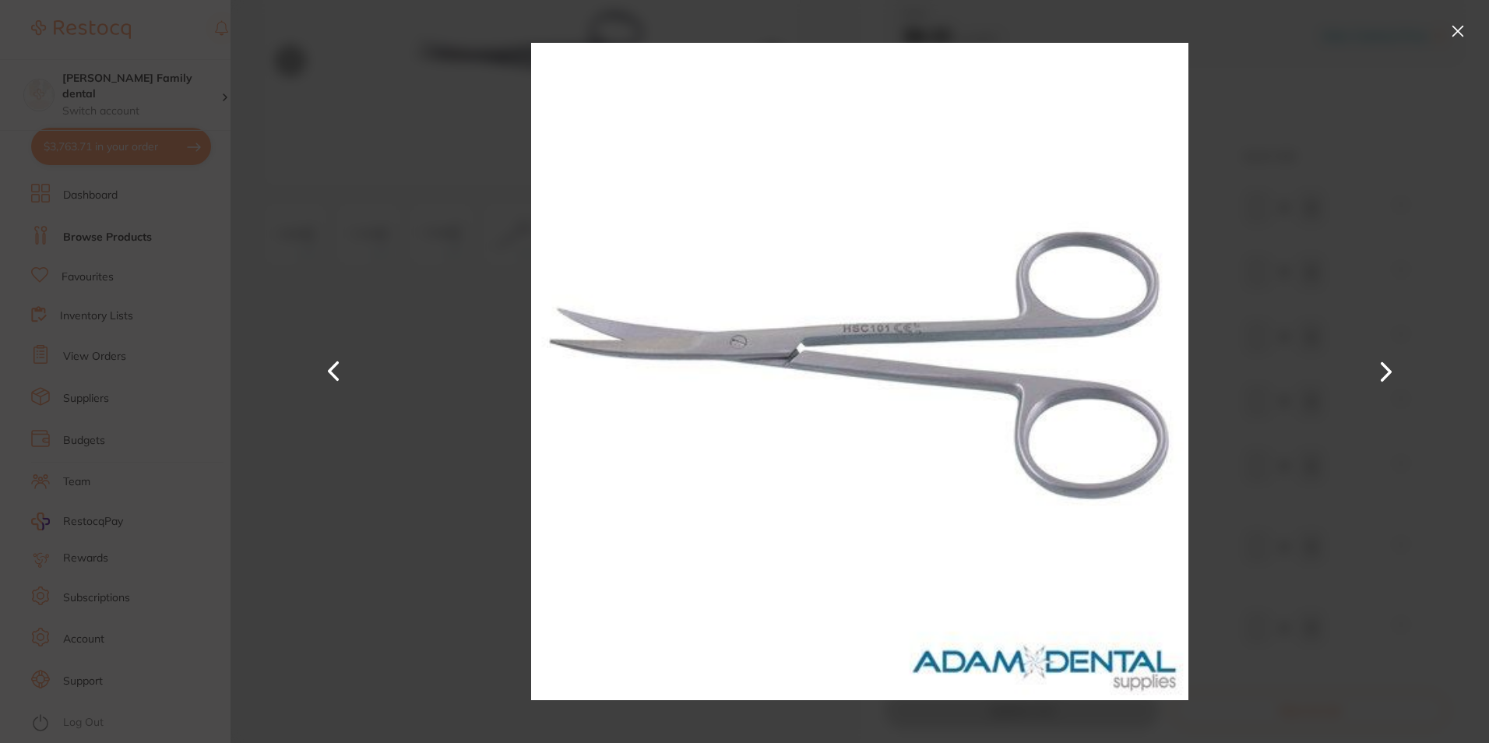
click at [1378, 375] on button at bounding box center [1386, 372] width 37 height 372
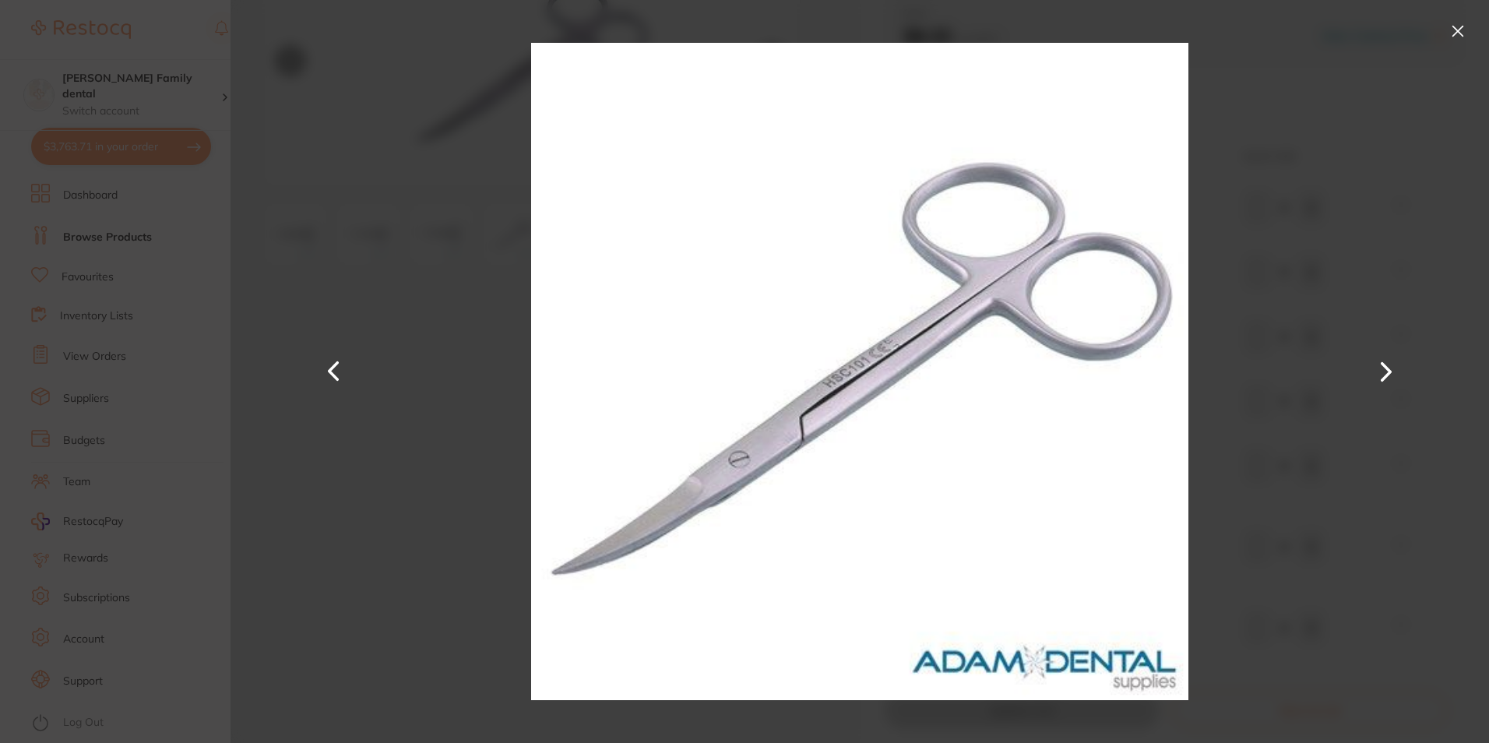
click at [1378, 375] on button at bounding box center [1386, 372] width 37 height 372
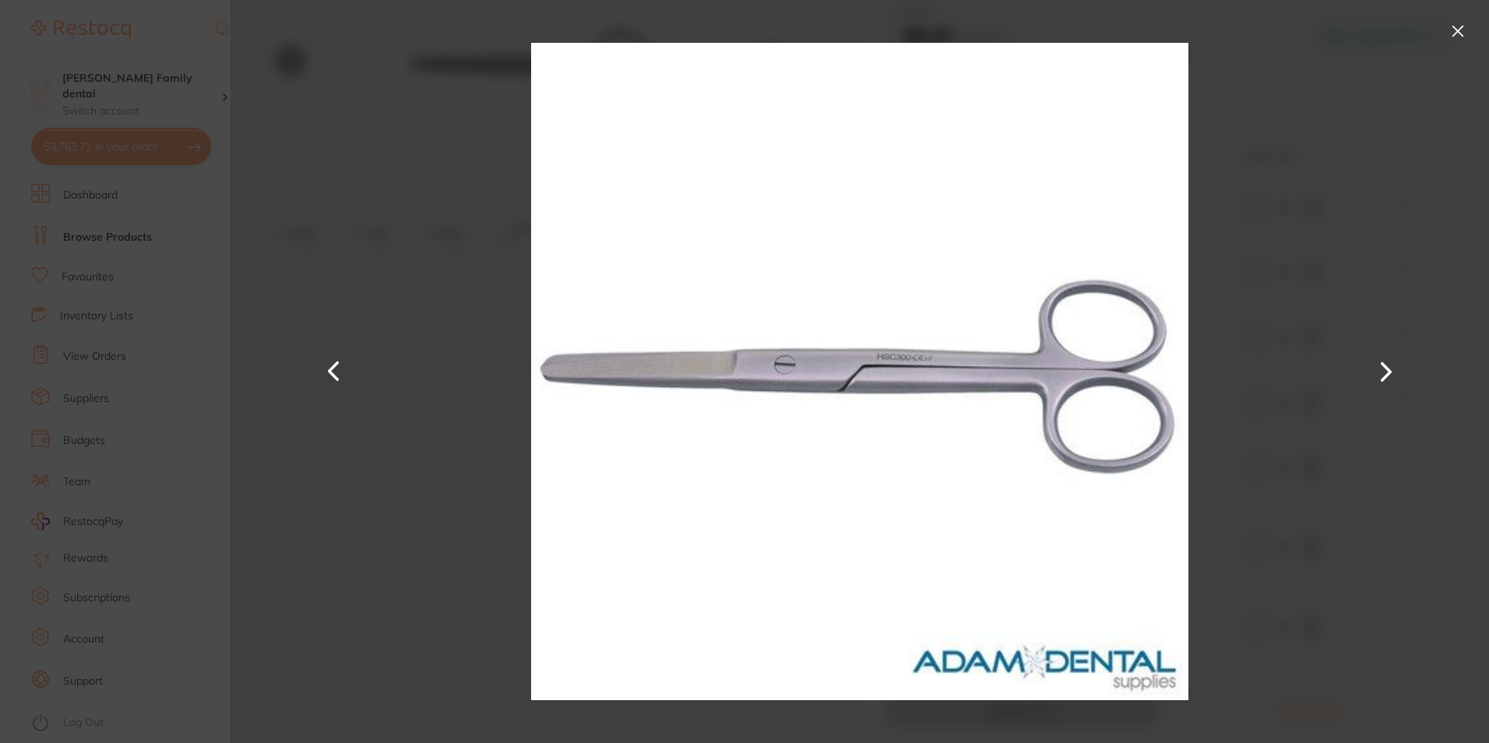
click at [1378, 375] on button at bounding box center [1386, 372] width 37 height 372
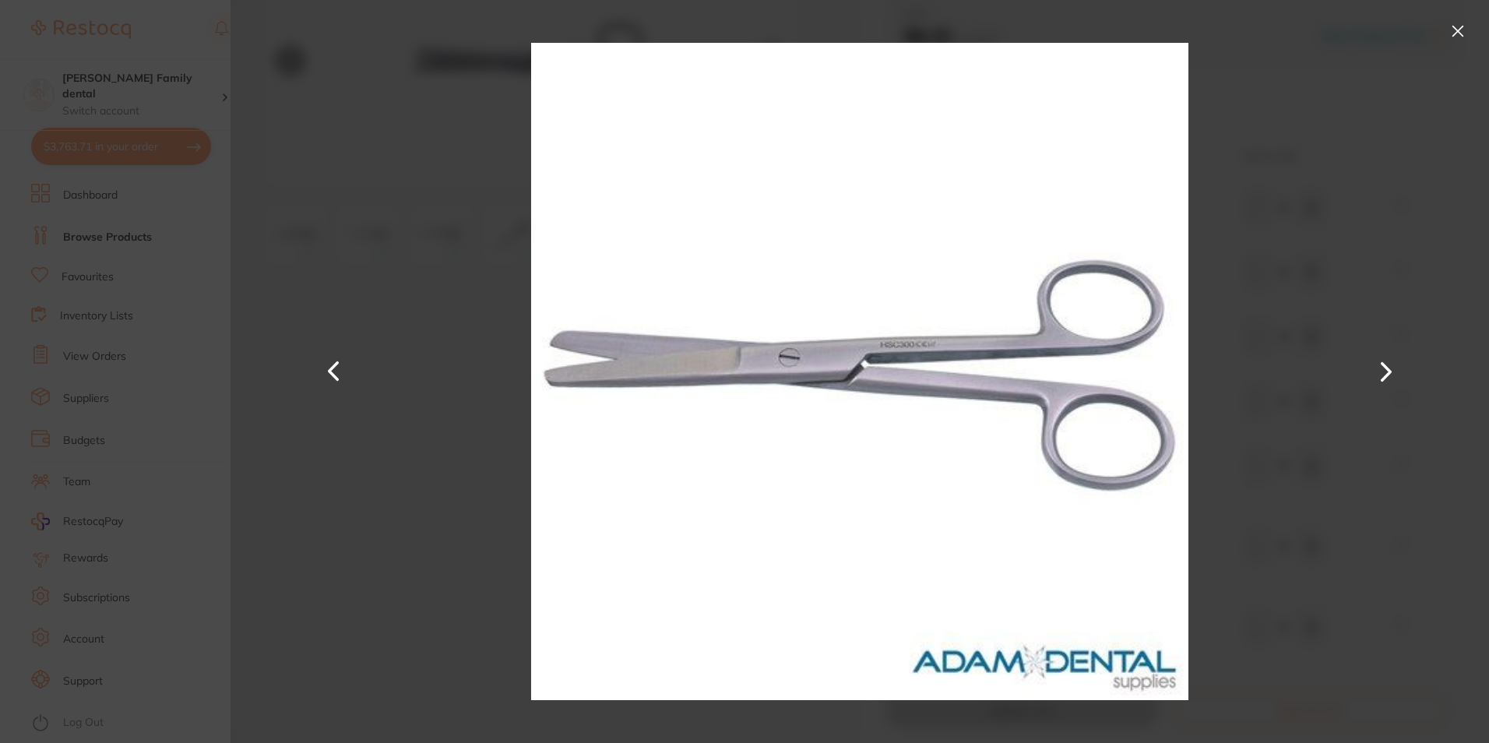
click at [1378, 375] on button at bounding box center [1386, 372] width 37 height 372
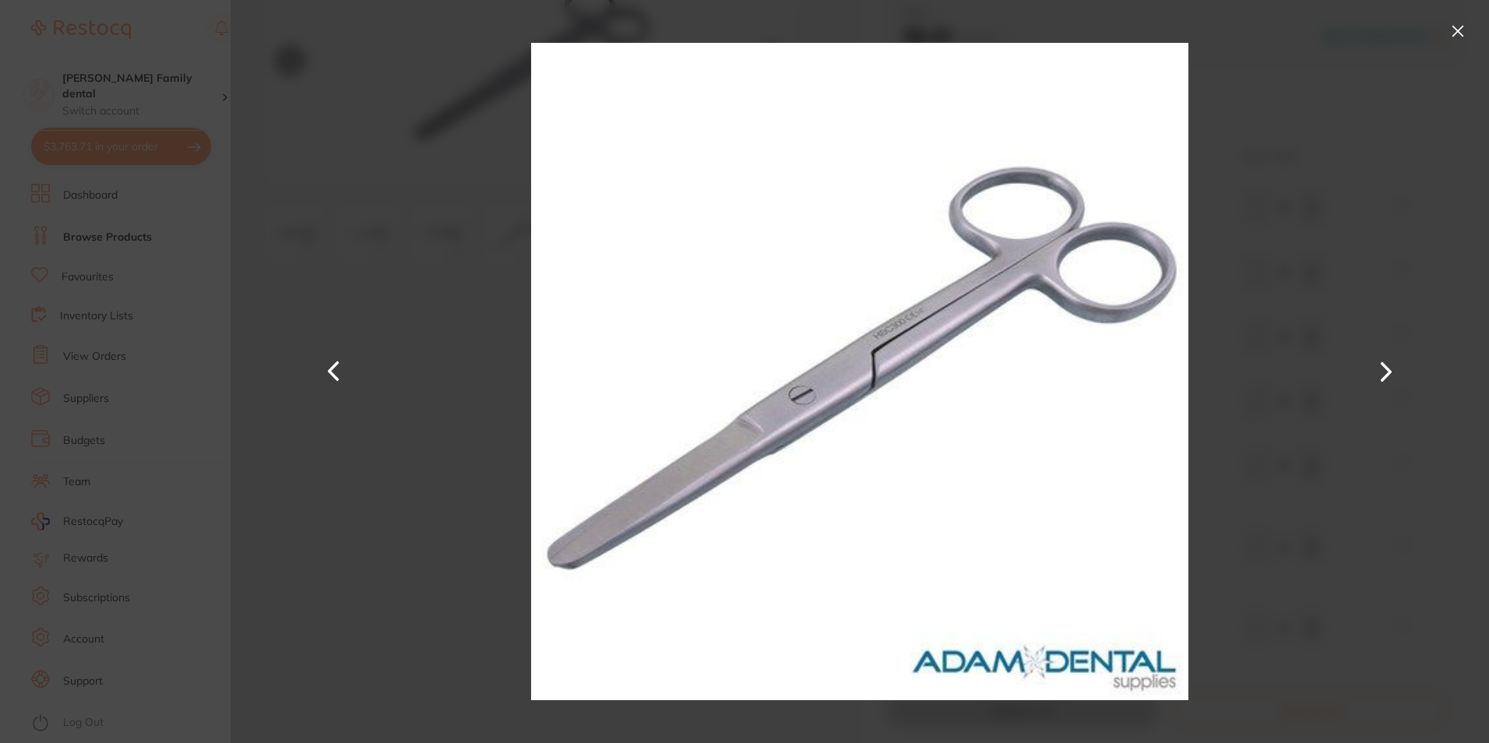
click at [1378, 375] on button at bounding box center [1386, 372] width 37 height 372
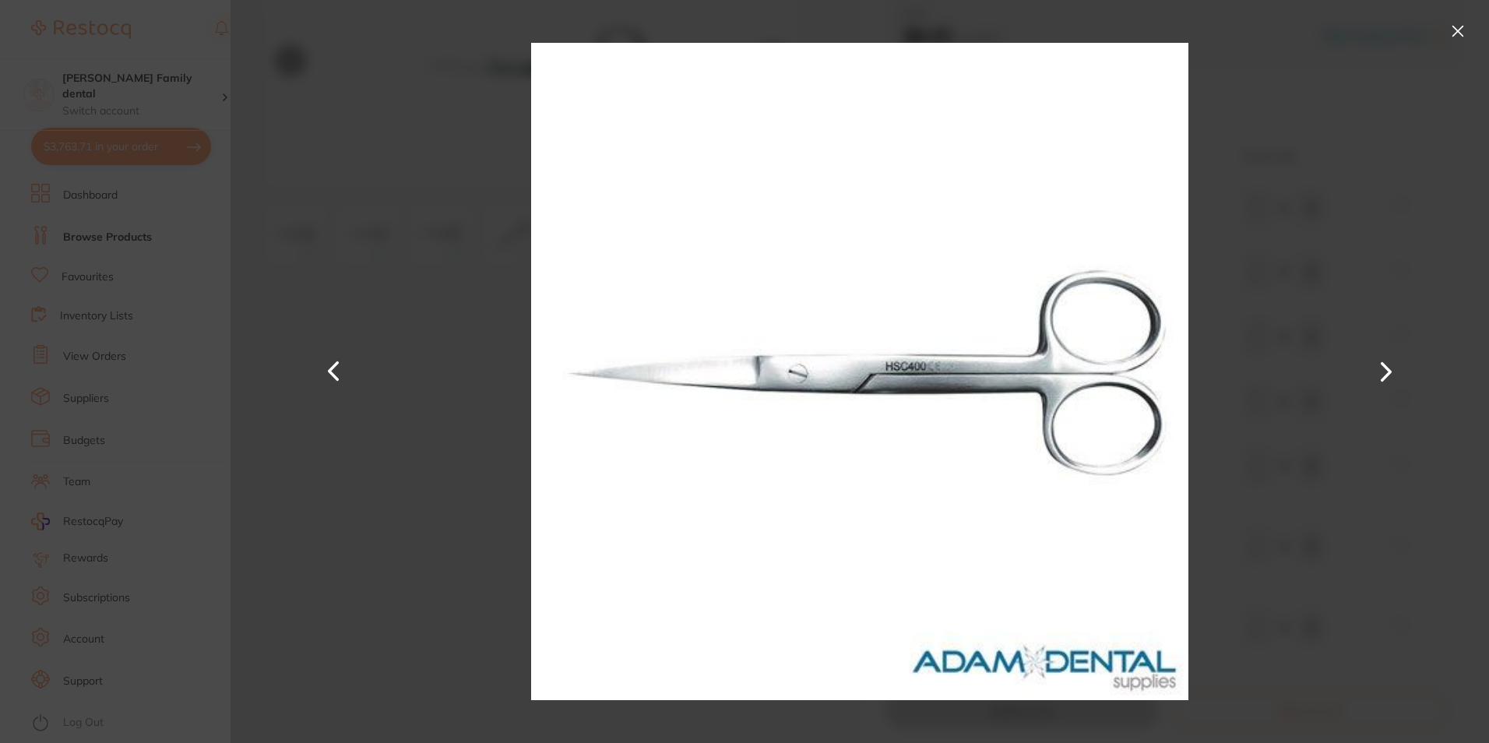
click at [1458, 25] on button at bounding box center [1458, 31] width 25 height 25
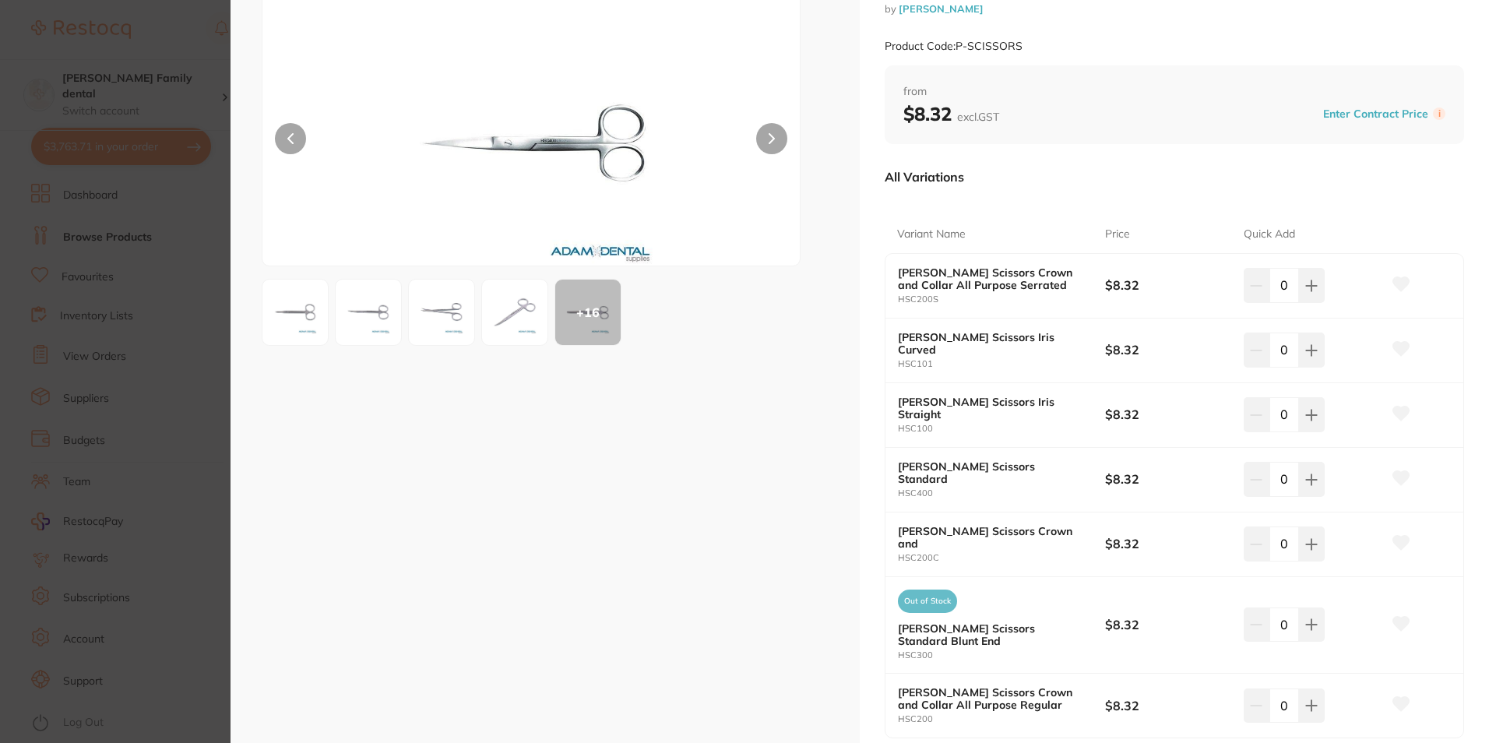
scroll to position [0, 0]
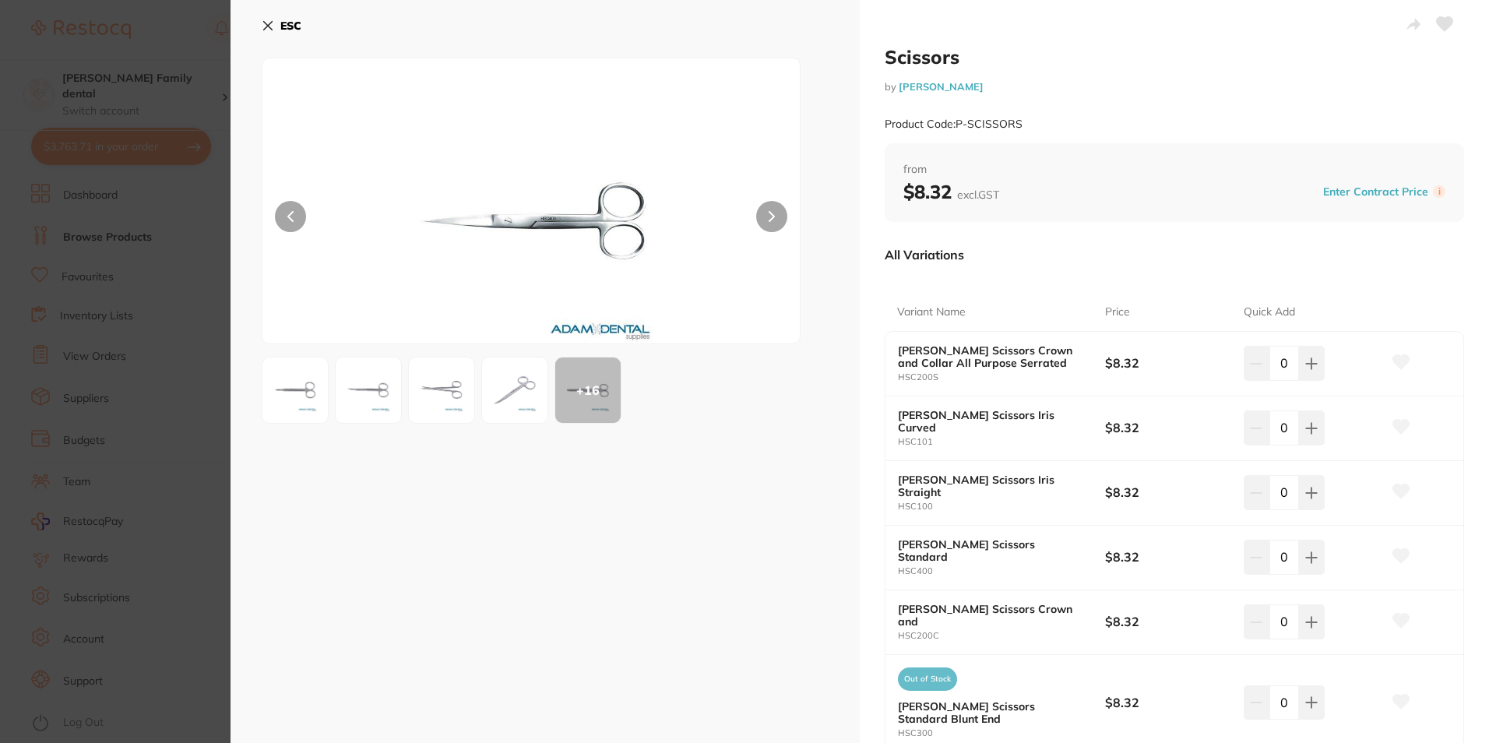
click at [269, 21] on icon at bounding box center [268, 25] width 12 height 12
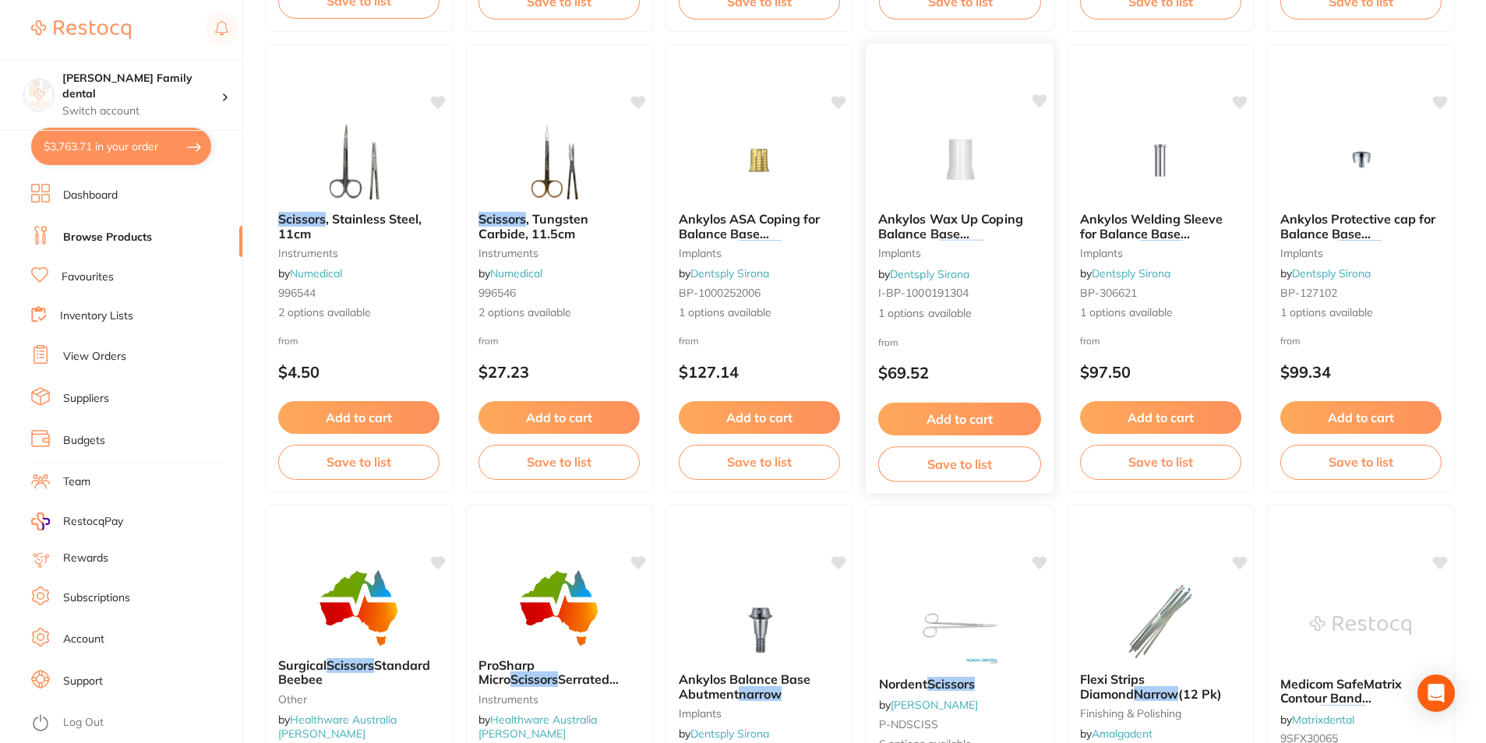
scroll to position [748, 0]
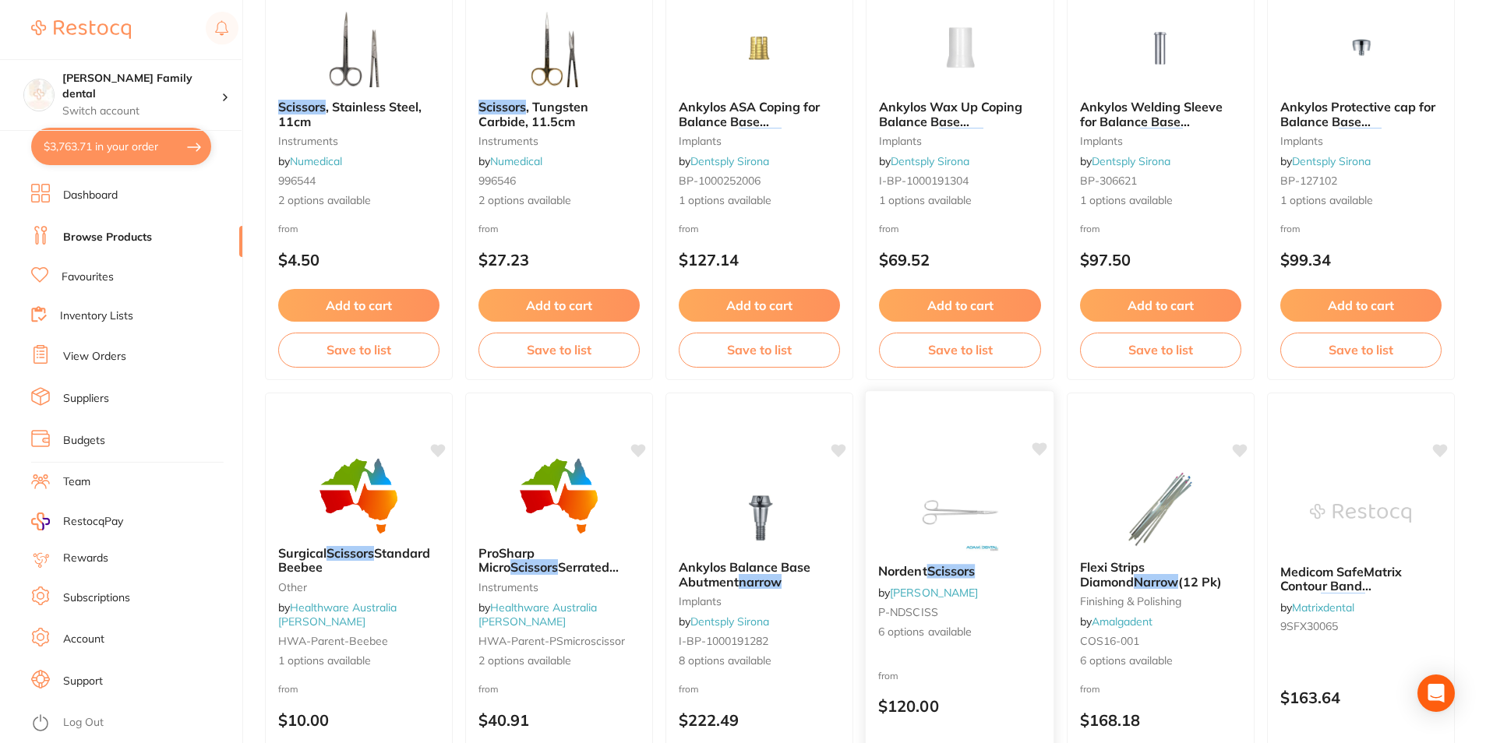
click at [922, 502] on img at bounding box center [959, 512] width 102 height 79
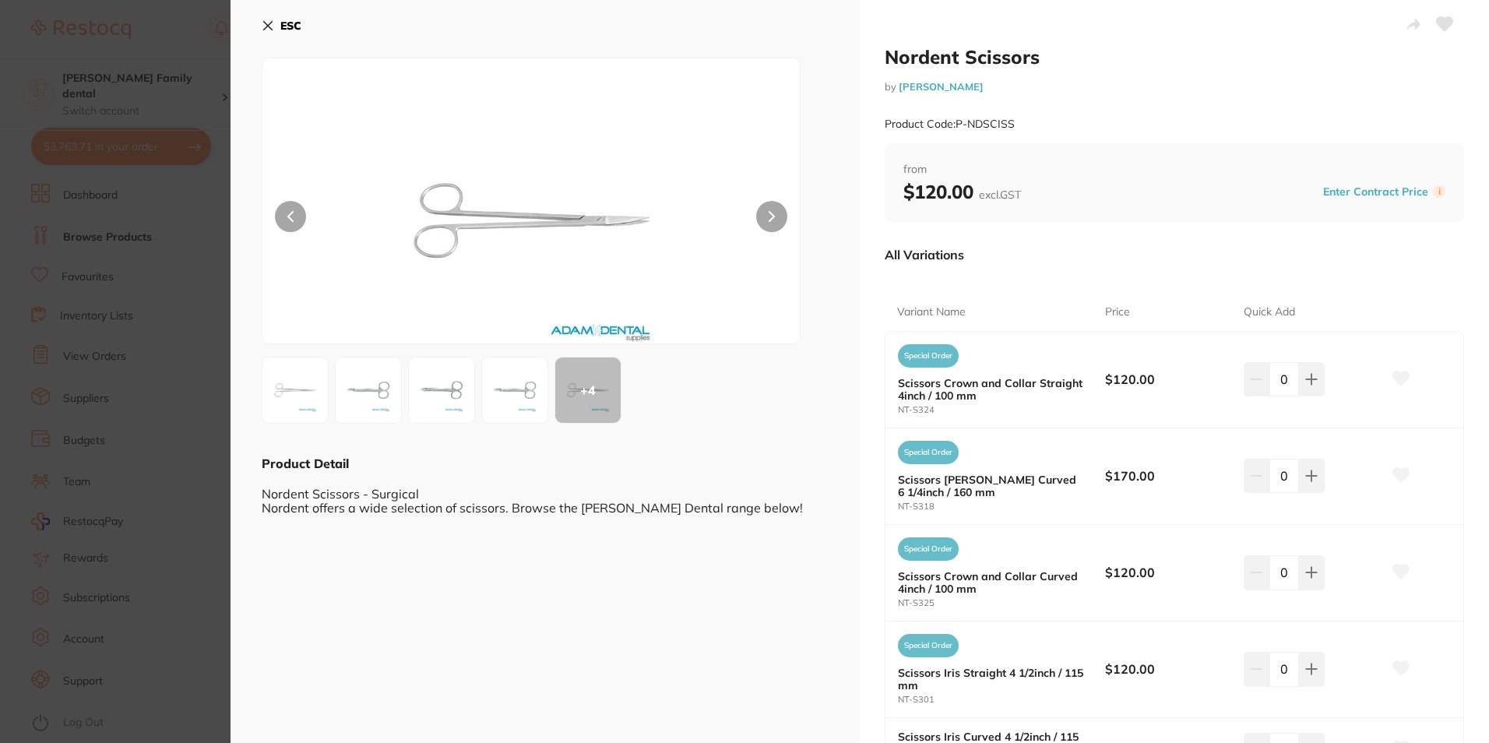
click at [273, 29] on icon at bounding box center [268, 25] width 12 height 12
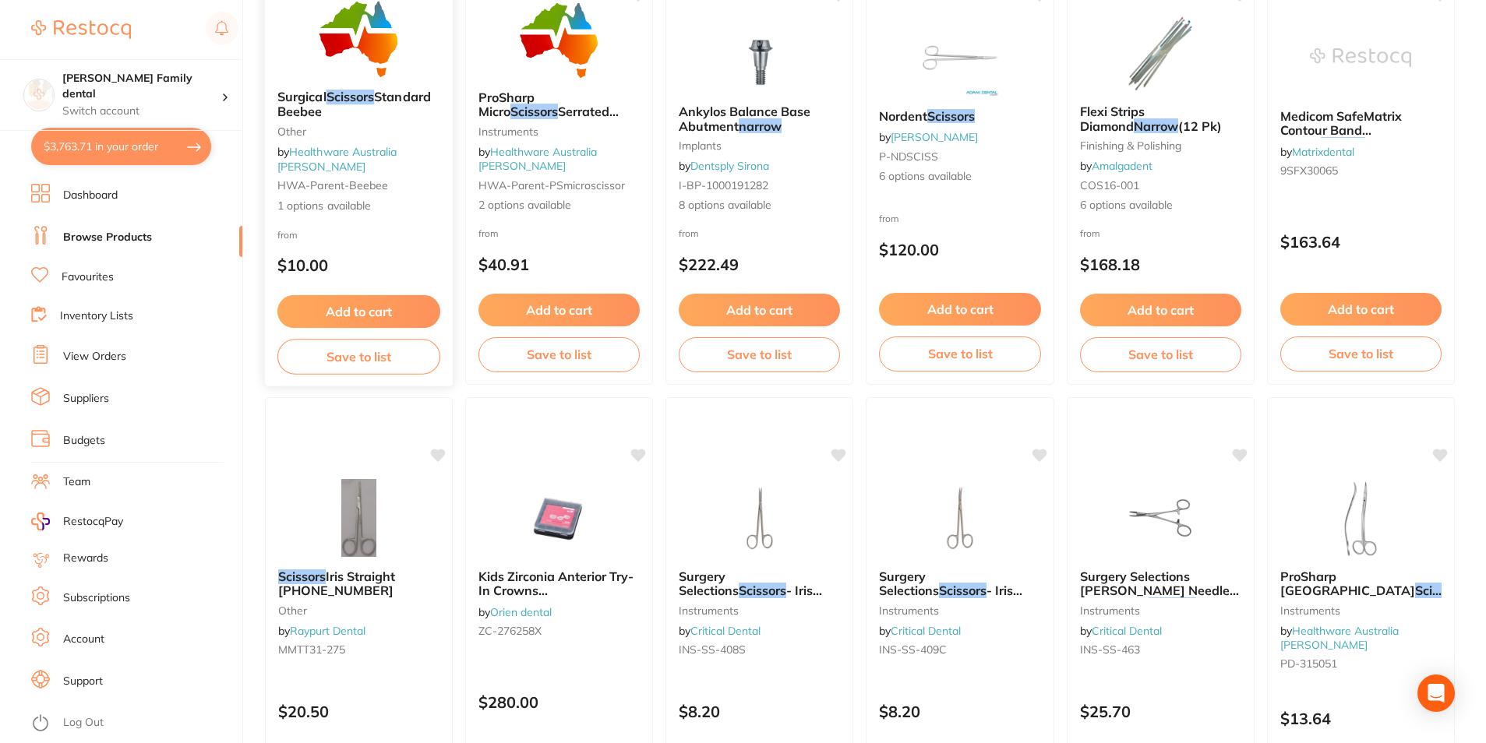
scroll to position [1371, 0]
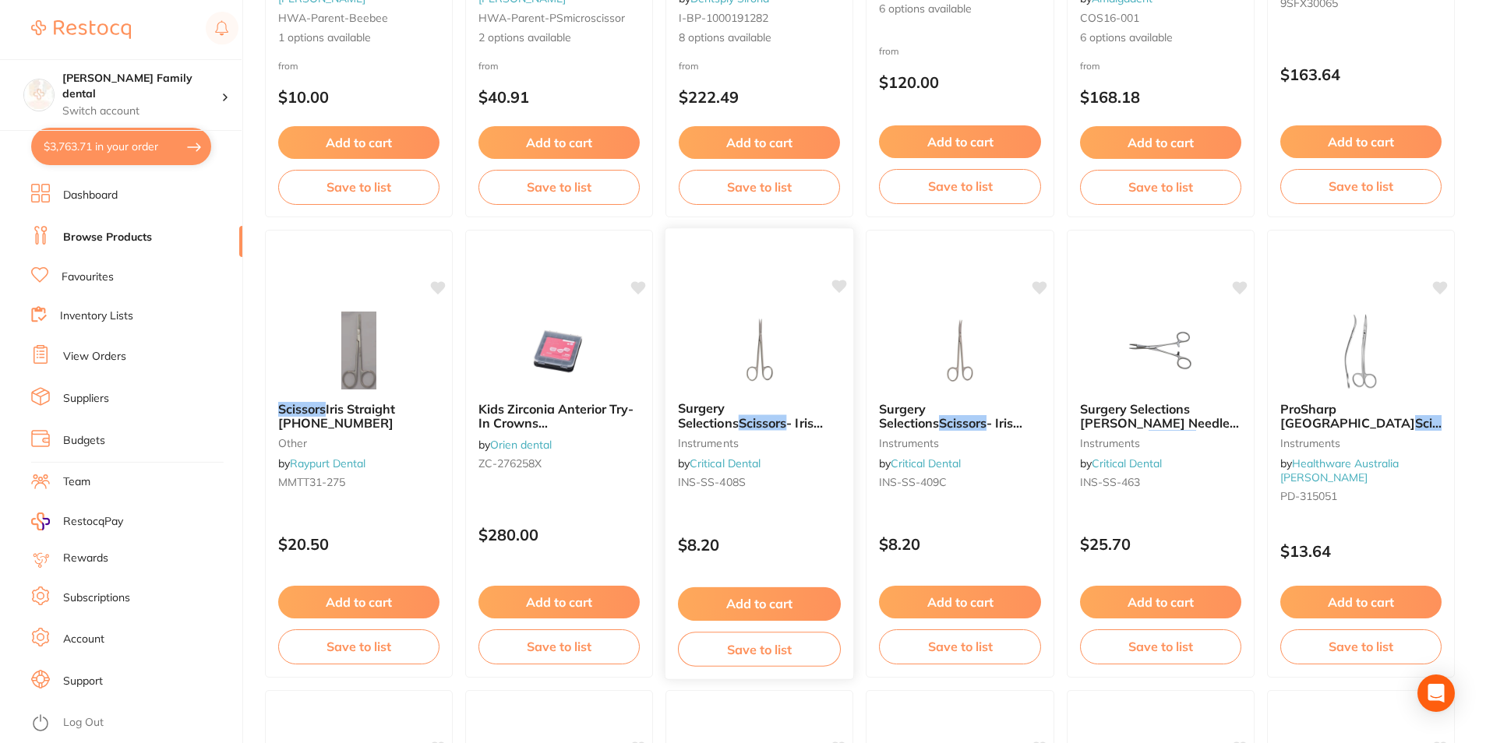
click at [749, 345] on img at bounding box center [759, 349] width 102 height 79
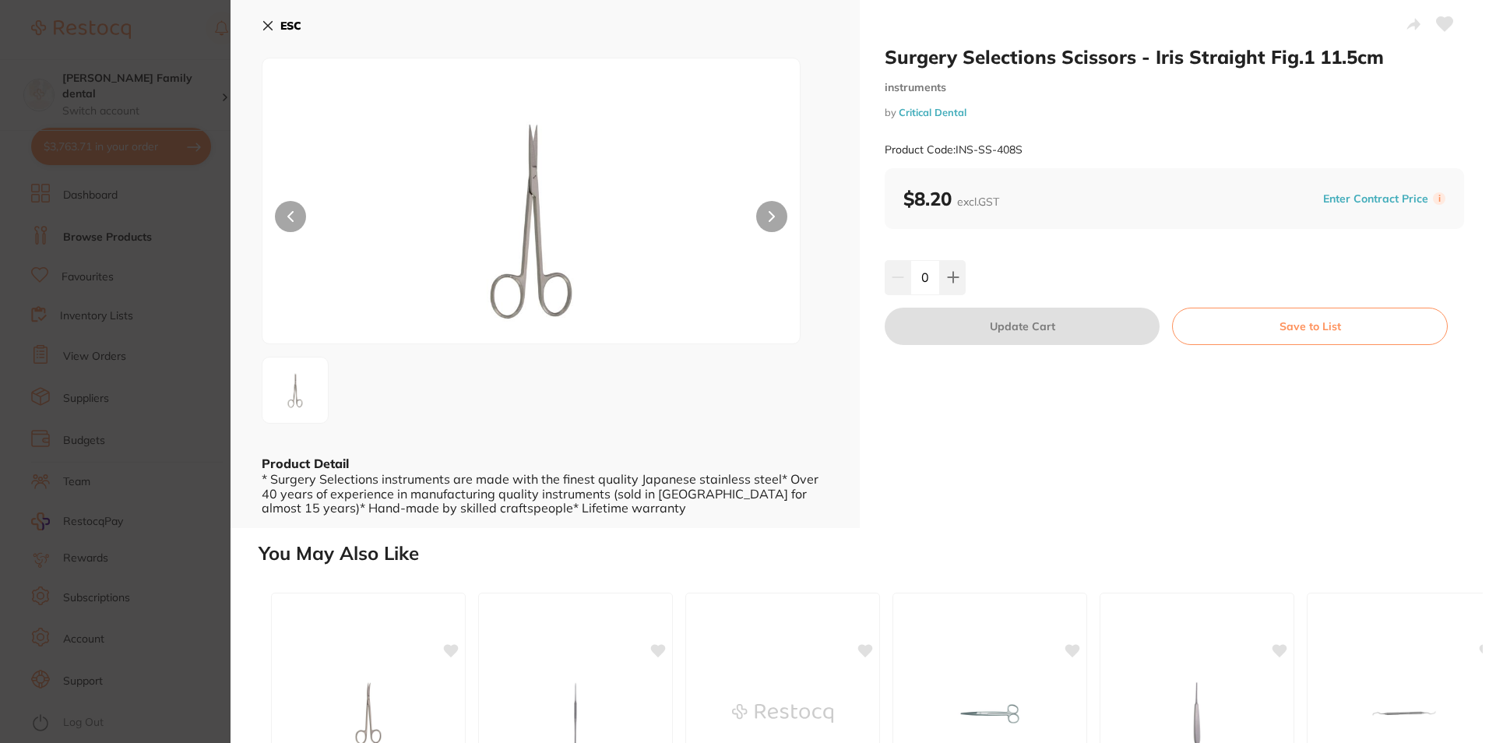
click at [270, 21] on icon at bounding box center [268, 25] width 12 height 12
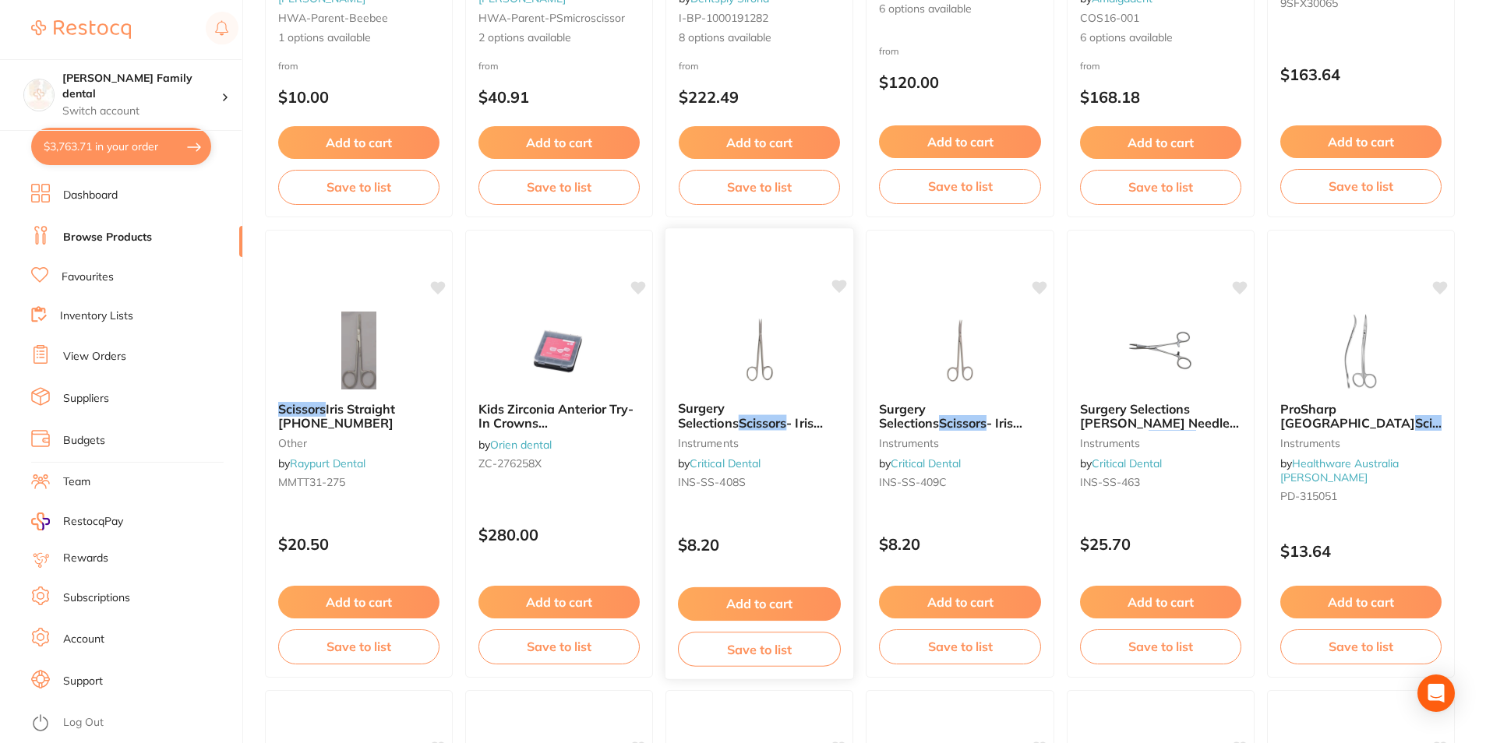
scroll to position [1605, 0]
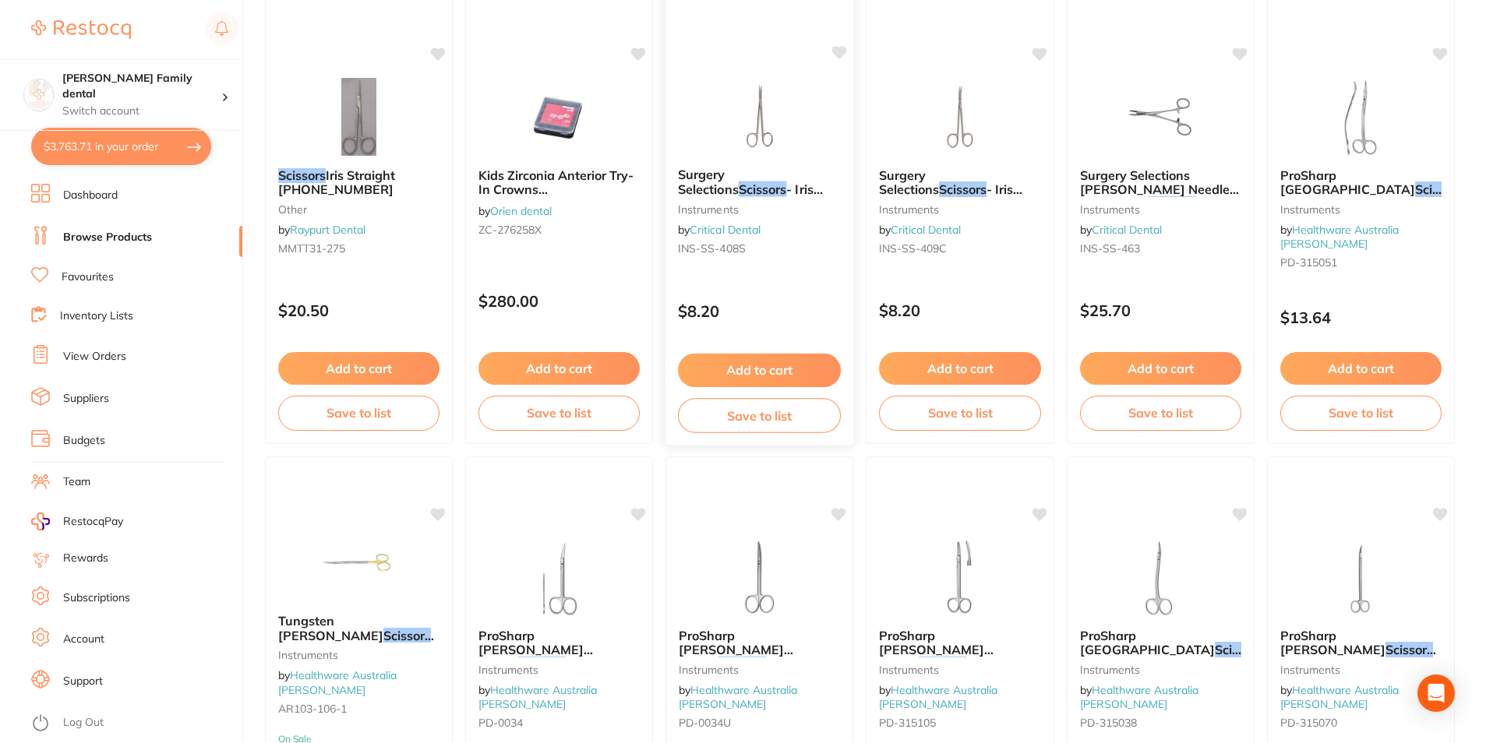
click at [763, 112] on img at bounding box center [759, 115] width 102 height 79
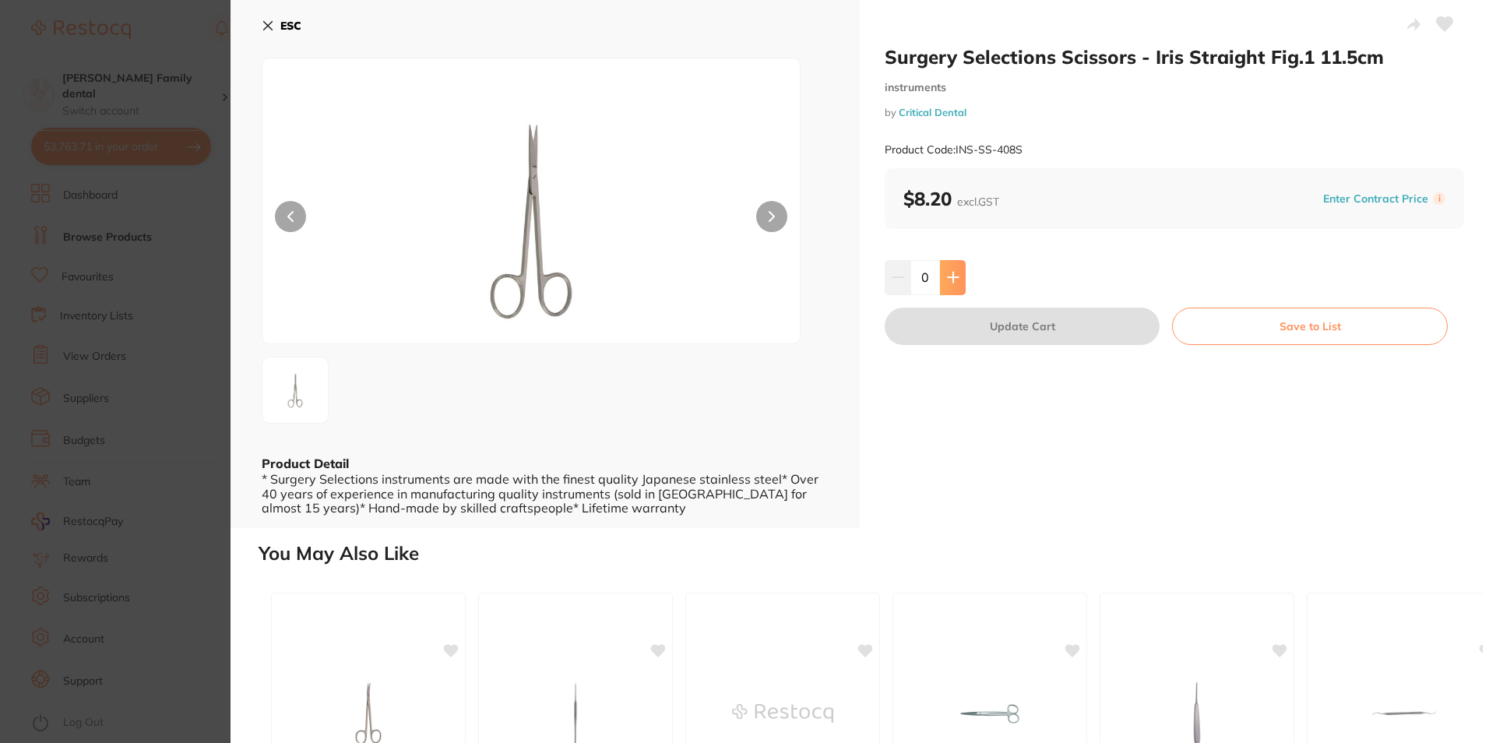
click at [955, 270] on button at bounding box center [953, 277] width 26 height 34
type input "1"
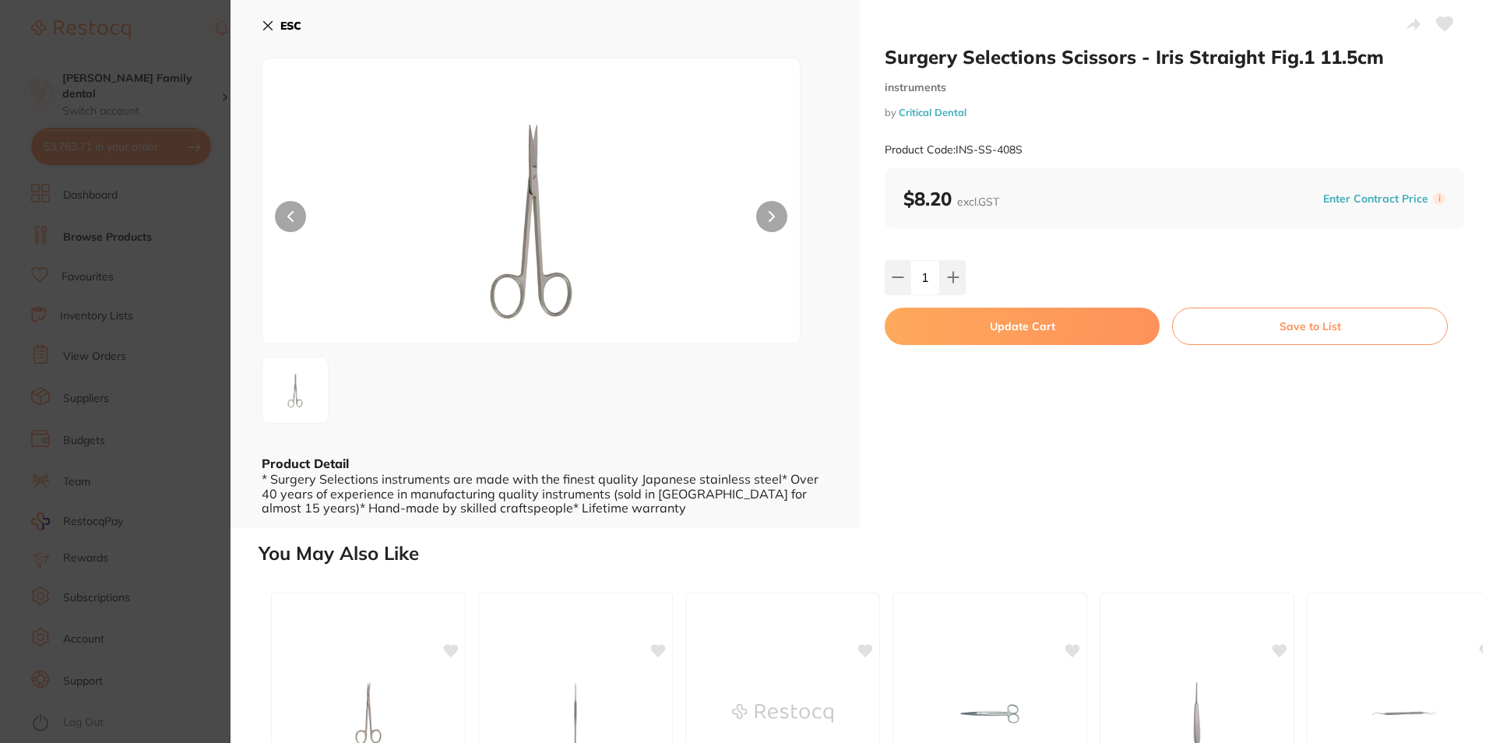
click at [1014, 313] on button "Update Cart" at bounding box center [1022, 326] width 275 height 37
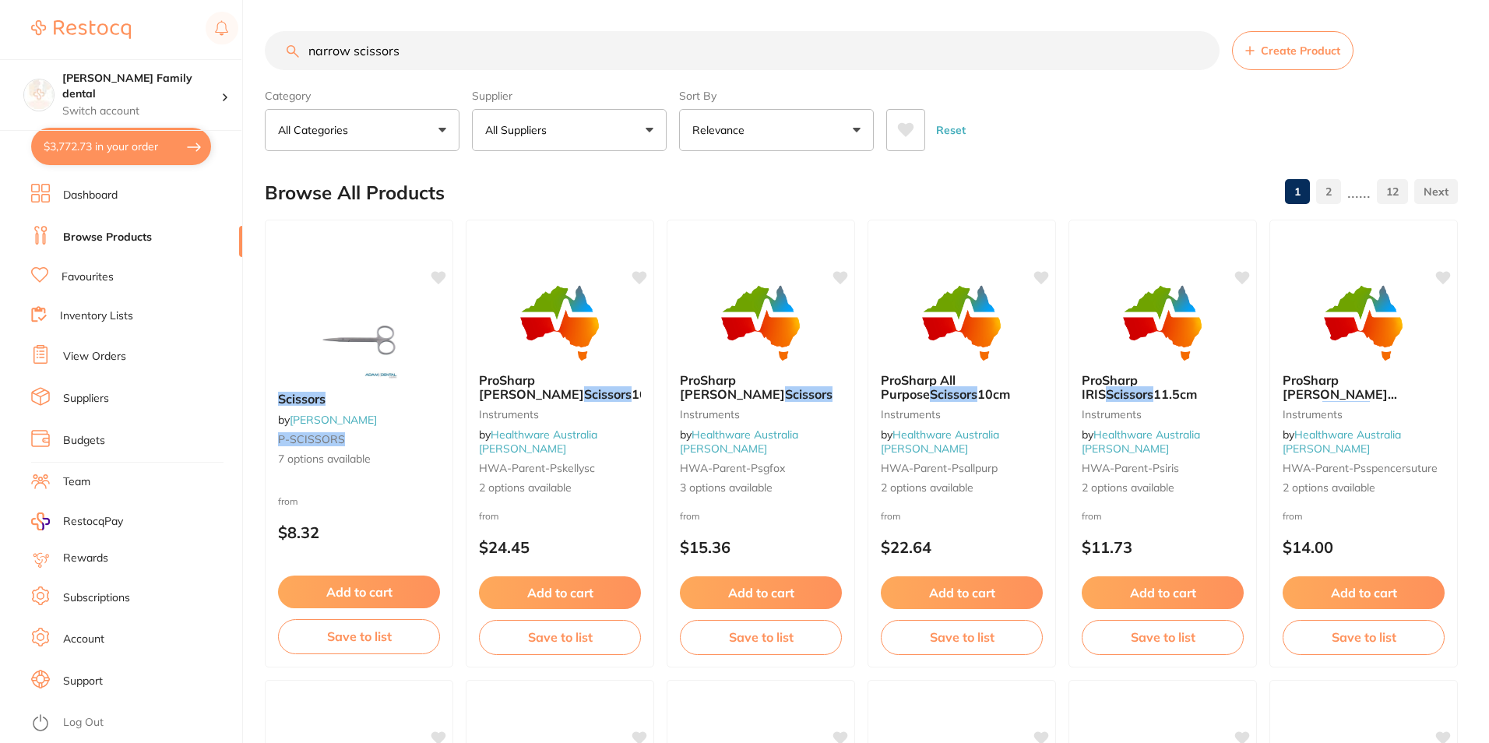
checkbox input "false"
drag, startPoint x: 437, startPoint y: 50, endPoint x: -3, endPoint y: 79, distance: 441.1
click at [0, 79] on html "$3,772.73 Westbrook Family dental Switch account Westbrook Family dental $3,772…" at bounding box center [743, 371] width 1486 height 743
type input "barrier sleeves"
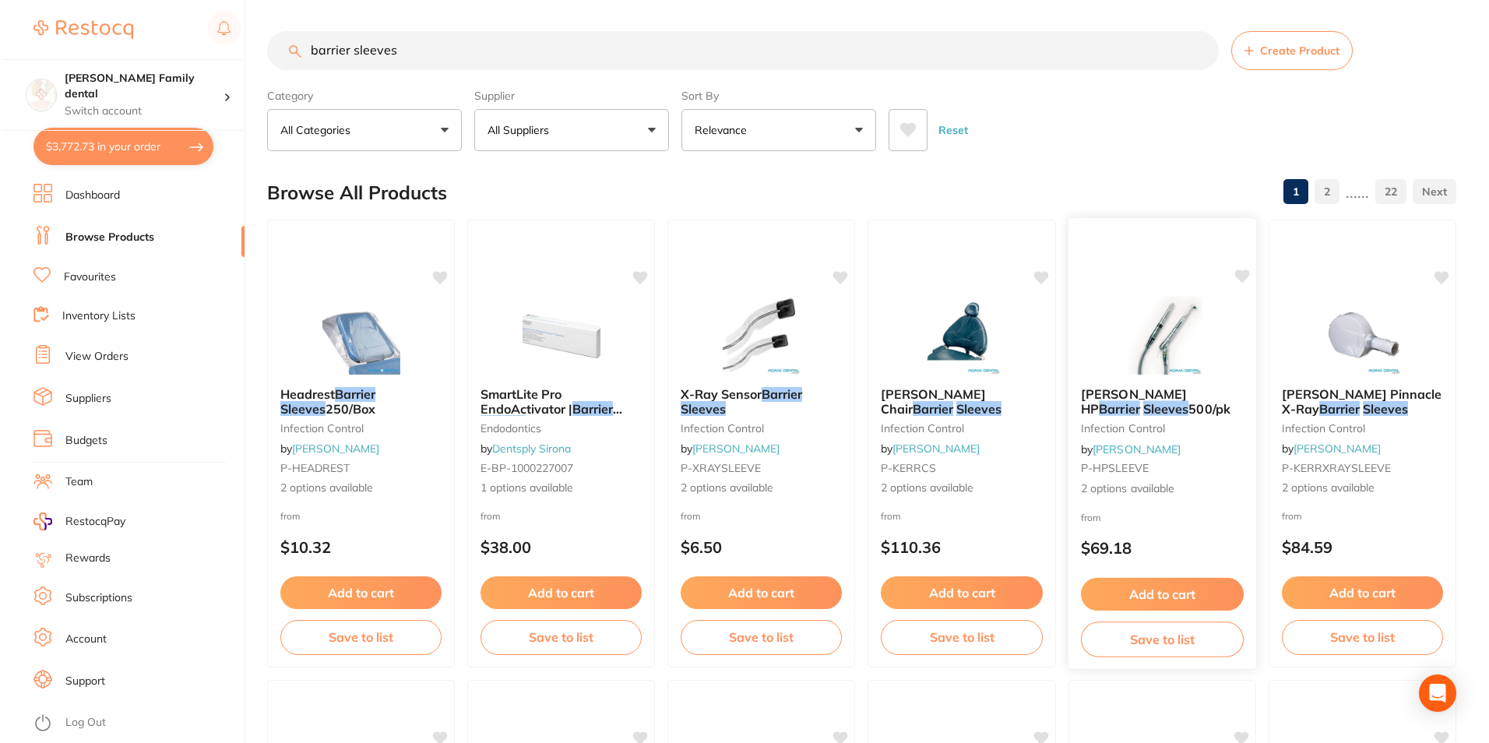
scroll to position [0, 0]
click at [1153, 342] on img at bounding box center [1160, 335] width 102 height 79
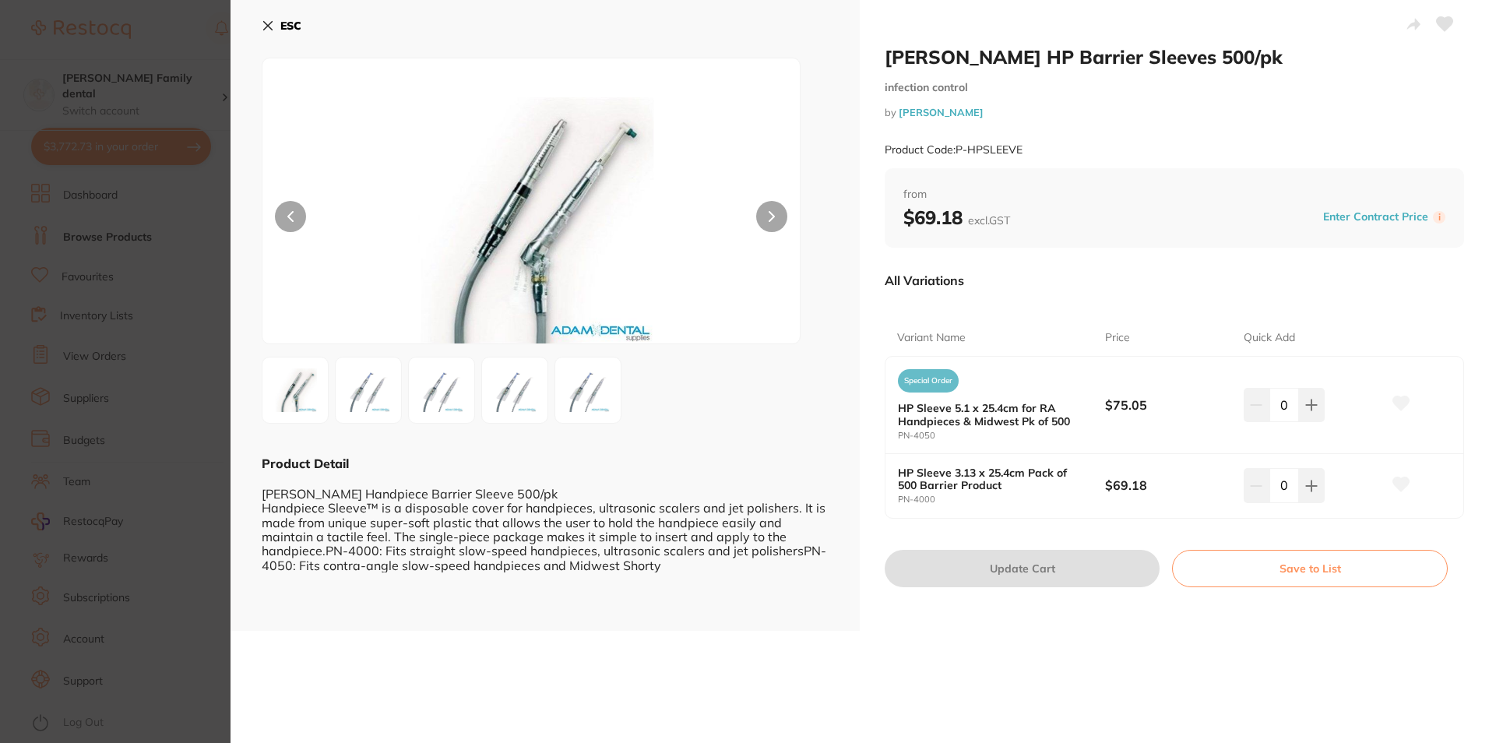
click at [271, 20] on icon at bounding box center [268, 25] width 12 height 12
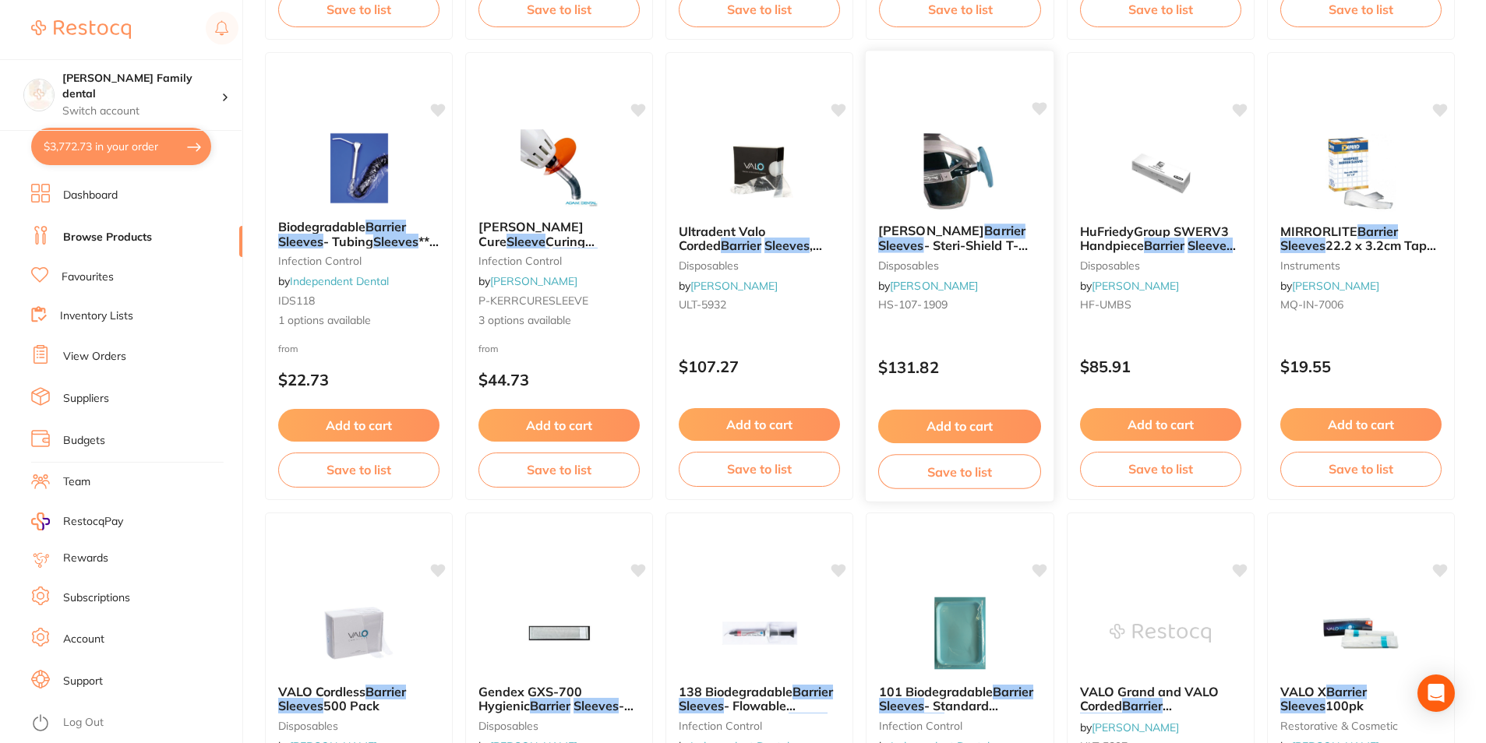
scroll to position [470, 0]
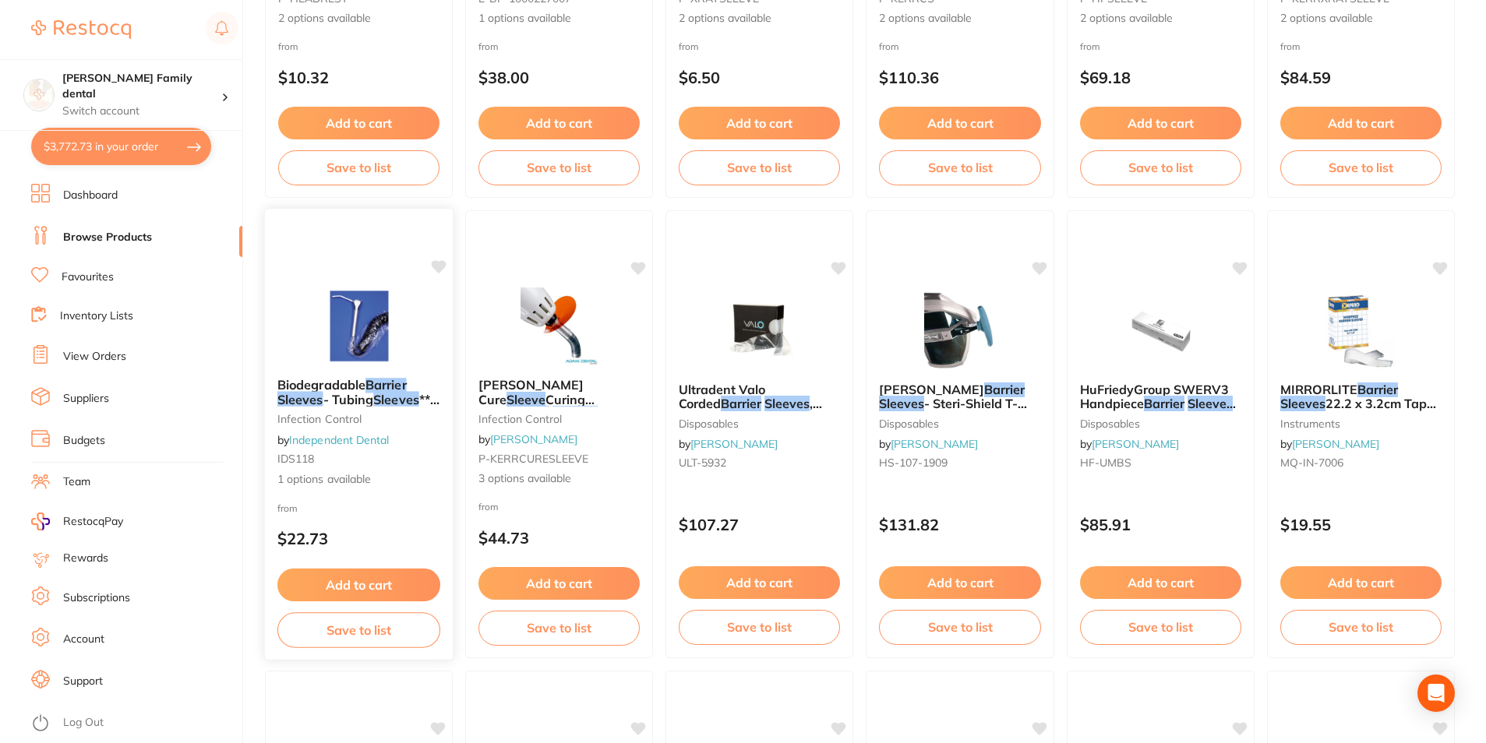
click at [351, 304] on img at bounding box center [359, 326] width 102 height 79
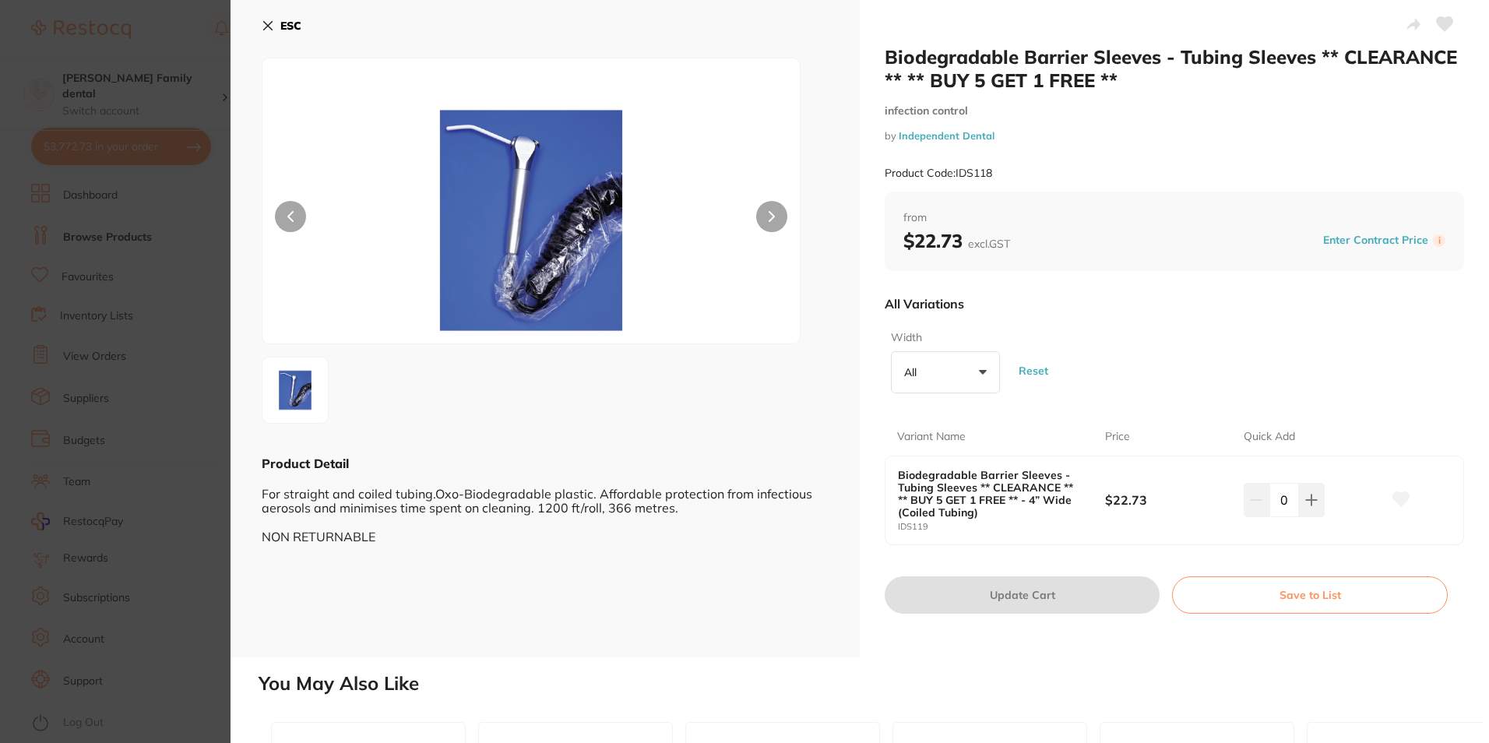
click at [781, 214] on button at bounding box center [771, 216] width 31 height 31
click at [1307, 500] on icon at bounding box center [1312, 500] width 10 height 10
type input "1"
click at [1003, 601] on button "Update Cart" at bounding box center [1022, 594] width 275 height 37
checkbox input "false"
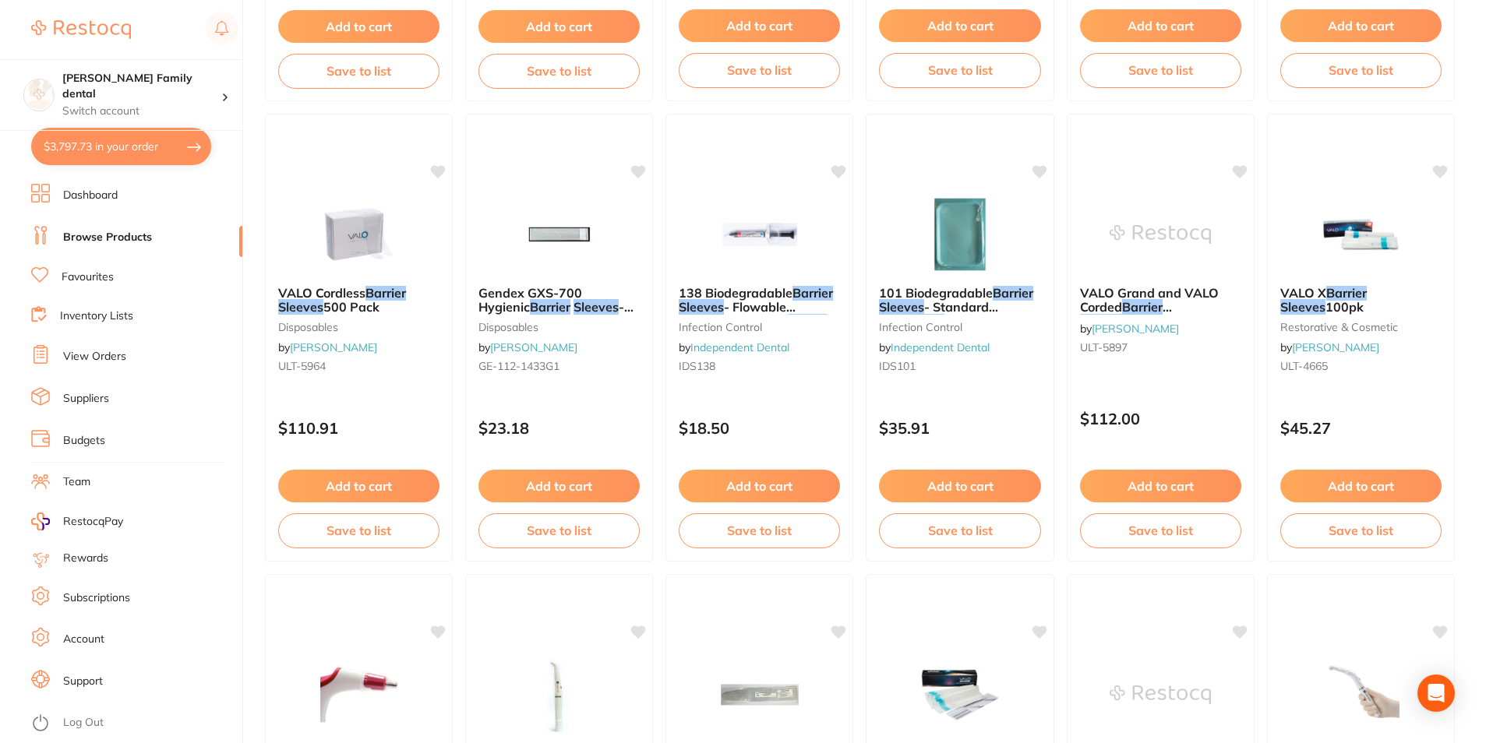
scroll to position [687, 0]
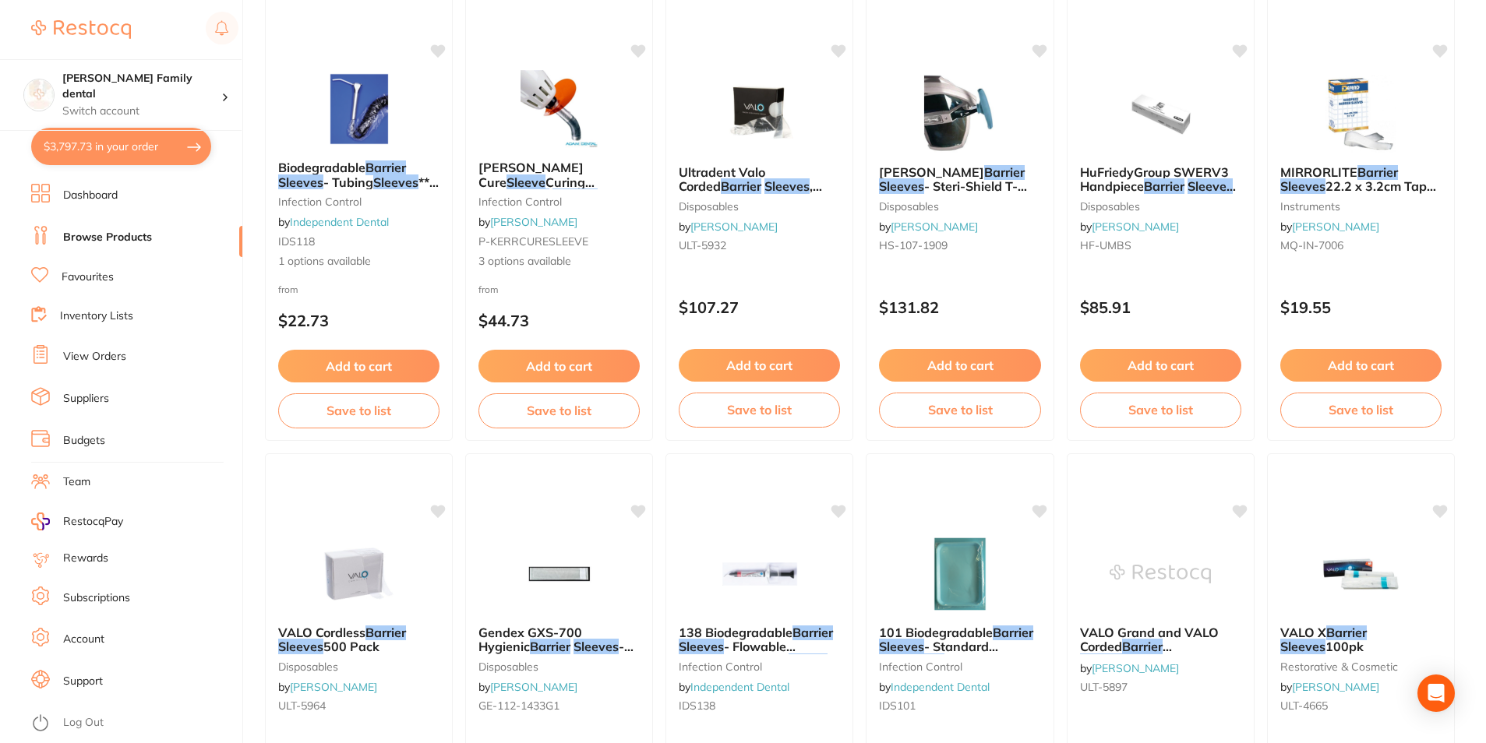
click at [94, 132] on button "$3,797.73 in your order" at bounding box center [121, 146] width 180 height 37
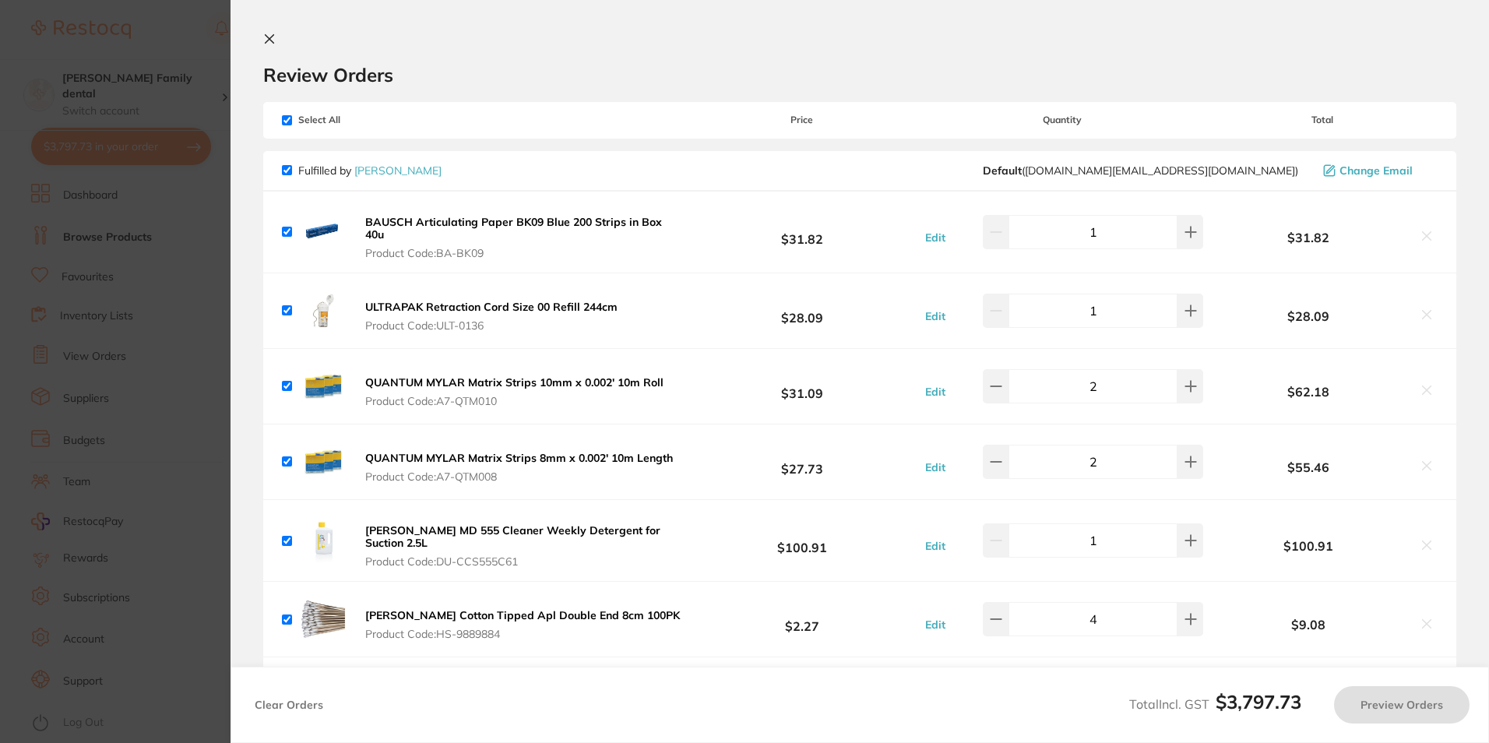
checkbox input "true"
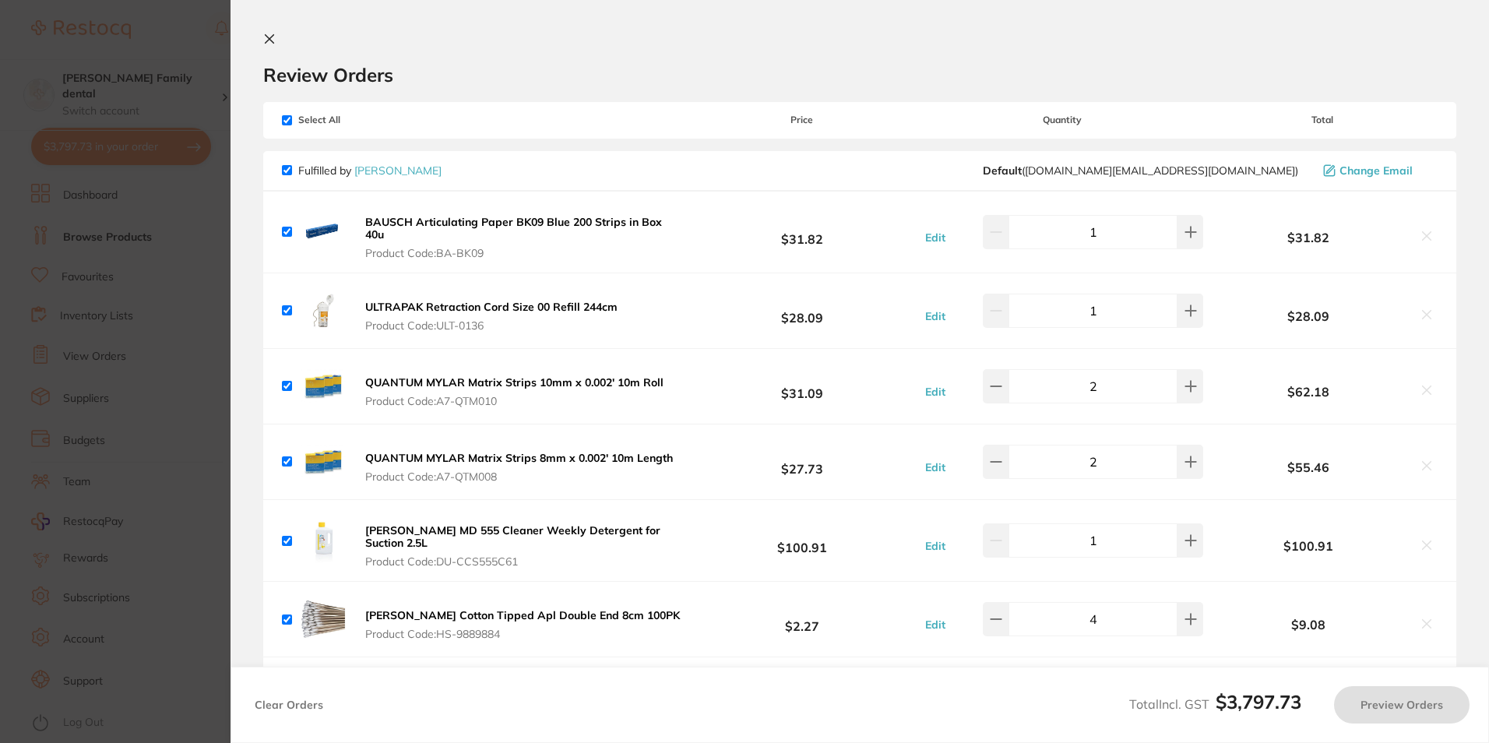
checkbox input "true"
drag, startPoint x: 274, startPoint y: 42, endPoint x: 426, endPoint y: 52, distance: 152.2
click at [273, 42] on icon at bounding box center [269, 39] width 12 height 12
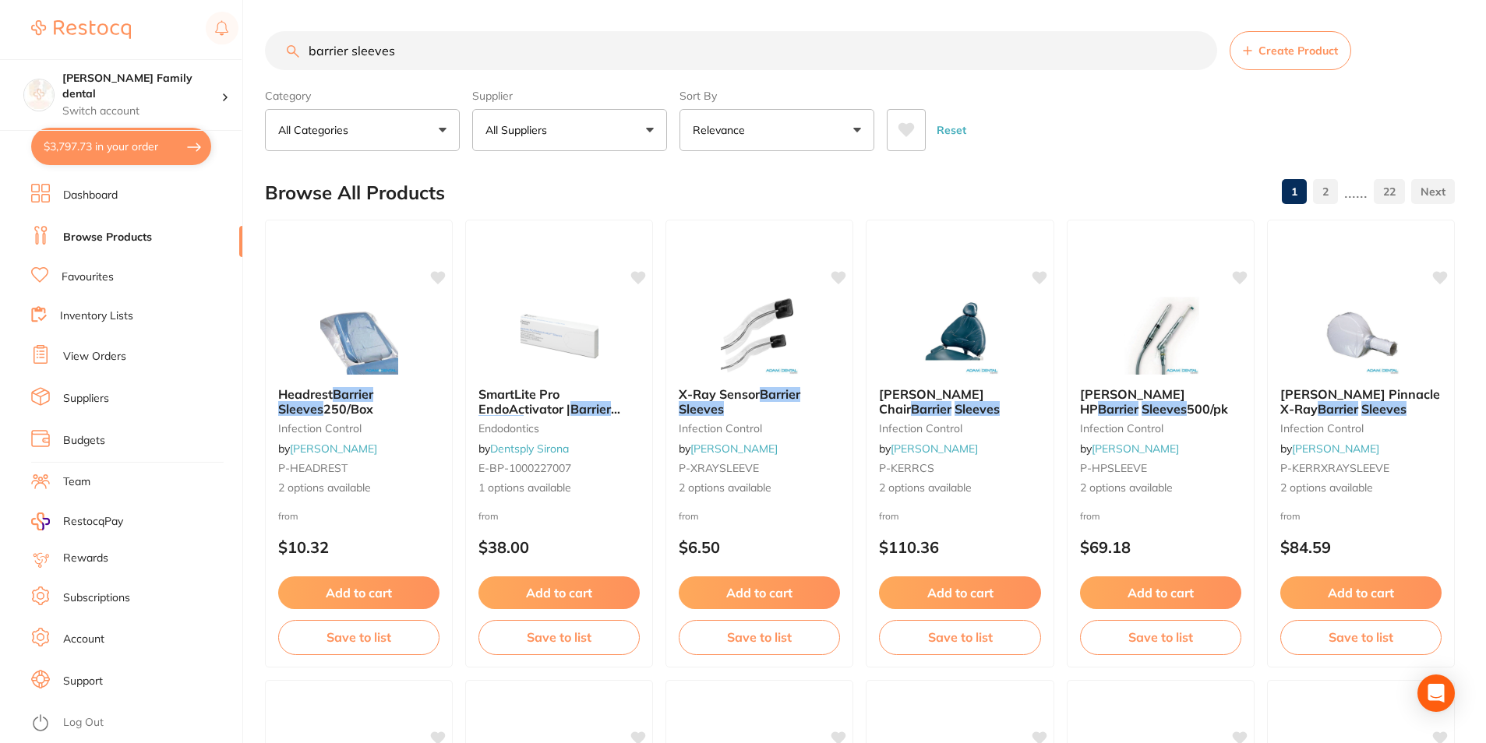
drag, startPoint x: 485, startPoint y: 37, endPoint x: 149, endPoint y: 55, distance: 337.0
click at [147, 55] on div "$3,797.73 Westbrook Family dental Switch account Westbrook Family dental $3,797…" at bounding box center [743, 371] width 1486 height 743
type input "busre"
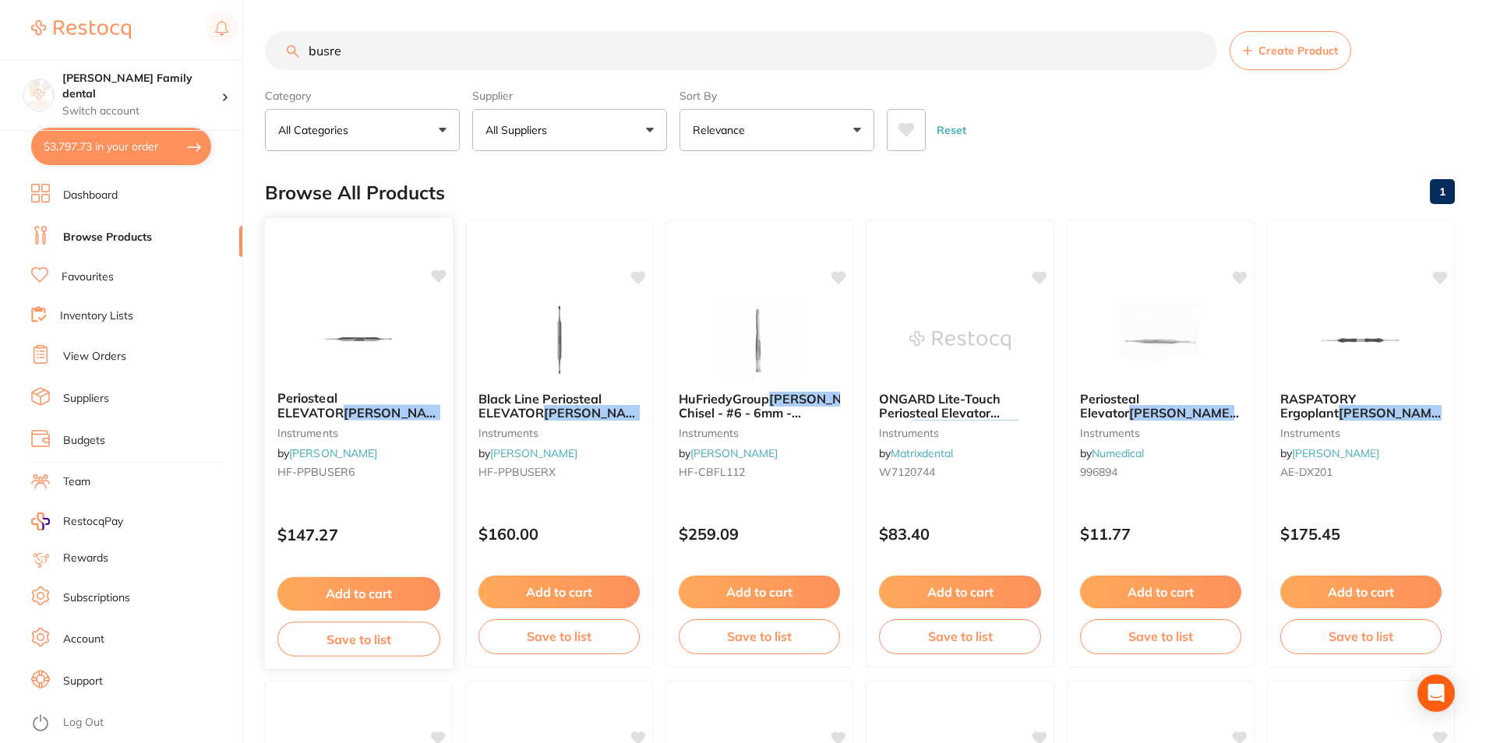
click at [368, 351] on img at bounding box center [359, 339] width 102 height 79
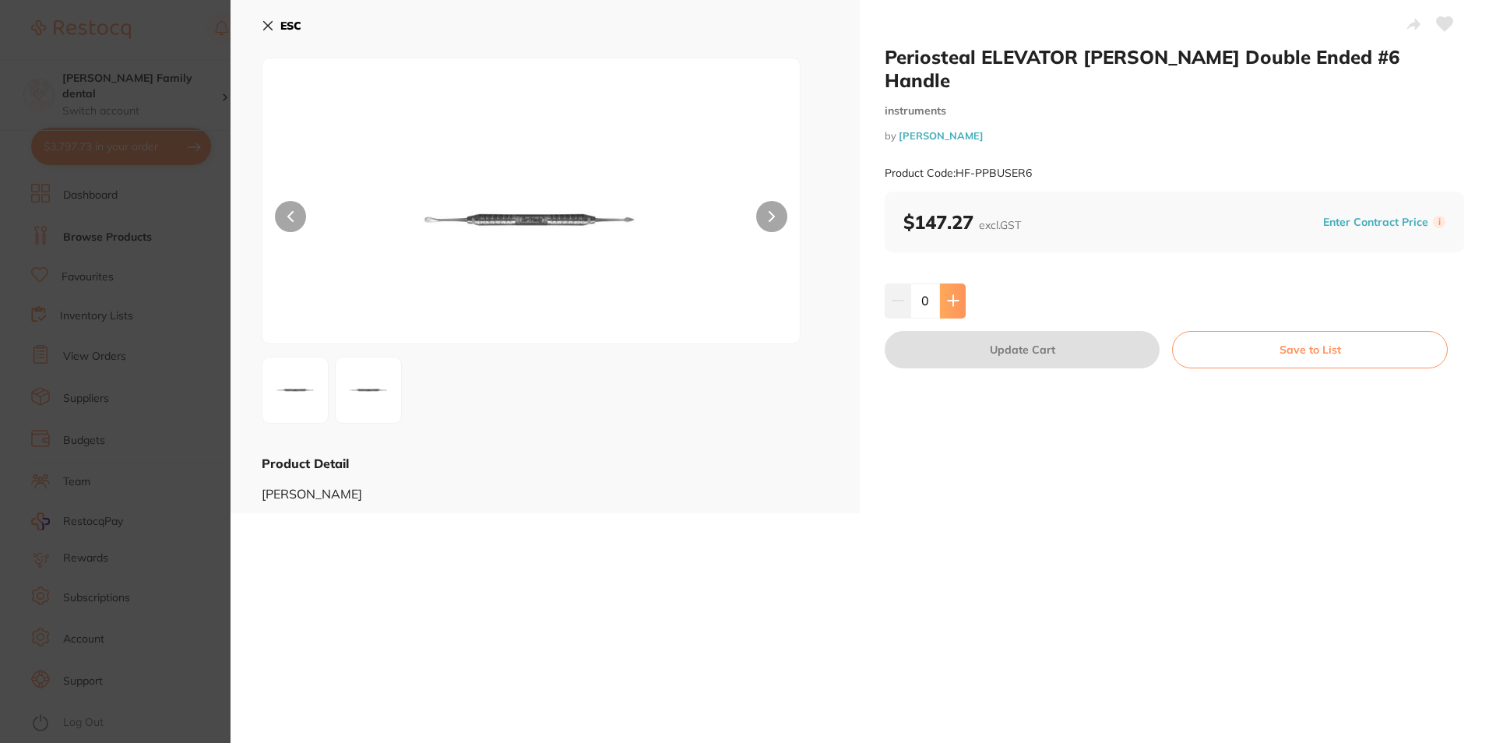
click at [942, 284] on button at bounding box center [953, 301] width 26 height 34
type input "1"
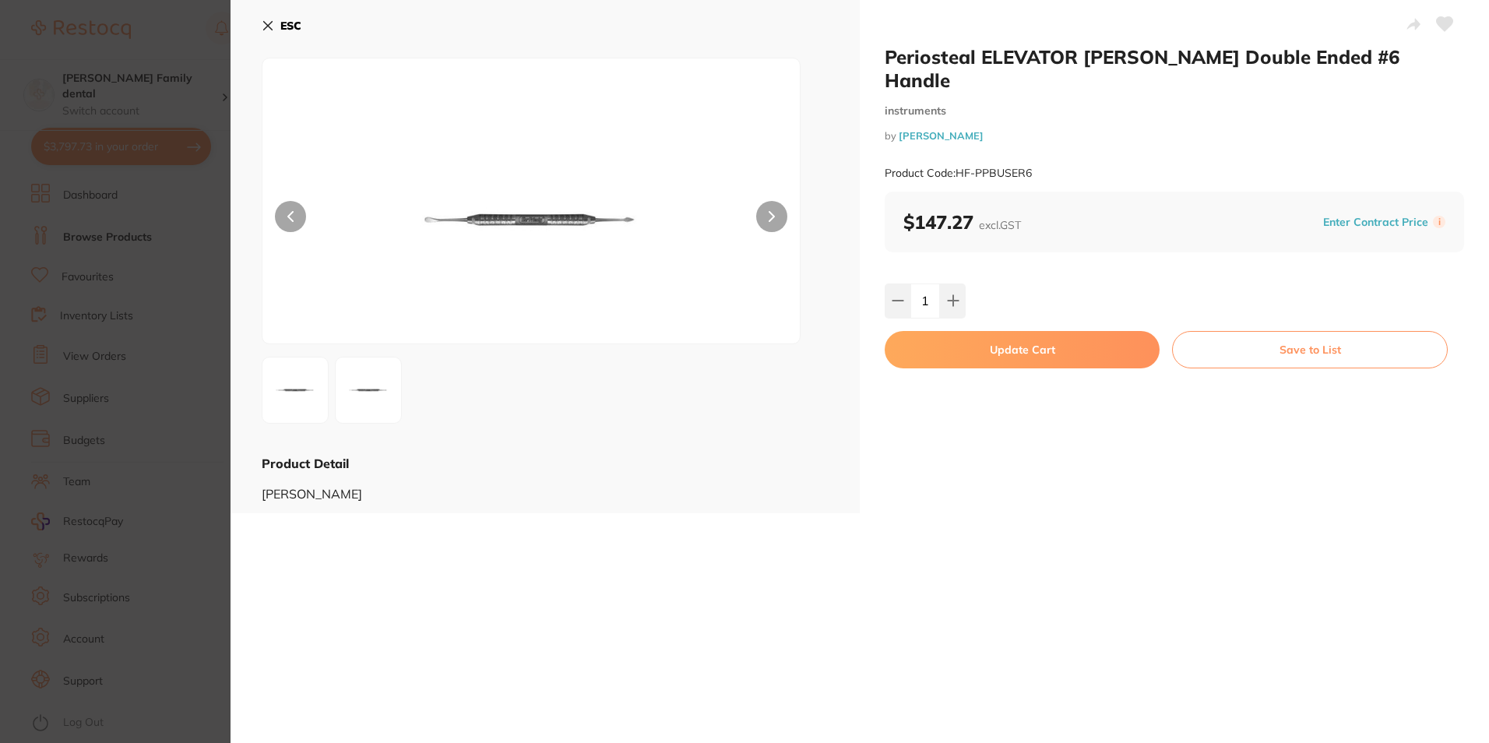
click at [1025, 331] on button "Update Cart" at bounding box center [1022, 349] width 275 height 37
checkbox input "false"
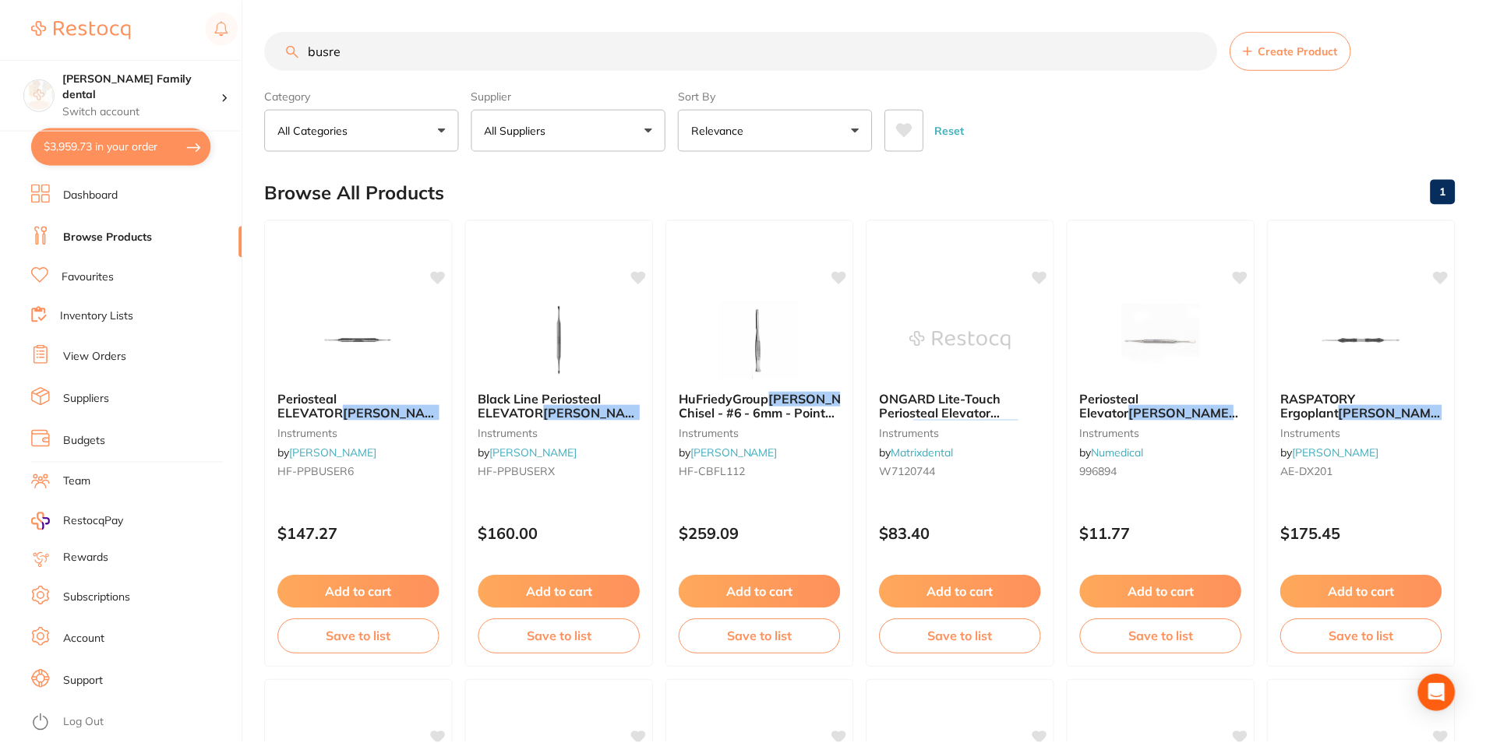
scroll to position [12, 0]
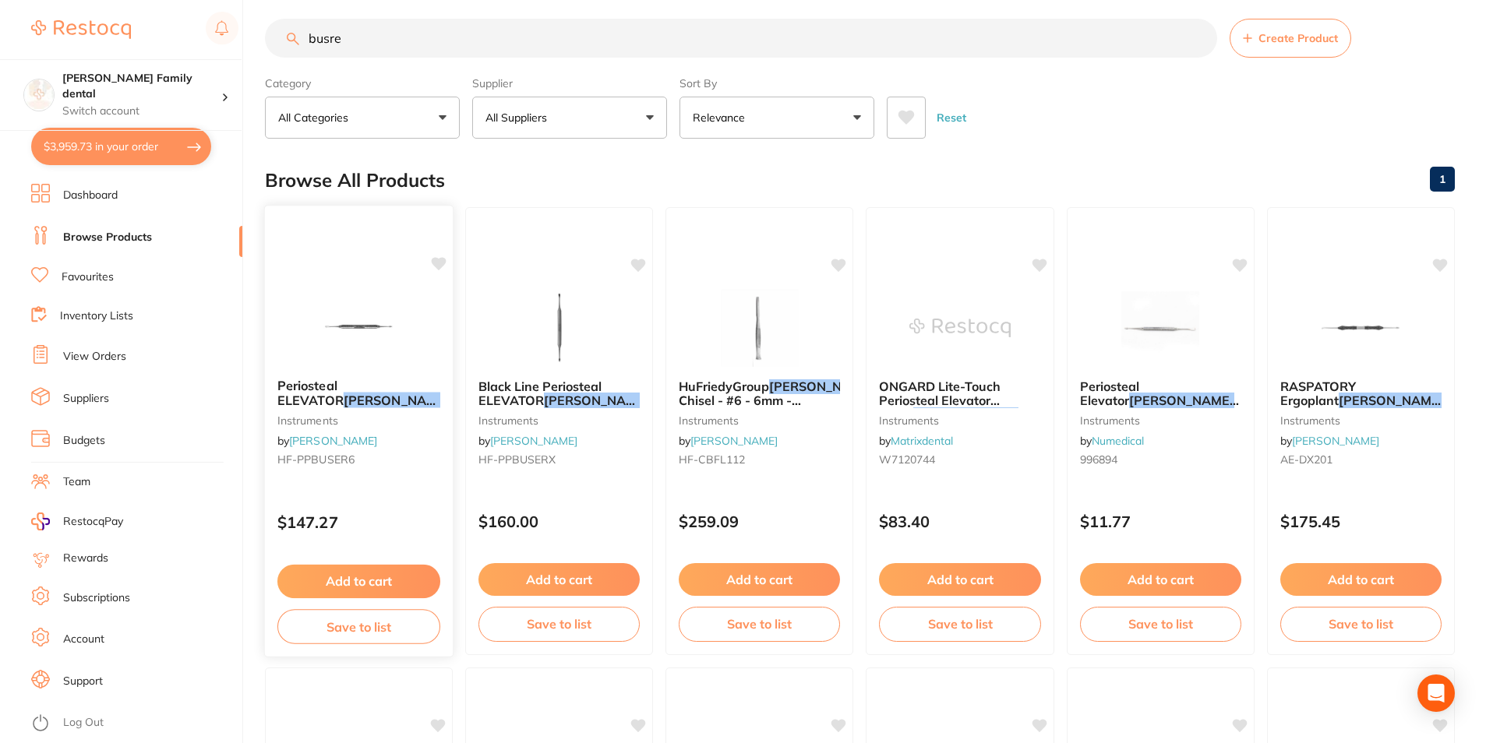
click at [369, 580] on button "Add to cart" at bounding box center [358, 581] width 163 height 33
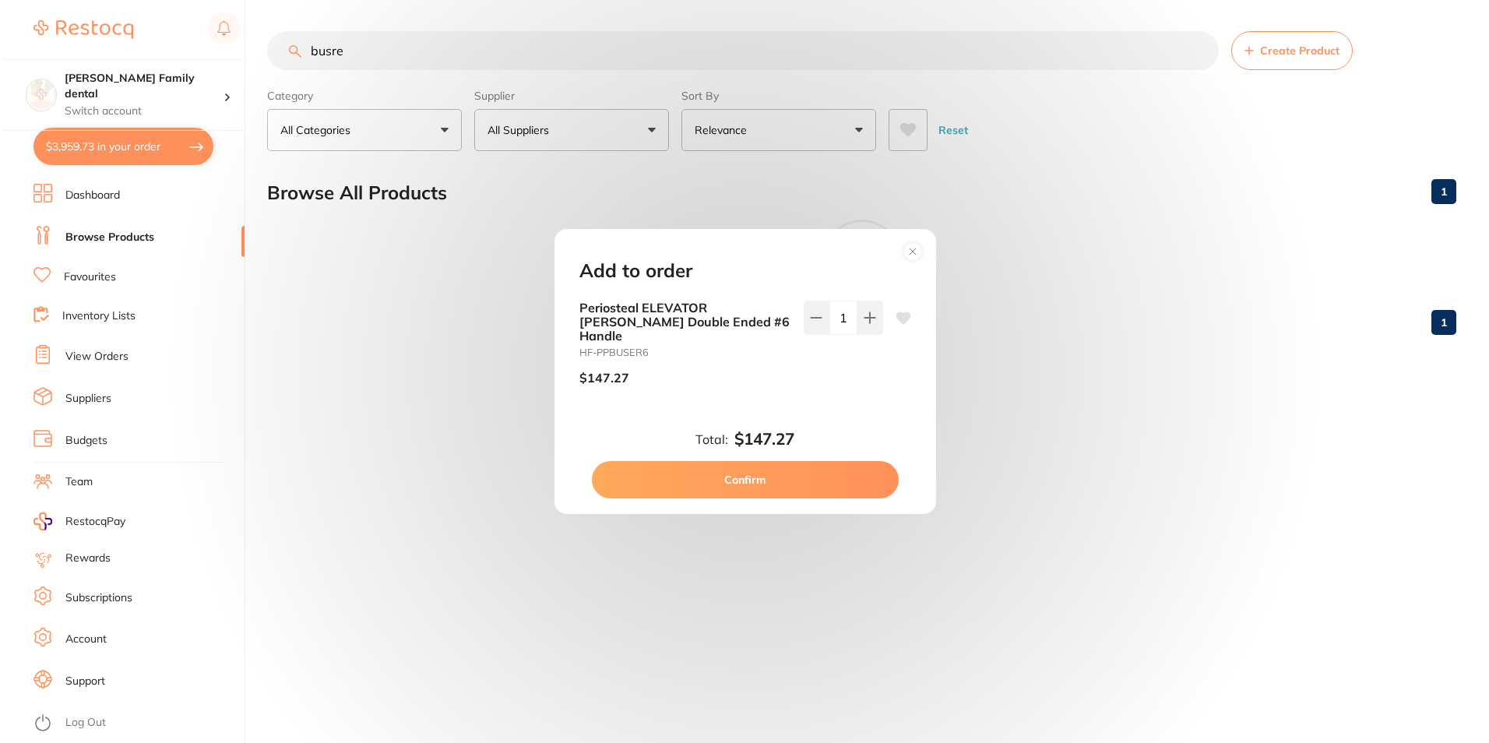
scroll to position [0, 0]
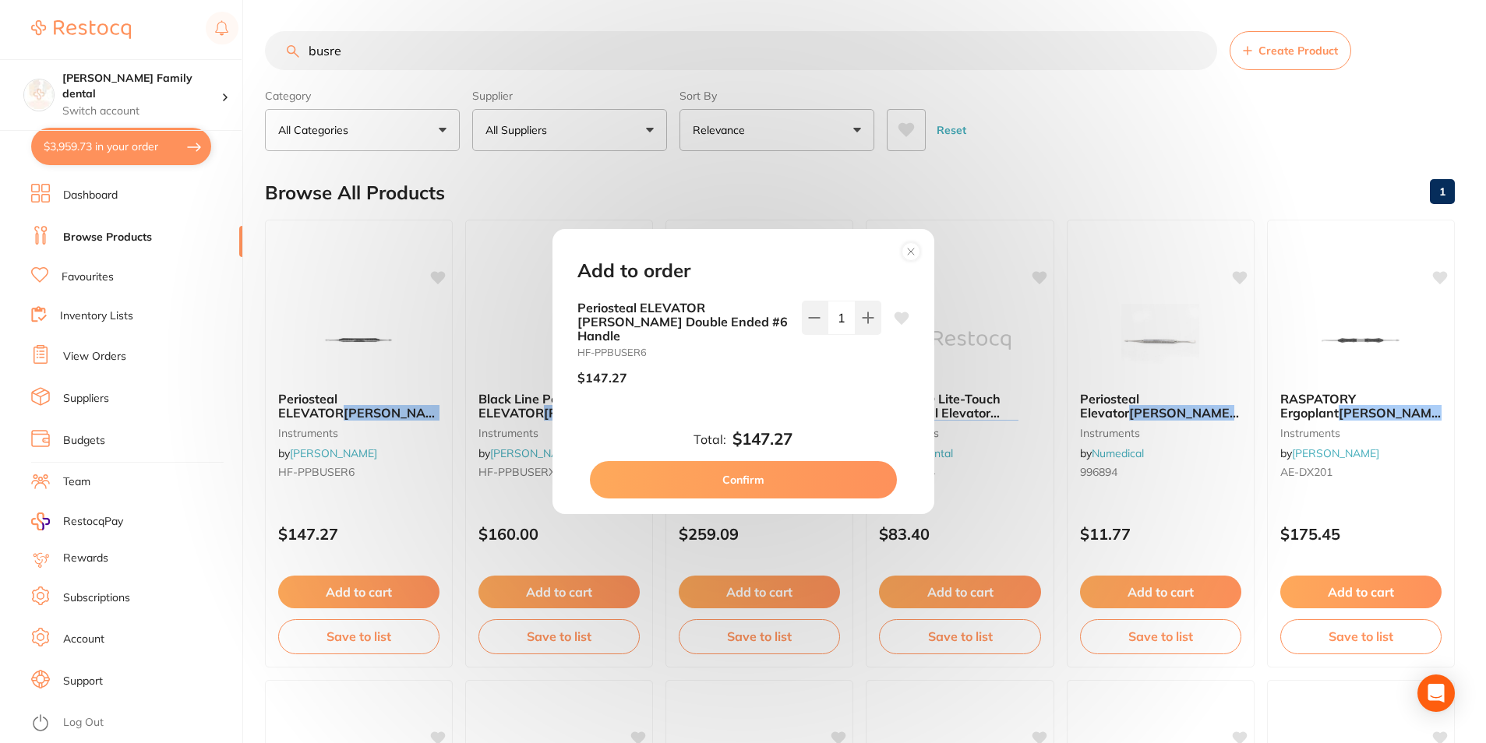
click at [790, 478] on button "Confirm" at bounding box center [743, 479] width 307 height 37
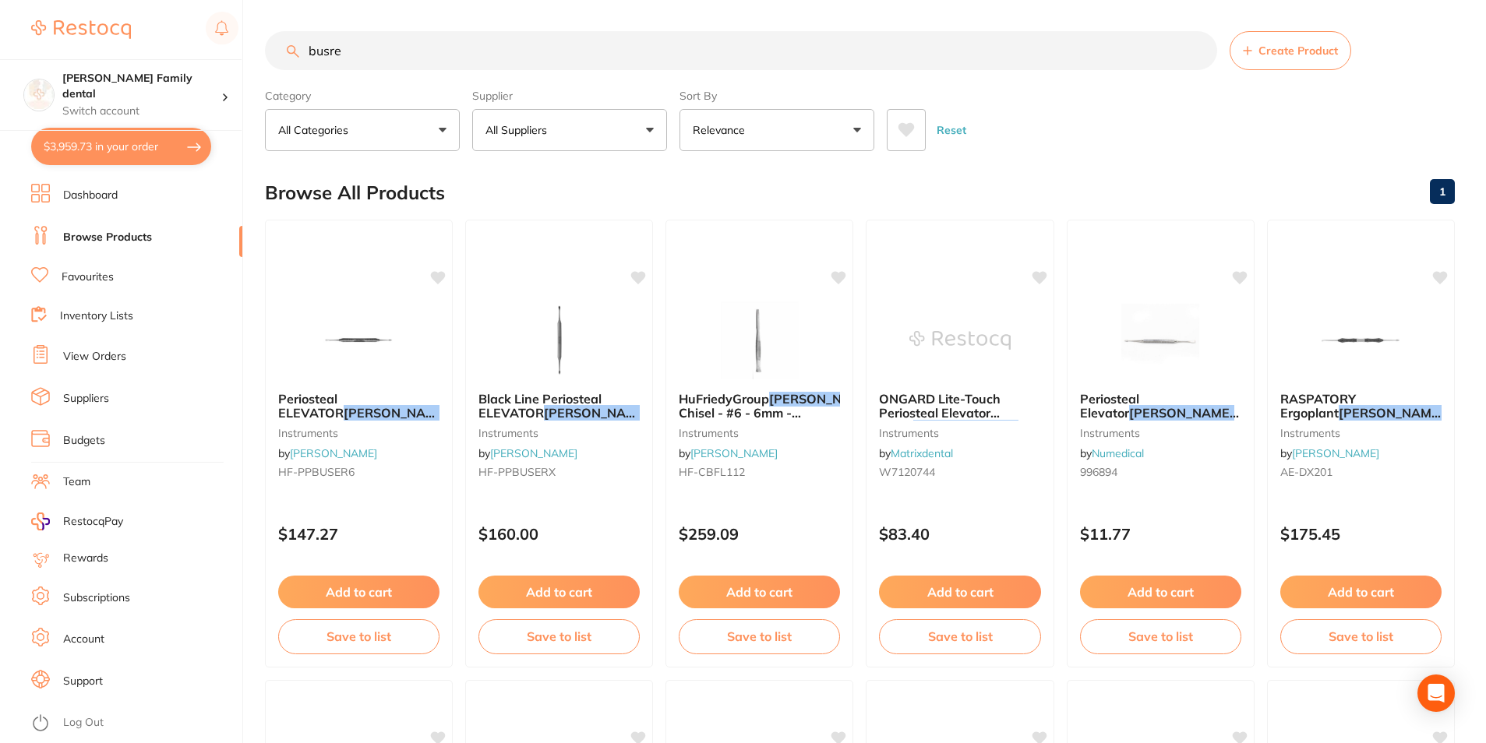
click at [121, 239] on link "Browse Products" at bounding box center [107, 238] width 89 height 16
click at [119, 161] on button "$3,959.73 in your order" at bounding box center [121, 146] width 180 height 37
checkbox input "true"
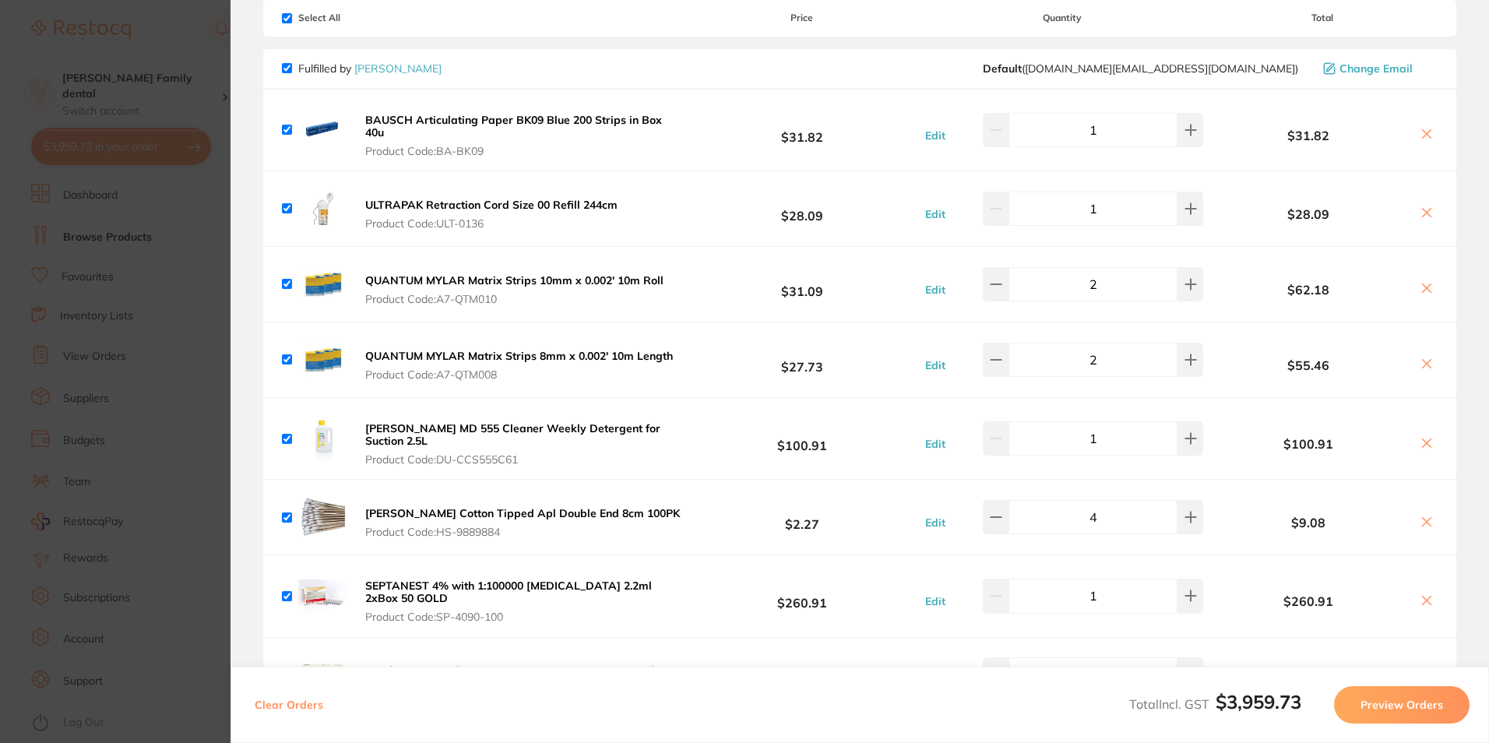
scroll to position [117, 0]
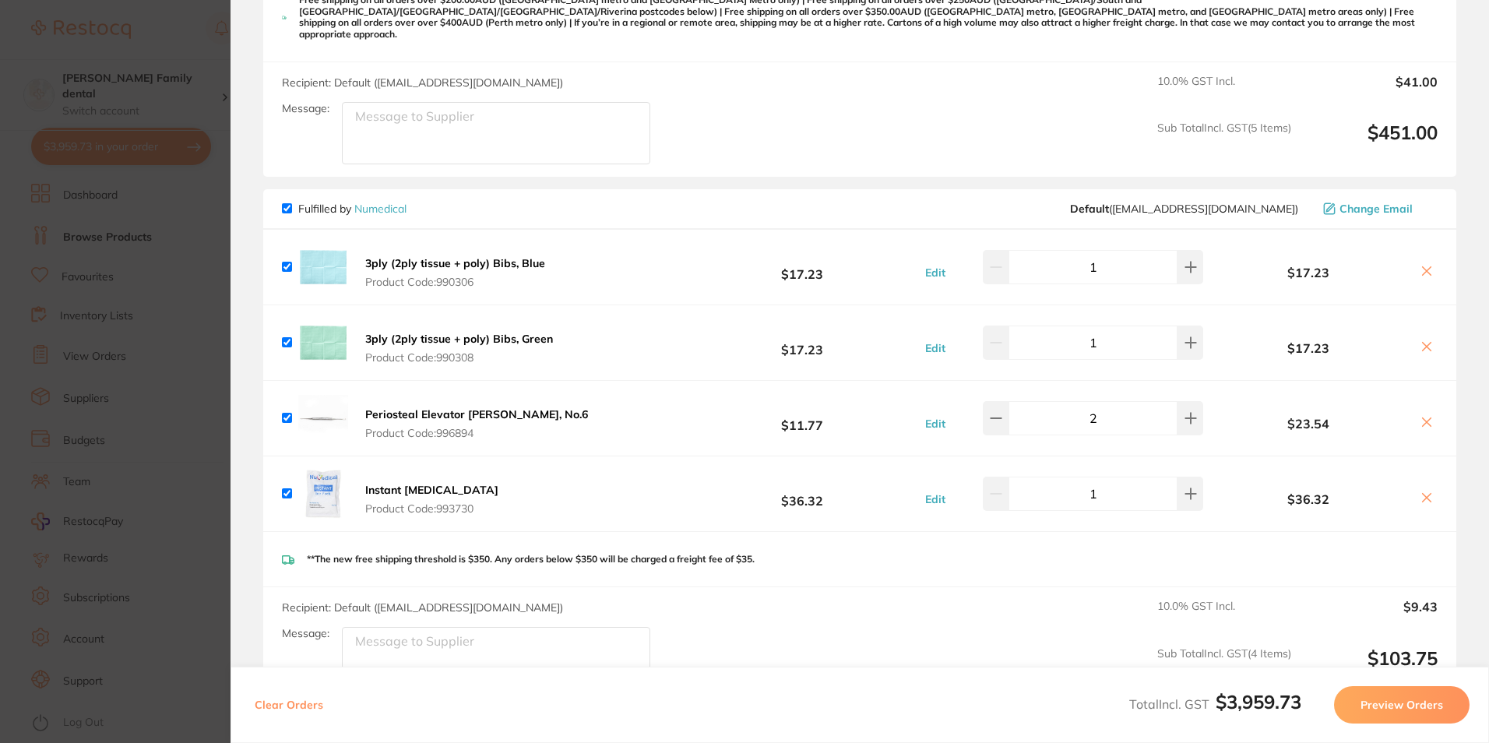
scroll to position [3253, 0]
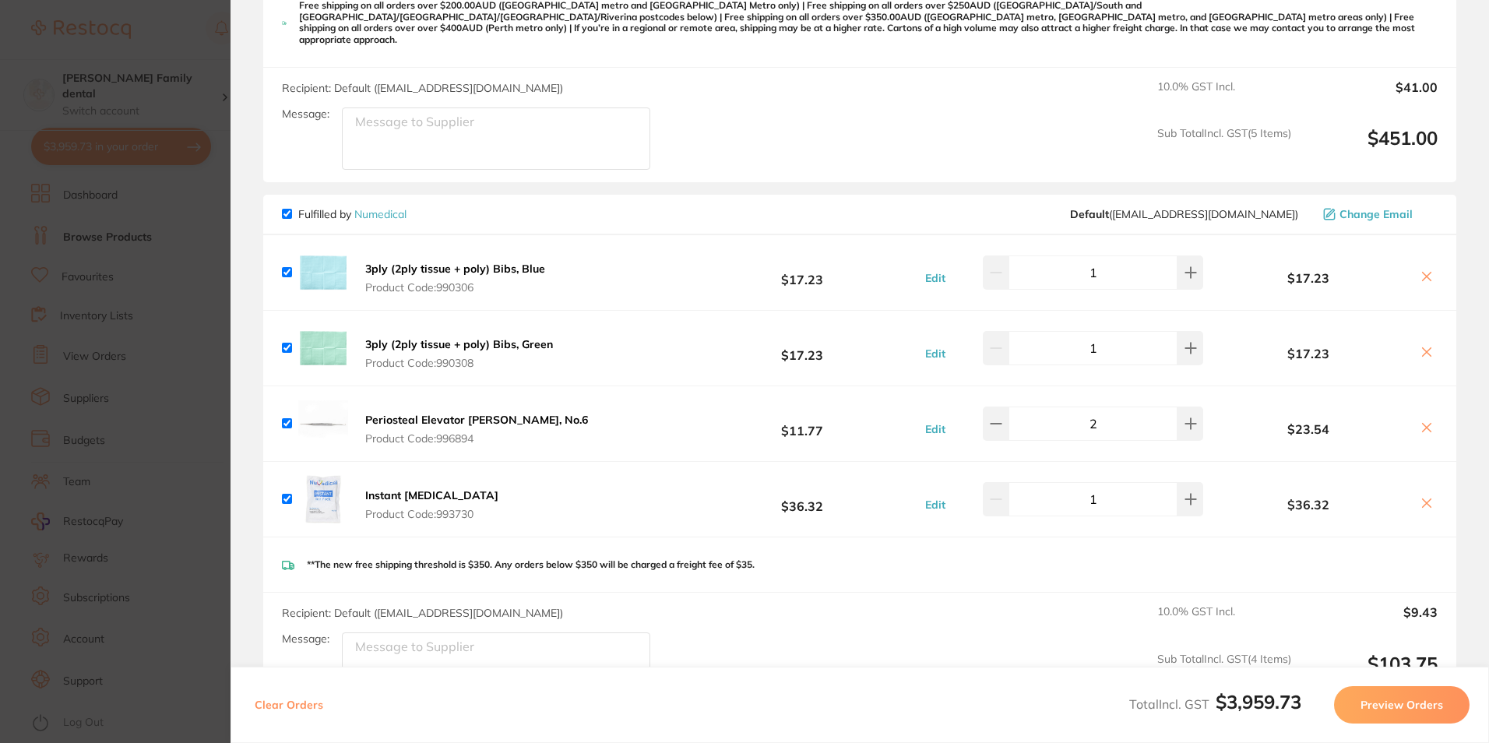
click at [1424, 424] on icon at bounding box center [1427, 428] width 9 height 9
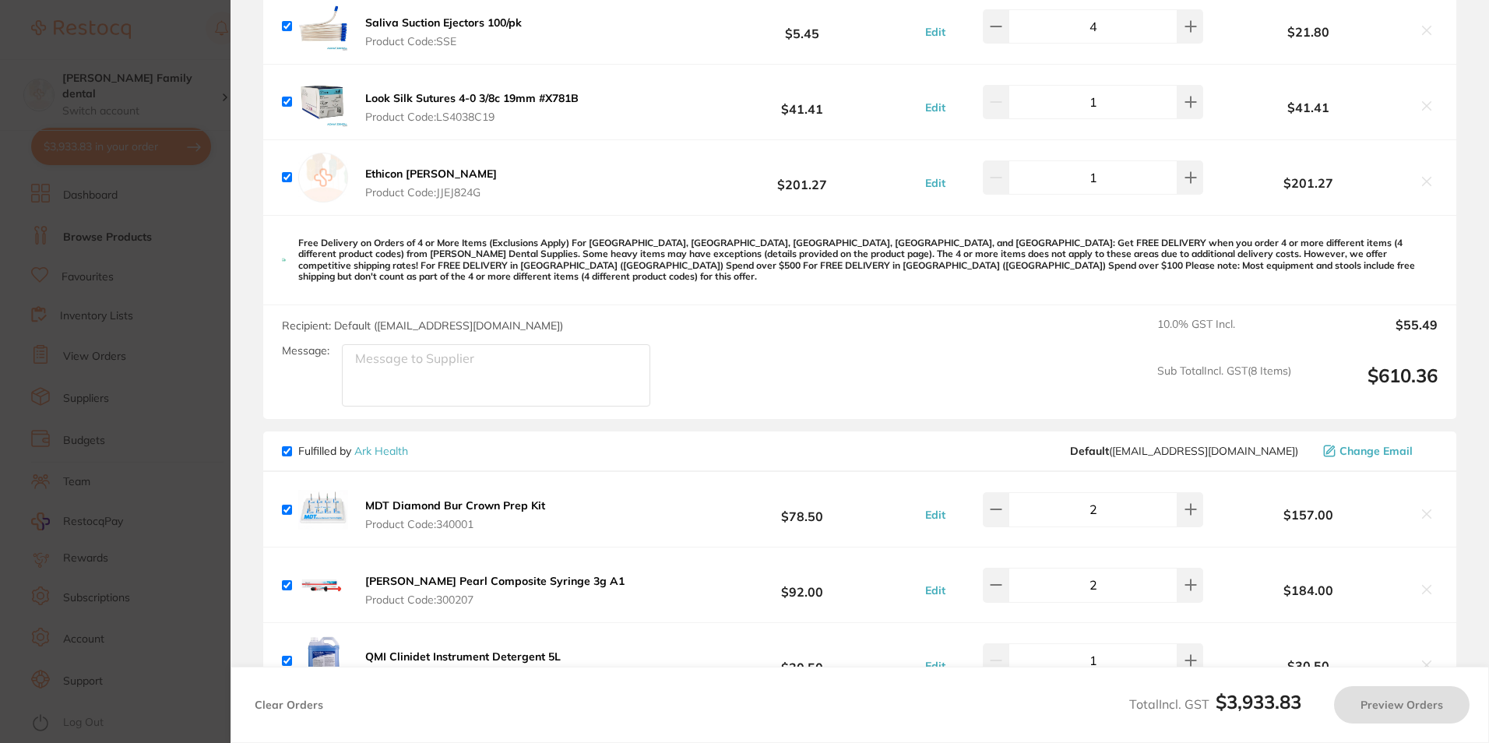
scroll to position [2085, 0]
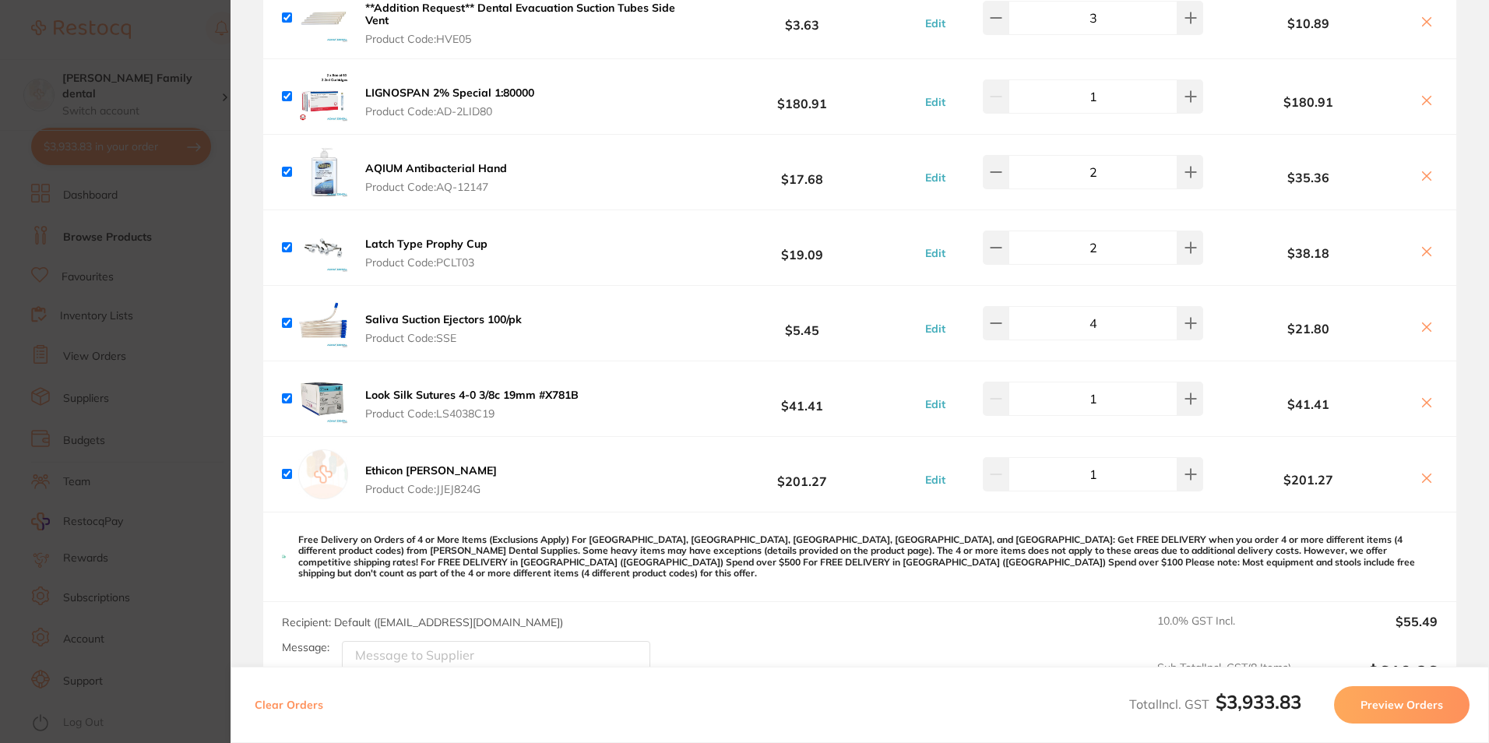
checkbox input "true"
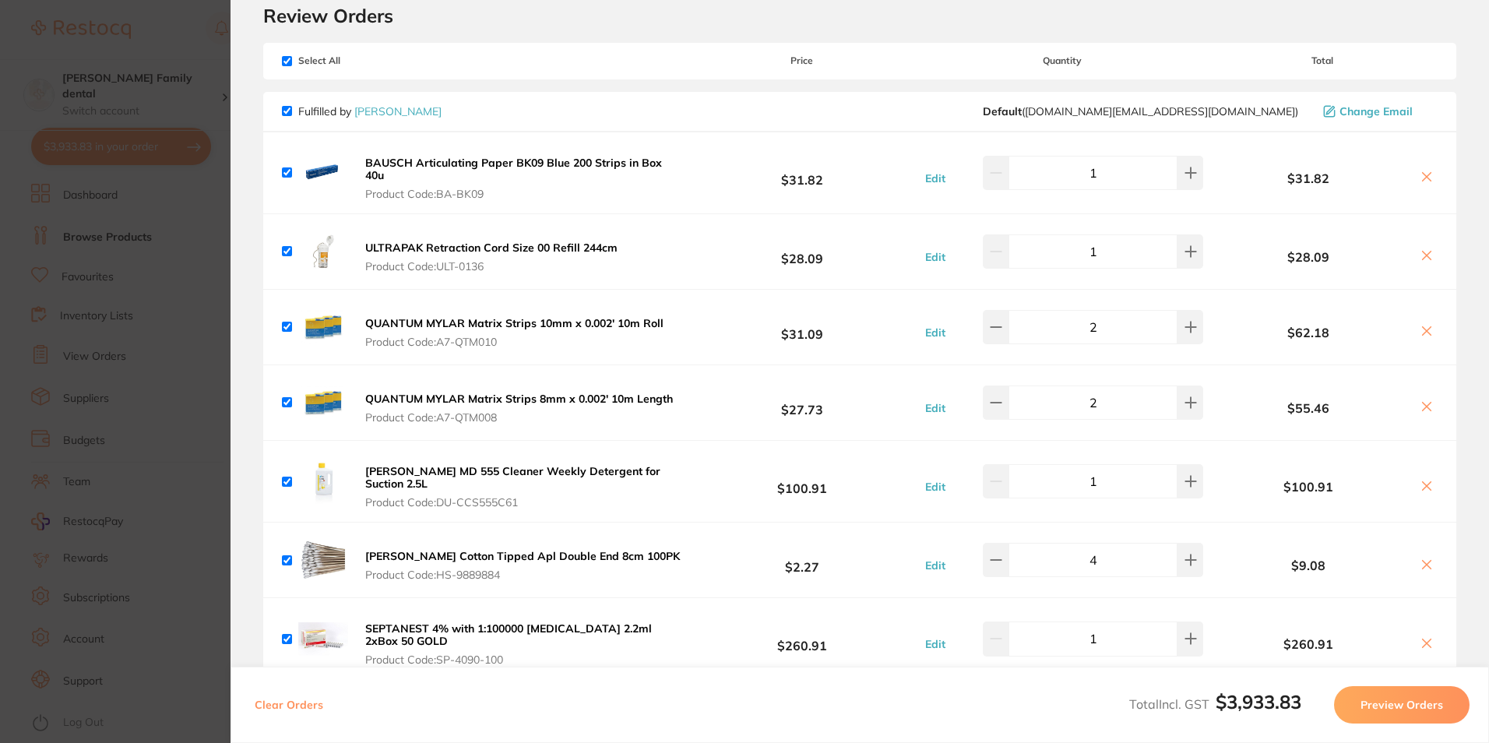
scroll to position [0, 0]
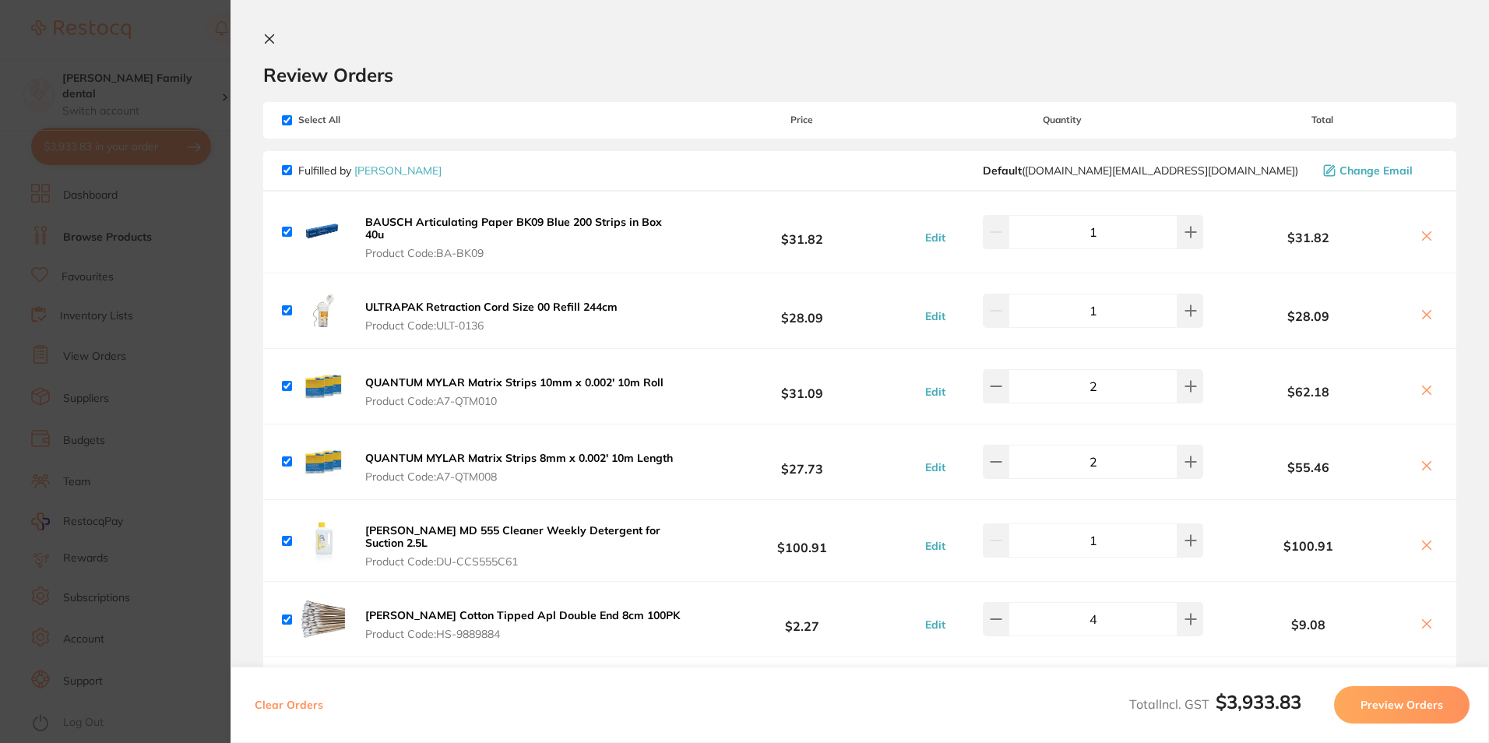
click at [273, 44] on icon at bounding box center [270, 39] width 9 height 9
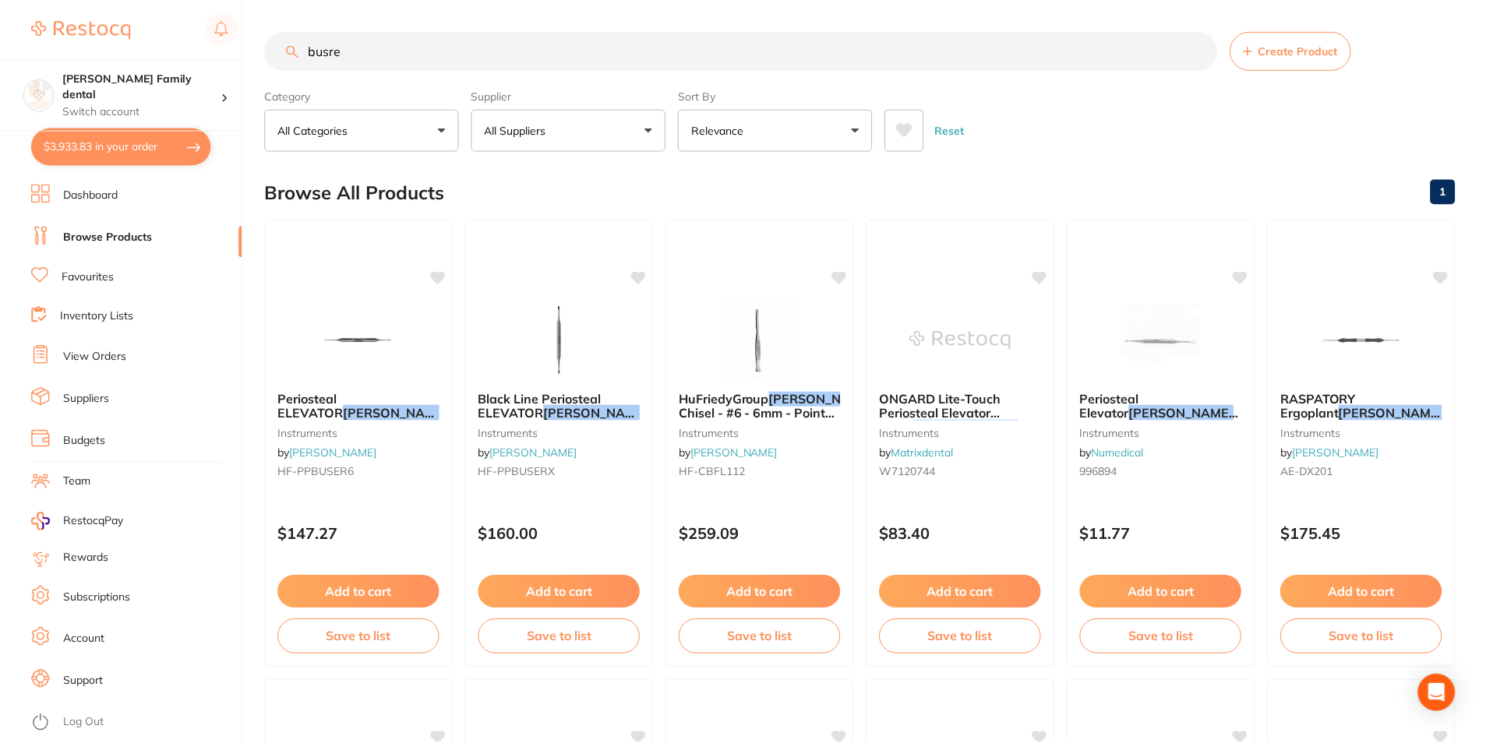
scroll to position [12, 0]
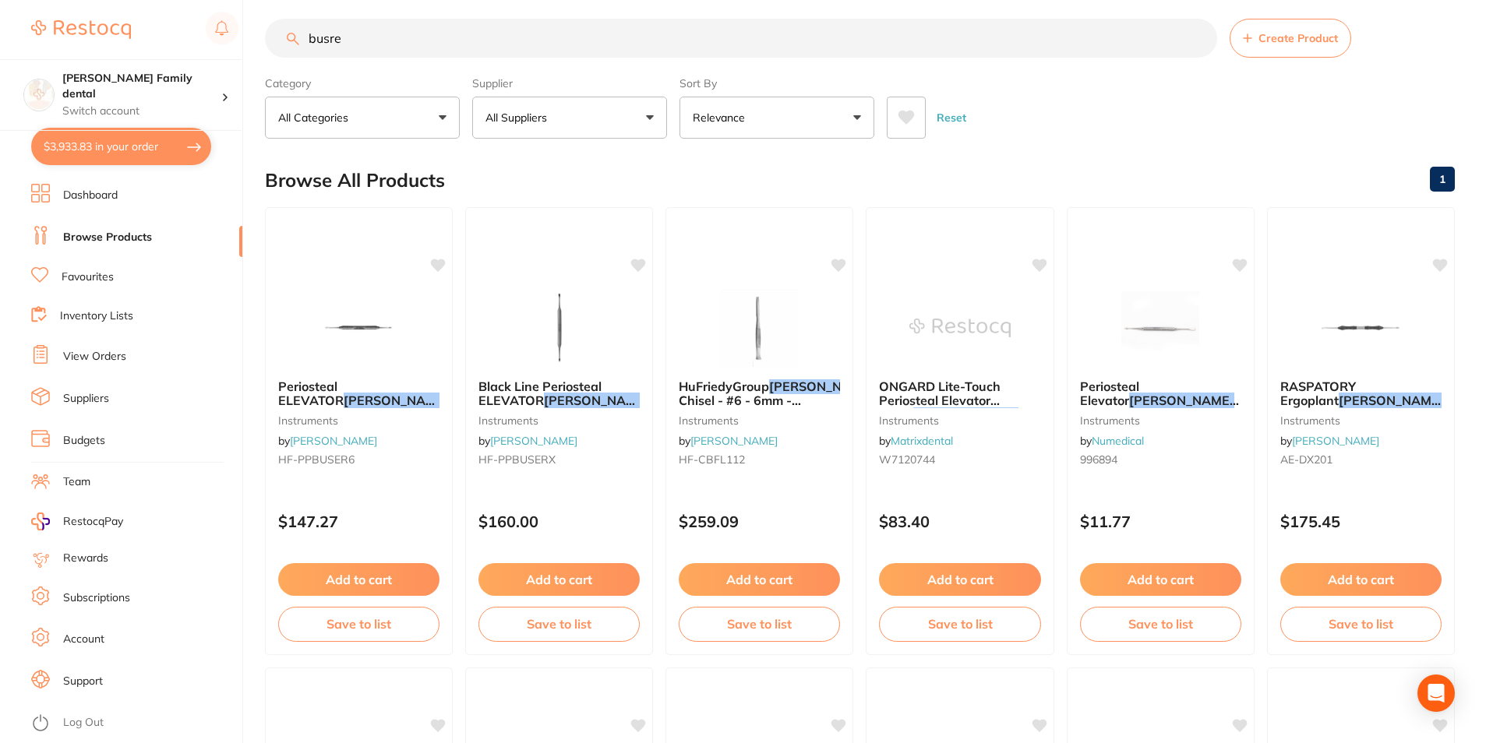
drag, startPoint x: 423, startPoint y: 40, endPoint x: -3, endPoint y: 36, distance: 426.1
click at [0, 36] on html "$3,933.83 [PERSON_NAME] Family dental Switch account [PERSON_NAME] Family denta…" at bounding box center [743, 359] width 1486 height 743
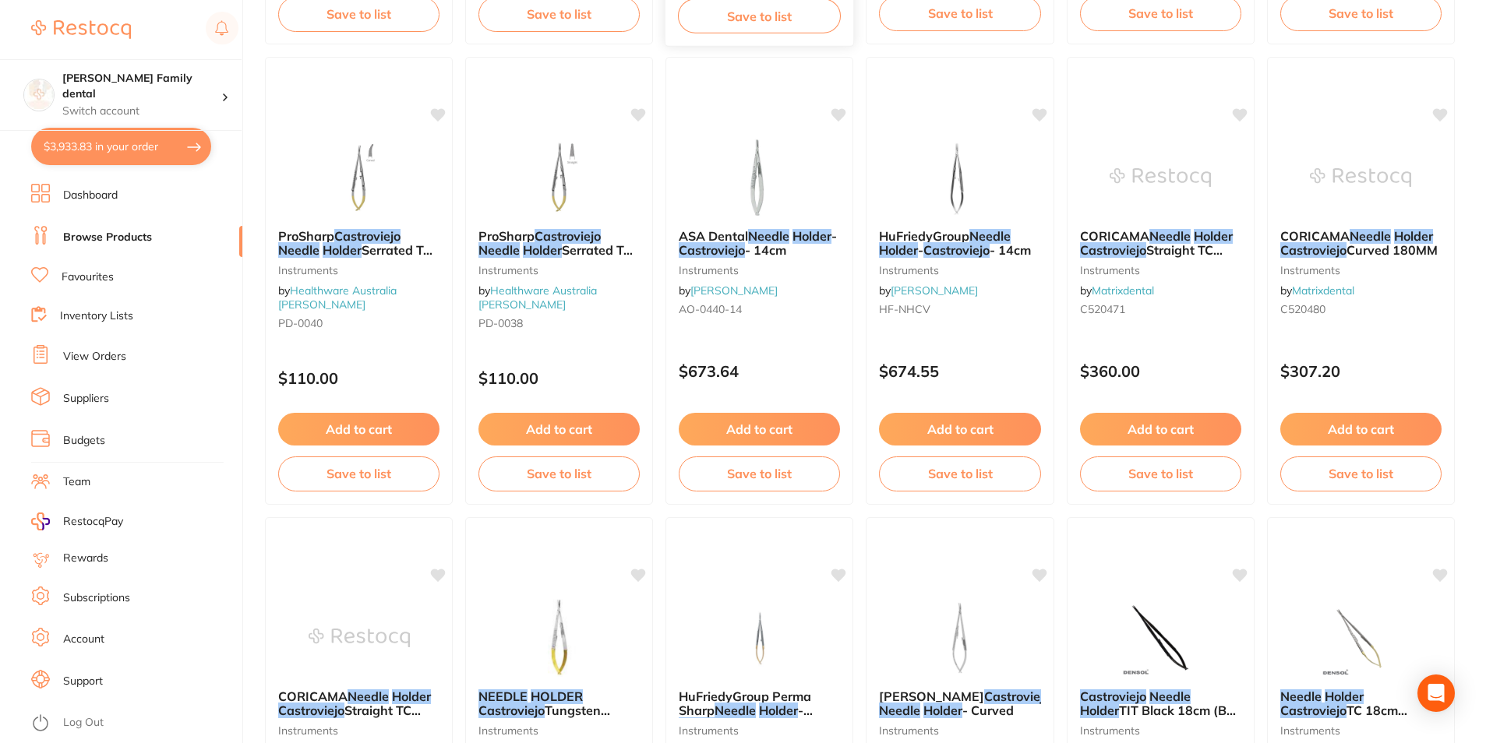
scroll to position [935, 0]
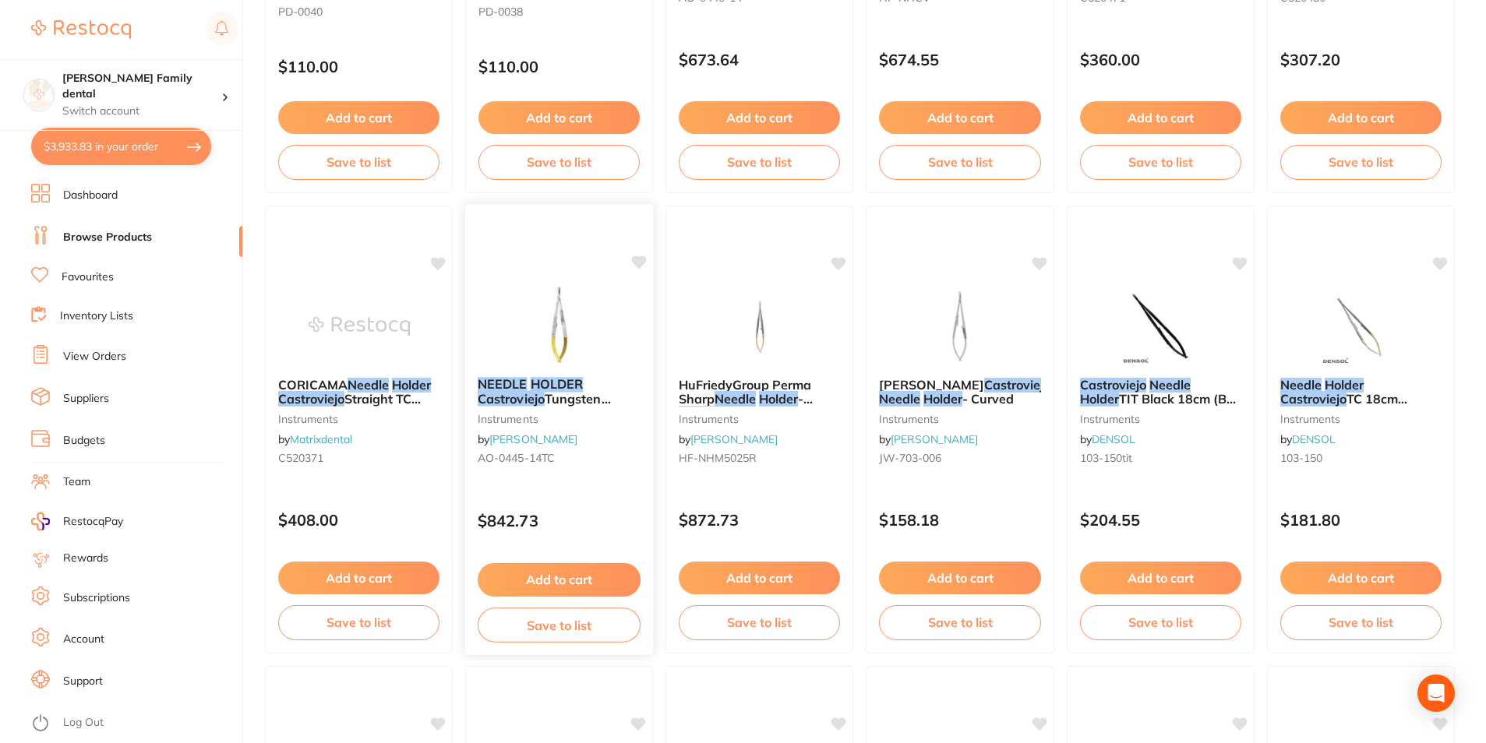
click at [561, 305] on img at bounding box center [559, 325] width 102 height 79
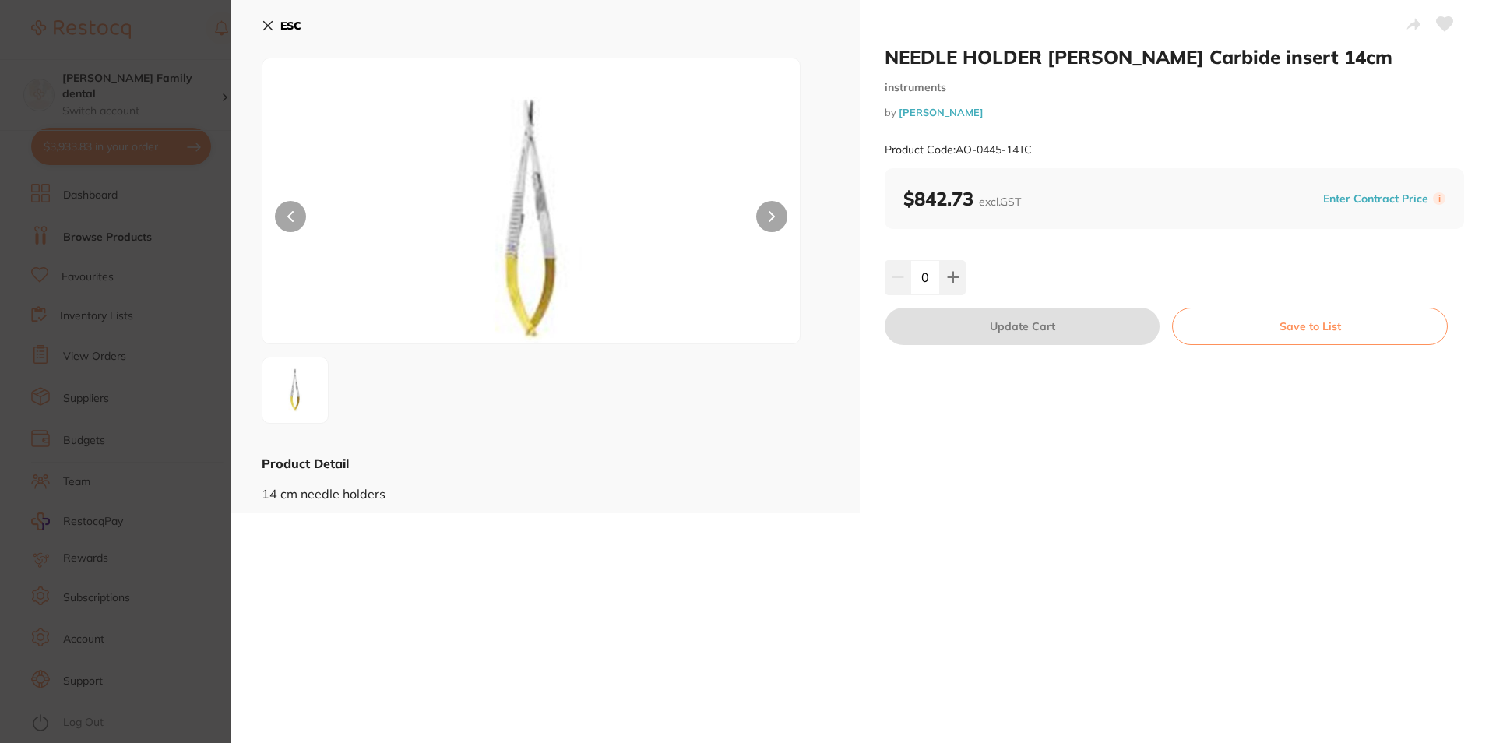
click at [273, 24] on icon at bounding box center [268, 25] width 12 height 12
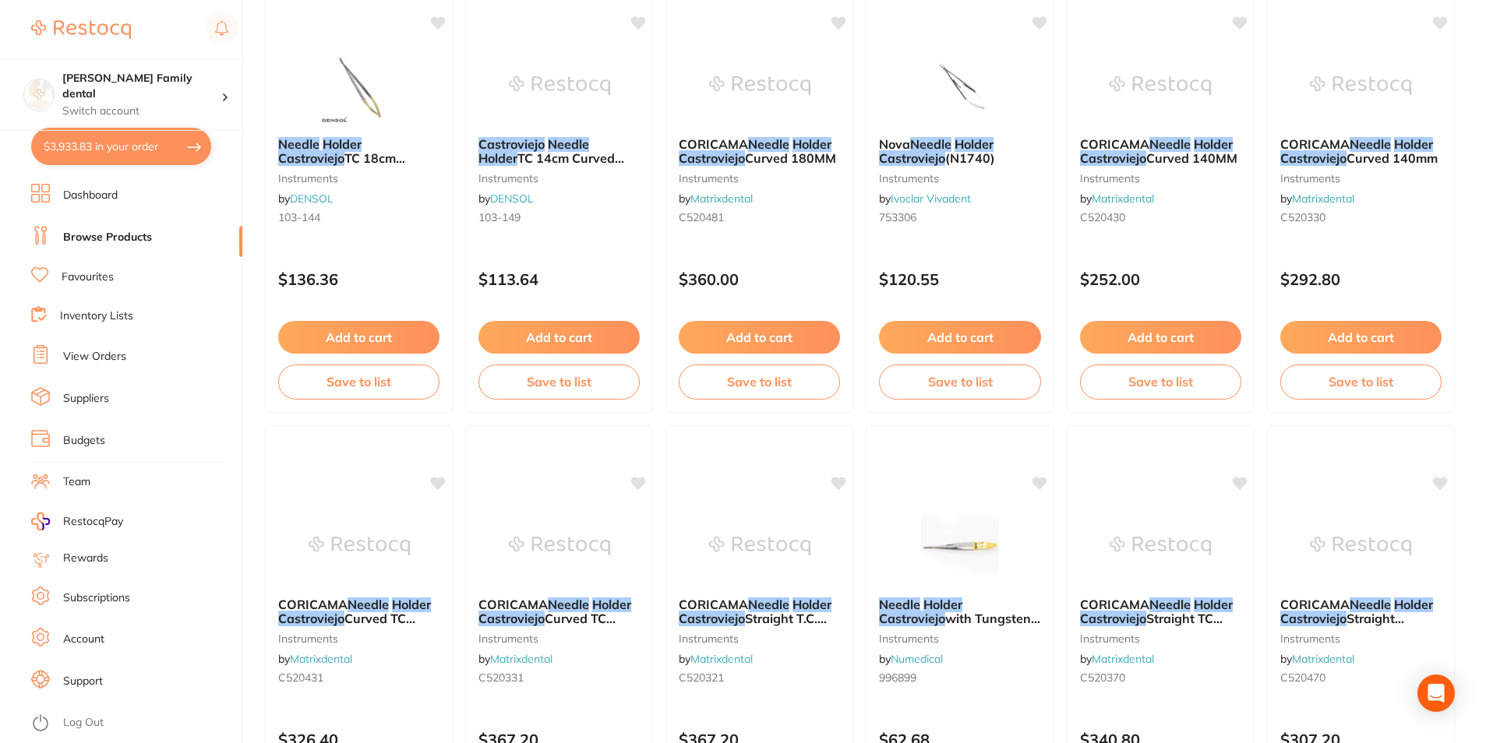
scroll to position [1948, 0]
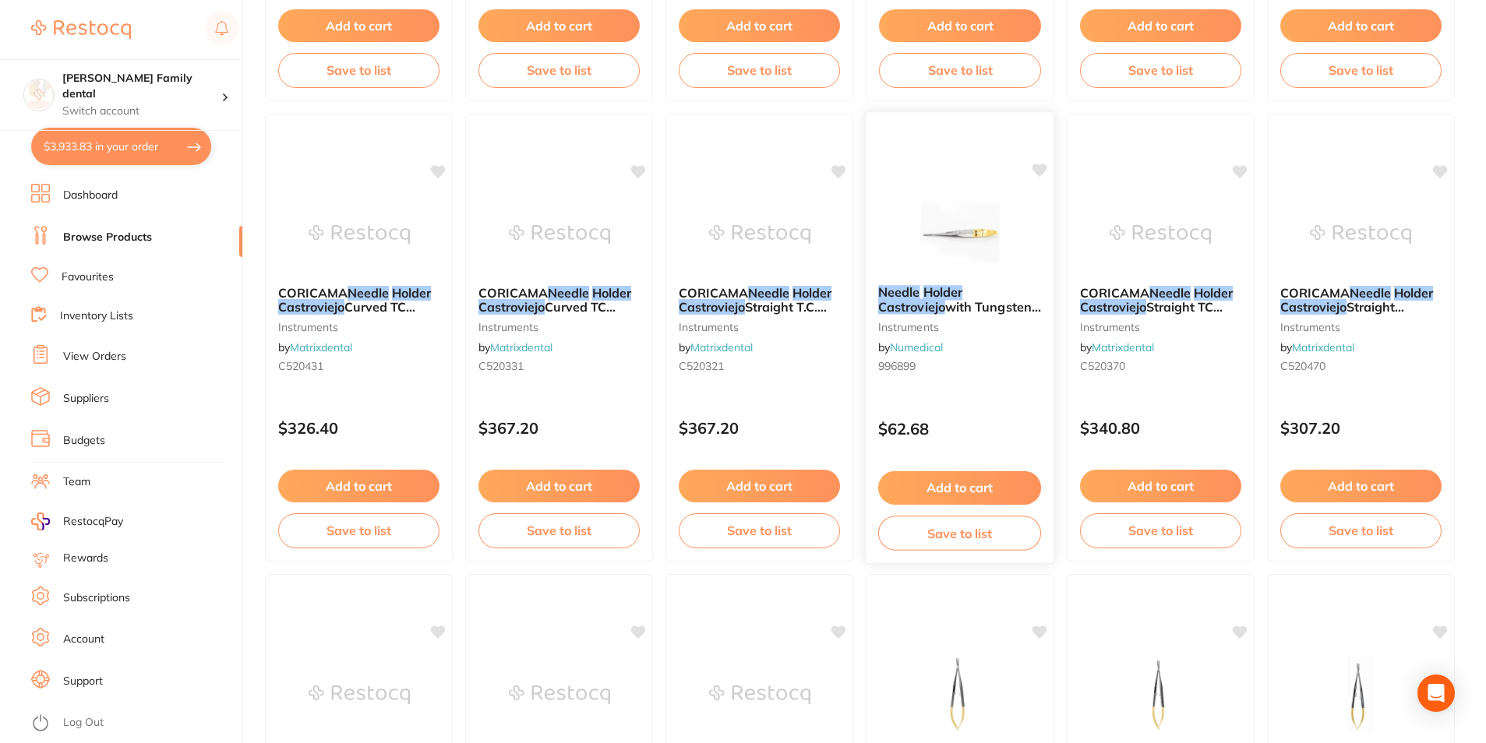
click at [918, 229] on img at bounding box center [959, 233] width 102 height 79
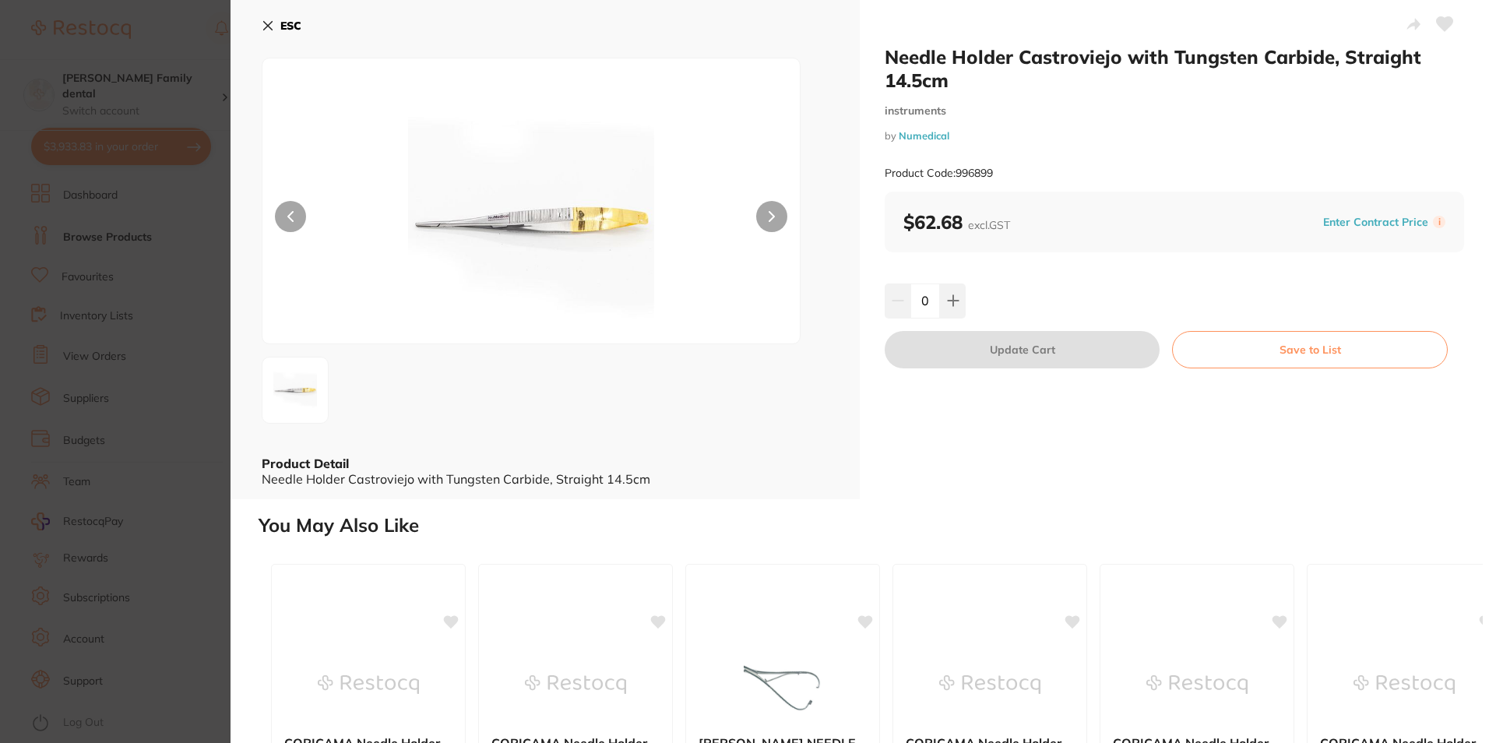
click at [271, 32] on button "ESC" at bounding box center [282, 25] width 40 height 26
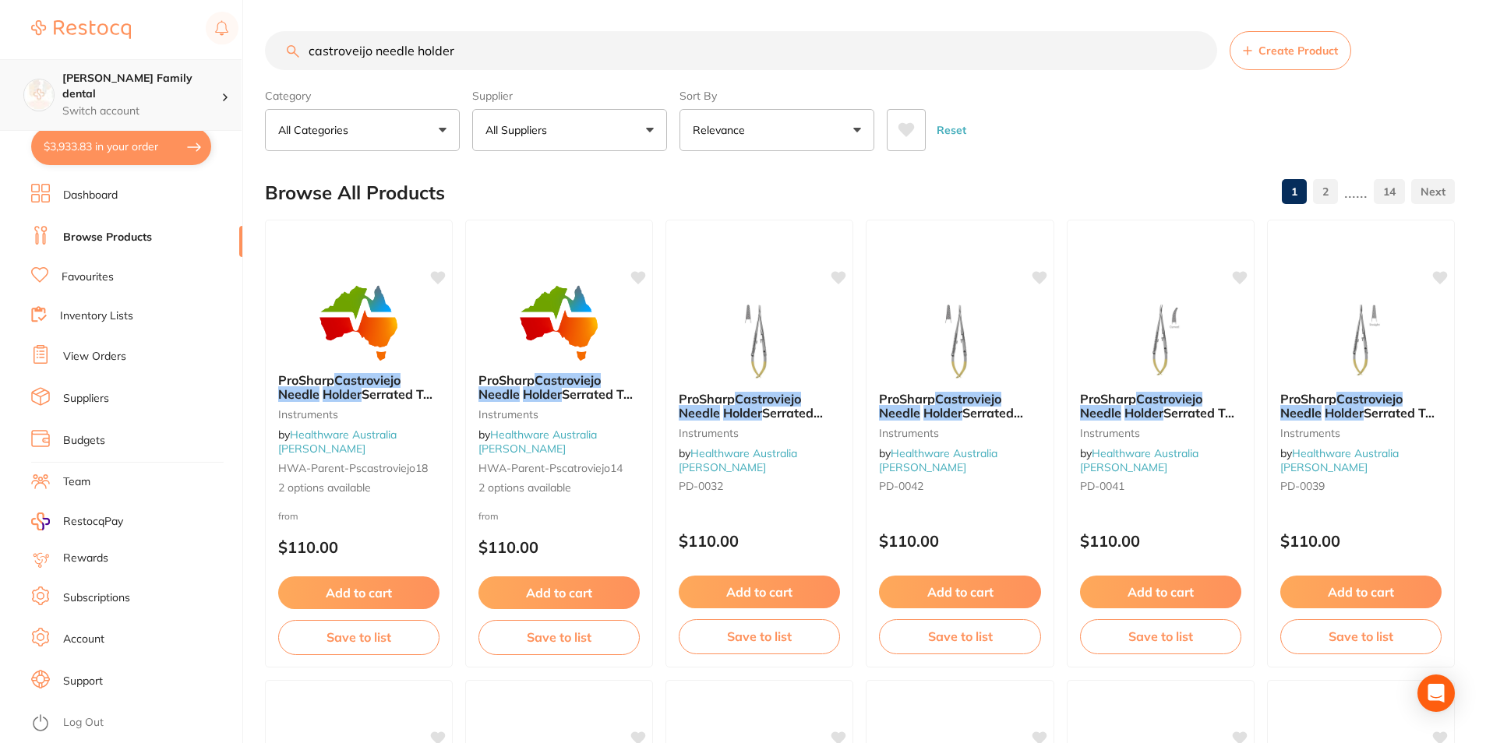
scroll to position [1, 0]
drag, startPoint x: 476, startPoint y: 68, endPoint x: 161, endPoint y: 60, distance: 314.8
click at [161, 60] on div "$3,933.83 [PERSON_NAME] Family dental Switch account [PERSON_NAME] Family denta…" at bounding box center [743, 371] width 1486 height 743
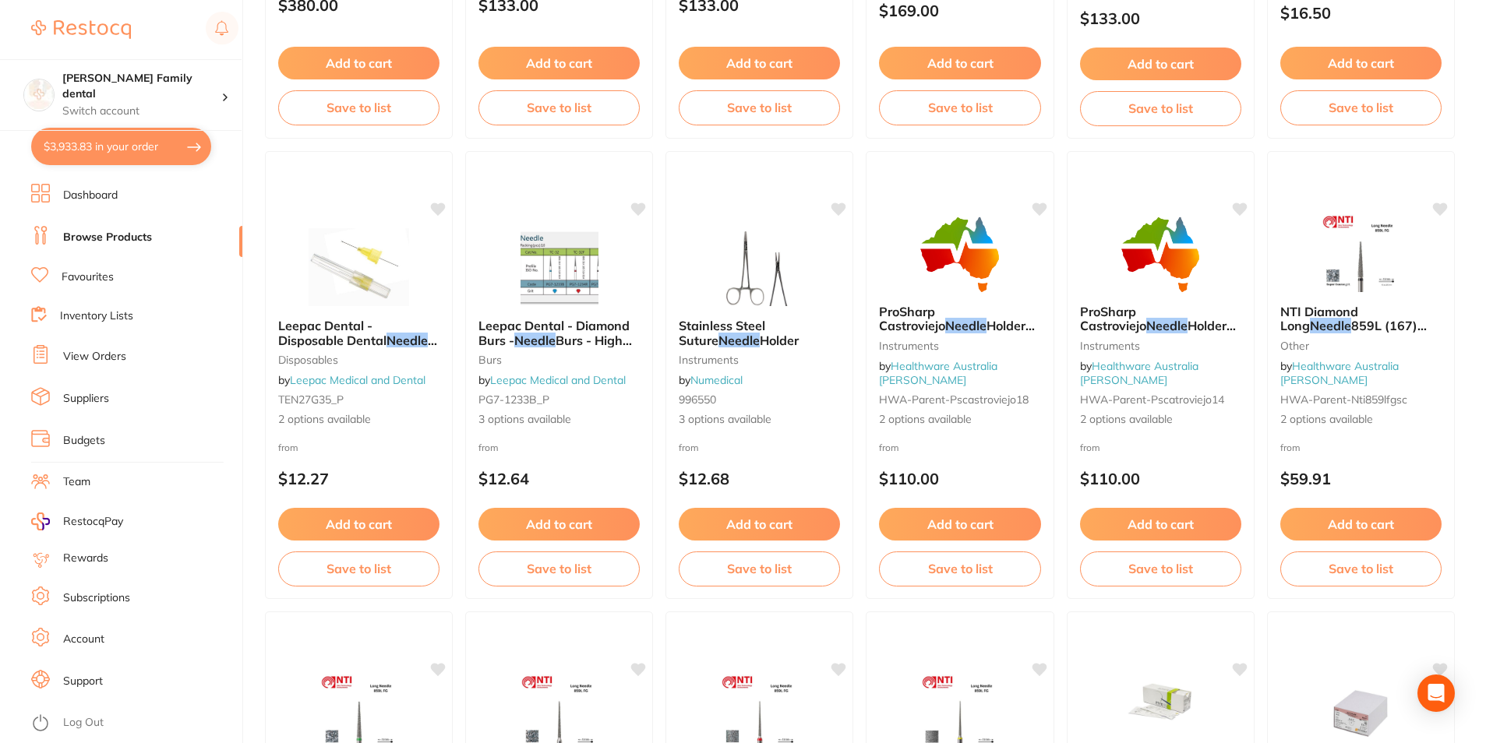
scroll to position [0, 0]
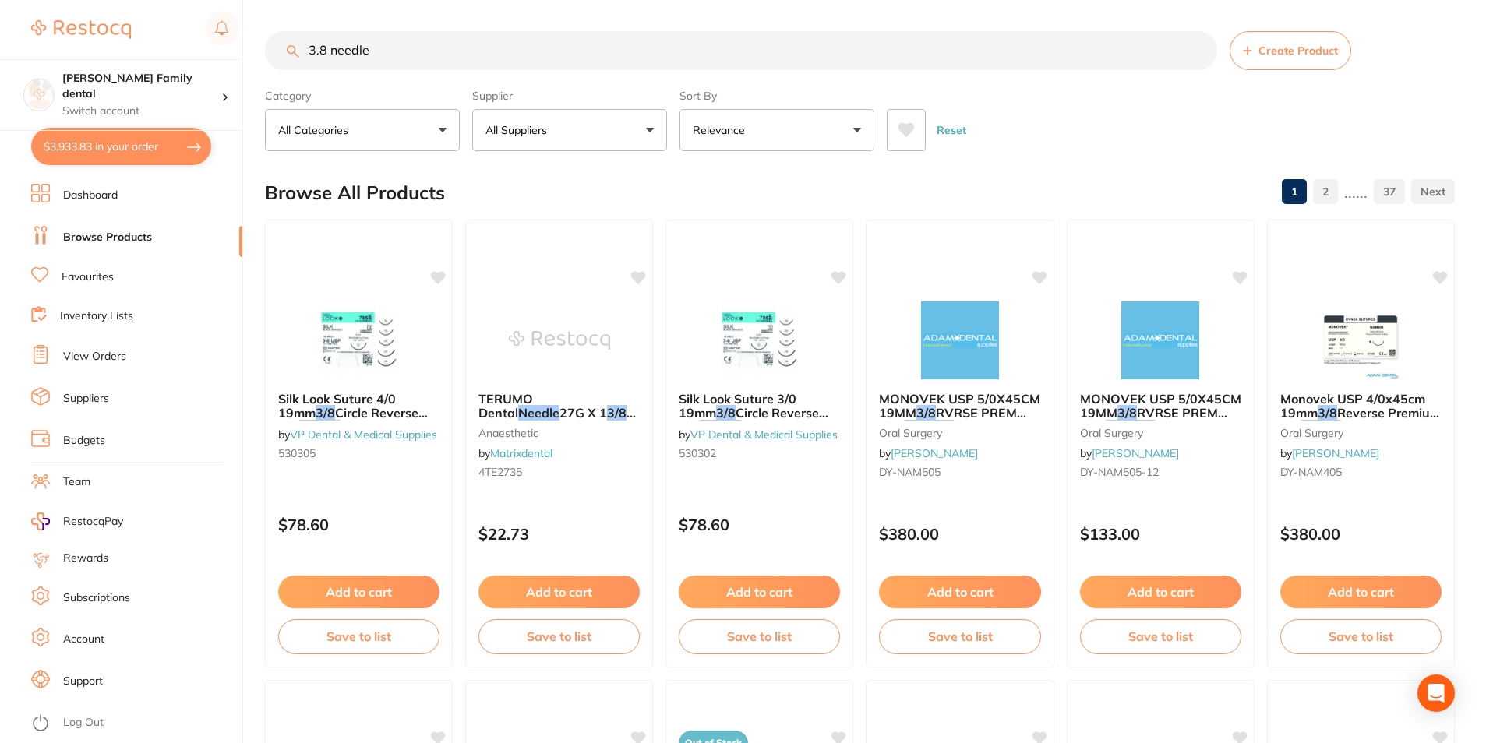
drag, startPoint x: 446, startPoint y: 50, endPoint x: -3, endPoint y: 47, distance: 449.5
click at [0, 47] on html "$3,933.83 [PERSON_NAME] Family dental Switch account [PERSON_NAME] Family denta…" at bounding box center [743, 371] width 1486 height 743
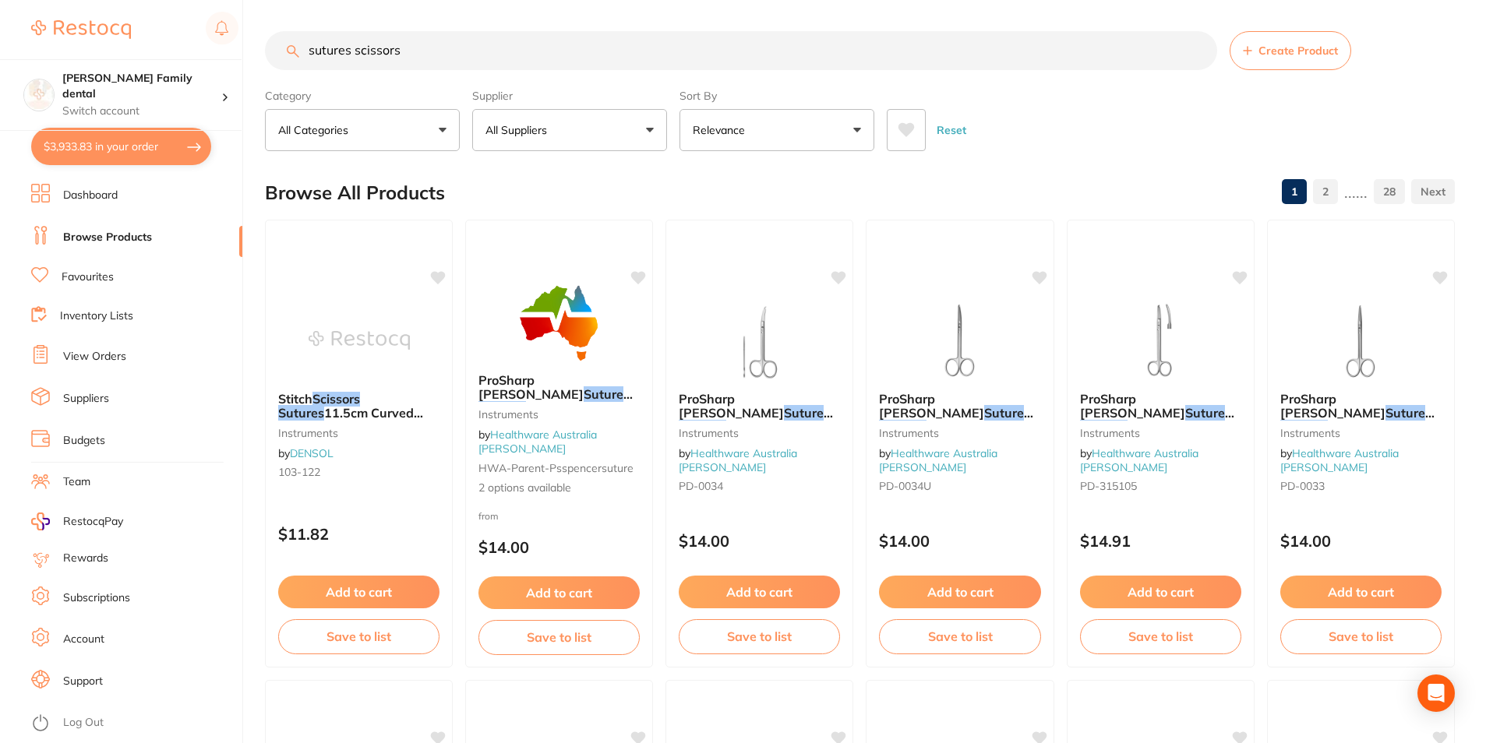
click at [599, 123] on button "All Suppliers" at bounding box center [569, 130] width 195 height 42
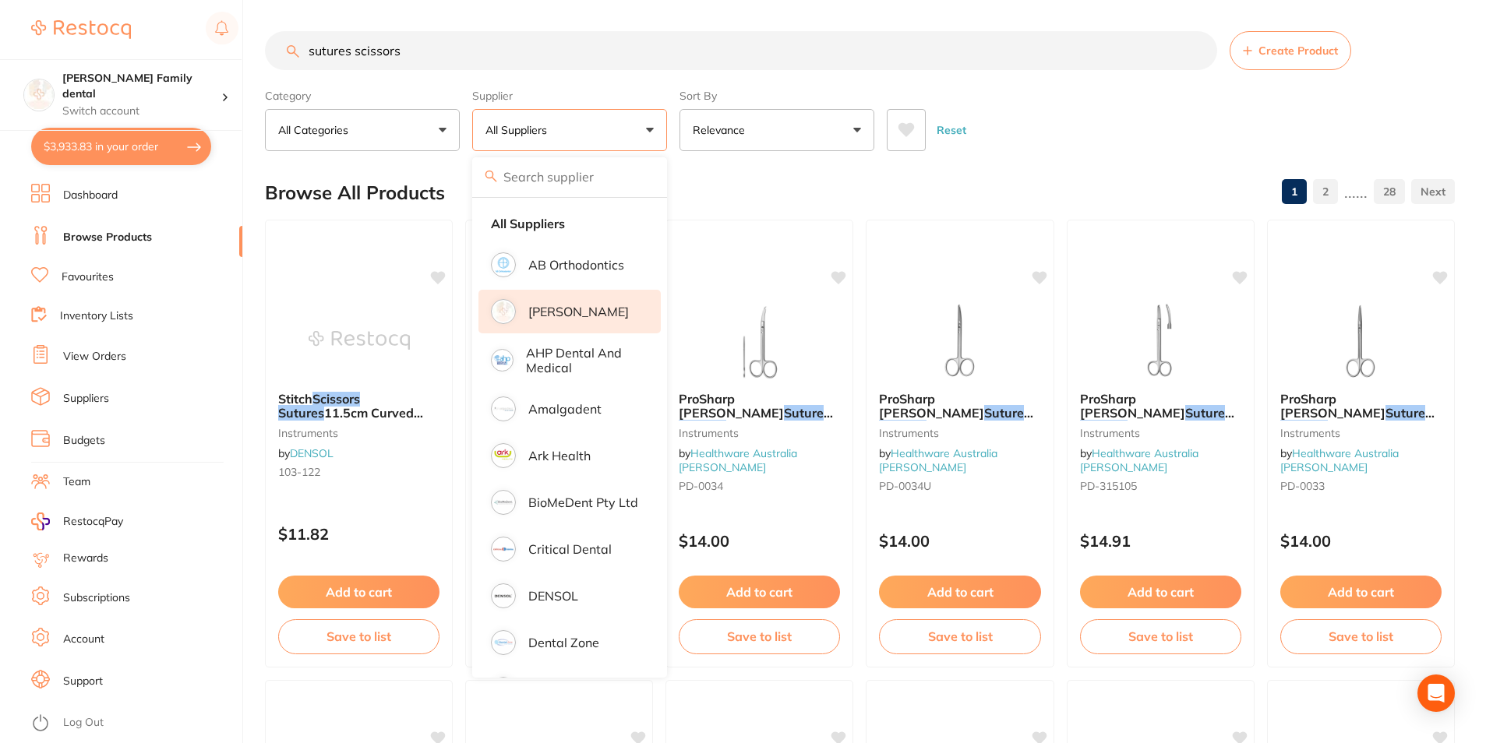
click at [581, 308] on p "[PERSON_NAME]" at bounding box center [578, 312] width 100 height 14
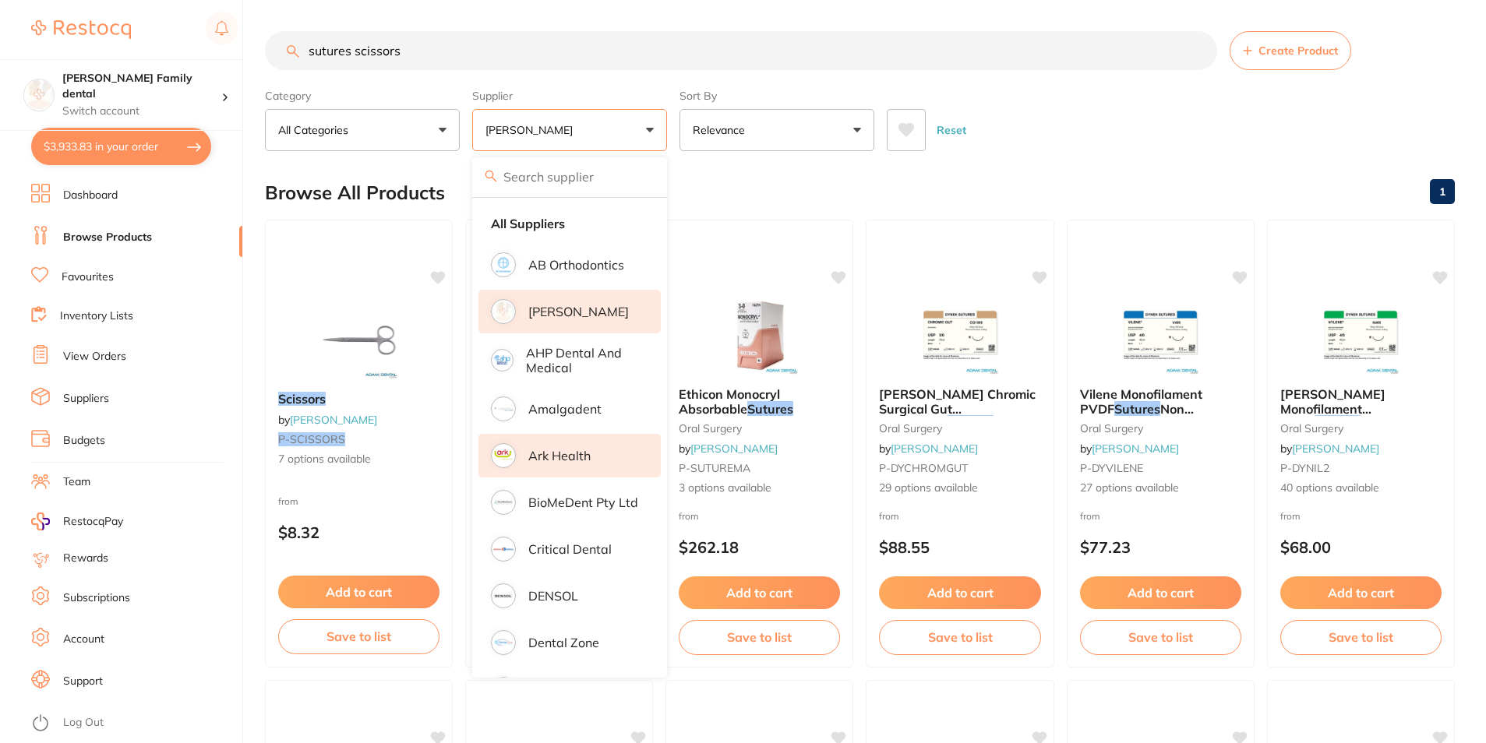
drag, startPoint x: 564, startPoint y: 449, endPoint x: 552, endPoint y: 453, distance: 12.8
click at [562, 449] on p "Ark Health" at bounding box center [559, 456] width 62 height 14
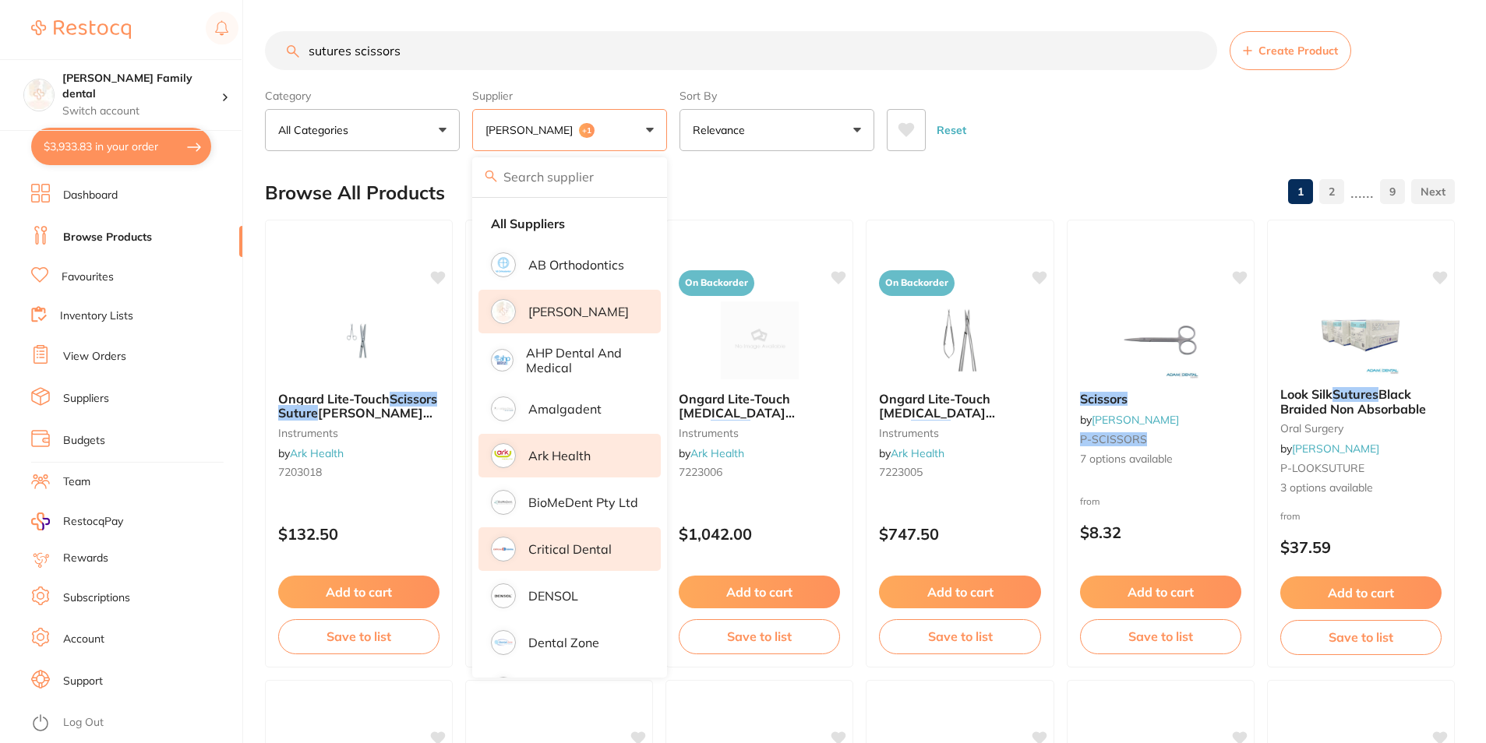
click at [576, 552] on p "Critical Dental" at bounding box center [569, 549] width 83 height 14
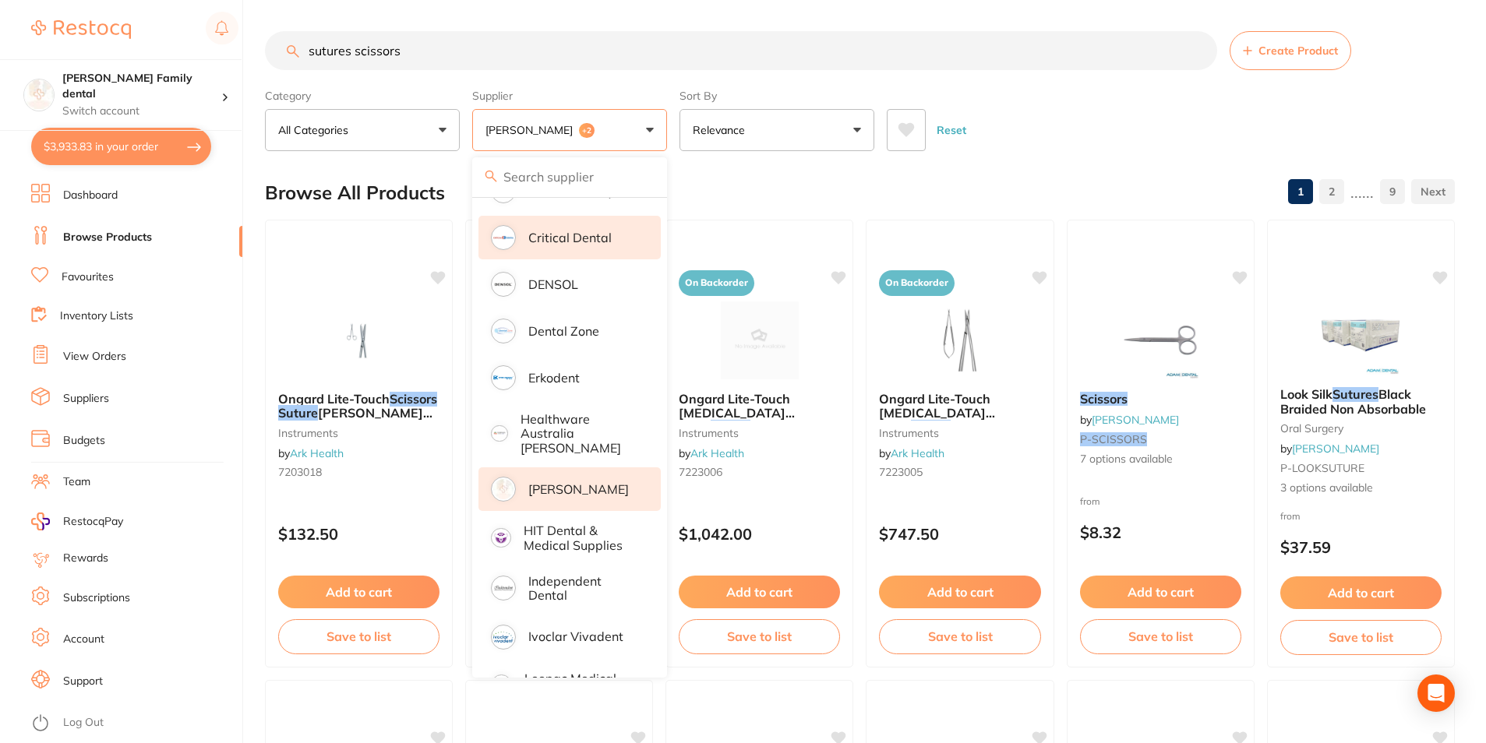
click at [555, 482] on p "[PERSON_NAME]" at bounding box center [578, 489] width 100 height 14
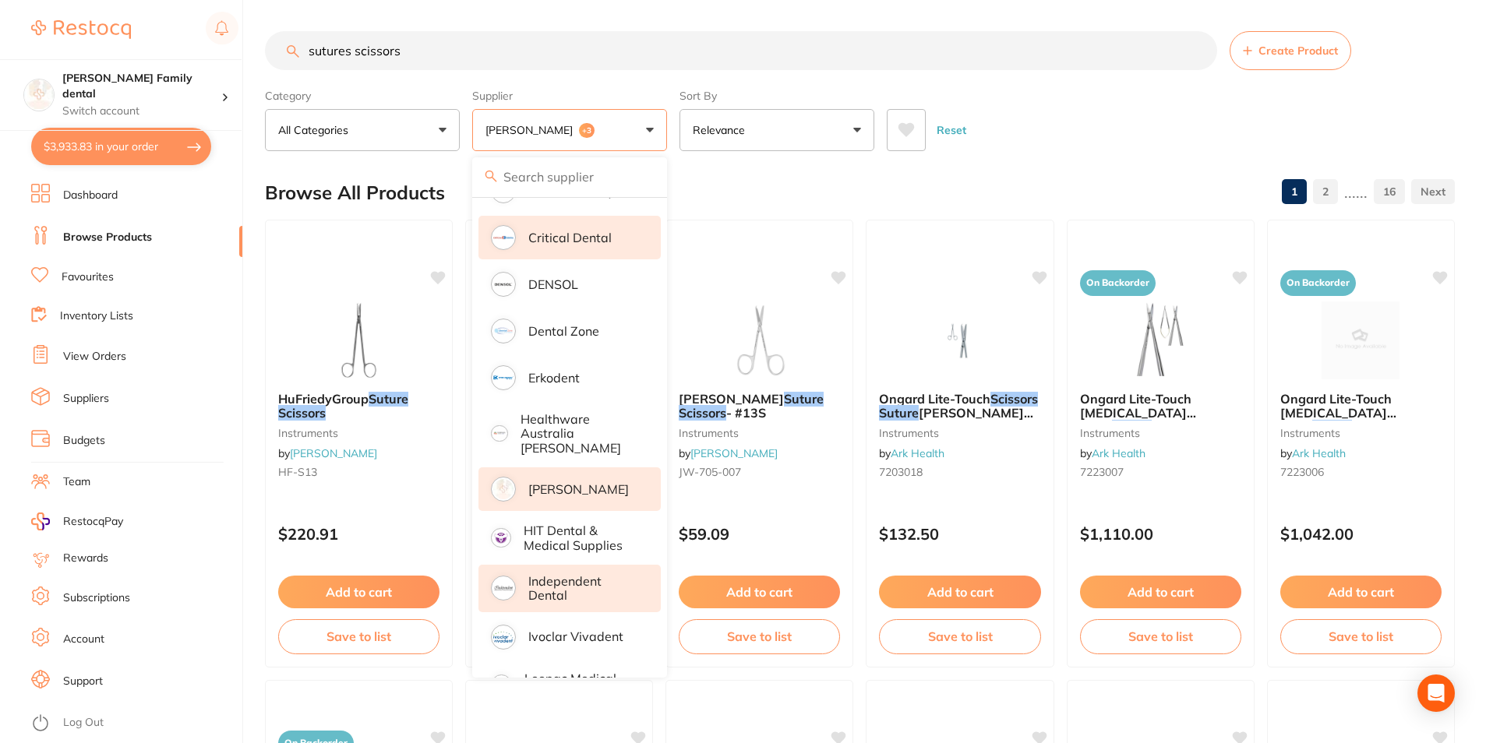
click at [561, 576] on p "Independent Dental" at bounding box center [583, 588] width 111 height 29
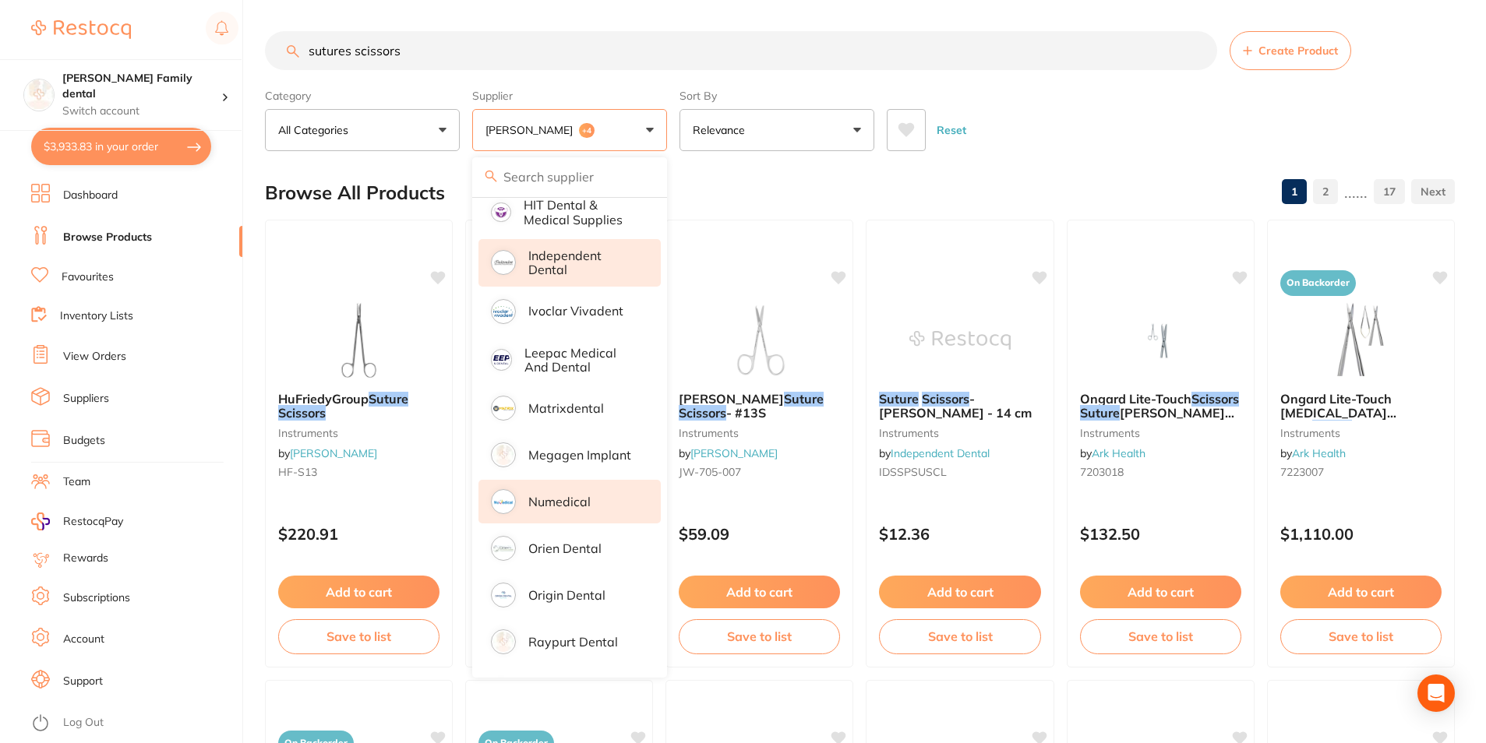
scroll to position [676, 0]
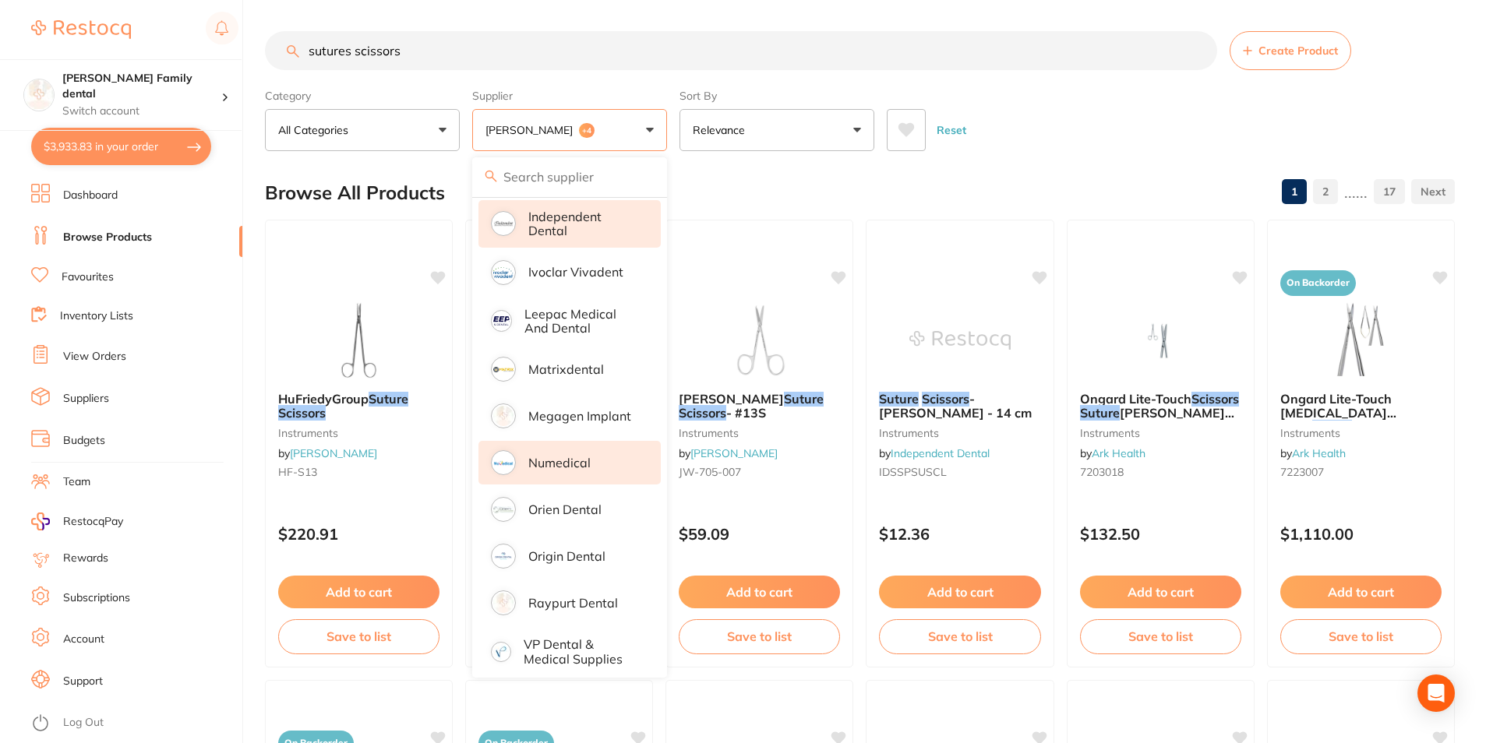
click at [584, 457] on p "Numedical" at bounding box center [559, 463] width 62 height 14
click at [1065, 116] on div "Reset" at bounding box center [1164, 124] width 555 height 55
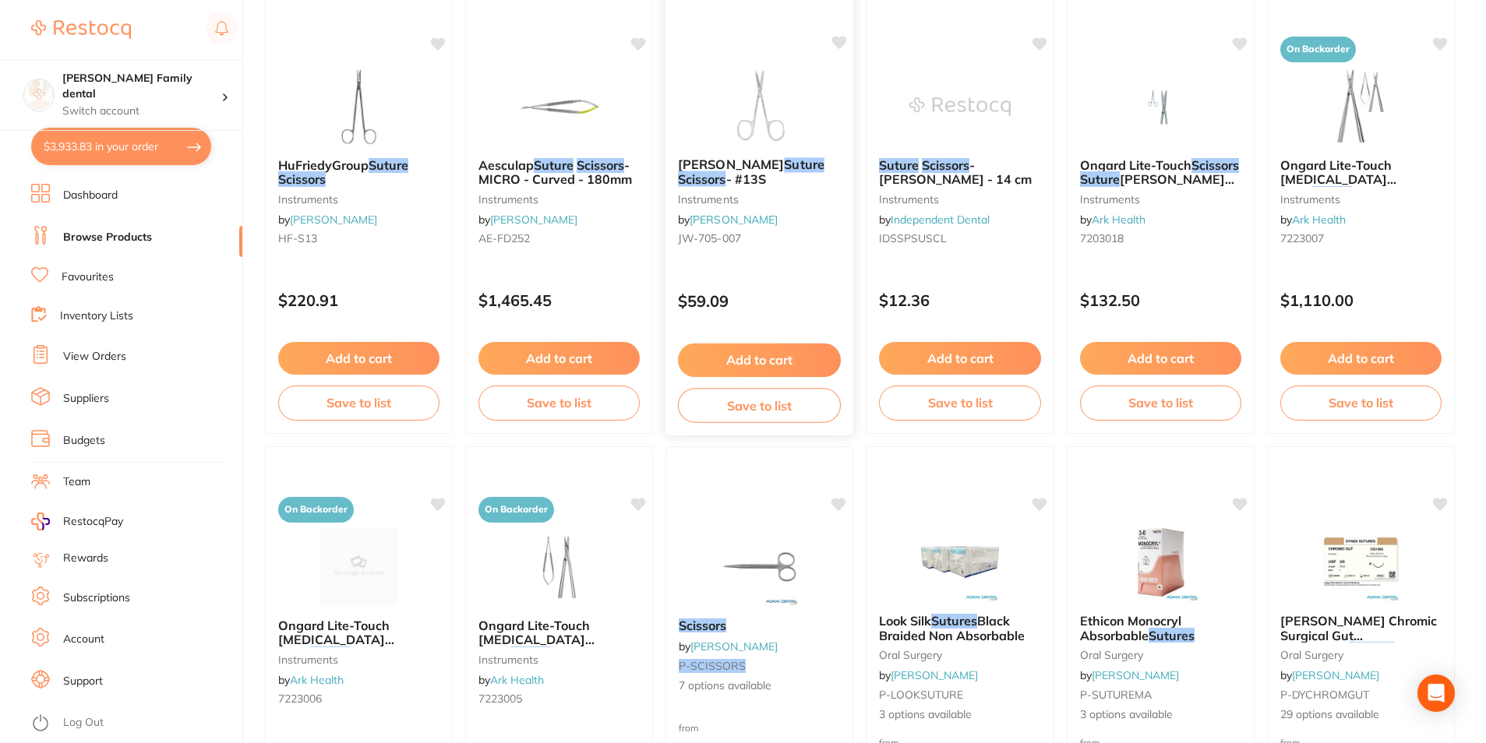
scroll to position [467, 0]
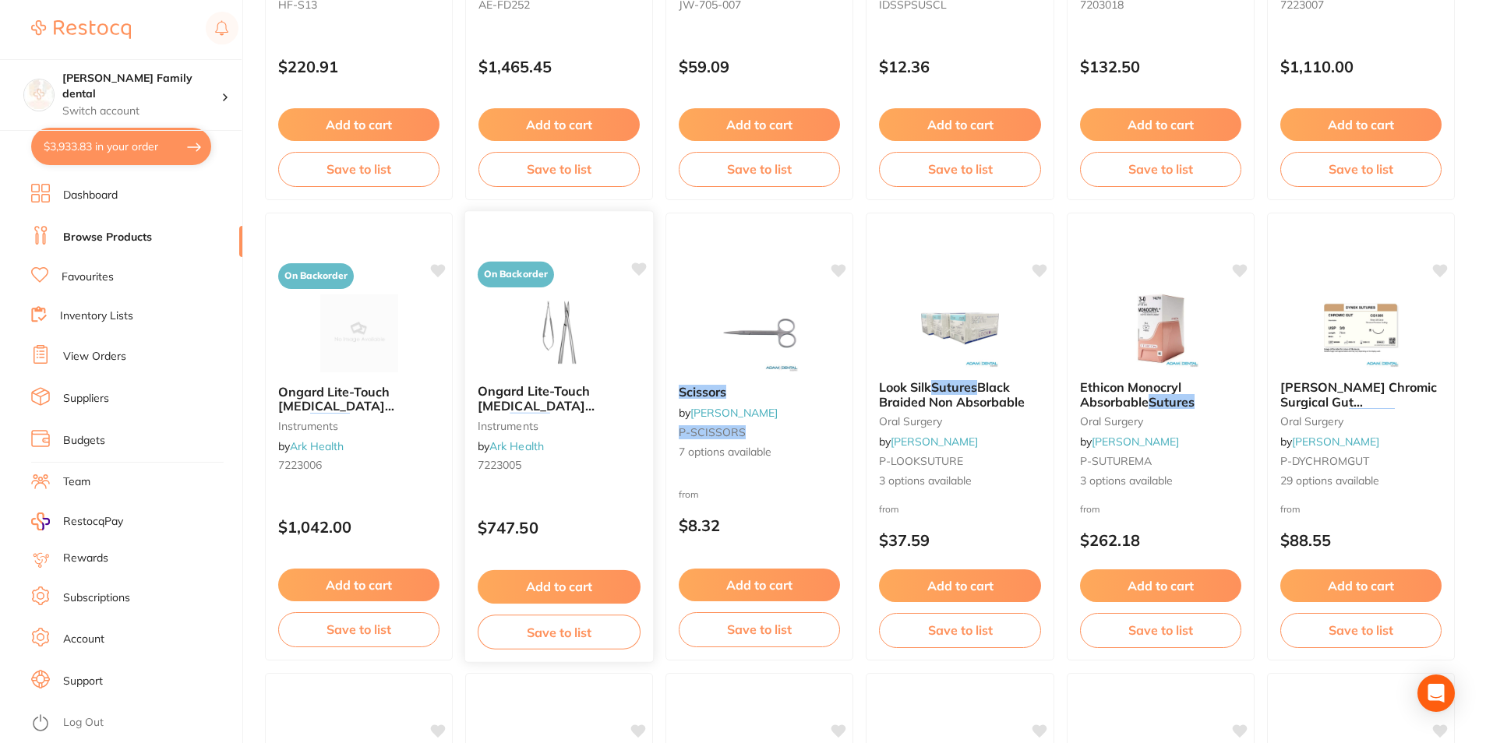
click at [568, 317] on img at bounding box center [559, 332] width 102 height 79
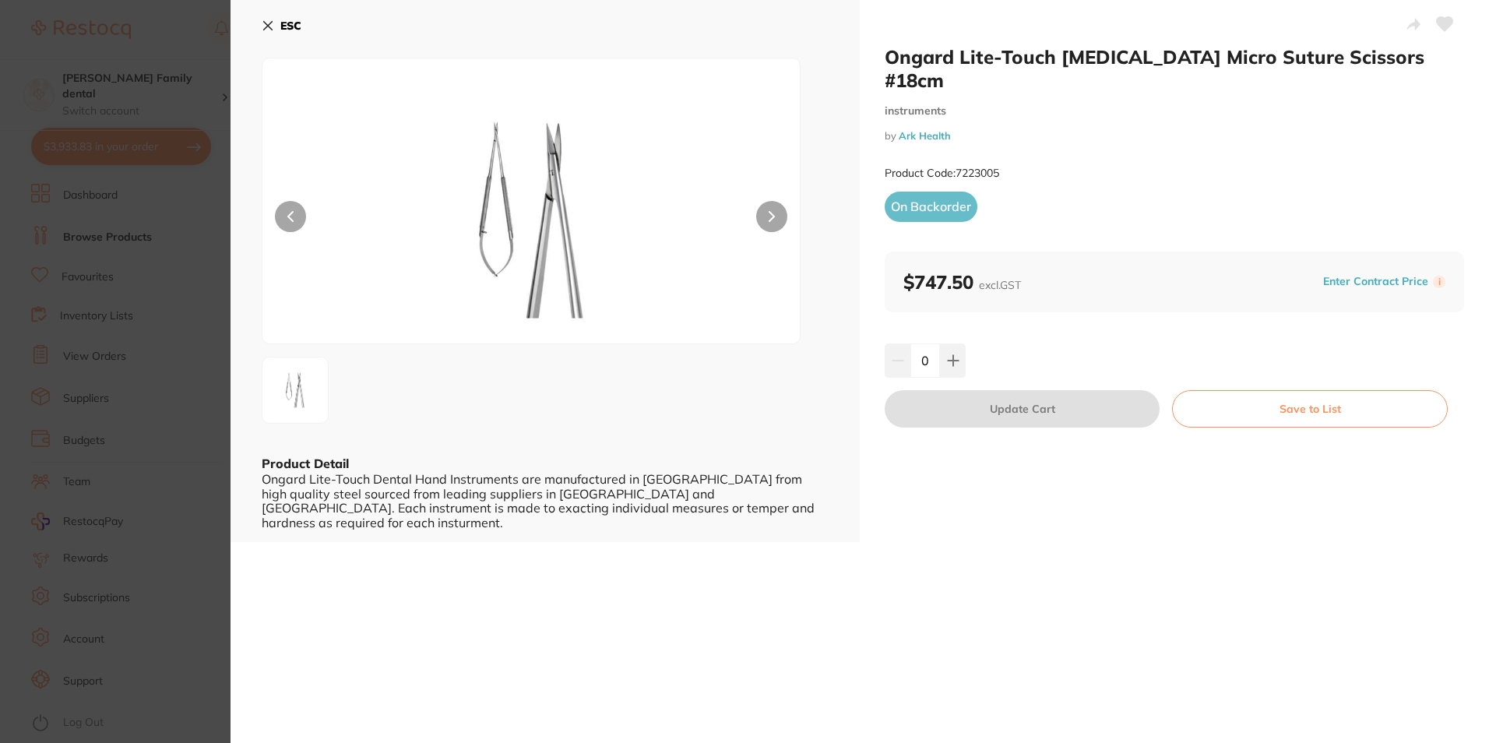
click at [264, 29] on icon at bounding box center [268, 26] width 9 height 9
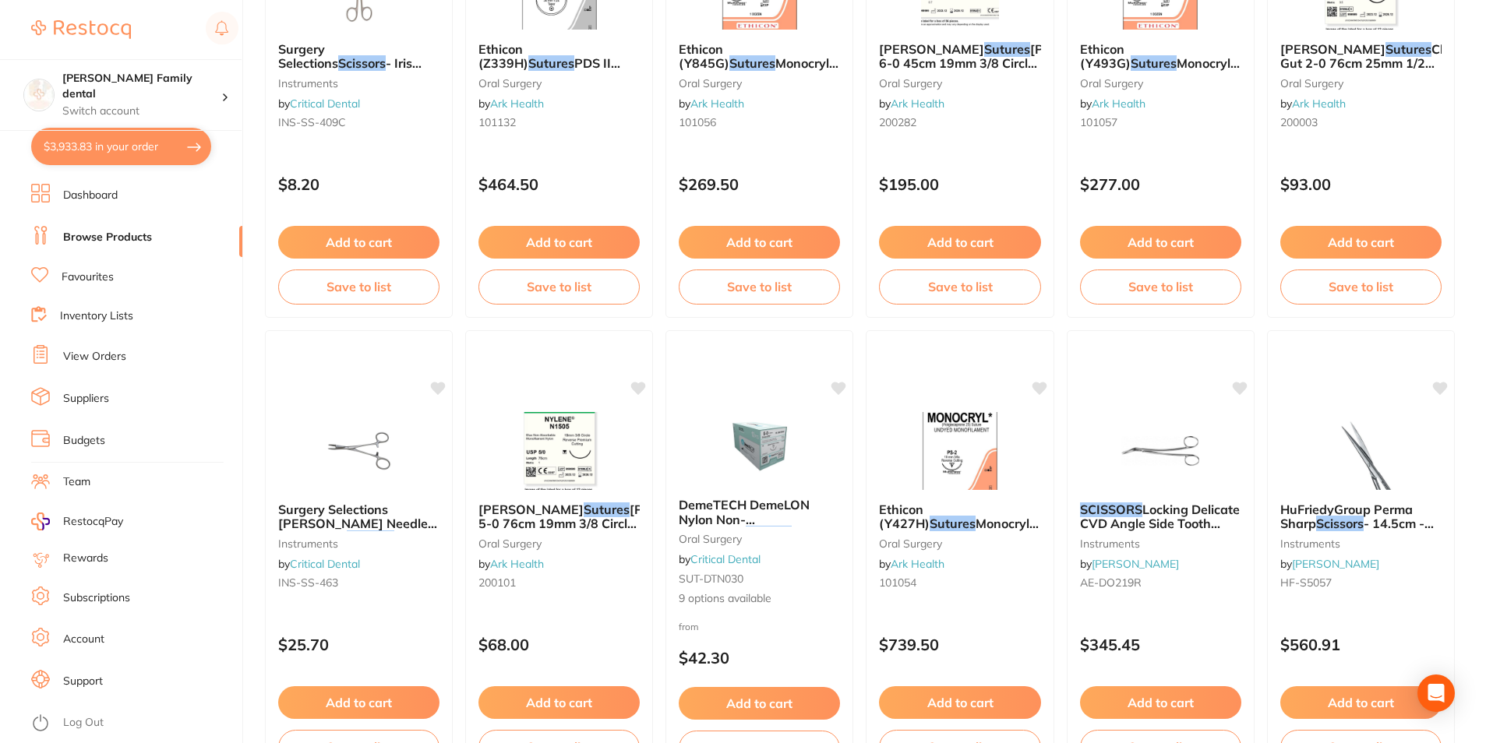
scroll to position [3689, 0]
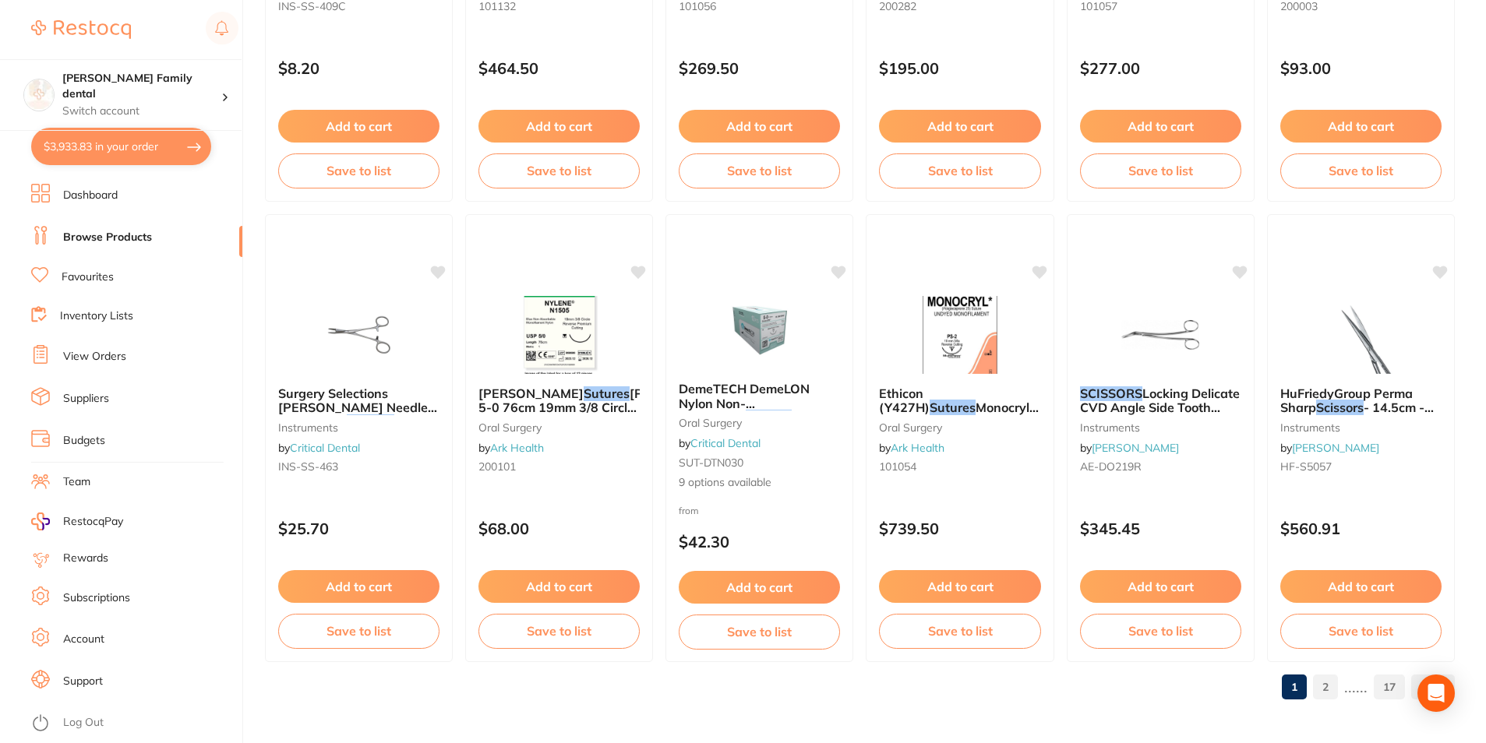
click at [1320, 680] on link "2" at bounding box center [1325, 687] width 25 height 31
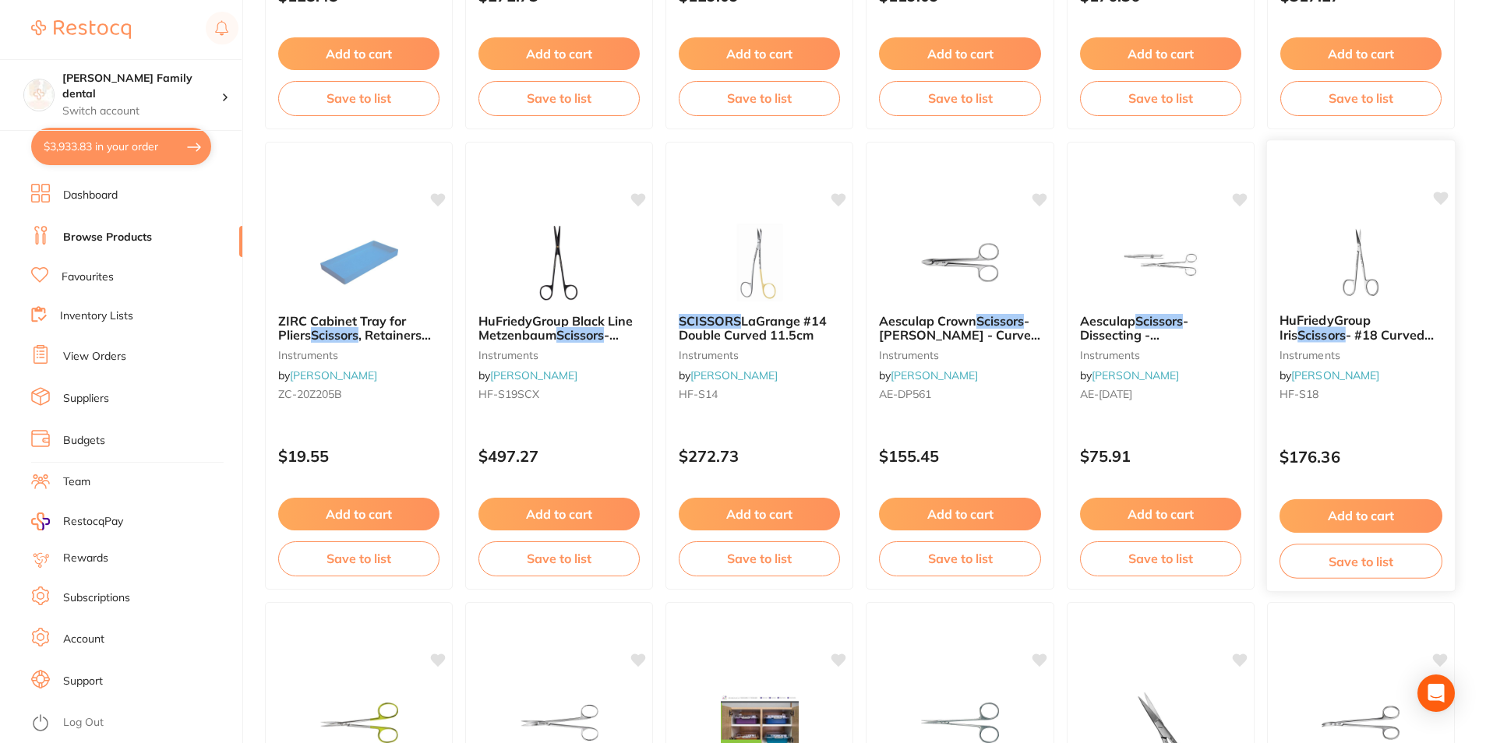
scroll to position [623, 0]
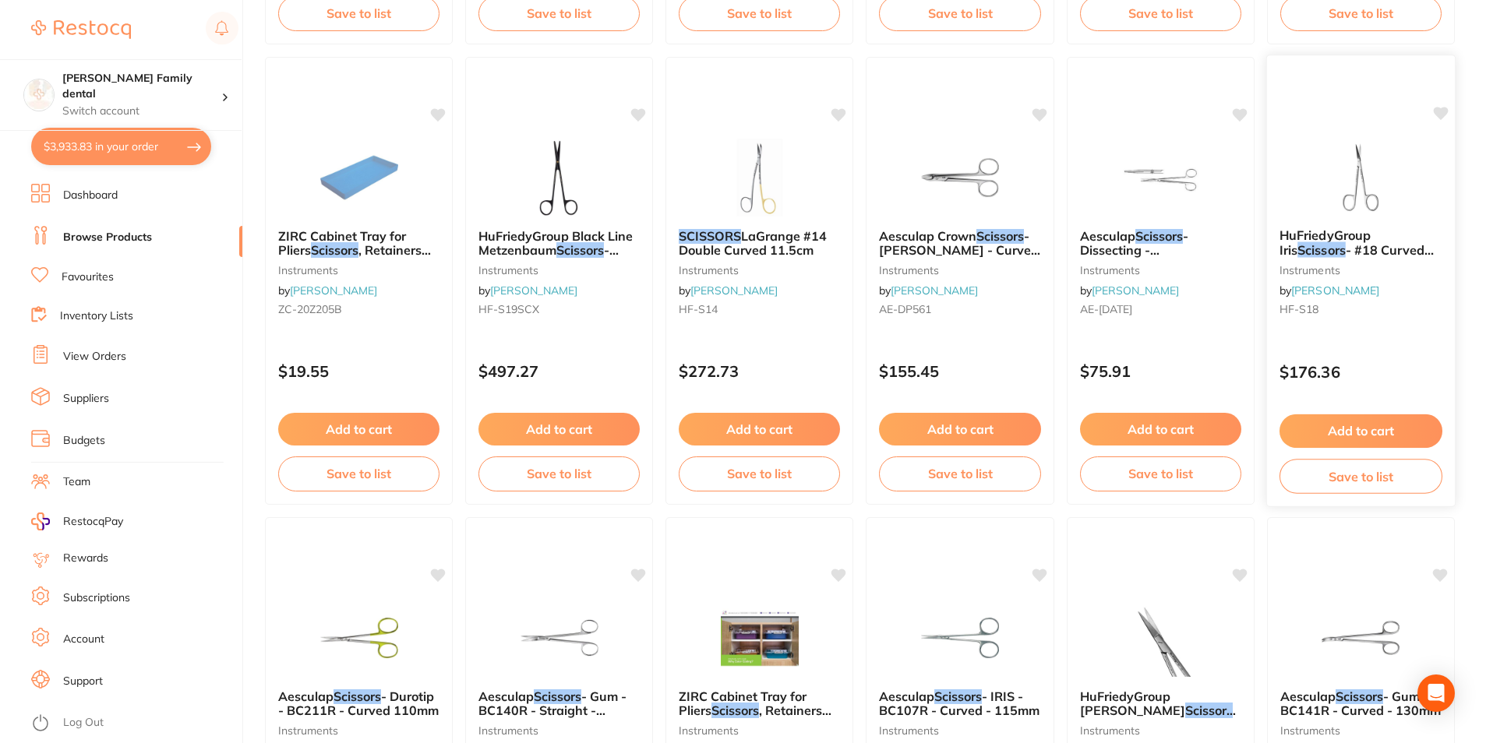
click at [1364, 171] on img at bounding box center [1361, 176] width 102 height 79
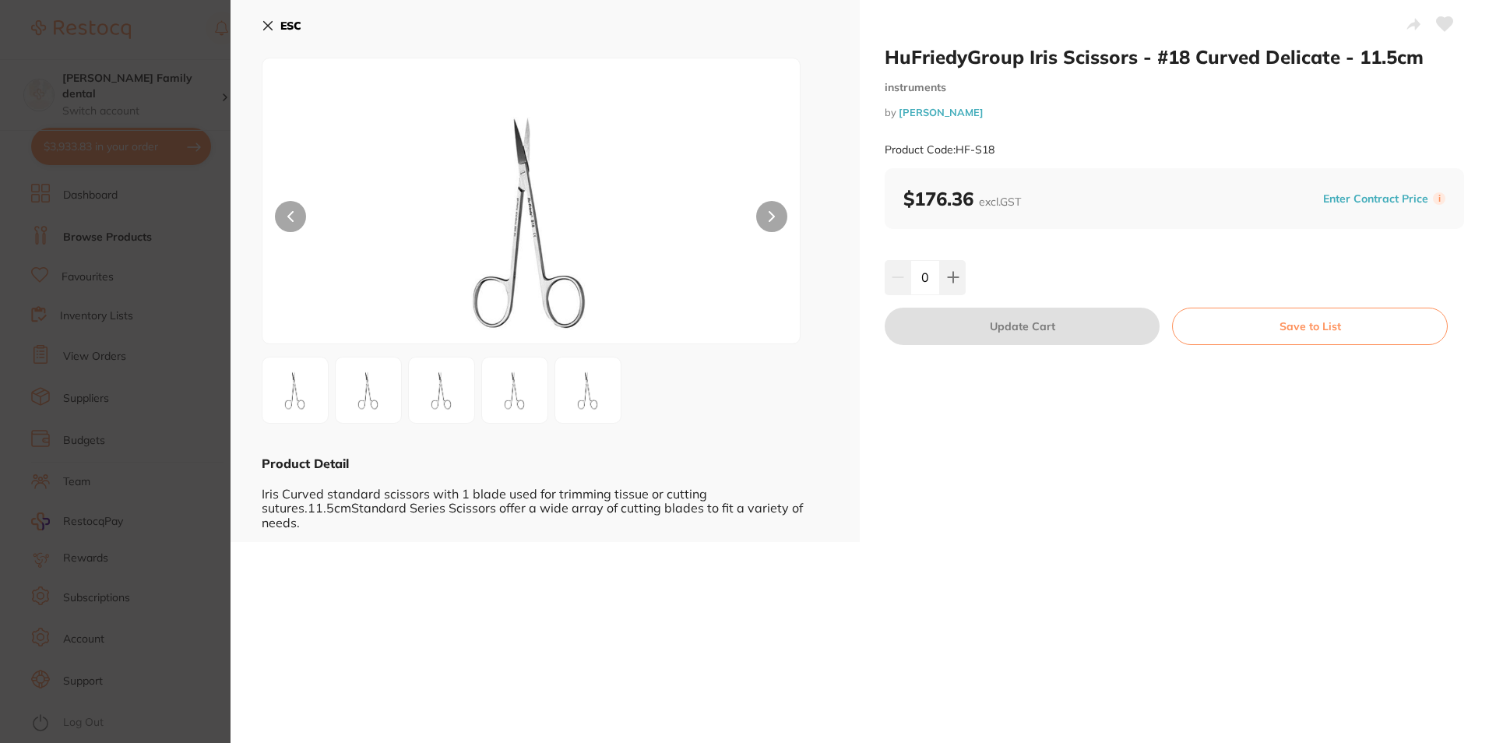
click at [601, 420] on button at bounding box center [588, 390] width 67 height 67
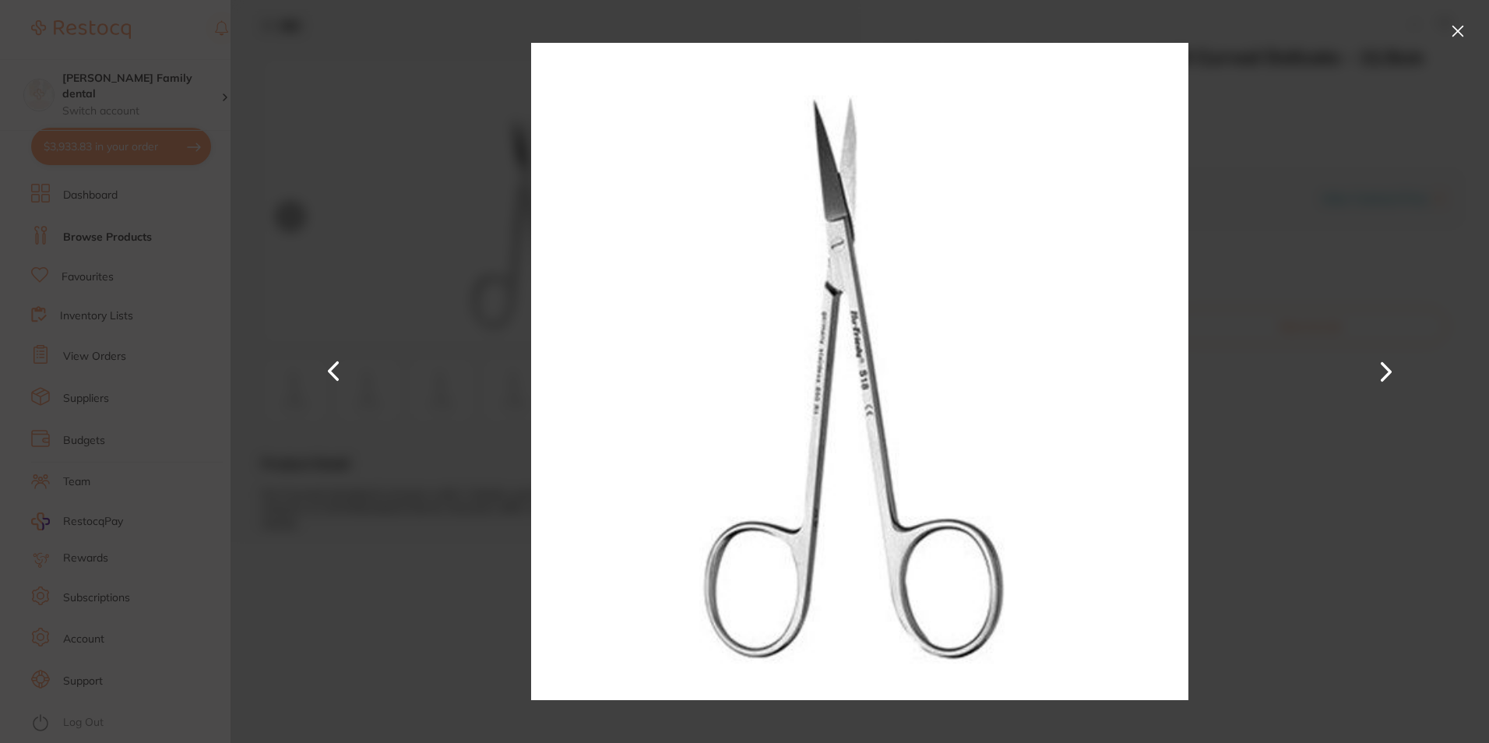
click at [1312, 193] on div at bounding box center [860, 371] width 1259 height 743
drag, startPoint x: 1463, startPoint y: 28, endPoint x: 1357, endPoint y: 0, distance: 109.6
click at [1462, 27] on button at bounding box center [1458, 31] width 25 height 25
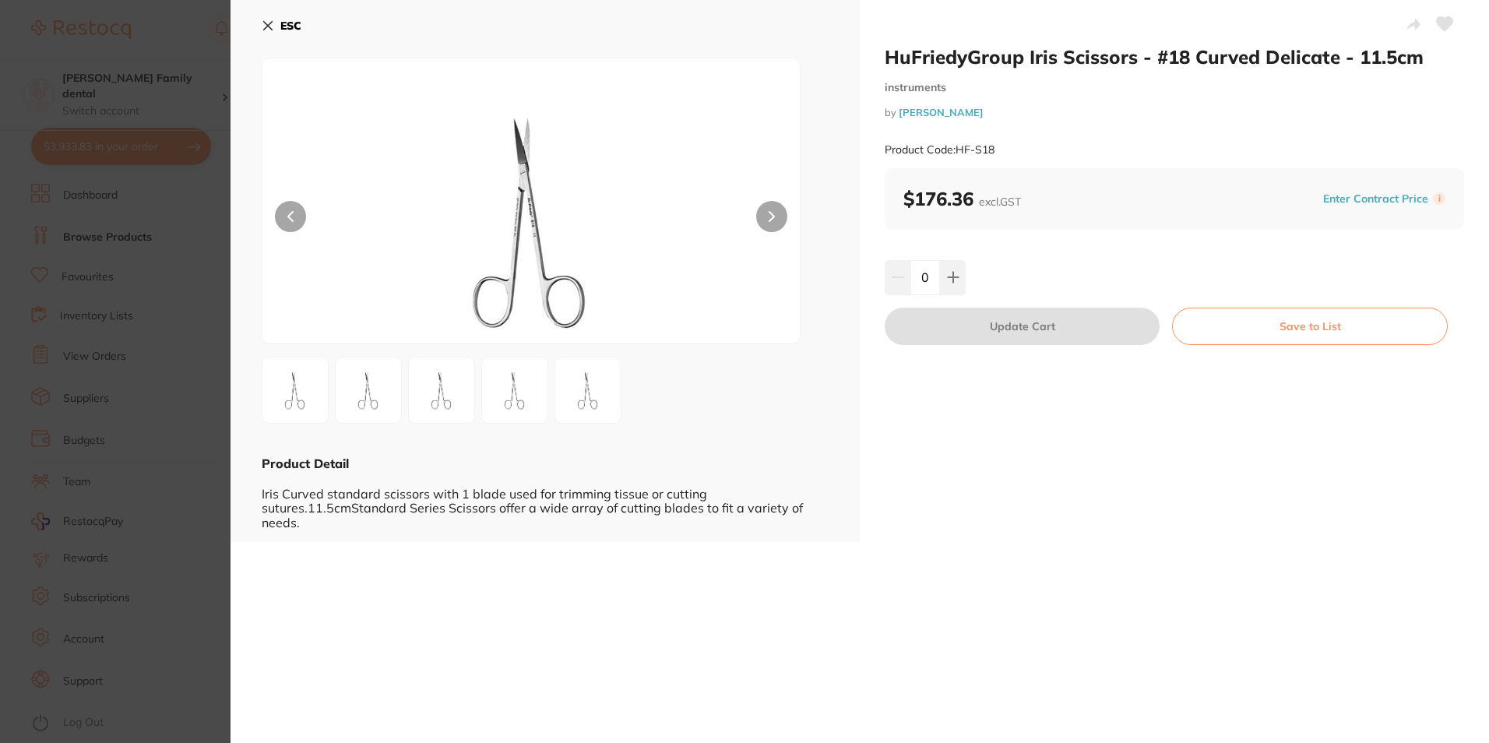
click at [273, 22] on icon at bounding box center [268, 25] width 12 height 12
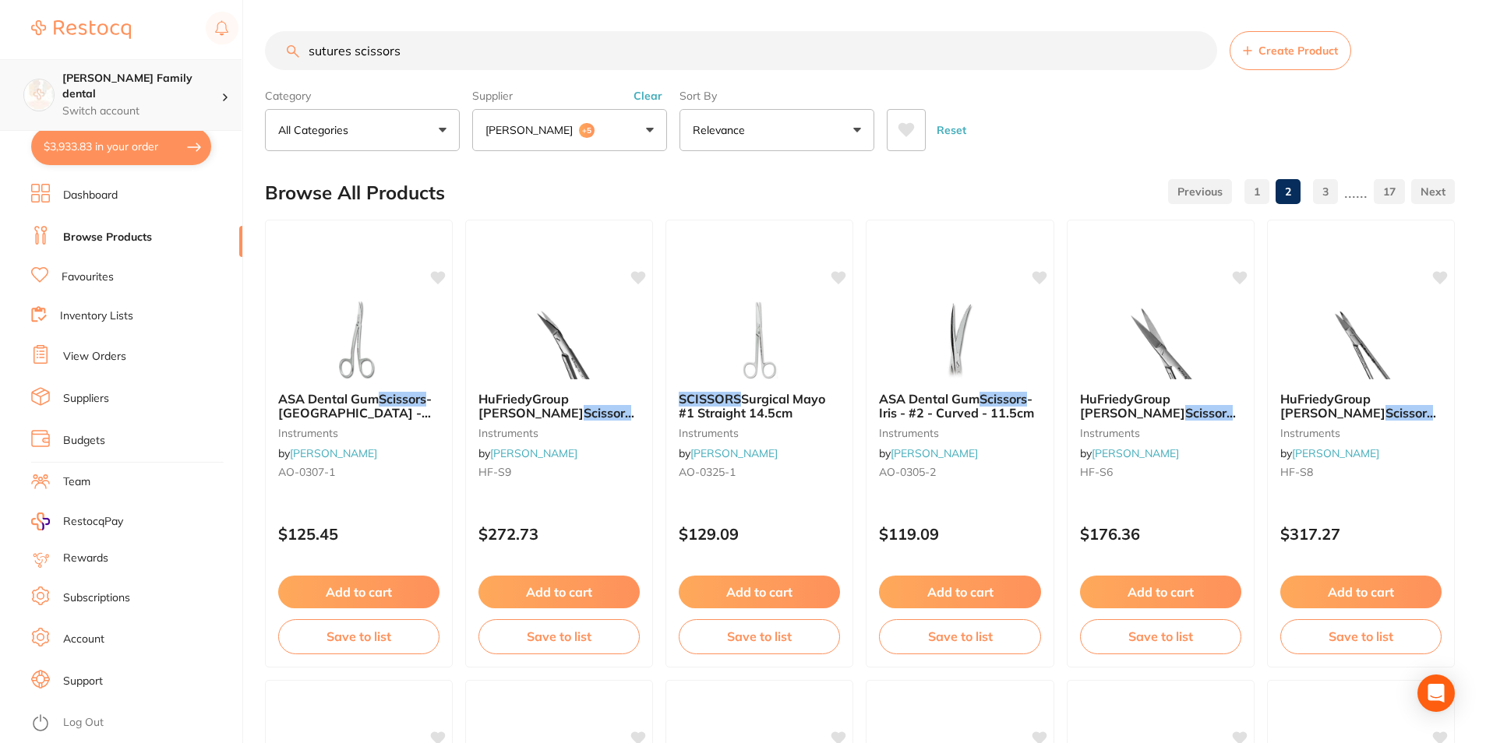
scroll to position [1, 0]
drag, startPoint x: 522, startPoint y: 59, endPoint x: 74, endPoint y: 65, distance: 448.0
click at [74, 65] on div "$3,933.83 [PERSON_NAME] Family dental Switch account [PERSON_NAME] Family denta…" at bounding box center [743, 371] width 1486 height 743
type input "bone graft"
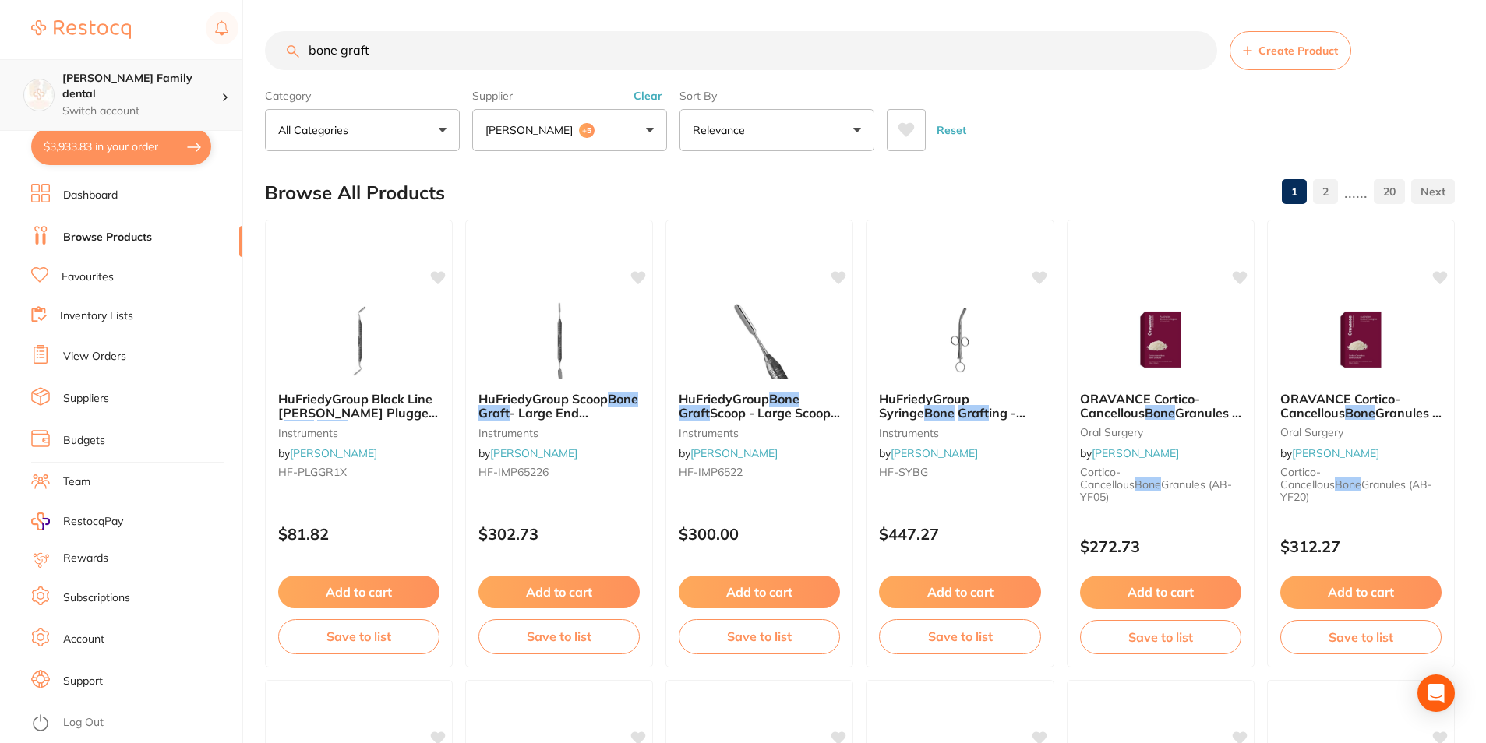
scroll to position [770, 0]
click at [562, 350] on img at bounding box center [559, 339] width 102 height 79
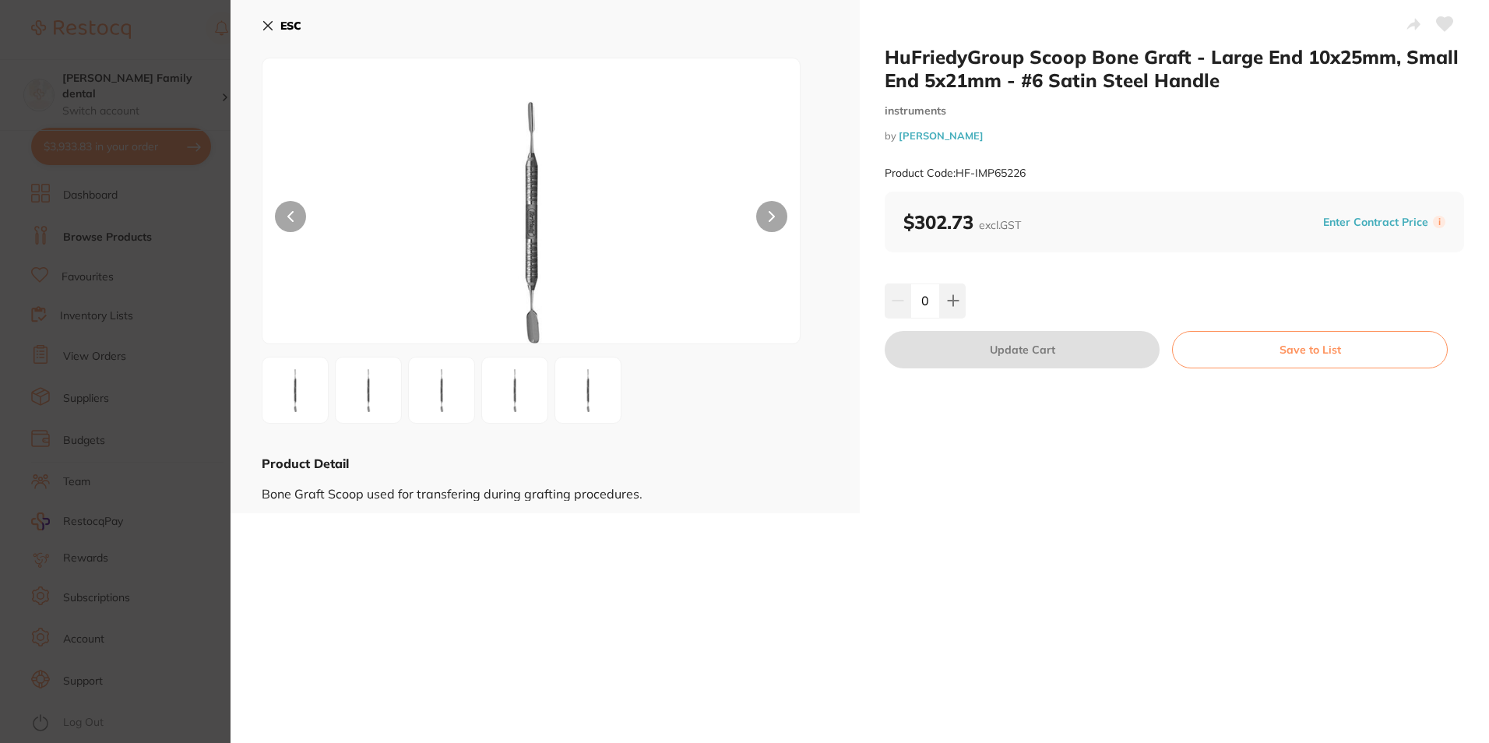
click at [271, 29] on icon at bounding box center [268, 26] width 9 height 9
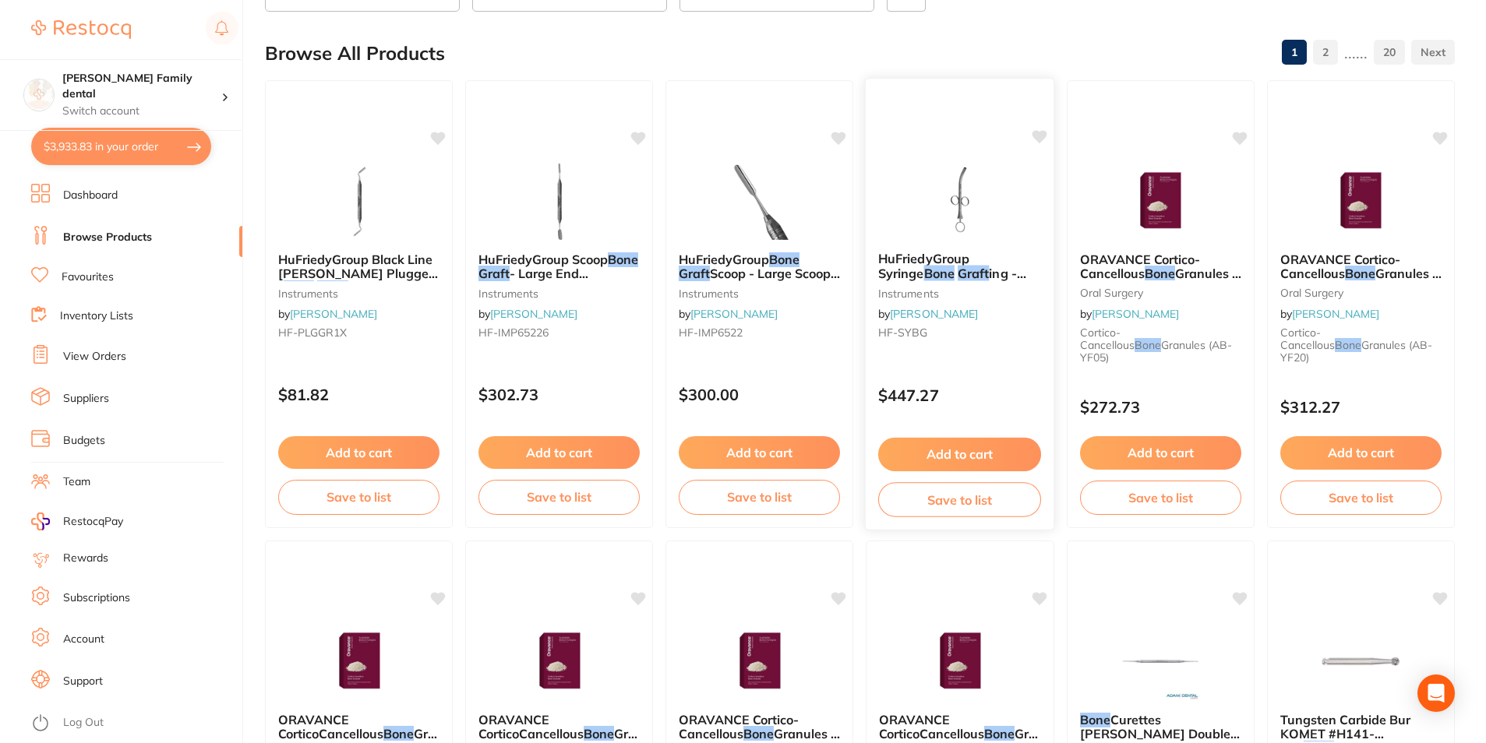
scroll to position [312, 0]
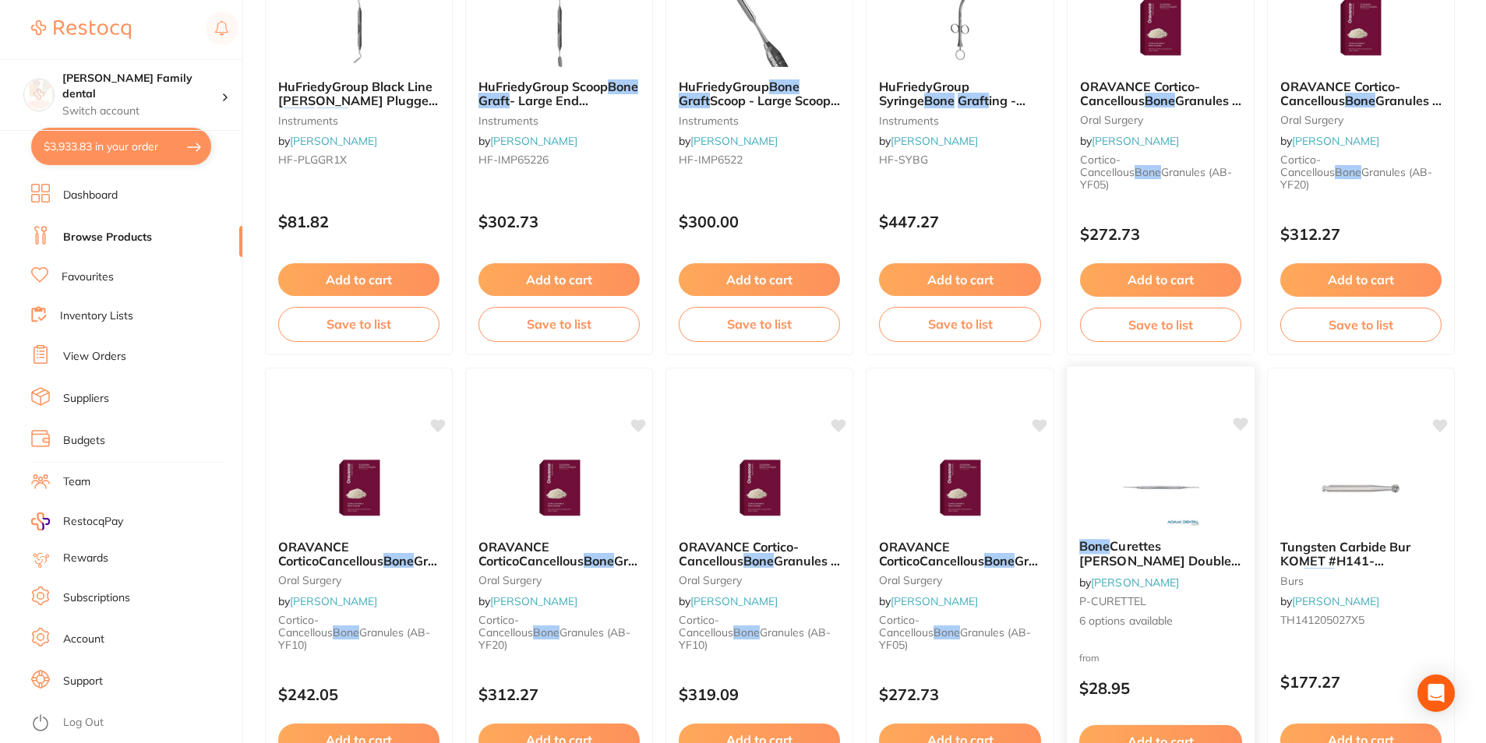
click at [1155, 469] on img at bounding box center [1160, 487] width 102 height 79
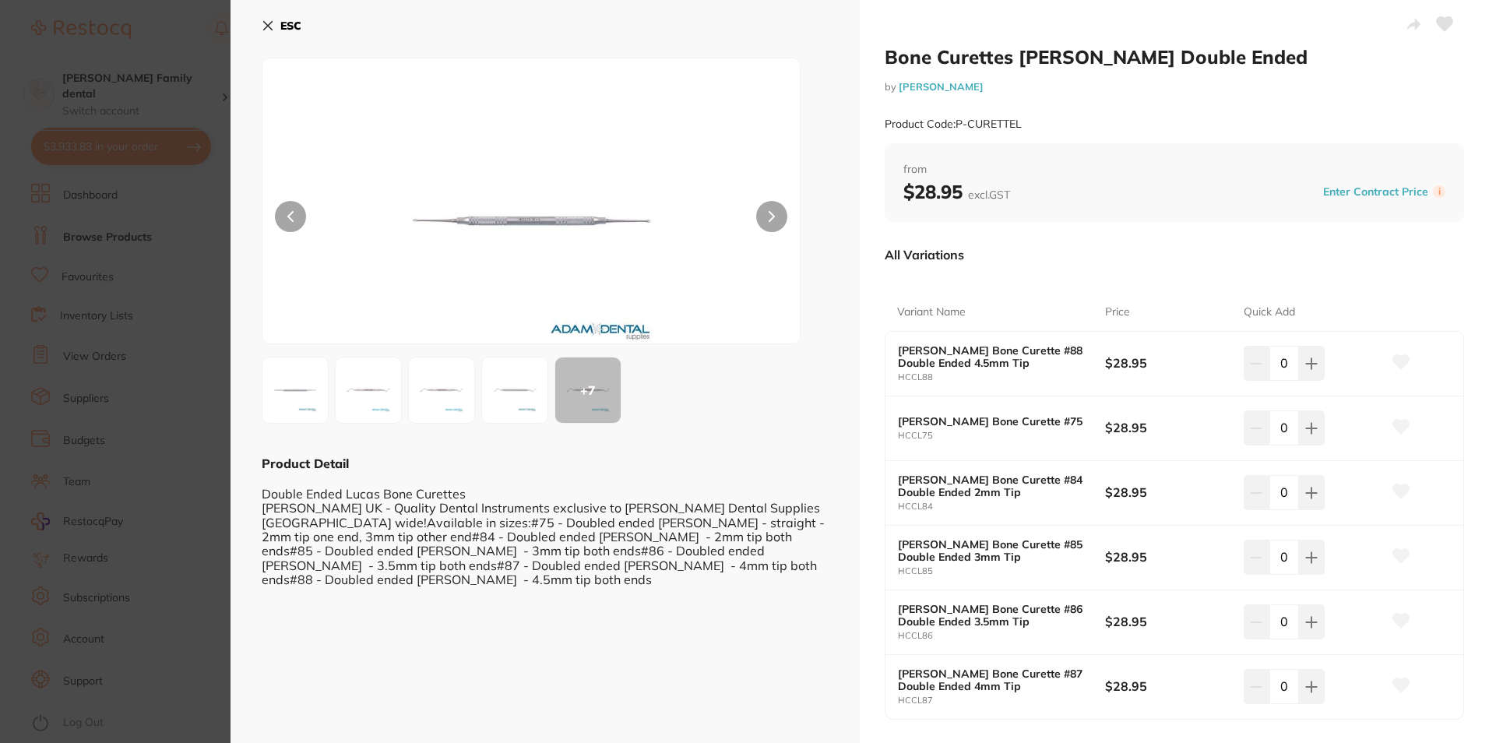
click at [270, 25] on icon at bounding box center [268, 25] width 12 height 12
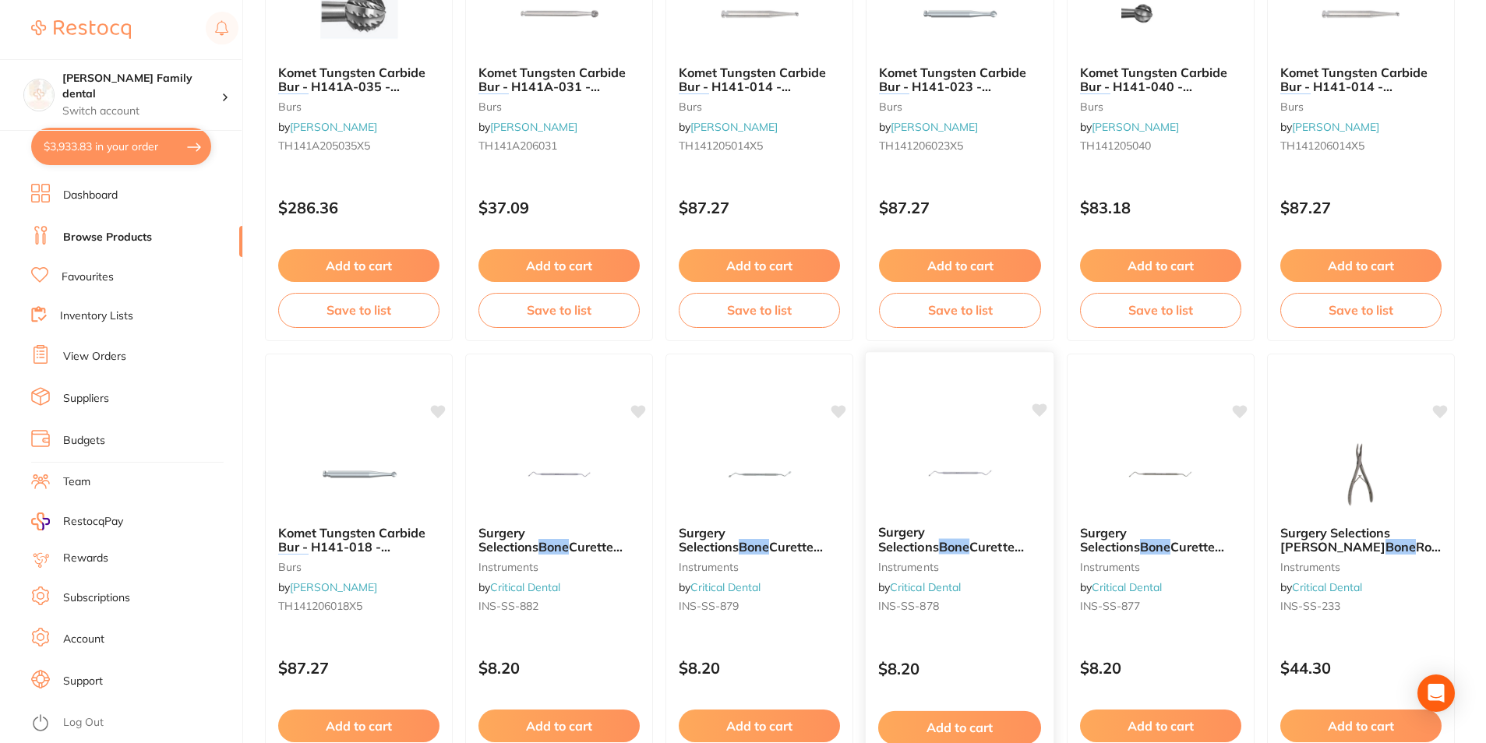
scroll to position [1481, 0]
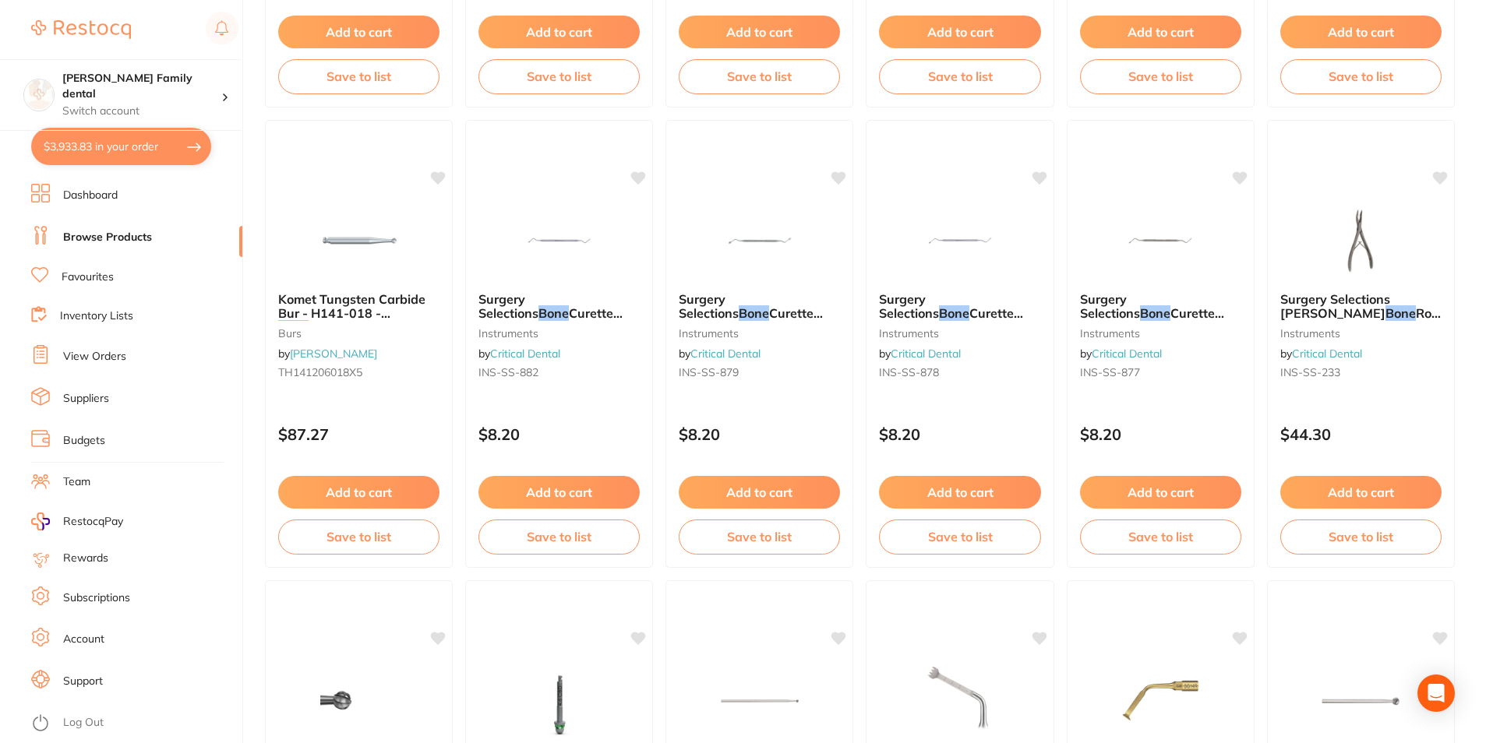
drag, startPoint x: 922, startPoint y: 284, endPoint x: 860, endPoint y: 391, distance: 123.6
